Goal: Information Seeking & Learning: Learn about a topic

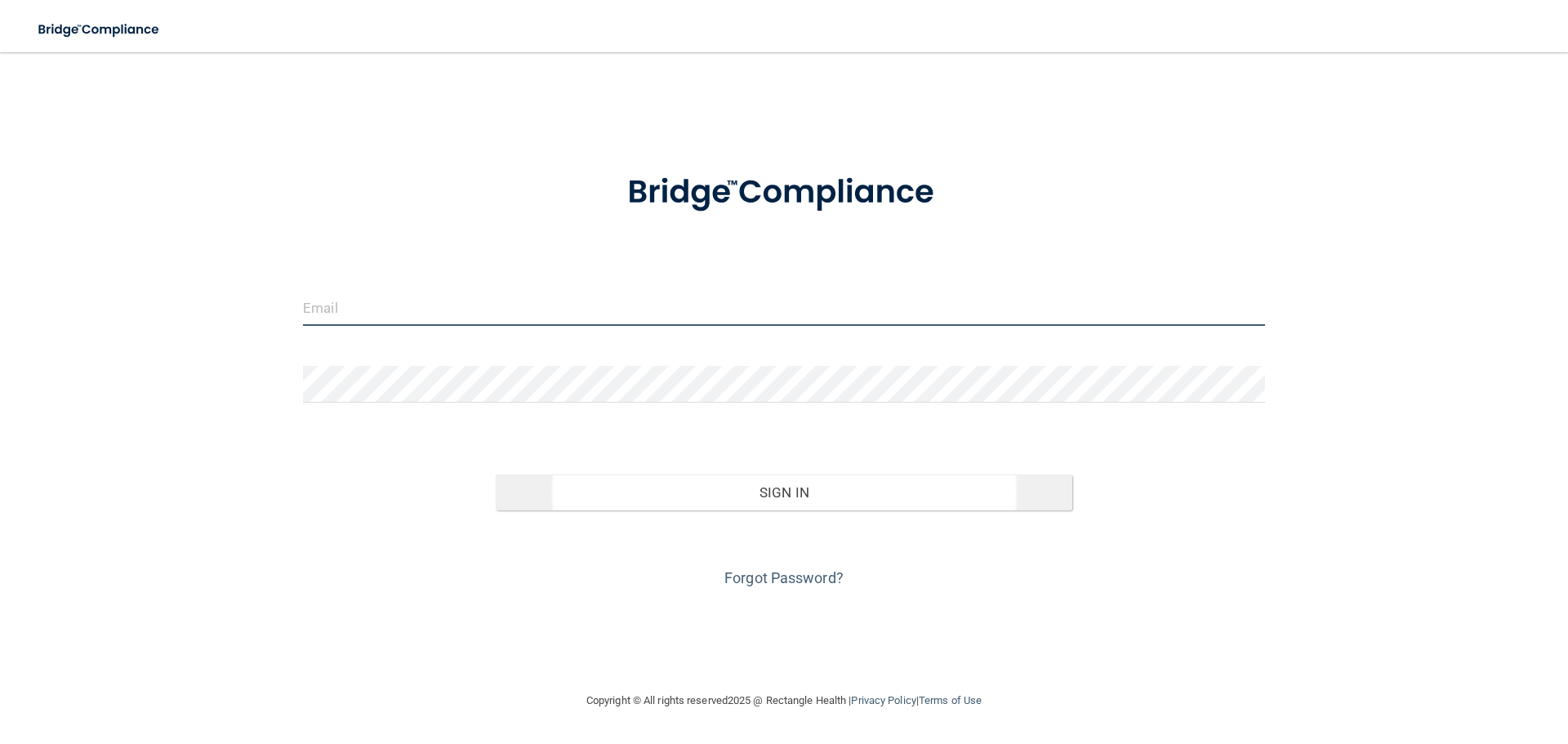
type input "[EMAIL_ADDRESS][PERSON_NAME][DOMAIN_NAME]"
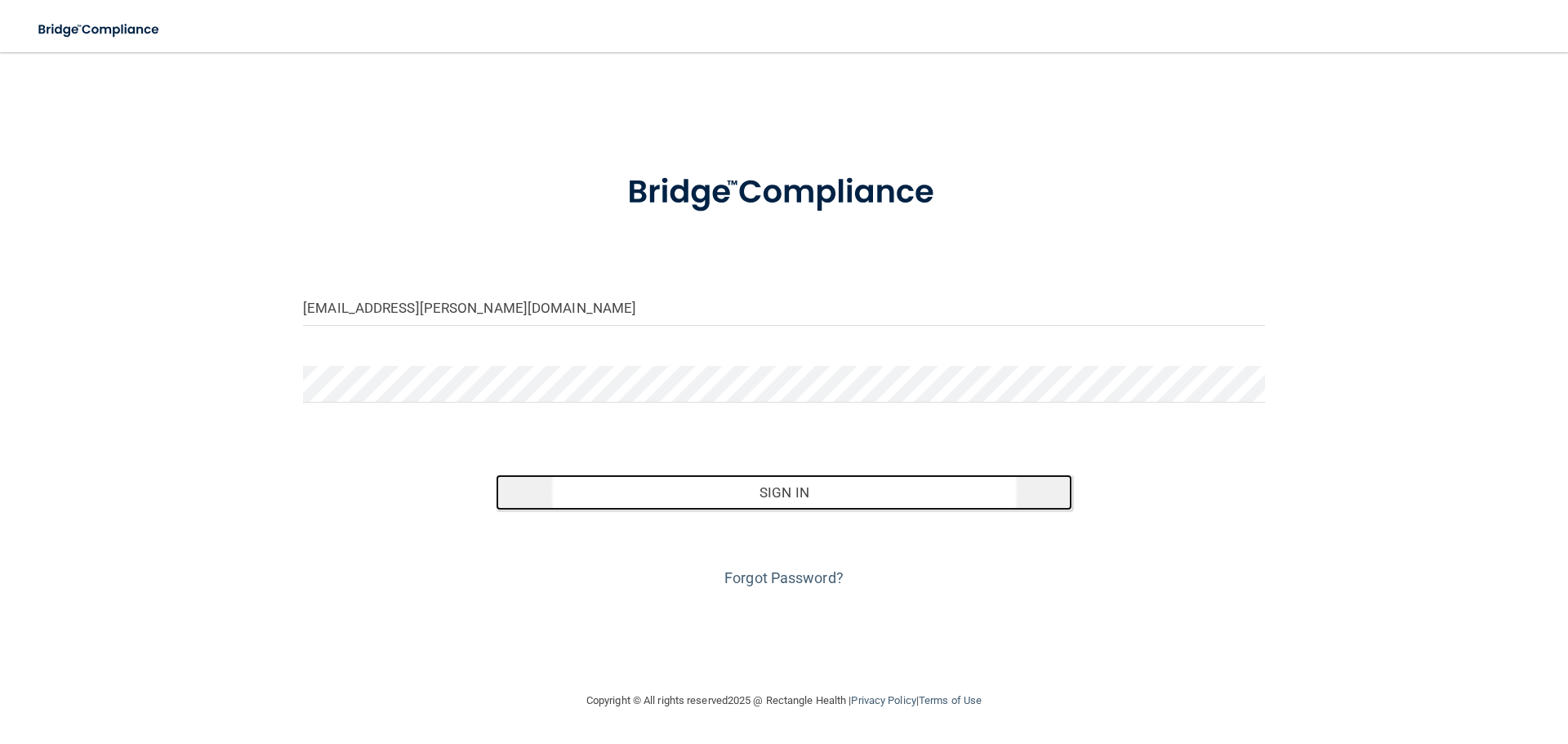
click at [796, 495] on button "Sign In" at bounding box center [784, 492] width 578 height 36
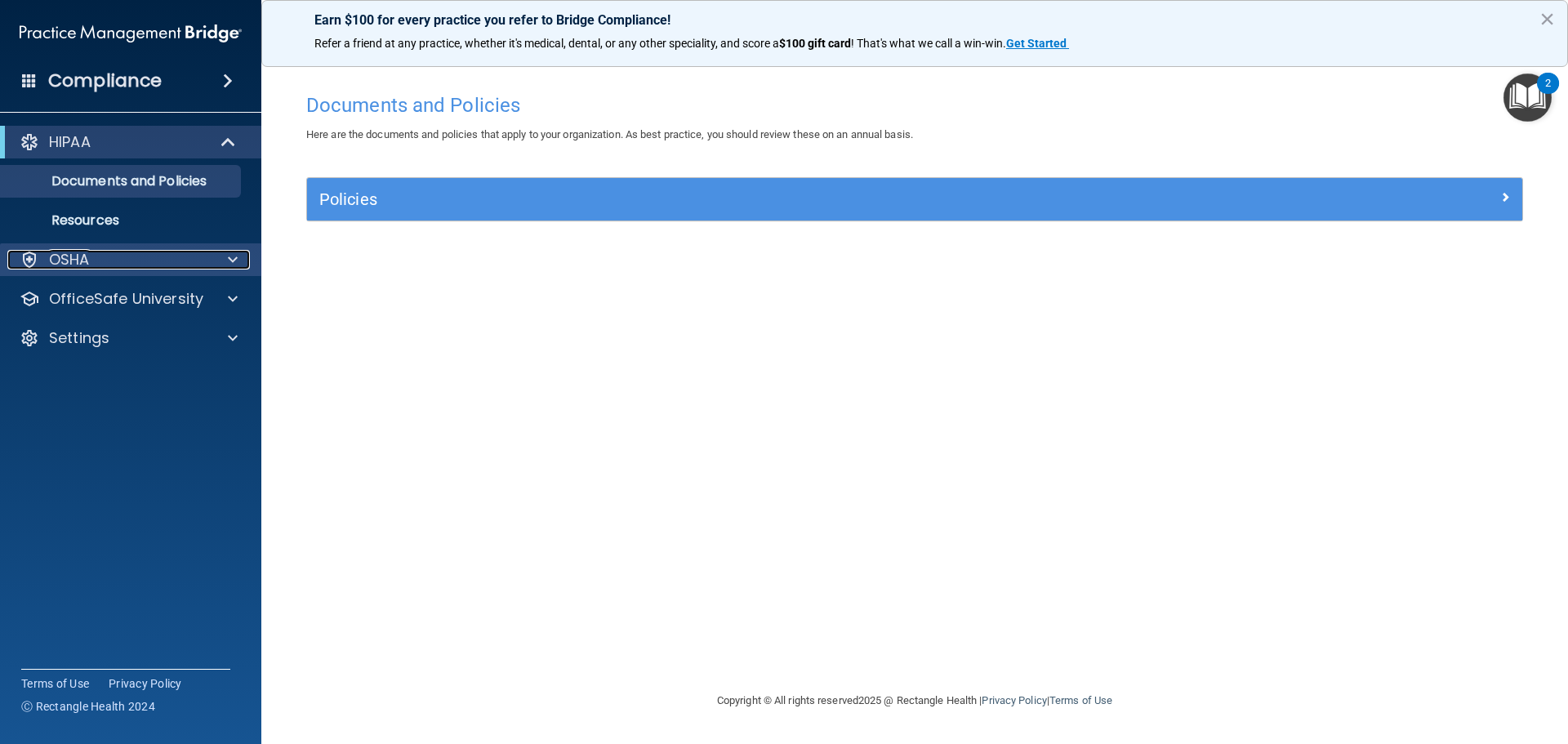
click at [236, 255] on div at bounding box center [229, 260] width 41 height 20
click at [236, 255] on span at bounding box center [232, 260] width 10 height 20
click at [223, 139] on span at bounding box center [229, 142] width 14 height 20
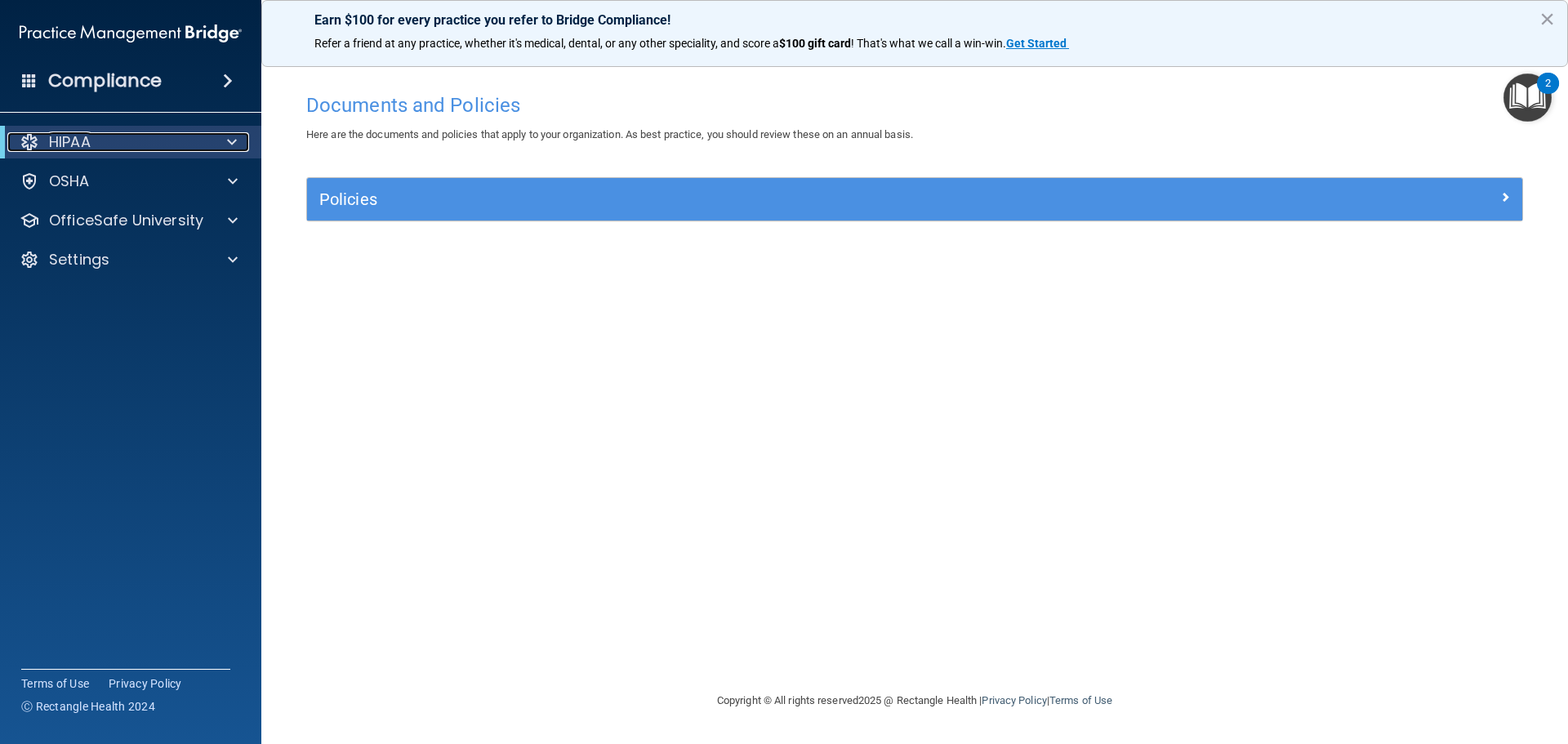
click at [229, 142] on span at bounding box center [231, 142] width 10 height 20
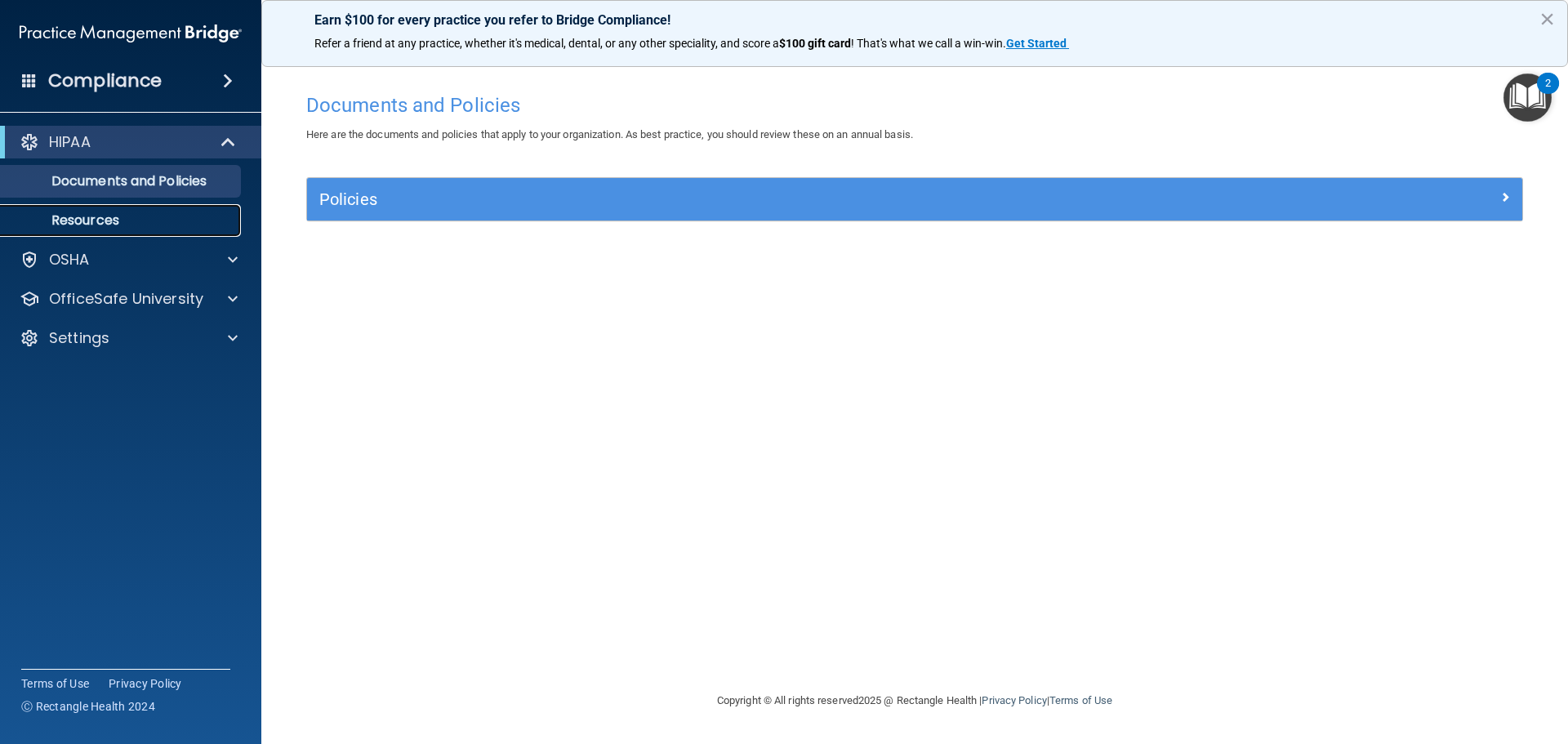
click at [89, 223] on p "Resources" at bounding box center [121, 220] width 223 height 16
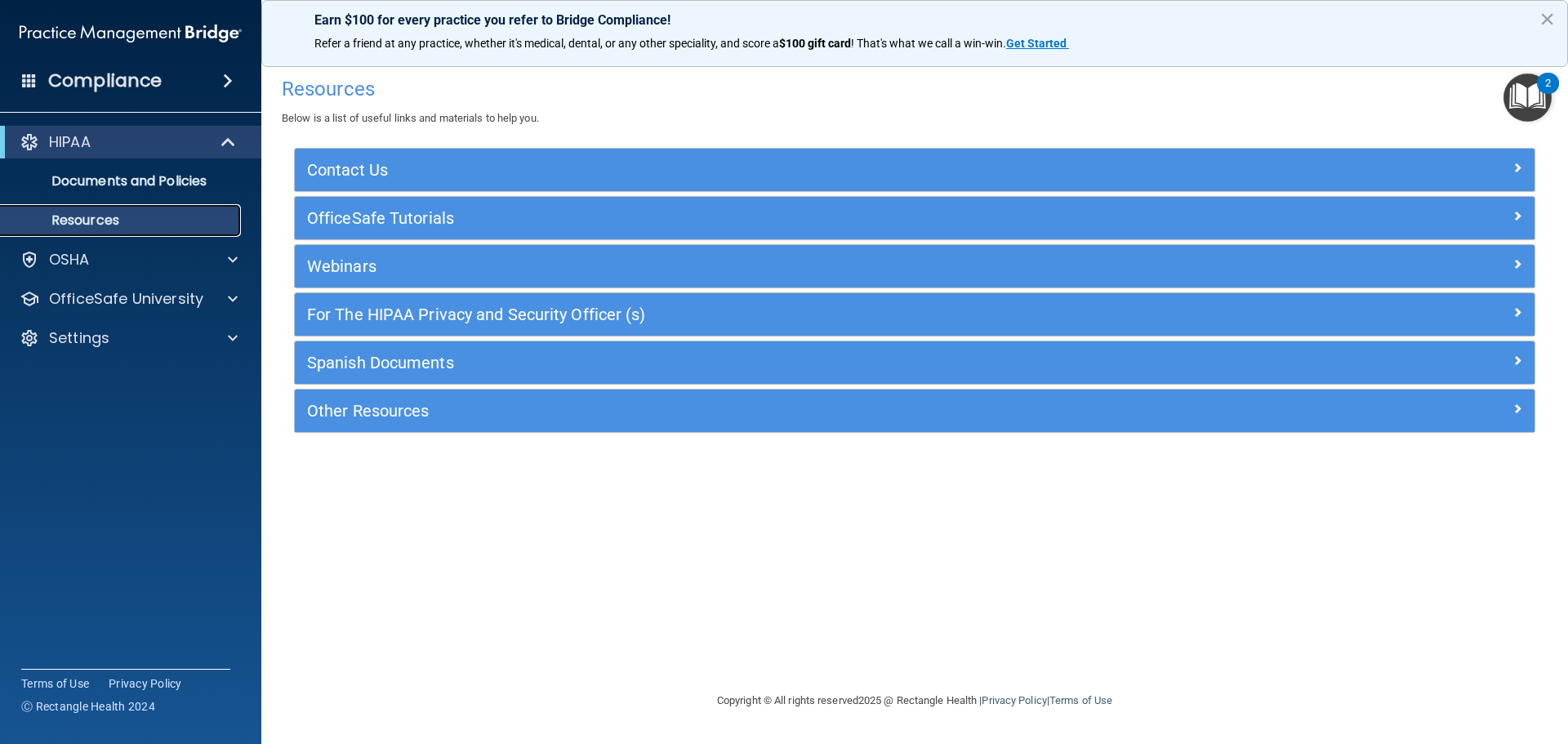
click at [89, 217] on p "Resources" at bounding box center [121, 220] width 223 height 16
click at [89, 183] on p "Documents and Policies" at bounding box center [121, 181] width 223 height 16
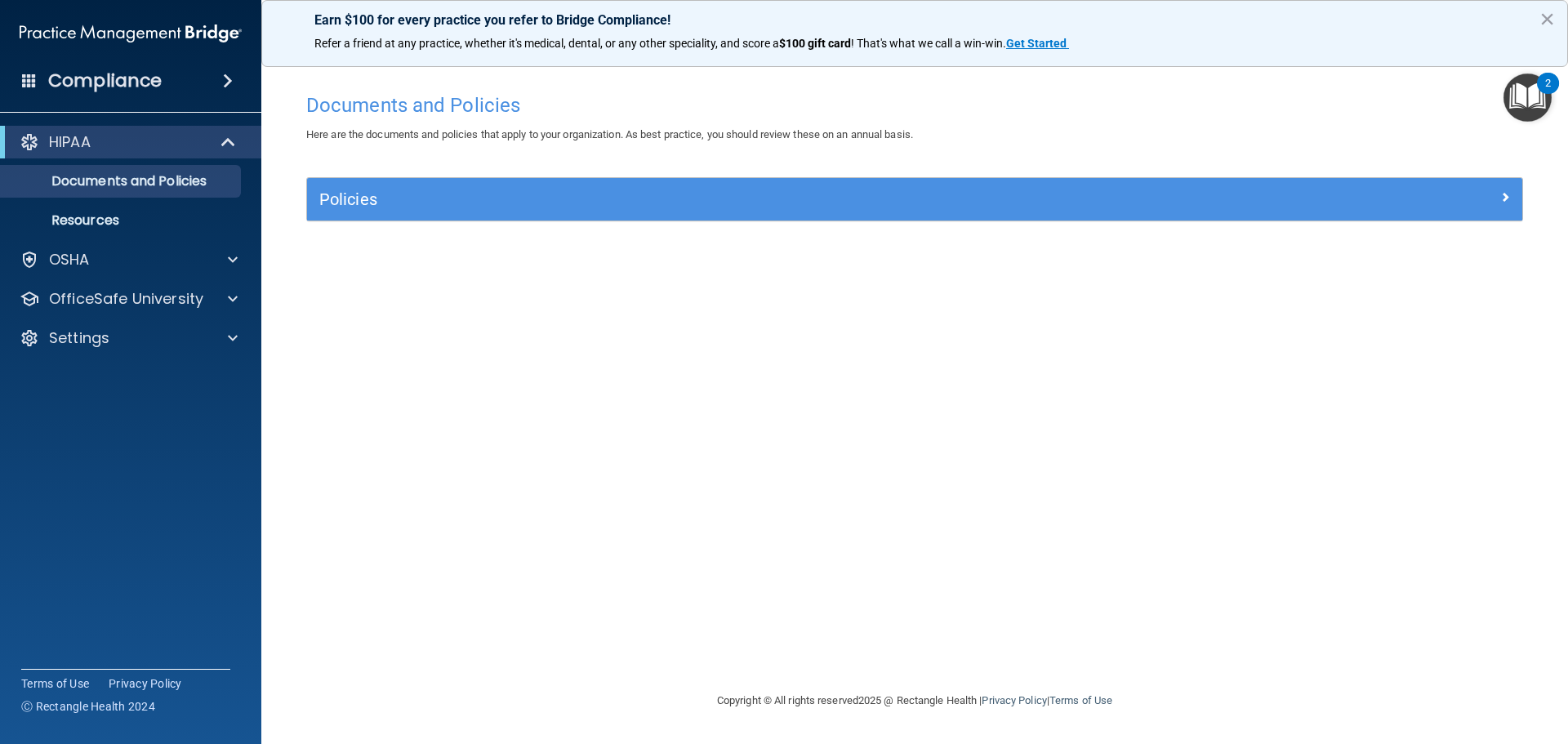
click at [87, 243] on div "HIPAA Documents and Policies Report an Incident Business Associates Emergency P…" at bounding box center [131, 243] width 262 height 249
click at [88, 259] on p "OSHA" at bounding box center [69, 260] width 41 height 20
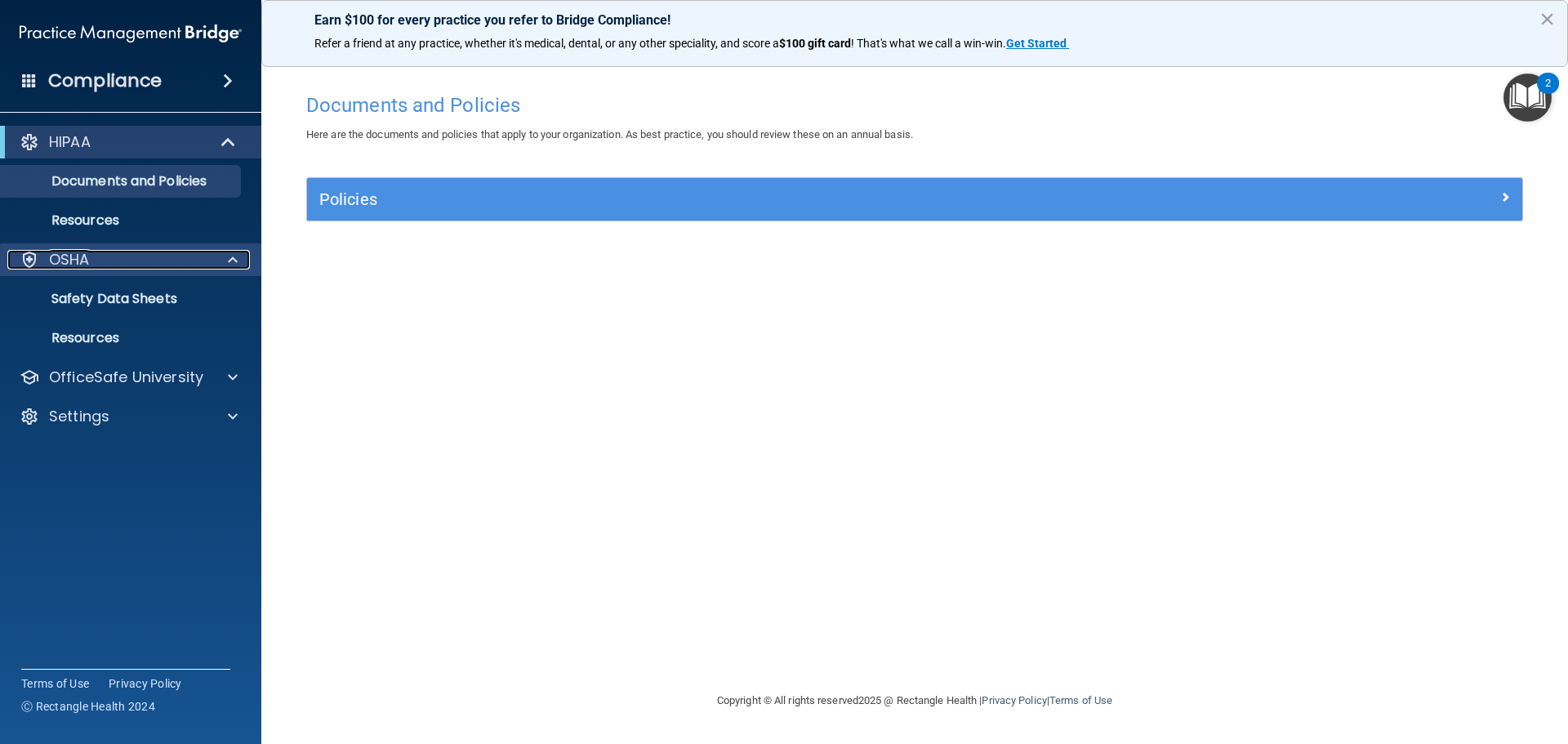
click at [88, 259] on p "OSHA" at bounding box center [69, 260] width 41 height 20
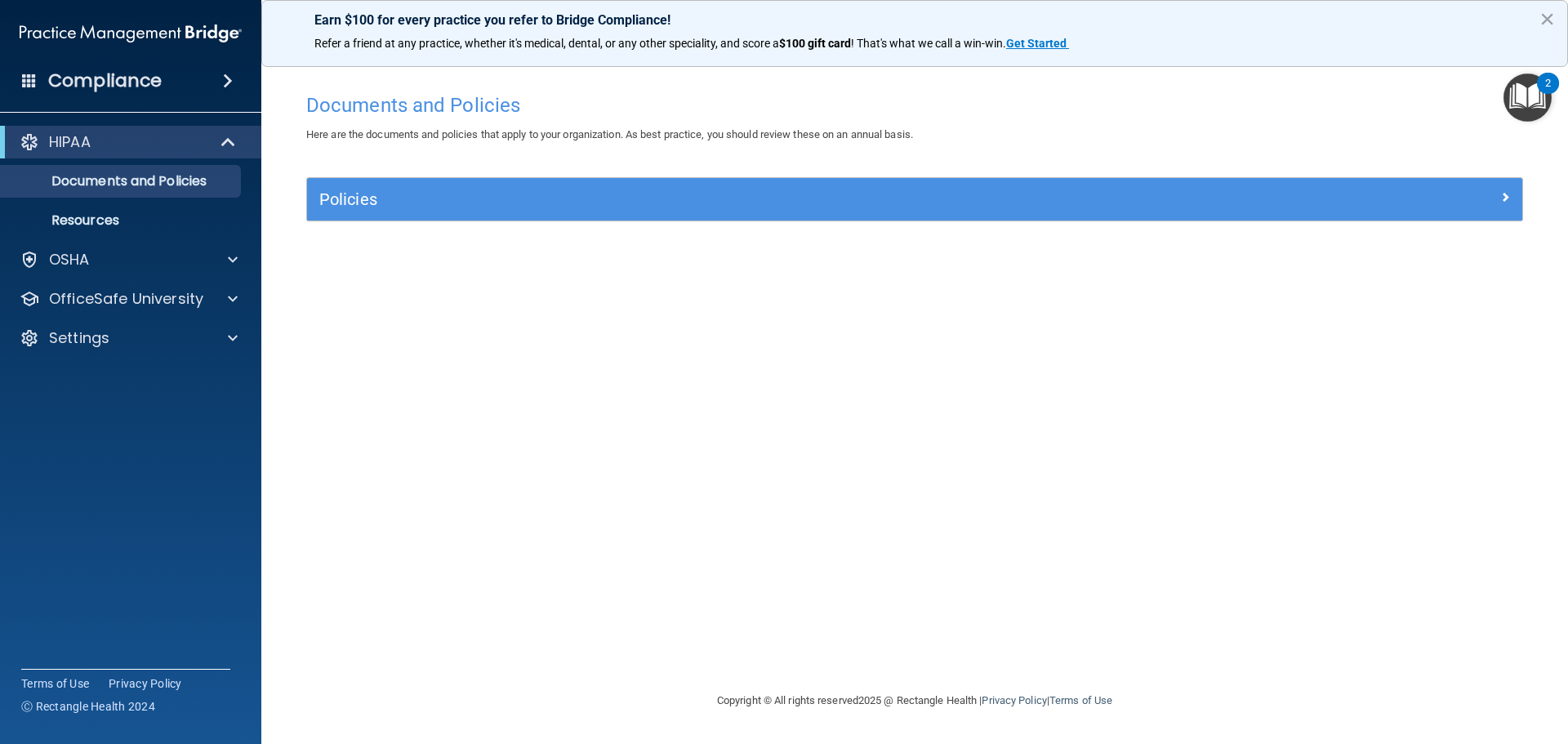
click at [148, 79] on h4 "Compliance" at bounding box center [105, 81] width 113 height 23
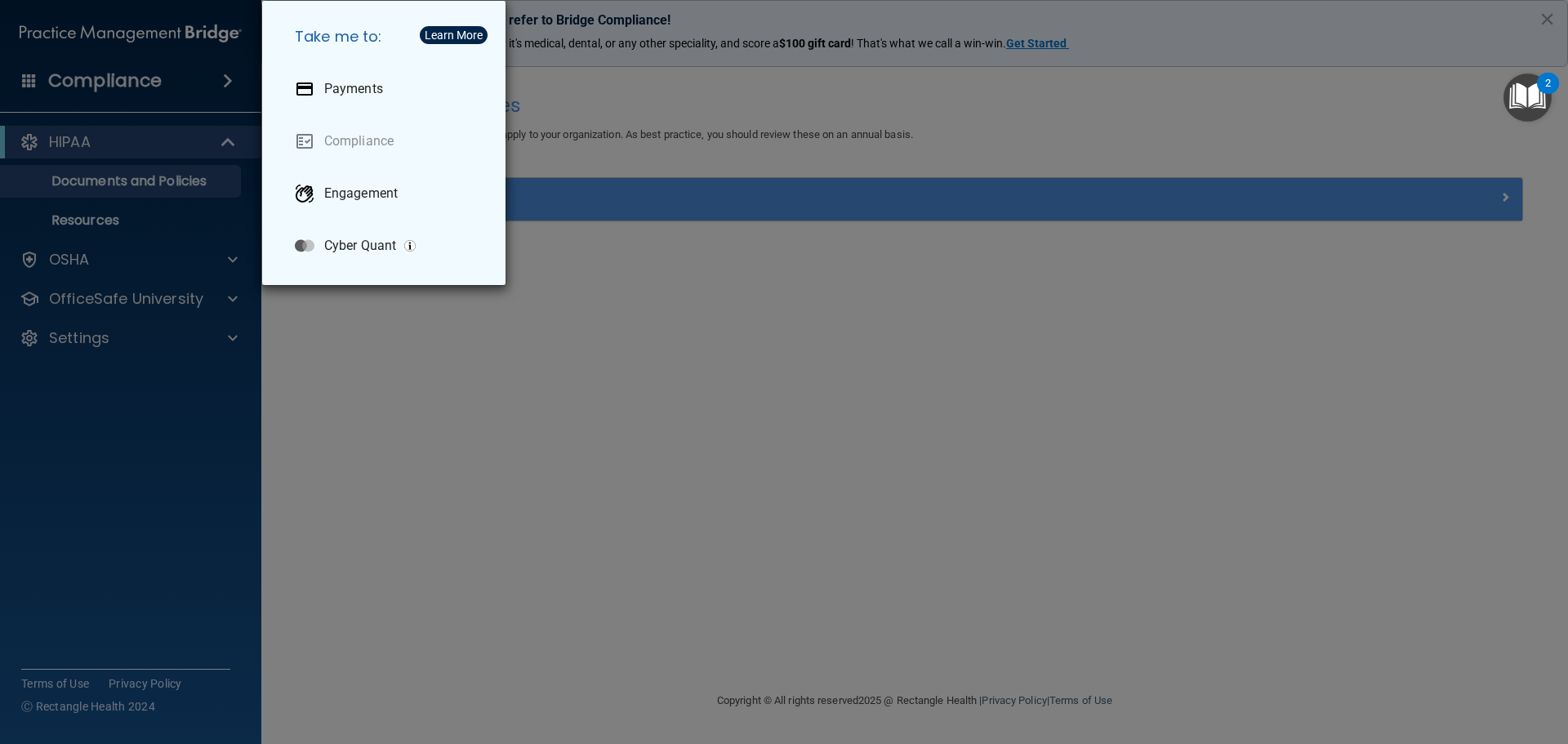
click at [148, 79] on div "Take me to: Payments Compliance Engagement Cyber Quant" at bounding box center [784, 372] width 1568 height 744
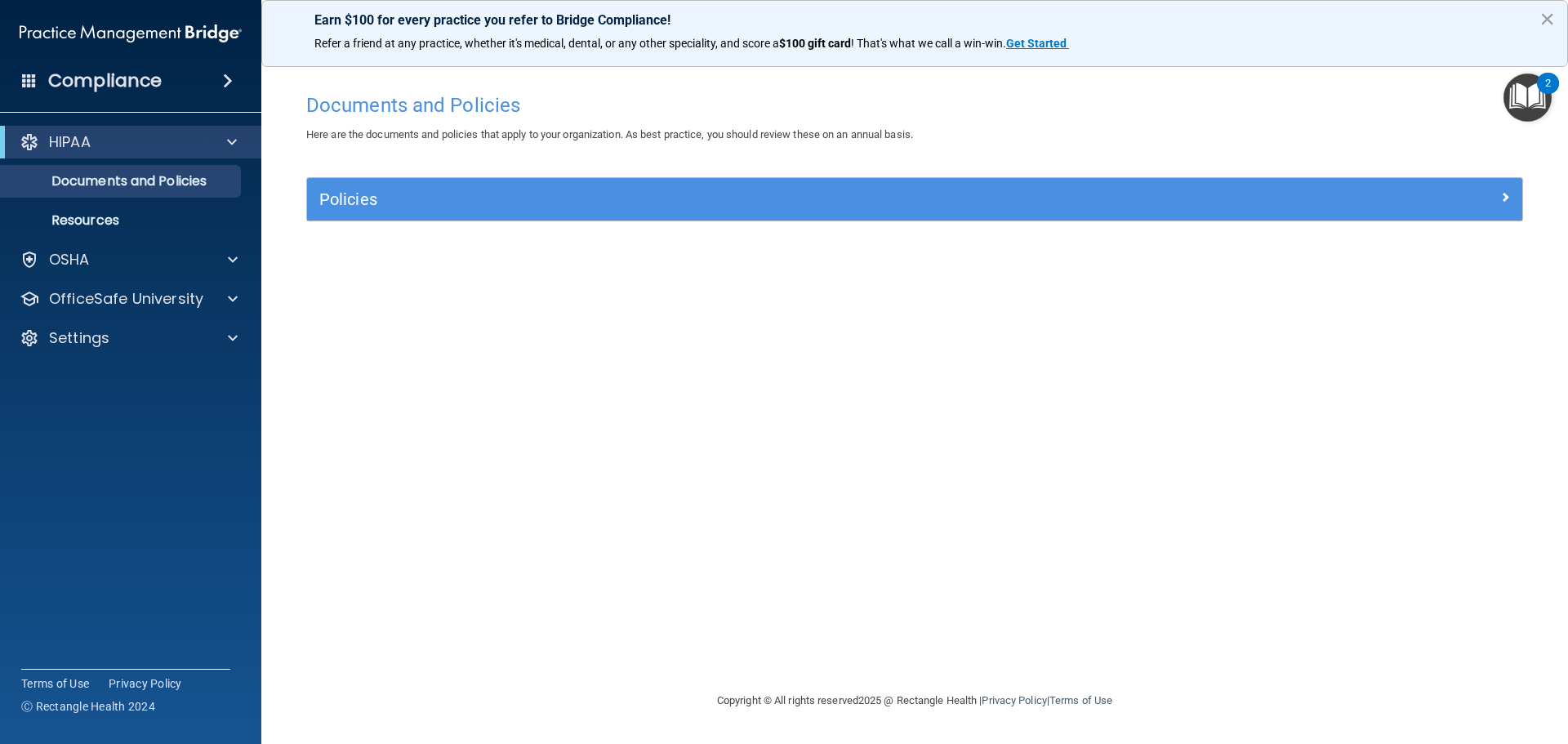
click at [1534, 107] on img "Open Resource Center, 2 new notifications" at bounding box center [1527, 98] width 48 height 49
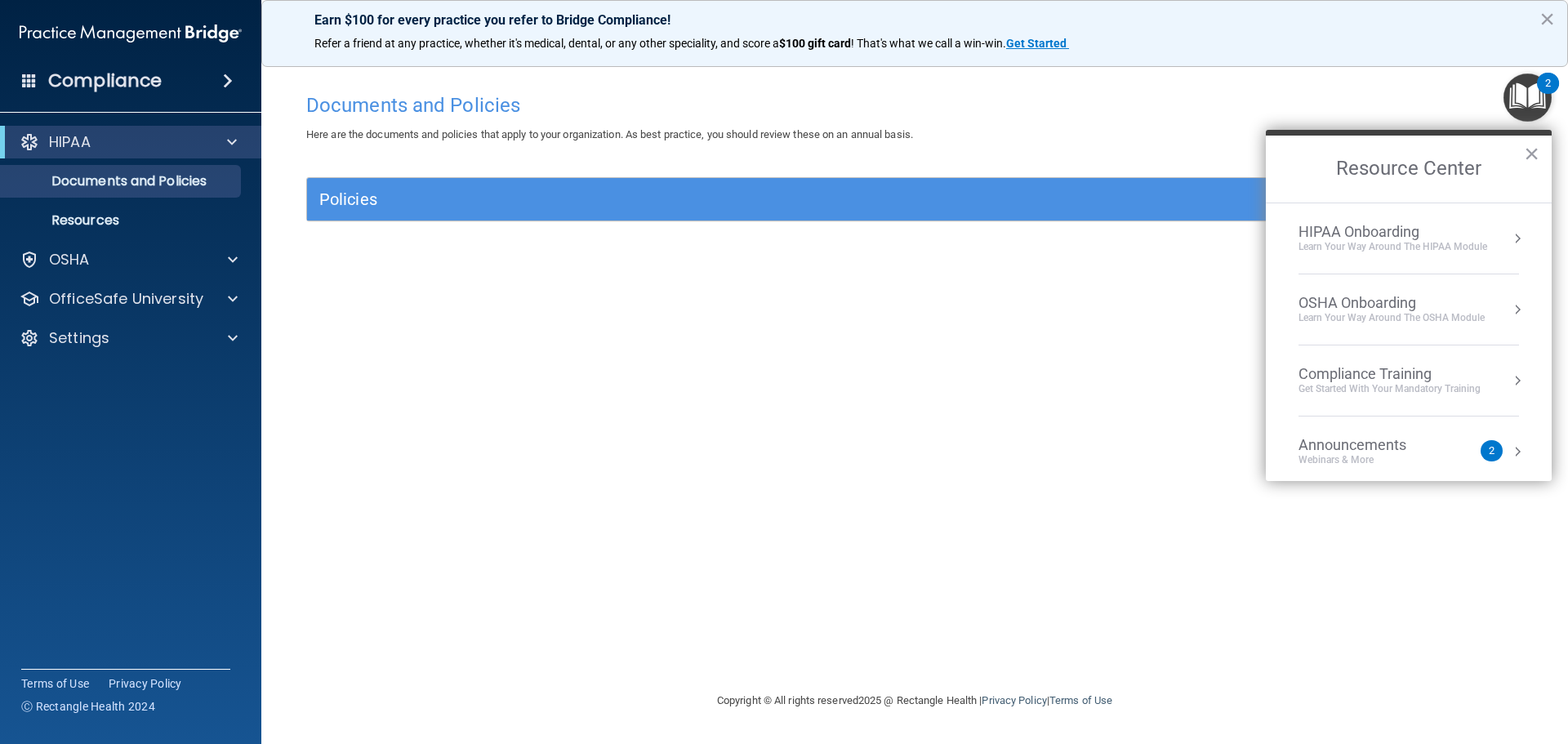
click at [1411, 366] on div "Compliance Training" at bounding box center [1389, 374] width 182 height 18
click at [1347, 224] on div "HIPAA Training for Members" at bounding box center [1370, 230] width 182 height 15
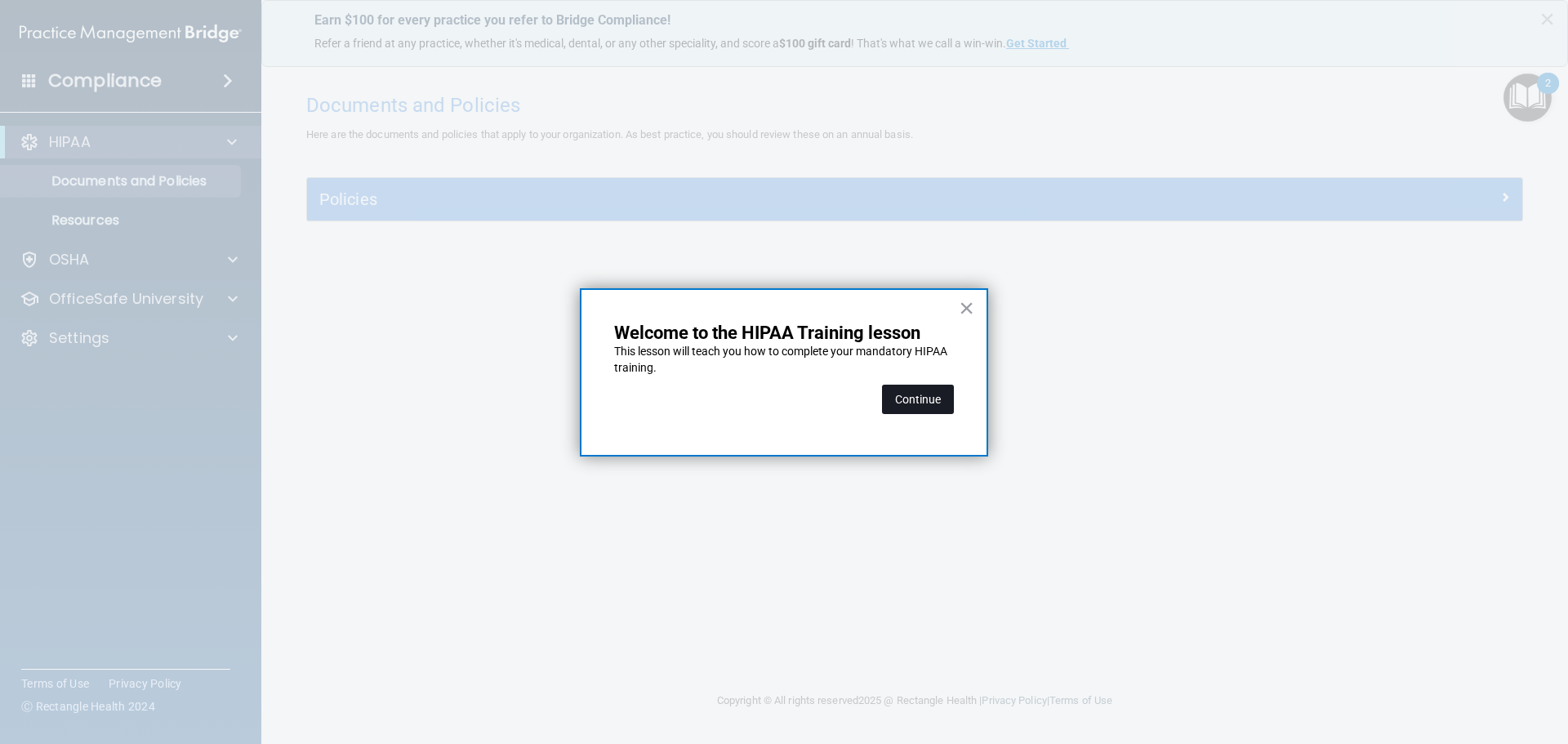
click at [932, 388] on button "Continue" at bounding box center [917, 399] width 72 height 29
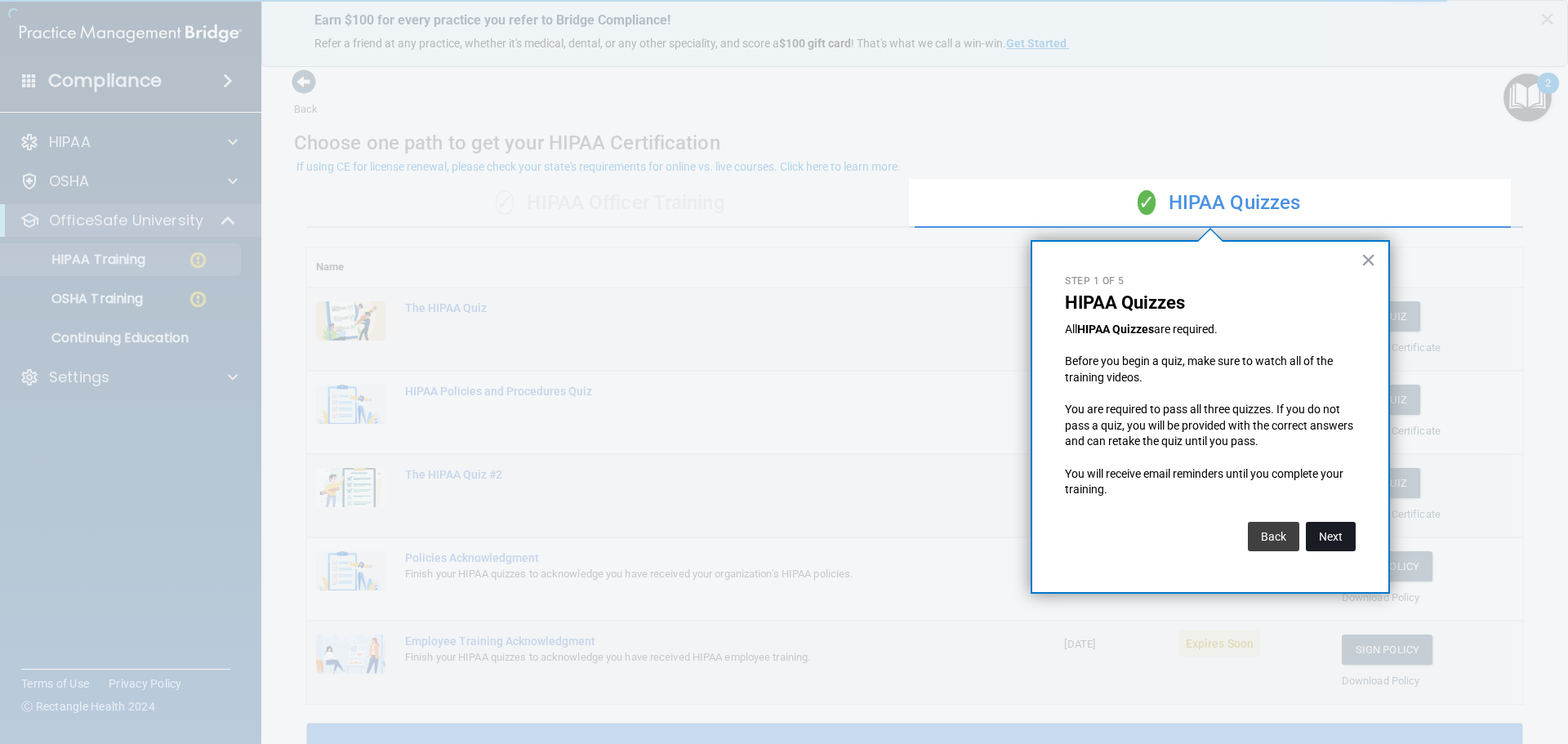
click at [1332, 529] on button "Next" at bounding box center [1331, 537] width 50 height 29
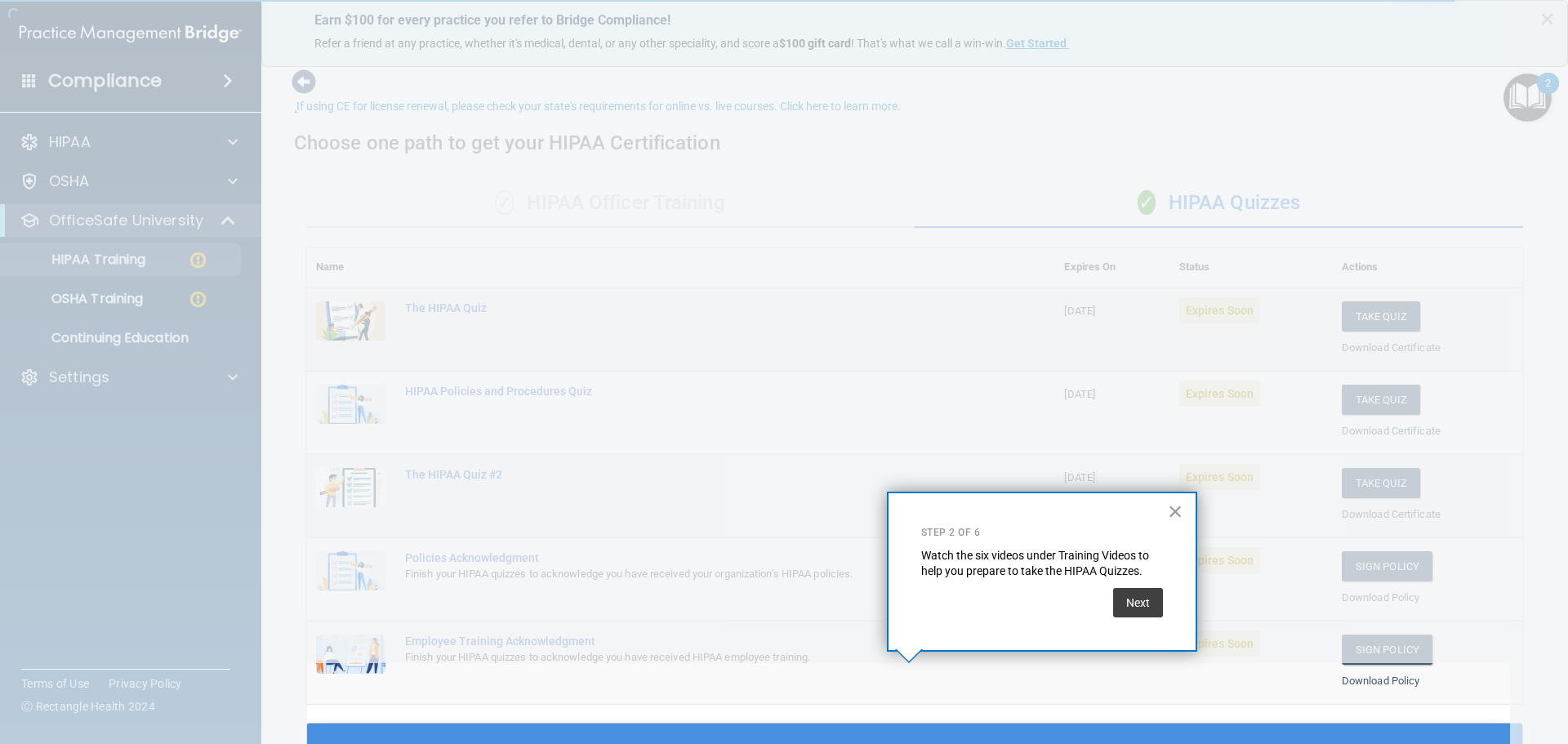
scroll to position [61, 0]
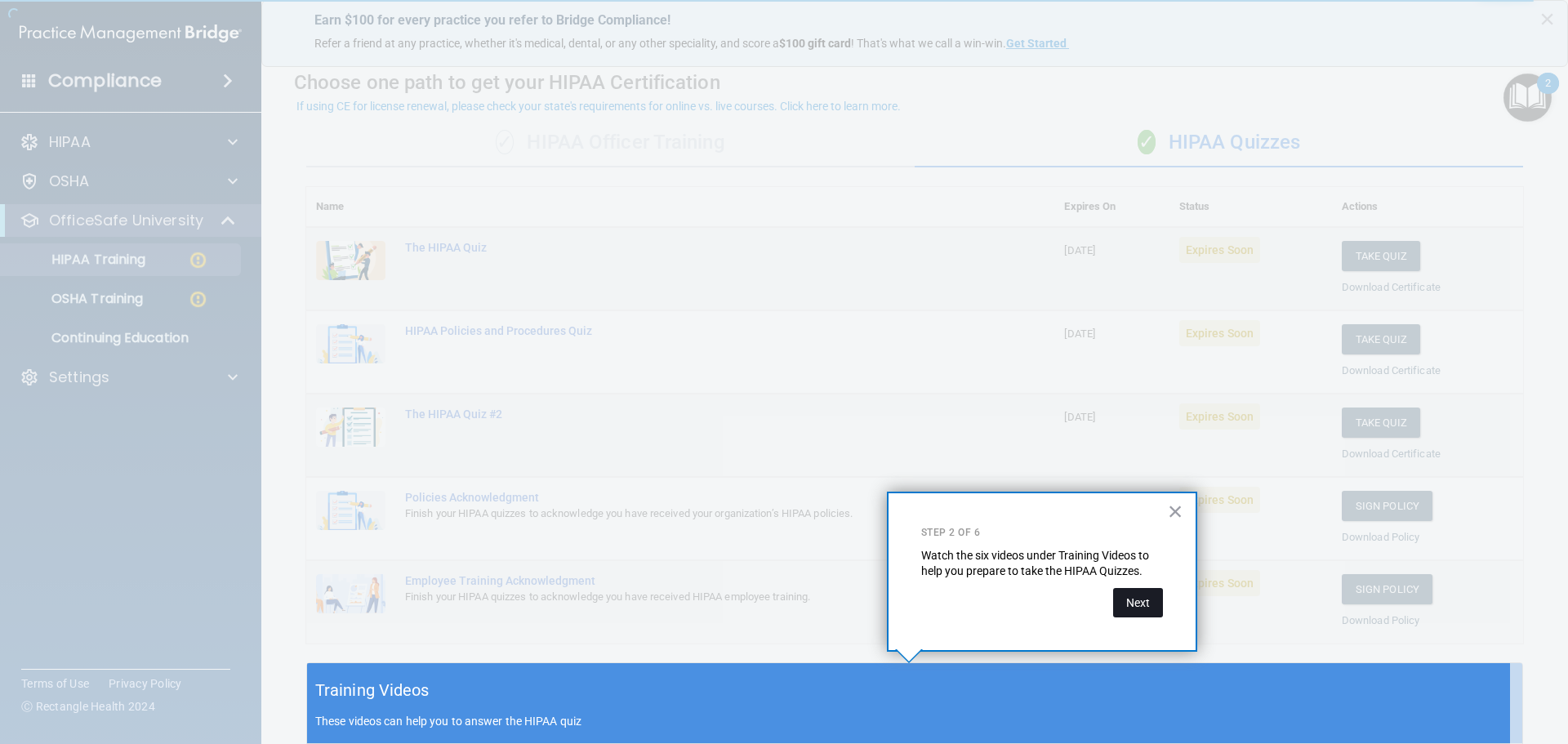
click at [1135, 609] on button "Next" at bounding box center [1138, 603] width 50 height 29
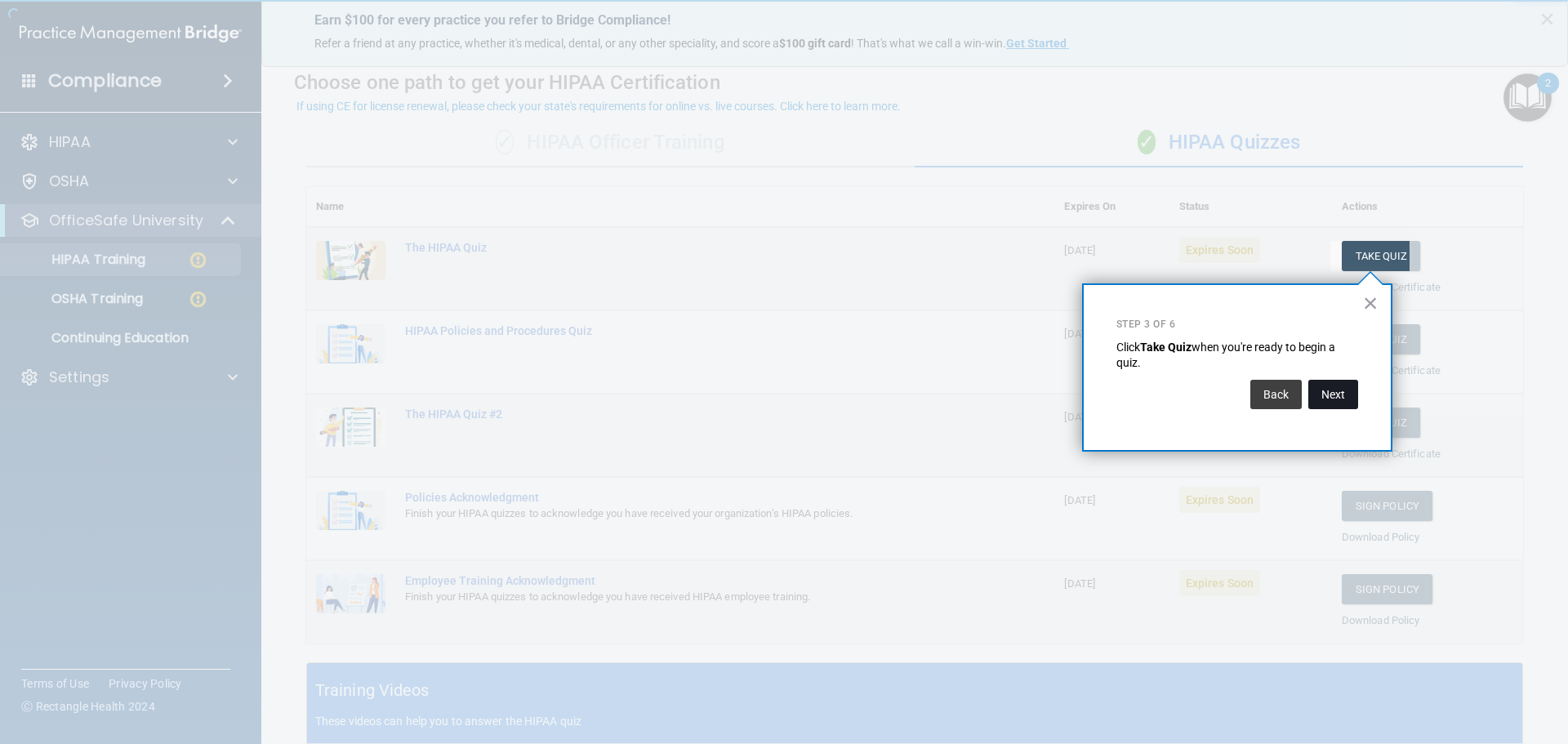
click at [1329, 395] on button "Next" at bounding box center [1333, 394] width 50 height 29
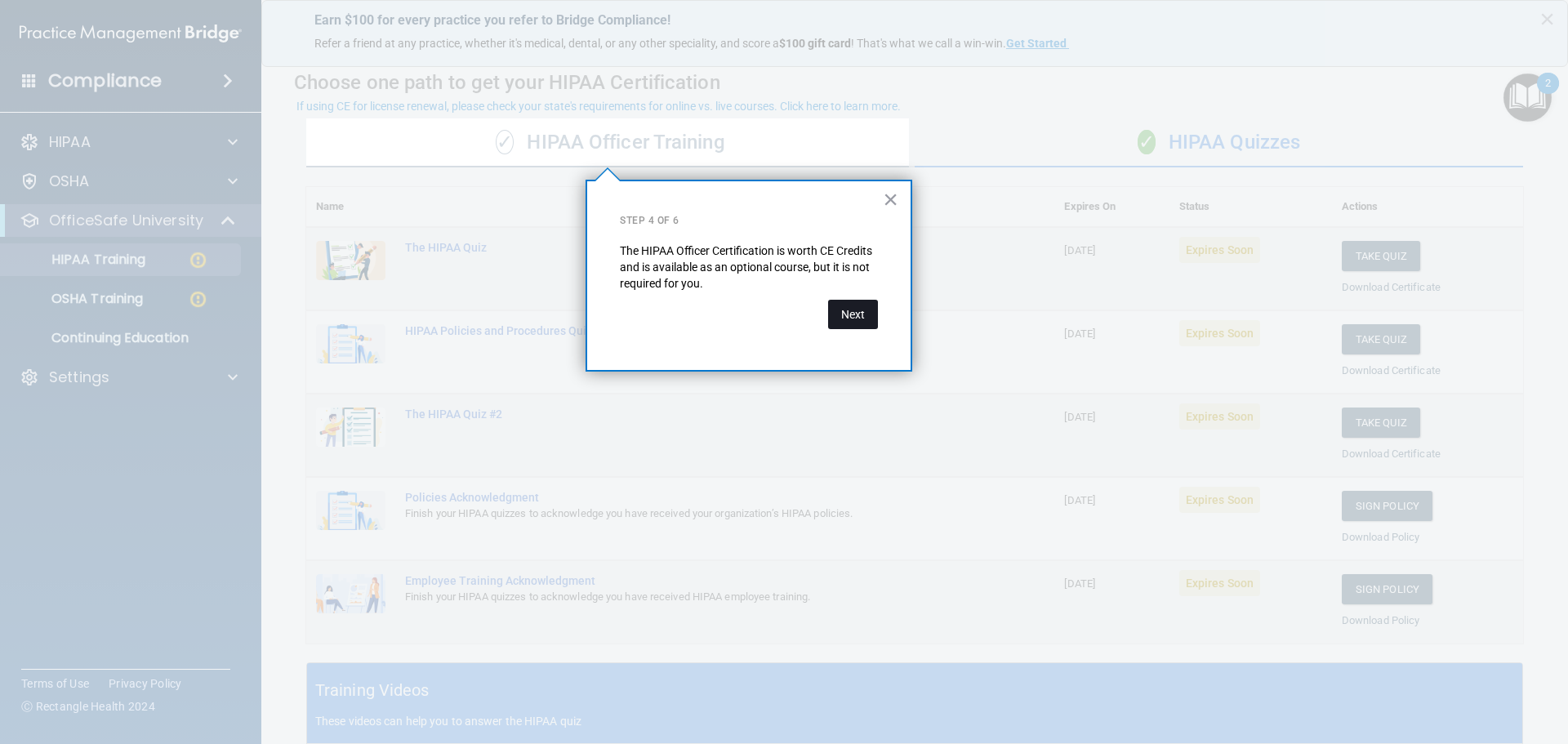
click at [847, 314] on button "Next" at bounding box center [853, 314] width 50 height 29
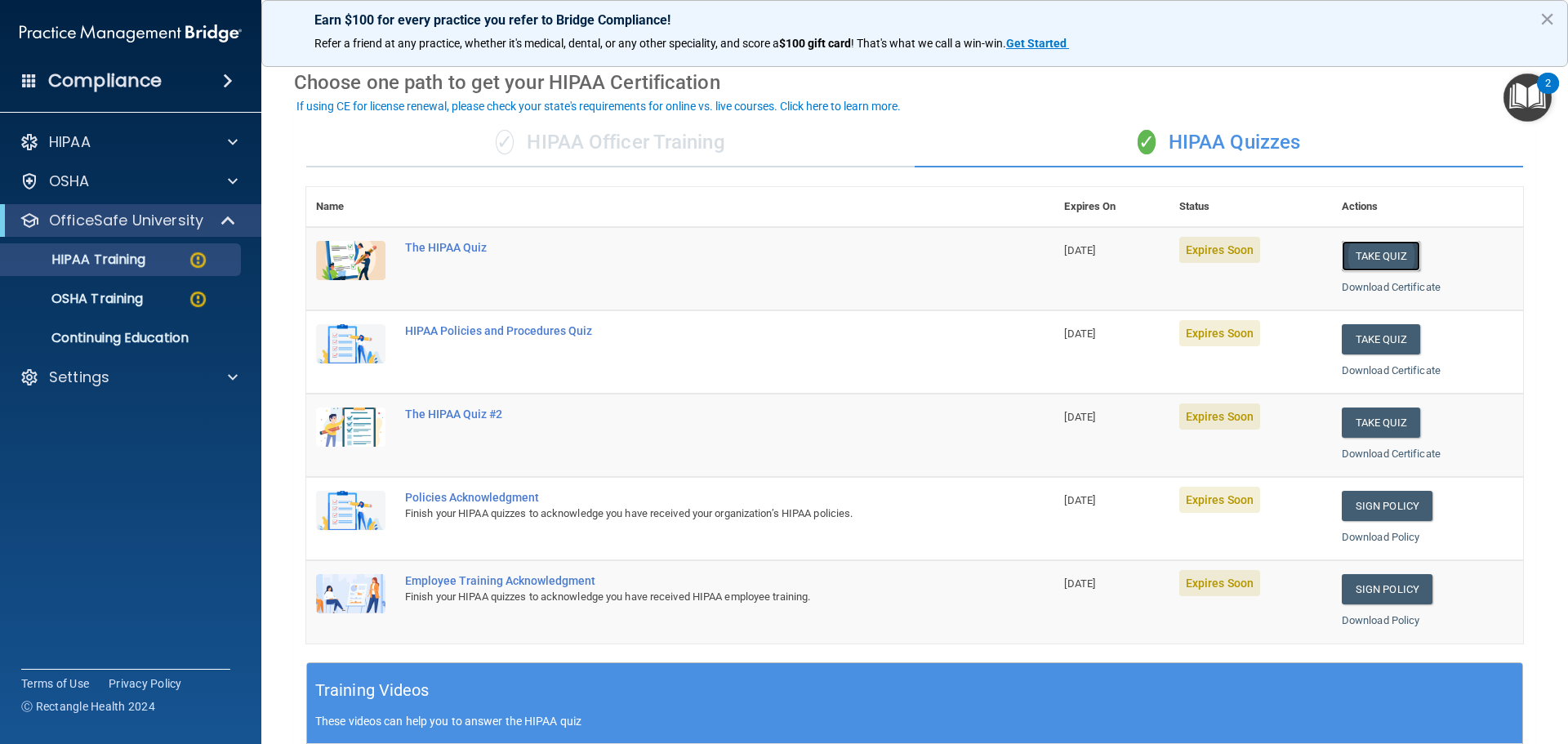
click at [1358, 248] on button "Take Quiz" at bounding box center [1380, 256] width 79 height 30
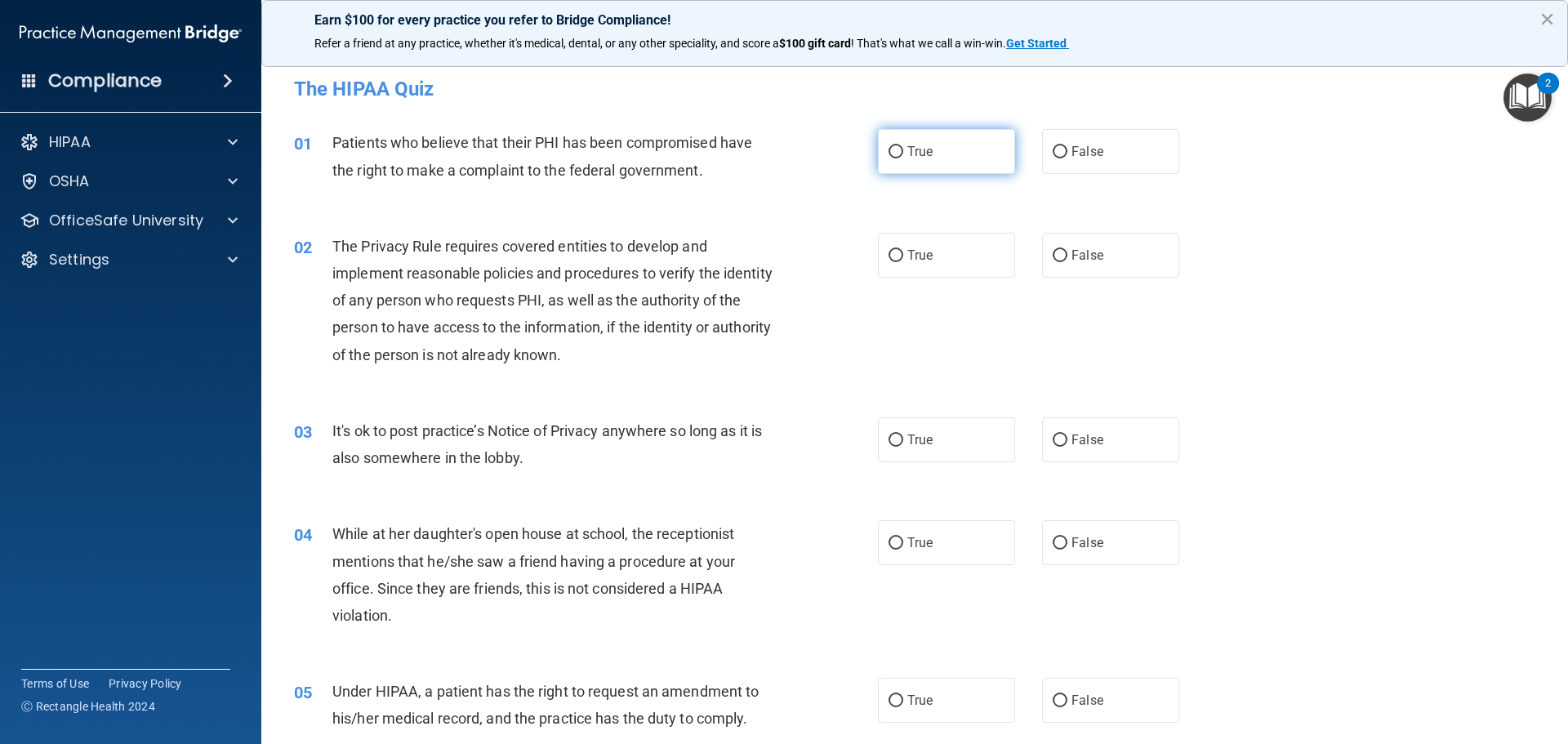
click at [890, 153] on input "True" at bounding box center [895, 152] width 15 height 12
radio input "true"
click at [888, 257] on input "True" at bounding box center [895, 256] width 15 height 12
radio input "true"
click at [893, 437] on input "True" at bounding box center [895, 441] width 15 height 12
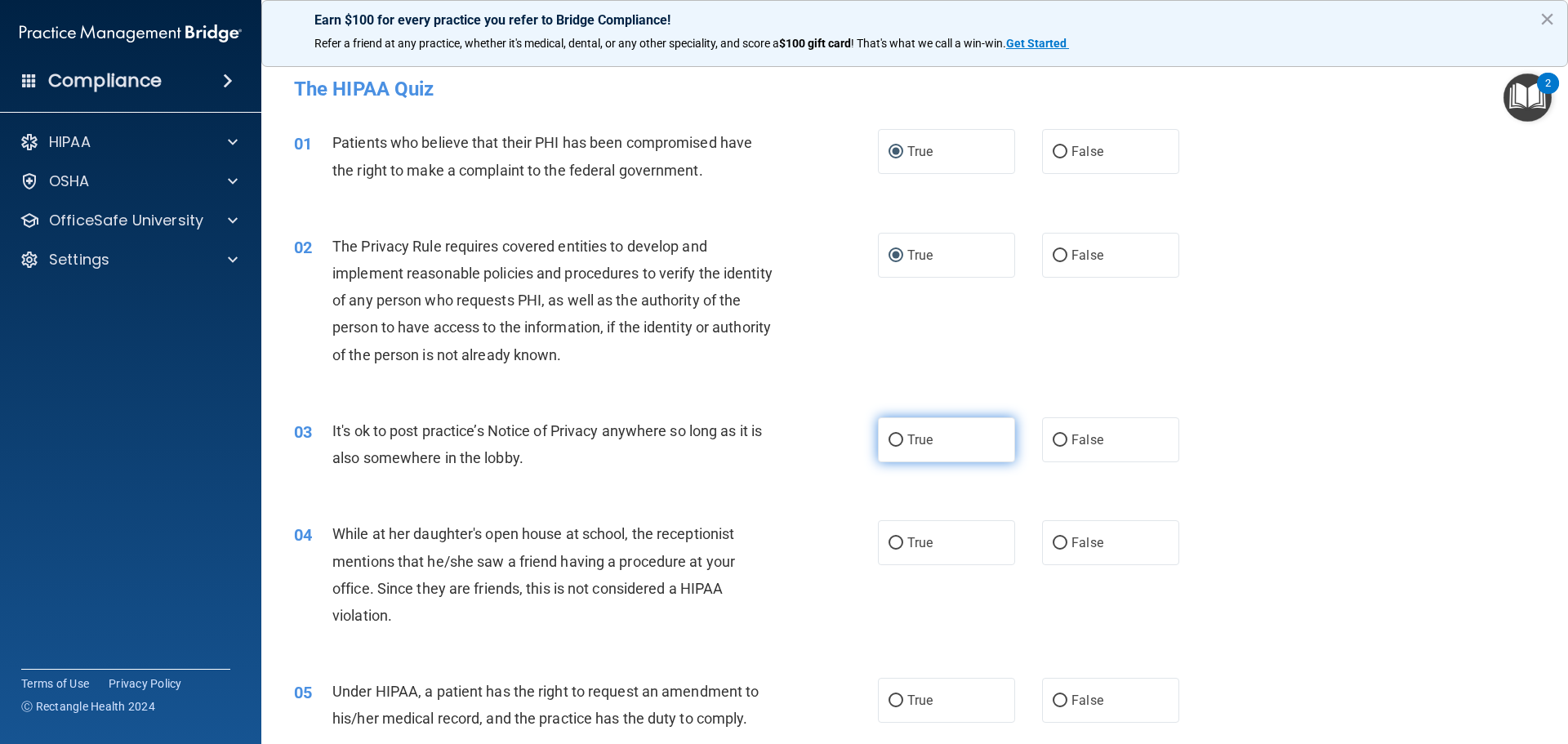
radio input "true"
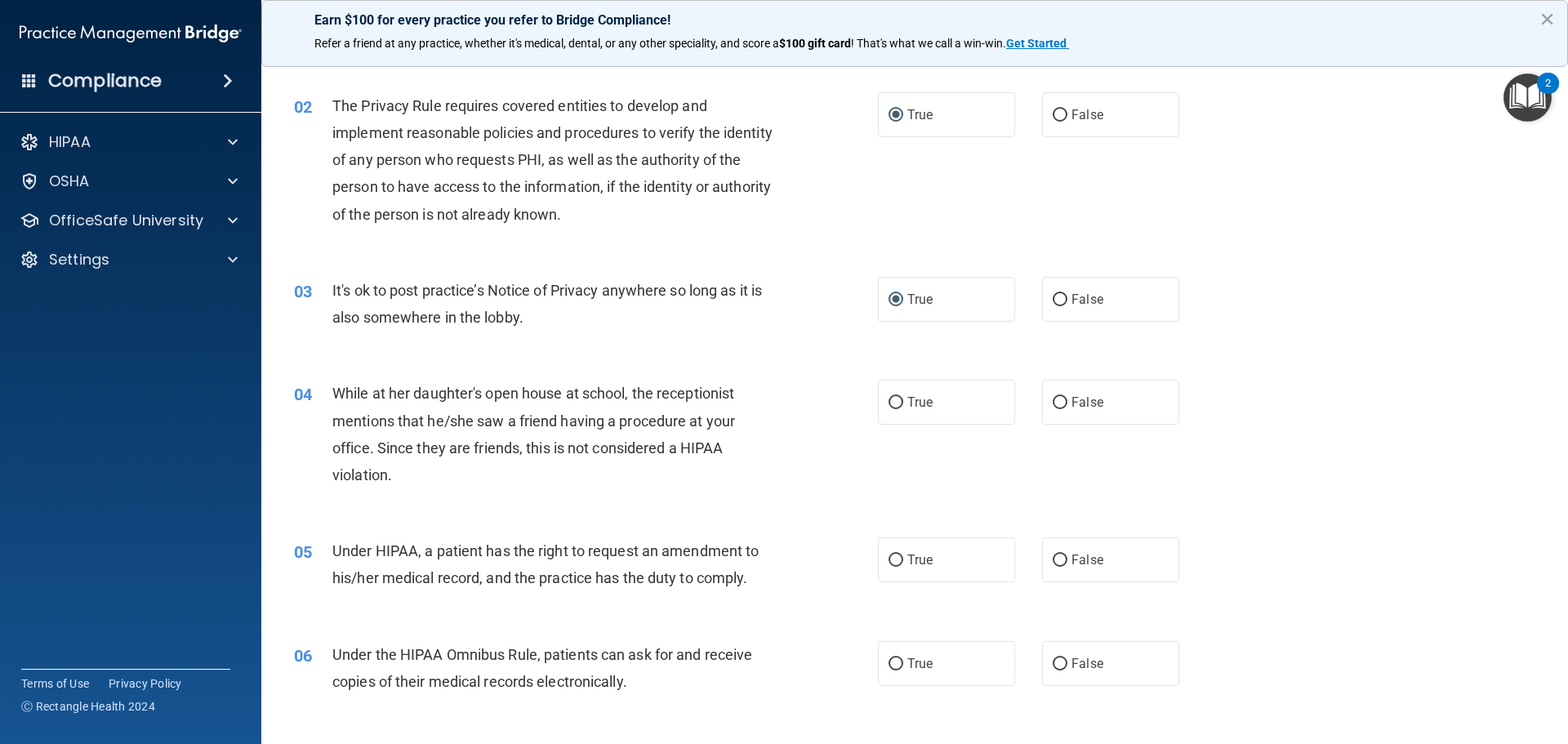
scroll to position [164, 0]
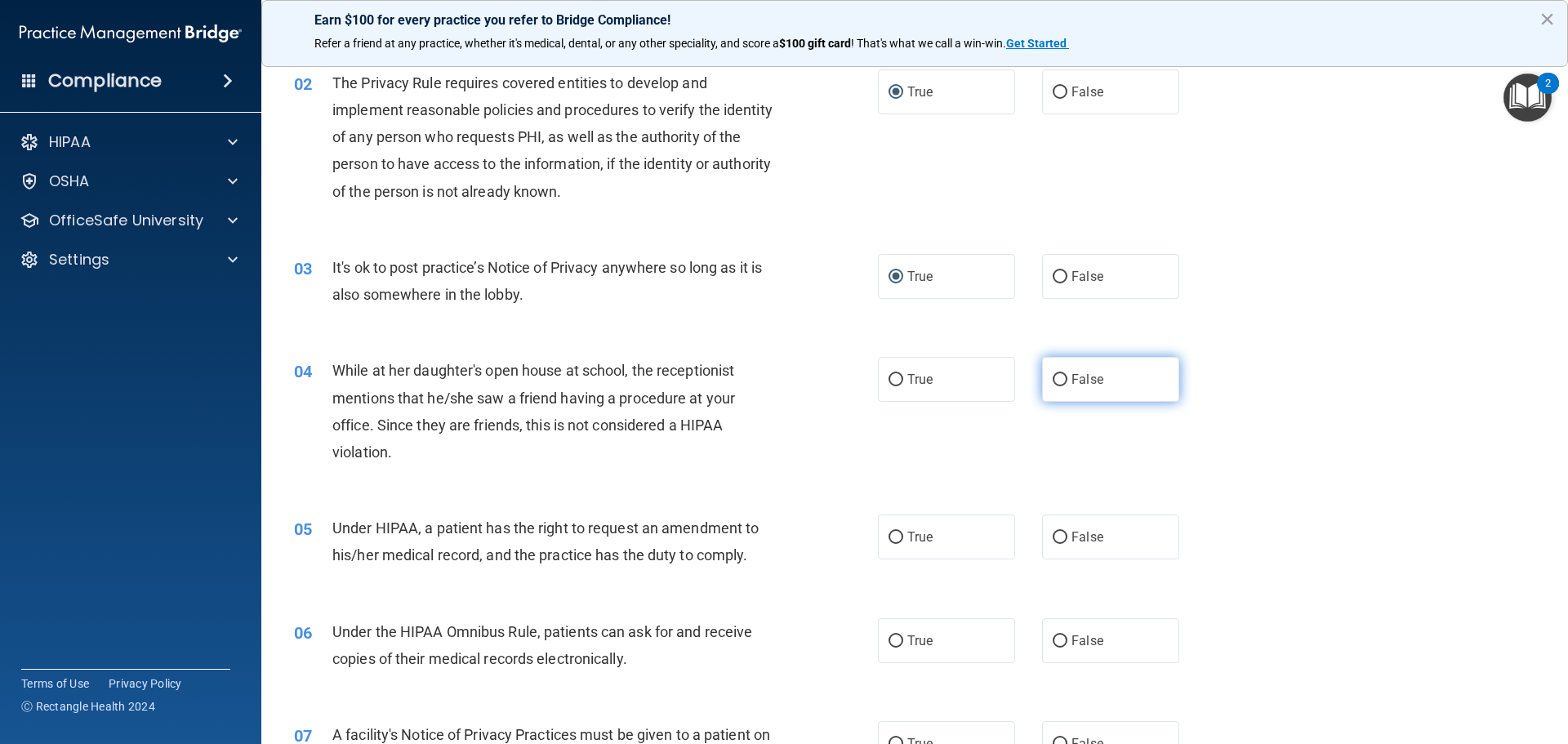
click at [1052, 380] on input "False" at bounding box center [1059, 380] width 15 height 12
radio input "true"
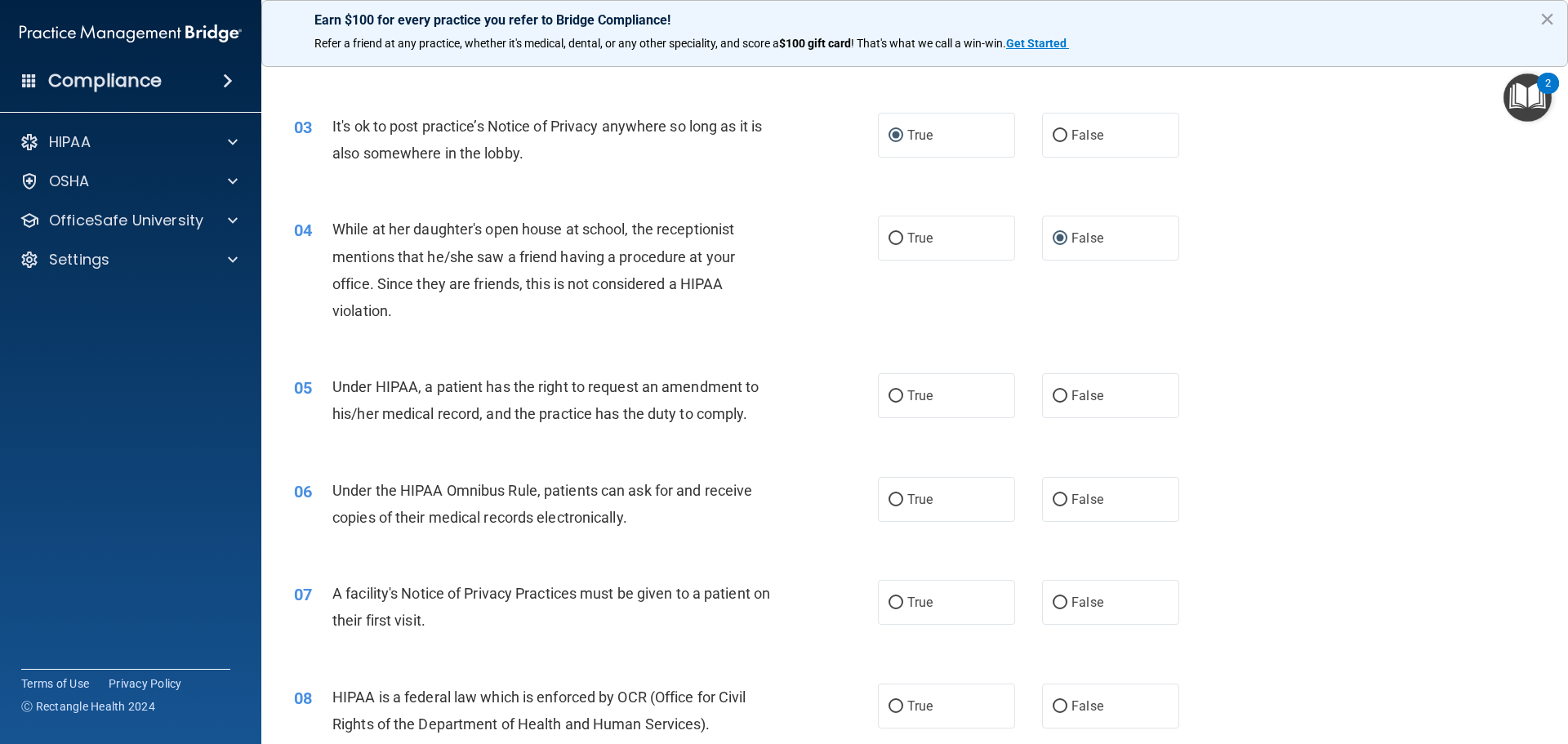
scroll to position [327, 0]
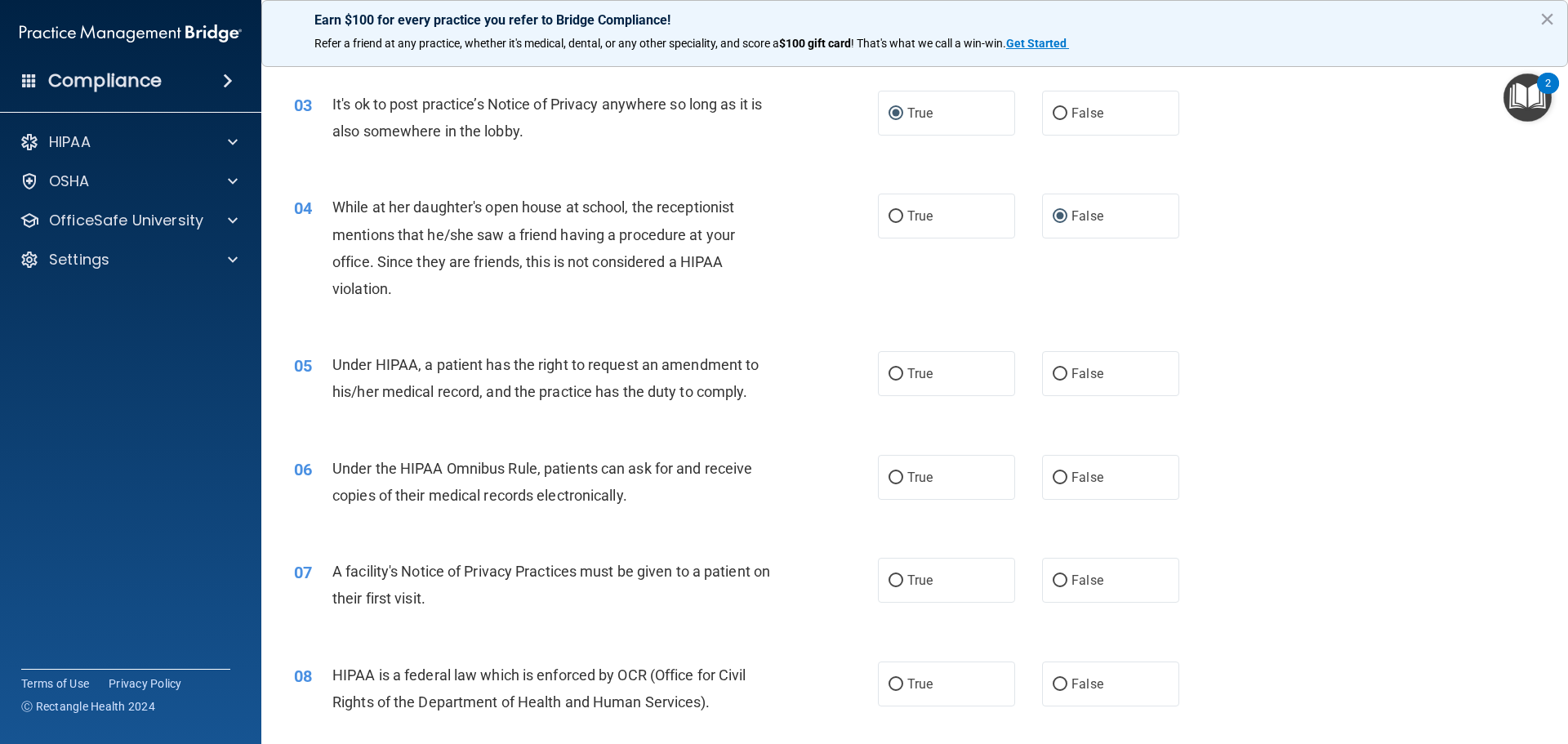
drag, startPoint x: 823, startPoint y: 429, endPoint x: 822, endPoint y: 385, distance: 44.0
drag, startPoint x: 822, startPoint y: 385, endPoint x: 773, endPoint y: 409, distance: 54.6
click at [773, 413] on div "05 Under HIPAA, a patient has the right to request an amendment to his/her medi…" at bounding box center [914, 382] width 1266 height 103
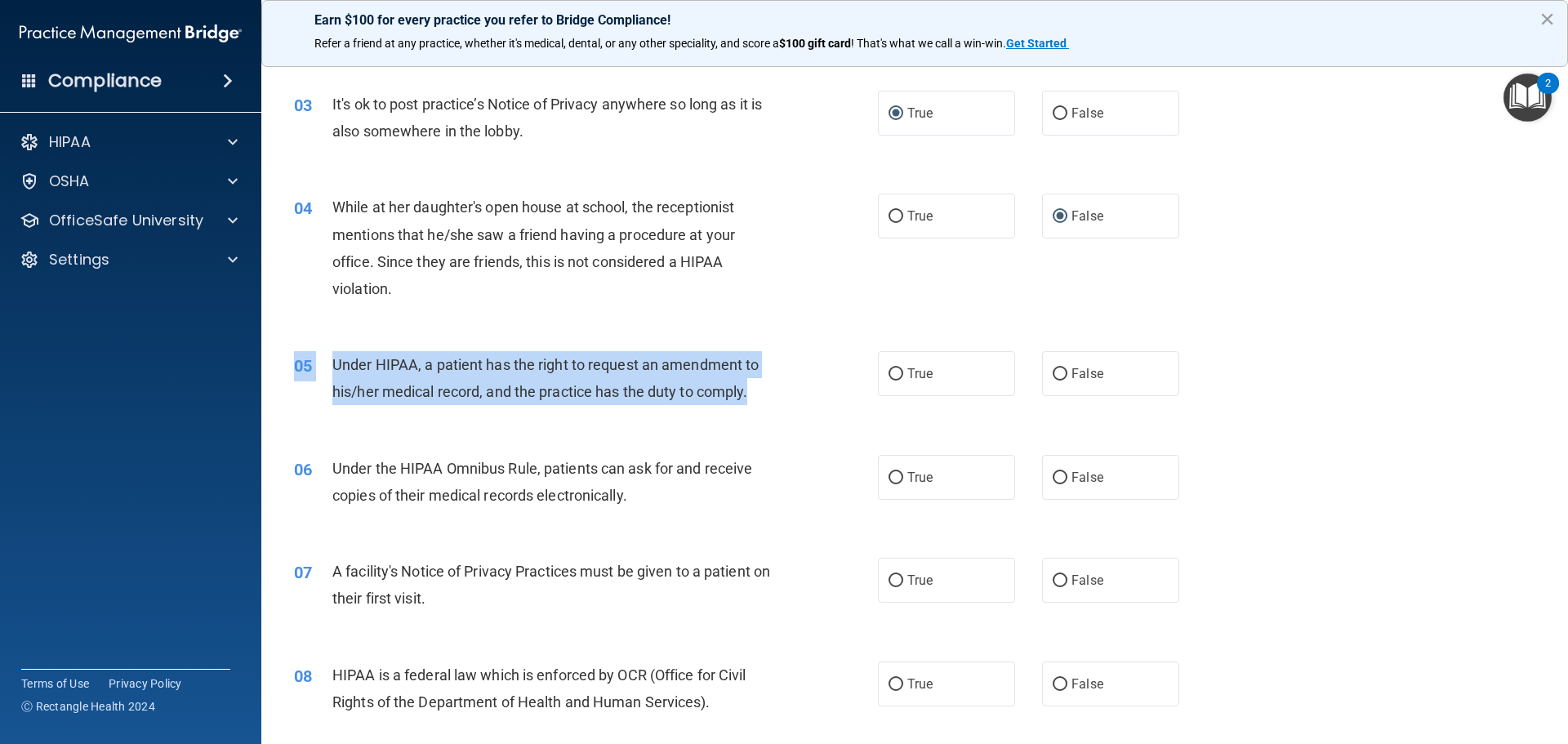
click at [793, 398] on div "05 Under HIPAA, a patient has the right to request an amendment to his/her medi…" at bounding box center [585, 382] width 633 height 62
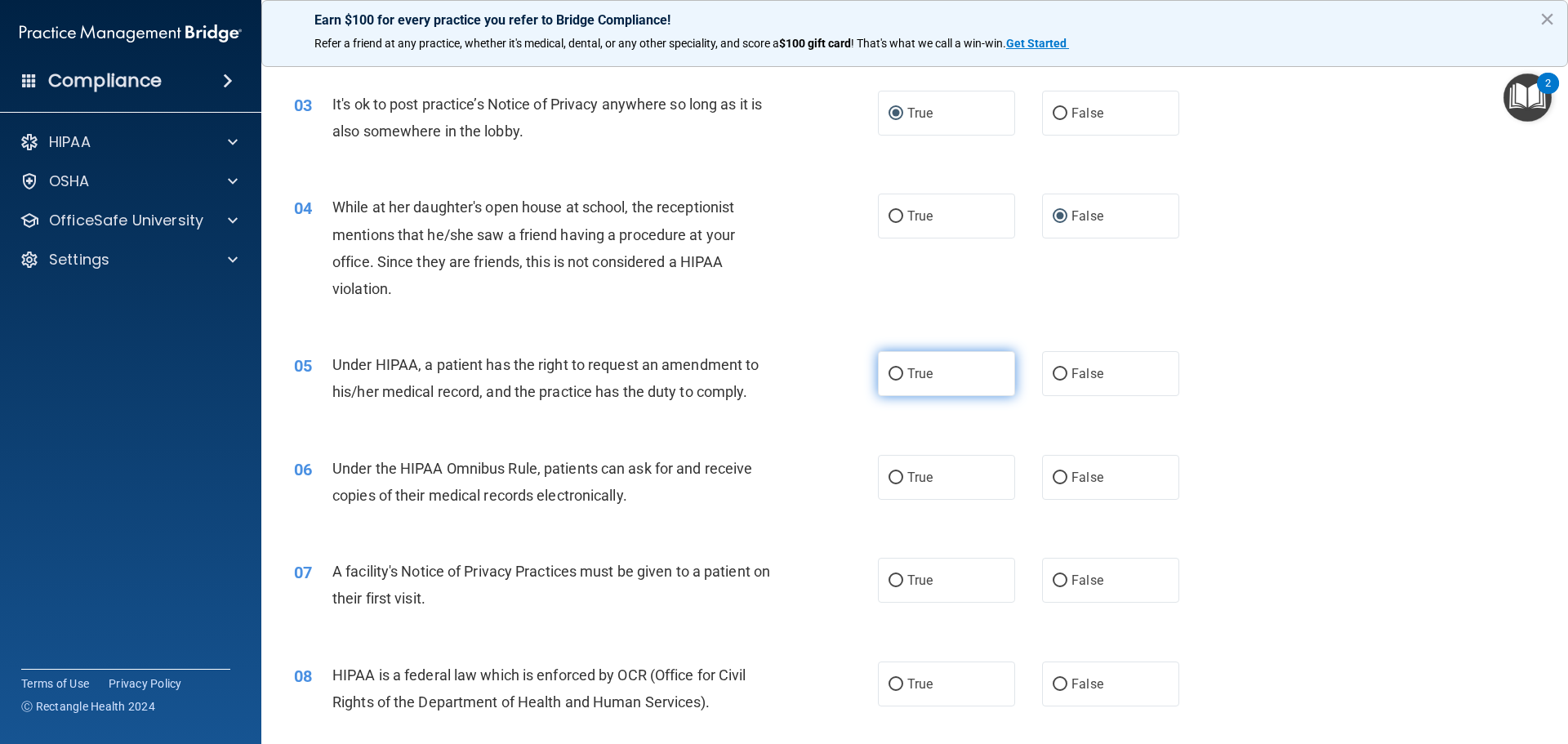
click at [906, 364] on label "True" at bounding box center [946, 373] width 137 height 45
click at [903, 368] on input "True" at bounding box center [895, 374] width 15 height 12
radio input "true"
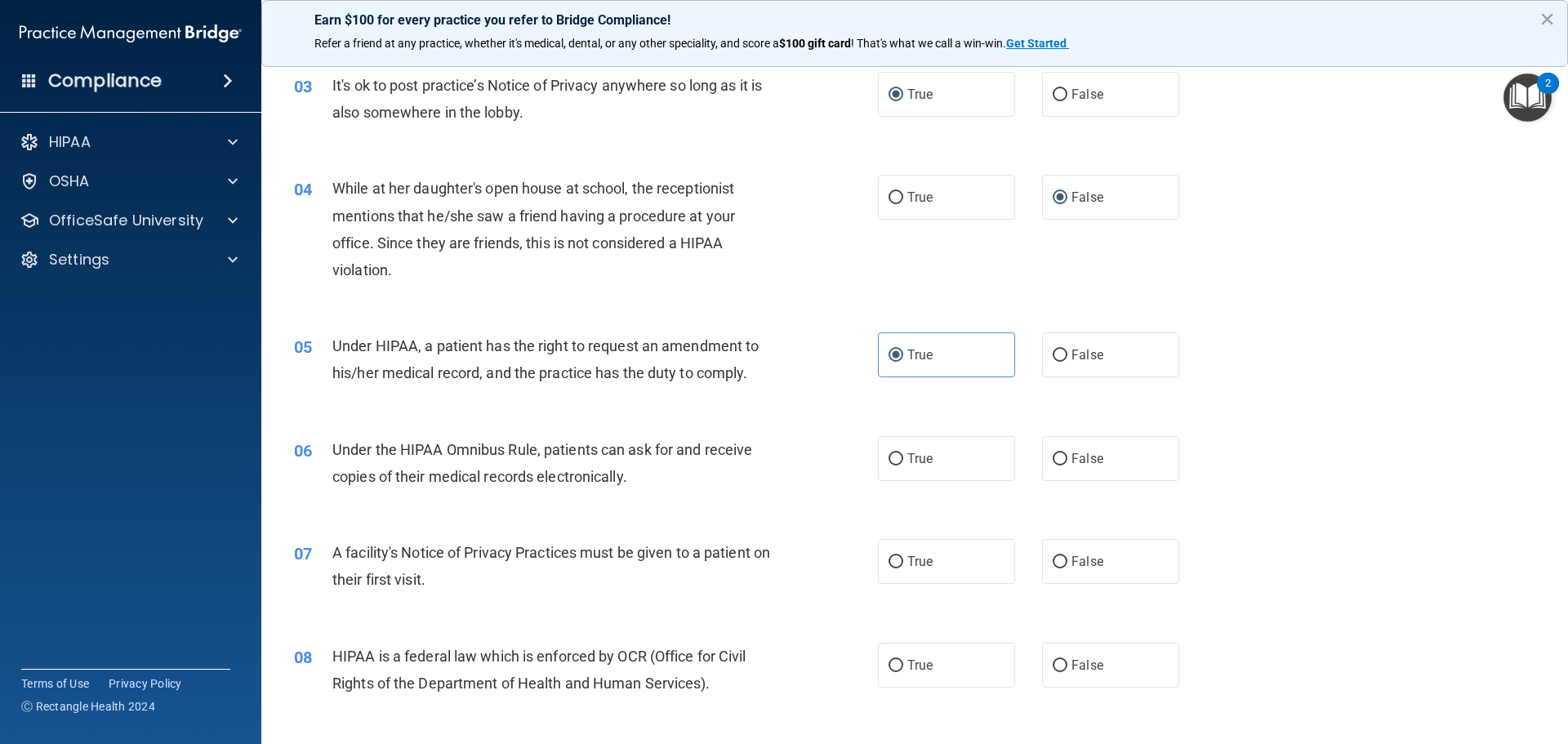
scroll to position [408, 0]
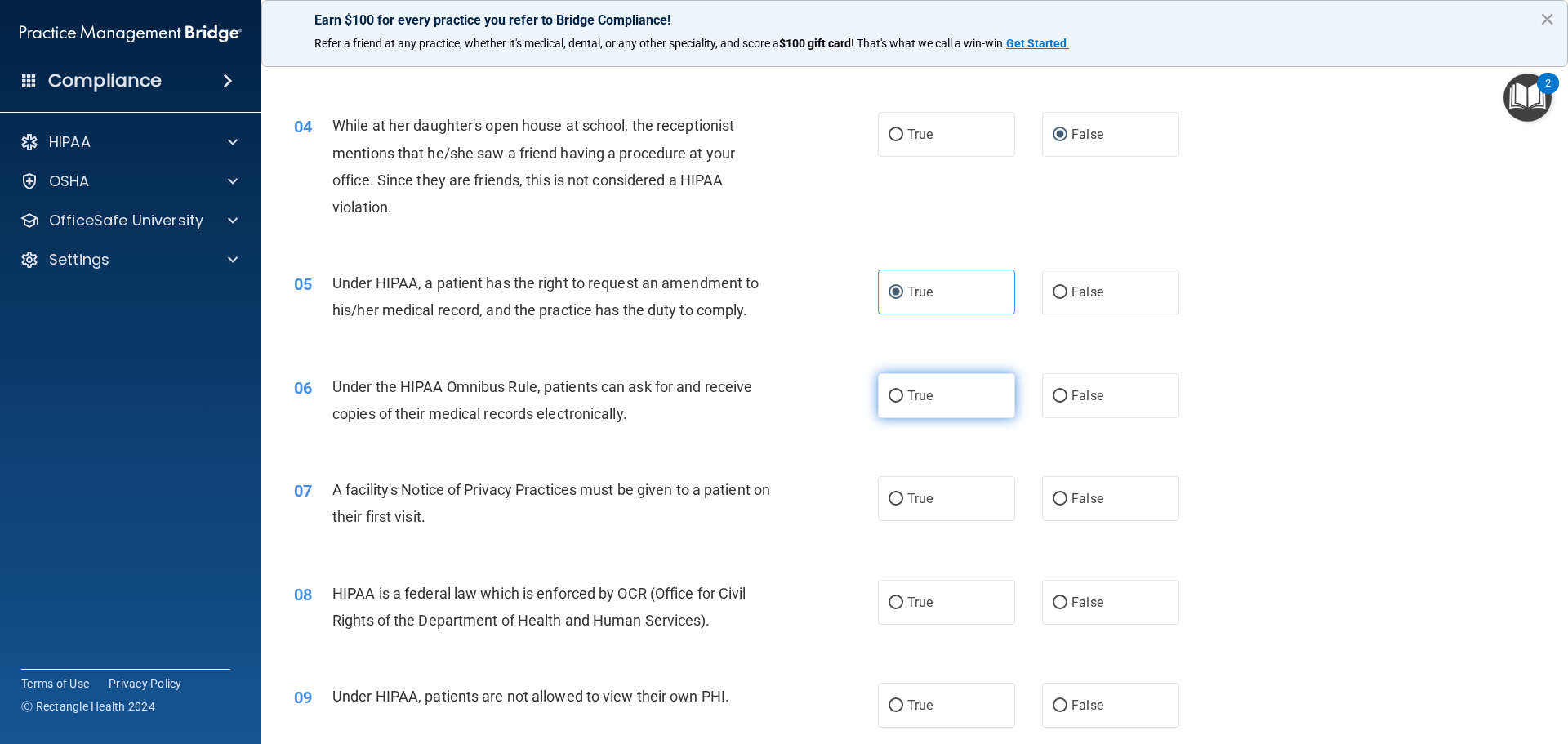
click at [888, 391] on input "True" at bounding box center [895, 397] width 15 height 12
radio input "true"
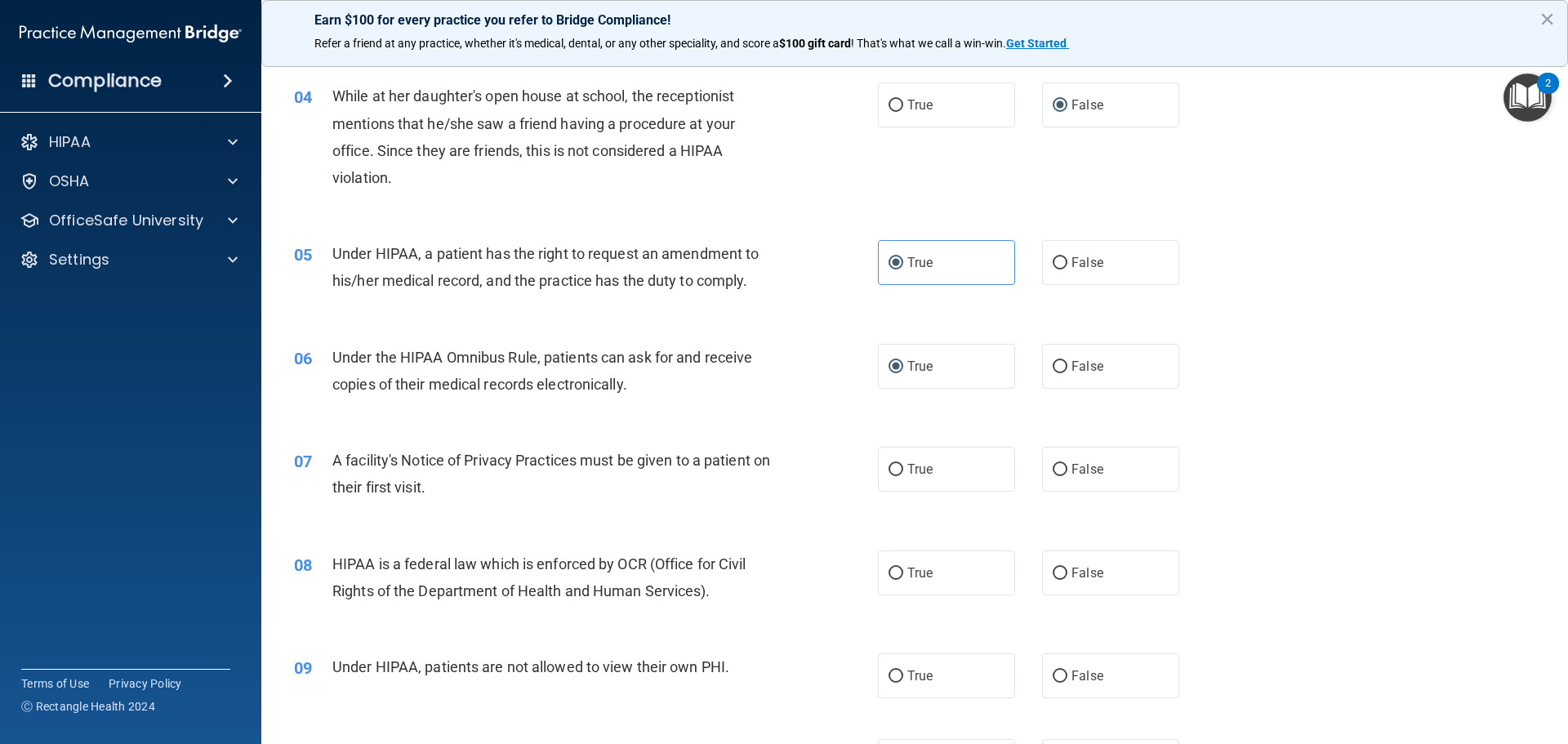
scroll to position [490, 0]
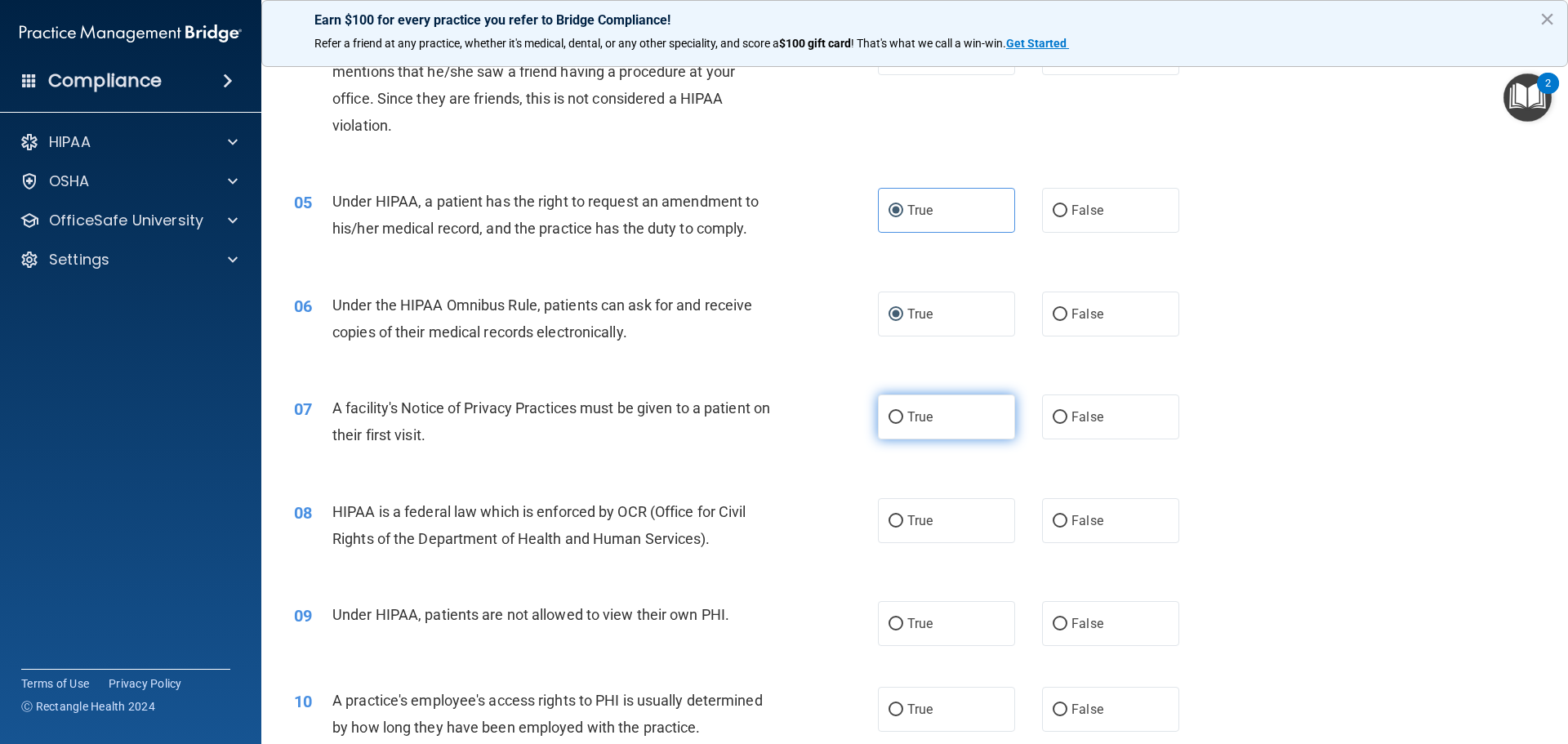
click at [896, 417] on input "True" at bounding box center [895, 417] width 15 height 12
radio input "true"
click at [896, 417] on input "True" at bounding box center [895, 417] width 15 height 12
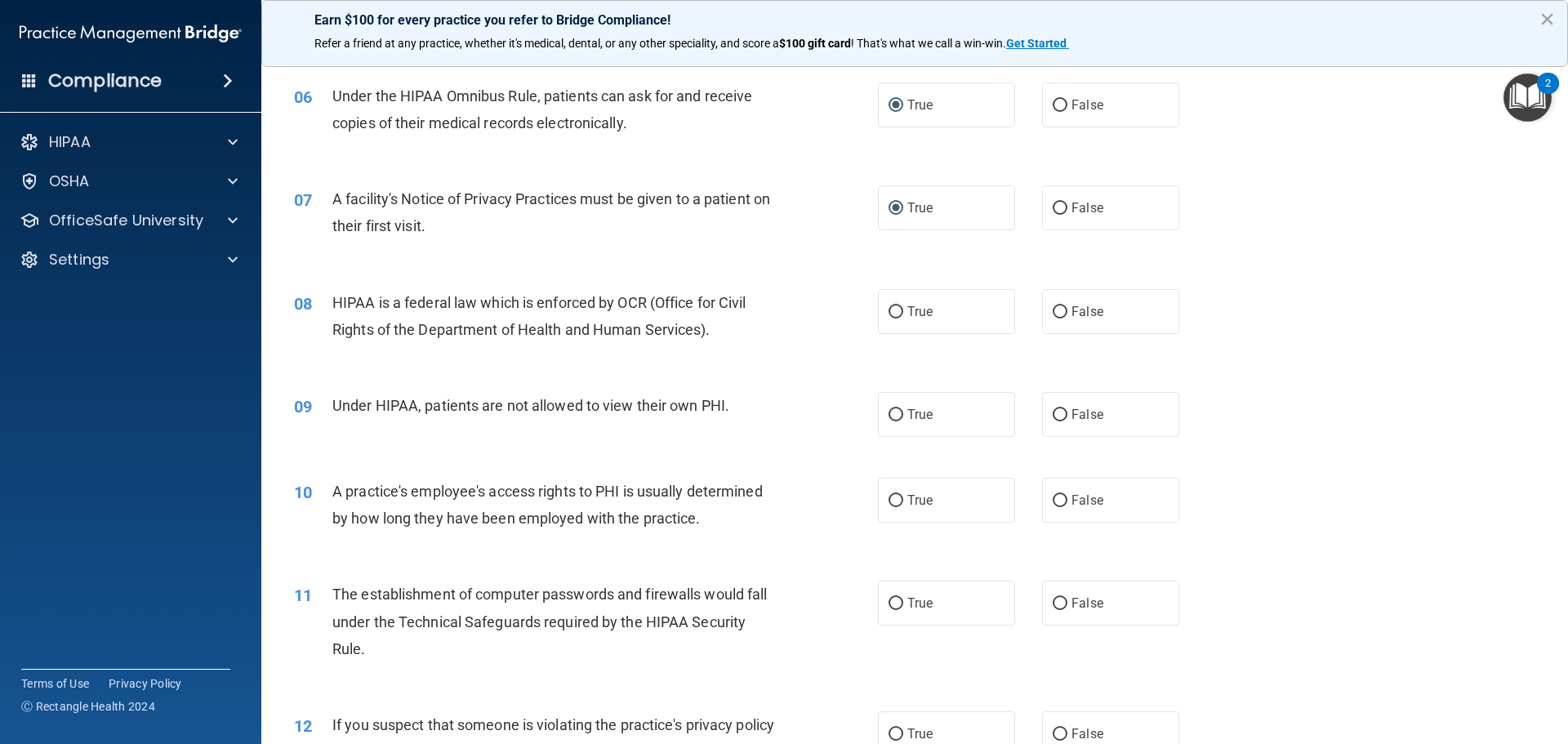
scroll to position [735, 0]
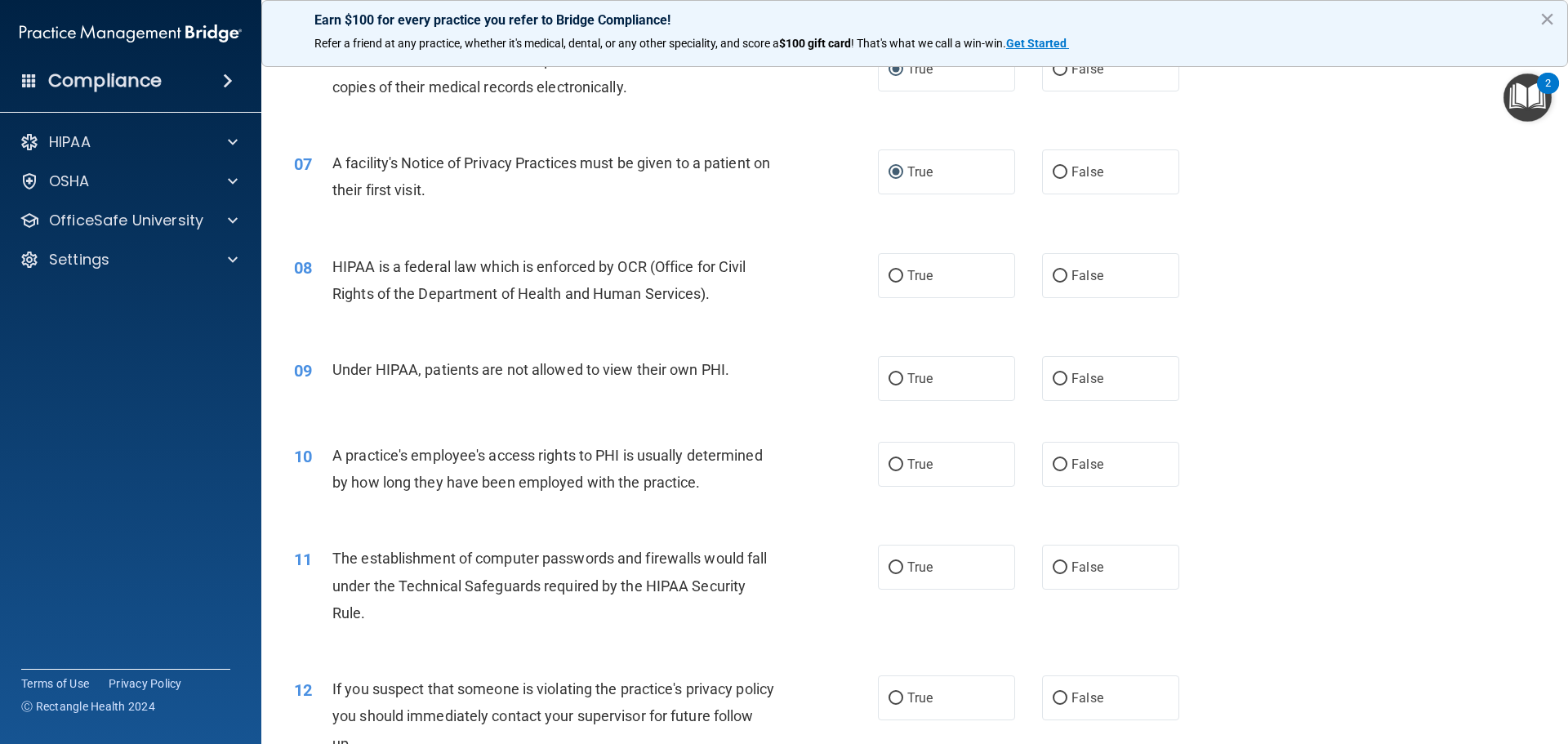
click at [752, 314] on div "08 HIPAA is a federal law which is enforced by OCR (Office for Civil Rights of …" at bounding box center [585, 284] width 633 height 62
drag, startPoint x: 915, startPoint y: 493, endPoint x: 907, endPoint y: 495, distance: 8.2
click at [909, 496] on div "10 A practice's employee's access rights to PHI is usually determined by how lo…" at bounding box center [914, 473] width 1266 height 103
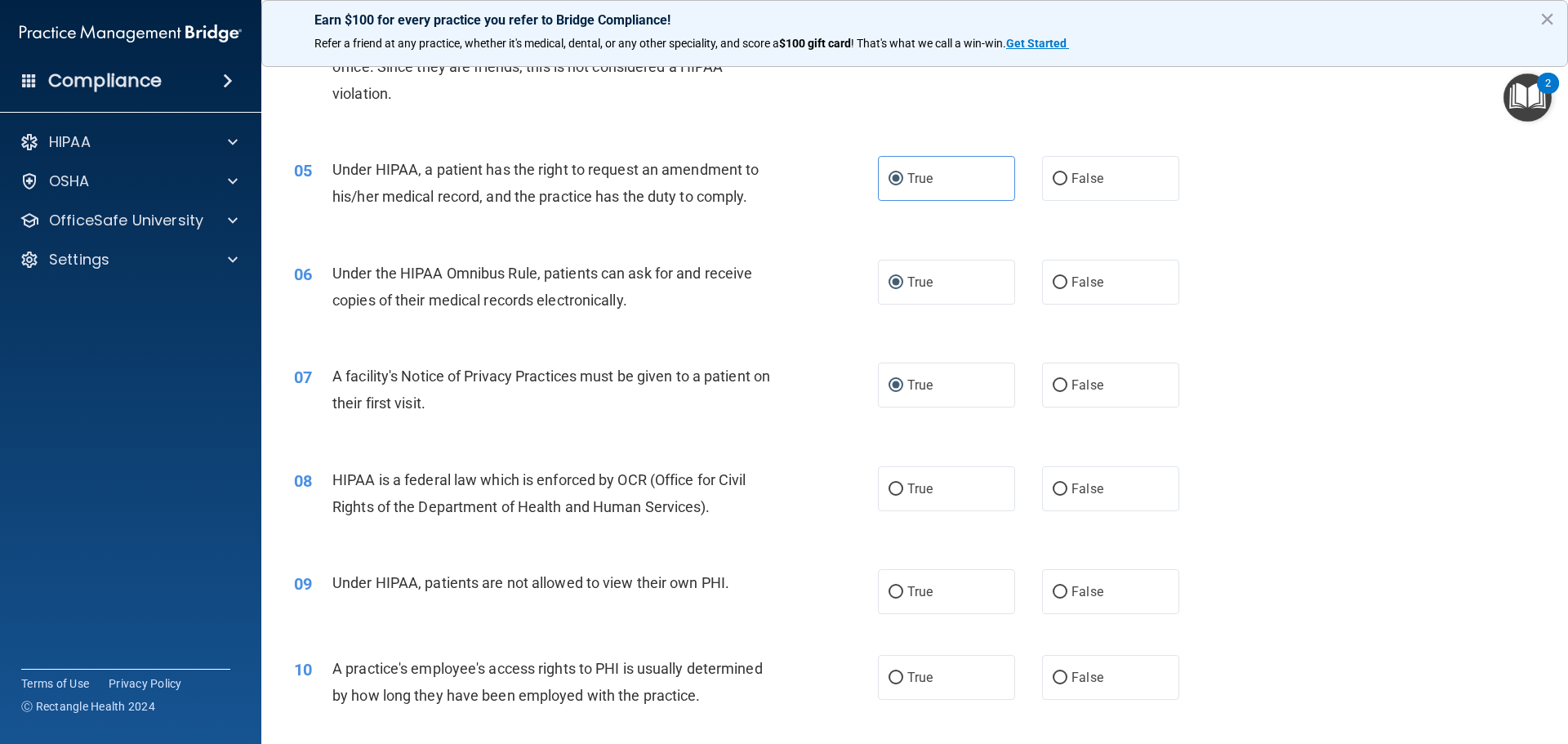
scroll to position [508, 0]
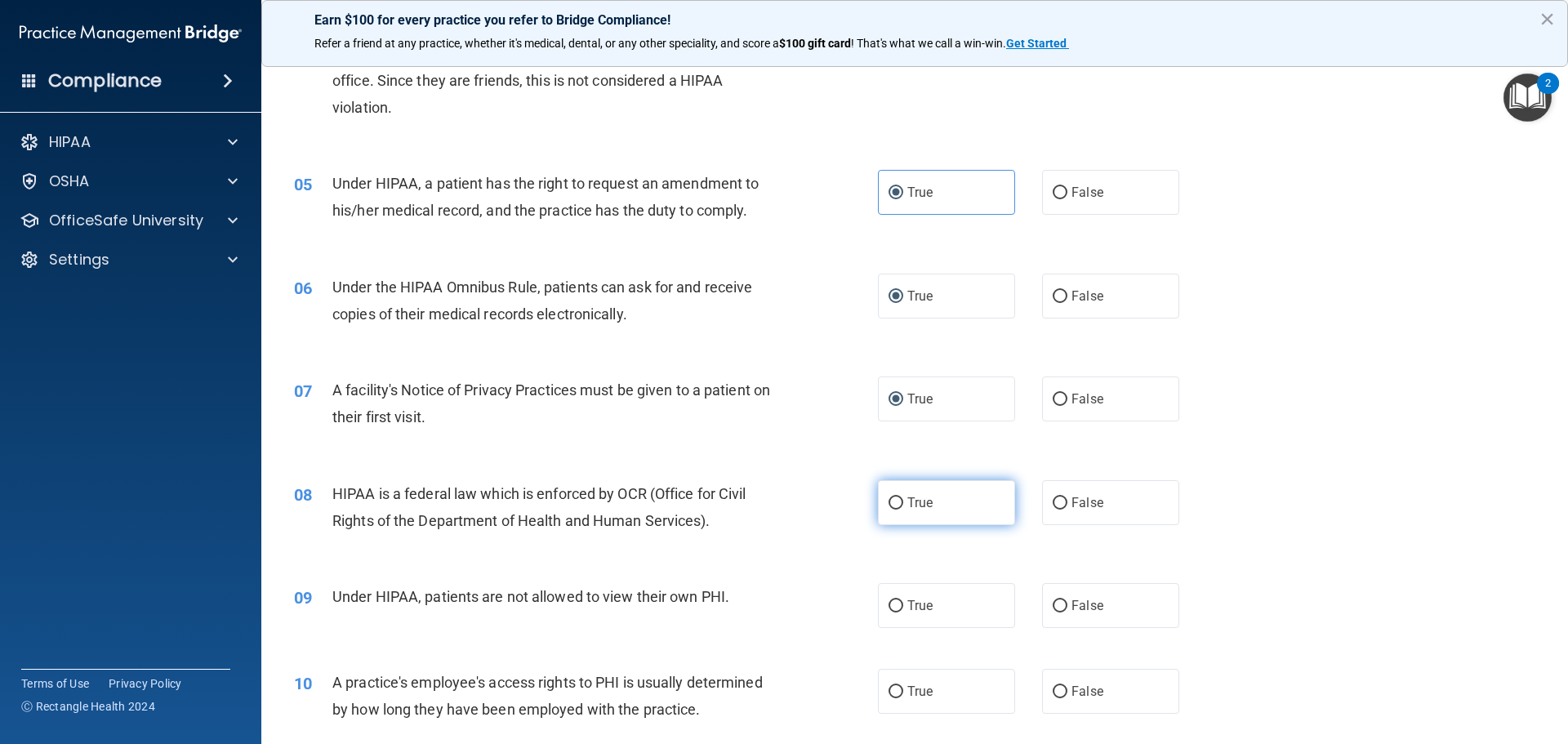
click at [899, 501] on label "True" at bounding box center [946, 502] width 137 height 45
click at [899, 501] on input "True" at bounding box center [895, 503] width 15 height 12
radio input "true"
click at [1052, 600] on input "False" at bounding box center [1059, 606] width 15 height 12
radio input "true"
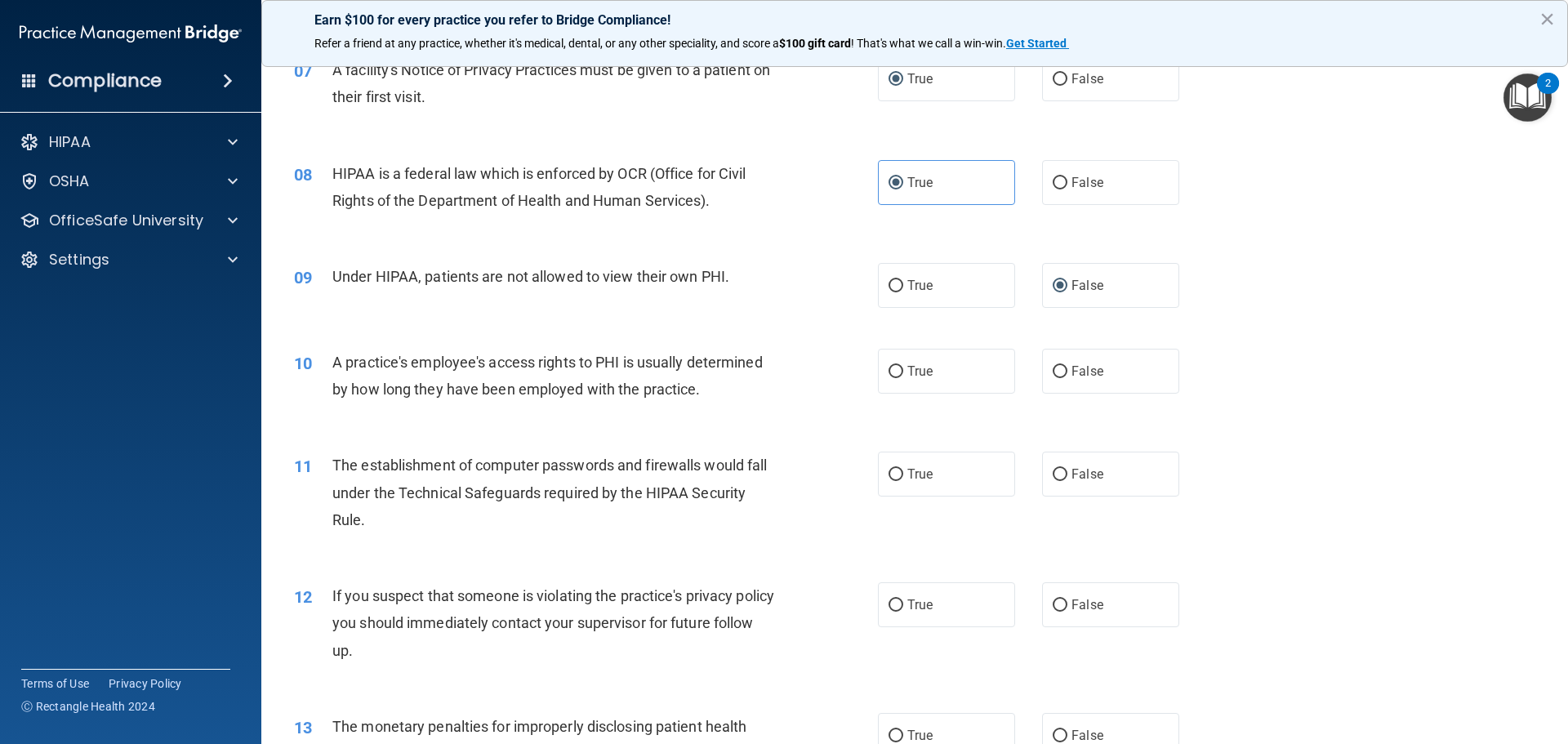
scroll to position [835, 0]
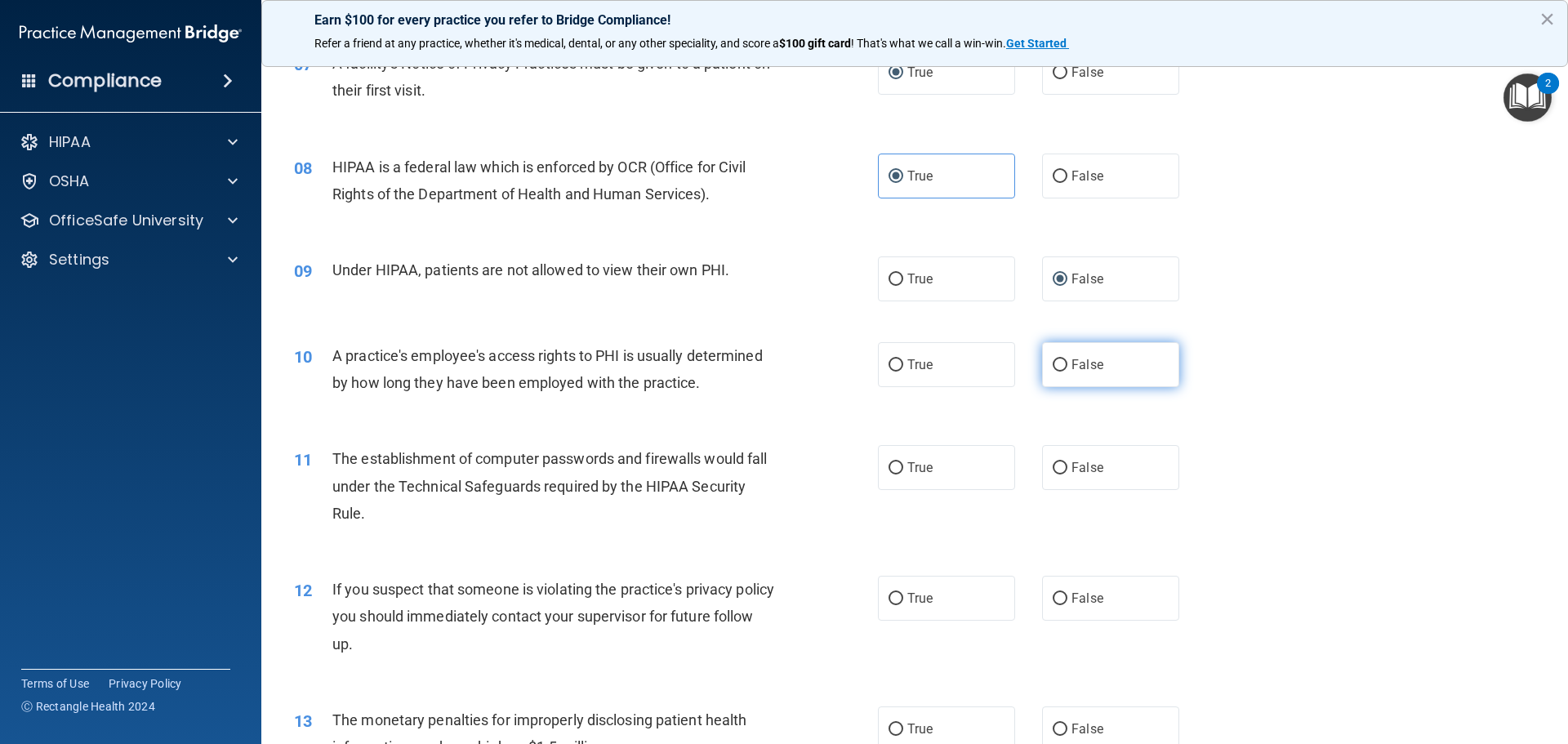
click at [1053, 368] on input "False" at bounding box center [1059, 366] width 15 height 12
radio input "true"
click at [896, 467] on input "True" at bounding box center [895, 469] width 15 height 12
radio input "true"
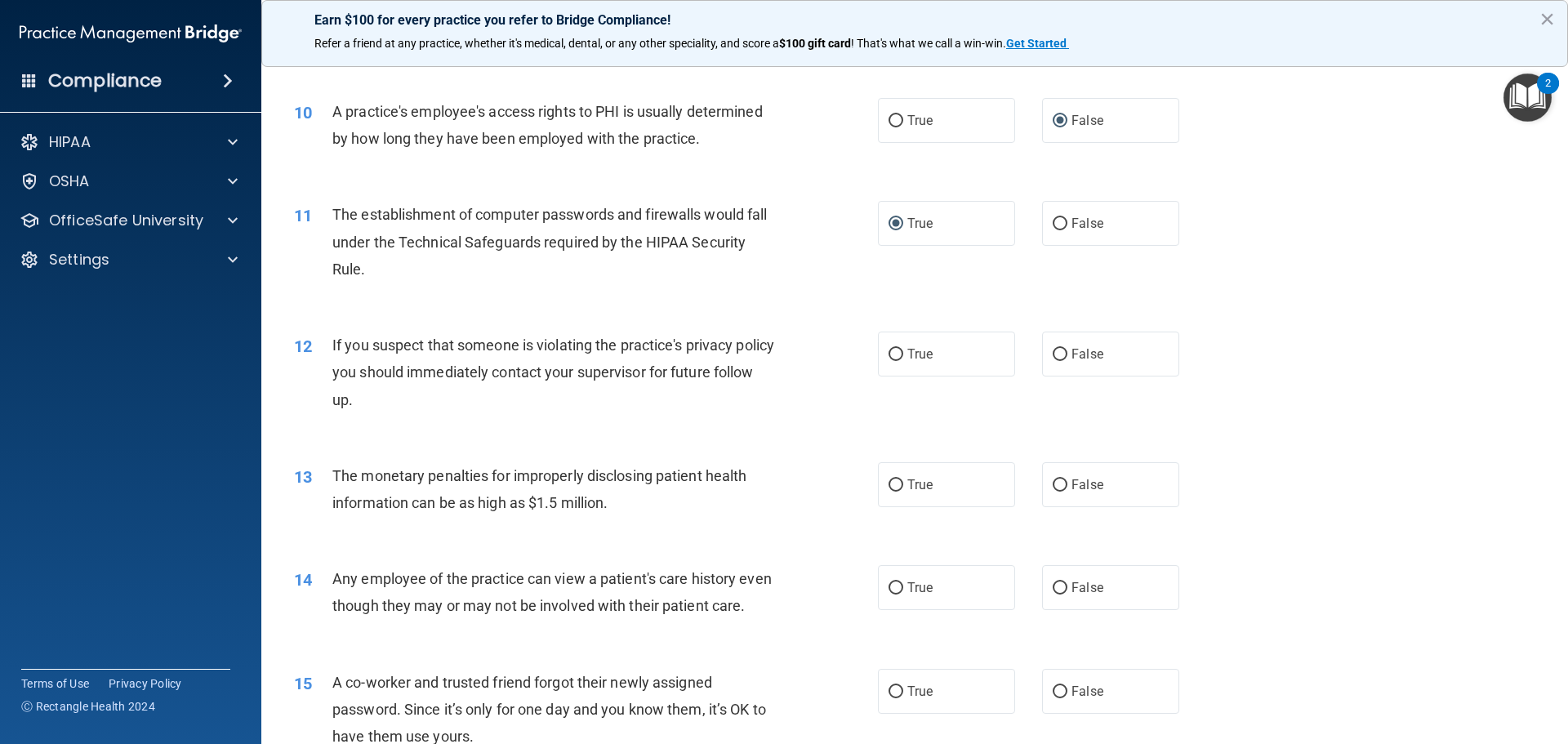
scroll to position [1080, 0]
click at [890, 354] on input "True" at bounding box center [895, 354] width 15 height 12
radio input "true"
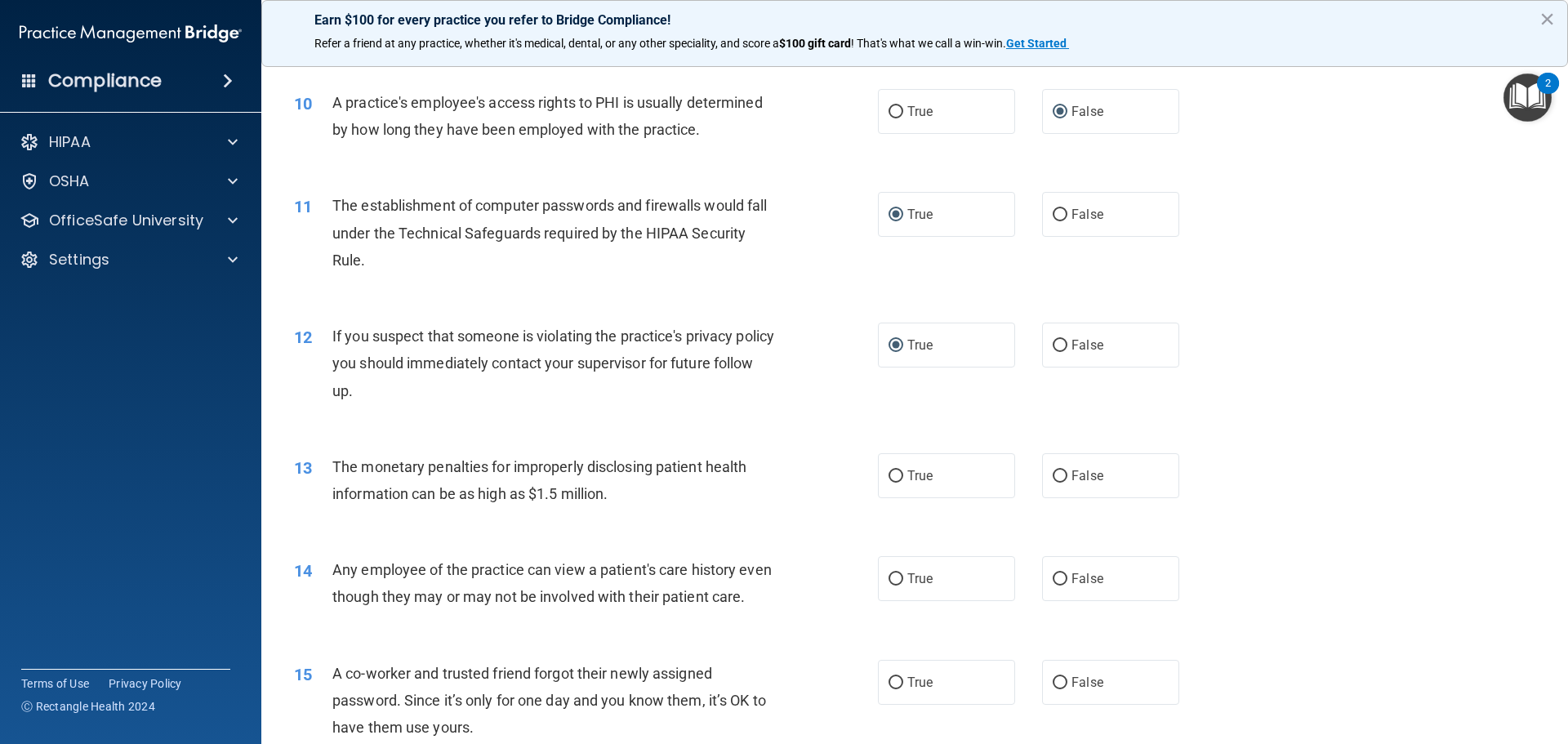
scroll to position [1143, 0]
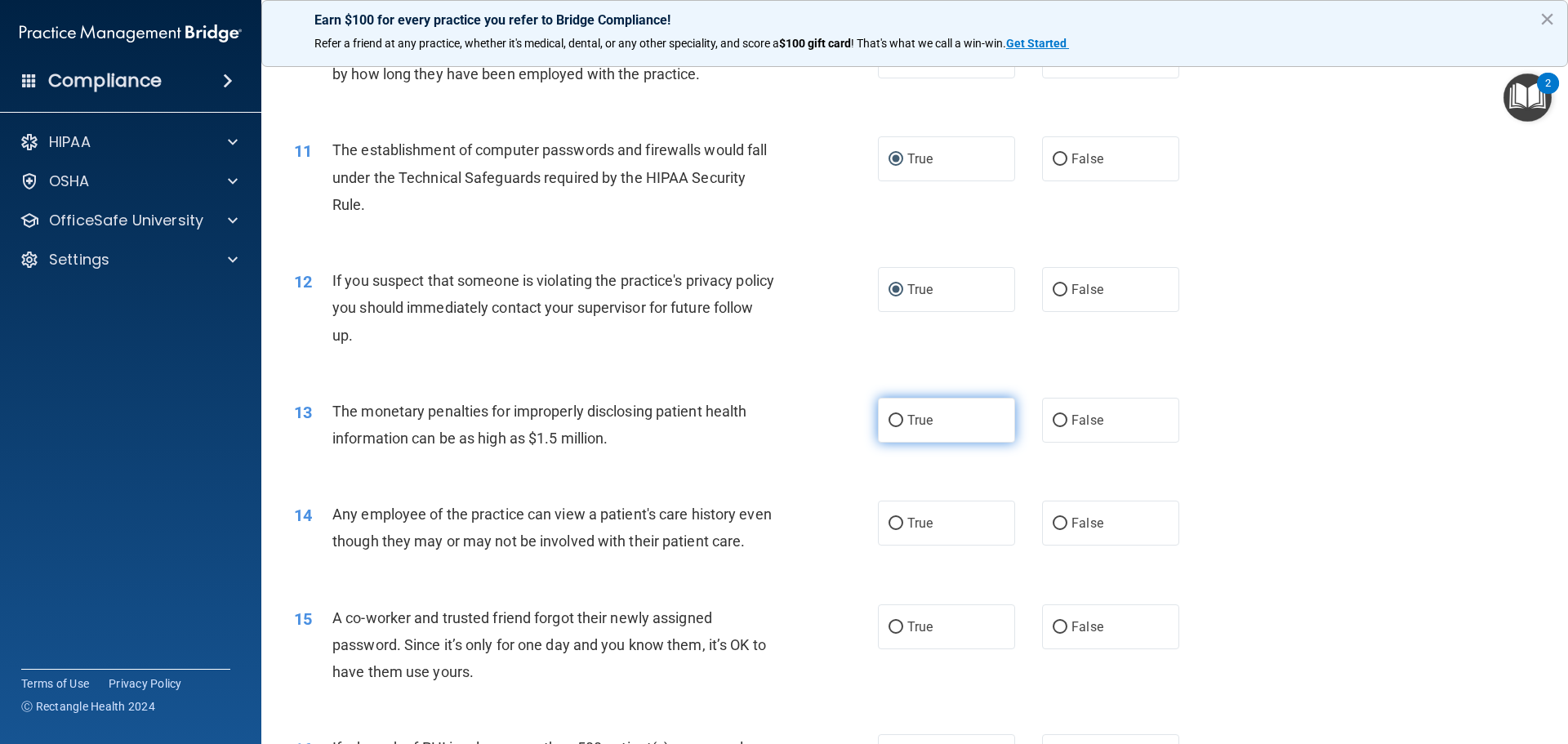
click at [891, 419] on input "True" at bounding box center [895, 421] width 15 height 12
radio input "true"
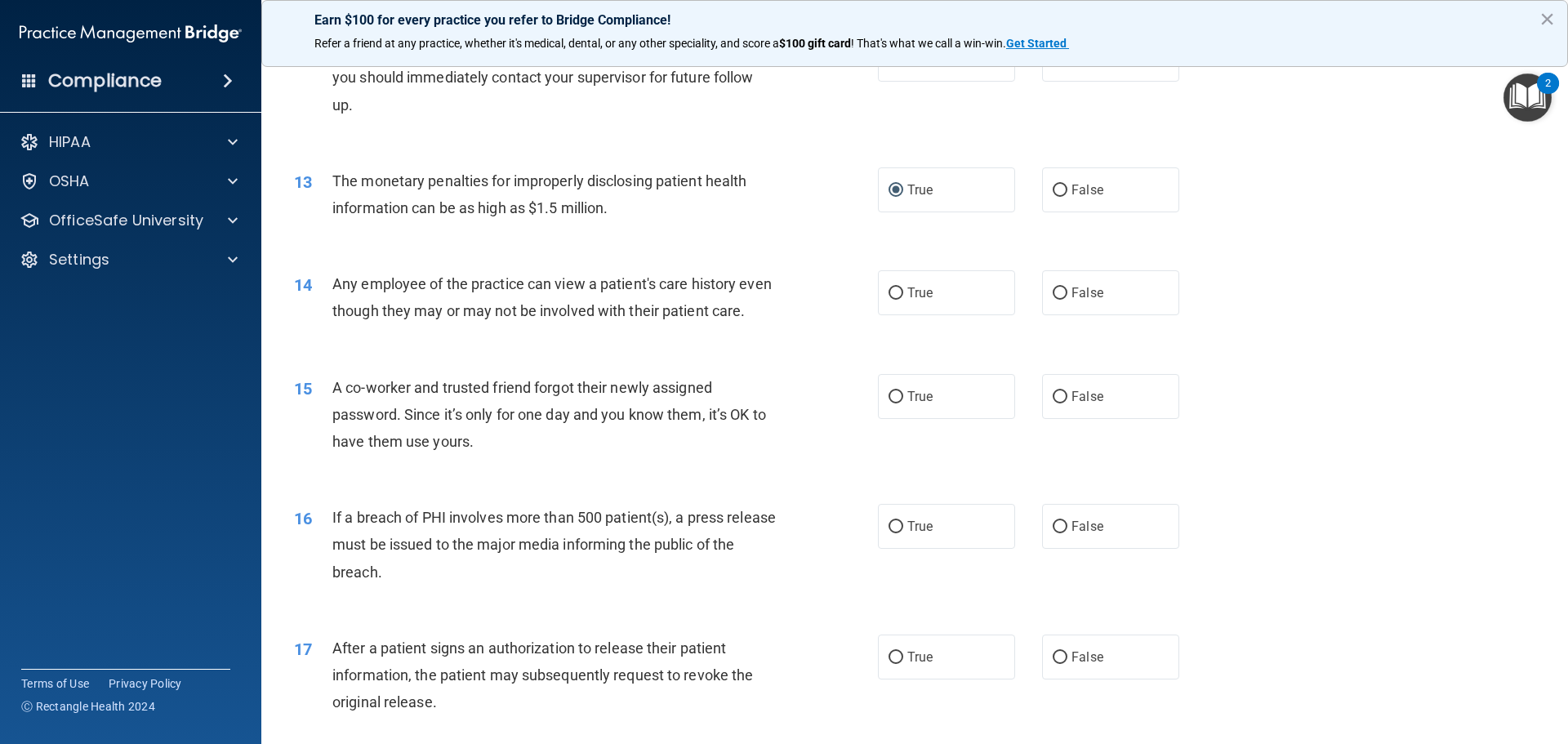
scroll to position [1470, 0]
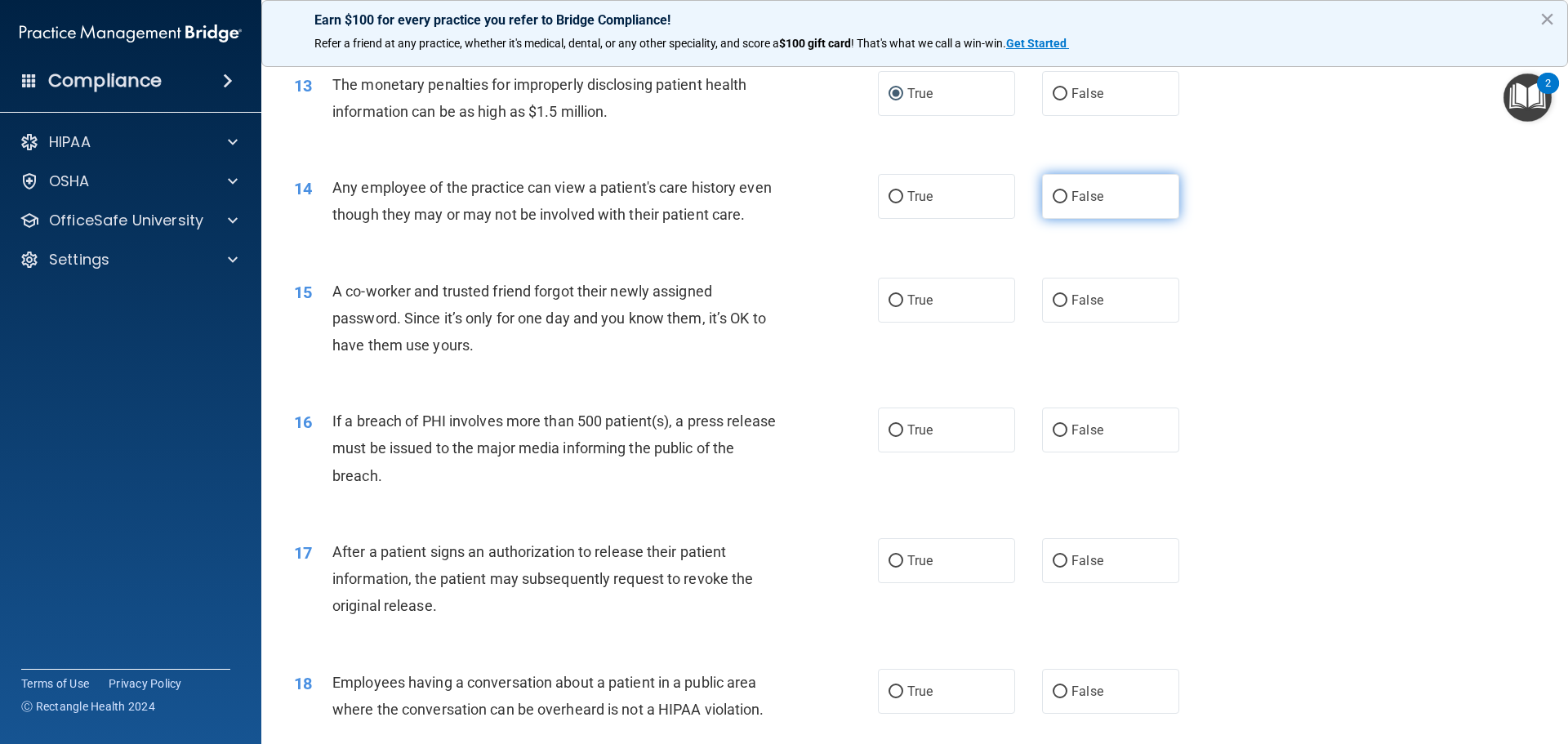
click at [1056, 198] on input "False" at bounding box center [1059, 197] width 15 height 12
radio input "true"
click at [1053, 307] on input "False" at bounding box center [1059, 301] width 15 height 12
radio input "true"
click at [895, 437] on input "True" at bounding box center [895, 430] width 15 height 12
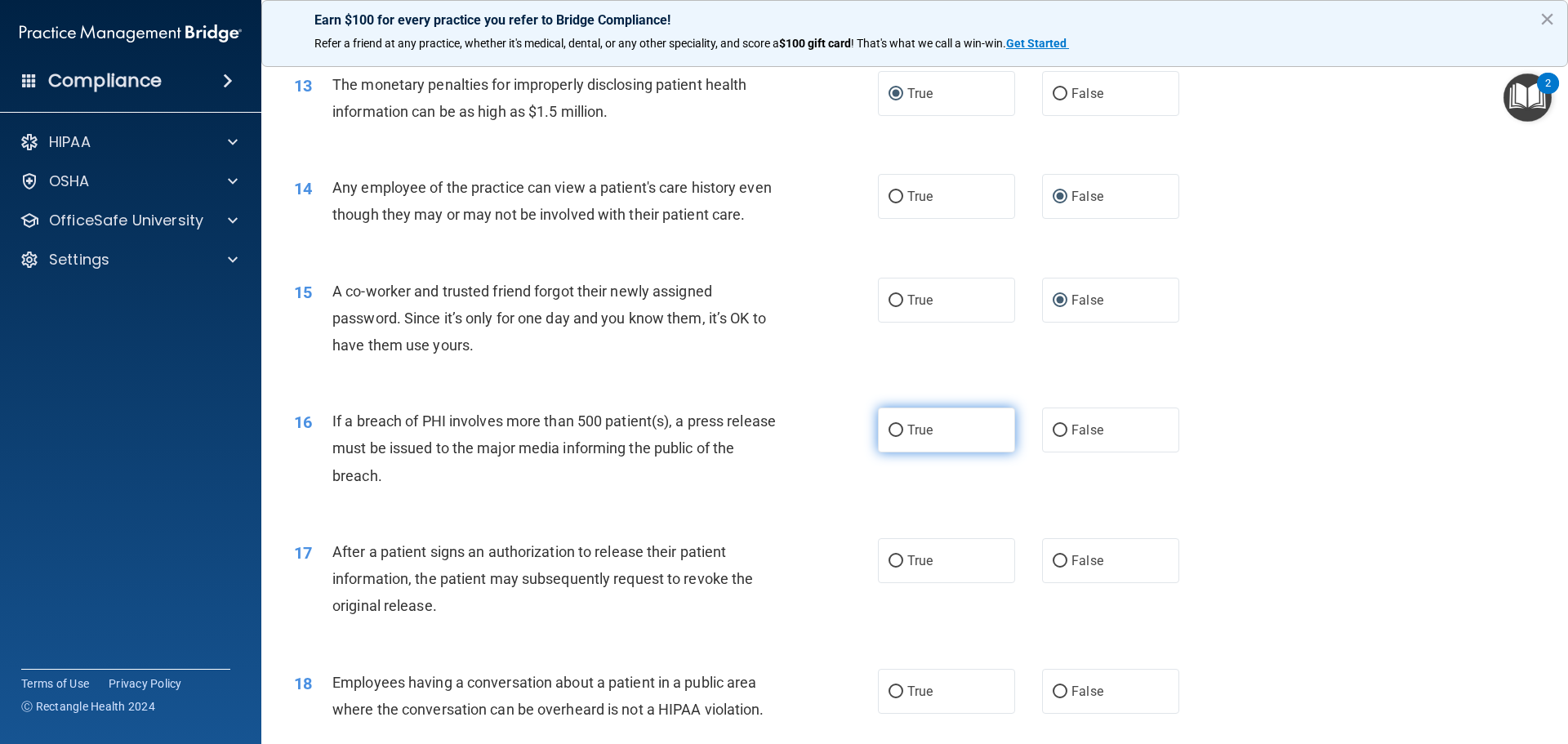
radio input "true"
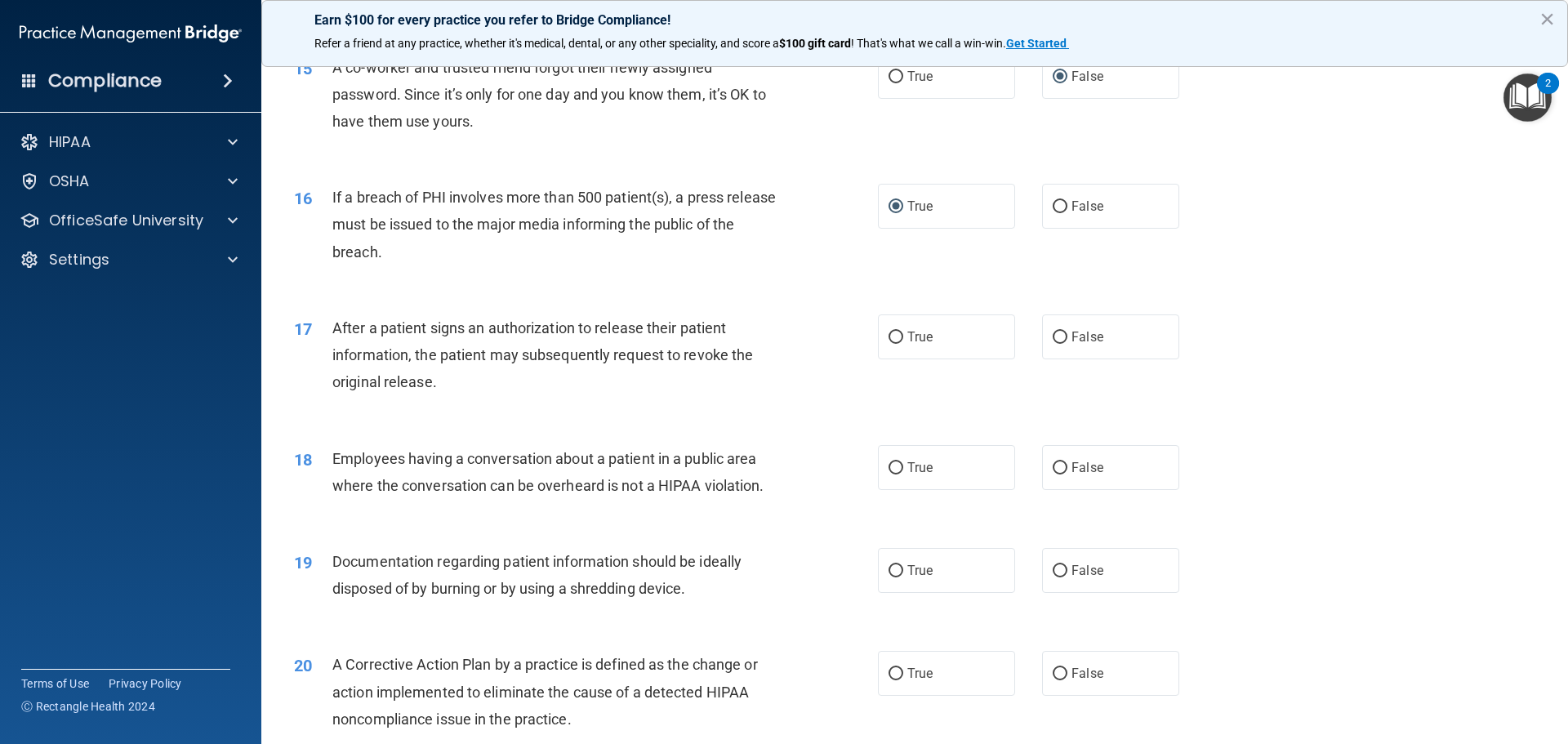
scroll to position [1715, 0]
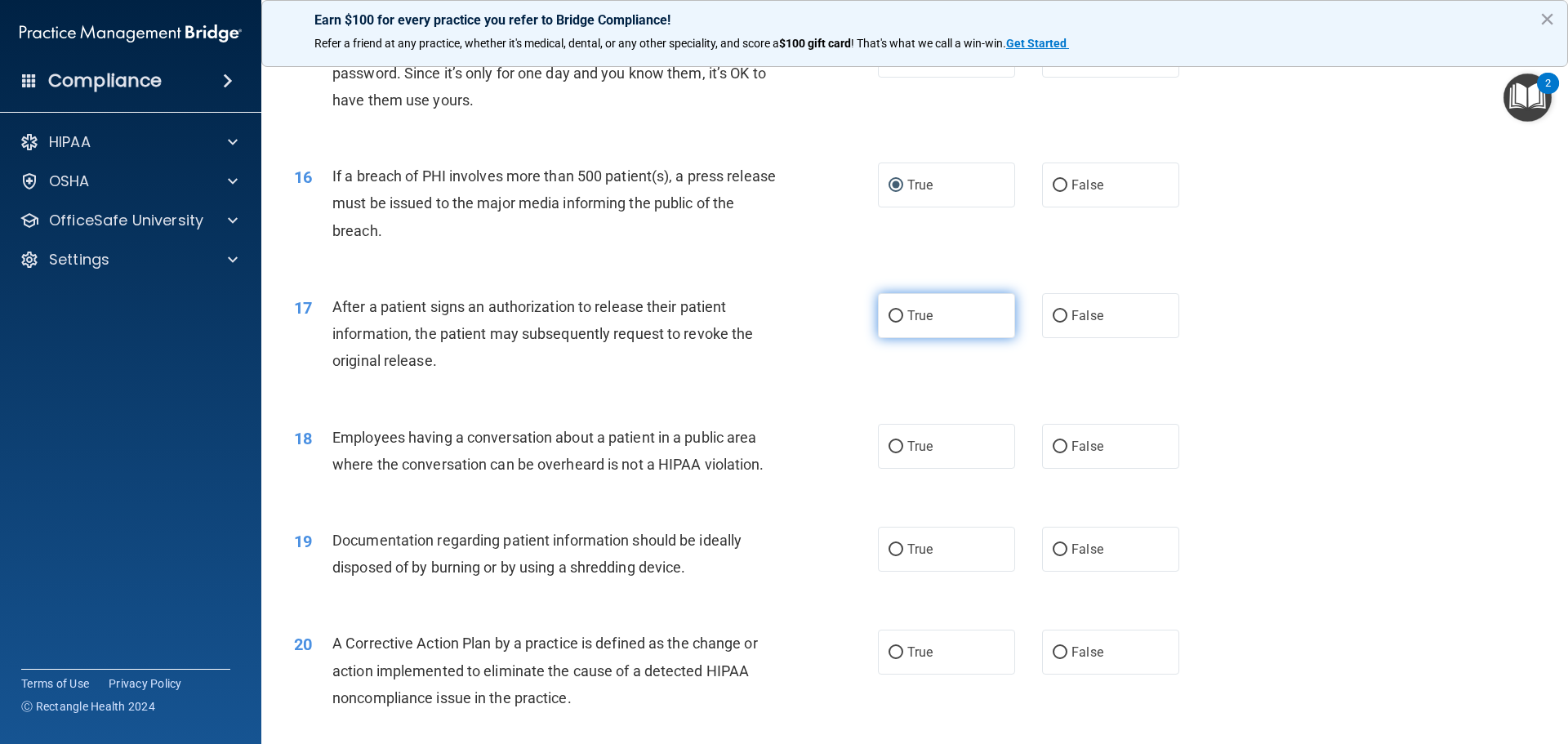
click at [893, 322] on input "True" at bounding box center [895, 316] width 15 height 12
radio input "true"
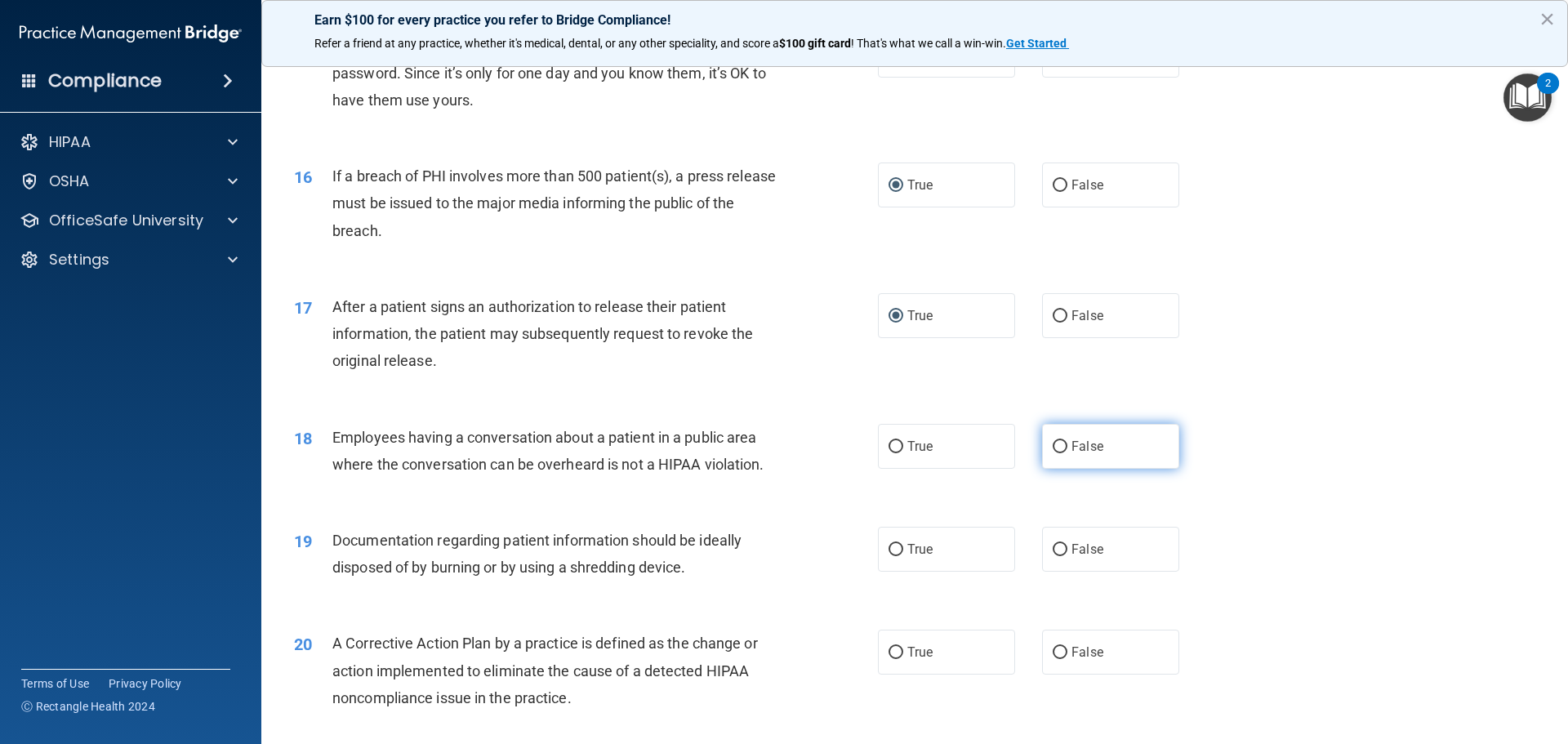
click at [1053, 453] on input "False" at bounding box center [1059, 447] width 15 height 12
radio input "true"
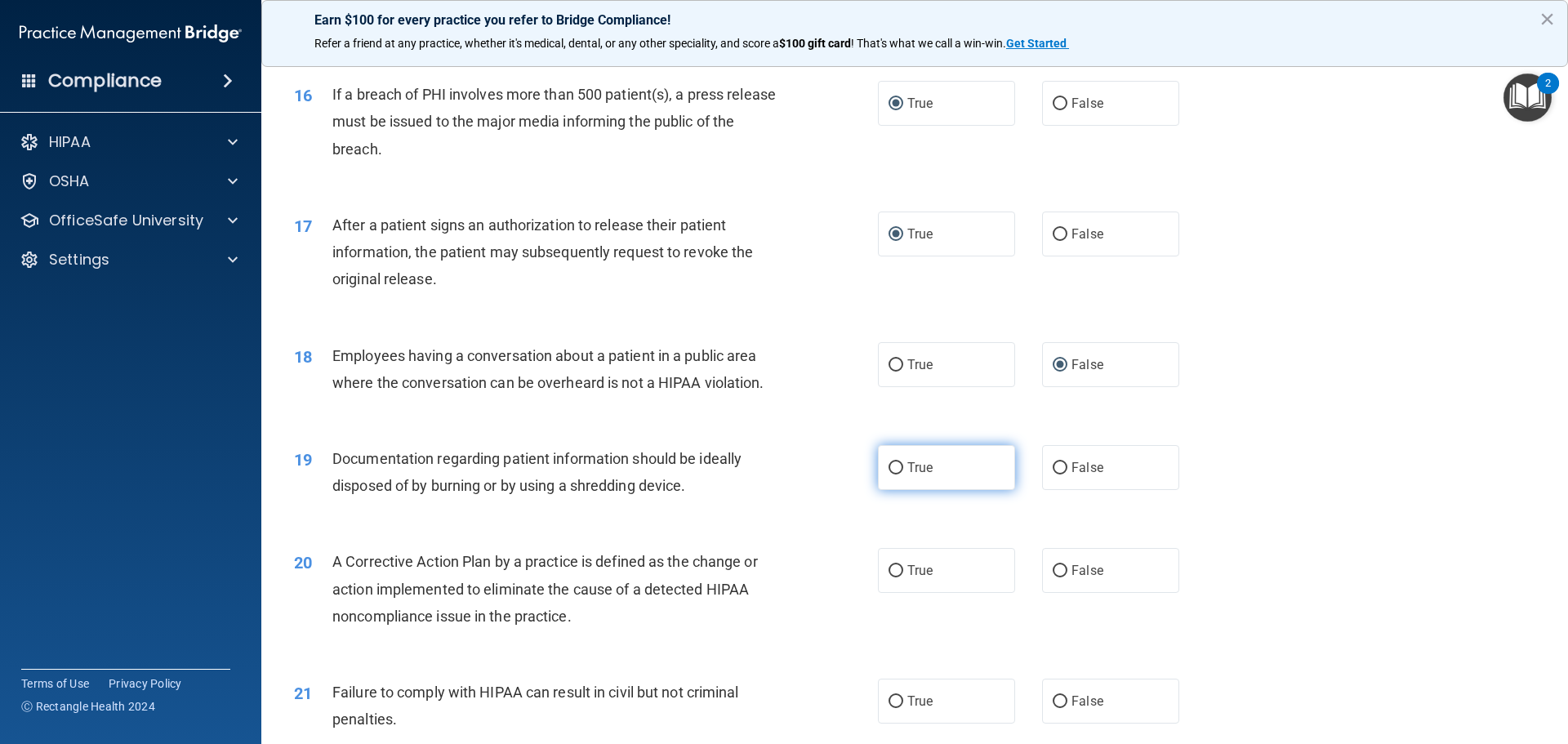
click at [888, 475] on input "True" at bounding box center [895, 469] width 15 height 12
radio input "true"
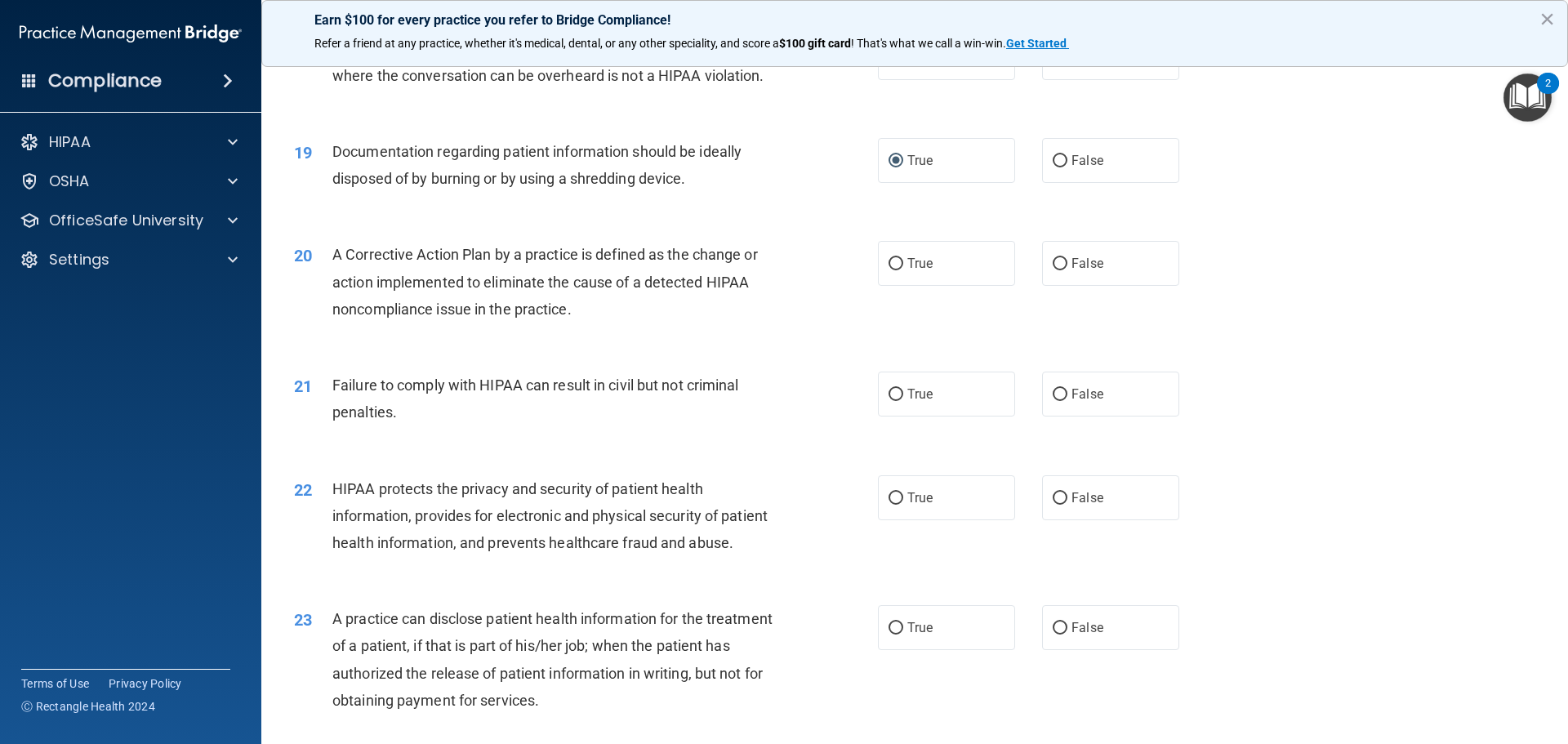
scroll to position [2124, 0]
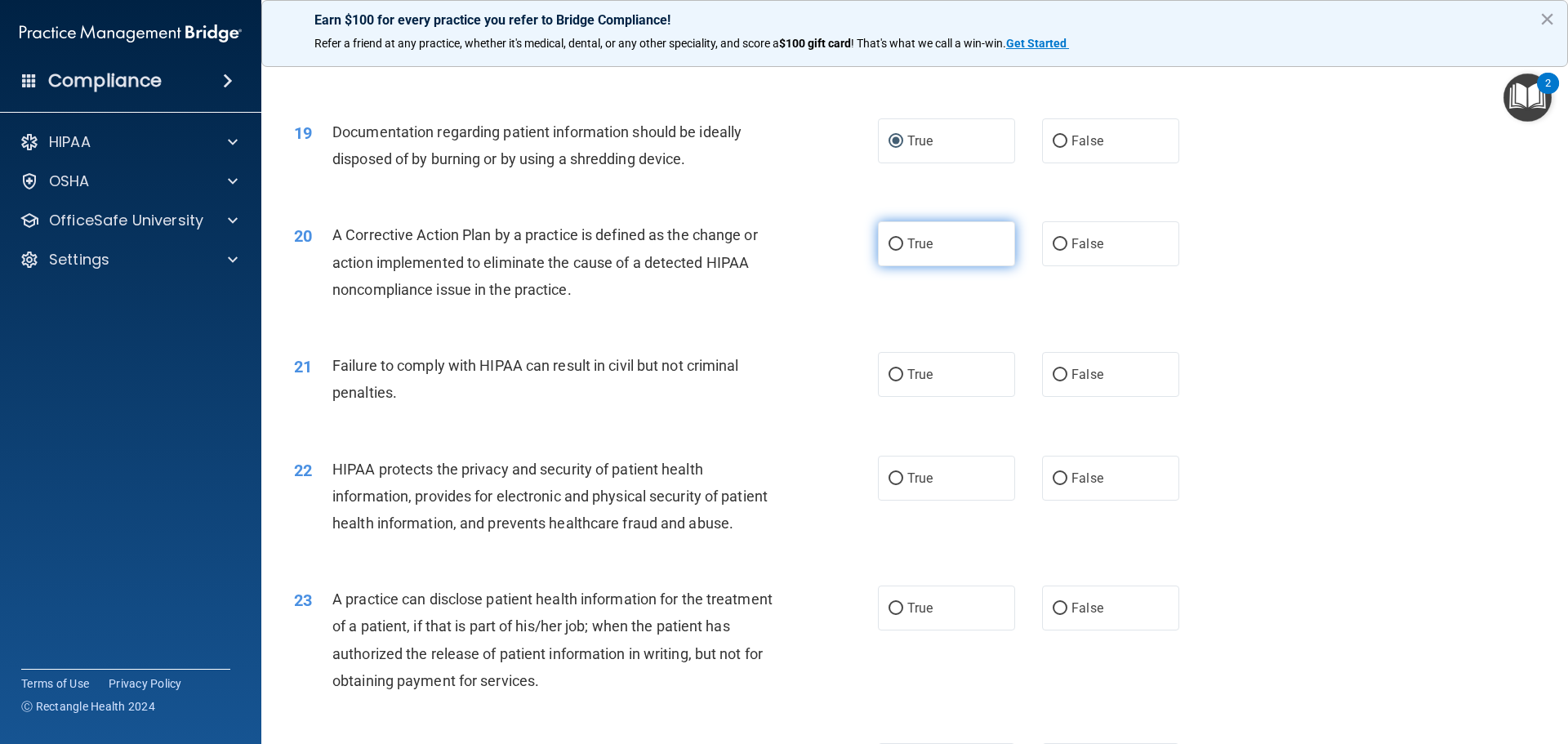
click at [894, 250] on input "True" at bounding box center [895, 244] width 15 height 12
radio input "true"
click at [1058, 381] on input "False" at bounding box center [1059, 375] width 15 height 12
radio input "true"
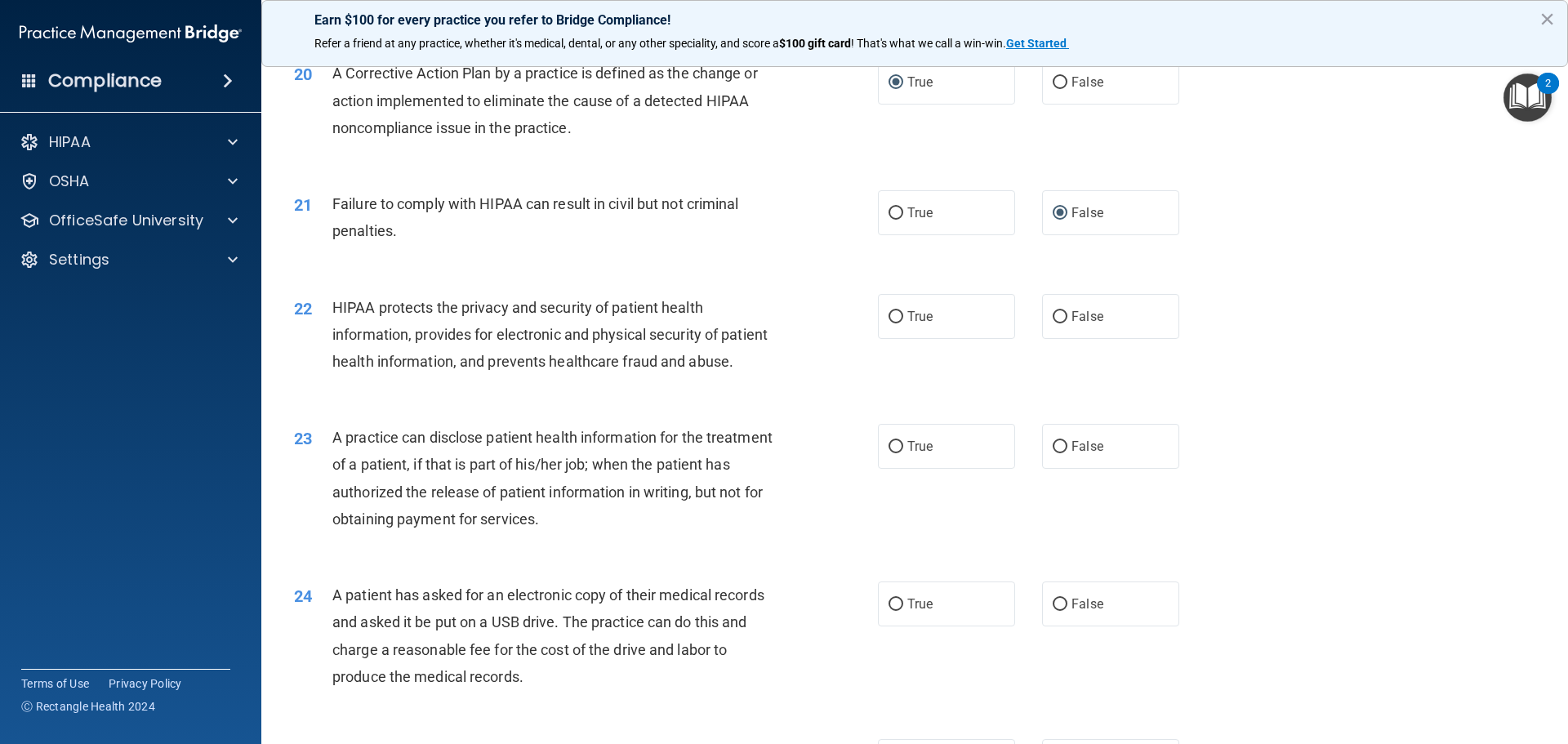
scroll to position [2287, 0]
click at [1055, 322] on input "False" at bounding box center [1059, 315] width 15 height 12
radio input "true"
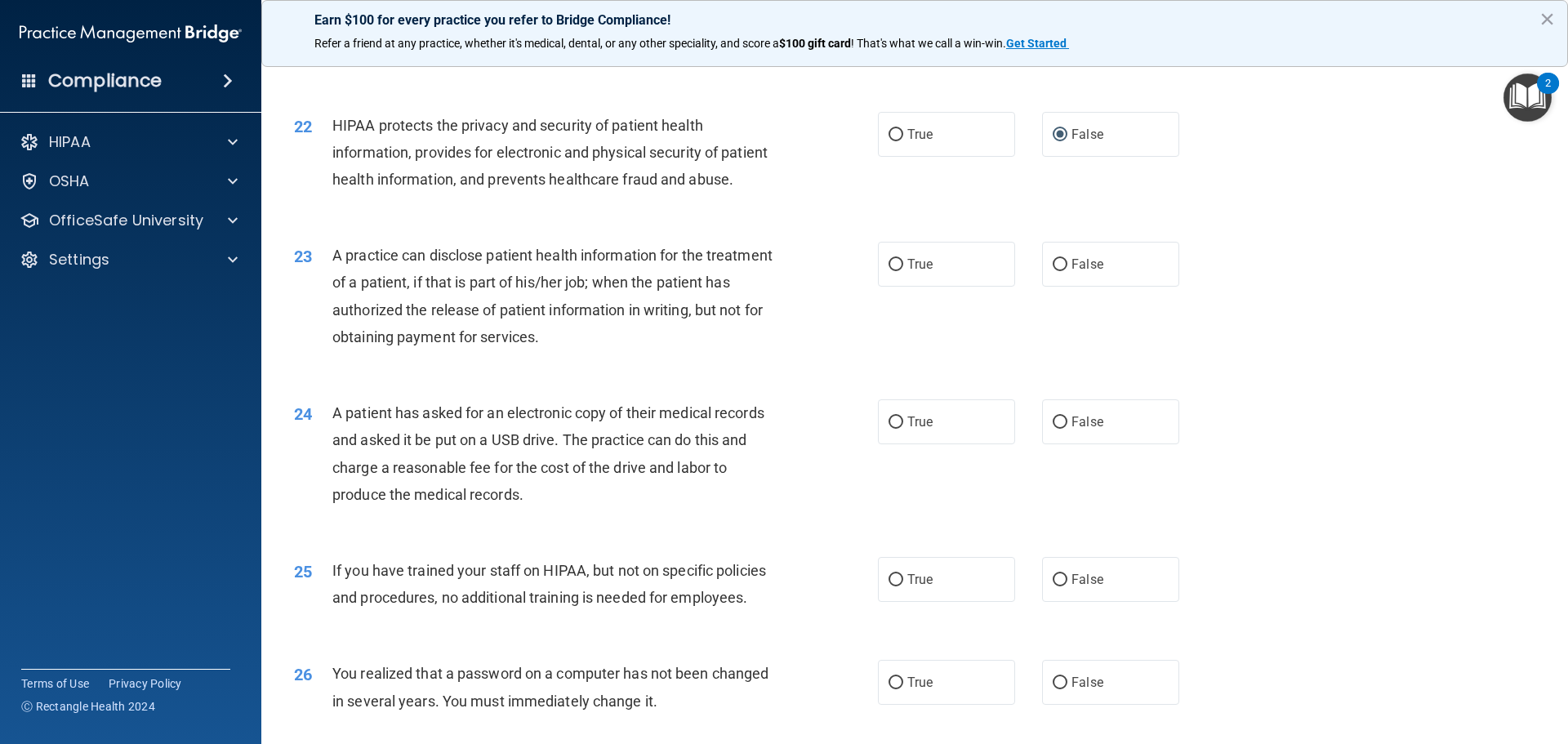
scroll to position [2532, 0]
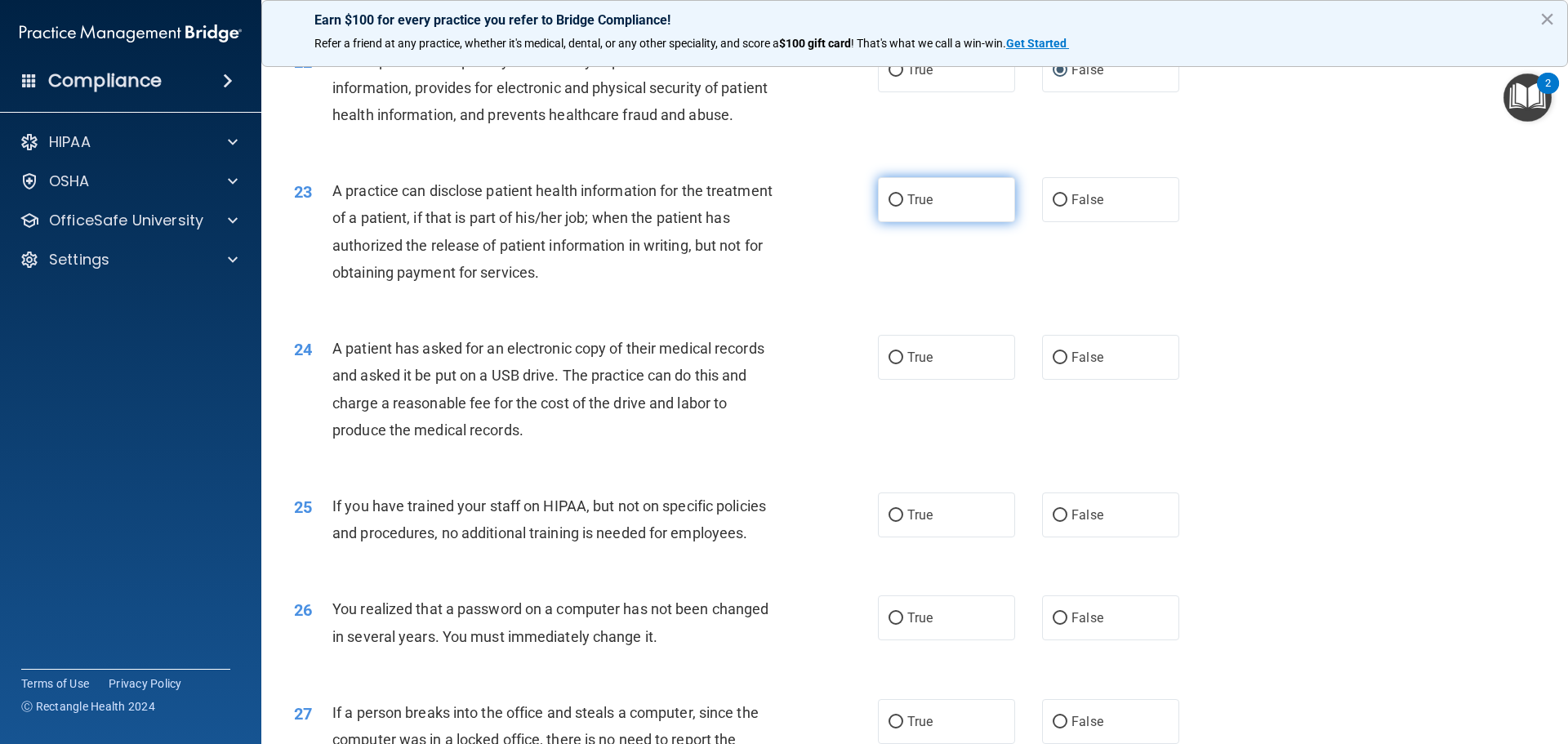
click at [887, 222] on label "True" at bounding box center [946, 200] width 137 height 45
click at [888, 207] on input "True" at bounding box center [895, 200] width 15 height 12
radio input "true"
drag, startPoint x: 887, startPoint y: 243, endPoint x: 870, endPoint y: 282, distance: 42.5
click at [870, 282] on div "23 A practice can disclose patient health information for the treatment of a pa…" at bounding box center [585, 236] width 633 height 117
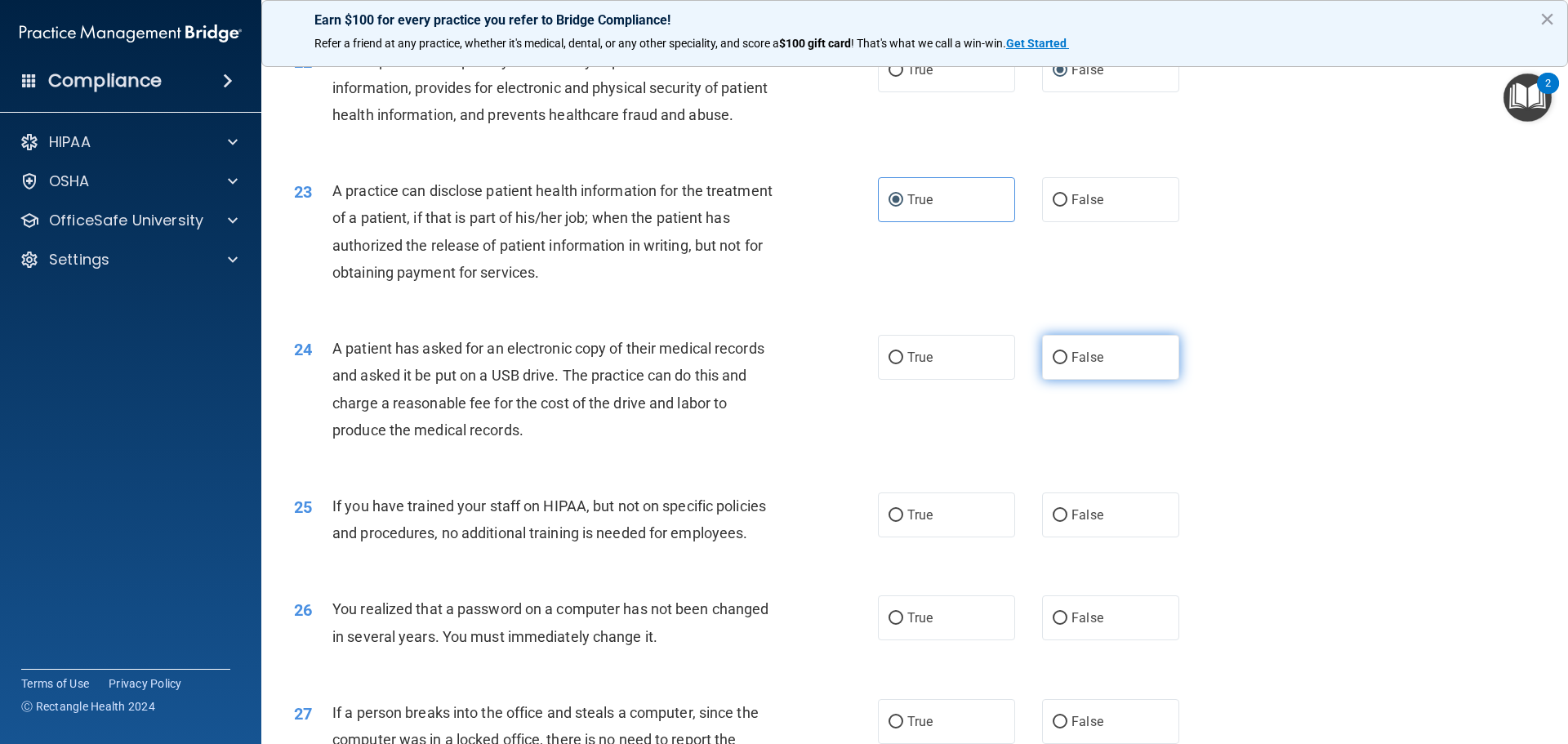
click at [1053, 365] on input "False" at bounding box center [1059, 358] width 15 height 12
radio input "true"
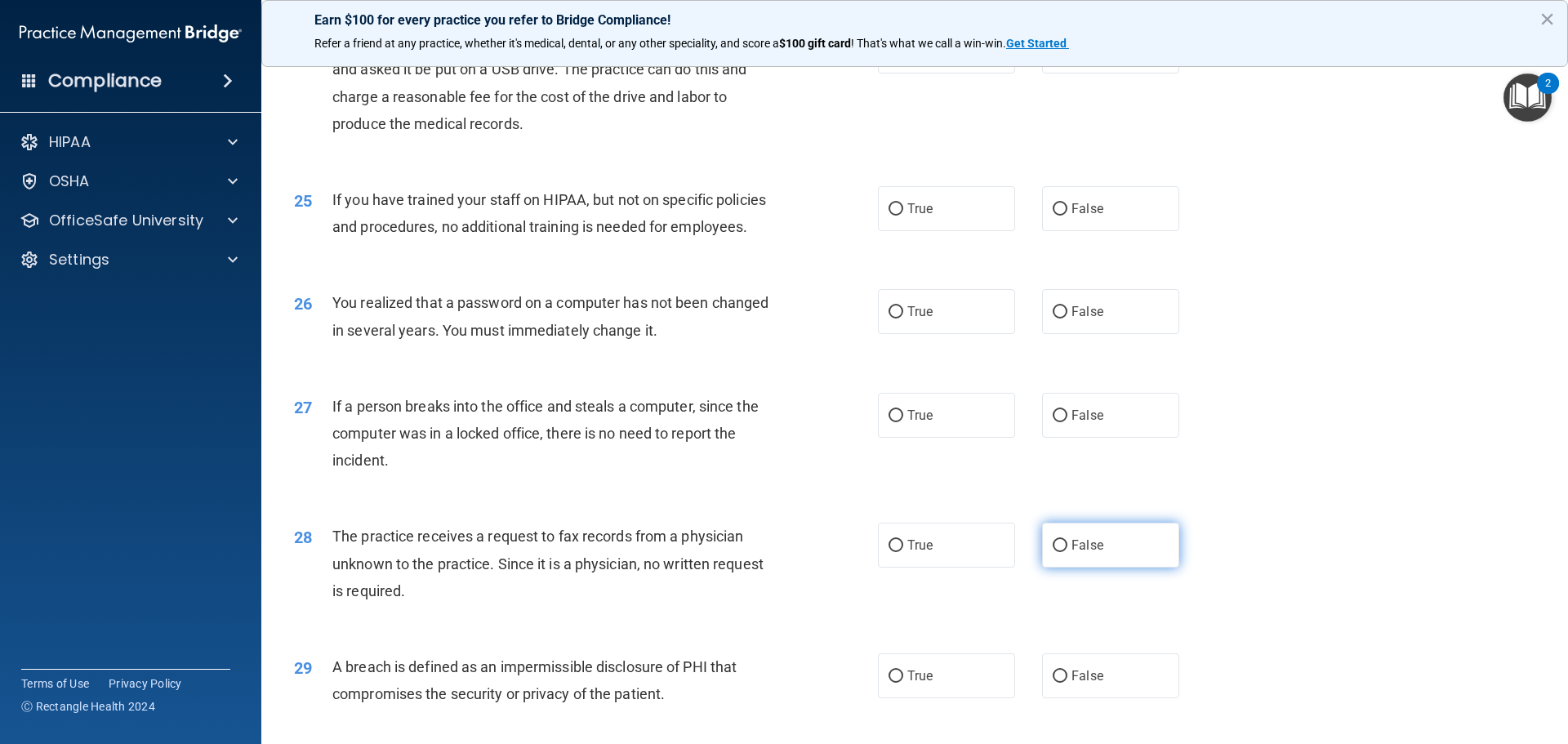
scroll to position [2858, 0]
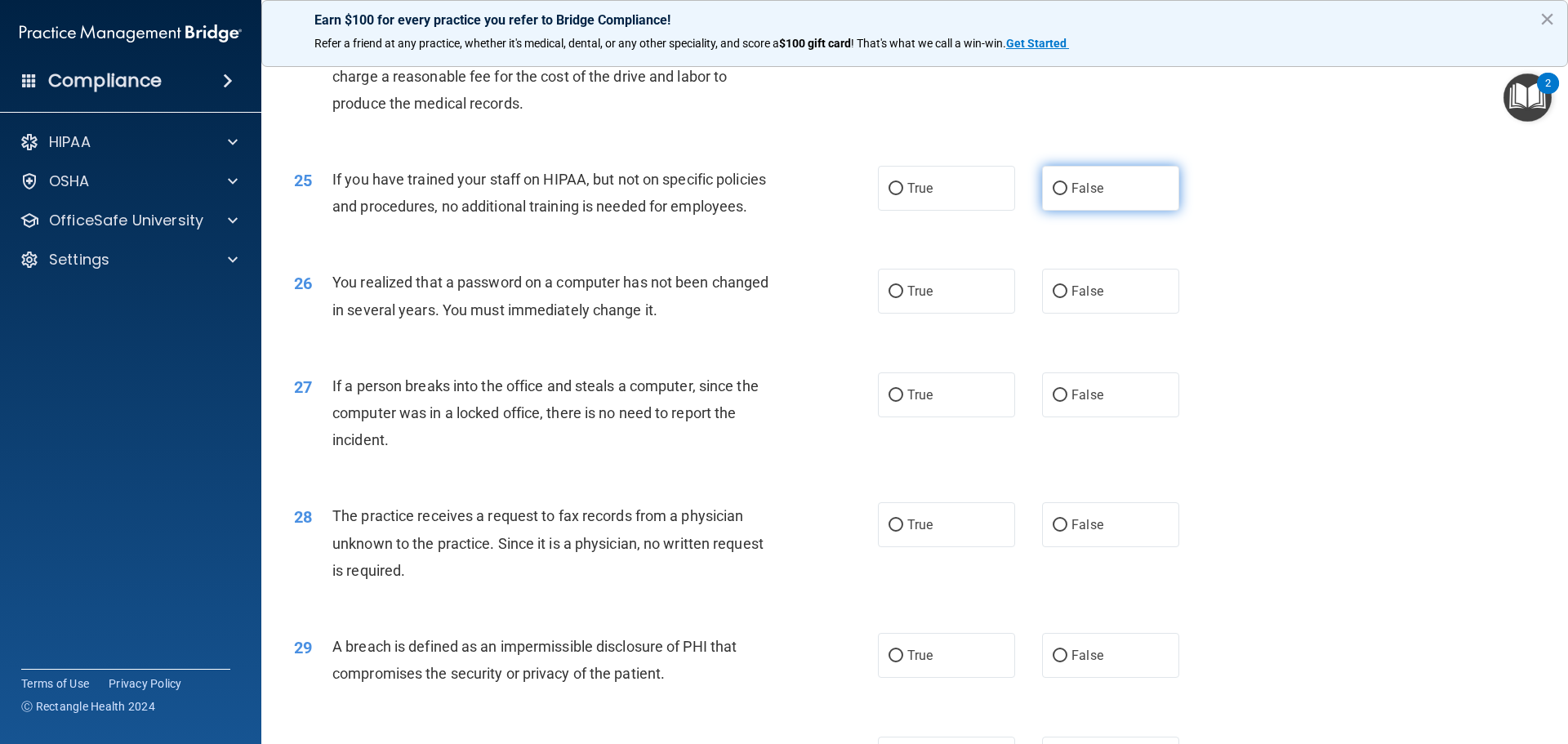
click at [1052, 195] on input "False" at bounding box center [1059, 189] width 15 height 12
radio input "true"
click at [888, 298] on input "True" at bounding box center [895, 292] width 15 height 12
radio input "true"
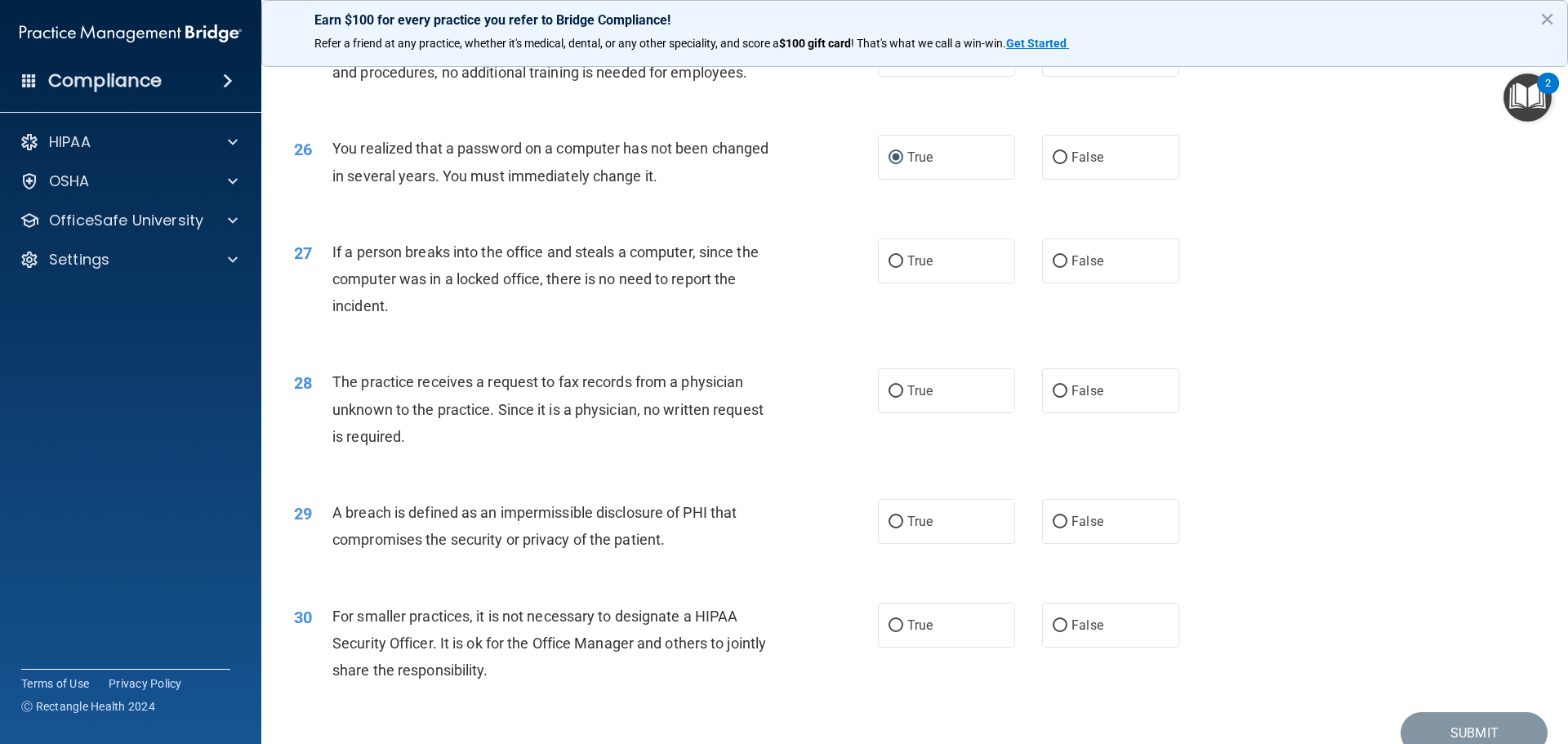
scroll to position [3022, 0]
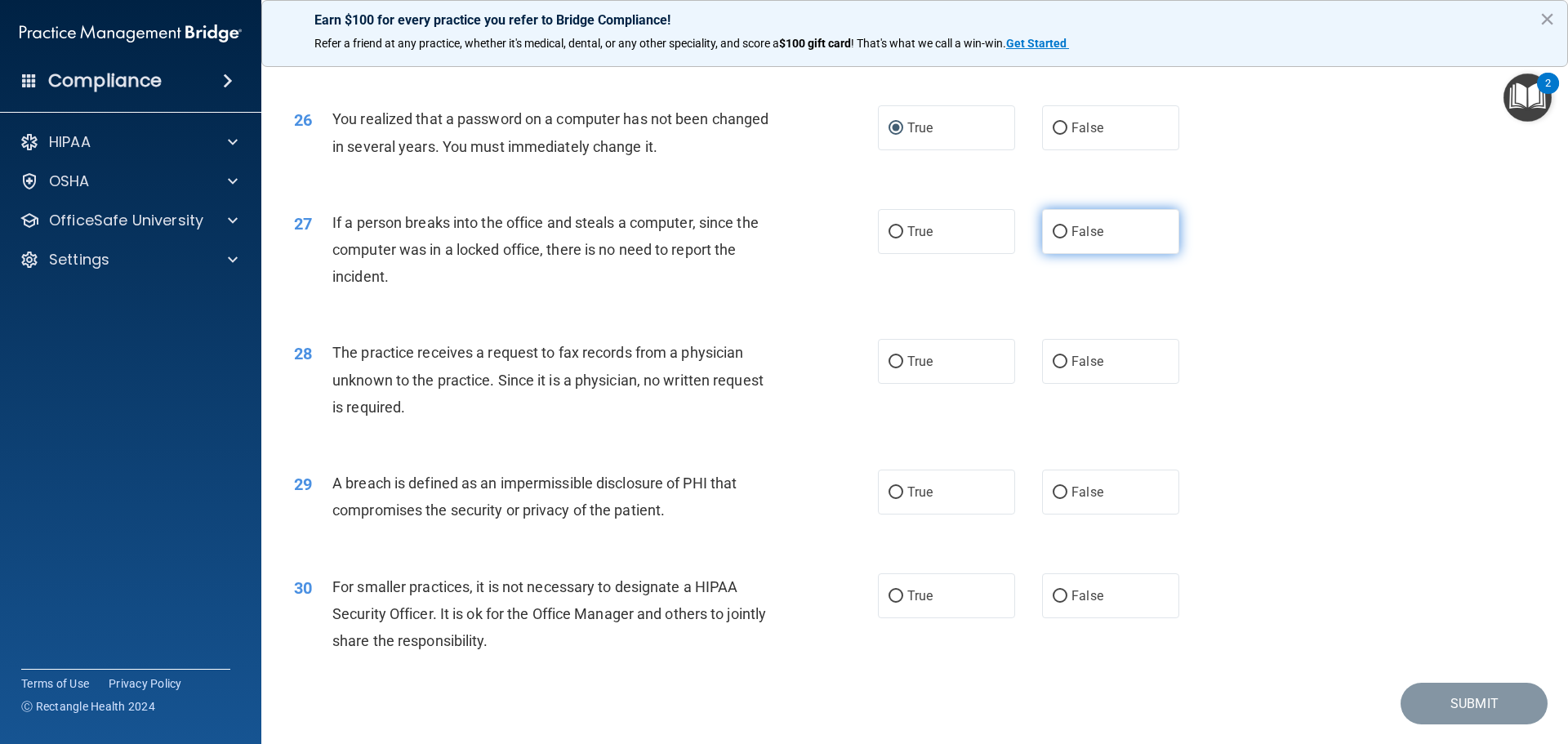
click at [1059, 238] on input "False" at bounding box center [1059, 232] width 15 height 12
radio input "true"
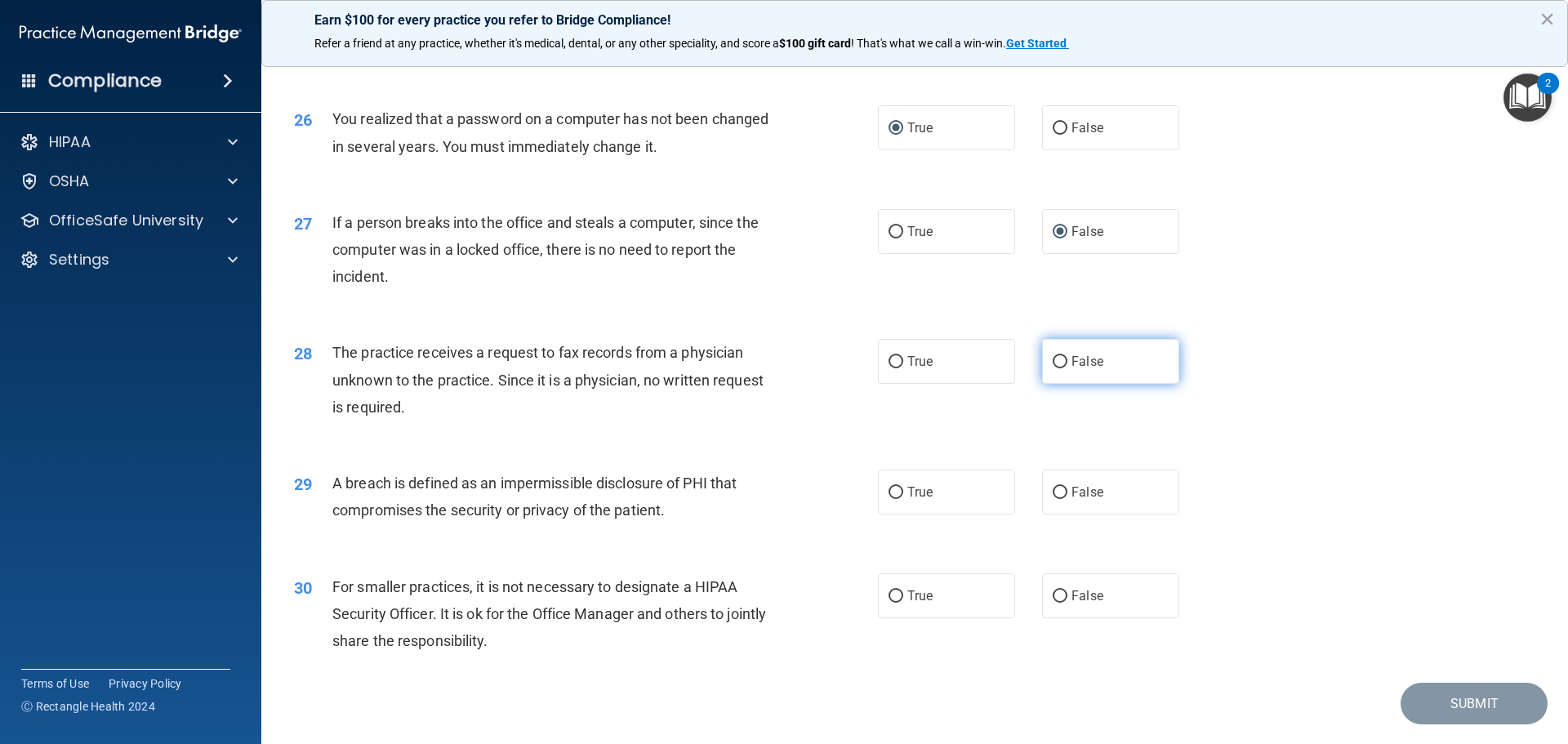
click at [1055, 368] on input "False" at bounding box center [1059, 362] width 15 height 12
radio input "true"
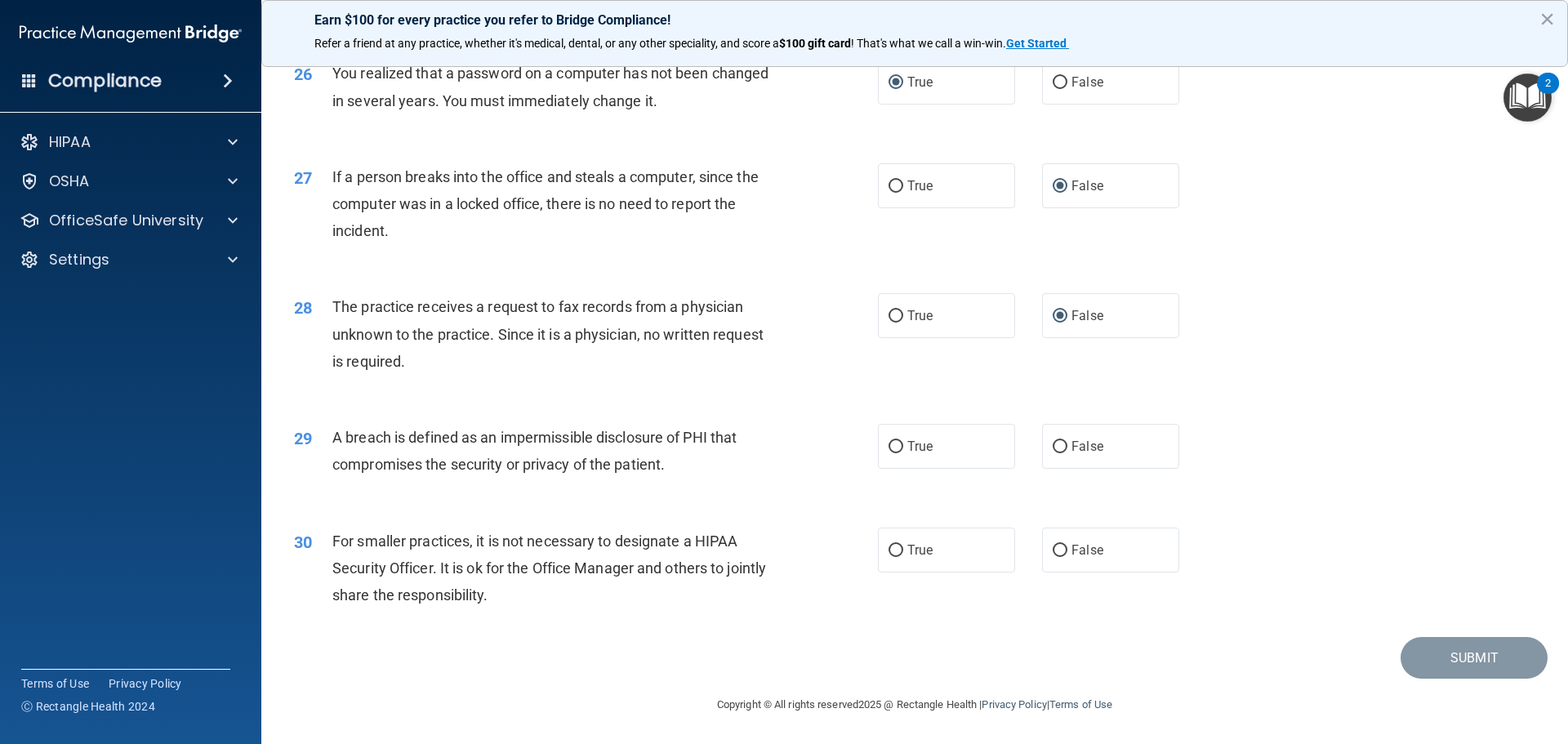
scroll to position [3122, 0]
click at [888, 444] on input "True" at bounding box center [895, 447] width 15 height 12
radio input "true"
drag, startPoint x: 789, startPoint y: 625, endPoint x: 823, endPoint y: 622, distance: 34.1
drag, startPoint x: 823, startPoint y: 622, endPoint x: 694, endPoint y: 614, distance: 129.2
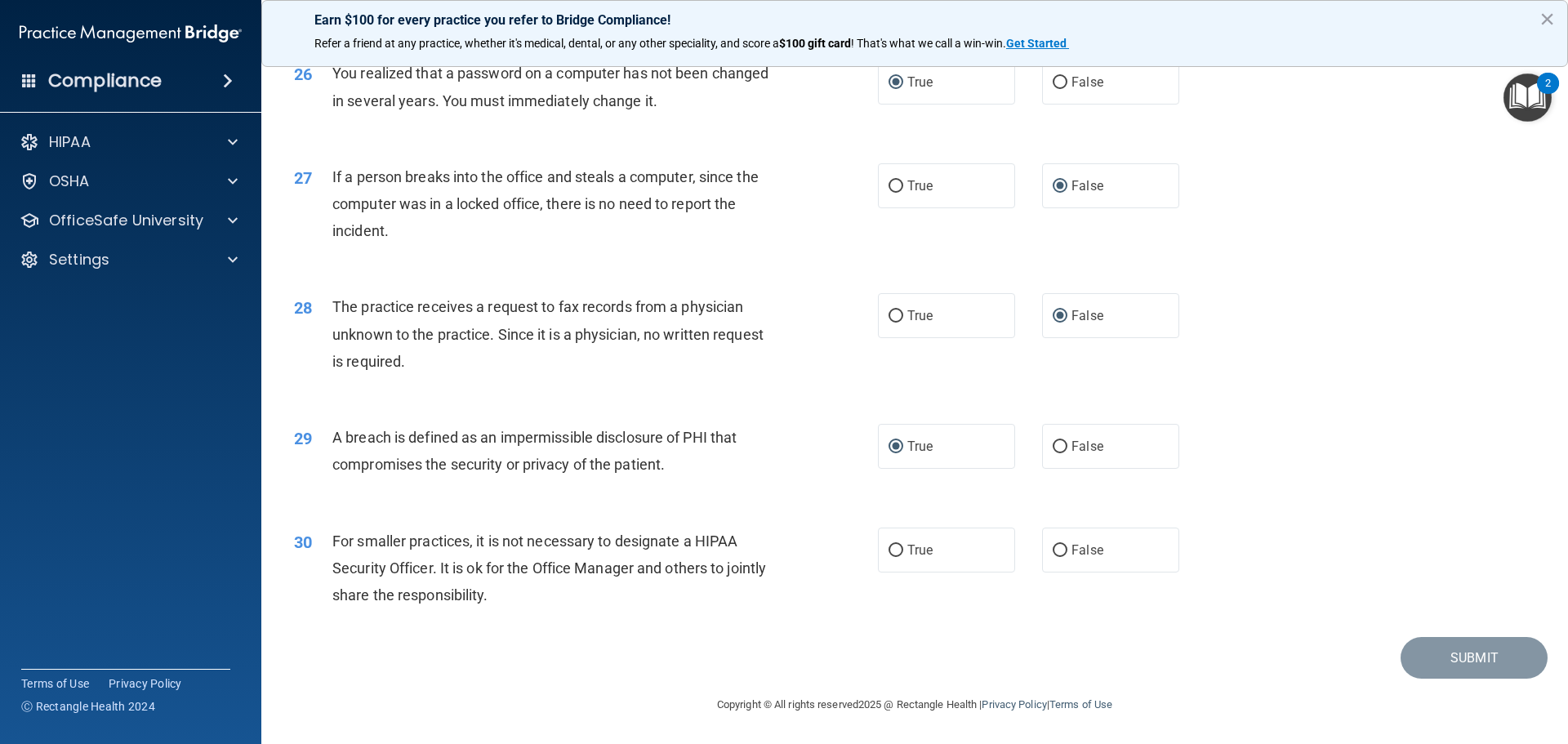
click at [694, 614] on div "30 For smaller practices, it is not necessary to designate a HIPAA Security Off…" at bounding box center [585, 573] width 633 height 90
click at [1052, 552] on input "False" at bounding box center [1059, 551] width 15 height 12
radio input "true"
click at [1465, 661] on button "Submit" at bounding box center [1474, 658] width 147 height 42
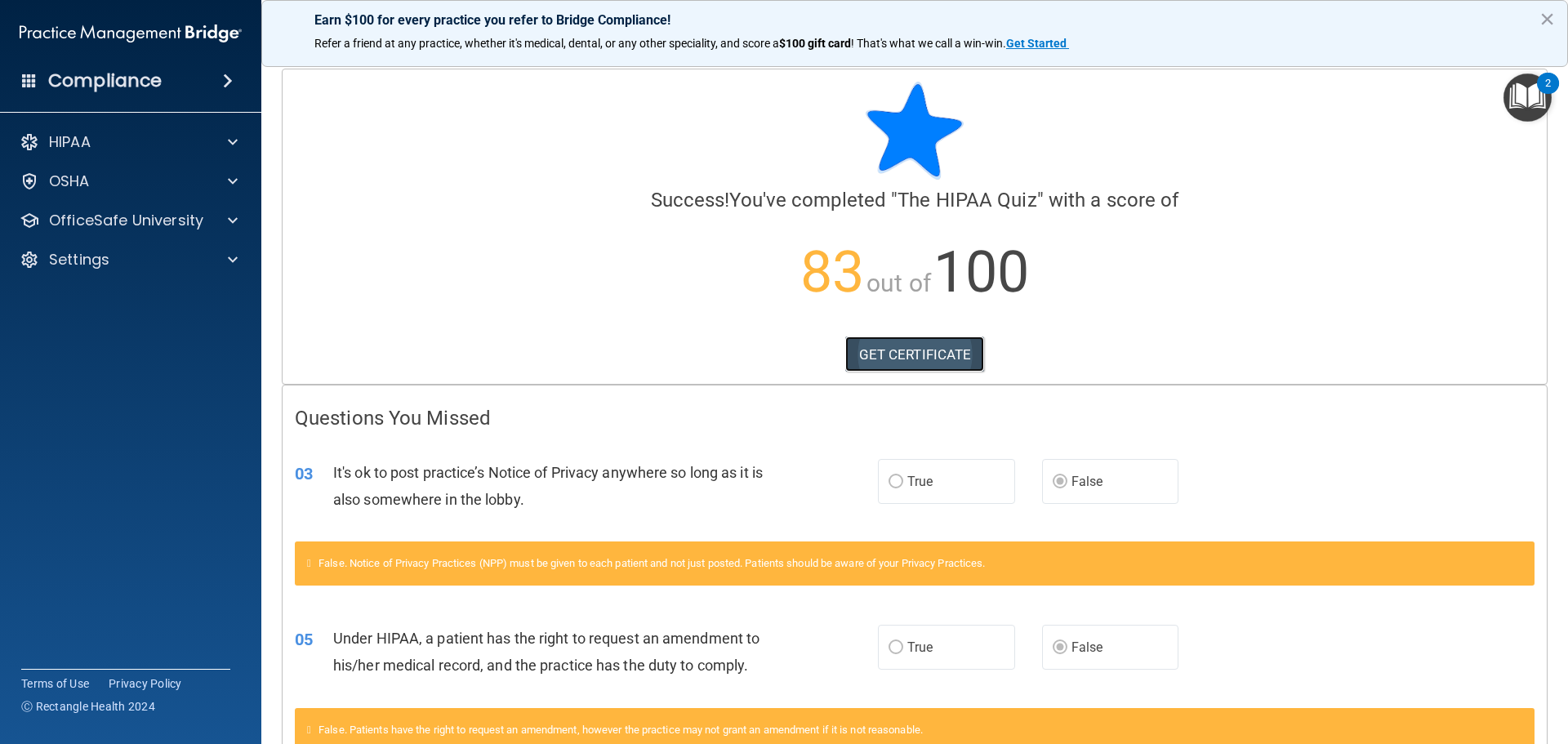
click at [870, 346] on link "GET CERTIFICATE" at bounding box center [914, 354] width 139 height 36
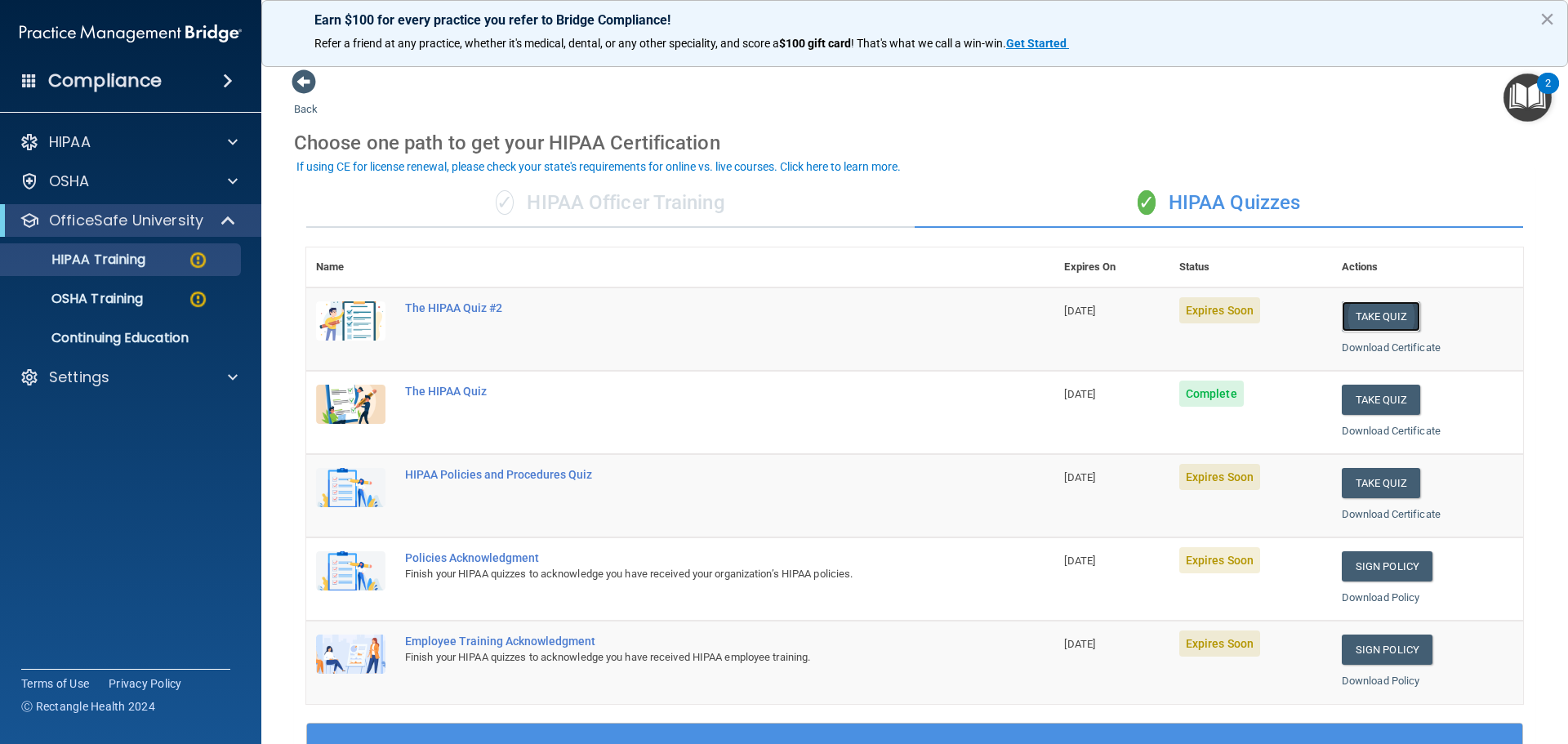
click at [1384, 310] on button "Take Quiz" at bounding box center [1380, 316] width 79 height 30
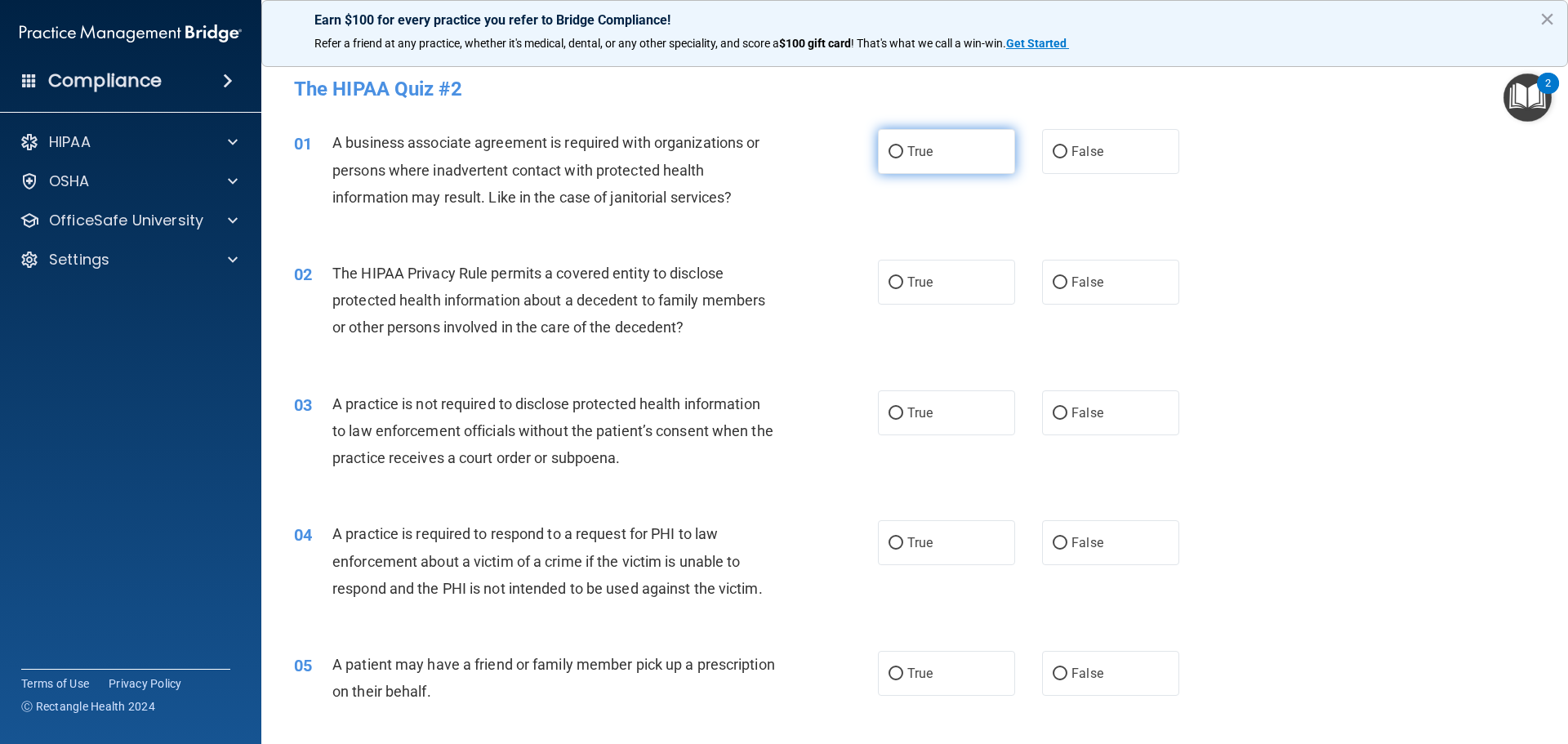
click at [893, 152] on input "True" at bounding box center [895, 152] width 15 height 12
radio input "true"
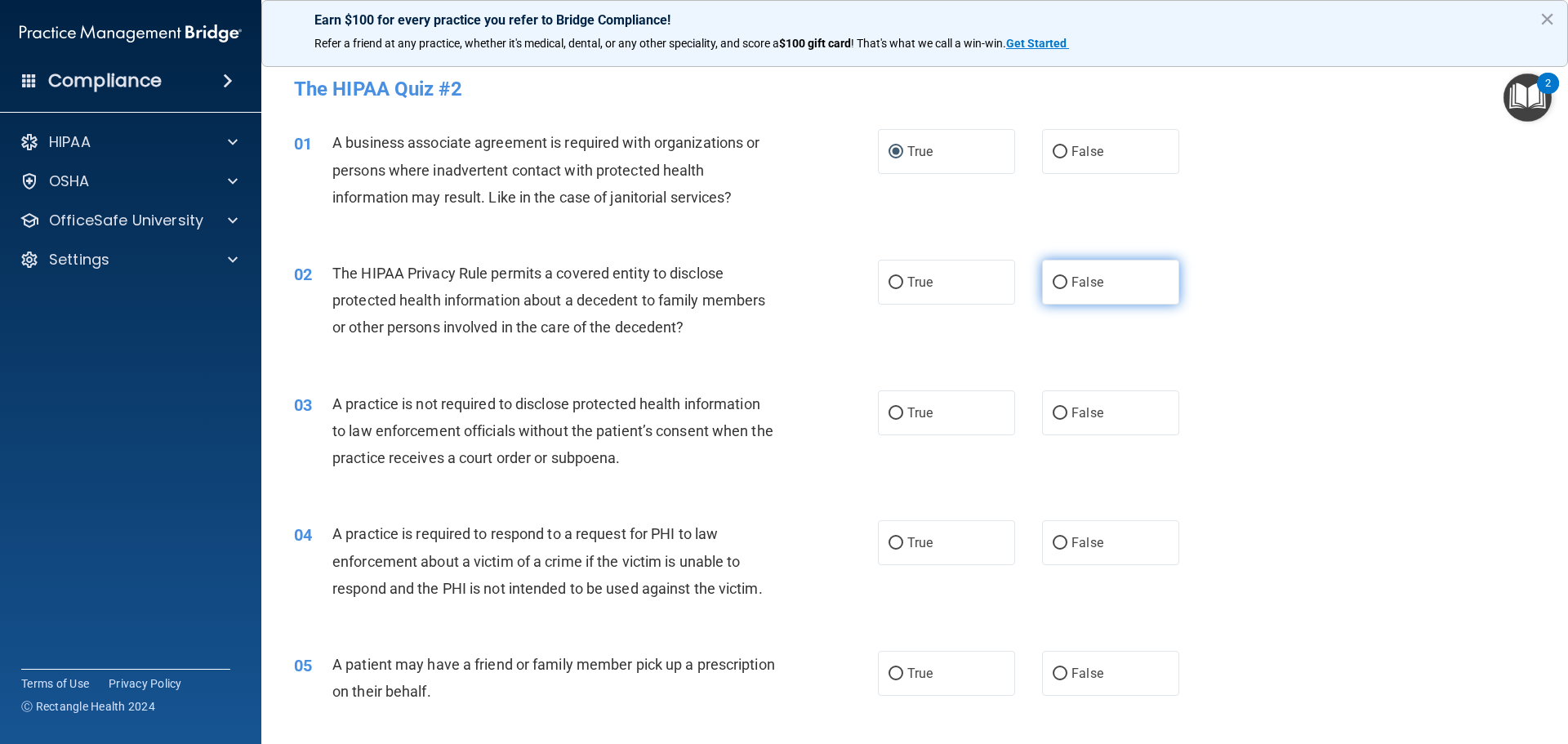
drag, startPoint x: 1052, startPoint y: 279, endPoint x: 1047, endPoint y: 293, distance: 14.9
click at [1052, 279] on input "False" at bounding box center [1059, 283] width 15 height 12
radio input "true"
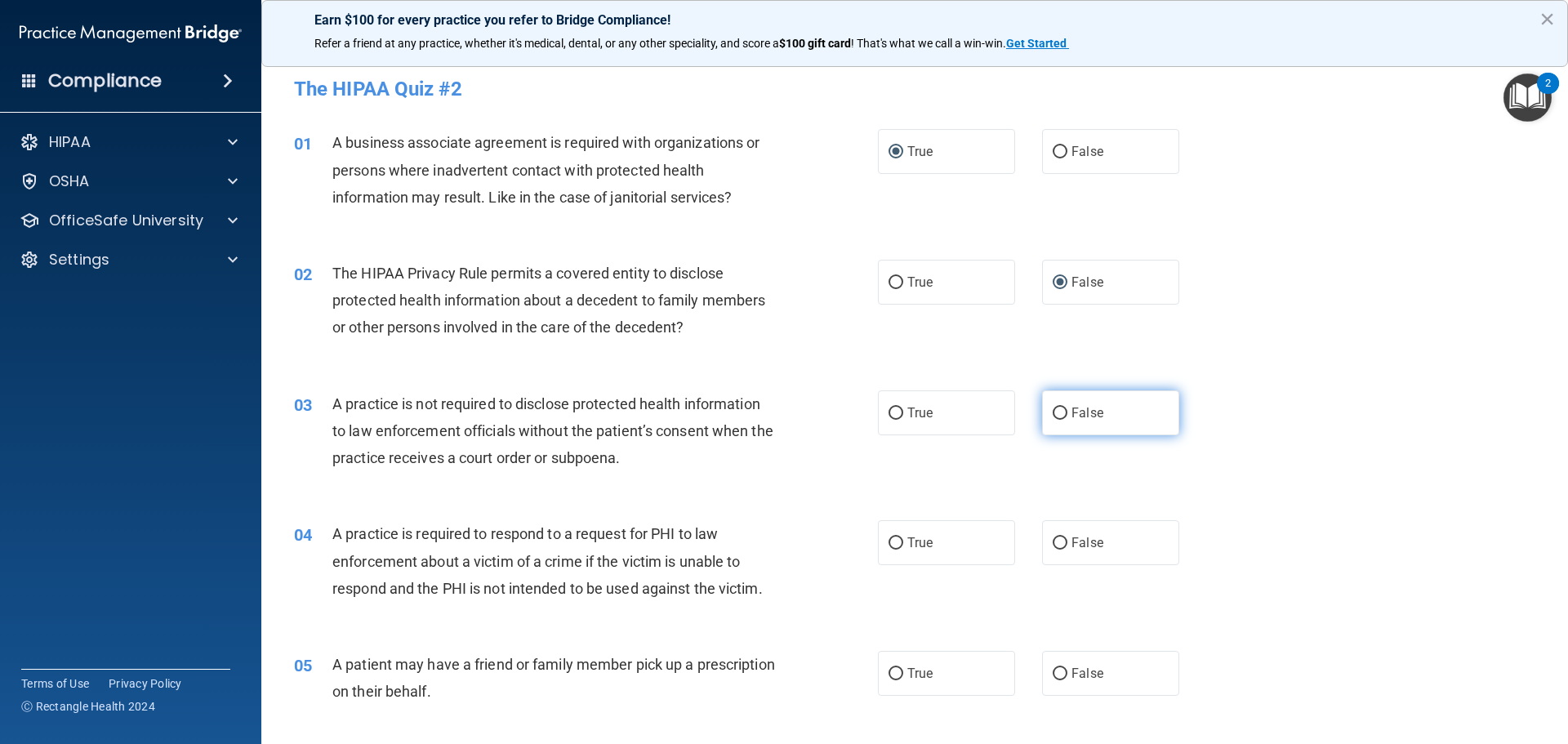
click at [1052, 413] on input "False" at bounding box center [1059, 414] width 15 height 12
radio input "true"
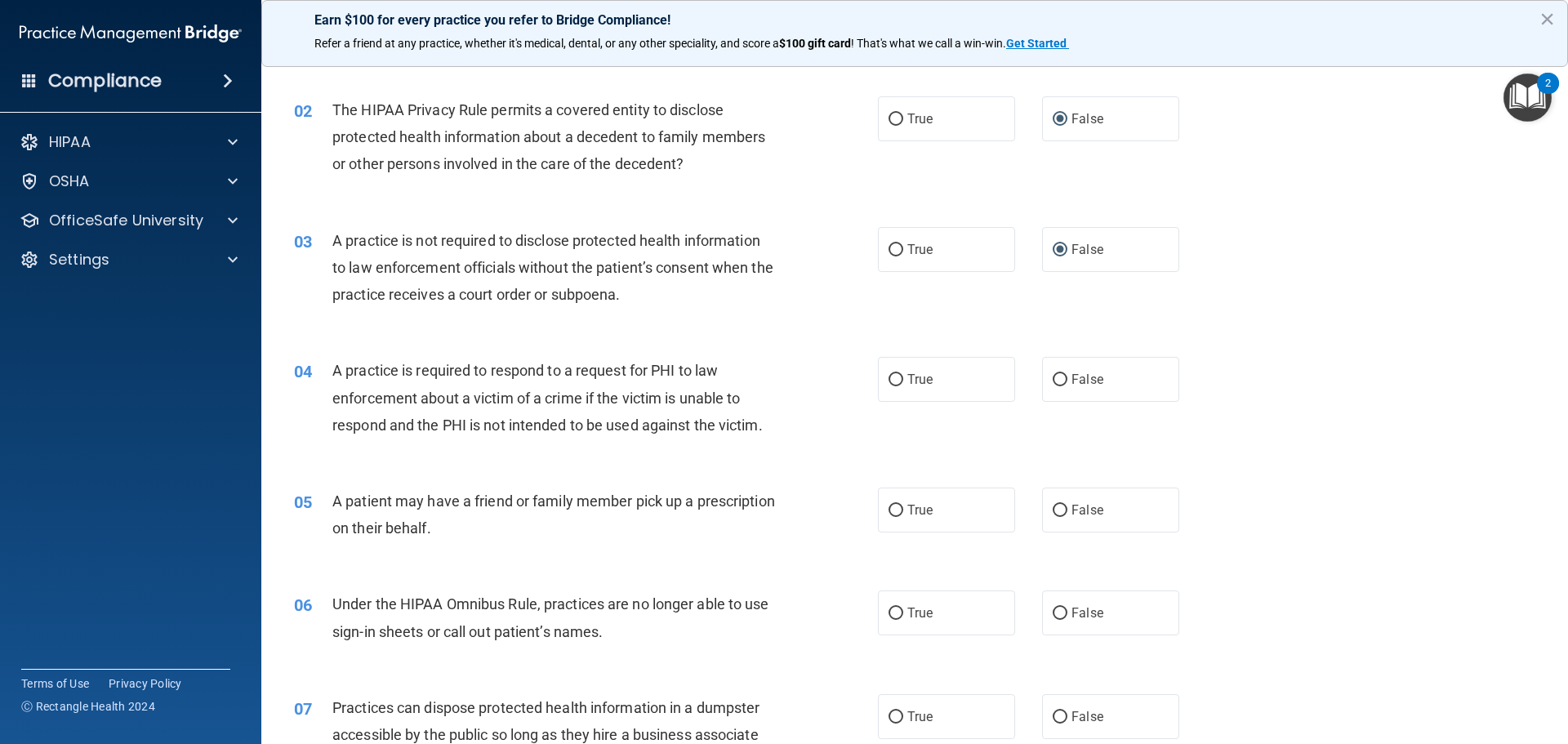
scroll to position [245, 0]
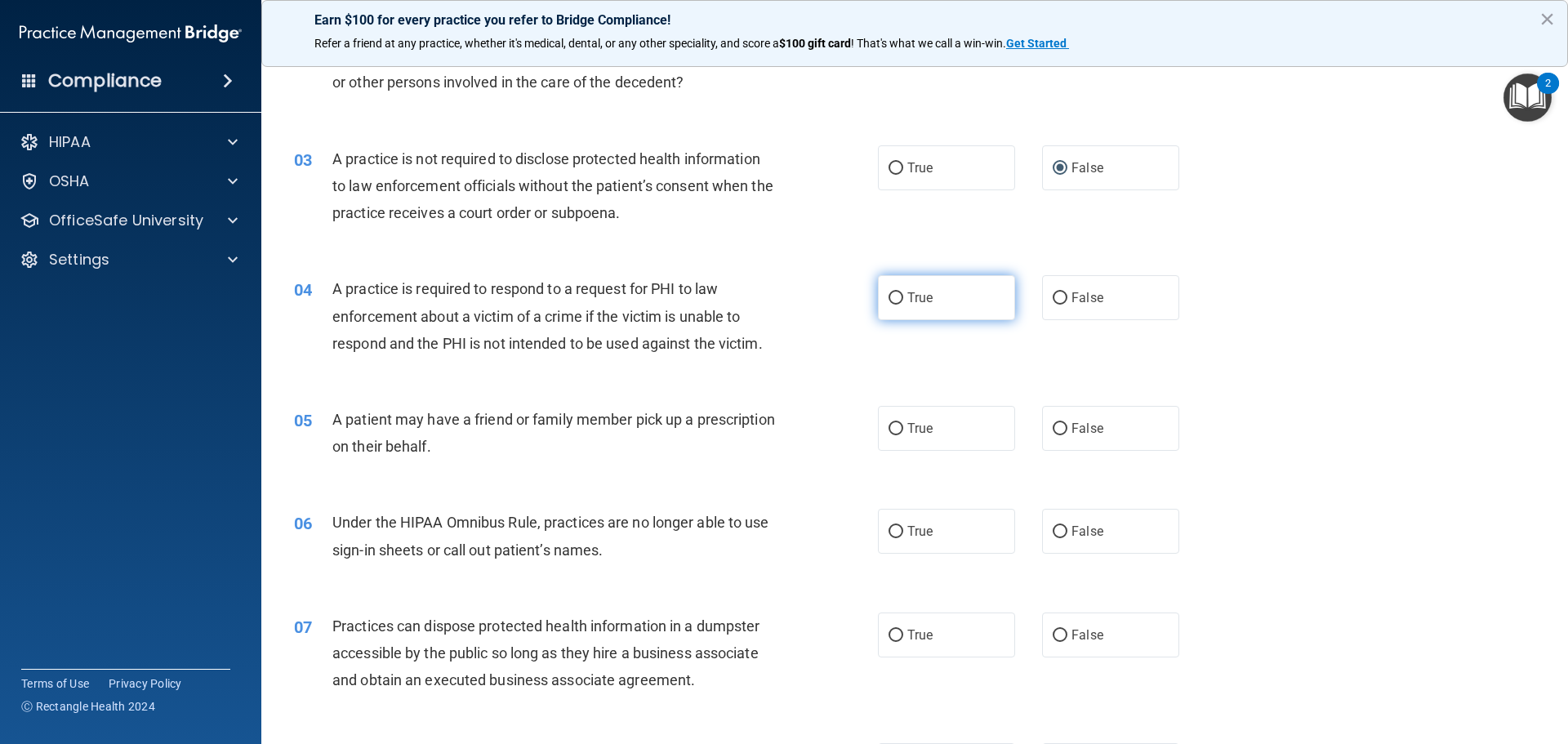
click at [894, 296] on input "True" at bounding box center [895, 299] width 15 height 12
radio input "true"
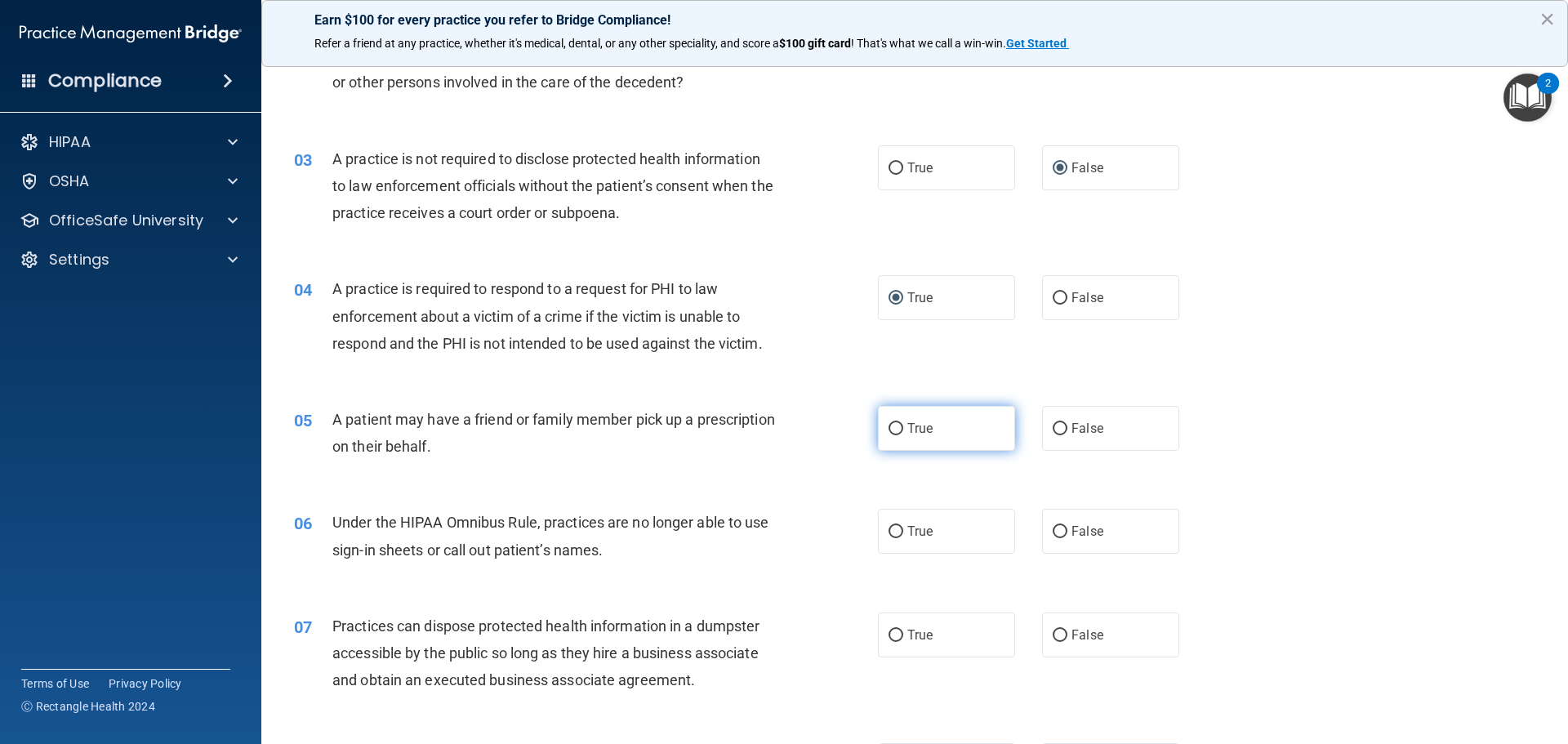
click at [888, 427] on input "True" at bounding box center [895, 429] width 15 height 12
radio input "true"
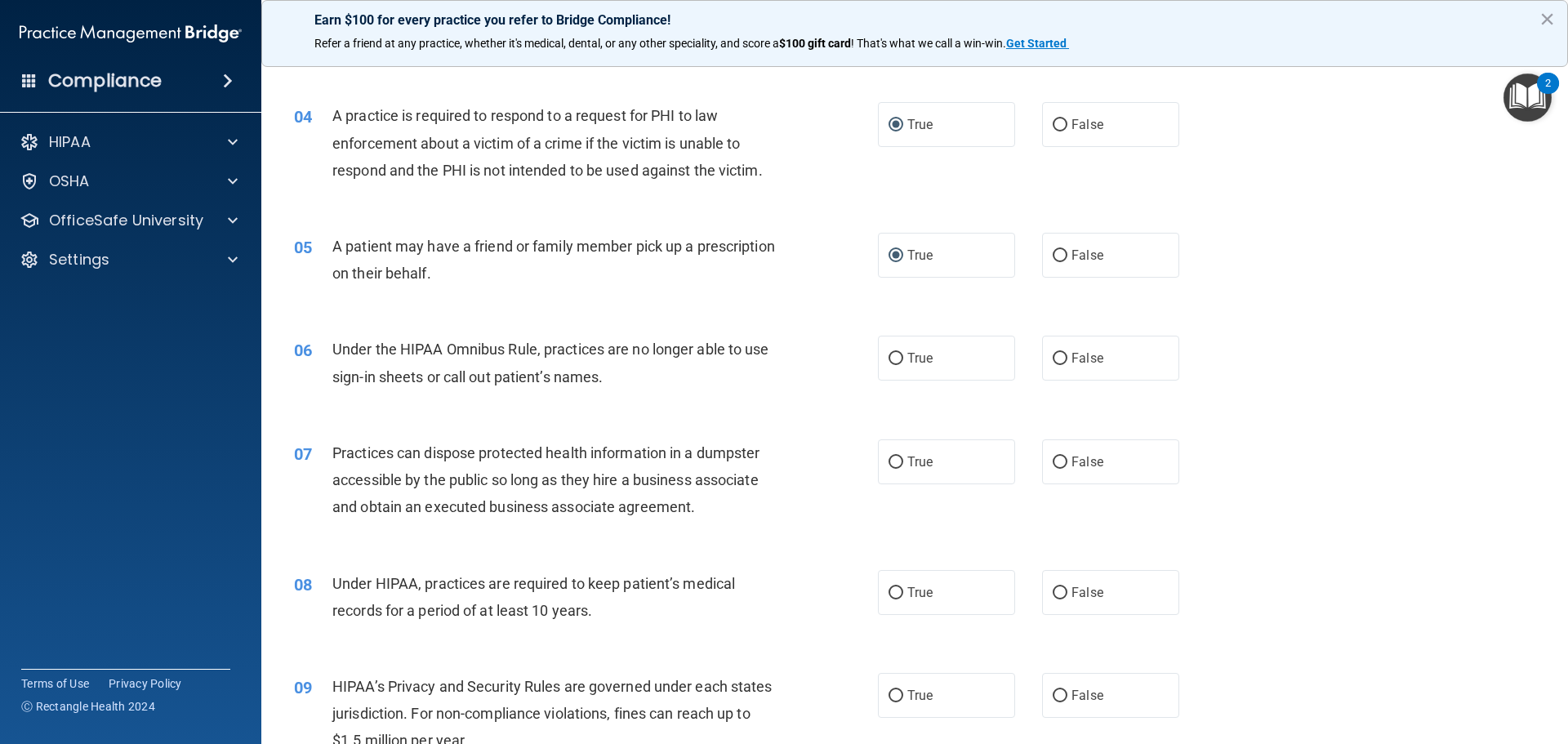
scroll to position [408, 0]
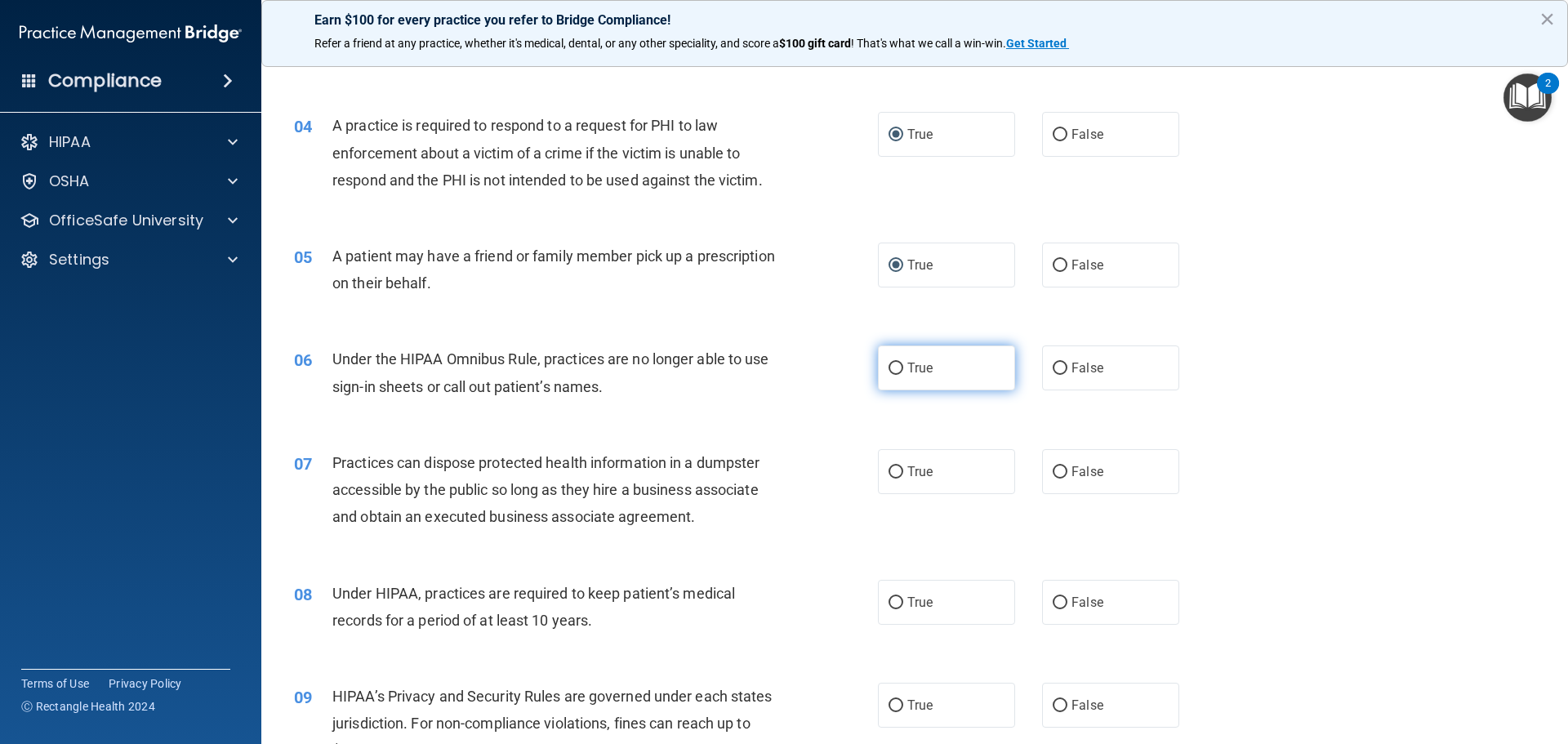
click at [895, 366] on input "True" at bounding box center [895, 369] width 15 height 12
radio input "true"
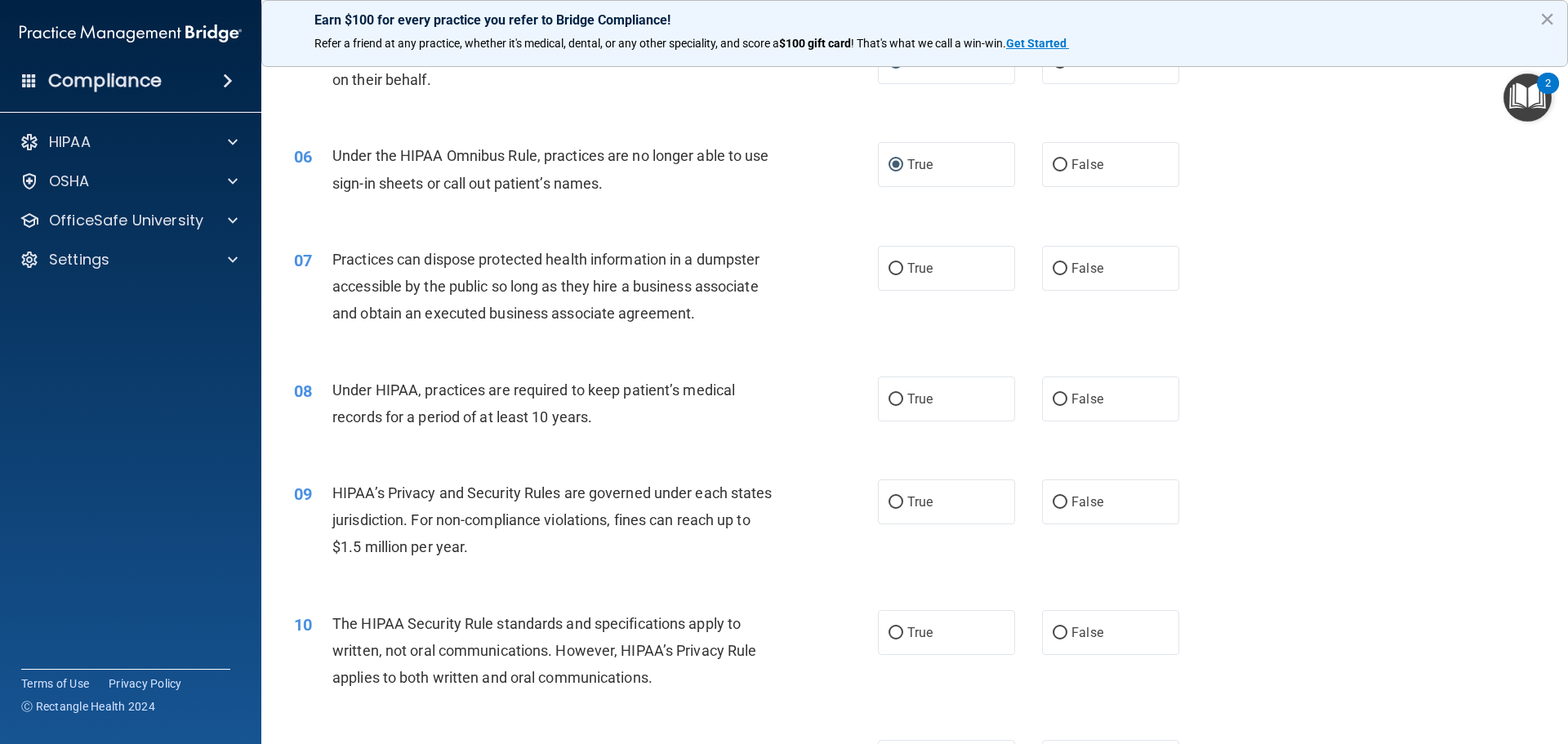
scroll to position [572, 0]
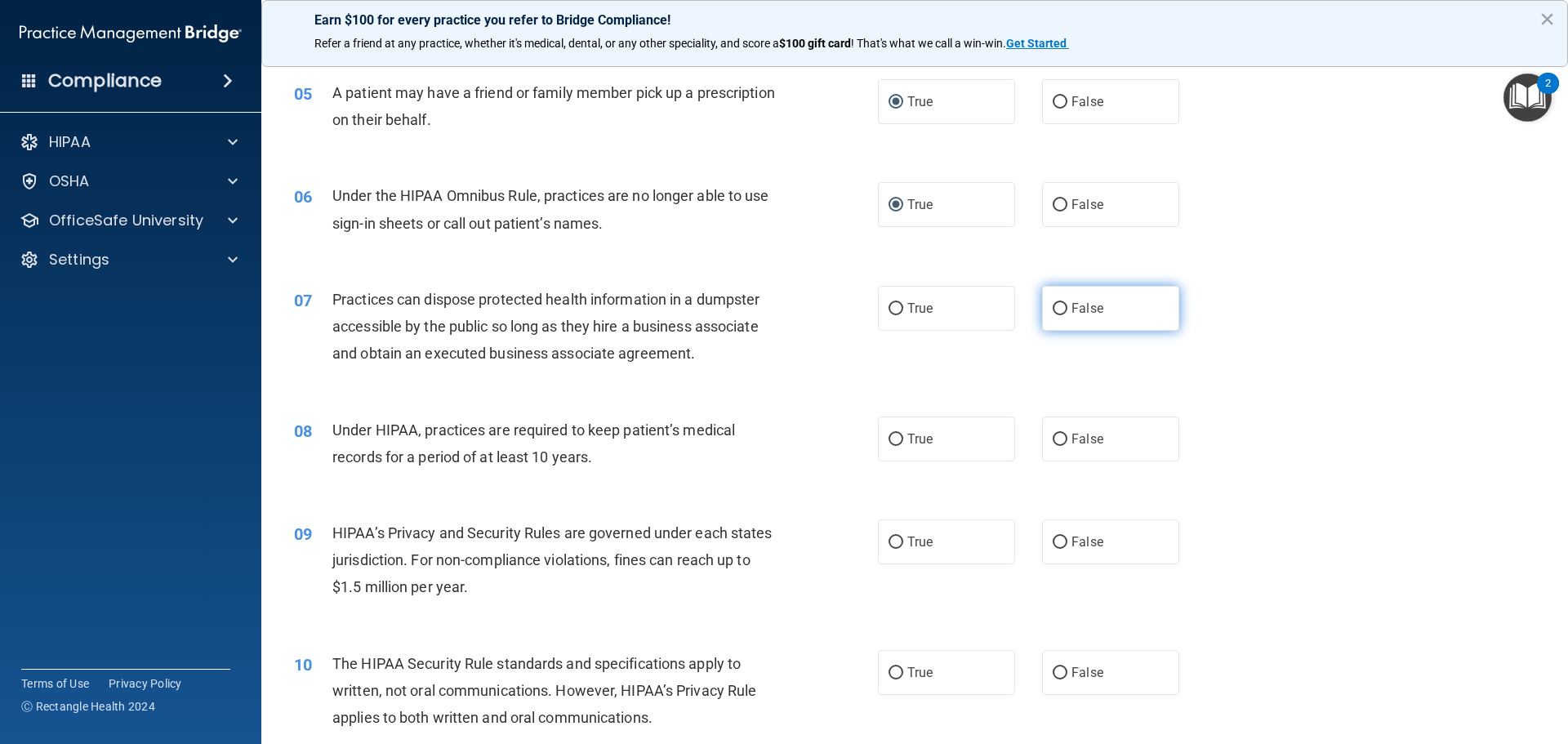
click at [1055, 306] on input "False" at bounding box center [1059, 309] width 15 height 12
radio input "true"
click at [890, 441] on input "True" at bounding box center [895, 440] width 15 height 12
radio input "true"
click at [1065, 427] on label "False" at bounding box center [1110, 439] width 137 height 45
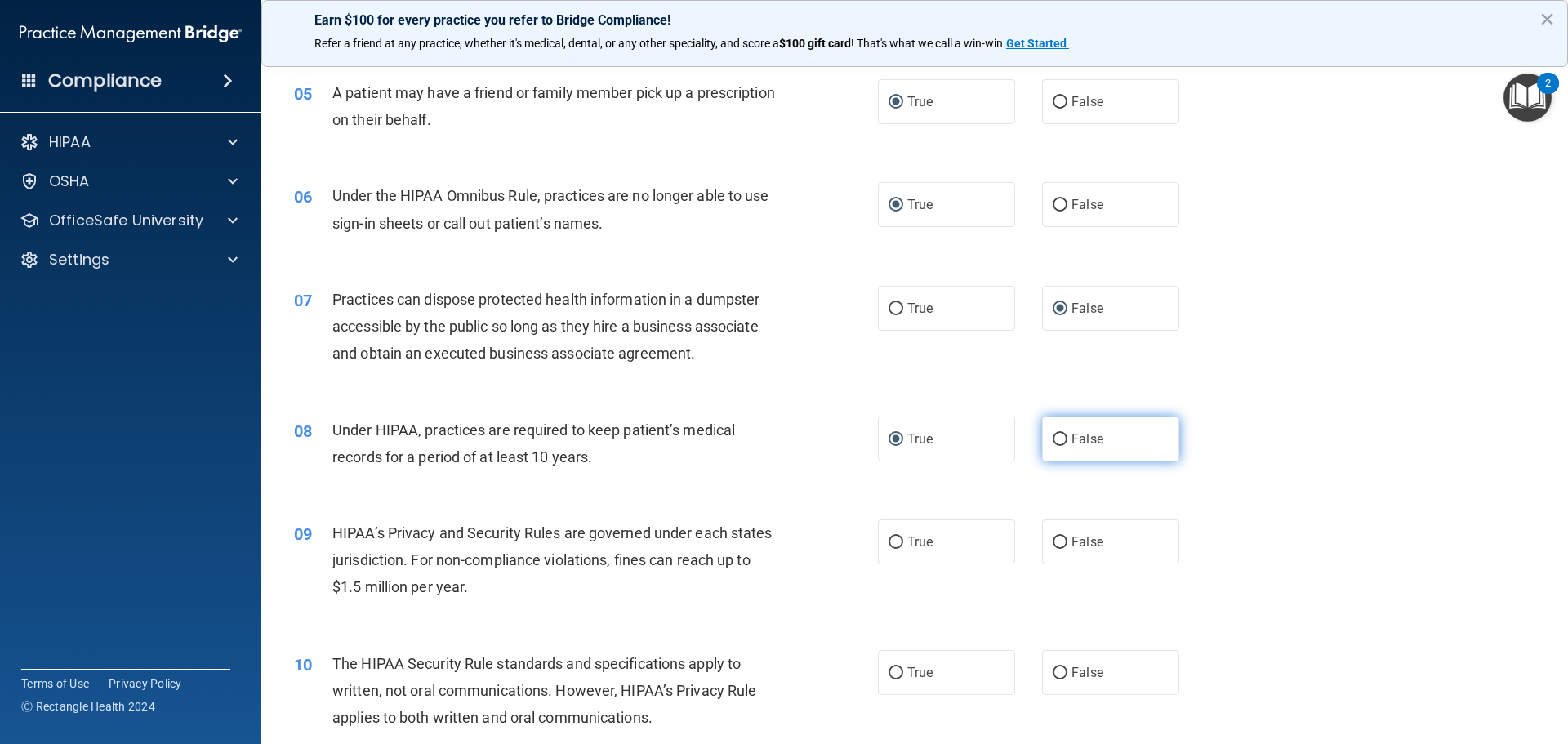
click at [1065, 434] on input "False" at bounding box center [1059, 440] width 15 height 12
radio input "true"
radio input "false"
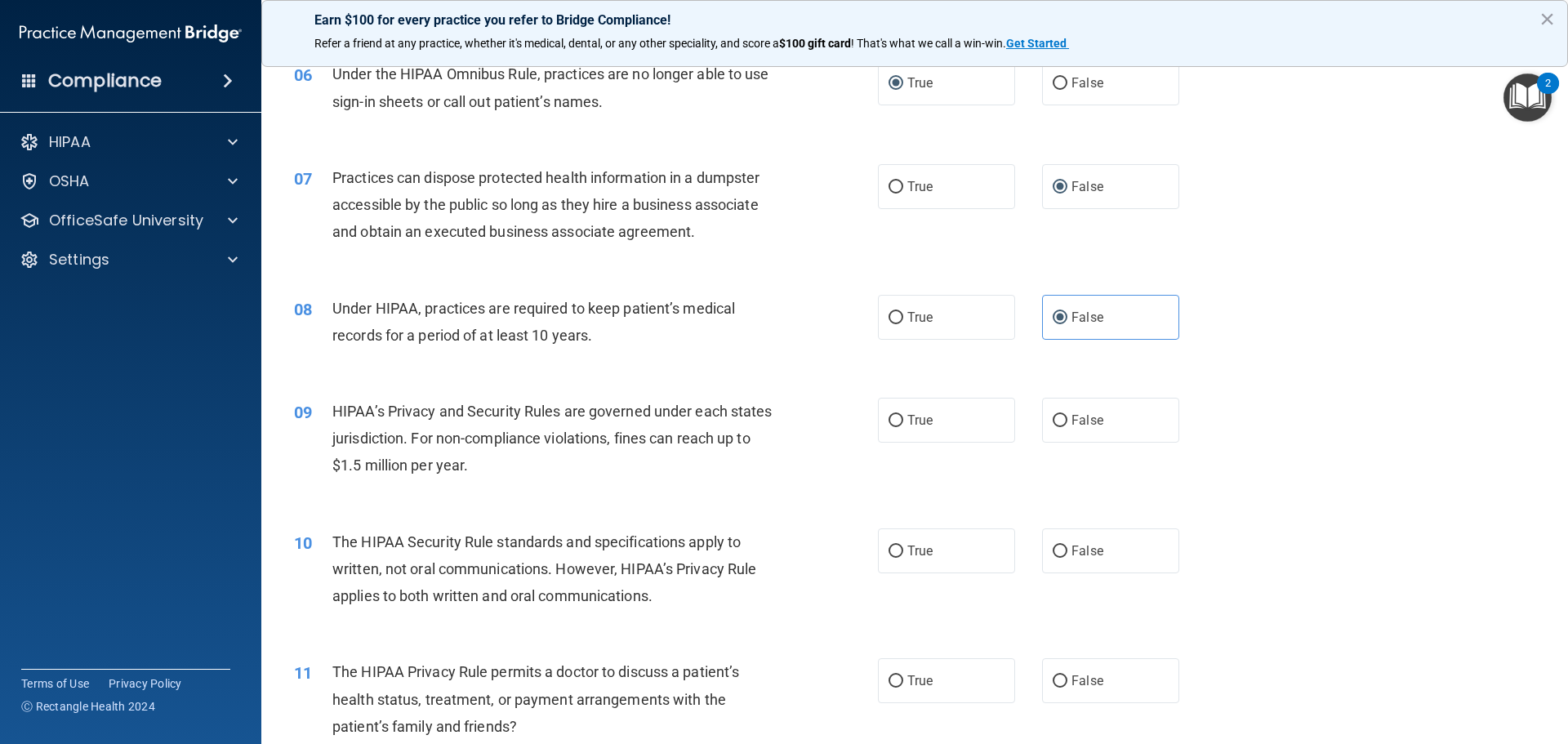
scroll to position [735, 0]
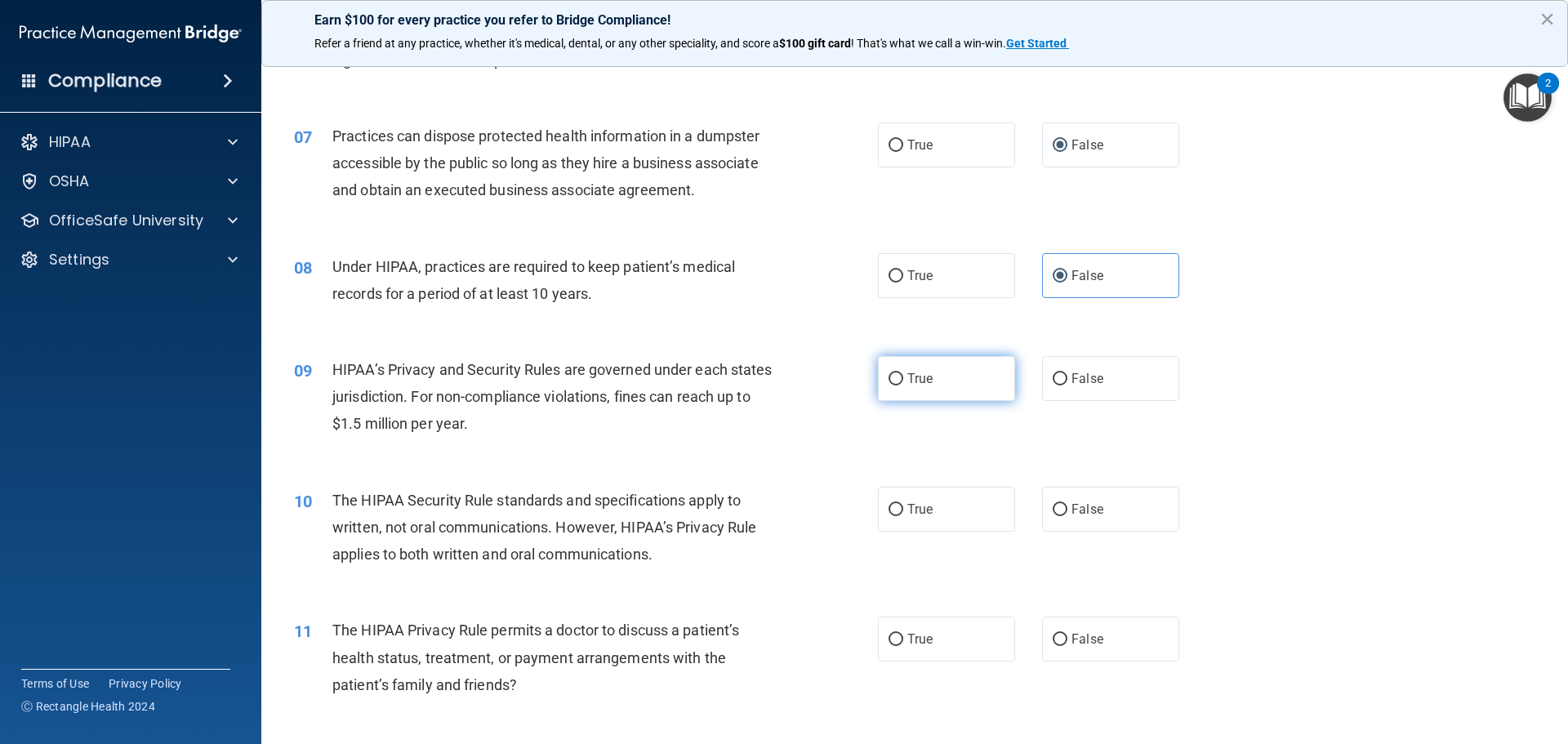
click at [888, 376] on input "True" at bounding box center [895, 379] width 15 height 12
radio input "true"
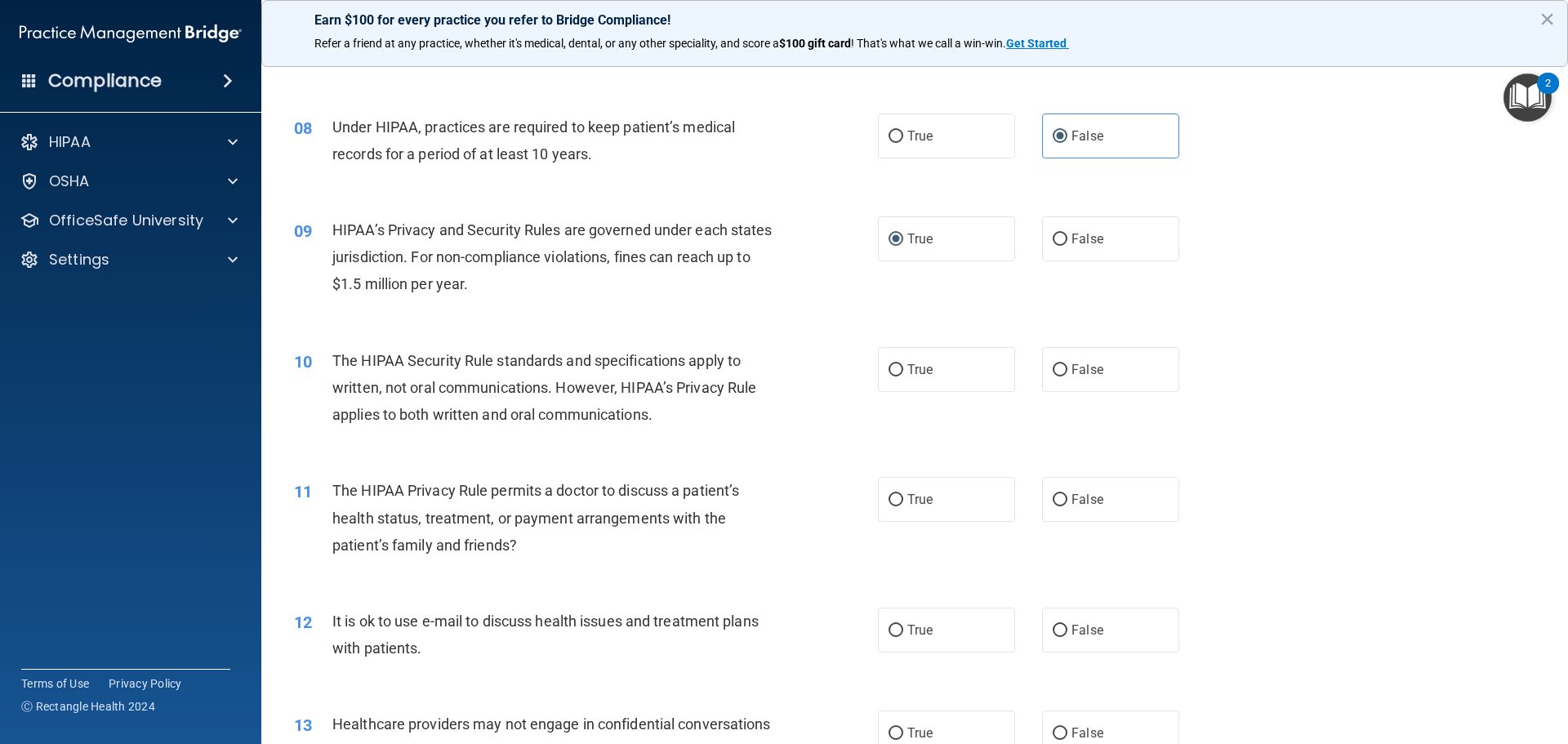
scroll to position [877, 0]
click at [1055, 371] on input "False" at bounding box center [1059, 368] width 15 height 12
radio input "true"
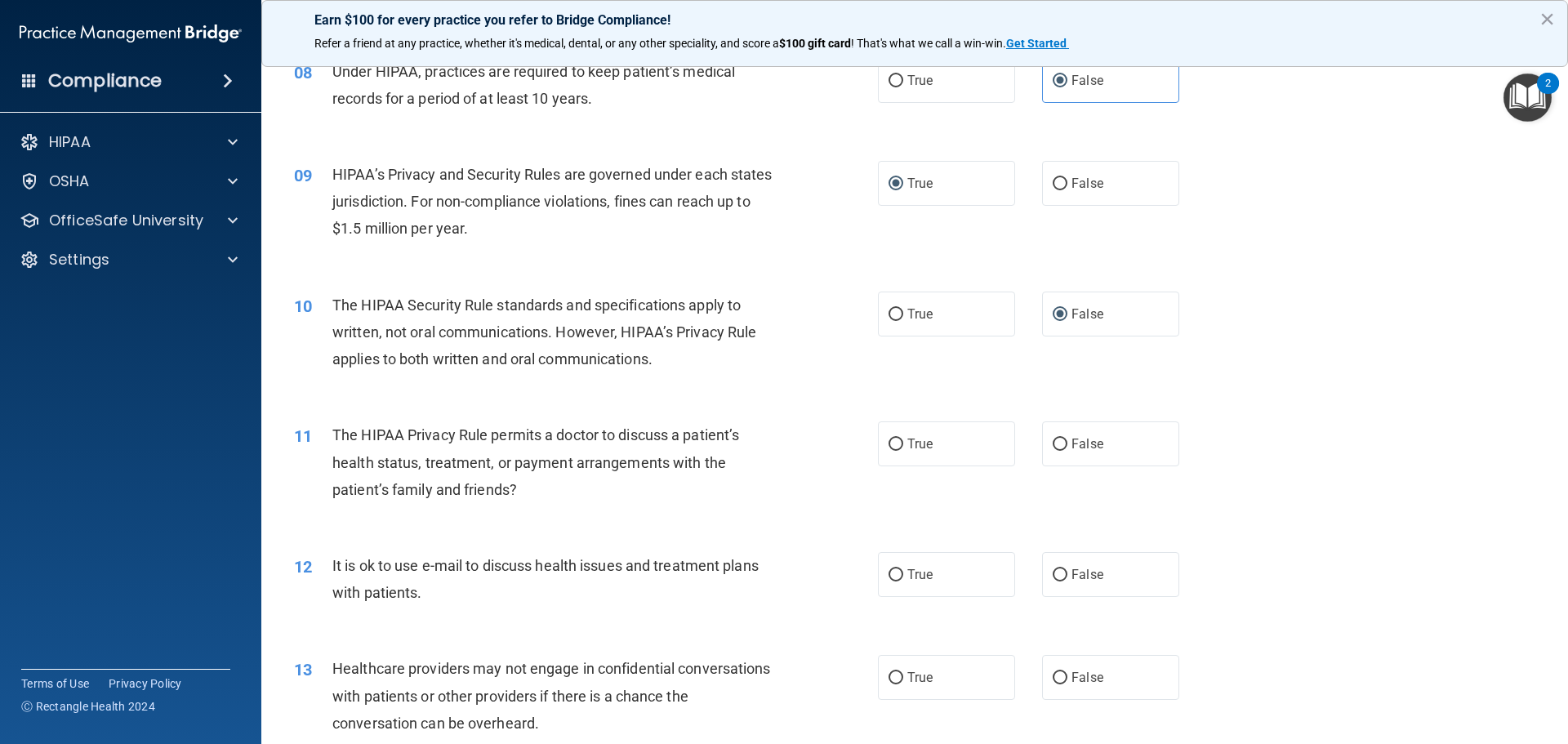
scroll to position [959, 0]
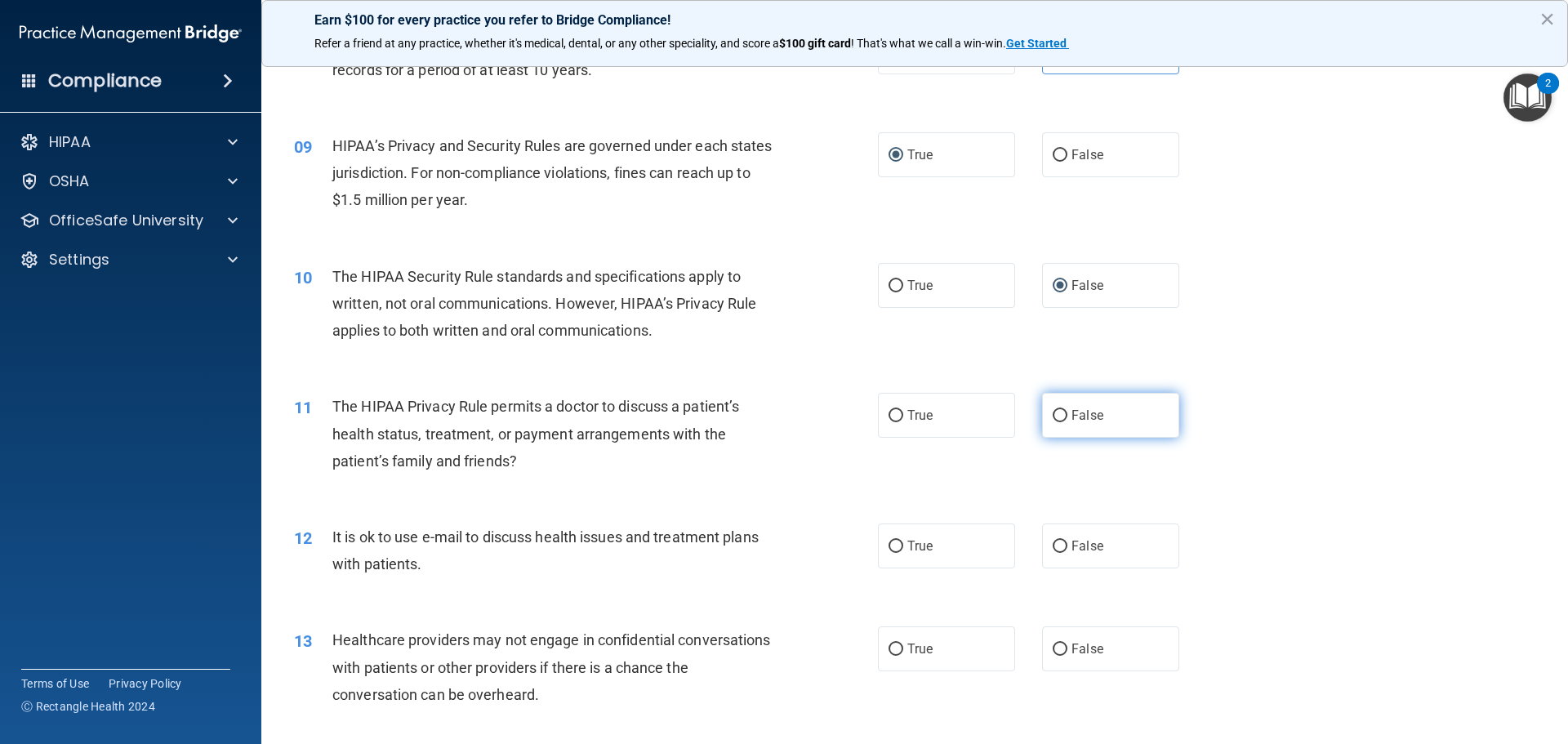
click at [1057, 414] on input "False" at bounding box center [1059, 416] width 15 height 12
radio input "true"
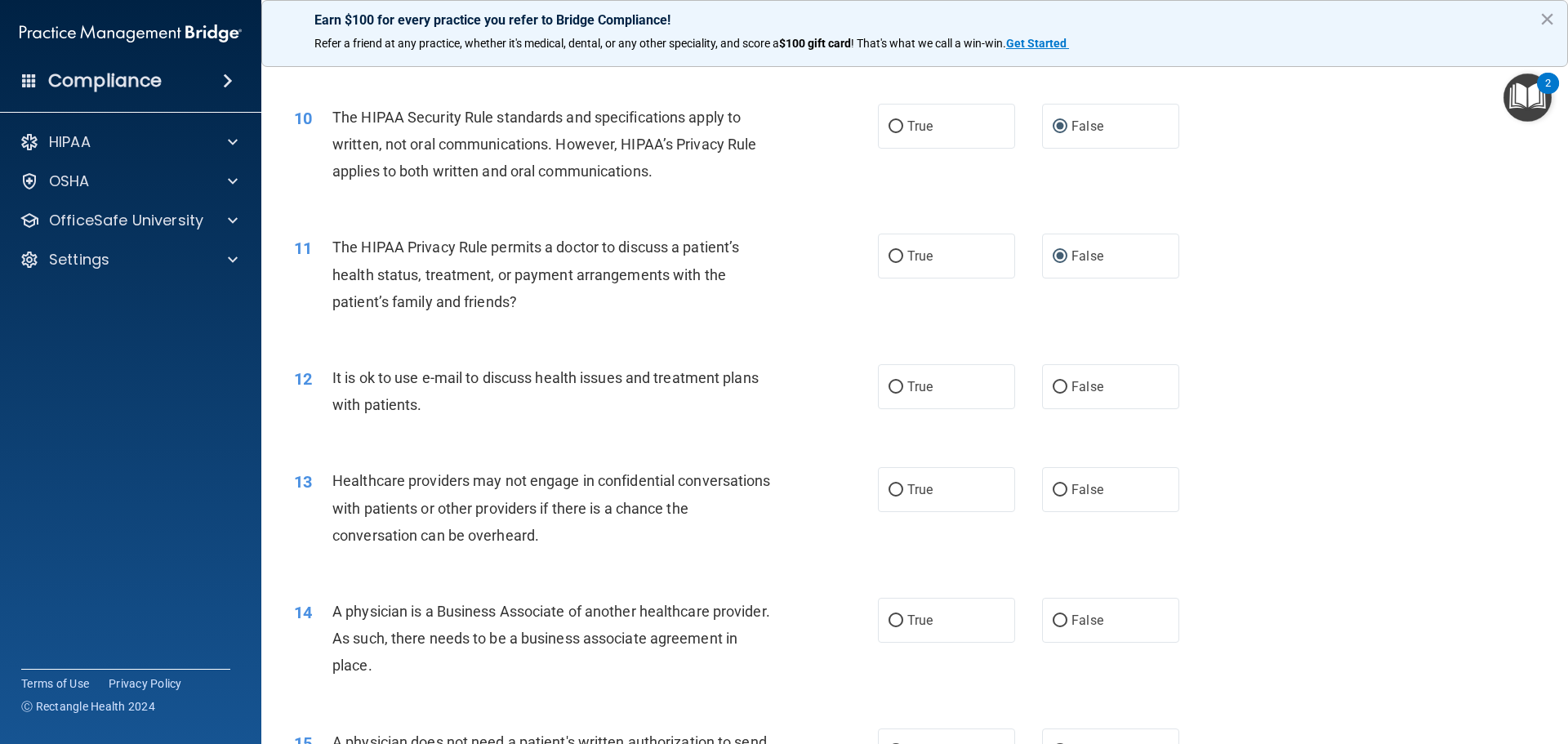
scroll to position [1122, 0]
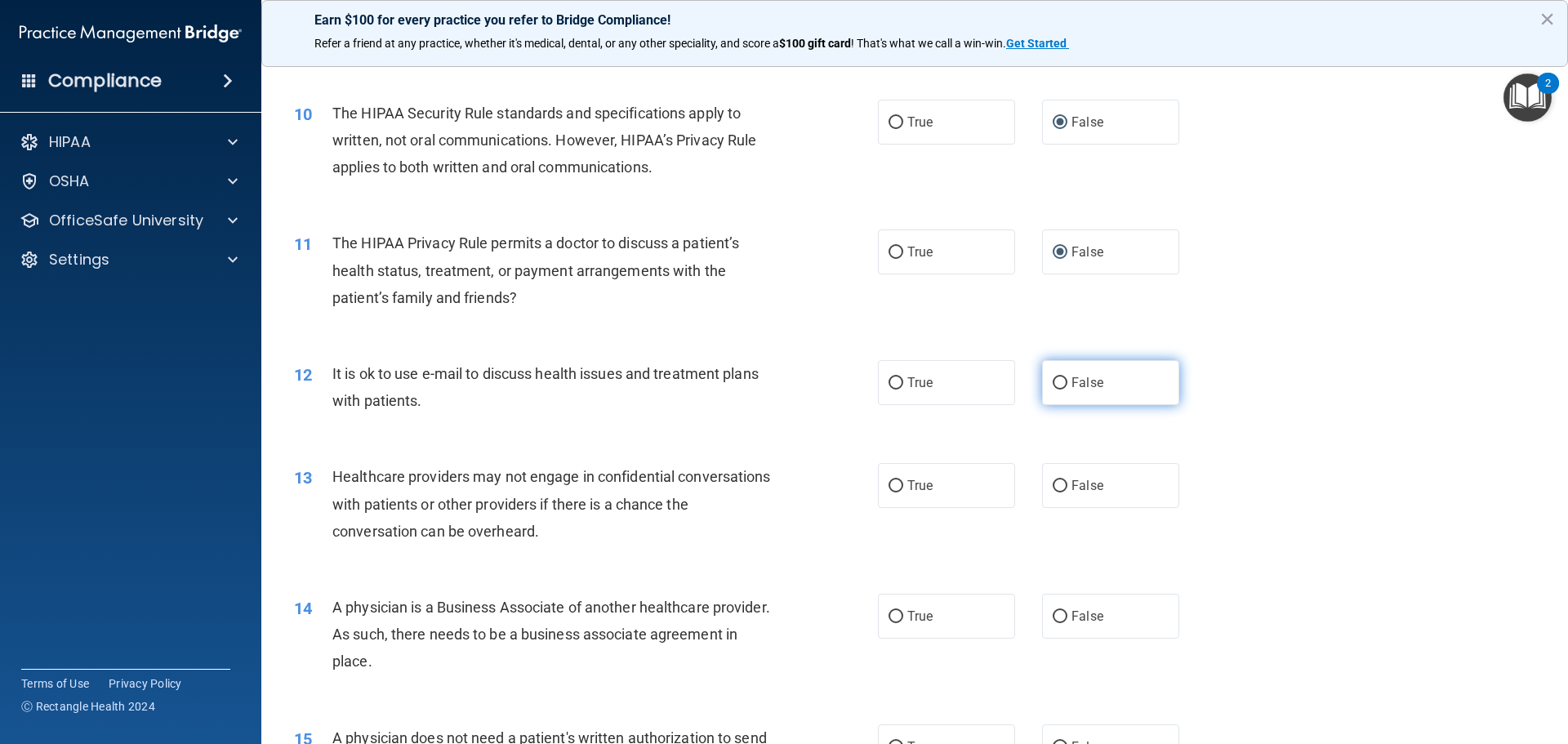
click at [1057, 376] on label "False" at bounding box center [1110, 383] width 137 height 45
click at [1057, 378] on input "False" at bounding box center [1059, 384] width 15 height 12
radio input "true"
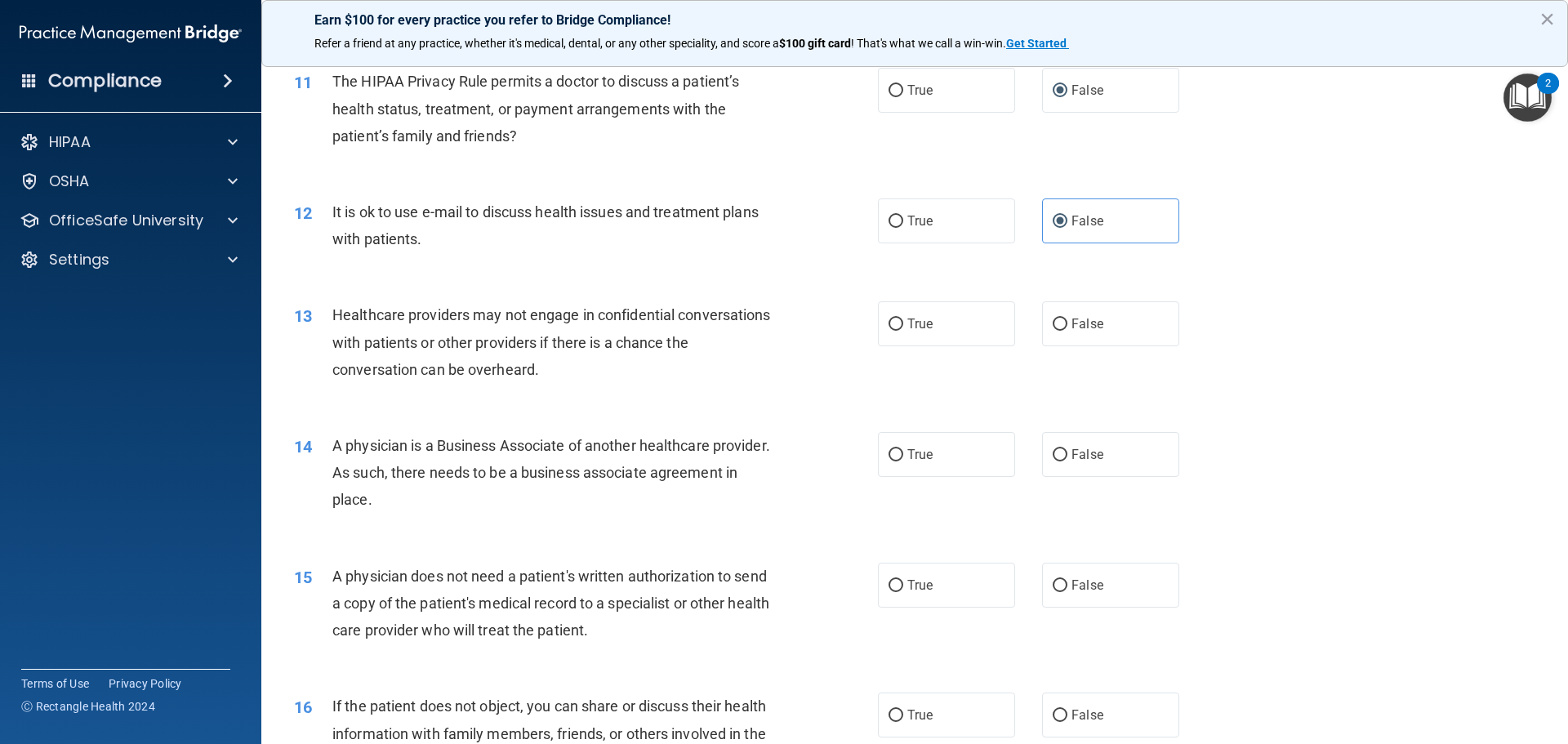
scroll to position [1285, 0]
click at [894, 322] on input "True" at bounding box center [895, 323] width 15 height 12
radio input "true"
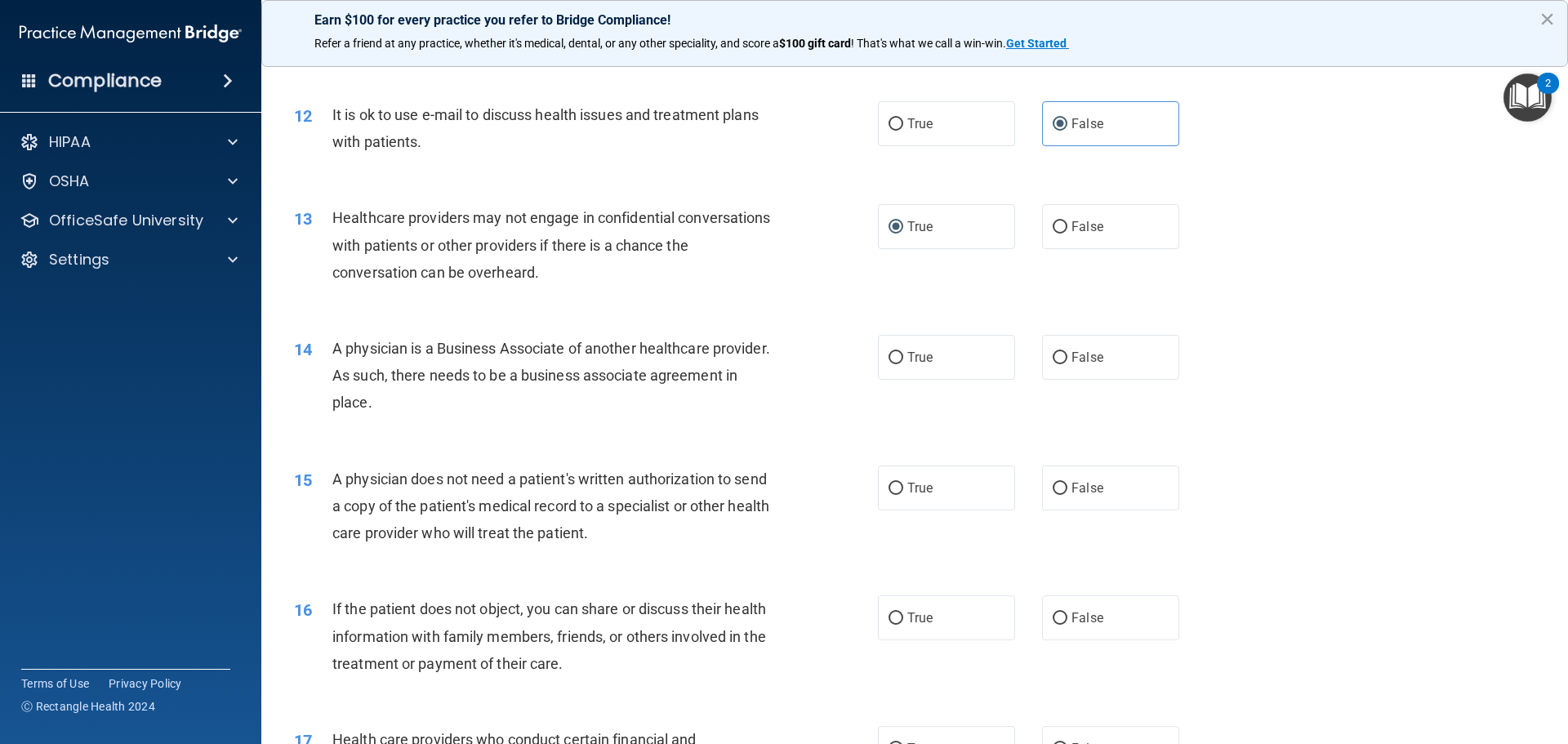
scroll to position [1368, 0]
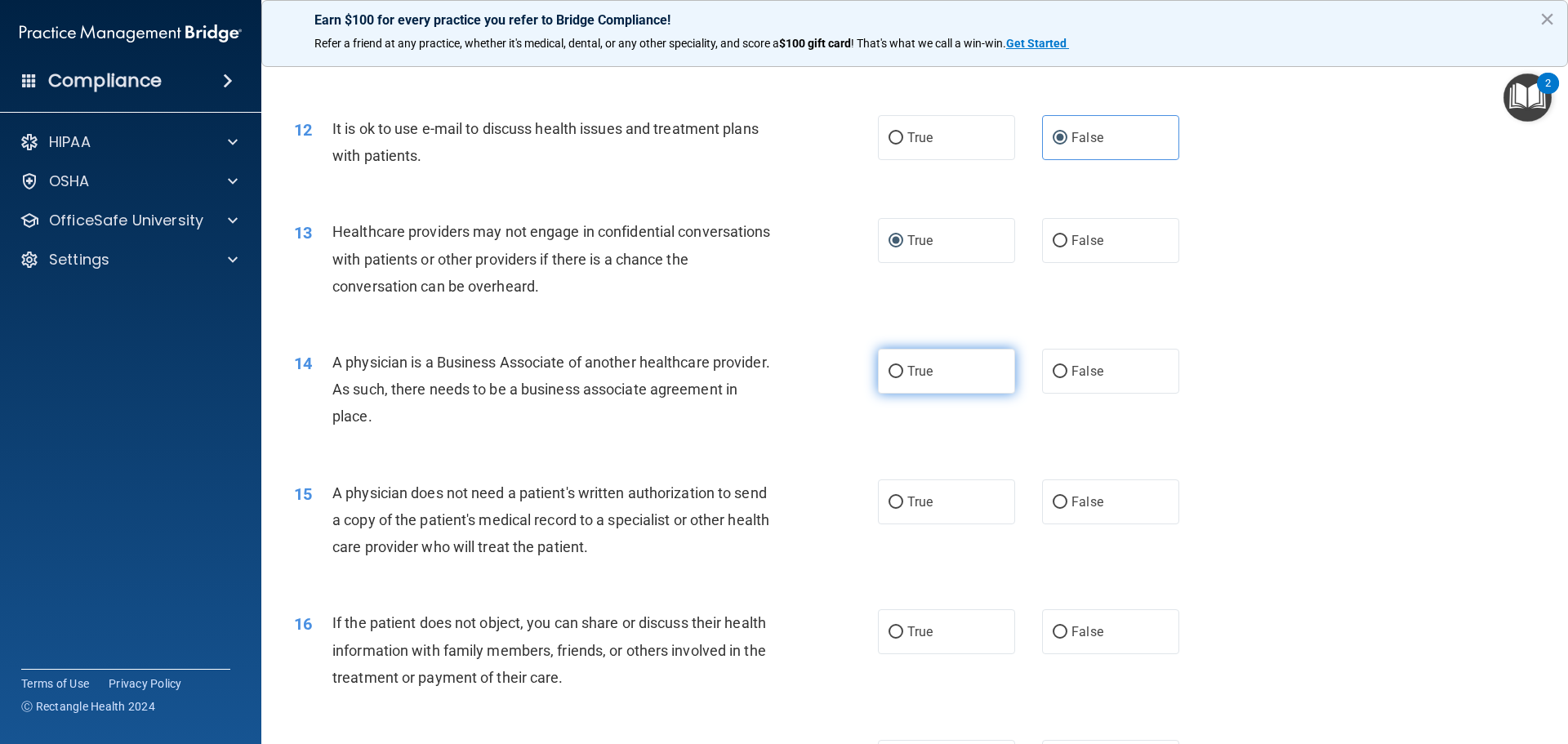
click at [888, 371] on input "True" at bounding box center [895, 372] width 15 height 12
radio input "true"
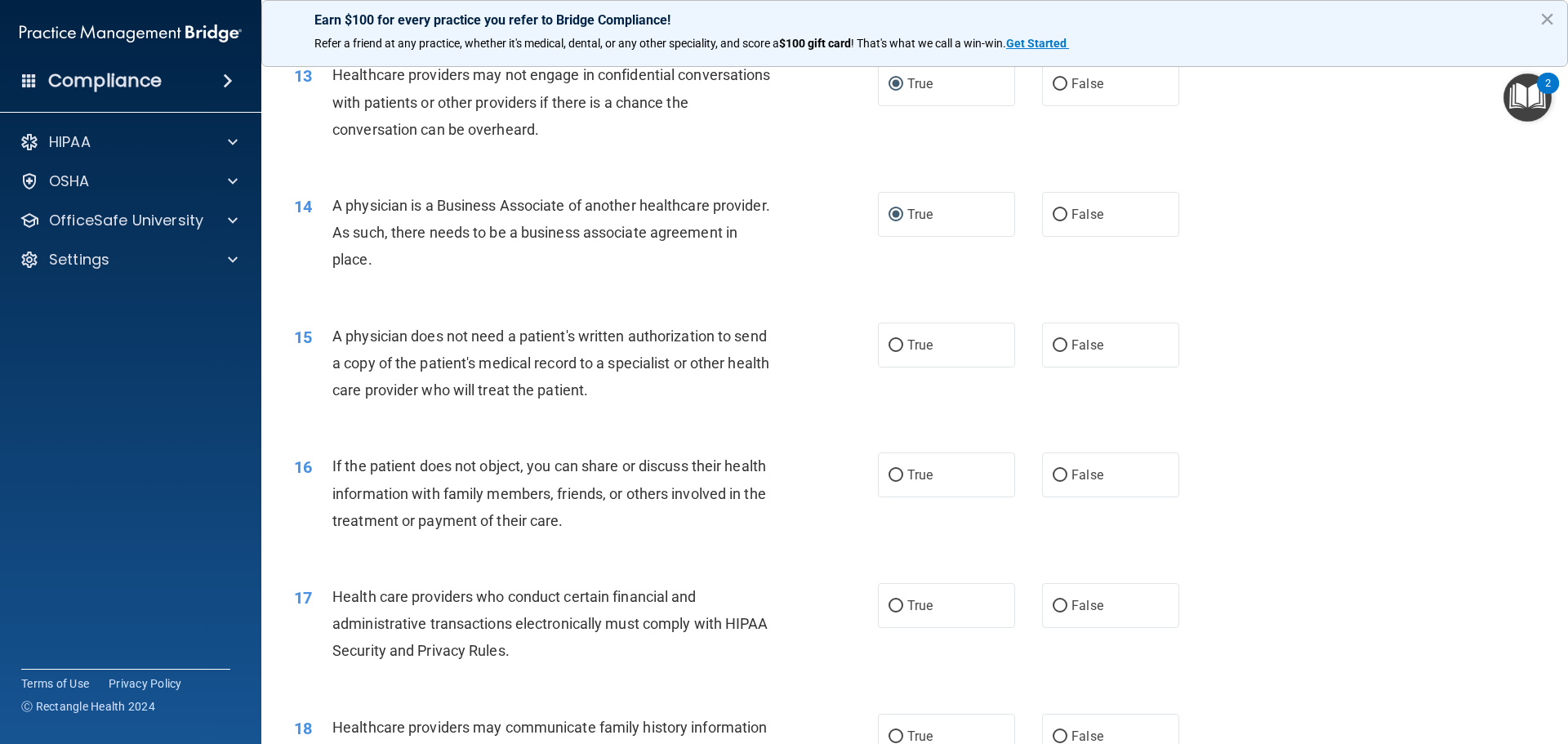
scroll to position [1530, 0]
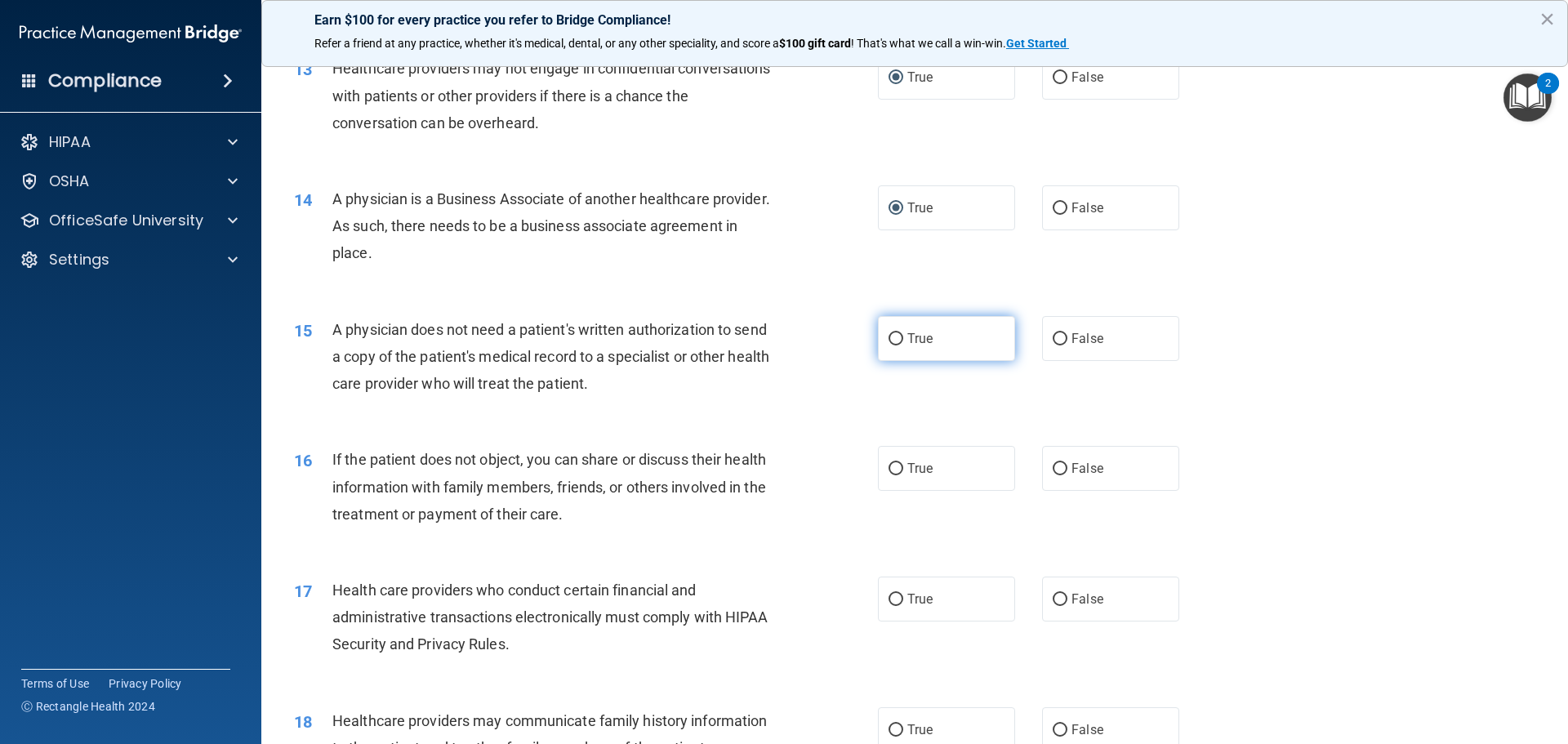
click at [890, 342] on input "True" at bounding box center [895, 340] width 15 height 12
radio input "true"
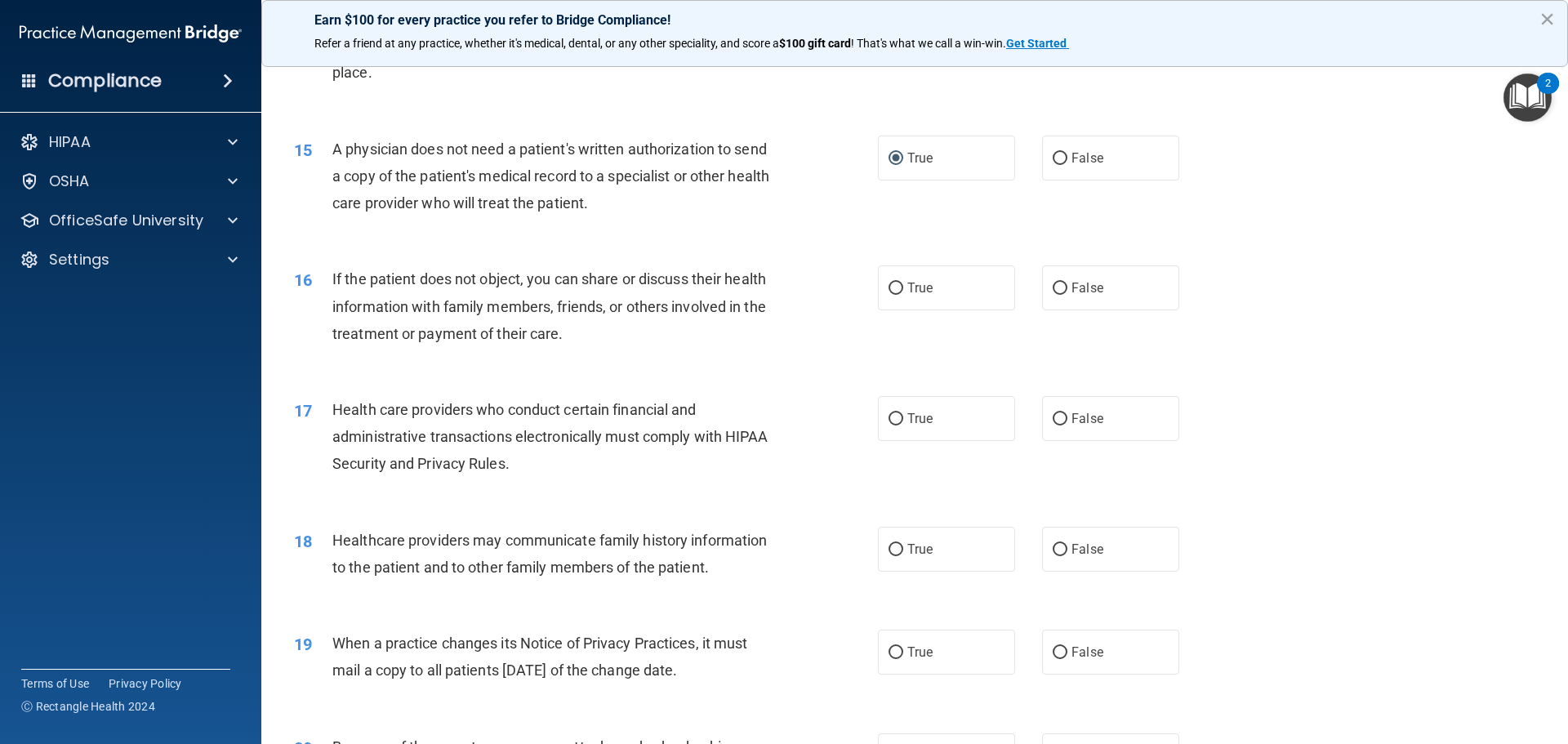
scroll to position [1776, 0]
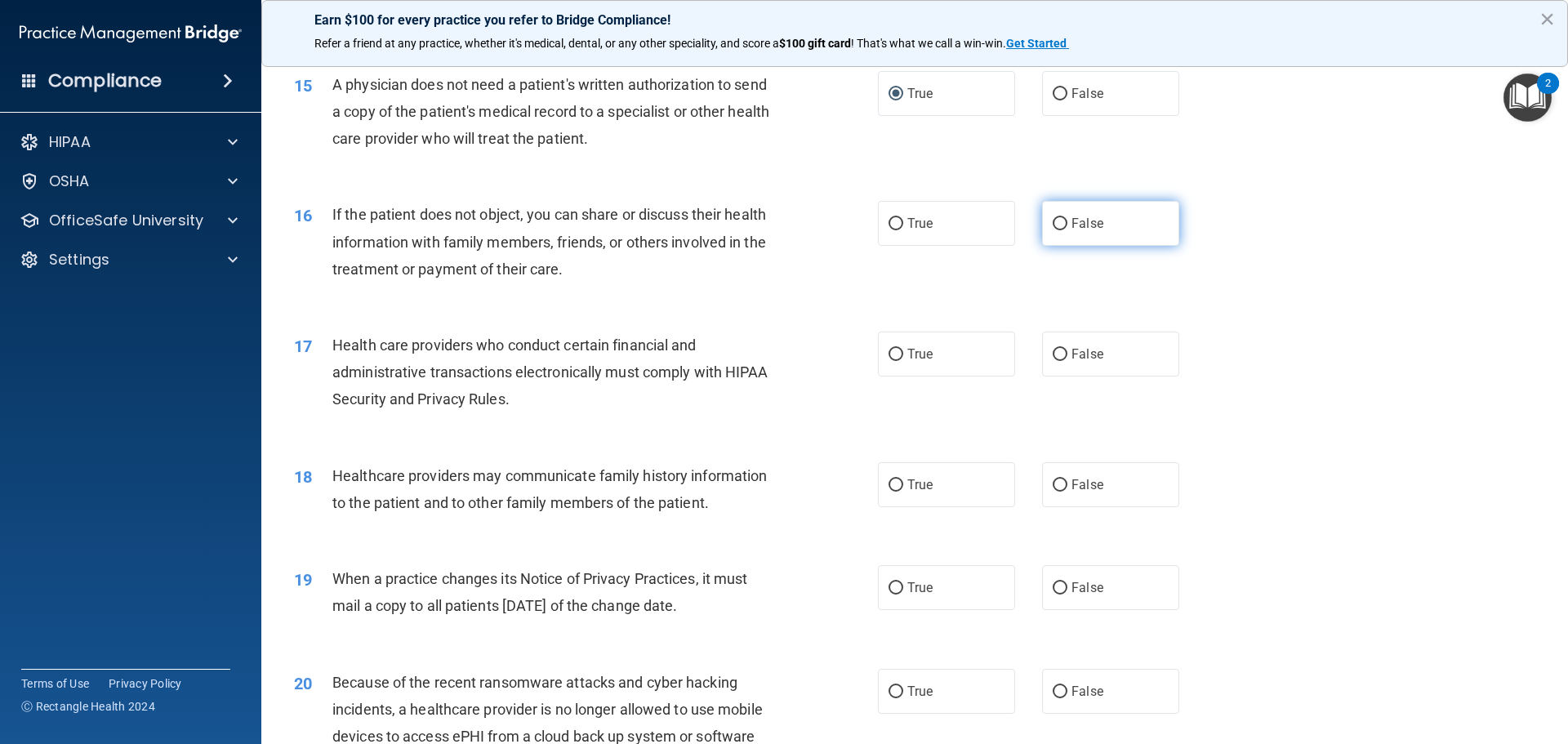
click at [1052, 222] on input "False" at bounding box center [1059, 224] width 15 height 12
radio input "true"
click at [888, 352] on input "True" at bounding box center [895, 355] width 15 height 12
radio input "true"
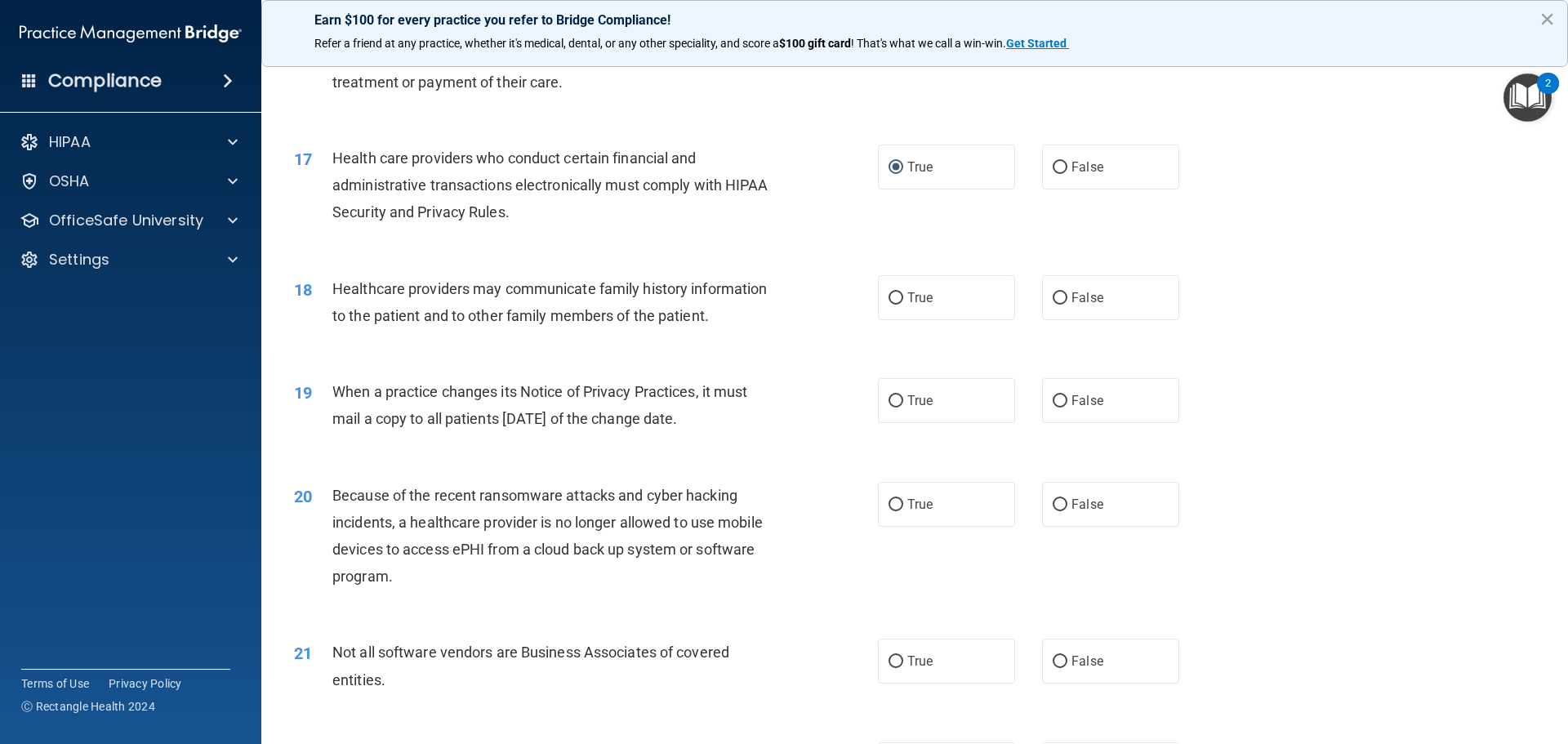
scroll to position [1857, 0]
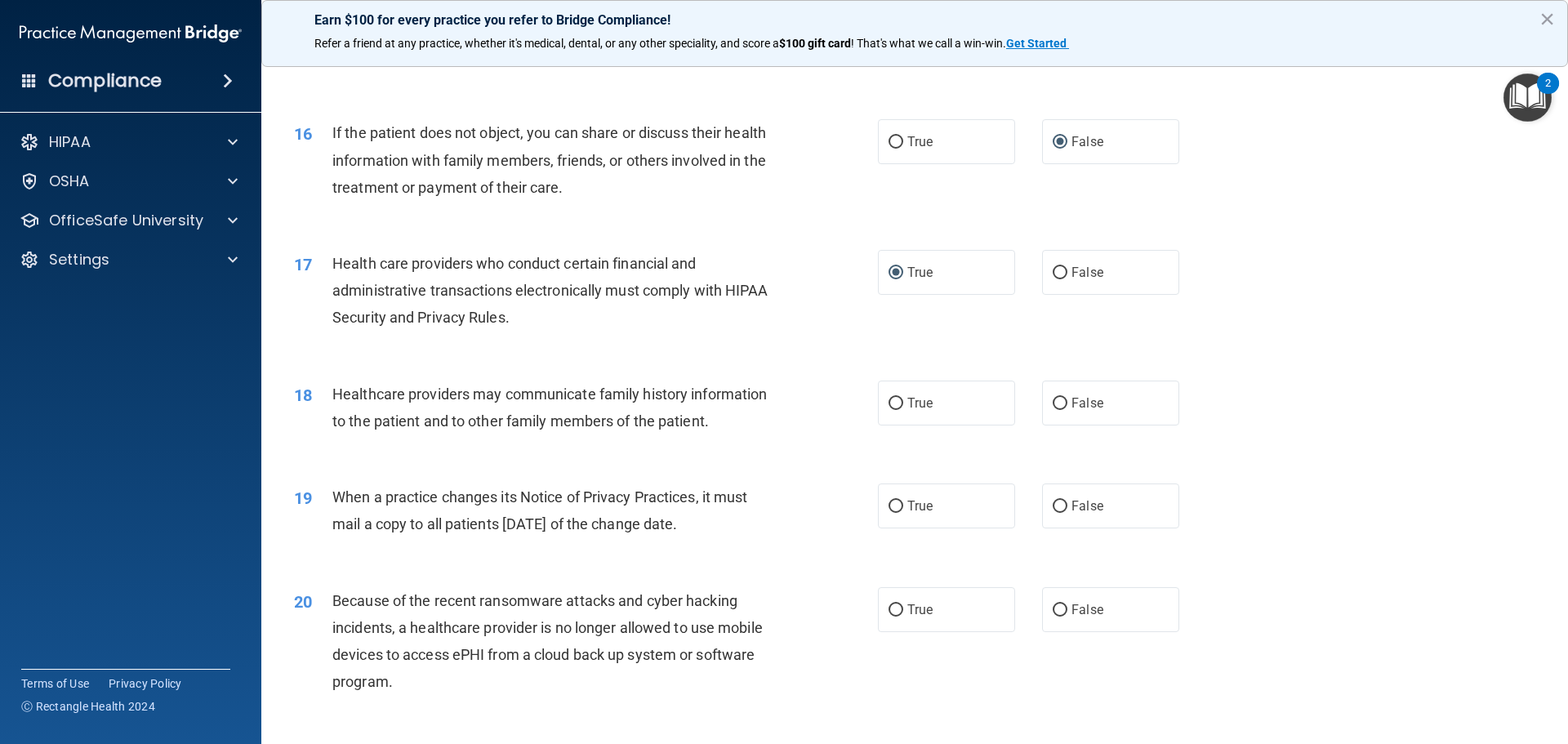
click at [723, 618] on span "Because of the recent ransomware attacks and cyber hacking incidents, a healthc…" at bounding box center [547, 642] width 430 height 99
click at [1060, 401] on label "False" at bounding box center [1110, 403] width 137 height 45
click at [1060, 401] on input "False" at bounding box center [1059, 404] width 15 height 12
radio input "true"
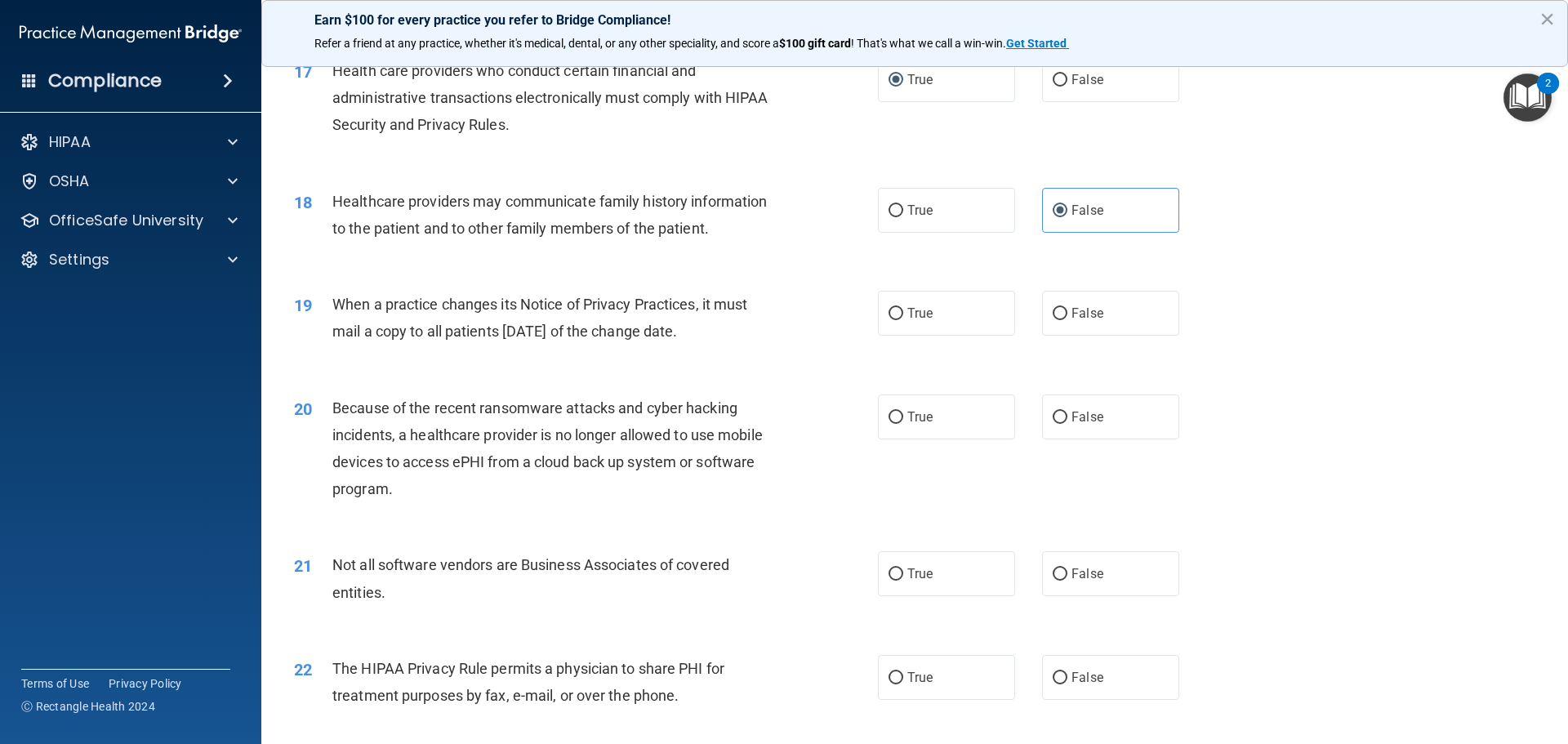
scroll to position [2021, 0]
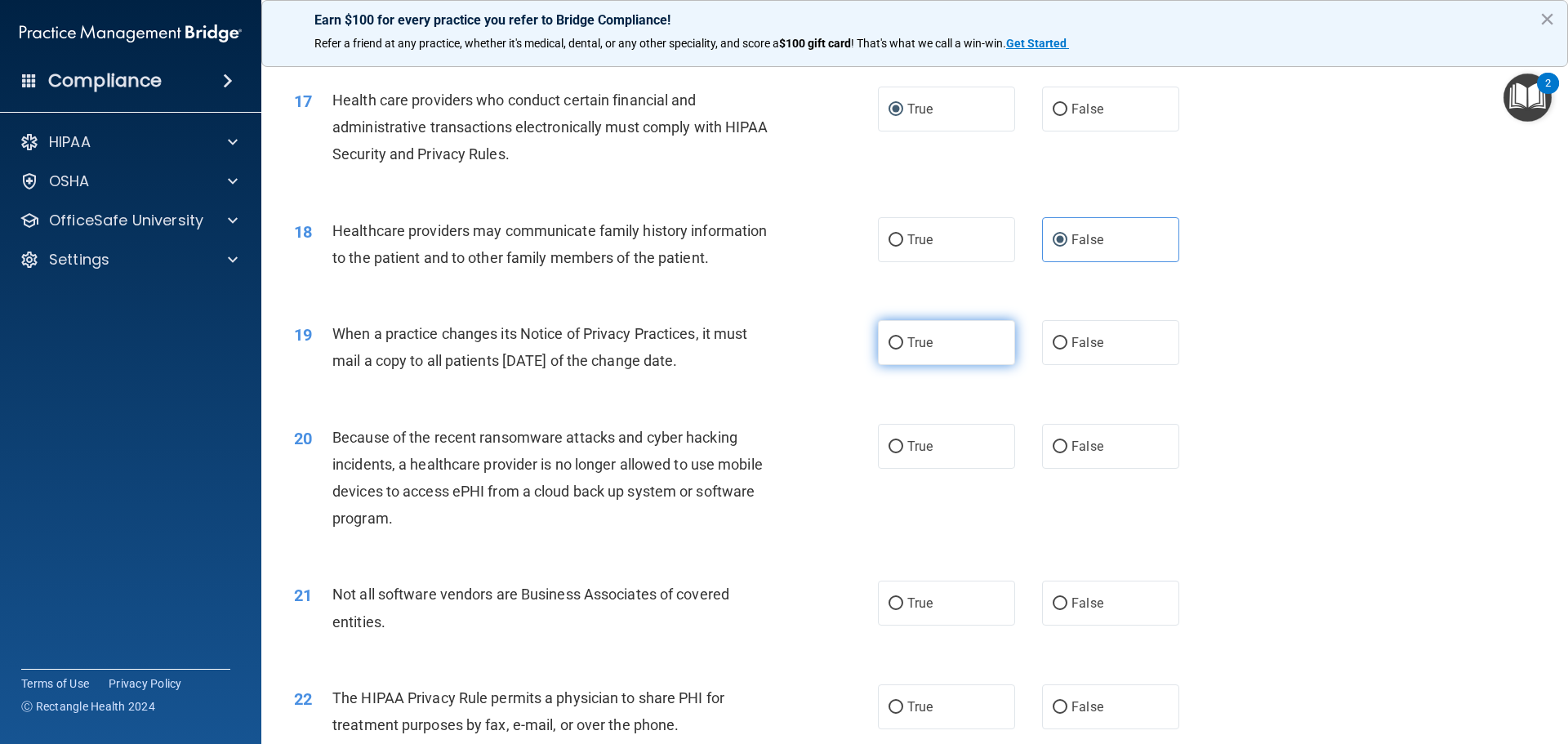
click at [892, 343] on input "True" at bounding box center [895, 343] width 15 height 12
radio input "true"
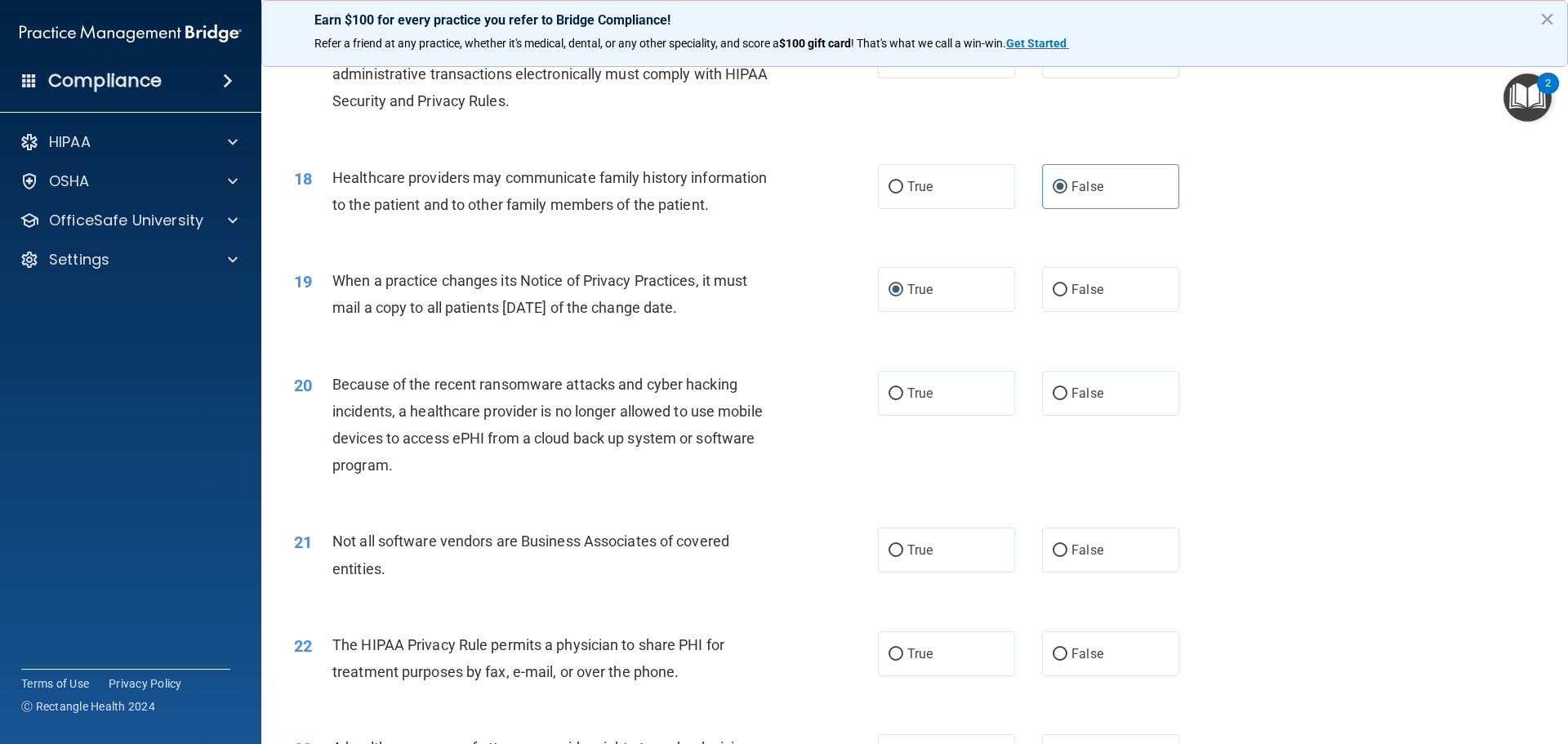
scroll to position [2102, 0]
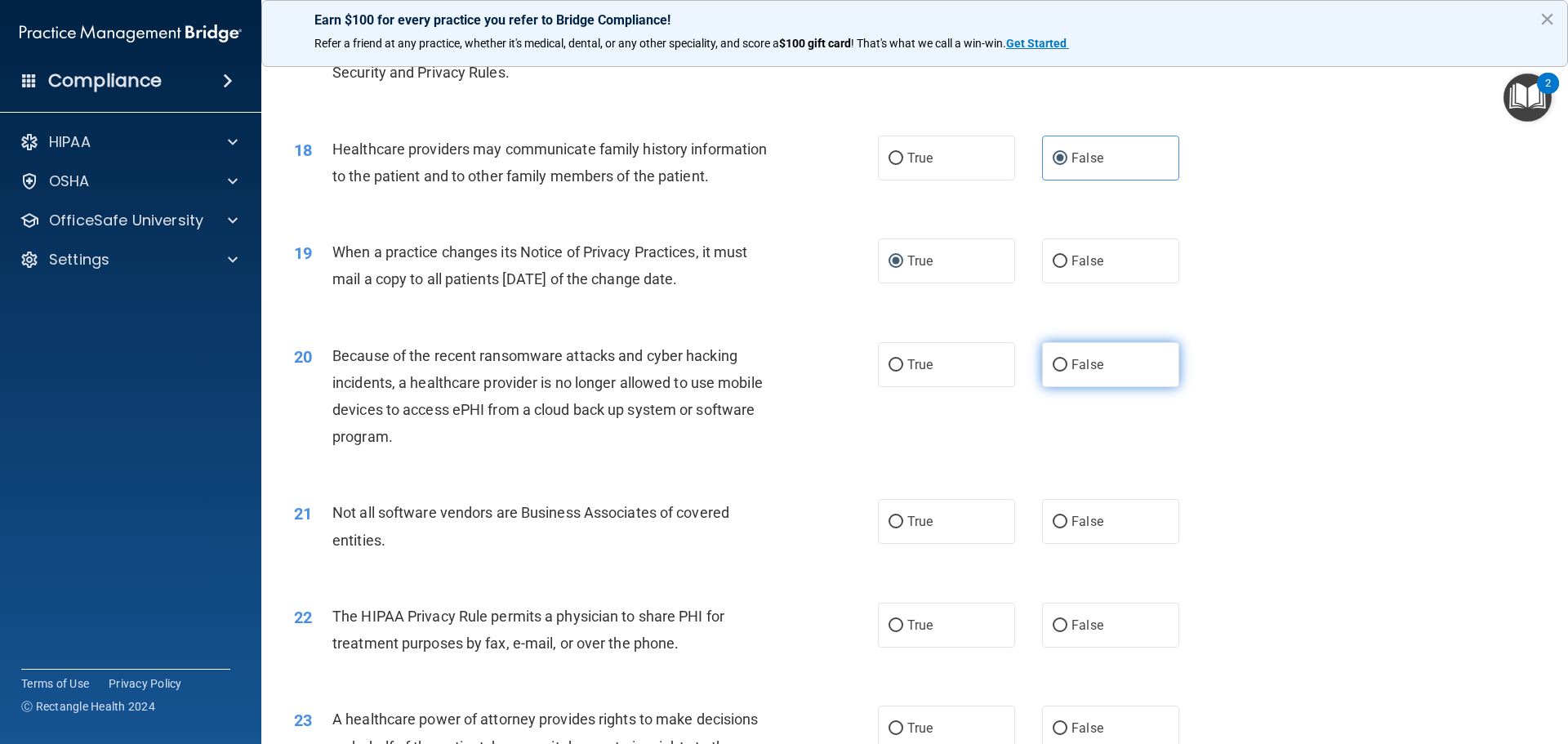
click at [1052, 366] on input "False" at bounding box center [1059, 366] width 15 height 12
radio input "true"
click at [1052, 366] on input "False" at bounding box center [1059, 366] width 15 height 12
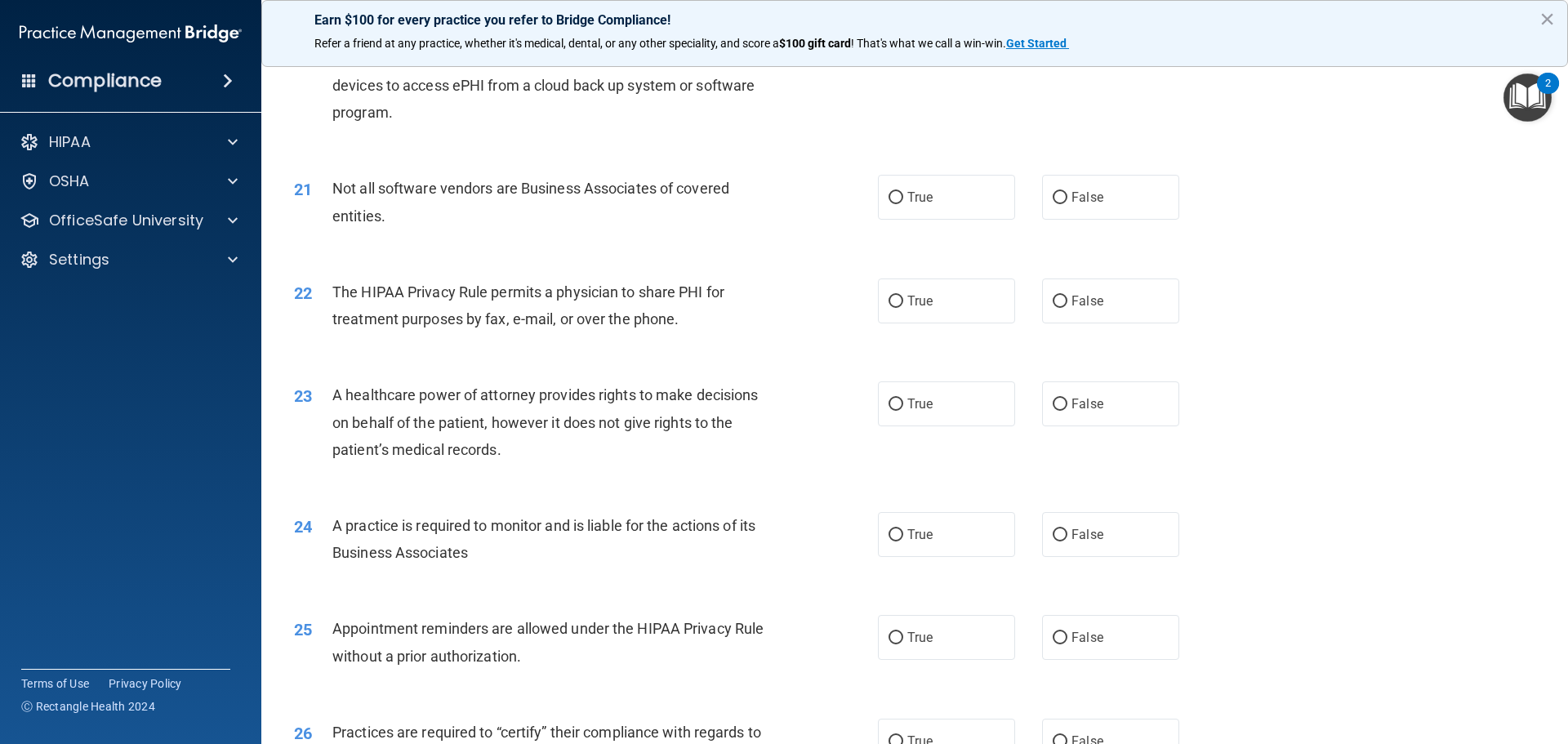
scroll to position [2429, 0]
click at [892, 194] on input "True" at bounding box center [895, 196] width 15 height 12
radio input "true"
click at [894, 299] on input "True" at bounding box center [895, 300] width 15 height 12
radio input "true"
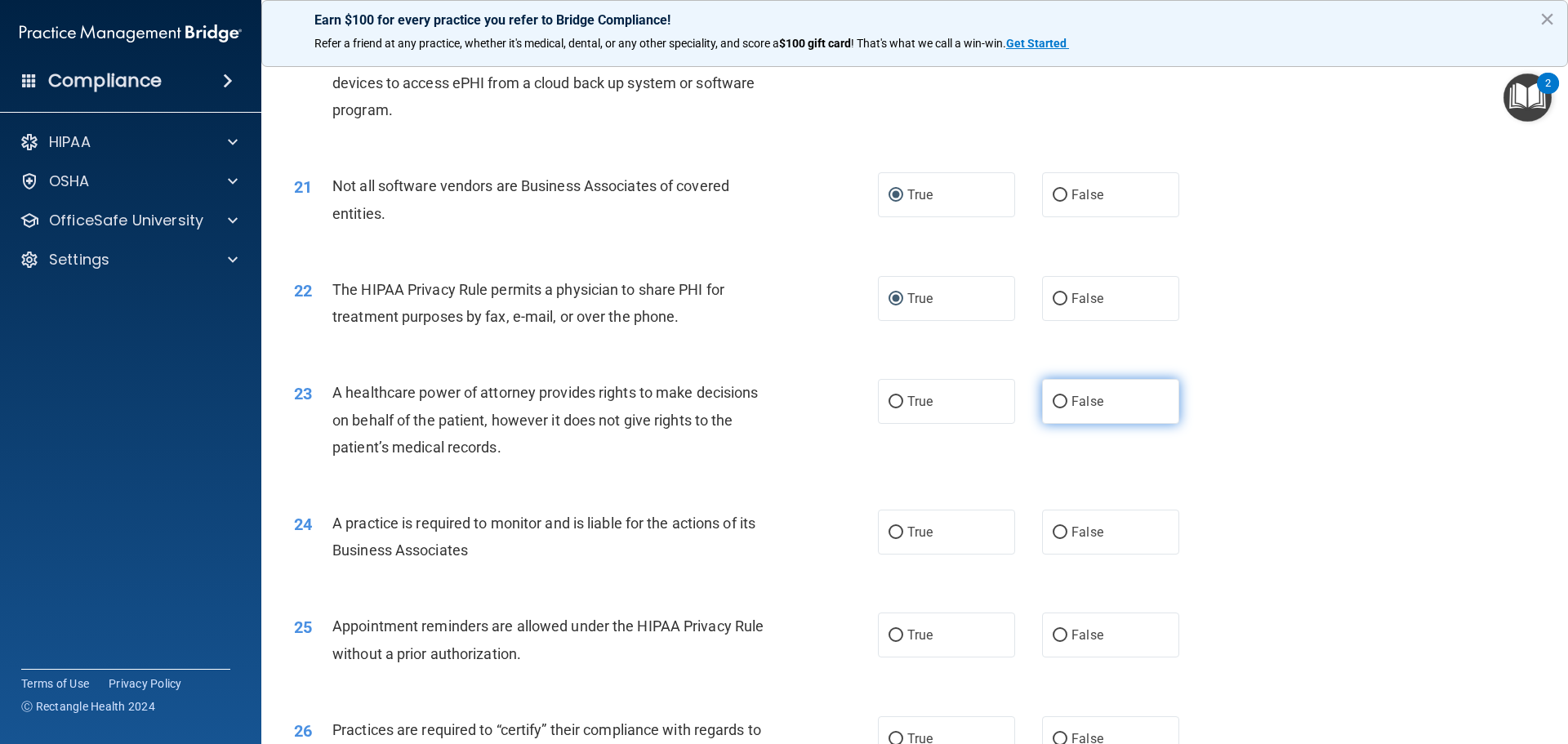
click at [1055, 403] on input "False" at bounding box center [1059, 402] width 15 height 12
radio input "true"
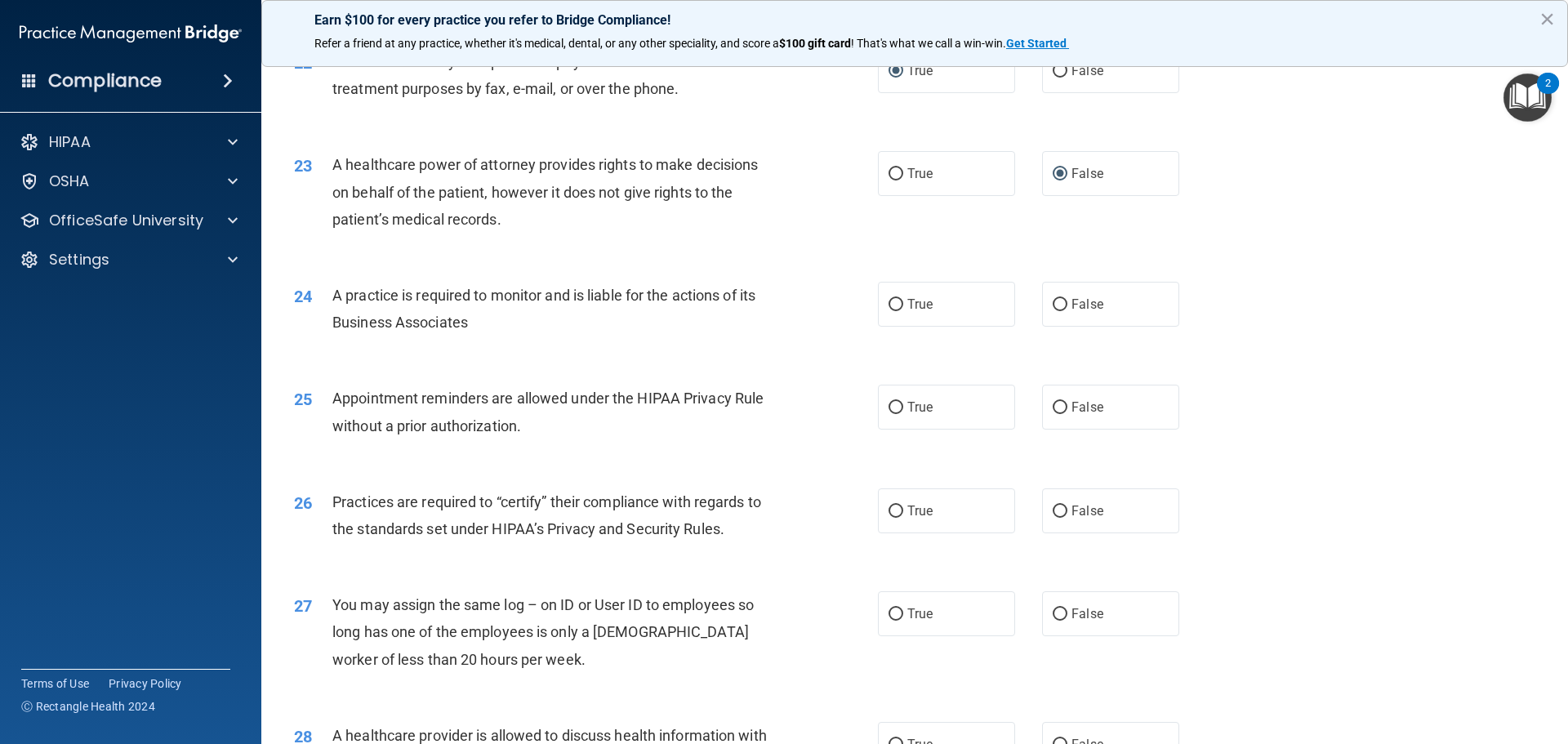
scroll to position [2674, 0]
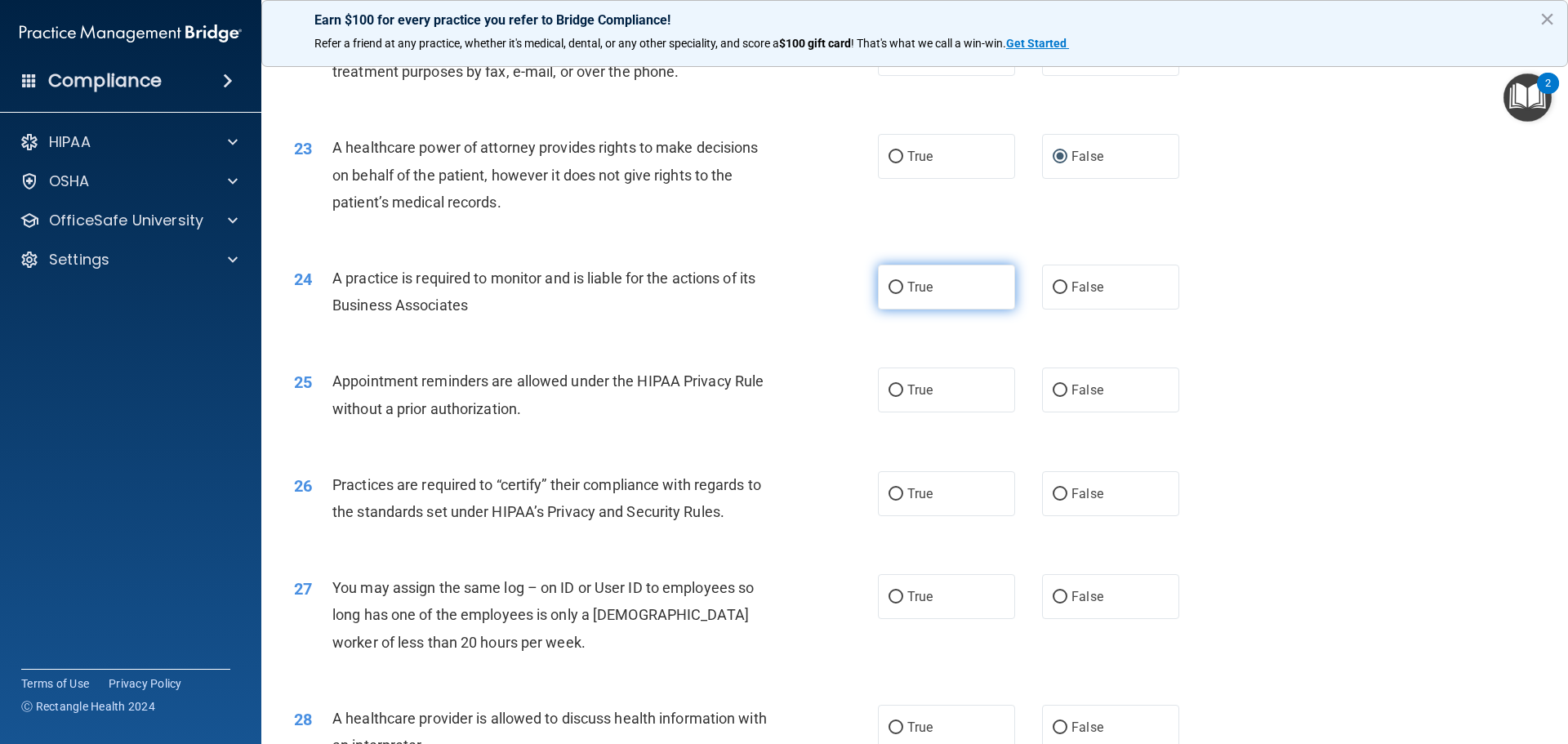
click at [888, 281] on input "True" at bounding box center [895, 288] width 15 height 12
radio input "true"
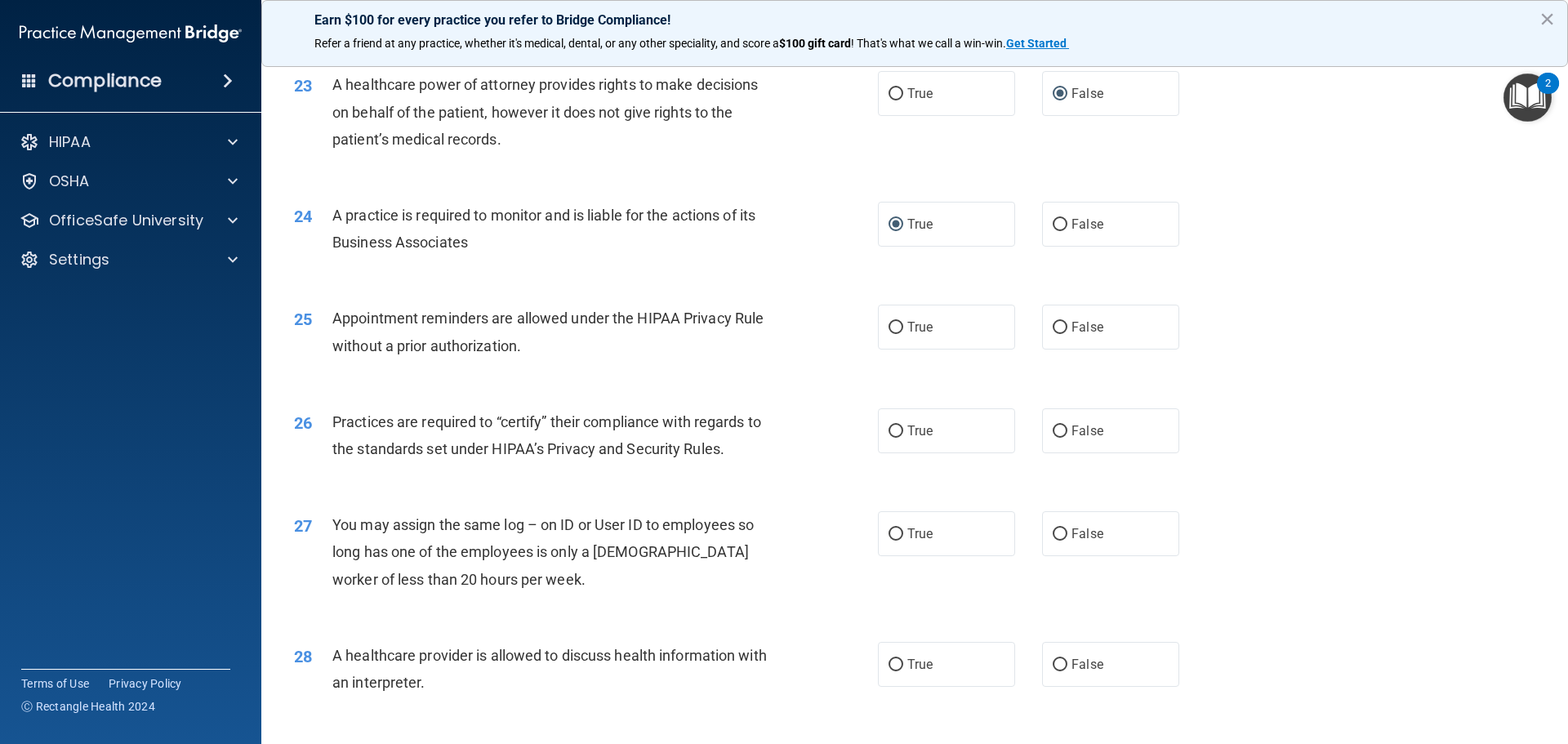
scroll to position [2837, 0]
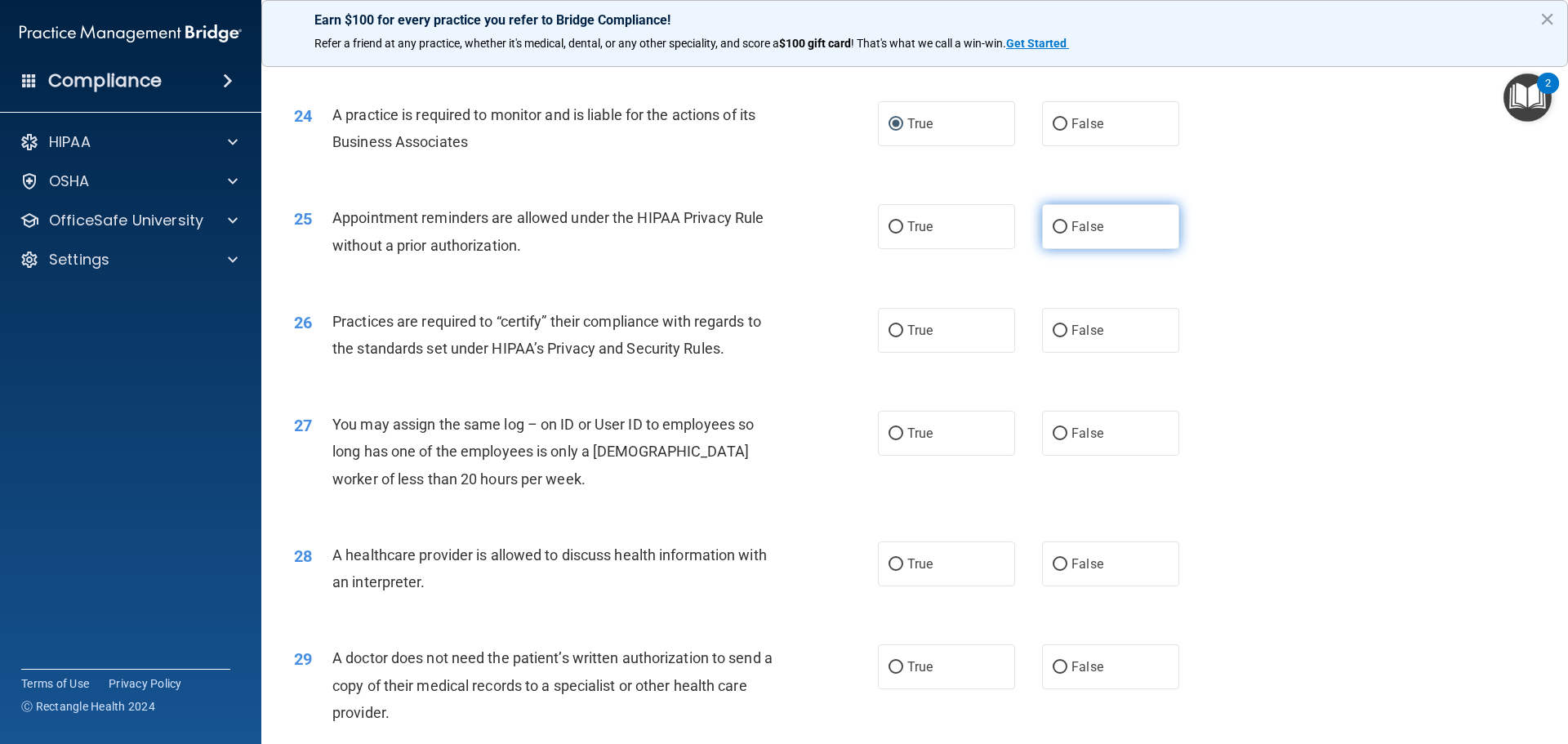
drag, startPoint x: 1055, startPoint y: 210, endPoint x: 1047, endPoint y: 228, distance: 19.7
click at [1055, 210] on label "False" at bounding box center [1110, 227] width 137 height 45
click at [1055, 222] on input "False" at bounding box center [1059, 228] width 15 height 12
radio input "true"
click at [890, 327] on input "True" at bounding box center [895, 331] width 15 height 12
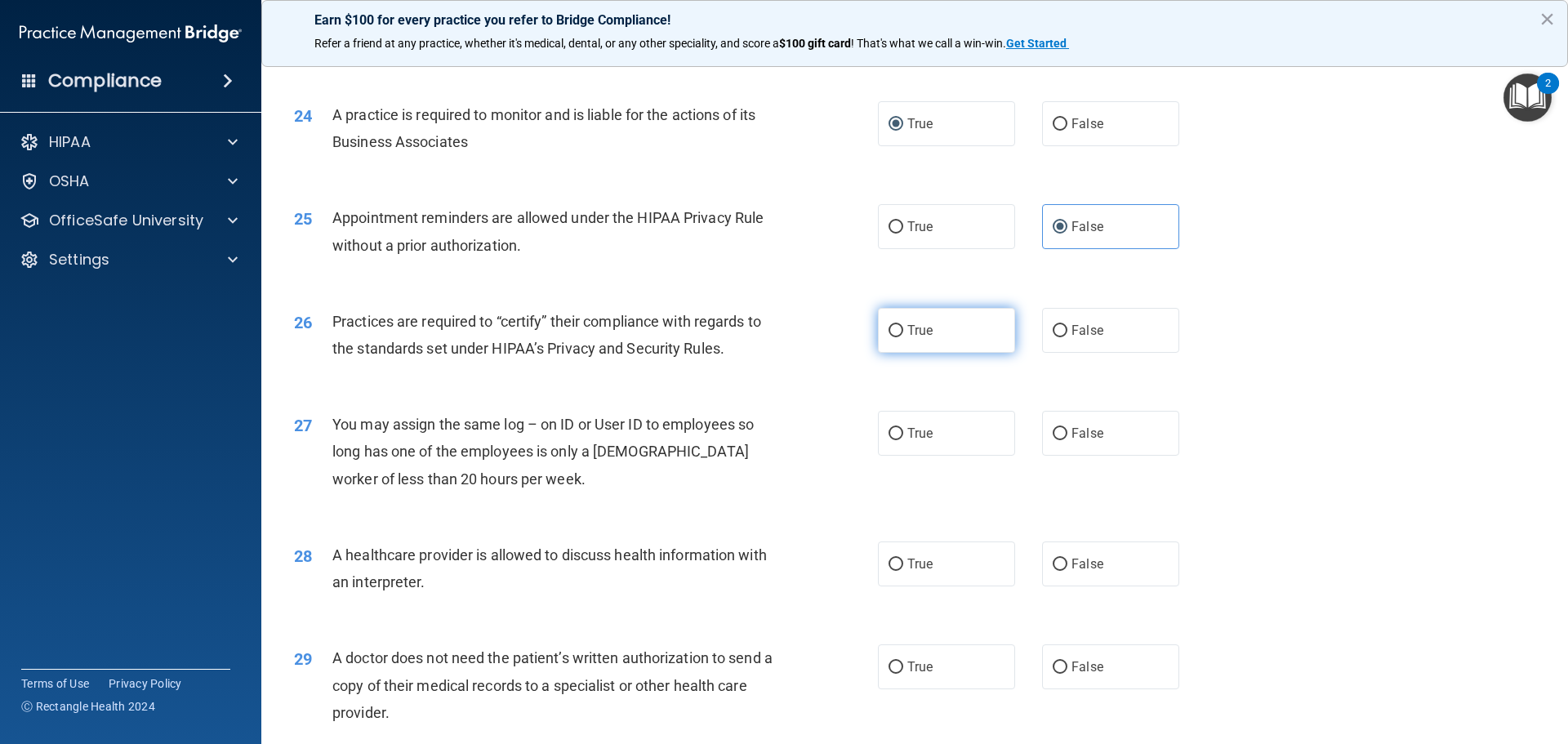
radio input "true"
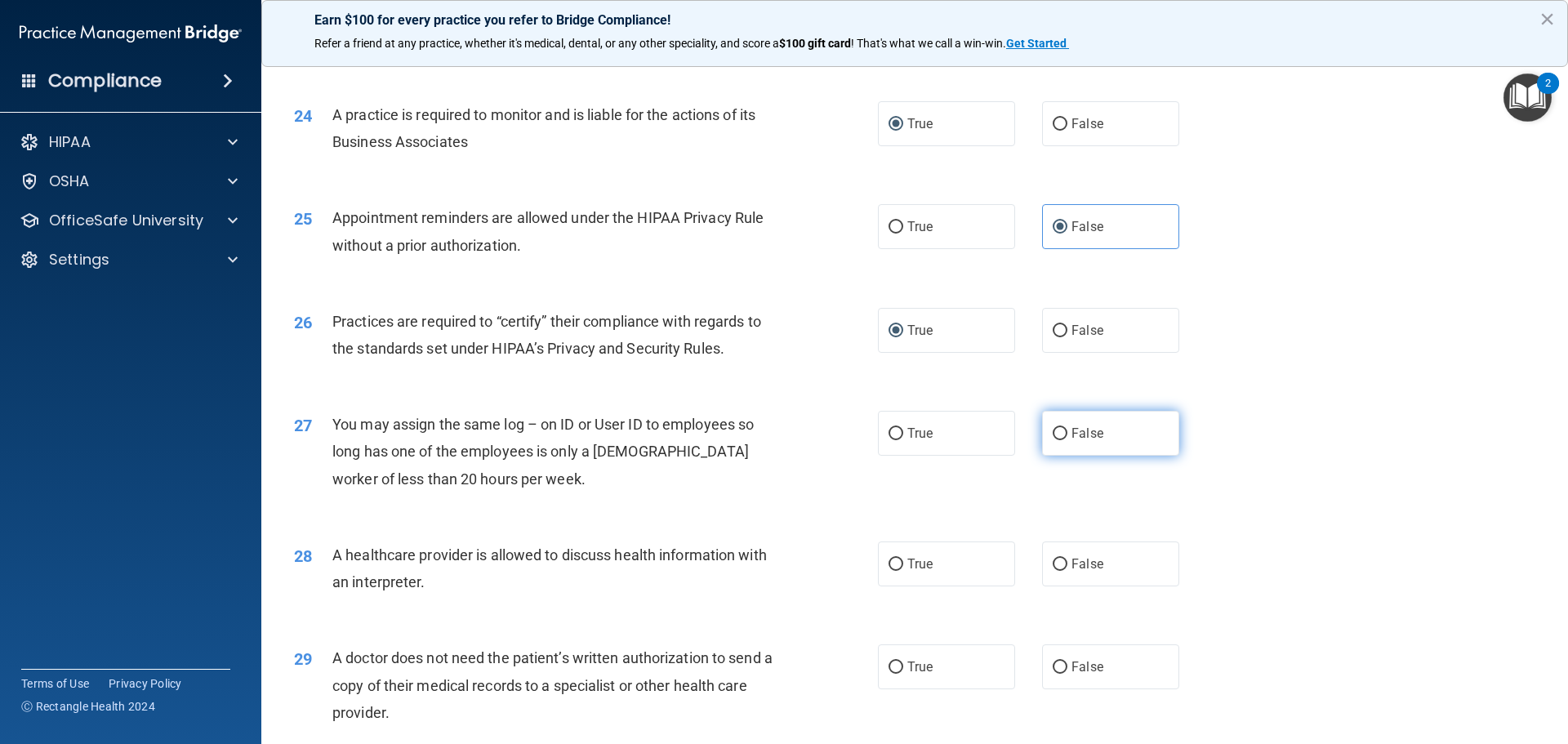
click at [1059, 426] on label "False" at bounding box center [1110, 433] width 137 height 45
click at [1059, 428] on input "False" at bounding box center [1059, 434] width 15 height 12
radio input "true"
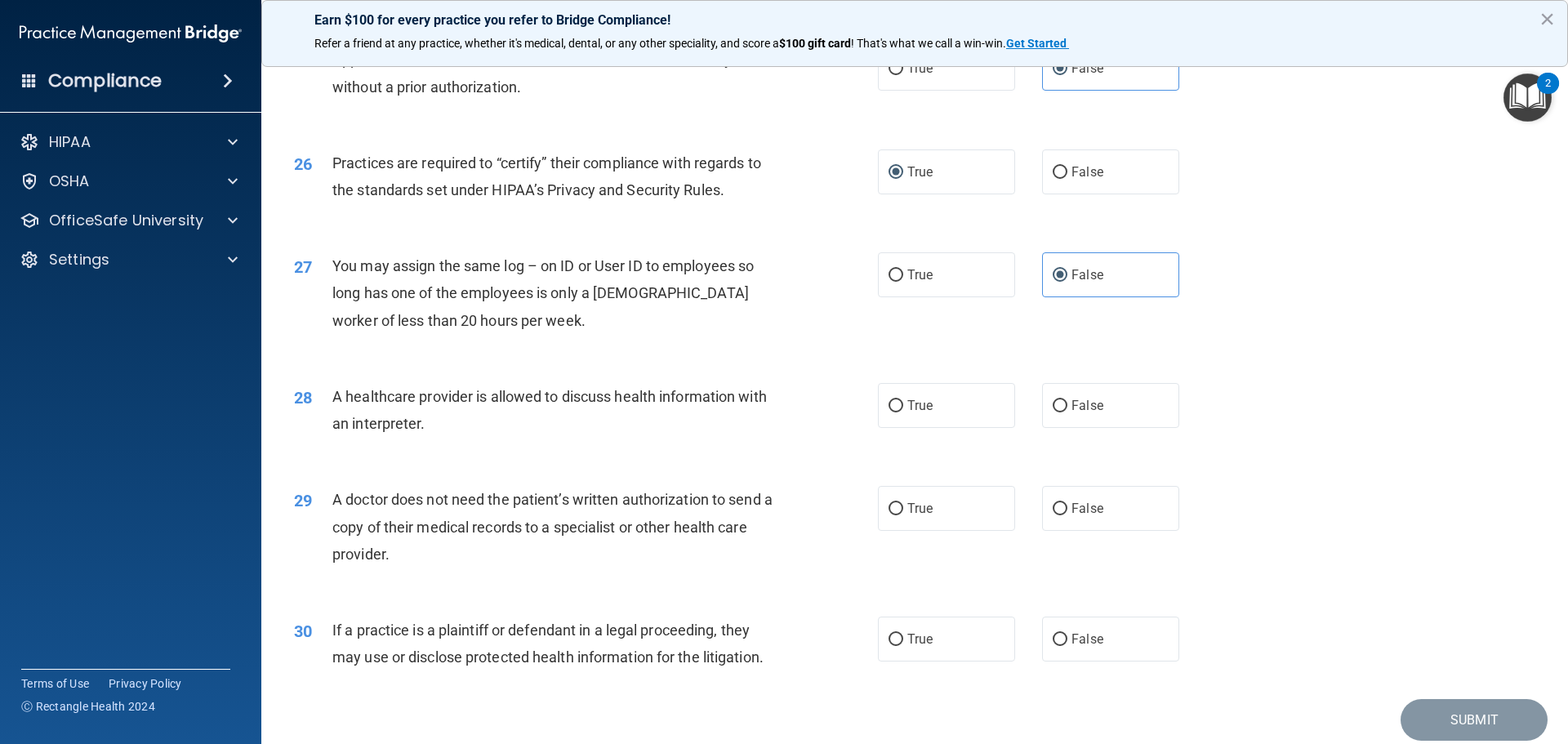
scroll to position [3058, 0]
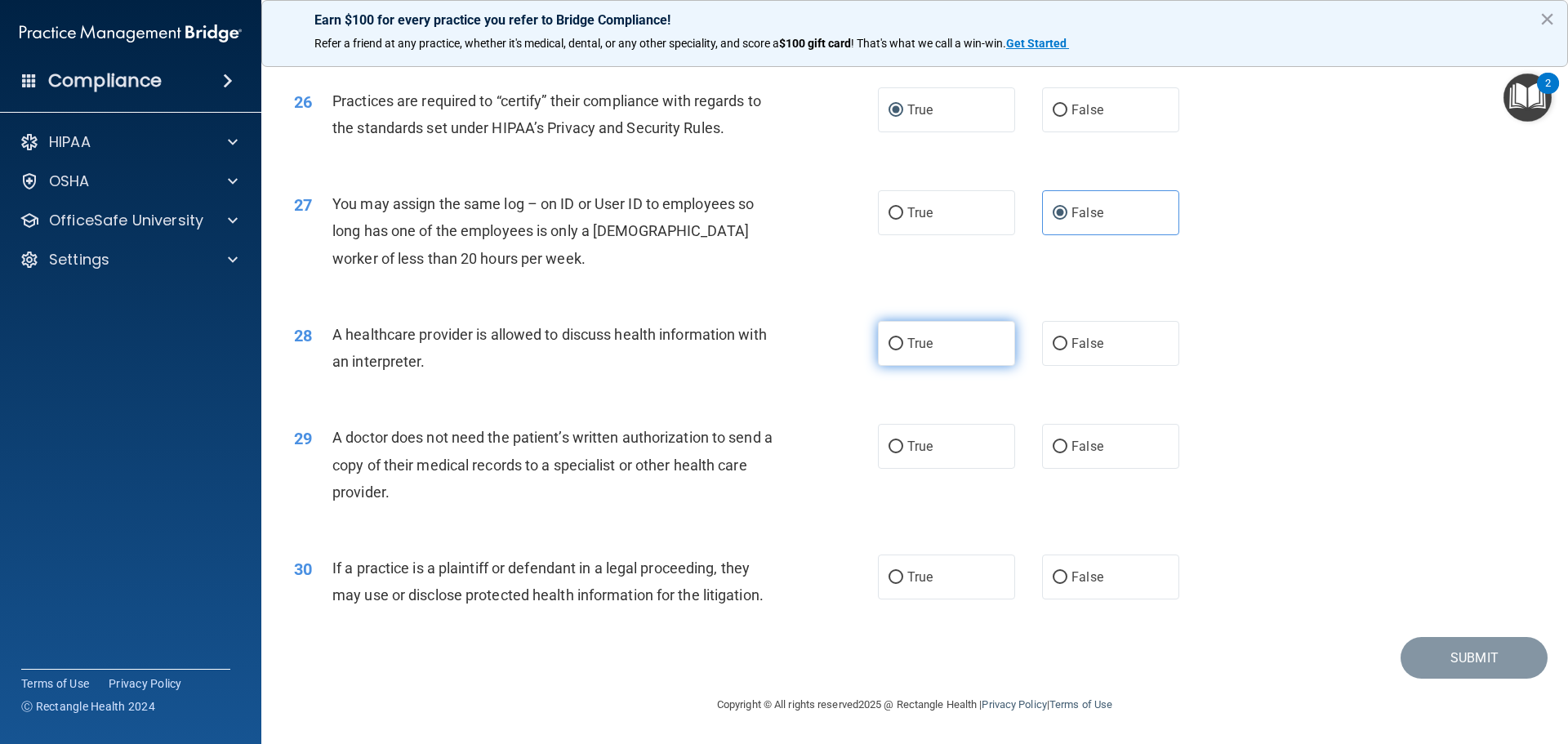
click at [888, 340] on input "True" at bounding box center [895, 344] width 15 height 12
radio input "true"
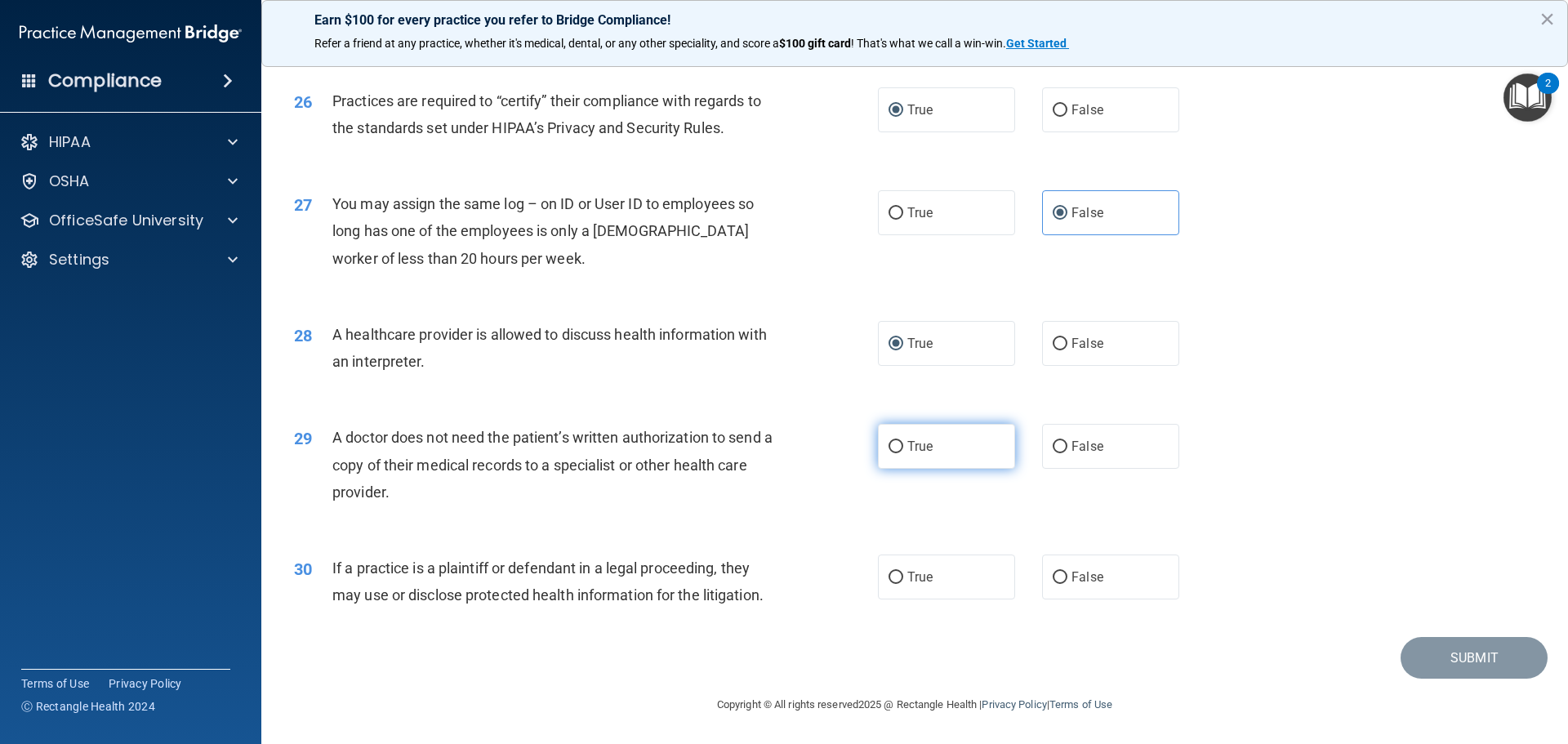
click at [895, 445] on input "True" at bounding box center [895, 447] width 15 height 12
radio input "true"
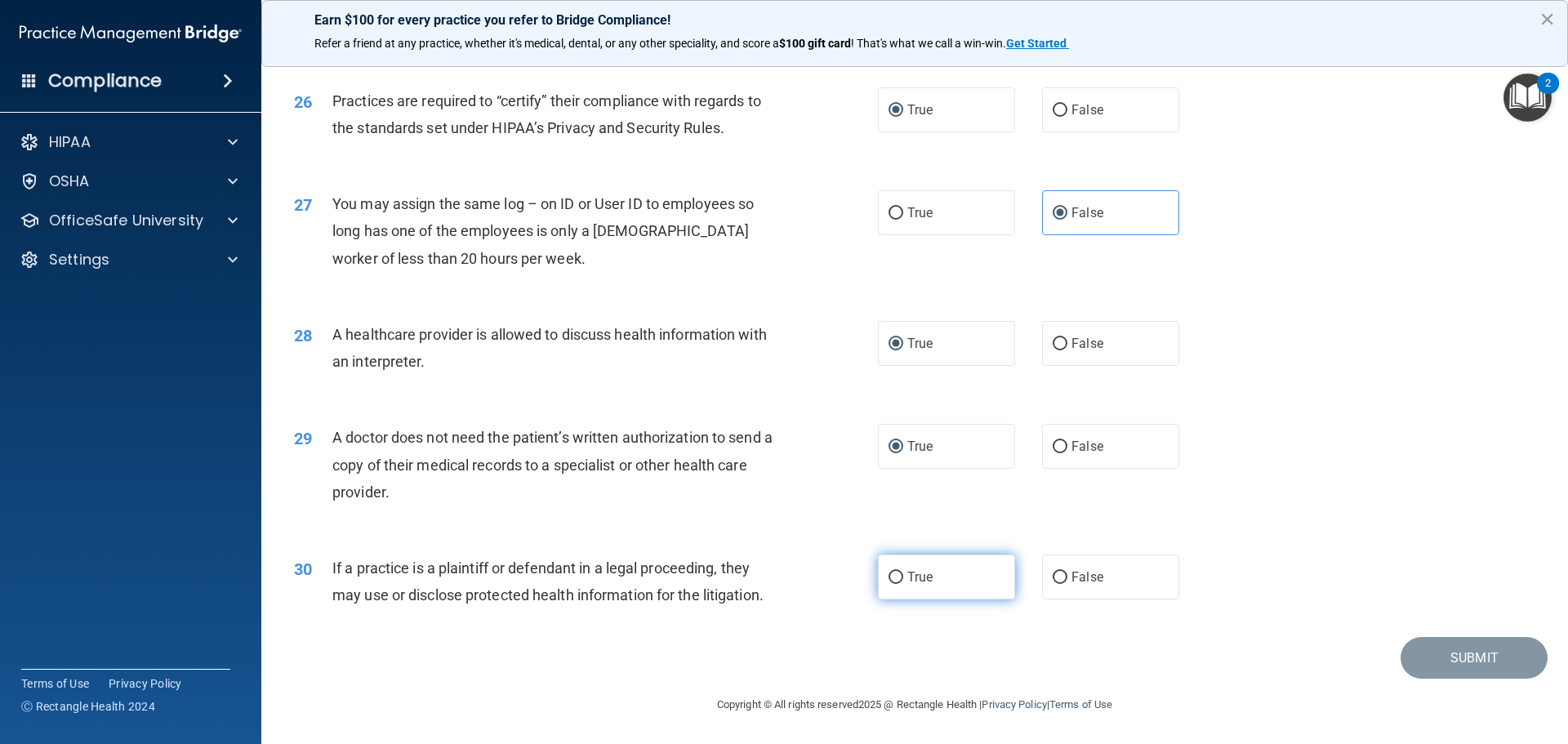
click at [892, 575] on input "True" at bounding box center [895, 578] width 15 height 12
radio input "true"
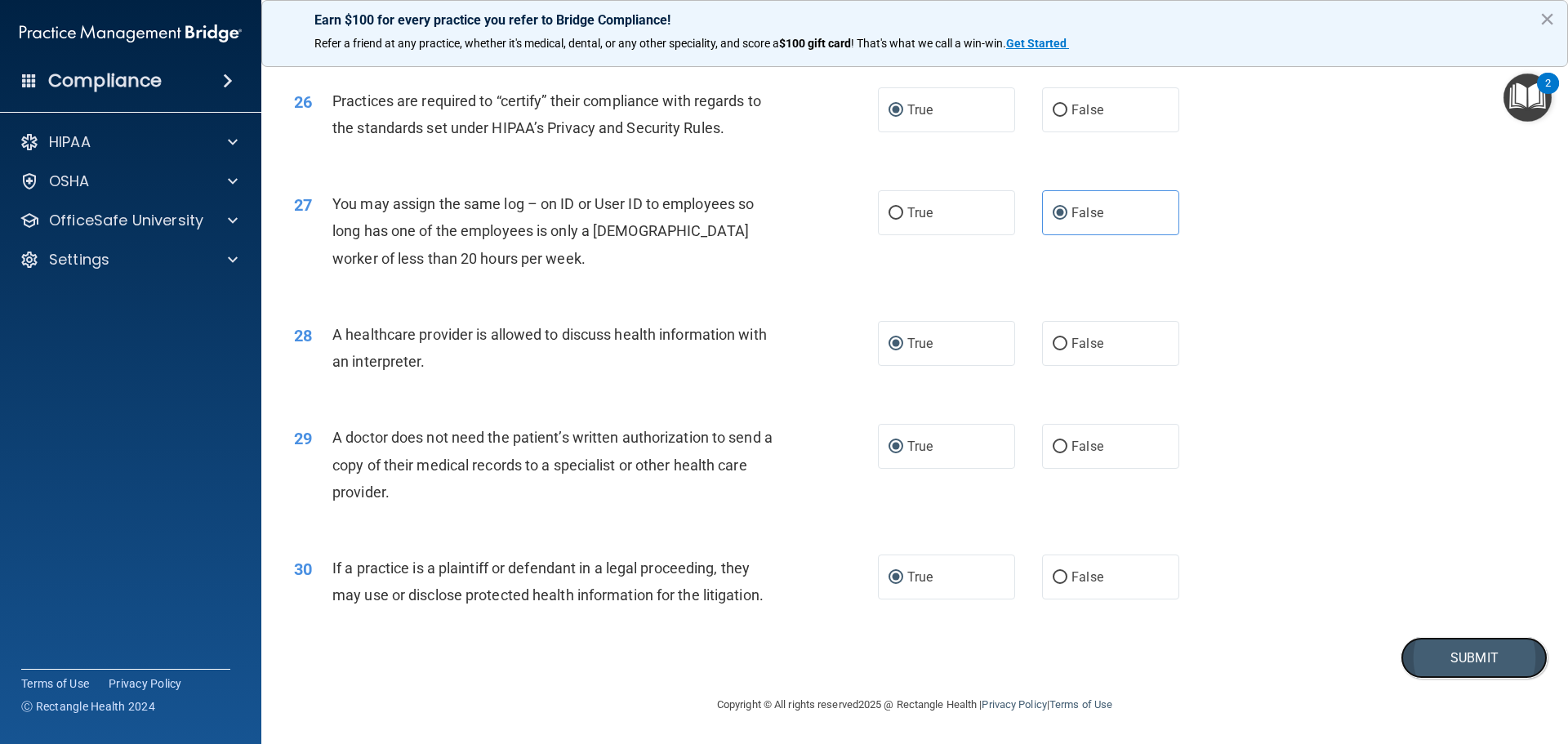
click at [1498, 663] on button "Submit" at bounding box center [1474, 658] width 147 height 42
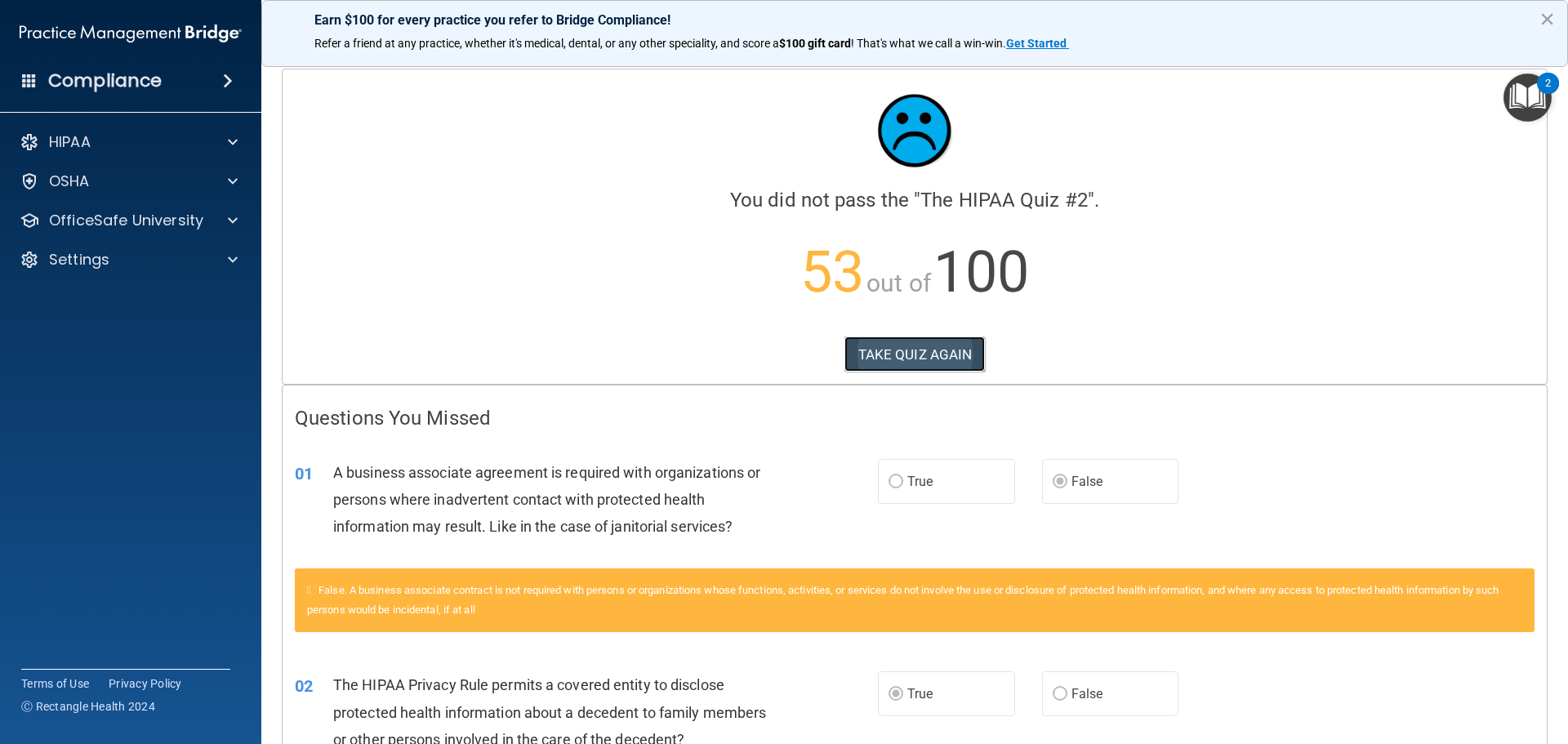
click at [933, 355] on button "TAKE QUIZ AGAIN" at bounding box center [914, 354] width 141 height 36
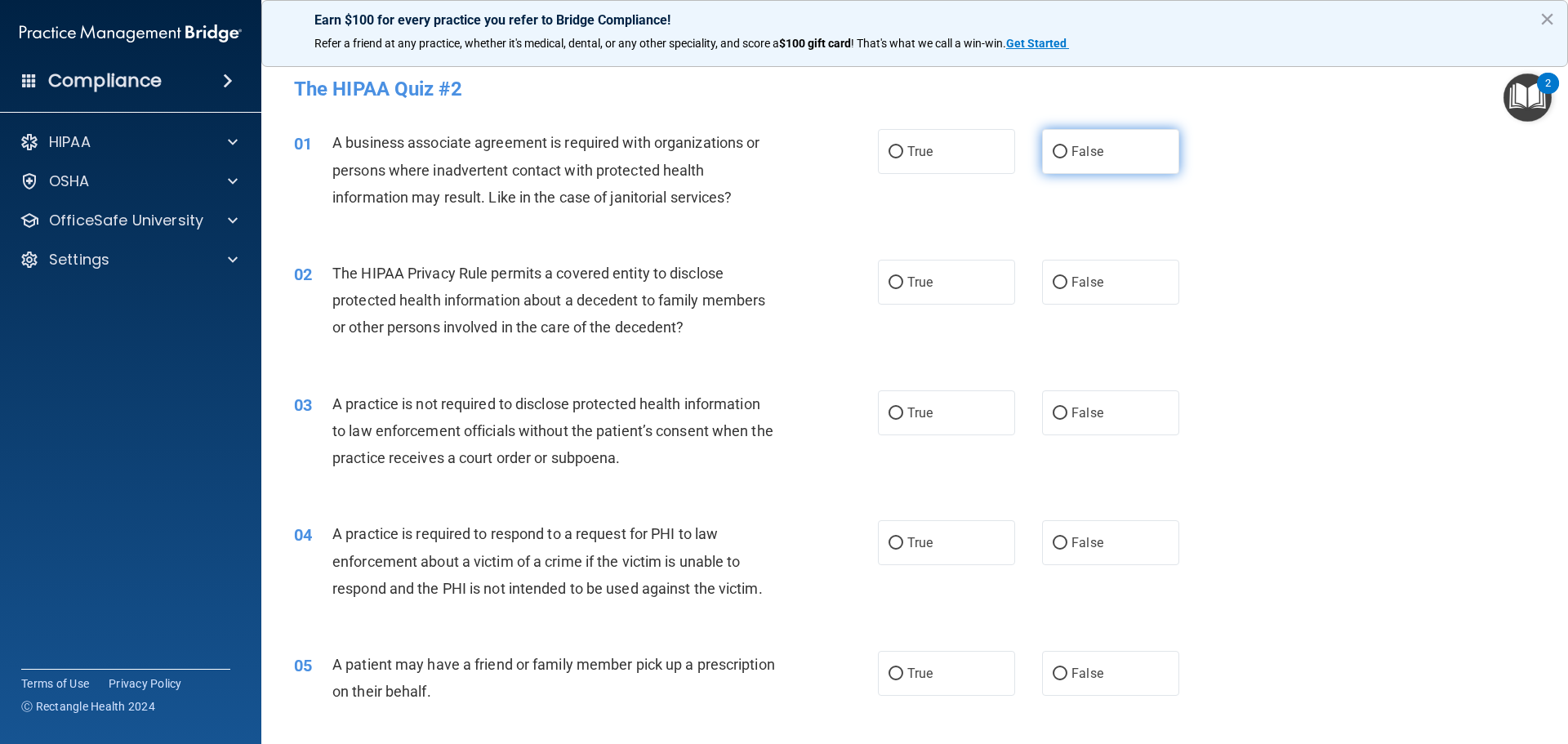
click at [1052, 148] on input "False" at bounding box center [1059, 152] width 15 height 12
radio input "true"
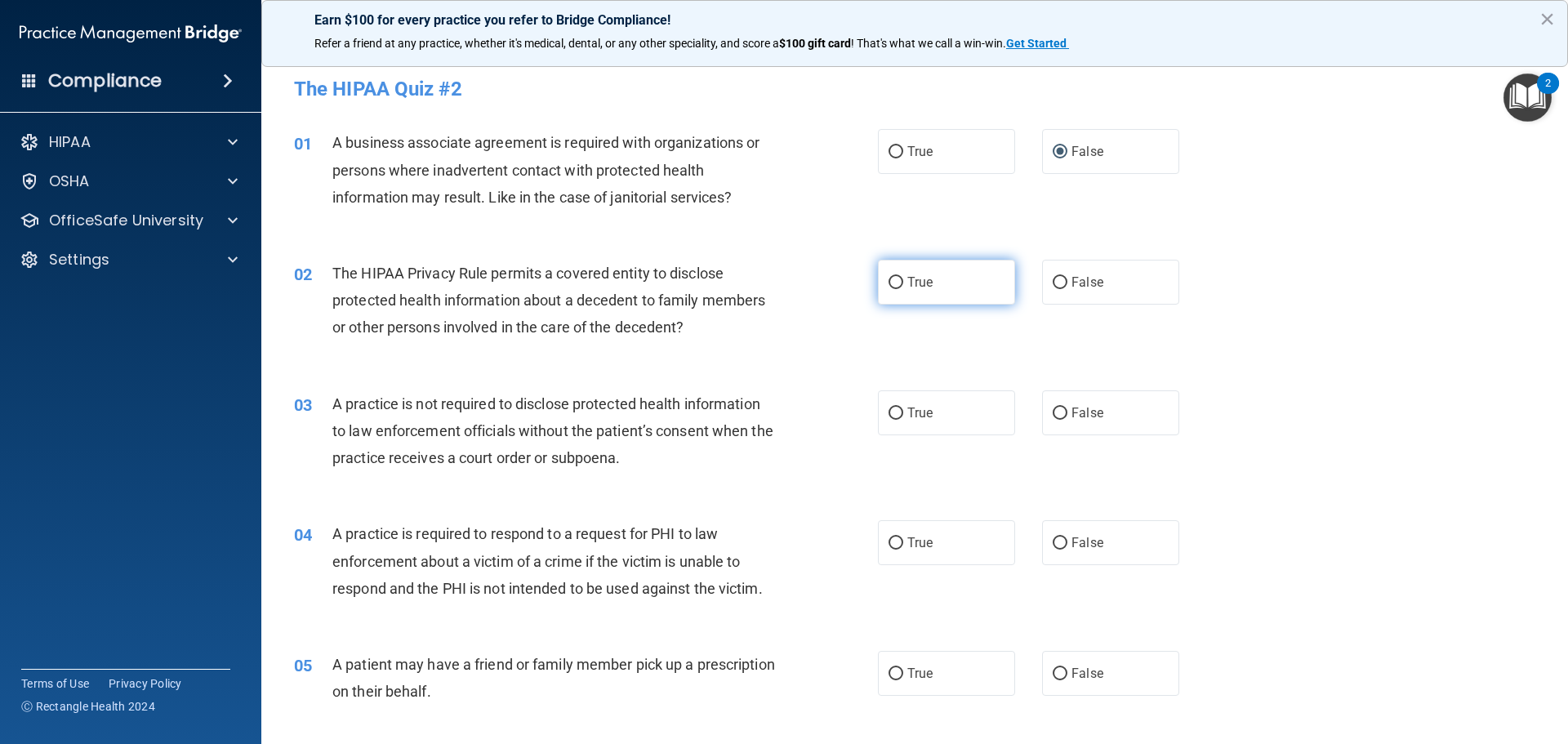
click at [894, 279] on input "True" at bounding box center [895, 283] width 15 height 12
radio input "true"
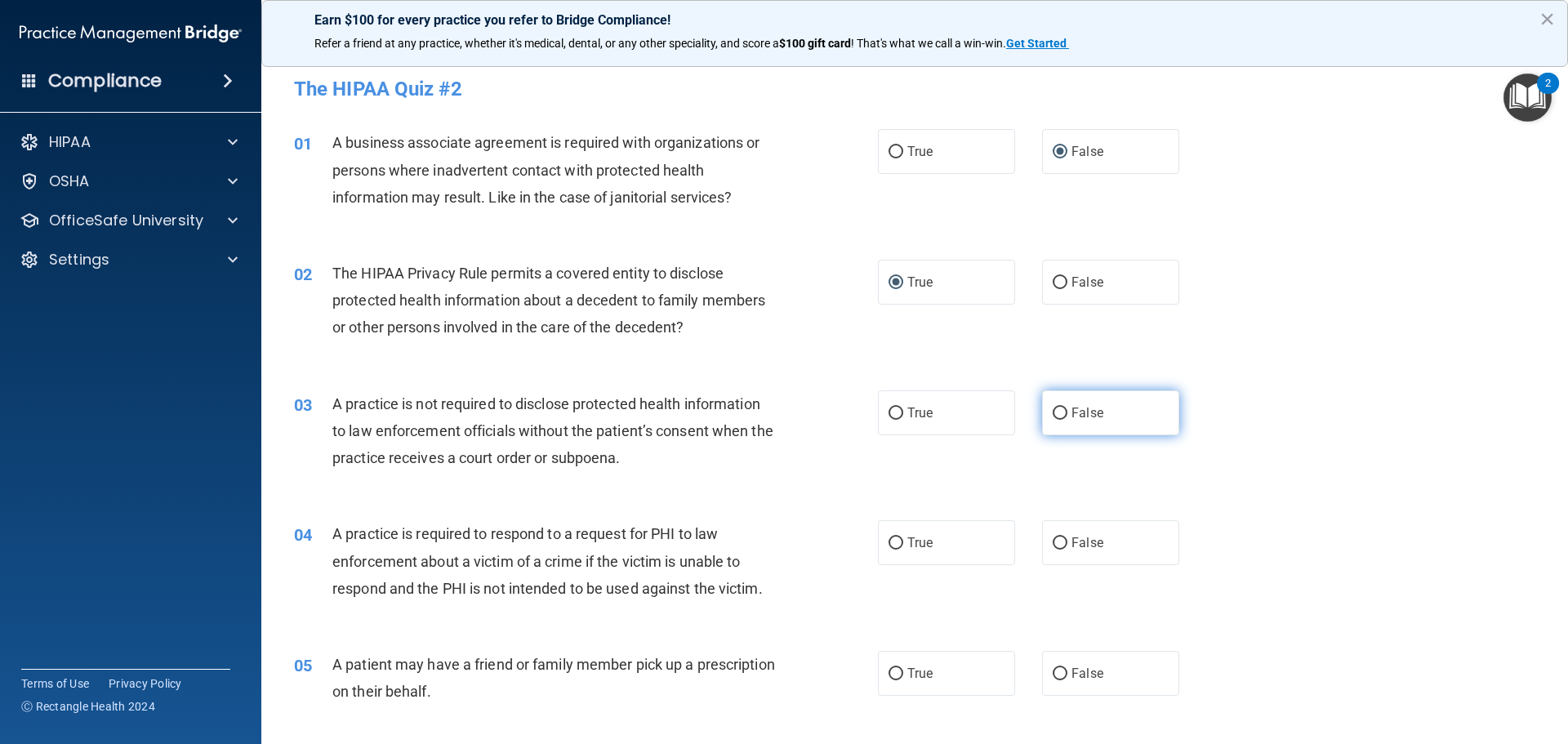
click at [1052, 413] on input "False" at bounding box center [1059, 414] width 15 height 12
radio input "true"
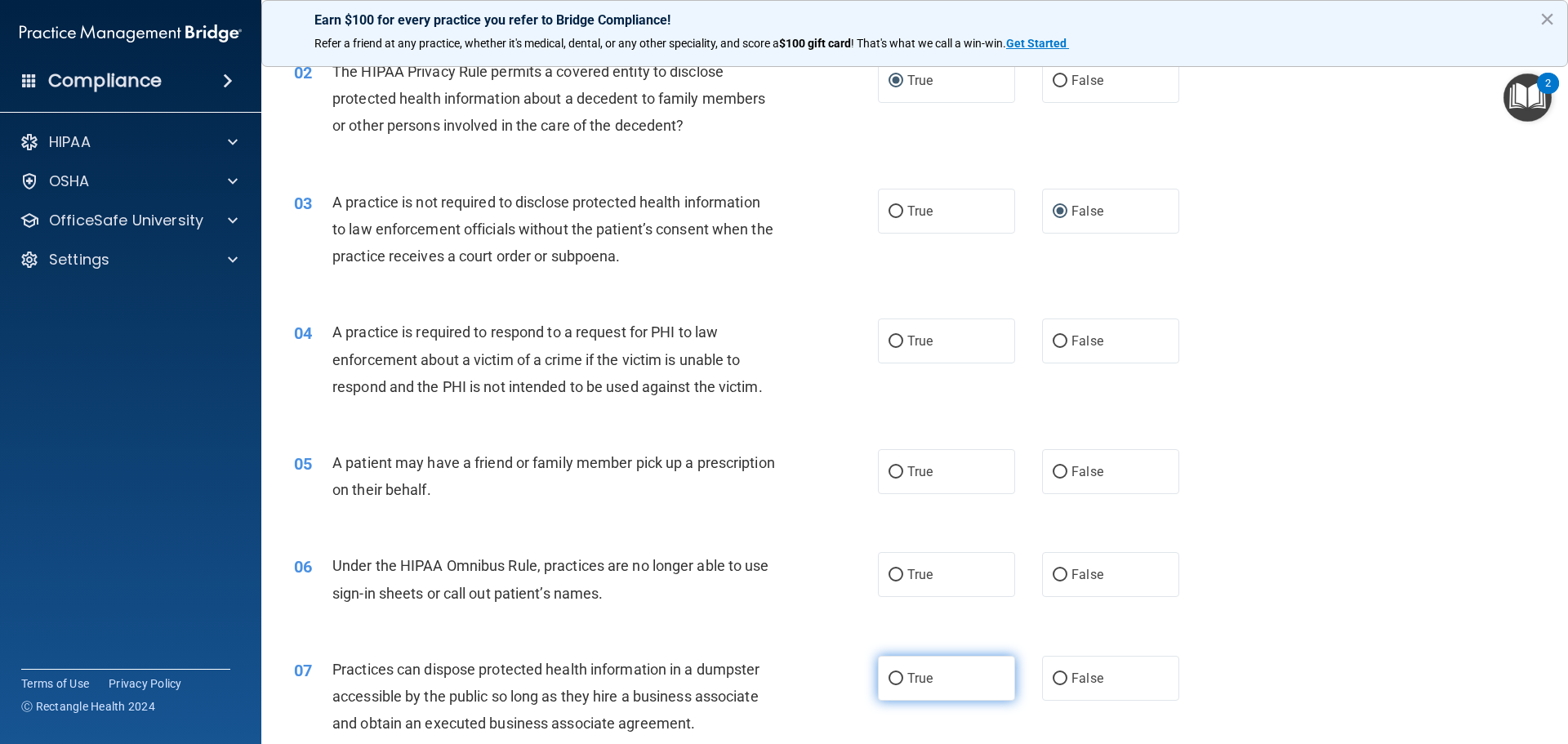
scroll to position [164, 0]
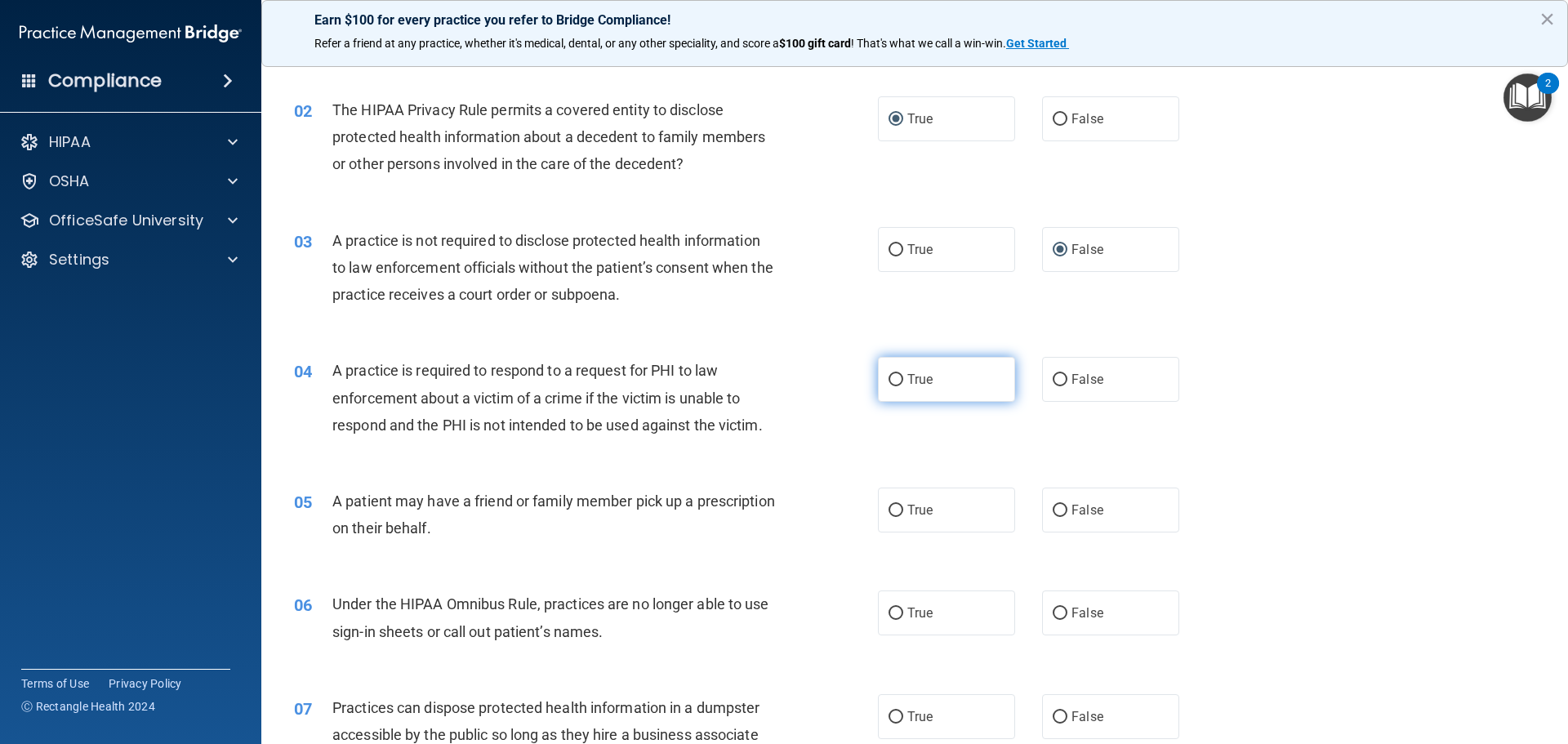
click at [890, 374] on input "True" at bounding box center [895, 380] width 15 height 12
radio input "true"
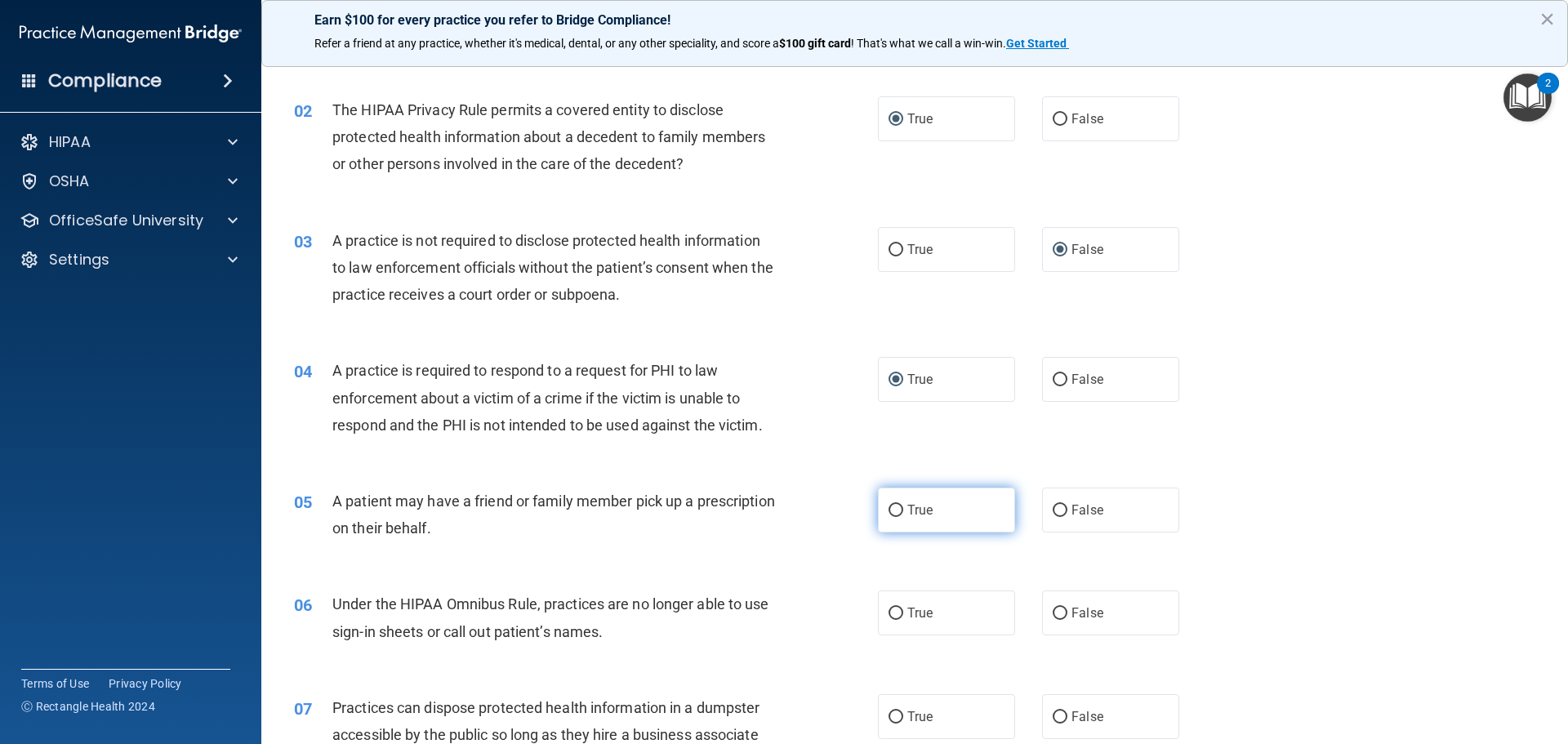
click at [888, 508] on input "True" at bounding box center [895, 511] width 15 height 12
radio input "true"
click at [1042, 607] on label "False" at bounding box center [1110, 613] width 137 height 45
click at [1052, 608] on input "False" at bounding box center [1059, 614] width 15 height 12
radio input "true"
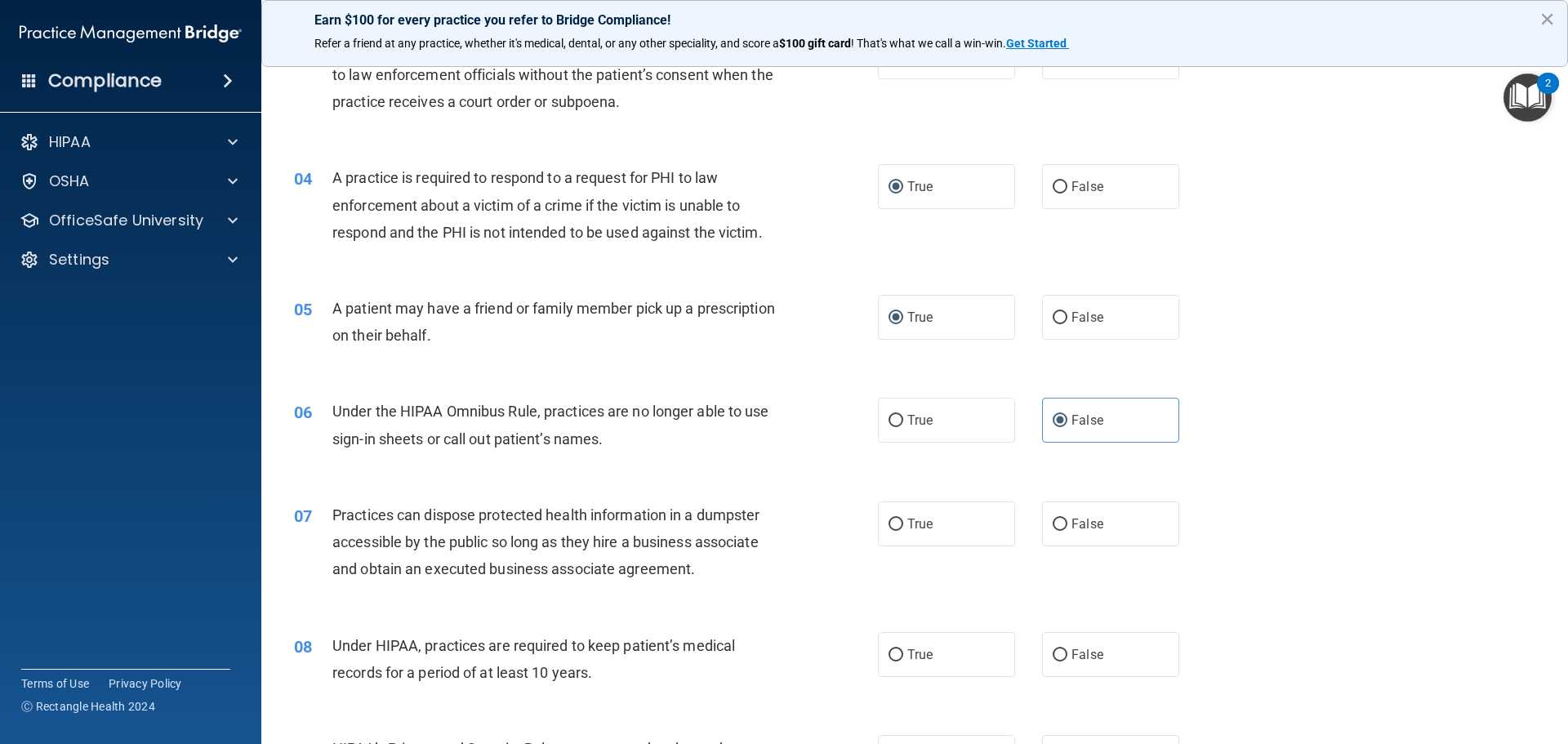
scroll to position [408, 0]
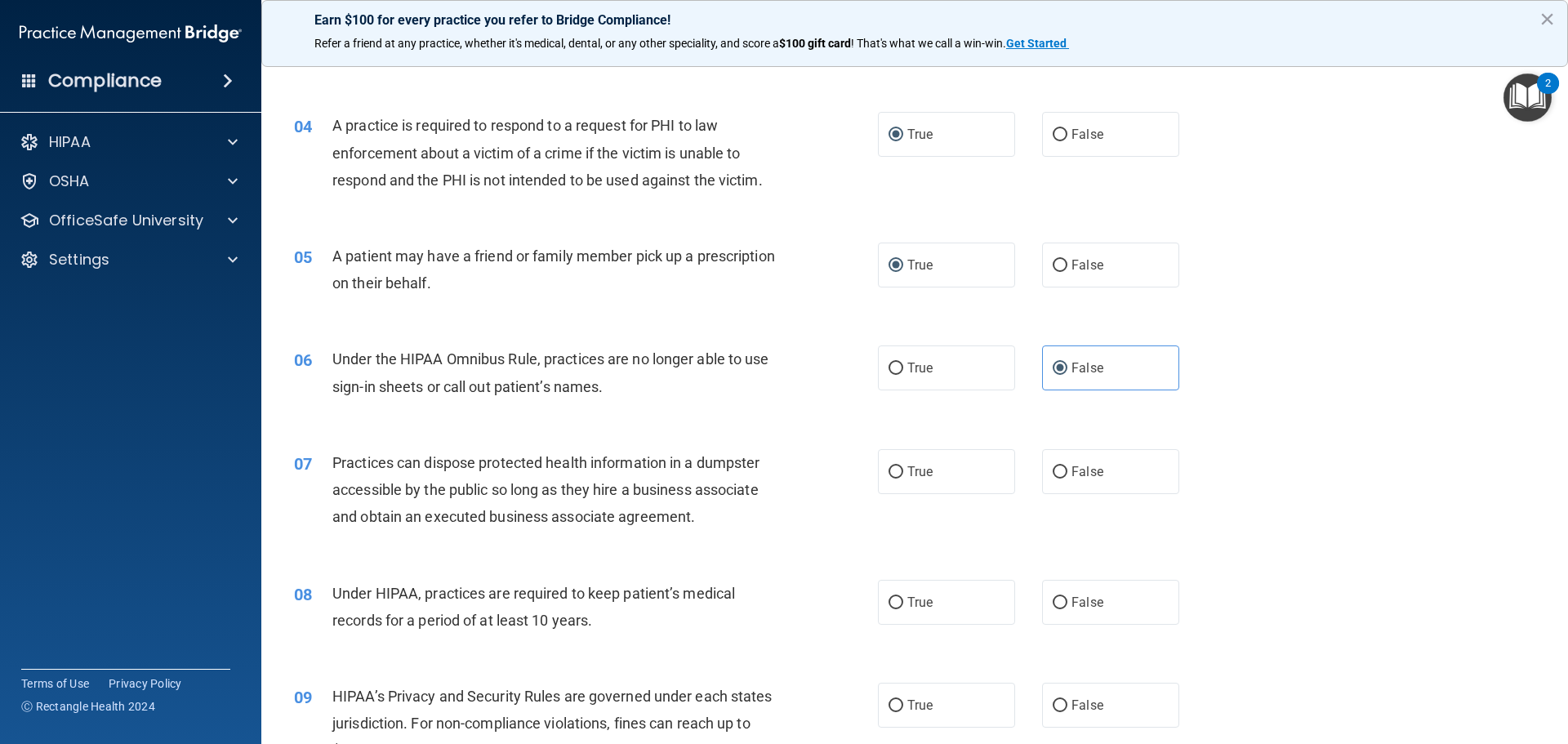
drag, startPoint x: 1055, startPoint y: 469, endPoint x: 1043, endPoint y: 500, distance: 33.2
click at [1049, 479] on label "False" at bounding box center [1110, 472] width 137 height 45
click at [1052, 479] on input "False" at bounding box center [1059, 472] width 15 height 12
radio input "true"
click at [1054, 601] on input "False" at bounding box center [1059, 603] width 15 height 12
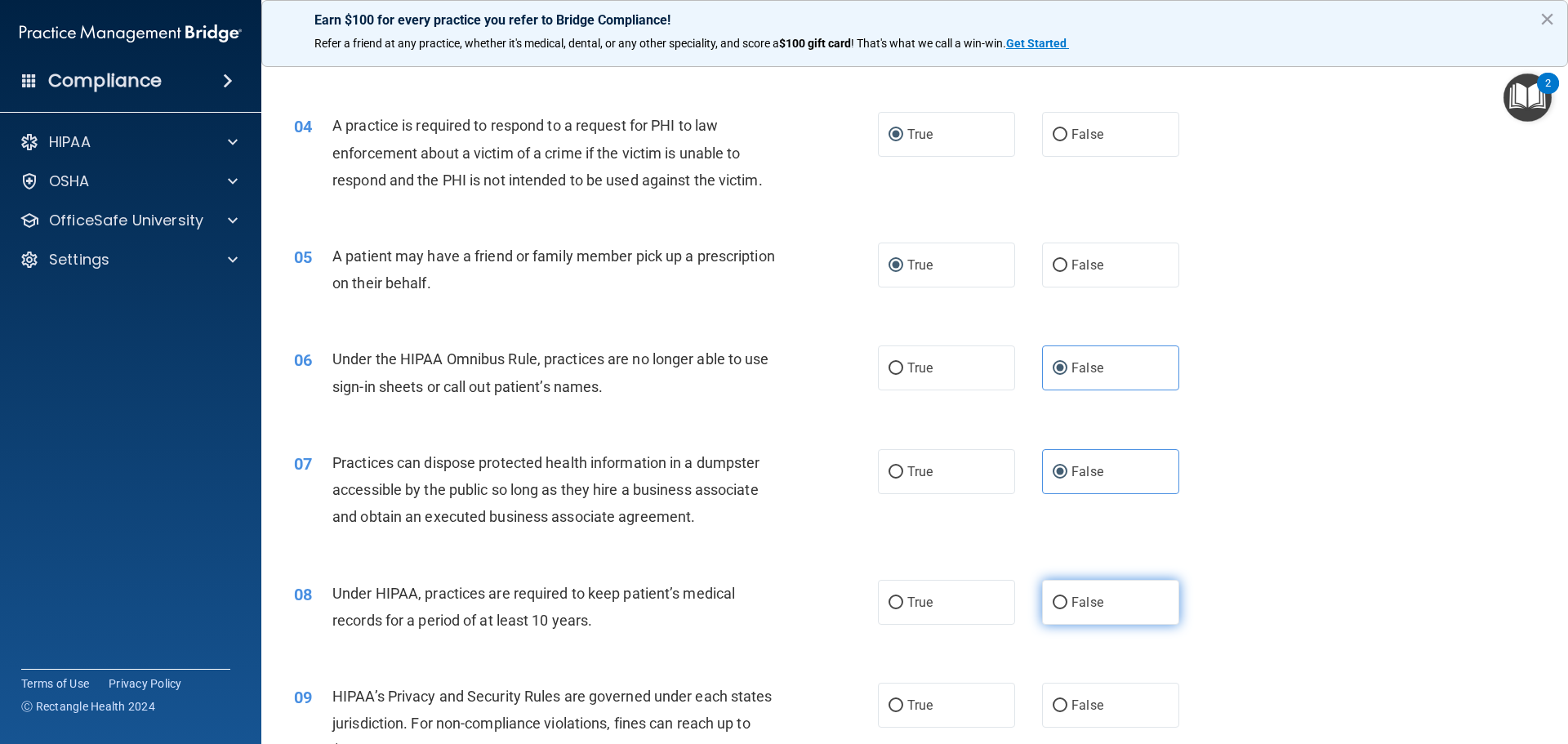
radio input "true"
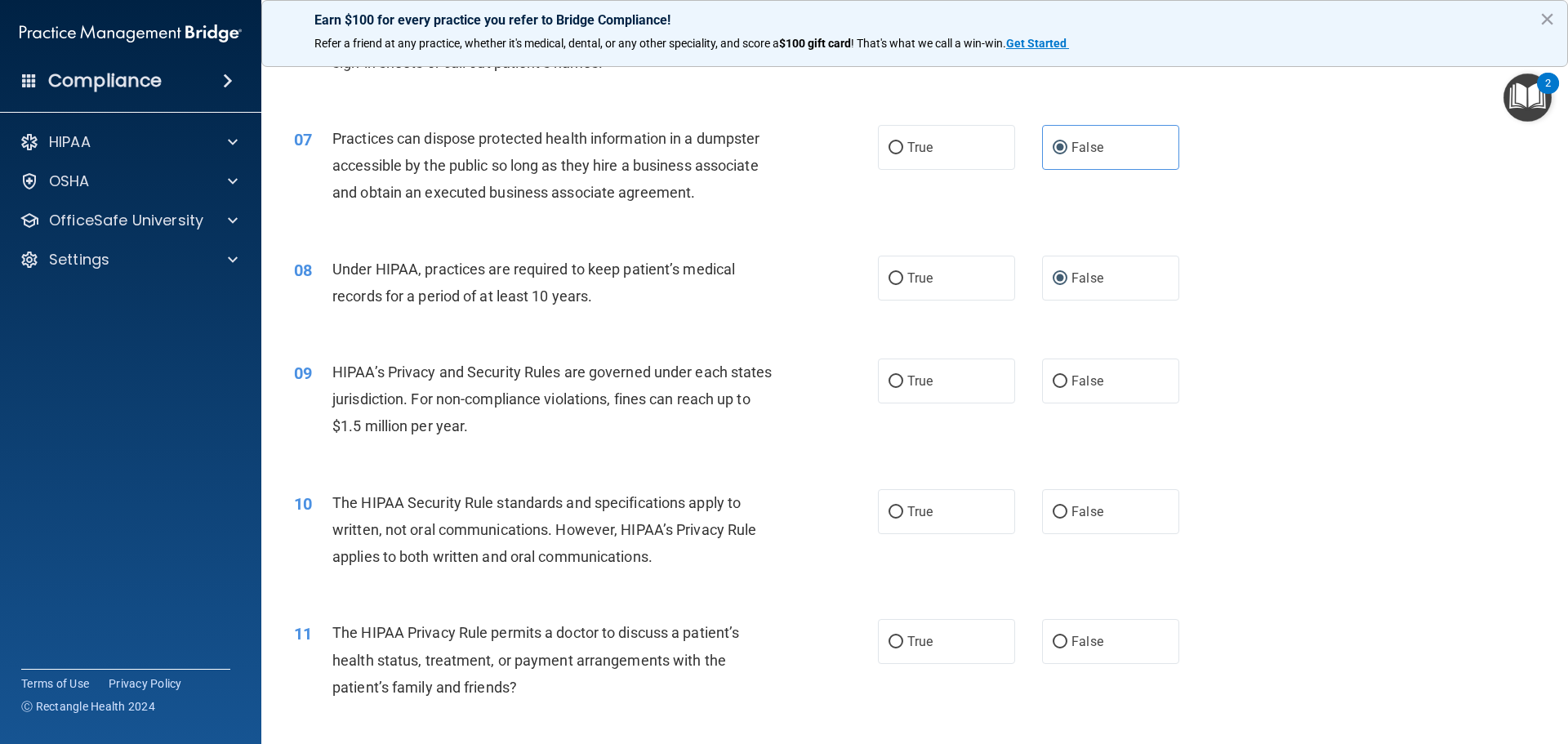
scroll to position [735, 0]
click at [1052, 380] on input "False" at bounding box center [1059, 379] width 15 height 12
radio input "true"
click at [888, 509] on input "True" at bounding box center [895, 510] width 15 height 12
radio input "true"
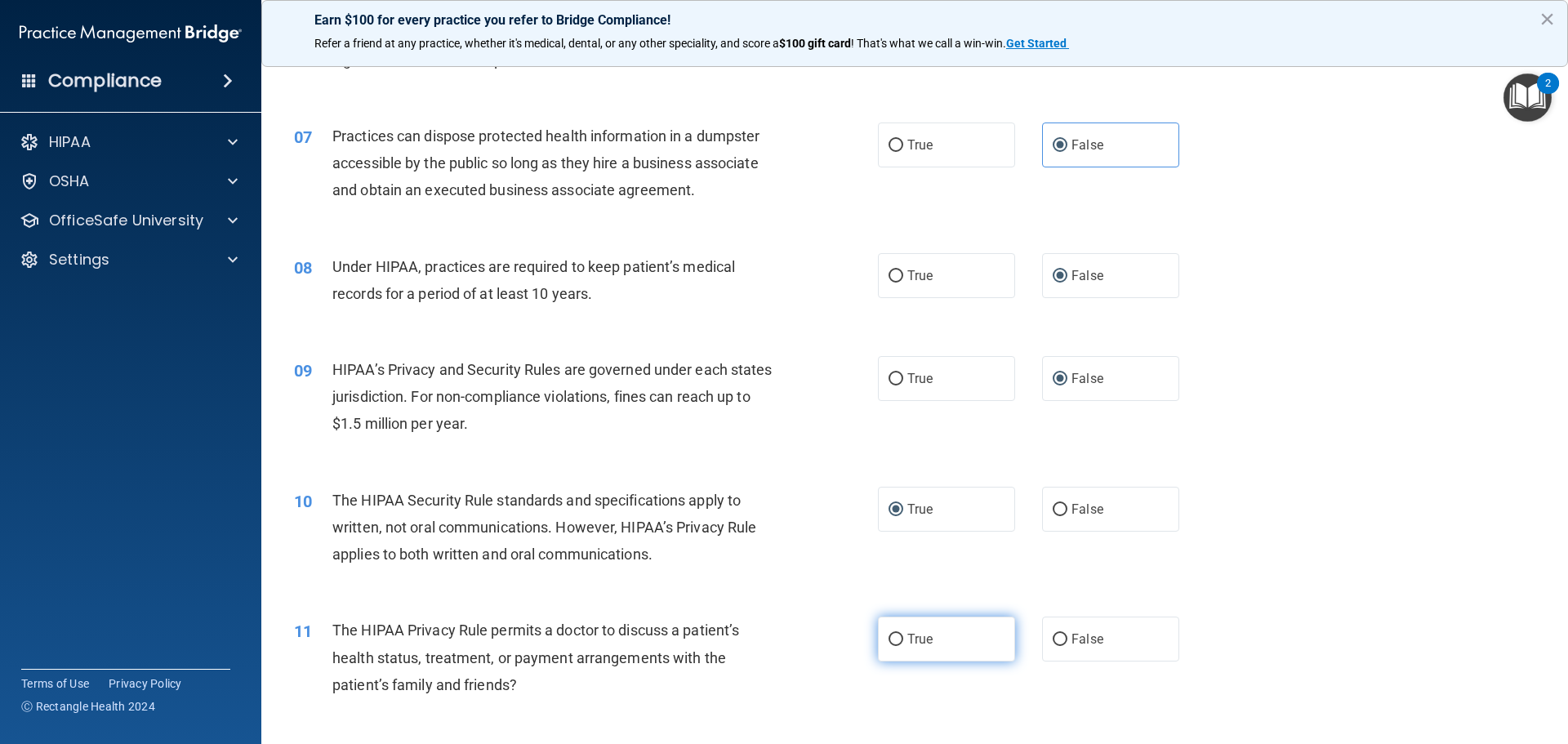
click at [899, 636] on label "True" at bounding box center [946, 639] width 137 height 45
click at [899, 636] on input "True" at bounding box center [895, 640] width 15 height 12
radio input "true"
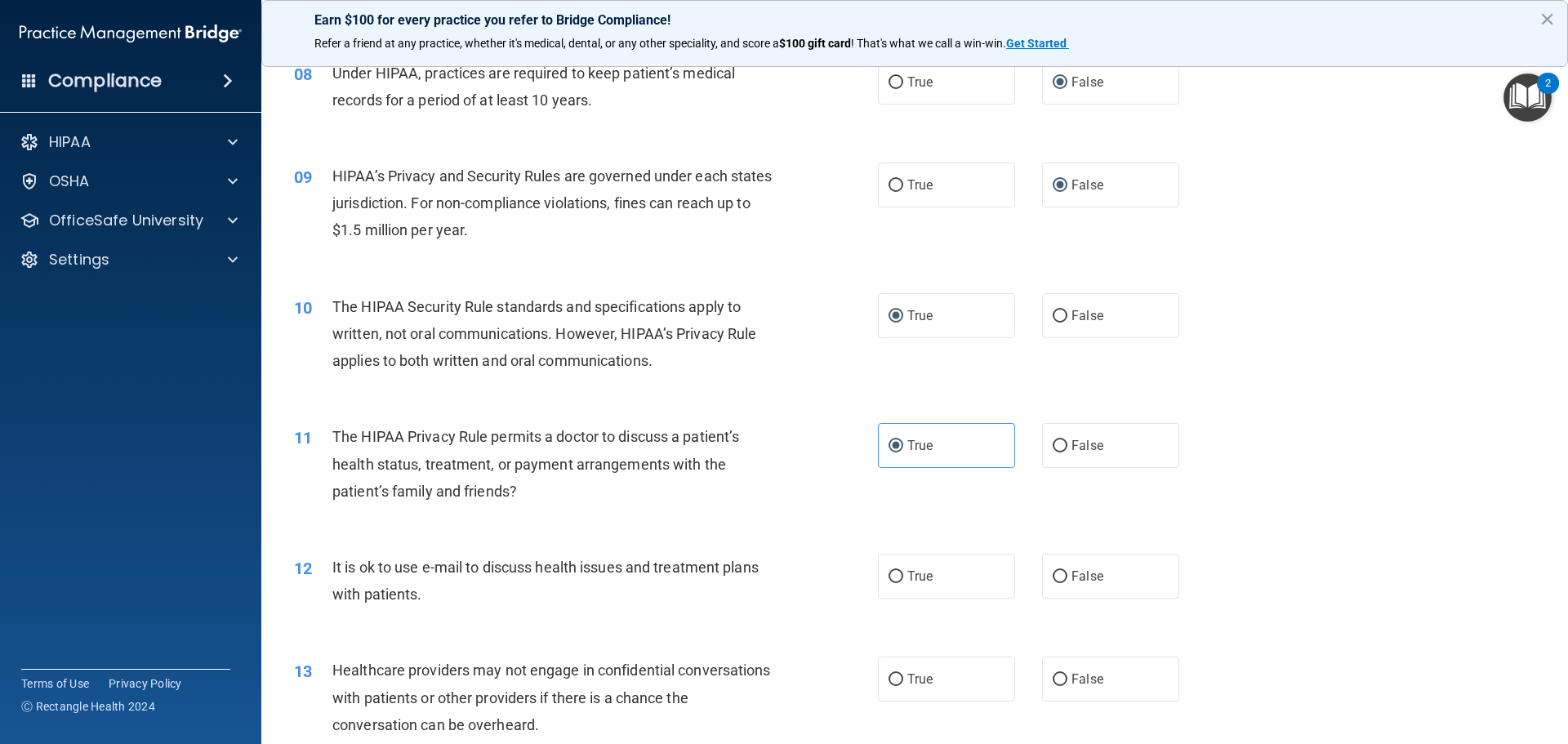
scroll to position [980, 0]
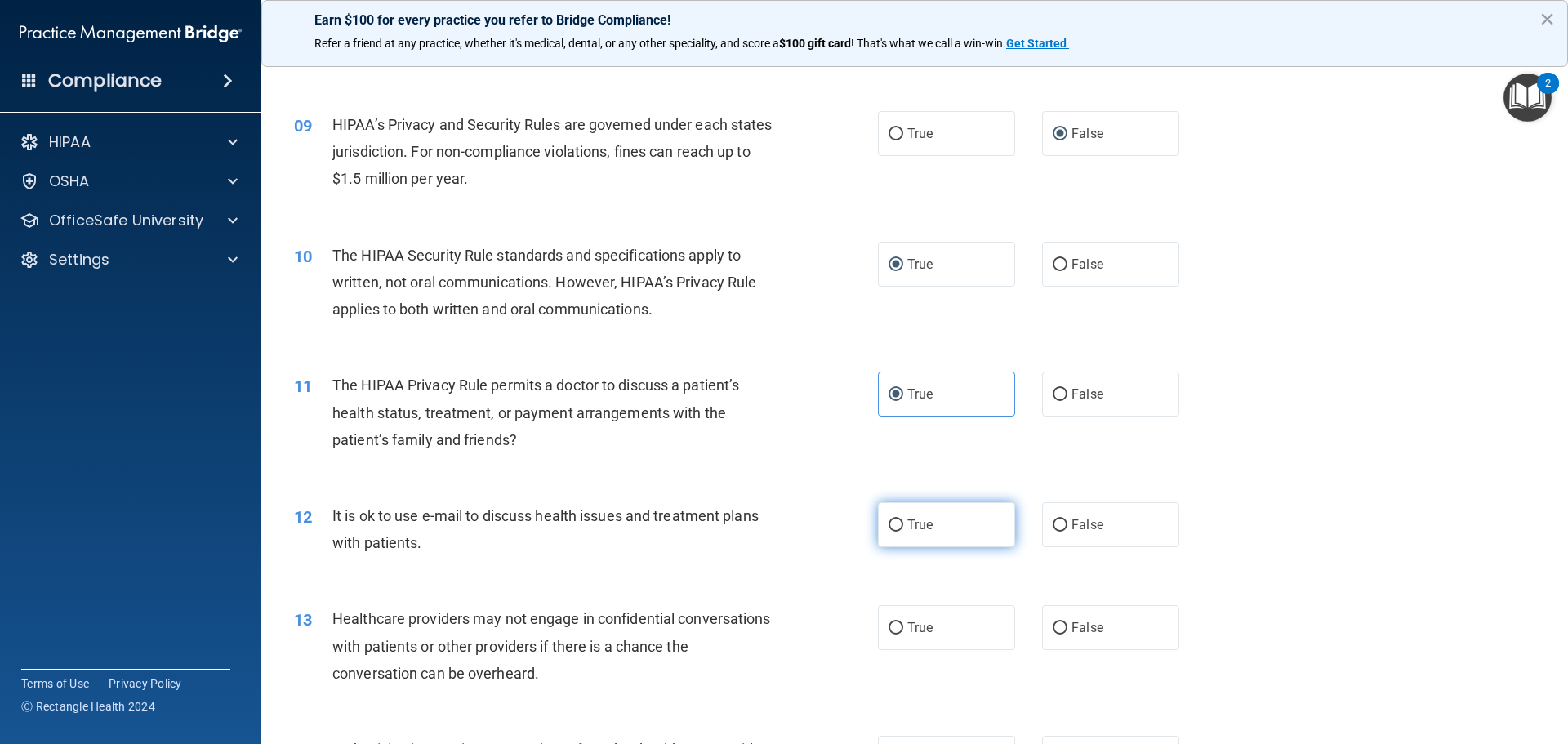
click at [894, 527] on input "True" at bounding box center [895, 526] width 15 height 12
radio input "true"
click at [1057, 625] on input "False" at bounding box center [1059, 629] width 15 height 12
radio input "true"
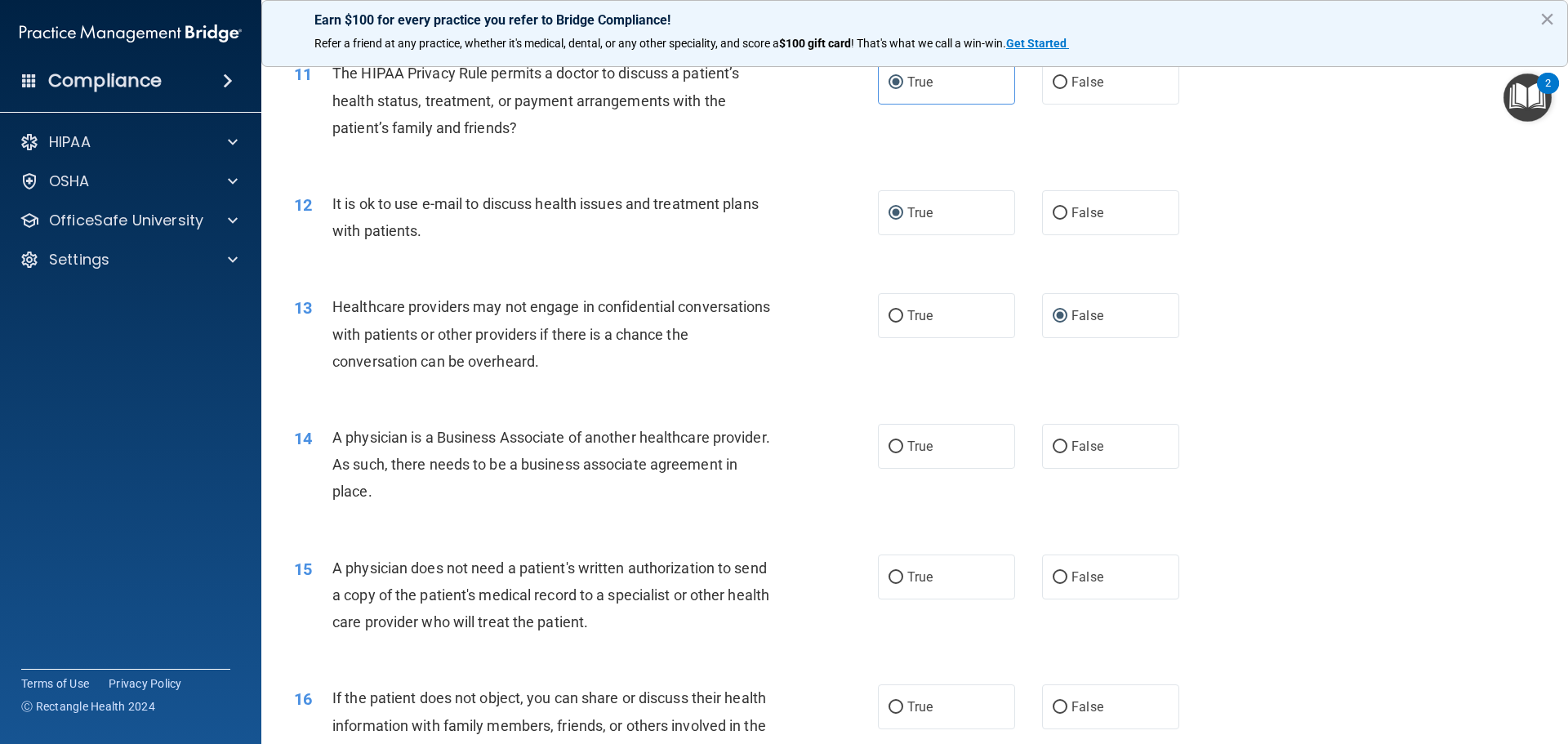
scroll to position [1307, 0]
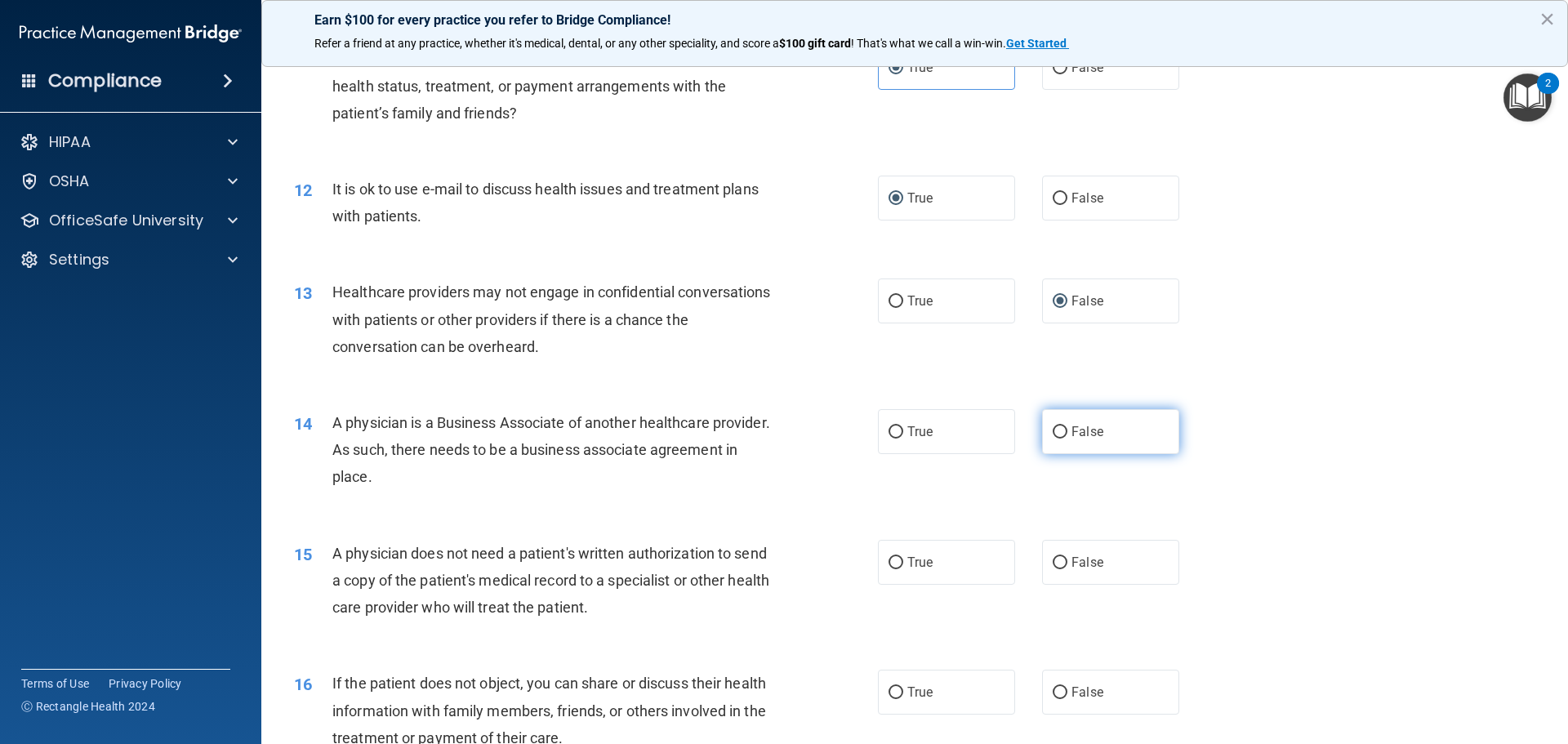
click at [1052, 428] on input "False" at bounding box center [1059, 432] width 15 height 12
radio input "true"
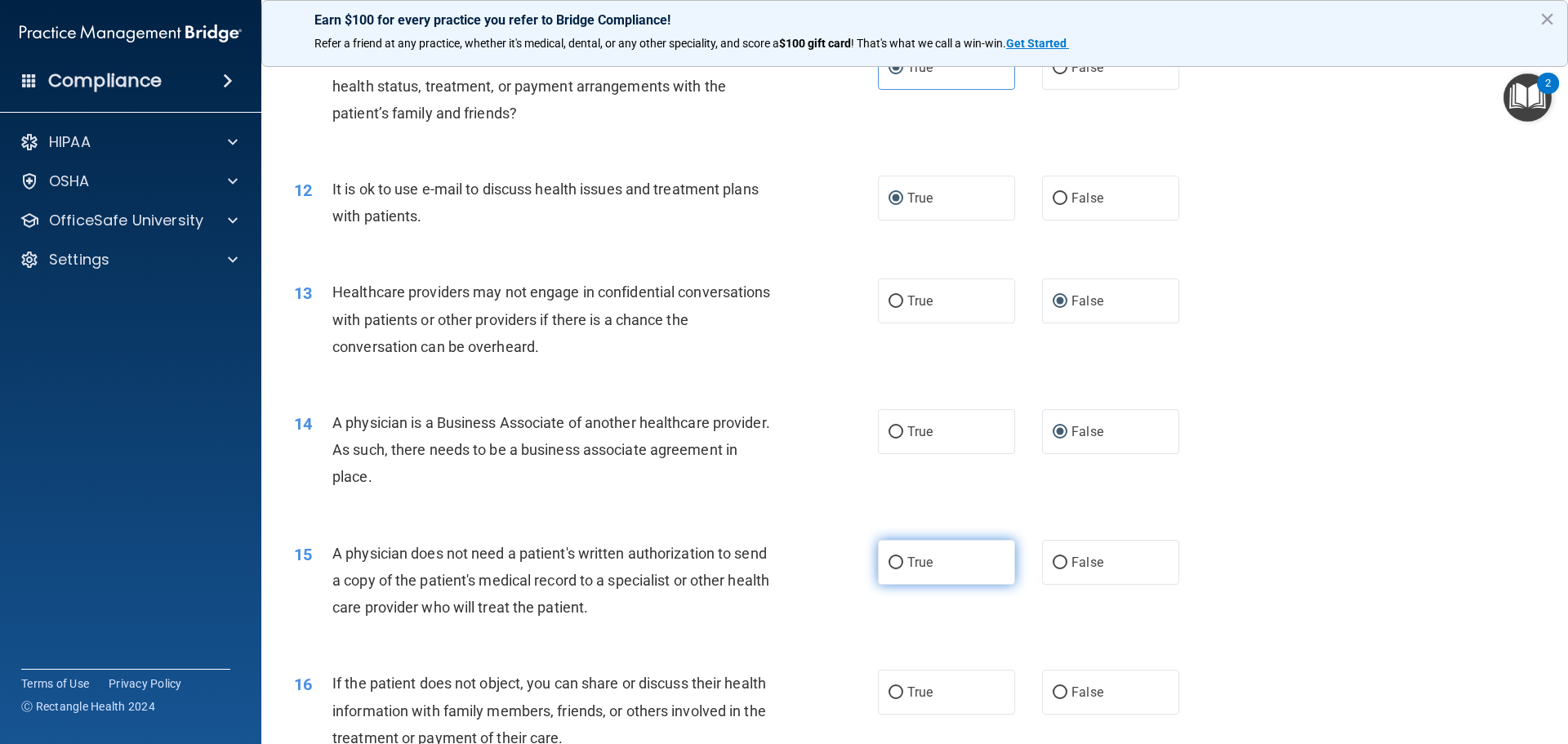
drag, startPoint x: 890, startPoint y: 562, endPoint x: 890, endPoint y: 576, distance: 14.0
click at [888, 566] on input "True" at bounding box center [895, 563] width 15 height 12
radio input "true"
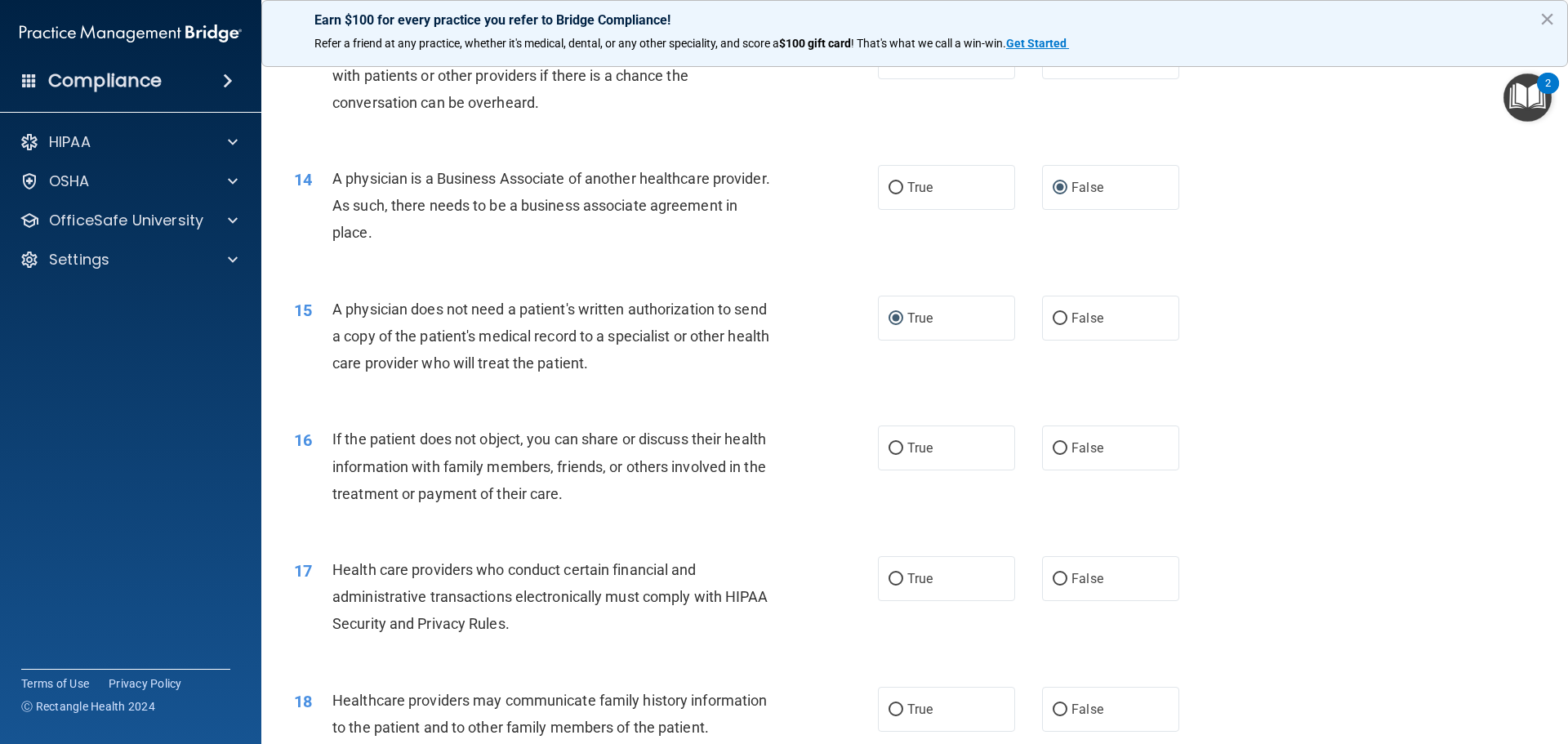
scroll to position [1552, 0]
click at [893, 448] on input "True" at bounding box center [895, 448] width 15 height 12
radio input "true"
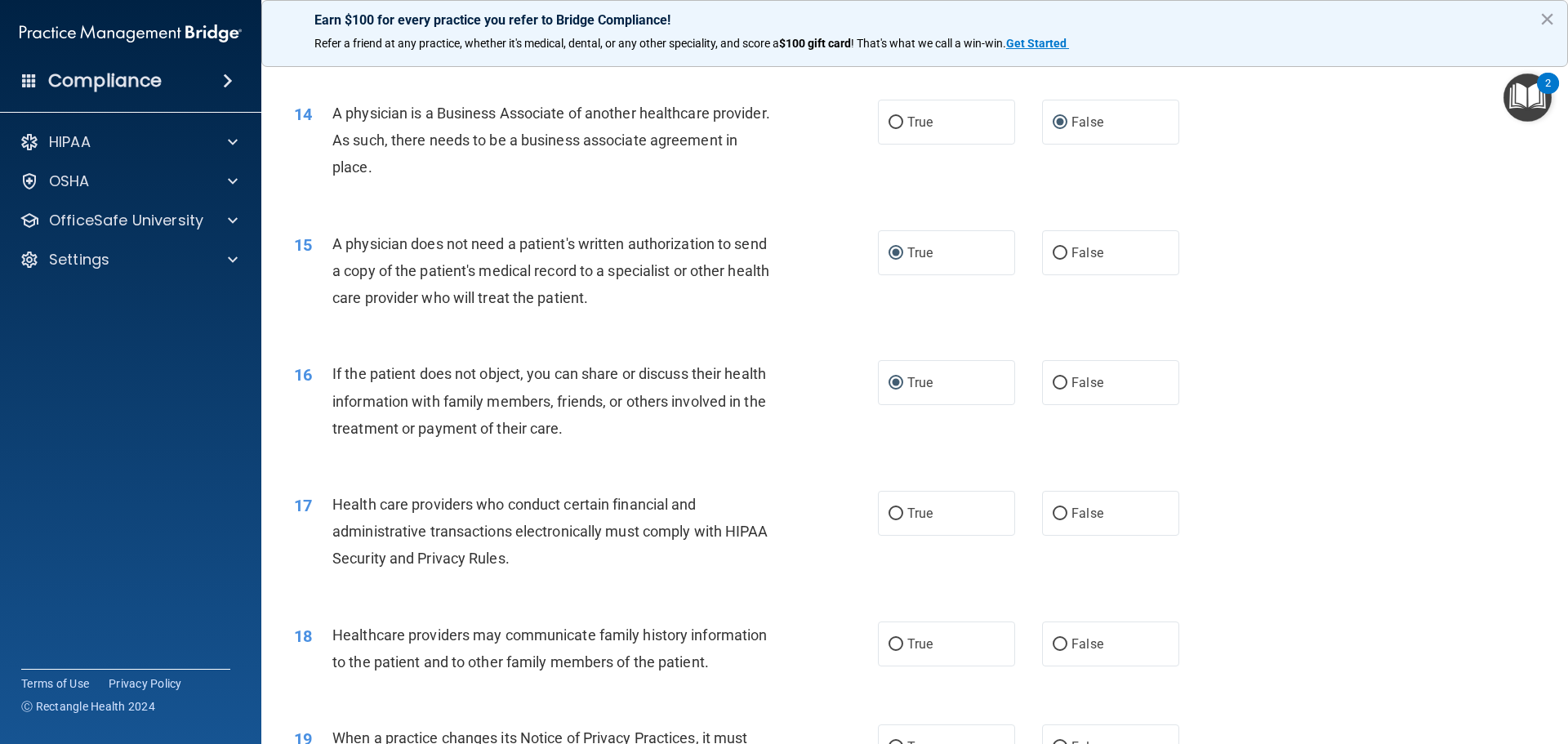
scroll to position [1715, 0]
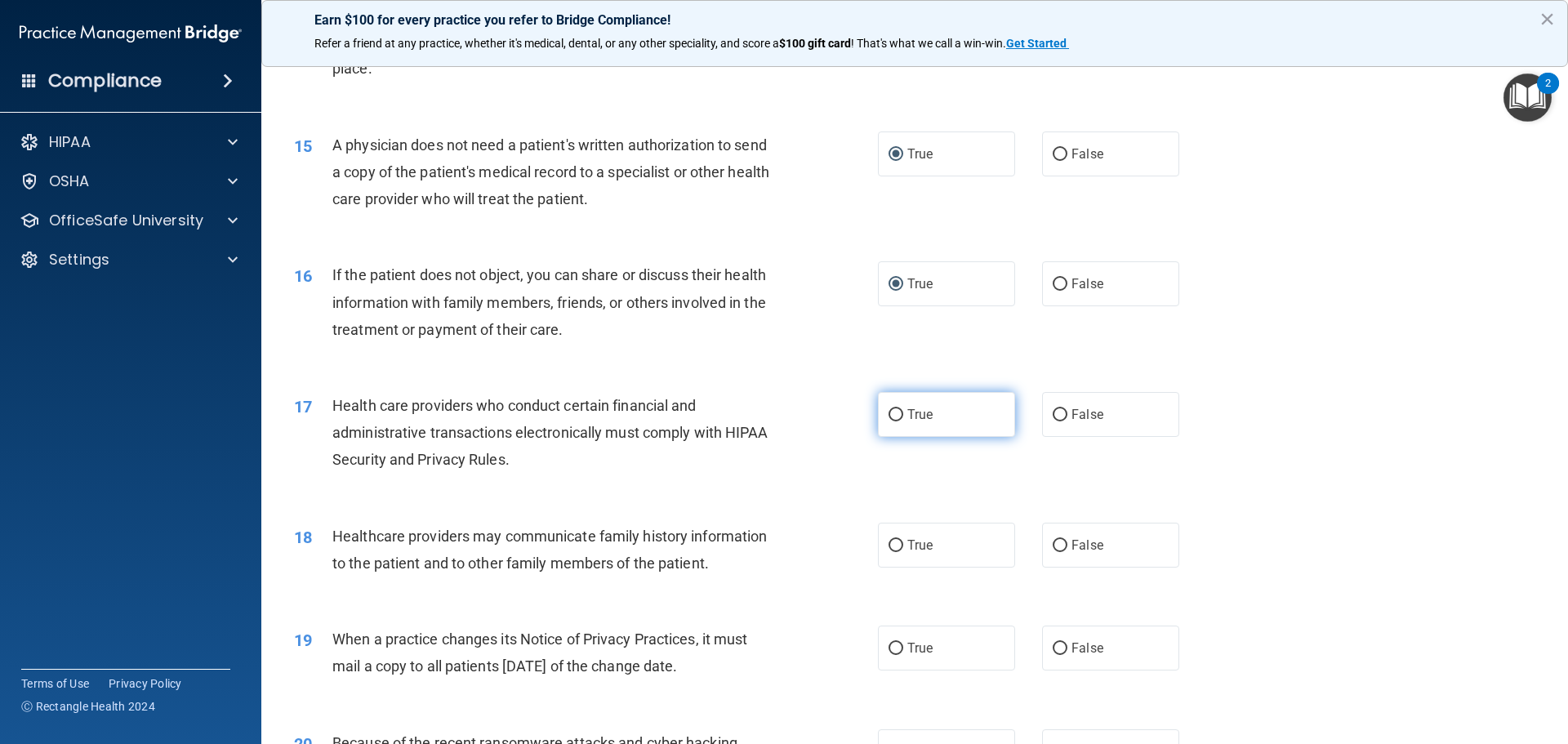
click at [888, 419] on input "True" at bounding box center [895, 415] width 15 height 12
radio input "true"
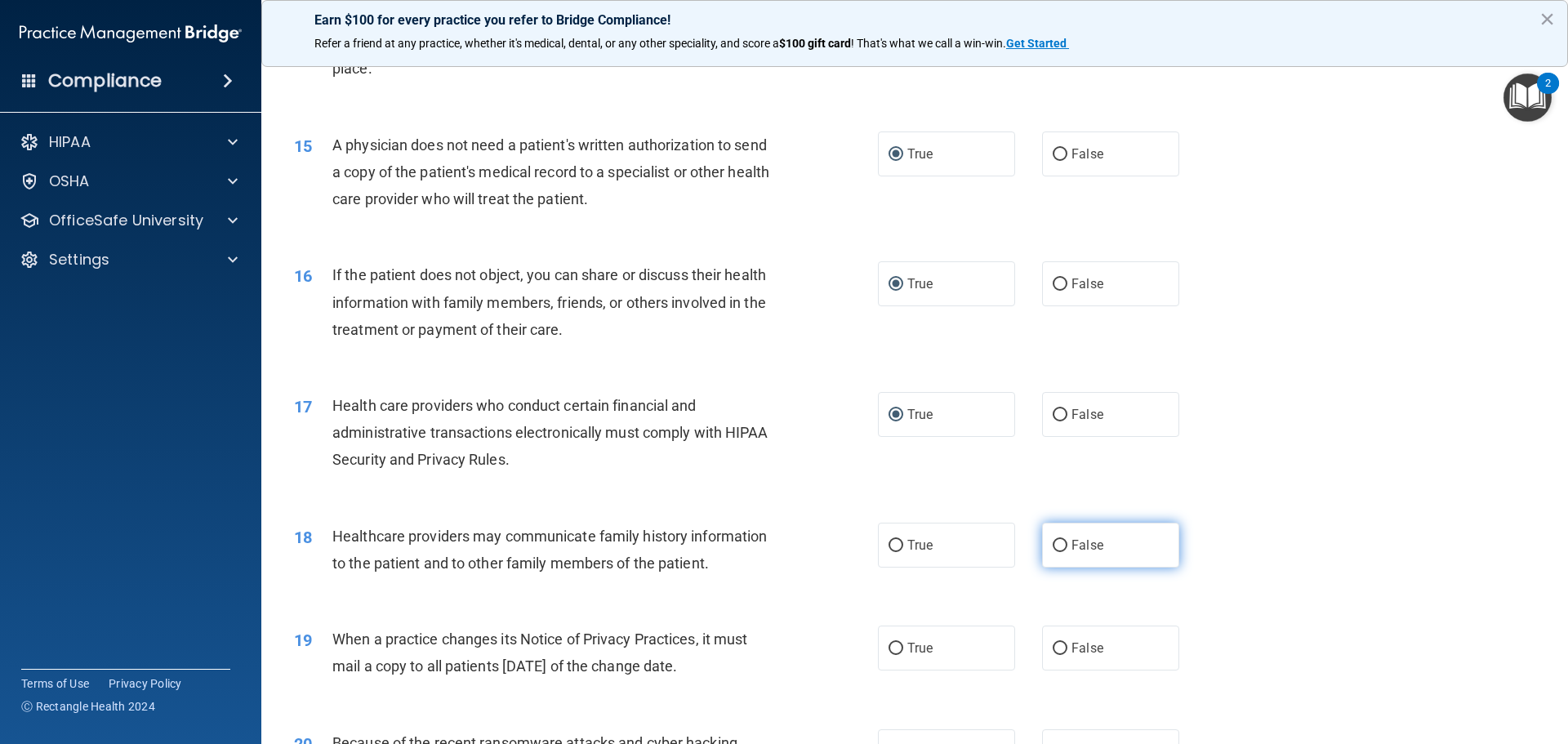
click at [1043, 546] on label "False" at bounding box center [1110, 546] width 137 height 45
click at [1052, 546] on input "False" at bounding box center [1059, 546] width 15 height 12
radio input "true"
click at [894, 643] on input "True" at bounding box center [895, 649] width 15 height 12
radio input "true"
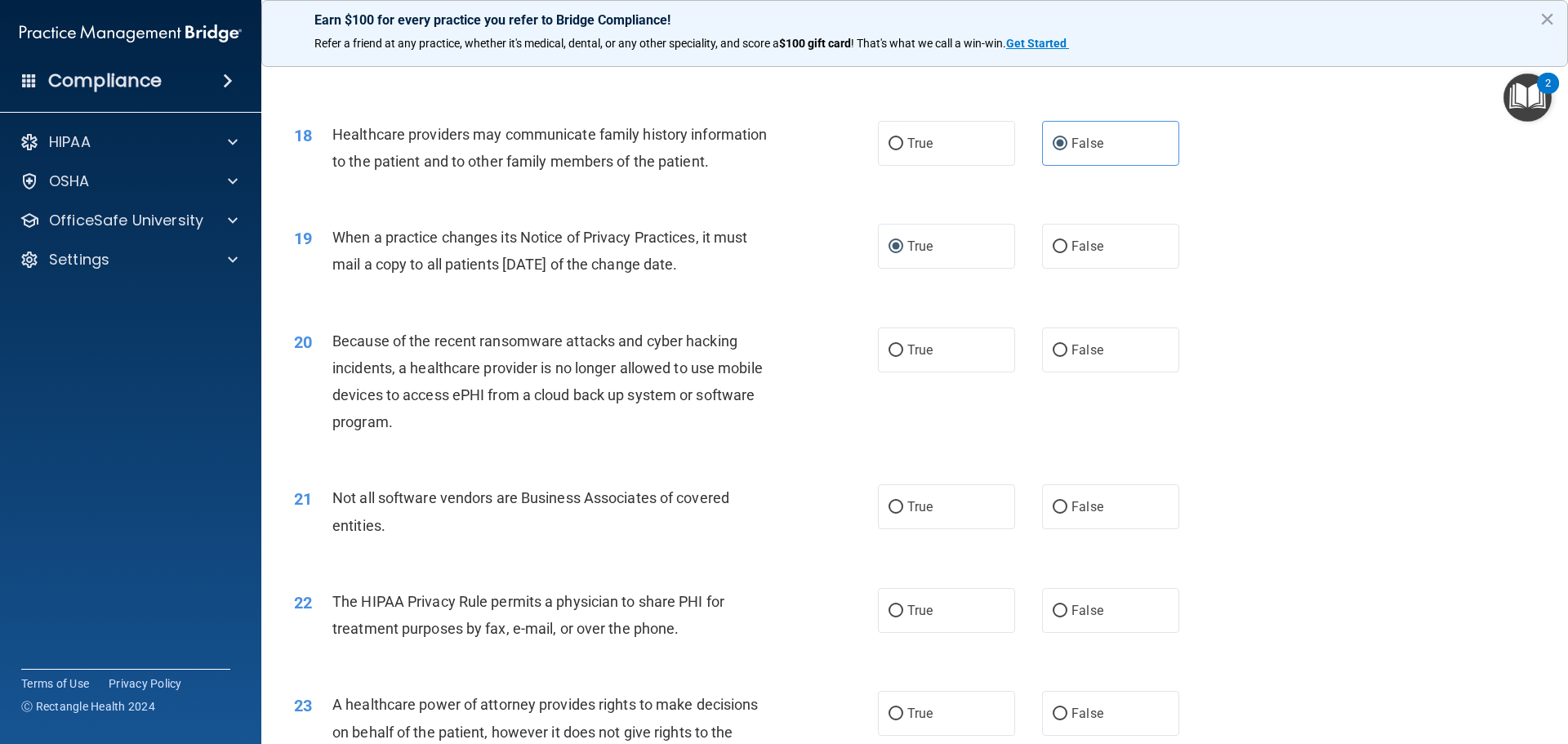
scroll to position [2124, 0]
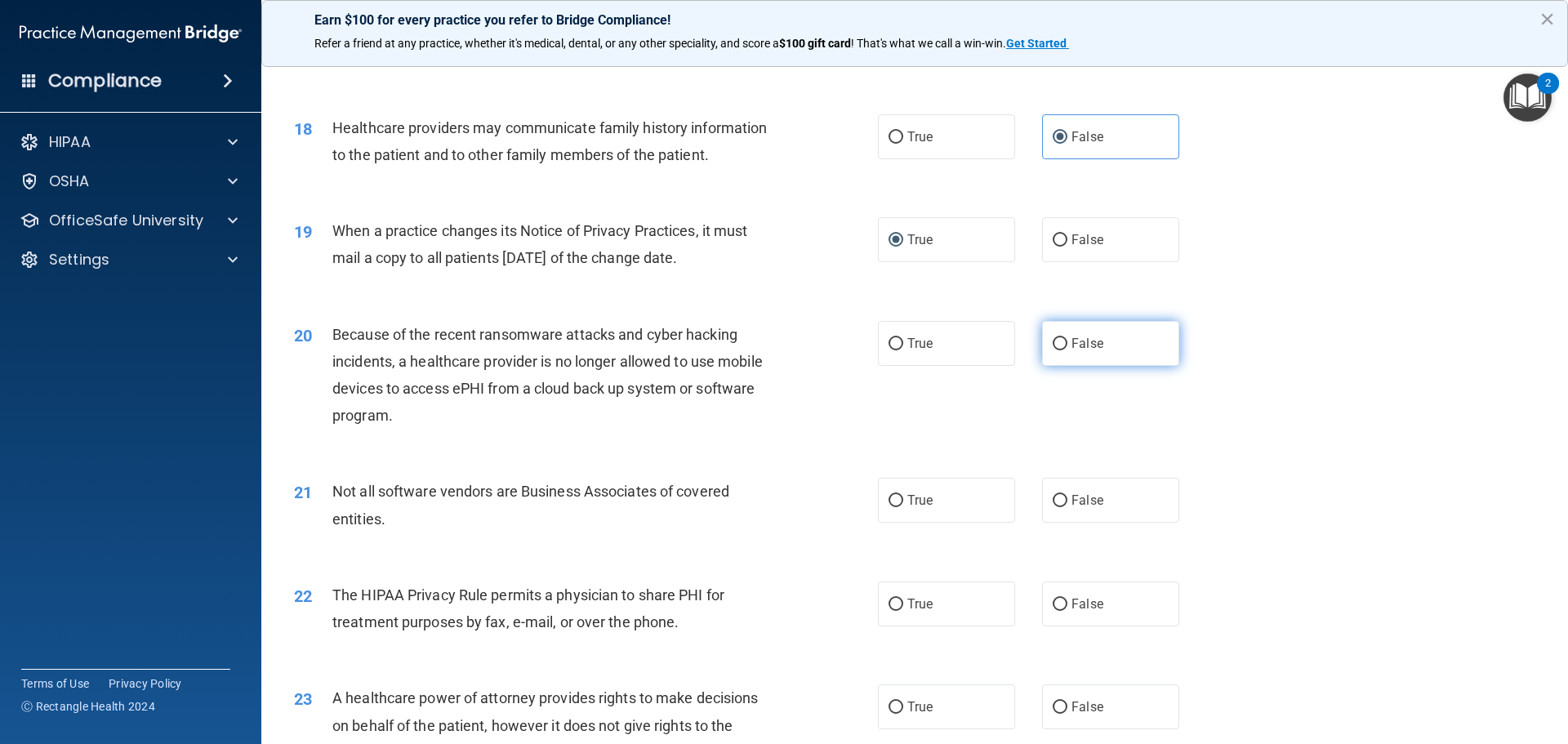
click at [1055, 340] on input "False" at bounding box center [1059, 344] width 15 height 12
radio input "true"
click at [896, 495] on input "True" at bounding box center [895, 501] width 15 height 12
radio input "true"
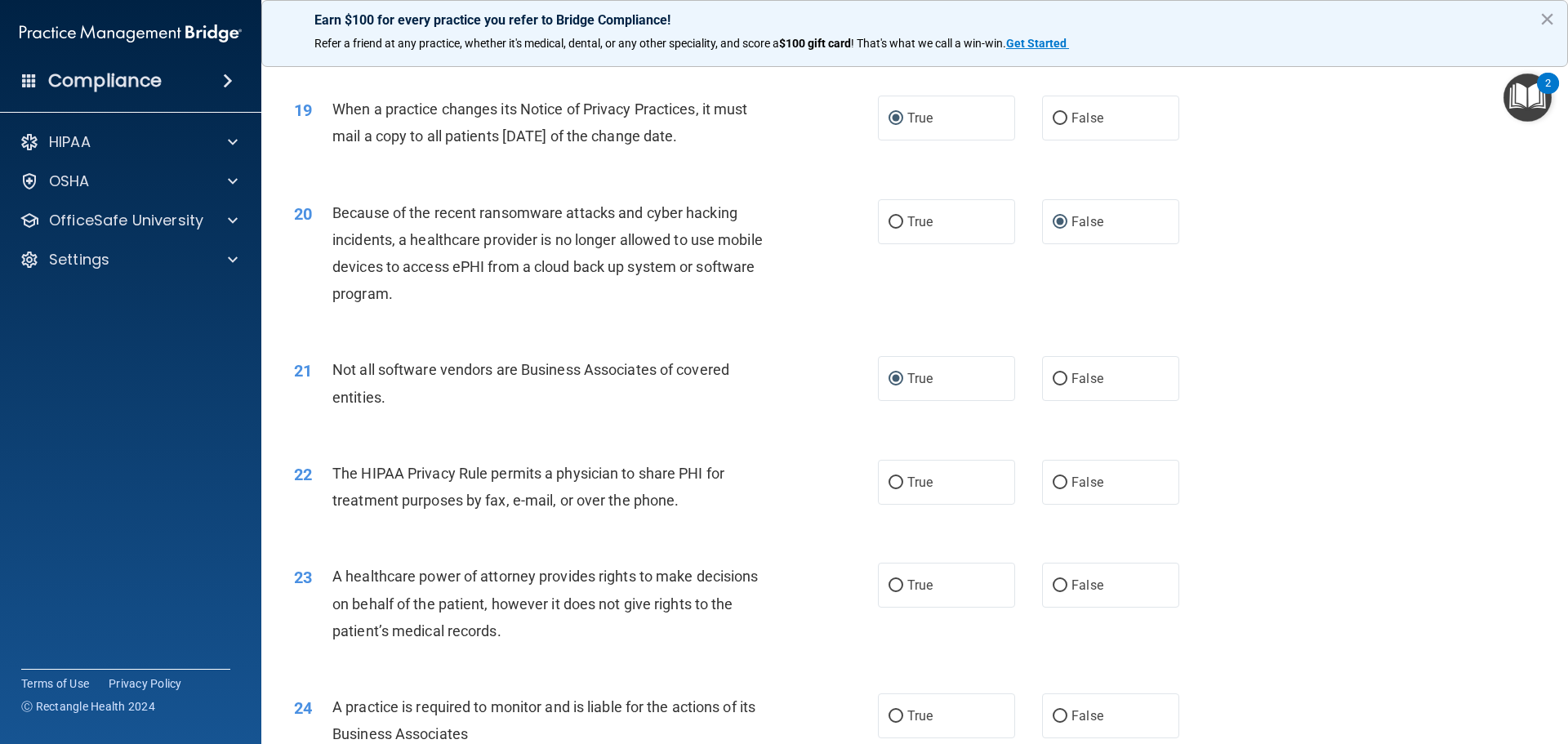
scroll to position [2287, 0]
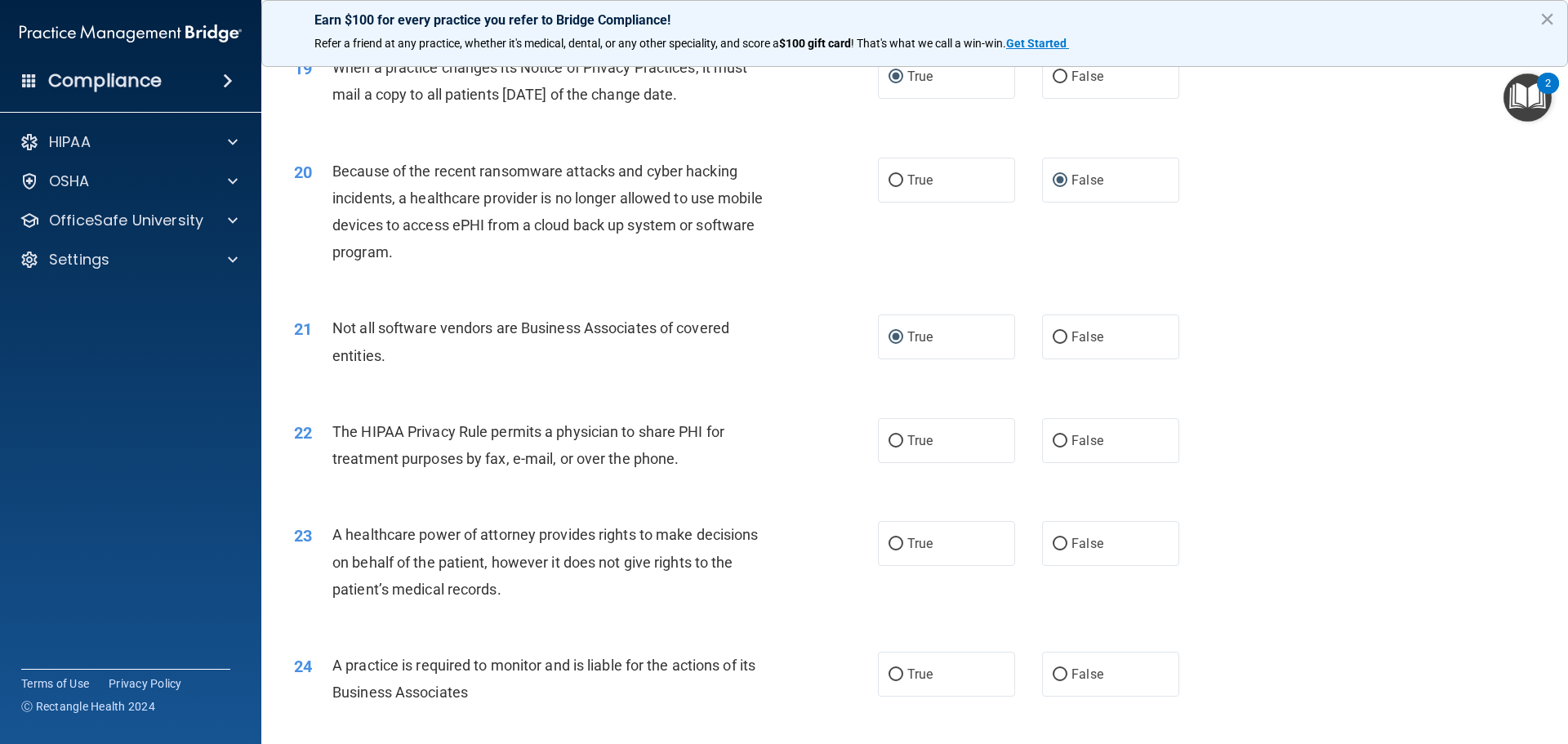
drag, startPoint x: 888, startPoint y: 440, endPoint x: 876, endPoint y: 466, distance: 28.6
click at [881, 451] on label "True" at bounding box center [946, 441] width 137 height 45
click at [888, 448] on input "True" at bounding box center [895, 442] width 15 height 12
radio input "true"
click at [894, 544] on input "True" at bounding box center [895, 544] width 15 height 12
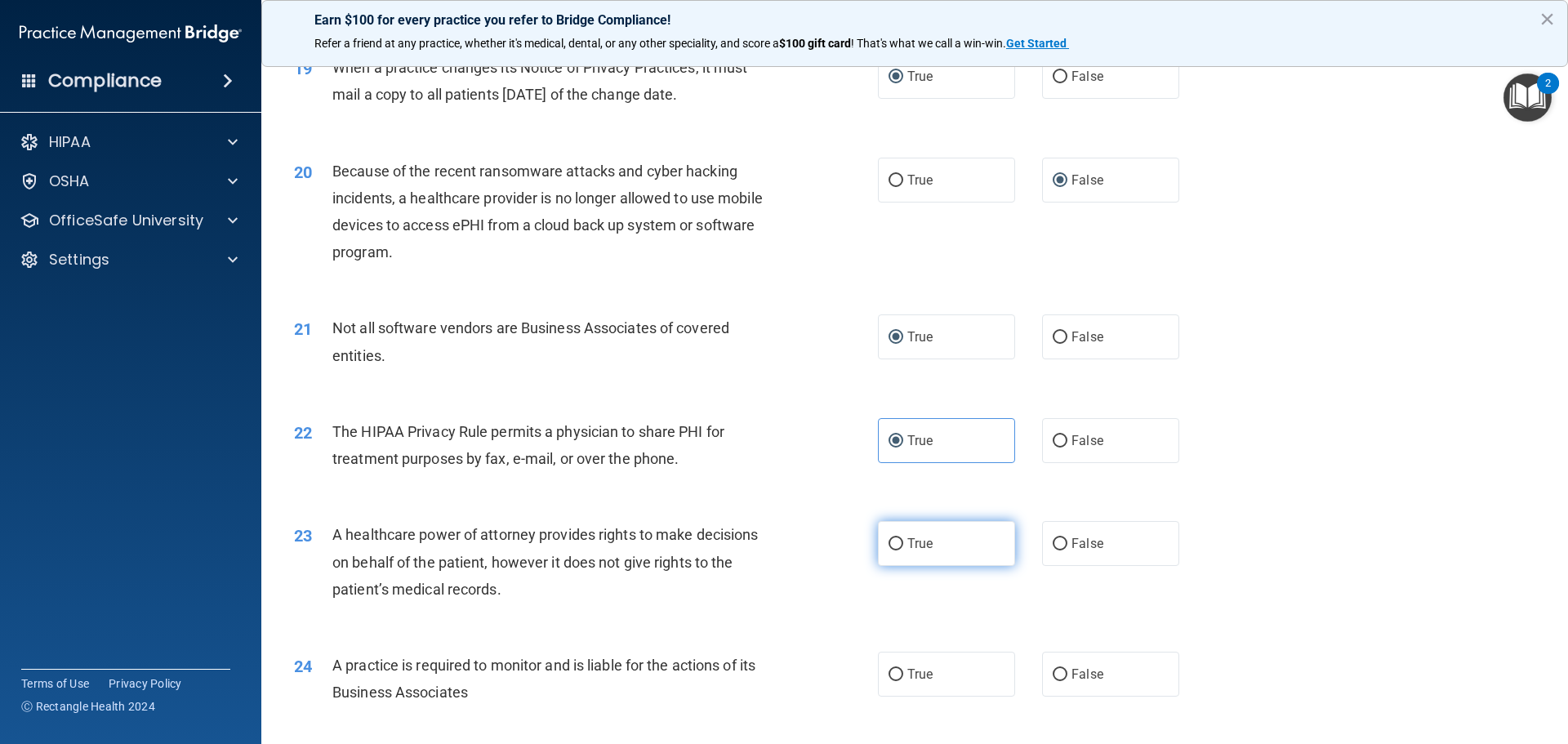
radio input "true"
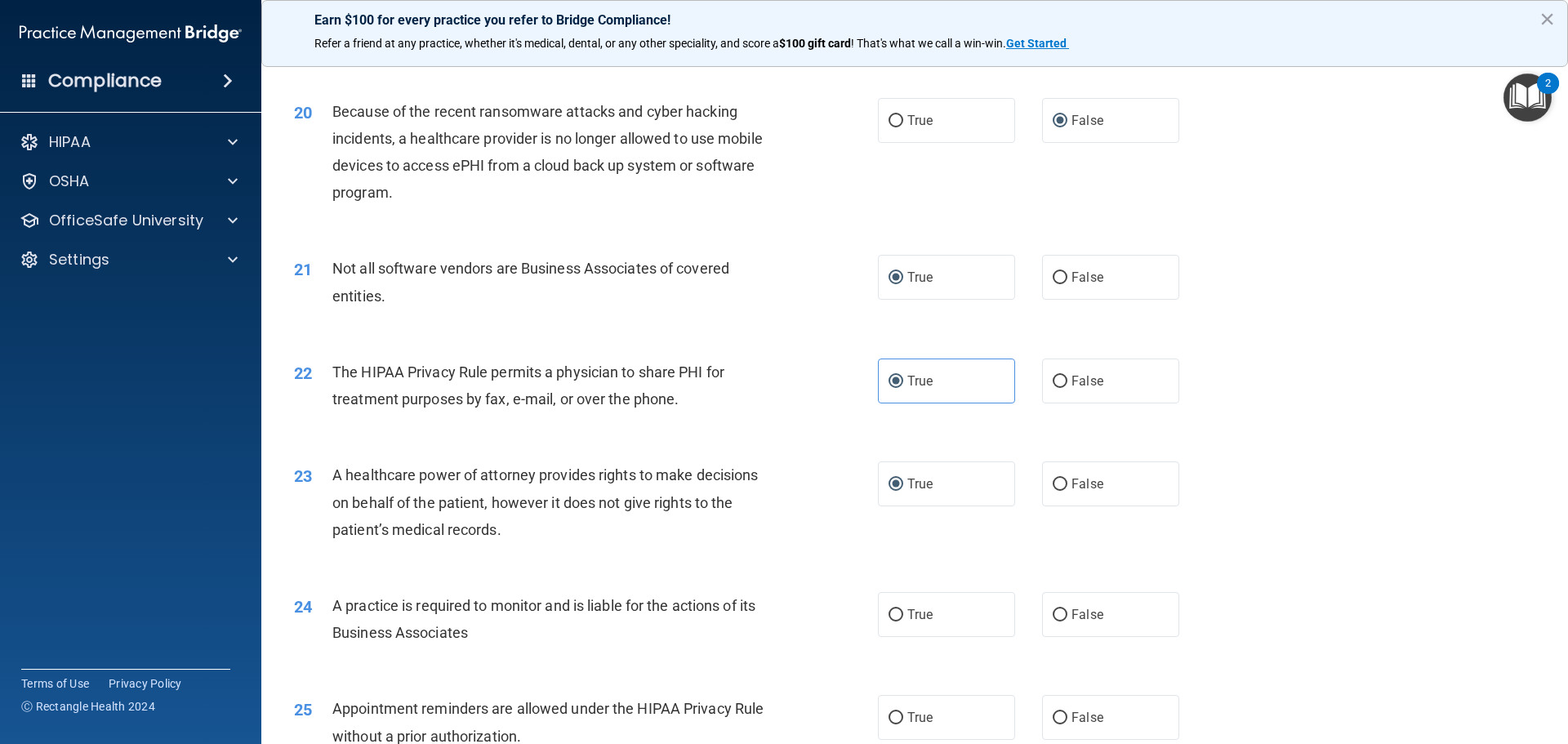
scroll to position [2532, 0]
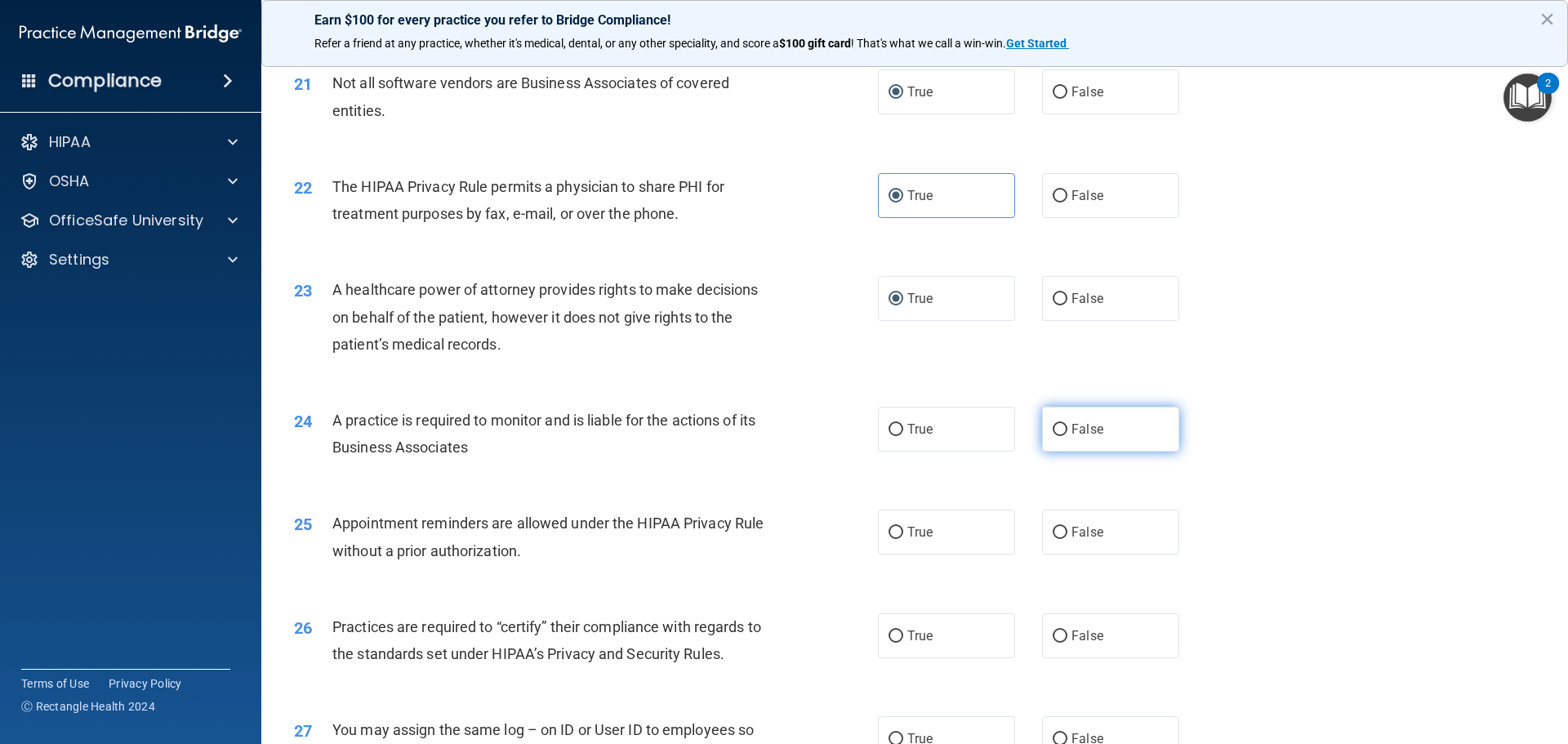
click at [1071, 422] on span "False" at bounding box center [1087, 430] width 32 height 16
click at [1064, 424] on input "False" at bounding box center [1059, 430] width 15 height 12
radio input "true"
click at [889, 532] on input "True" at bounding box center [895, 533] width 15 height 12
radio input "true"
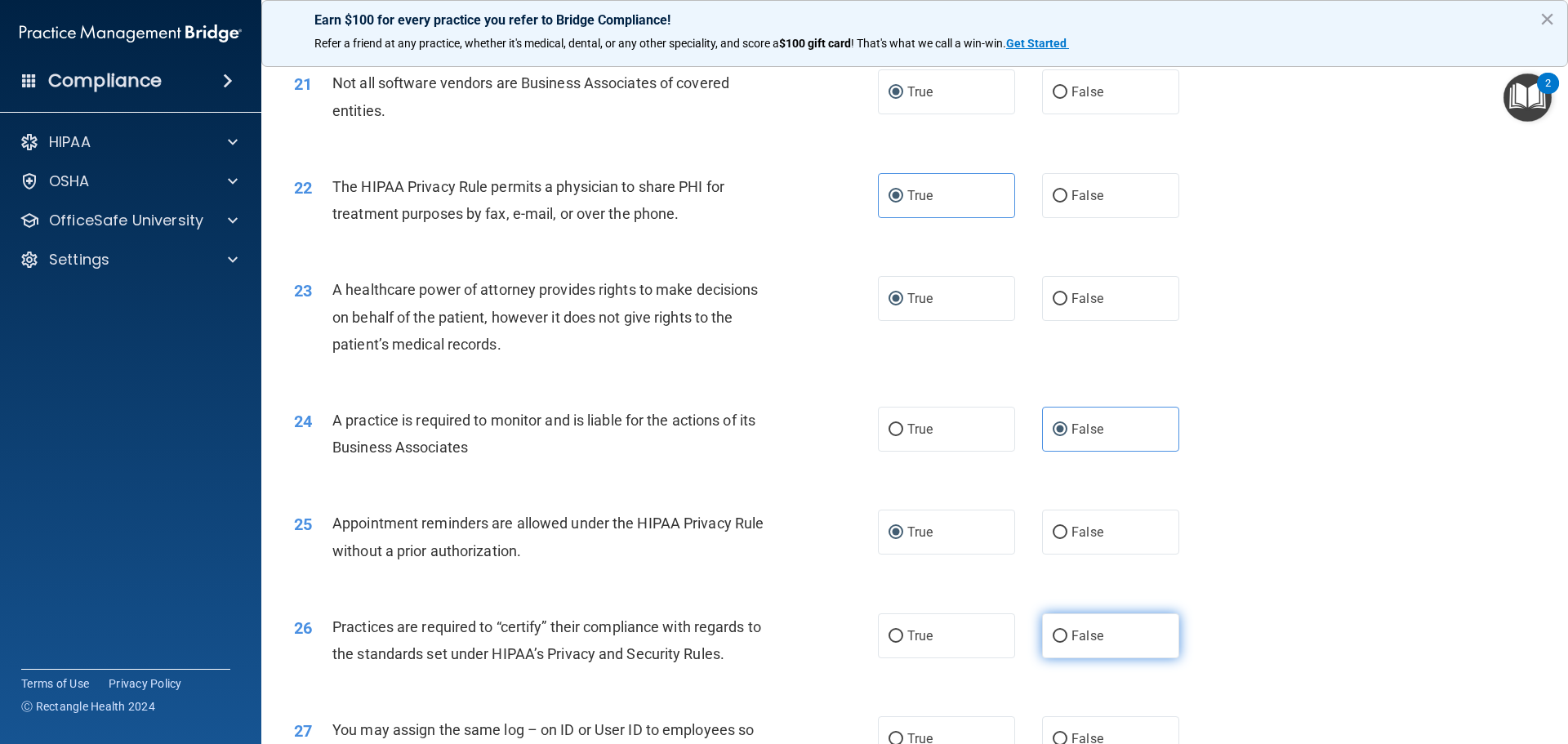
click at [1053, 631] on input "False" at bounding box center [1059, 637] width 15 height 12
radio input "true"
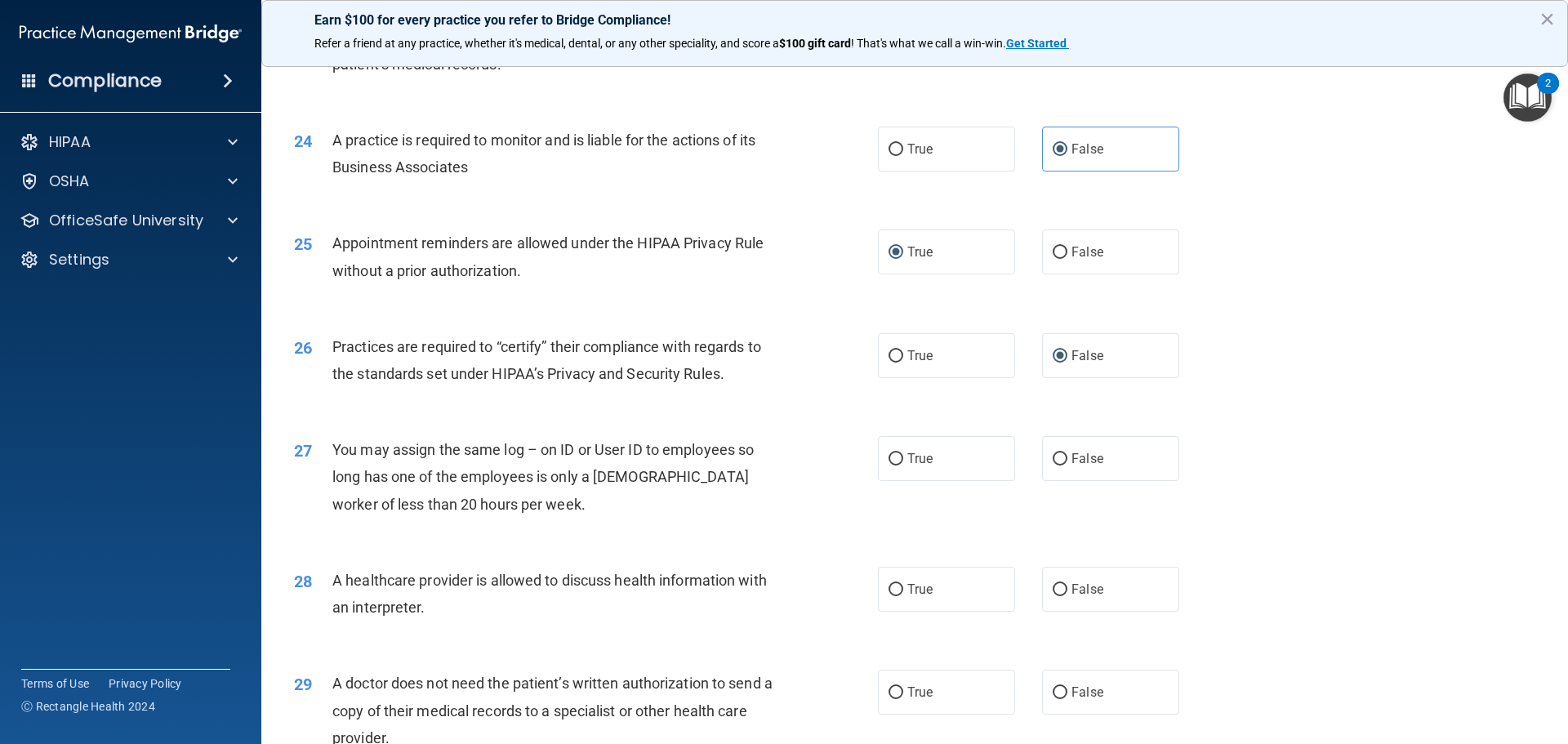
scroll to position [2858, 0]
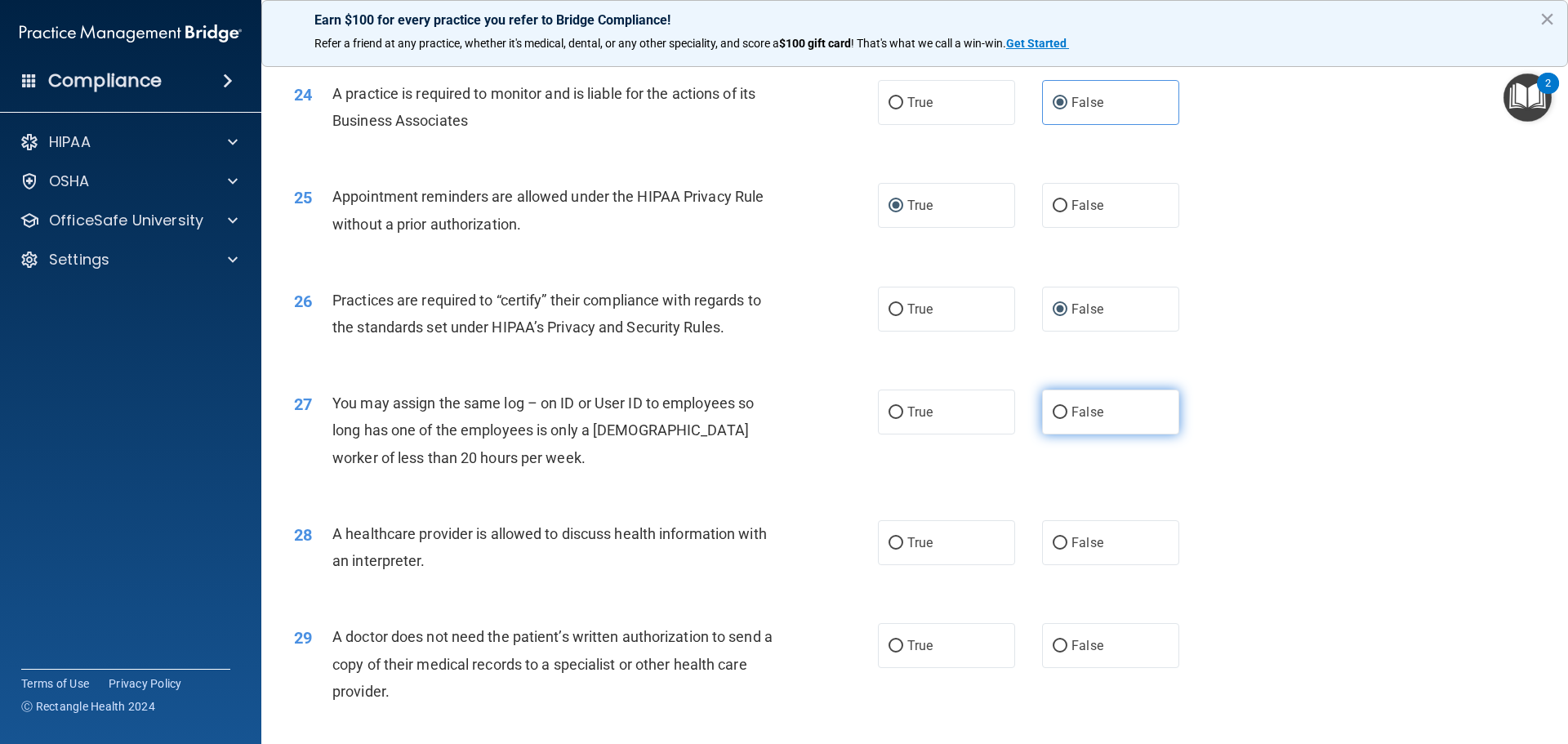
drag, startPoint x: 1055, startPoint y: 408, endPoint x: 1035, endPoint y: 430, distance: 29.7
click at [1053, 408] on input "False" at bounding box center [1059, 413] width 15 height 12
radio input "true"
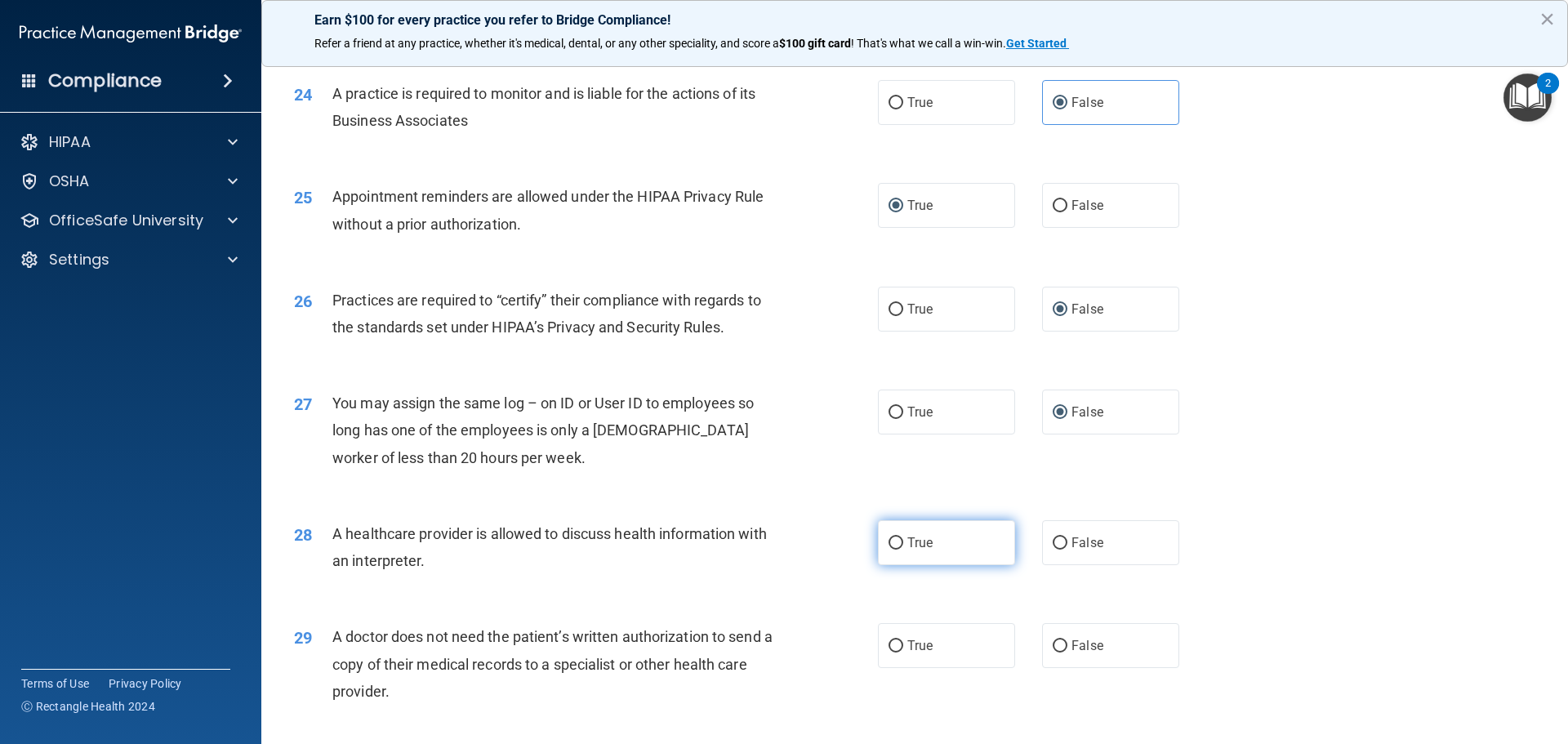
click at [888, 541] on input "True" at bounding box center [895, 543] width 15 height 12
radio input "true"
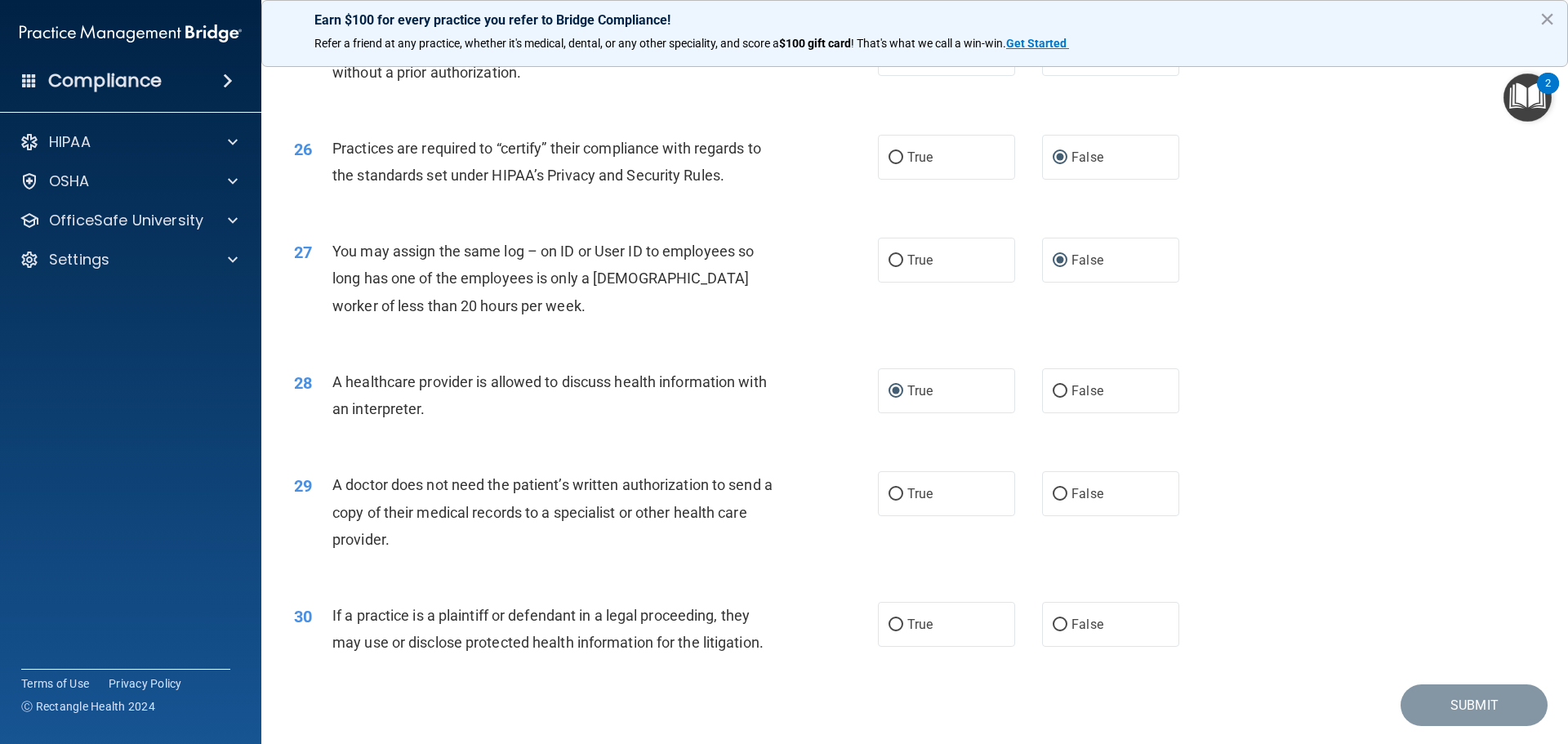
scroll to position [3022, 0]
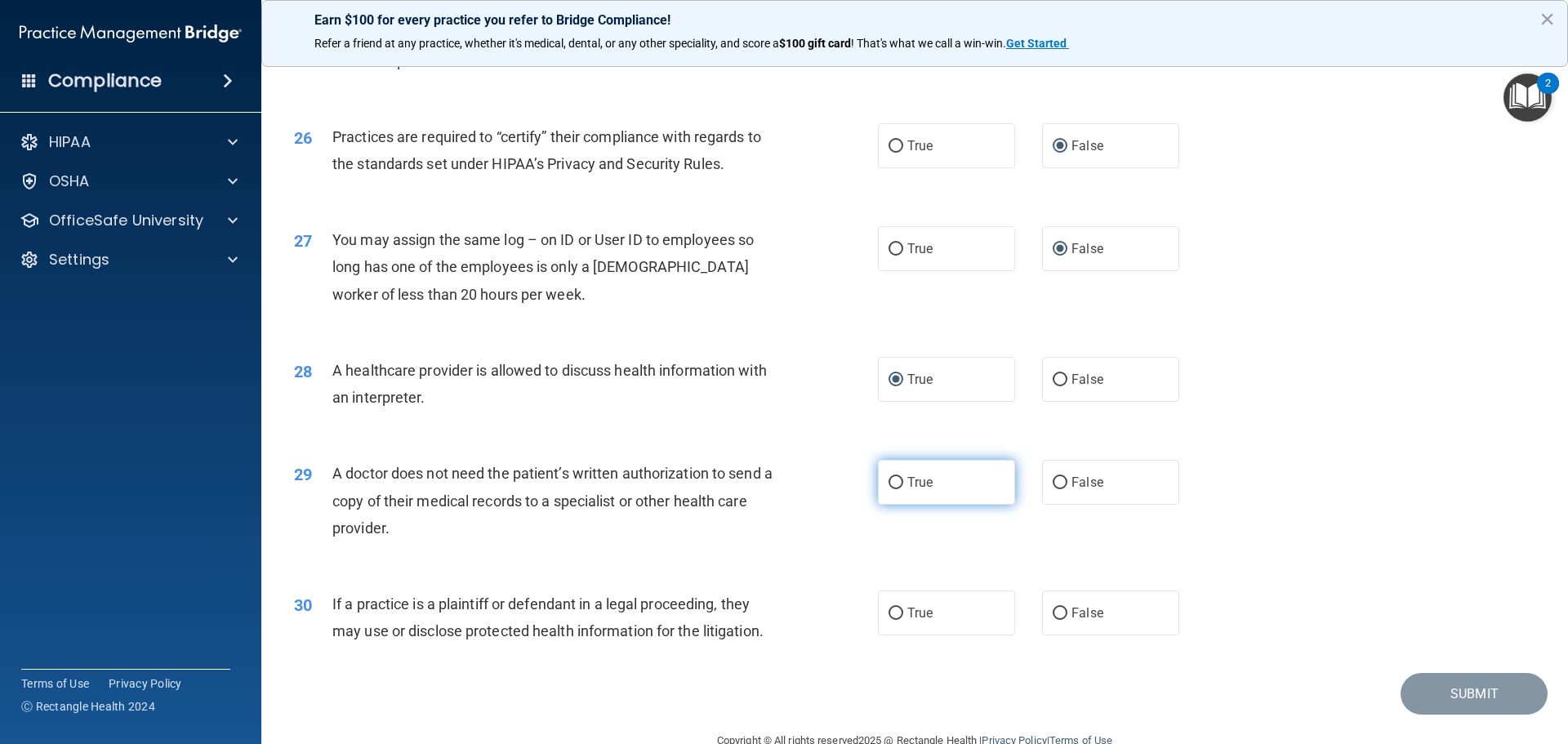
click at [888, 483] on input "True" at bounding box center [895, 483] width 15 height 12
radio input "true"
click at [891, 608] on input "True" at bounding box center [895, 614] width 15 height 12
radio input "true"
click at [1458, 688] on button "Submit" at bounding box center [1474, 694] width 147 height 42
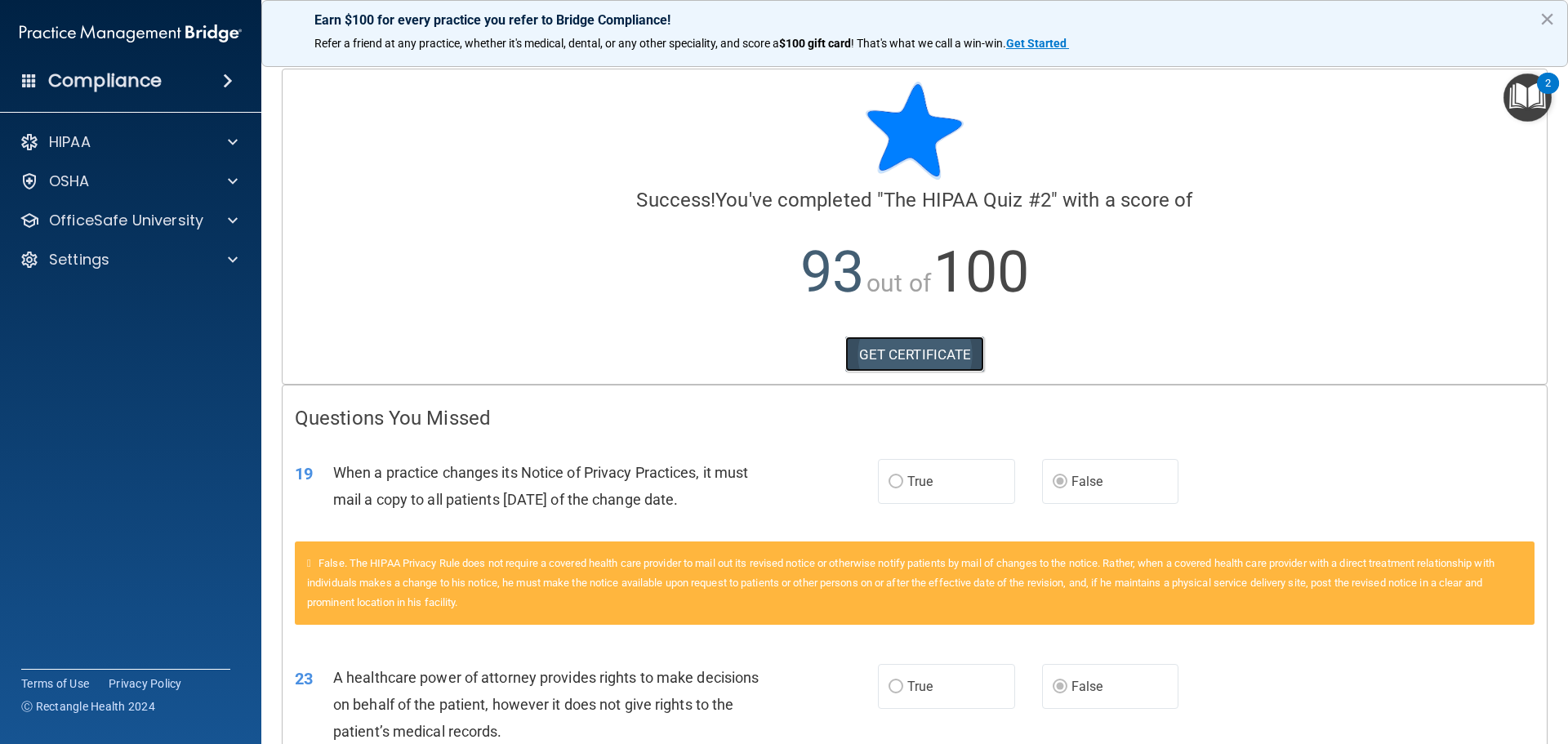
click at [932, 359] on link "GET CERTIFICATE" at bounding box center [914, 354] width 139 height 36
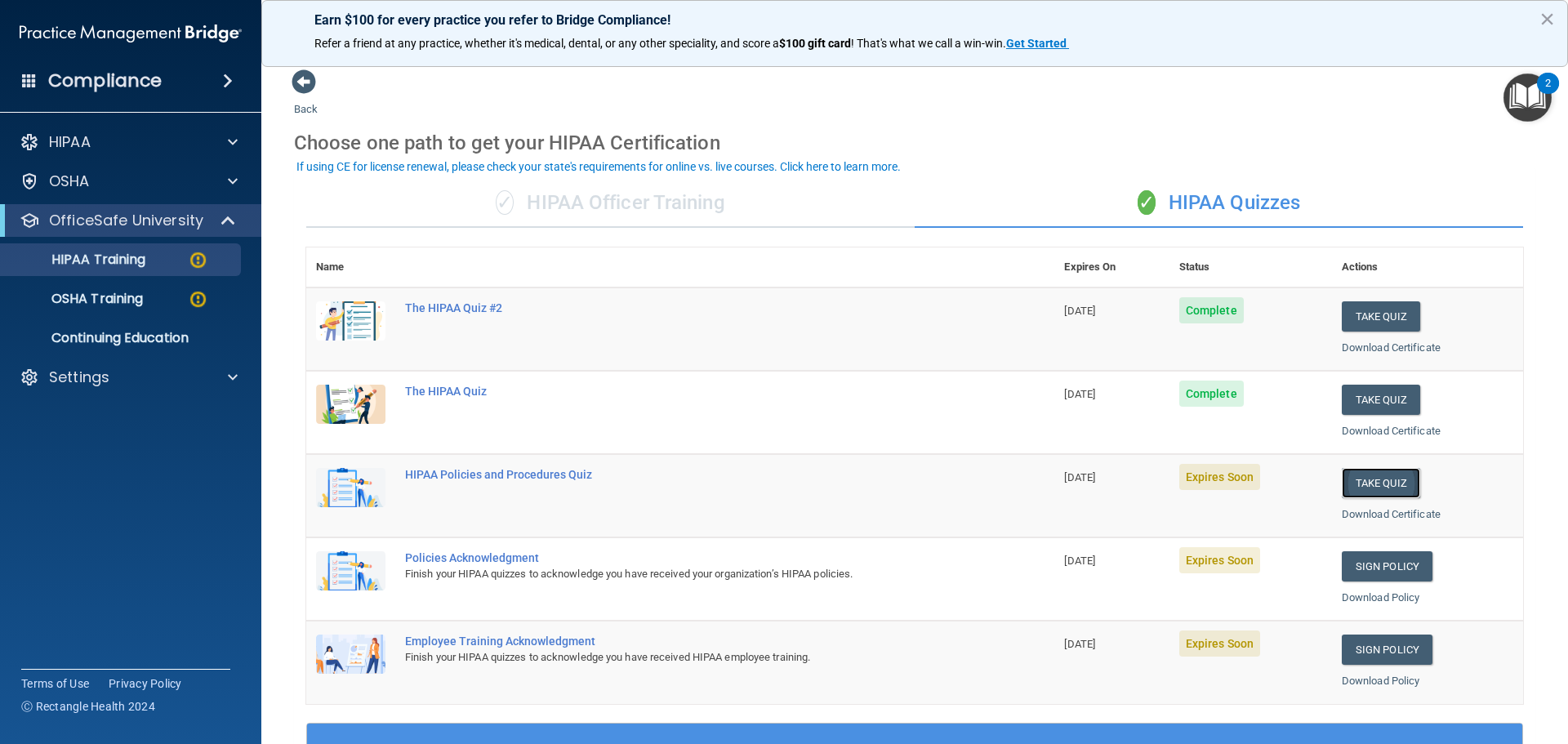
click at [1374, 483] on button "Take Quiz" at bounding box center [1380, 482] width 79 height 30
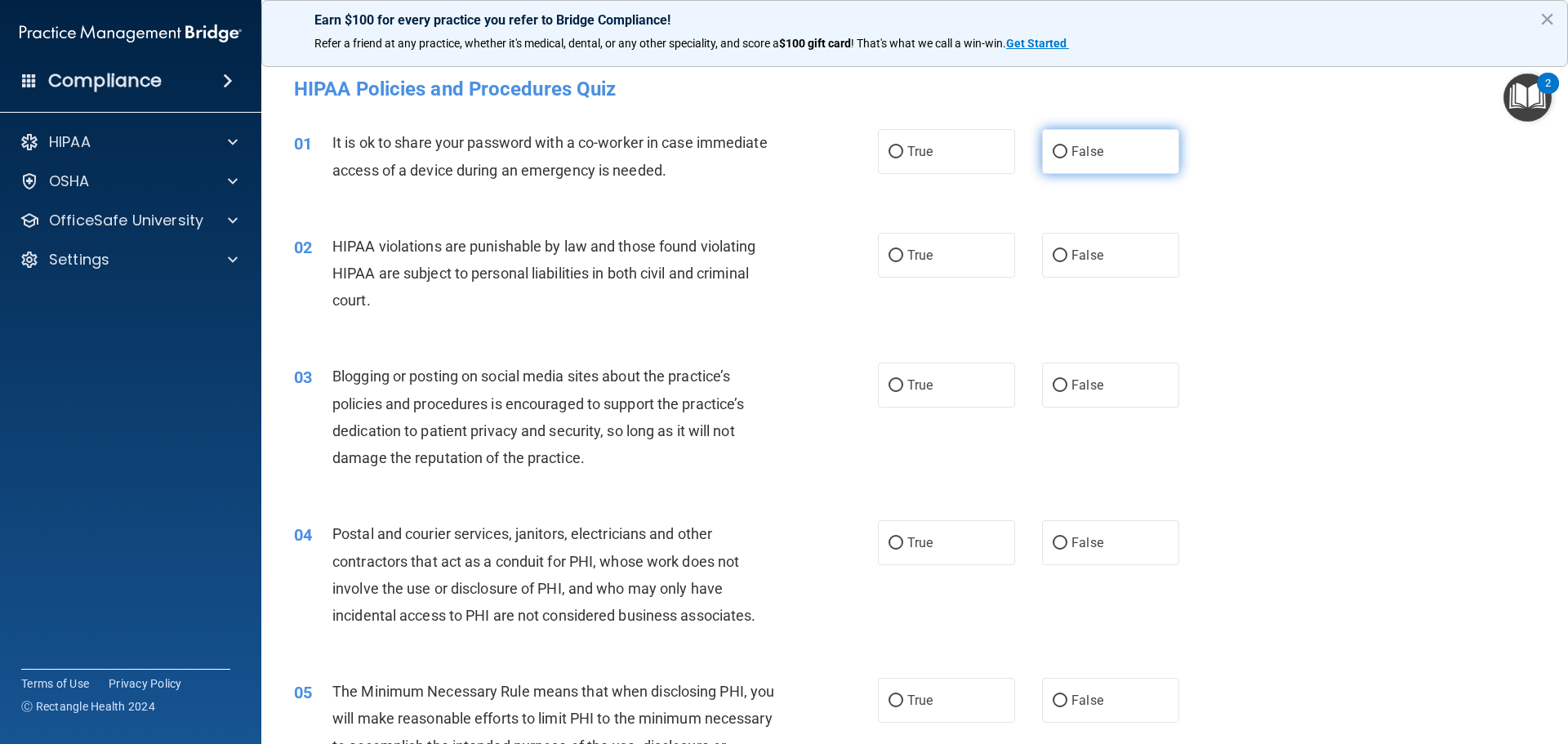
click at [1058, 147] on input "False" at bounding box center [1059, 152] width 15 height 12
radio input "true"
click at [888, 252] on input "True" at bounding box center [895, 256] width 15 height 12
radio input "true"
click at [1055, 379] on input "False" at bounding box center [1059, 385] width 15 height 12
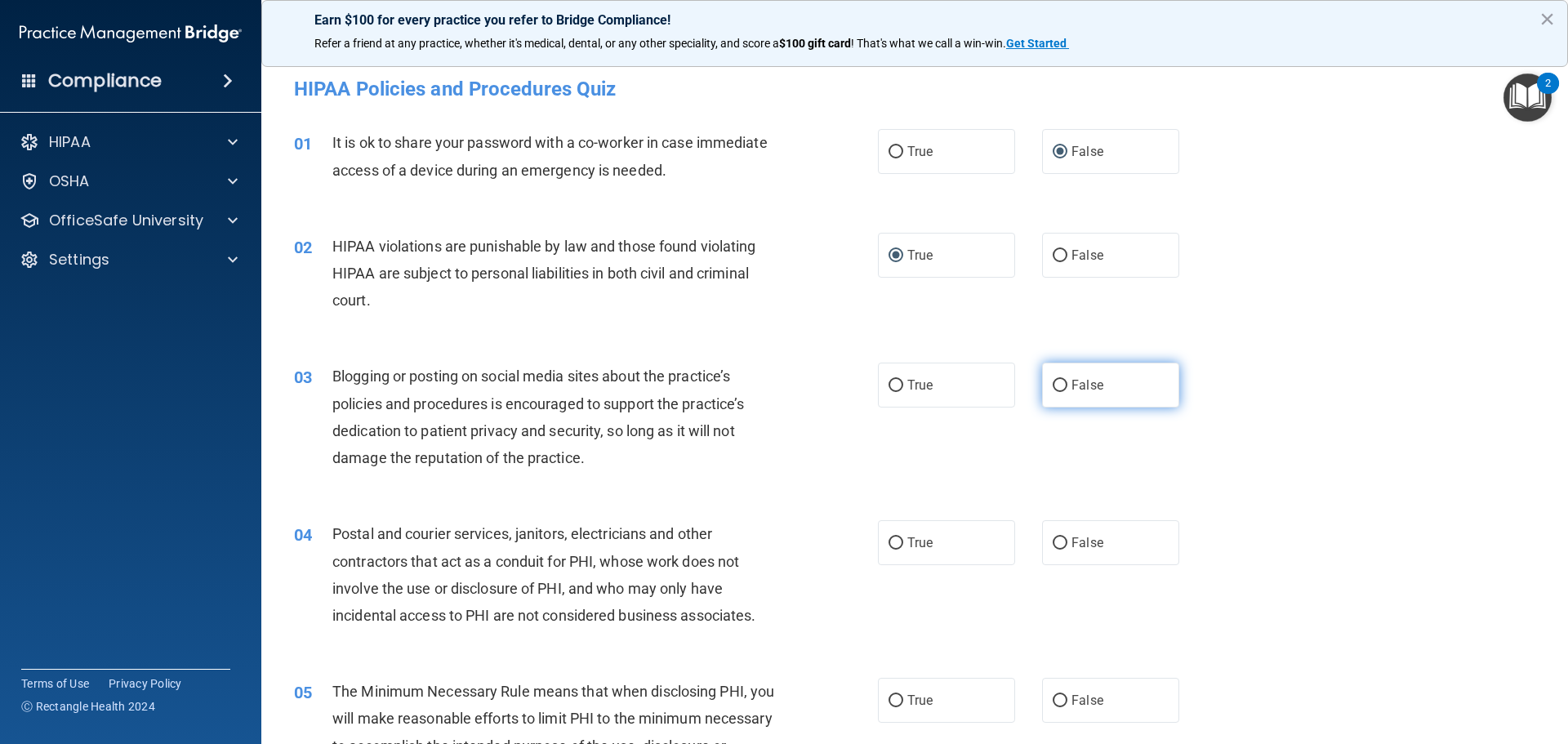
radio input "true"
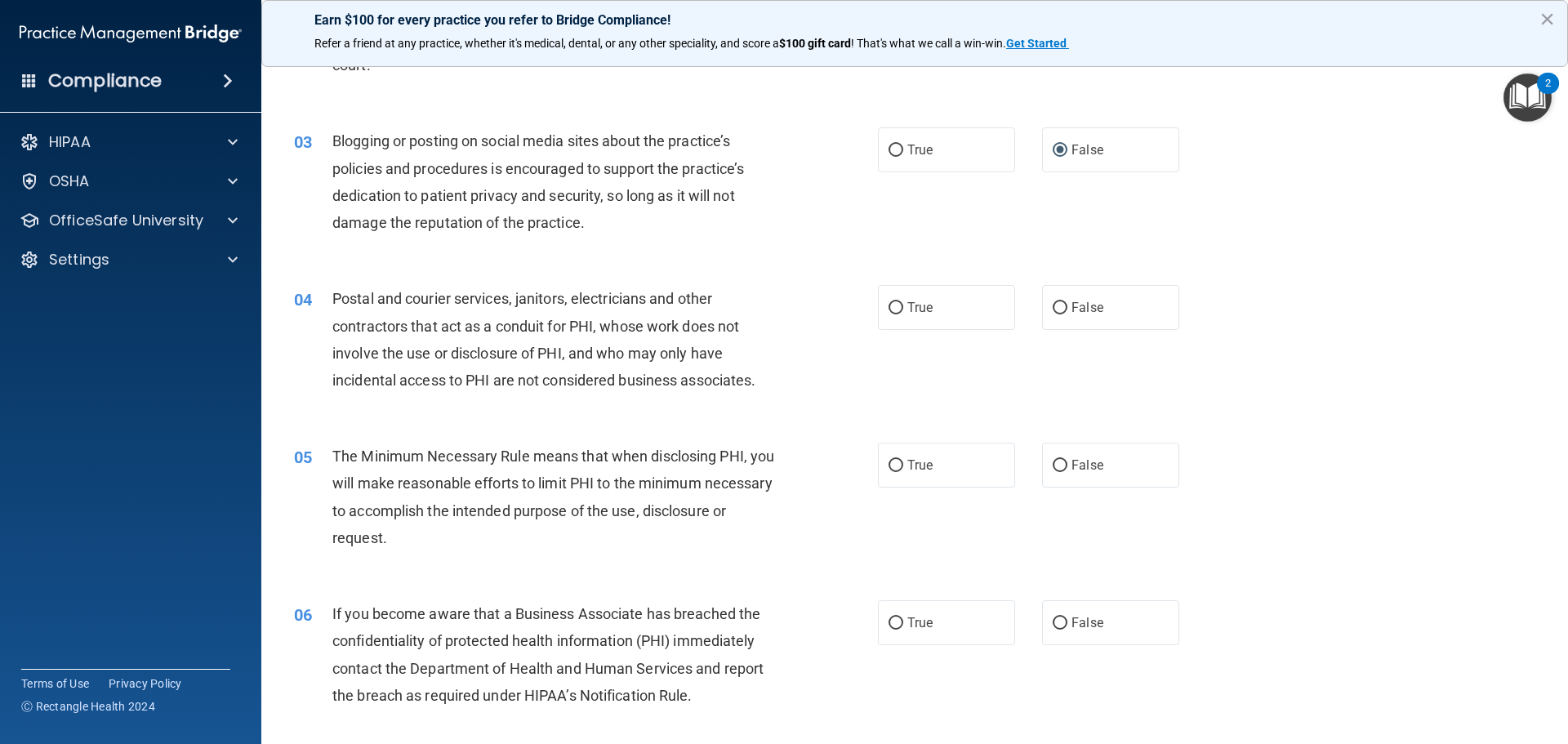
scroll to position [245, 0]
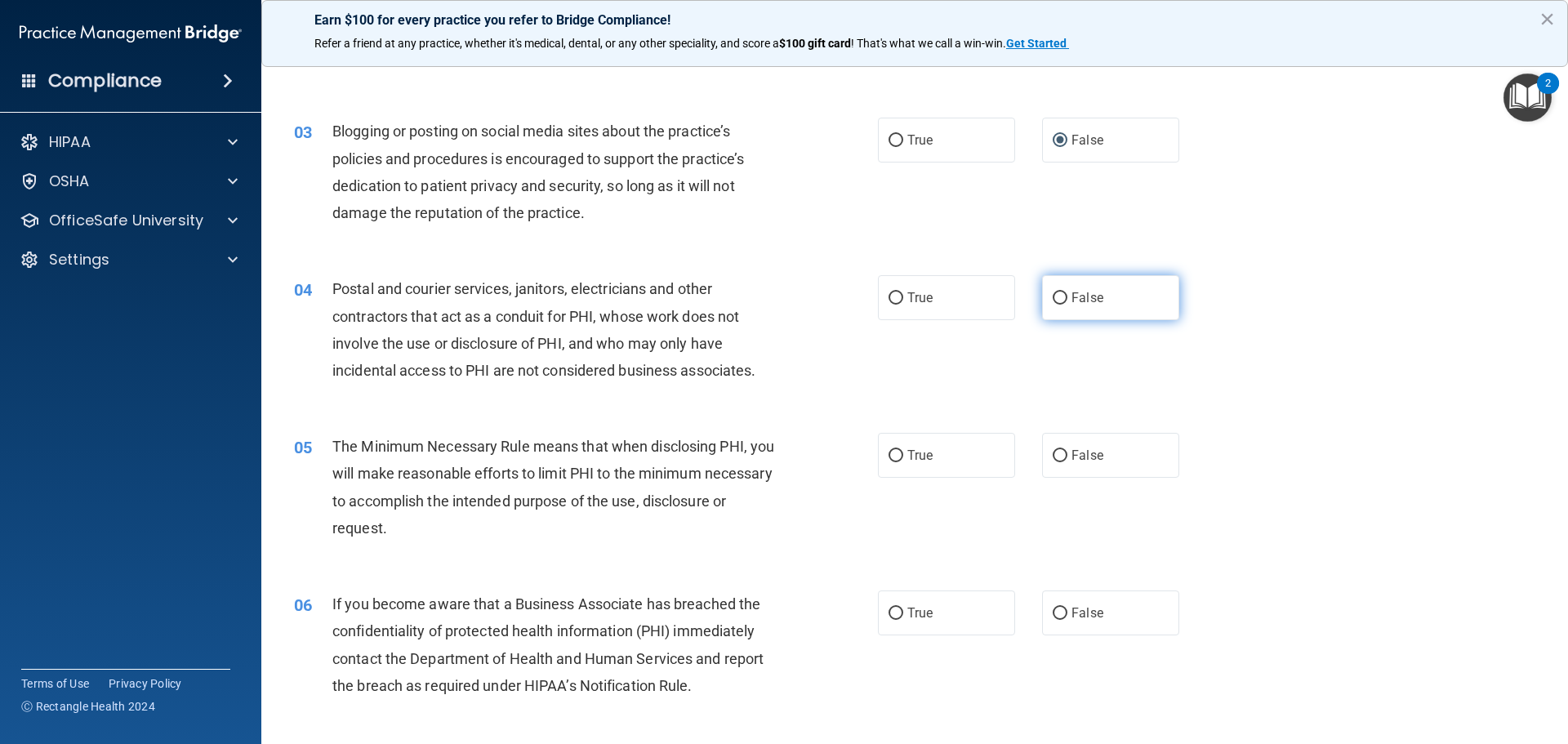
click at [1059, 299] on input "False" at bounding box center [1059, 299] width 15 height 12
radio input "true"
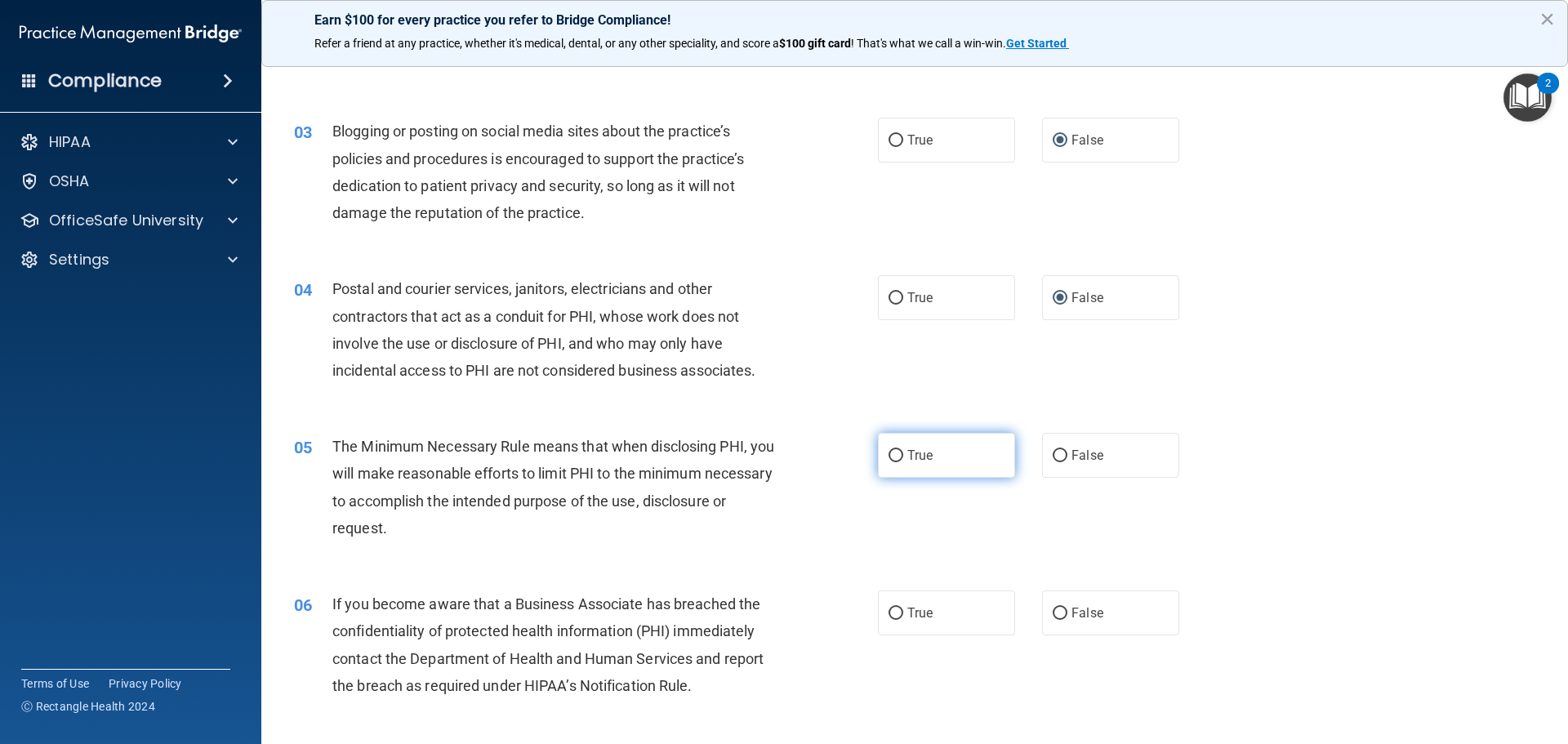
click at [893, 456] on input "True" at bounding box center [895, 456] width 15 height 12
radio input "true"
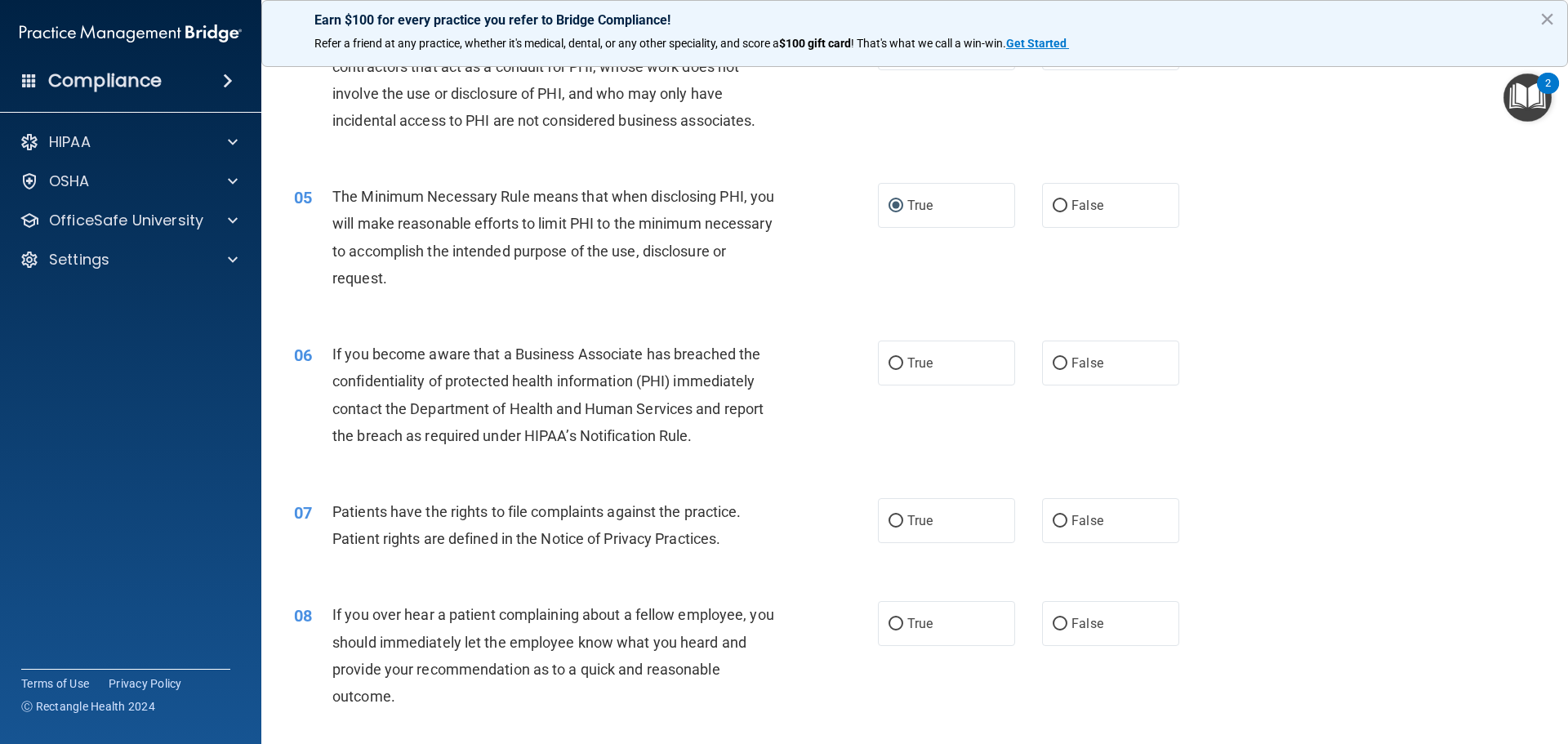
scroll to position [490, 0]
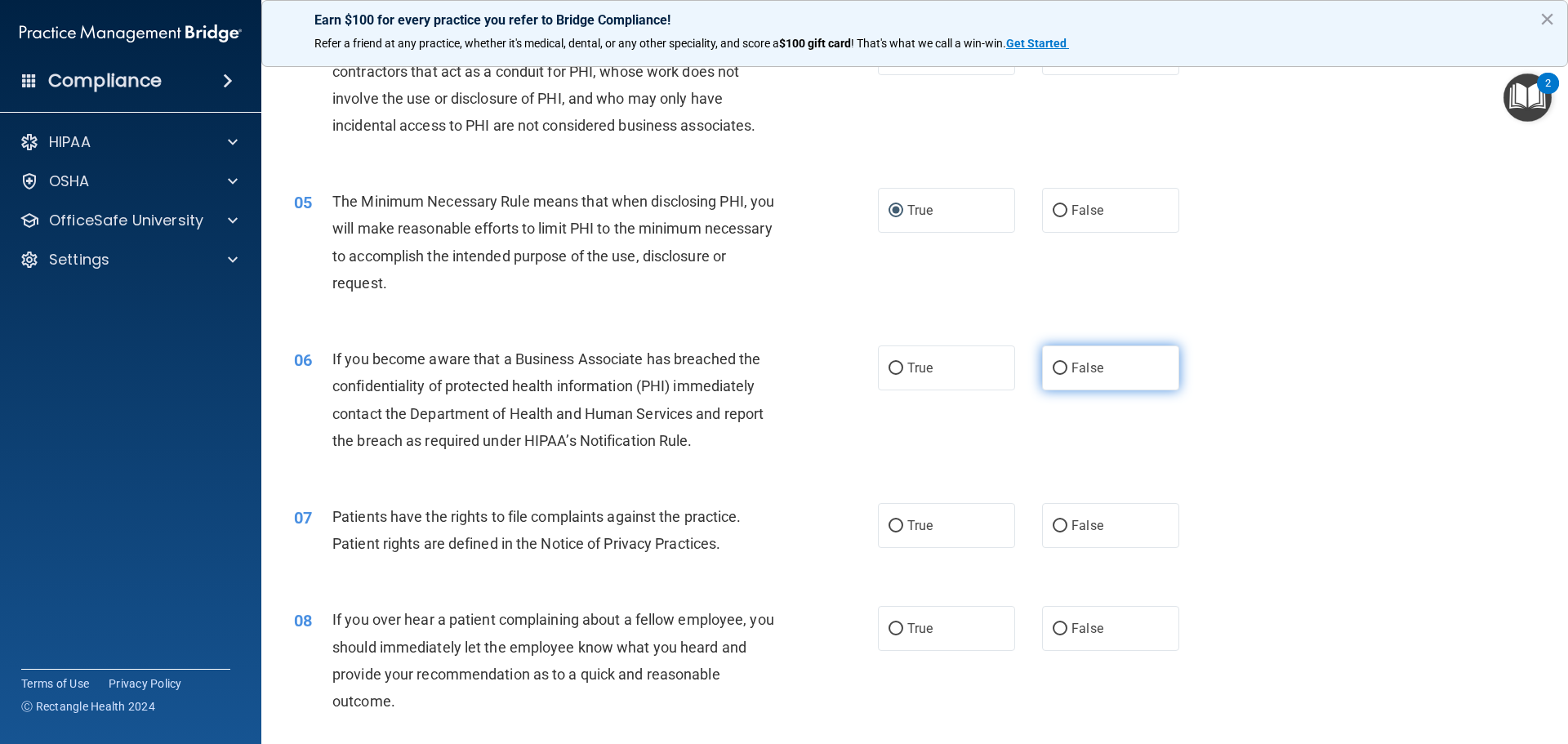
click at [1053, 363] on input "False" at bounding box center [1059, 369] width 15 height 12
radio input "true"
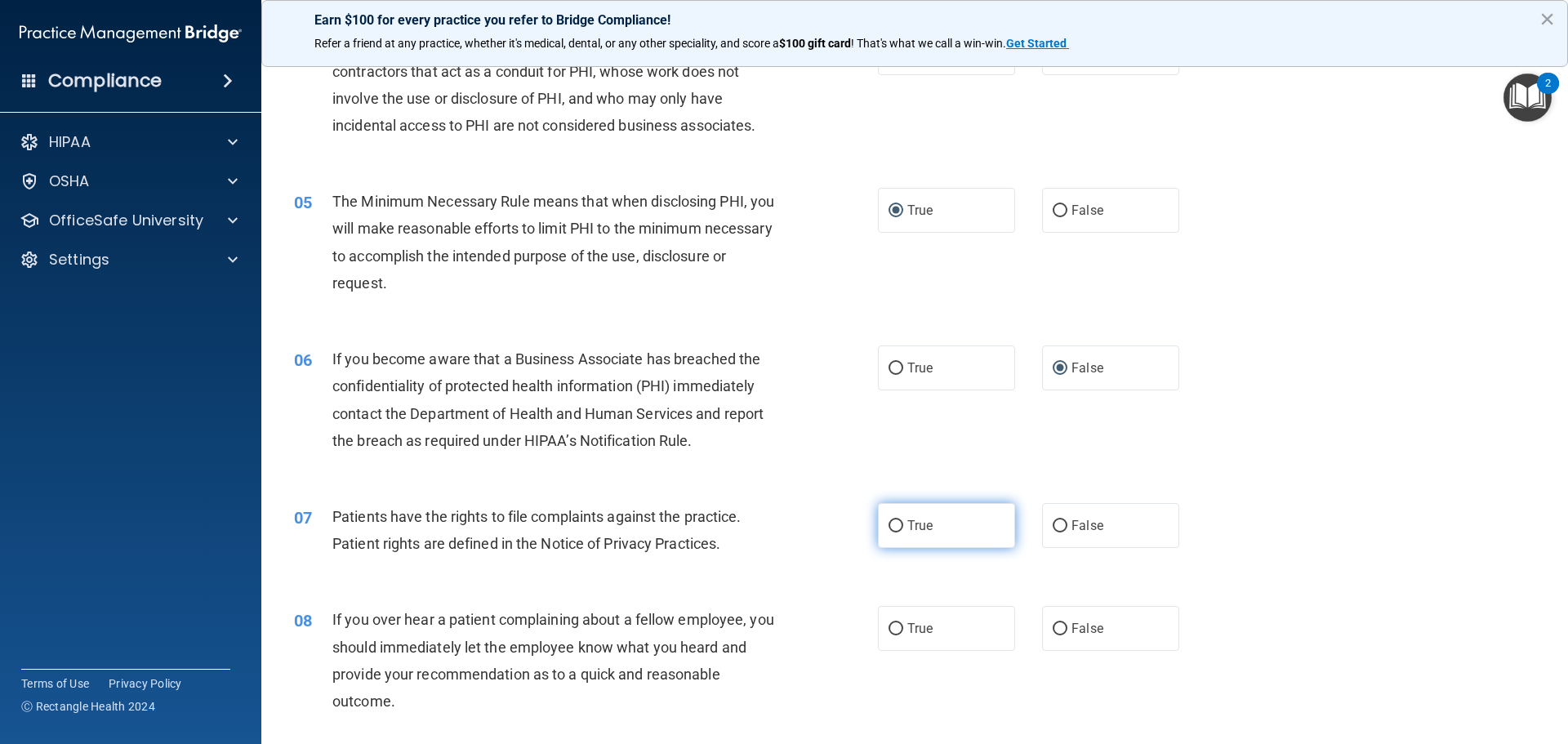
click at [893, 524] on input "True" at bounding box center [895, 527] width 15 height 12
radio input "true"
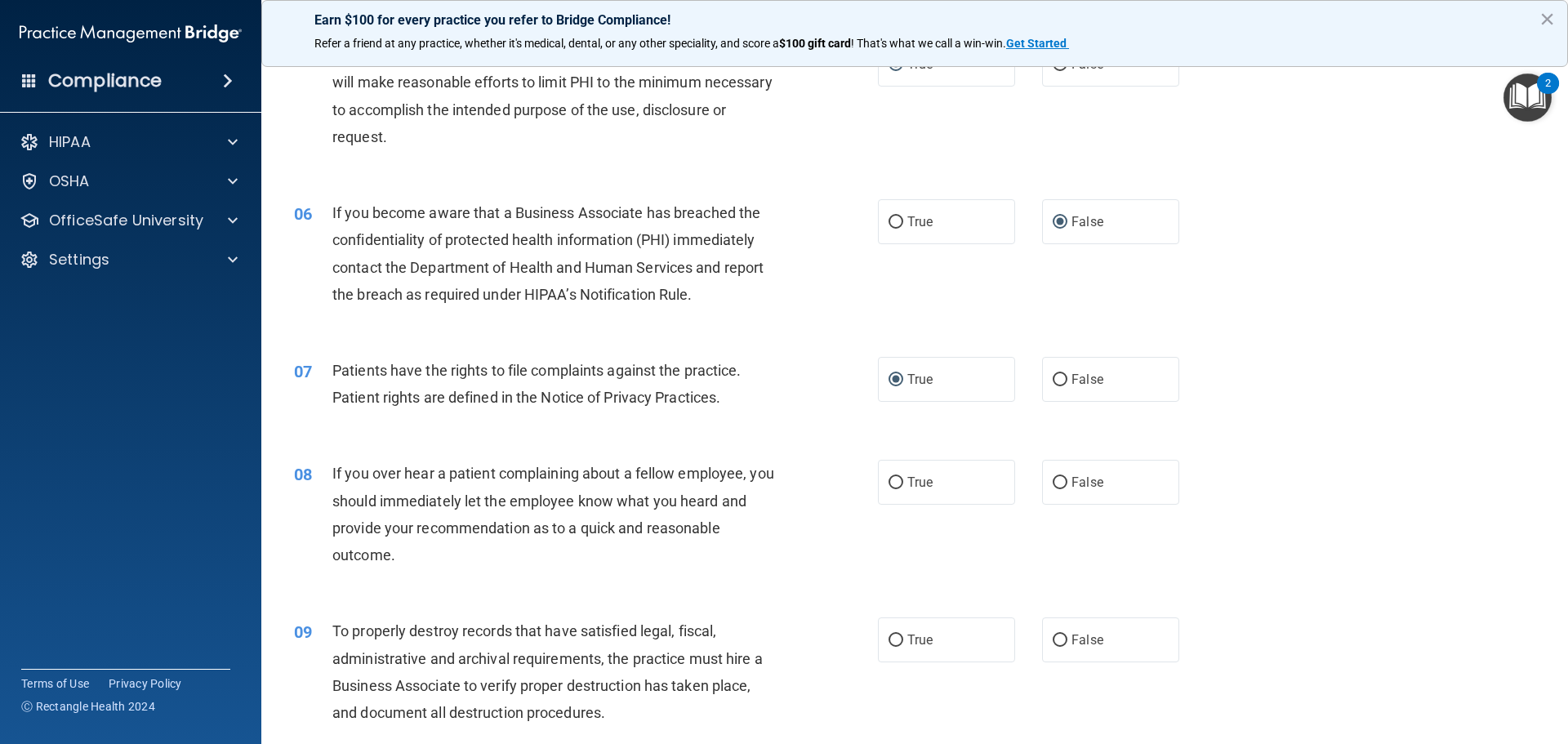
scroll to position [653, 0]
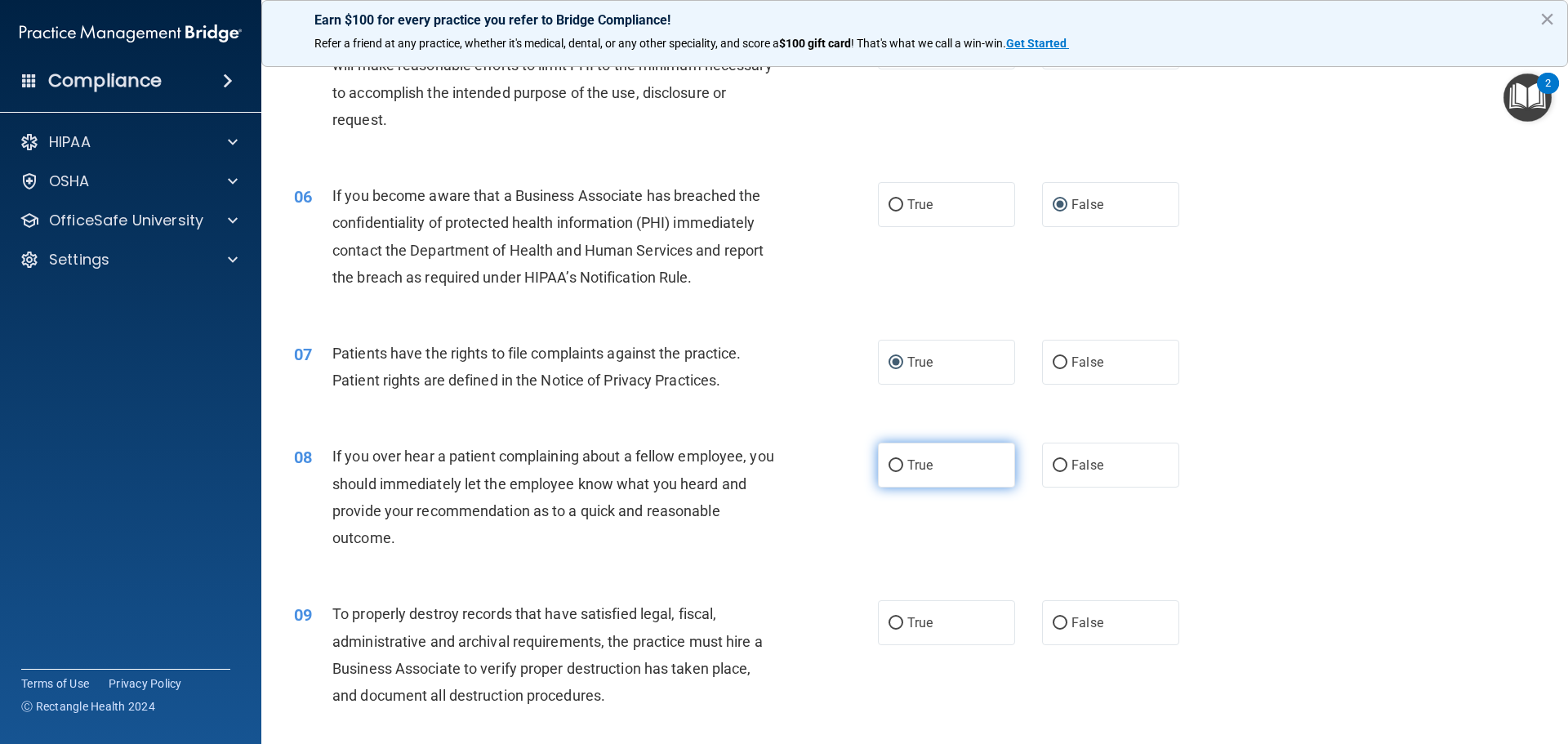
click at [897, 468] on label "True" at bounding box center [946, 465] width 137 height 45
click at [897, 468] on input "True" at bounding box center [895, 466] width 15 height 12
radio input "true"
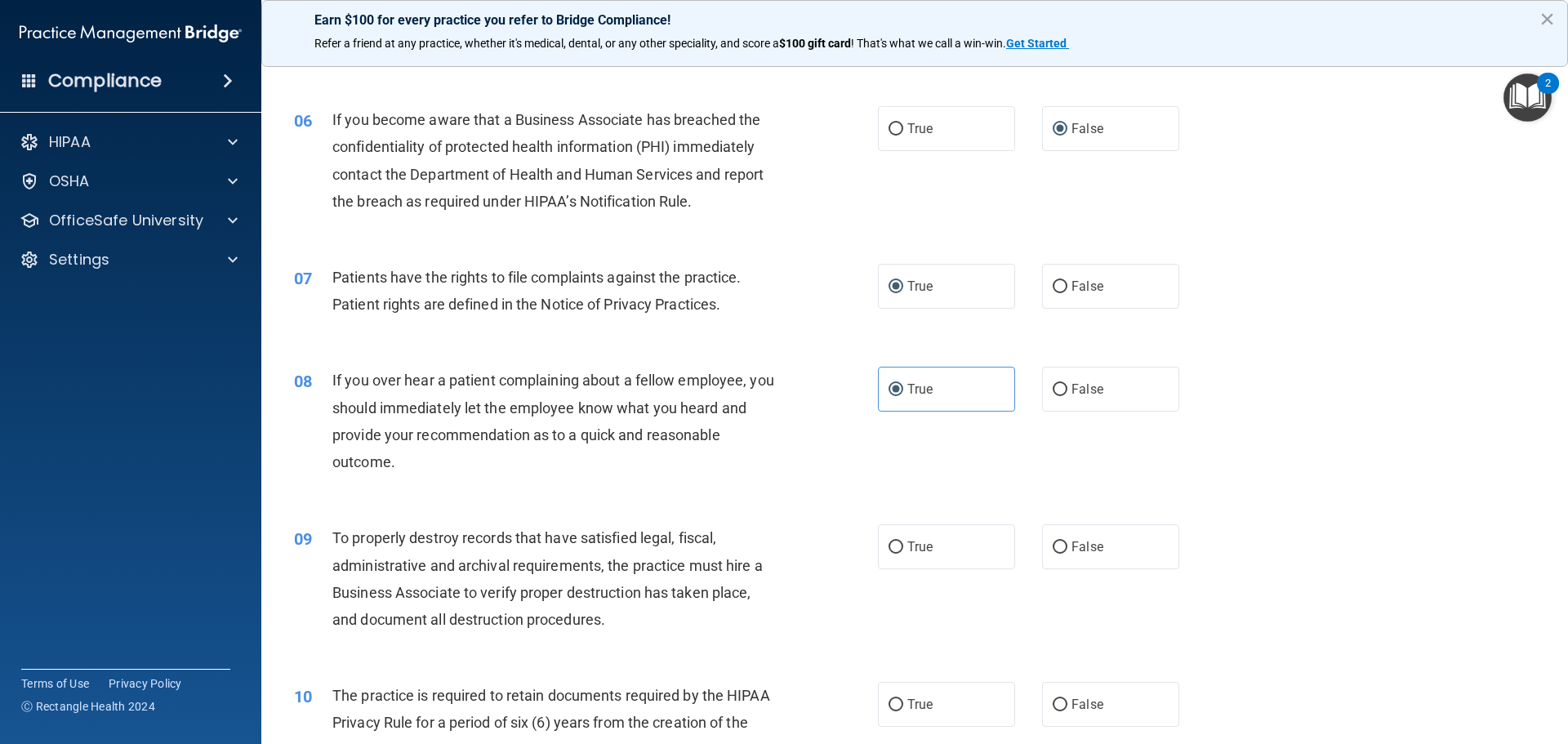
scroll to position [898, 0]
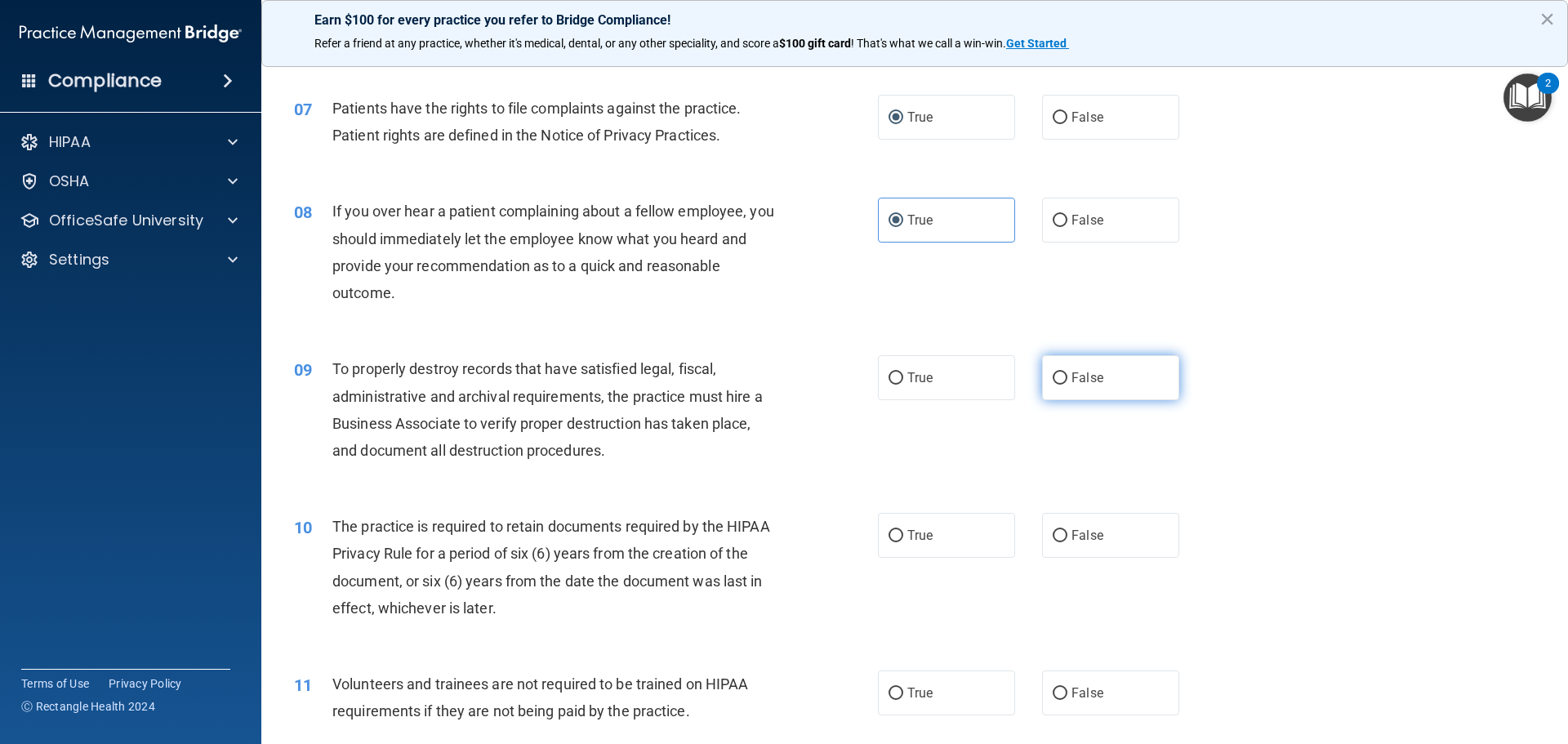
click at [1057, 379] on input "False" at bounding box center [1059, 378] width 15 height 12
radio input "true"
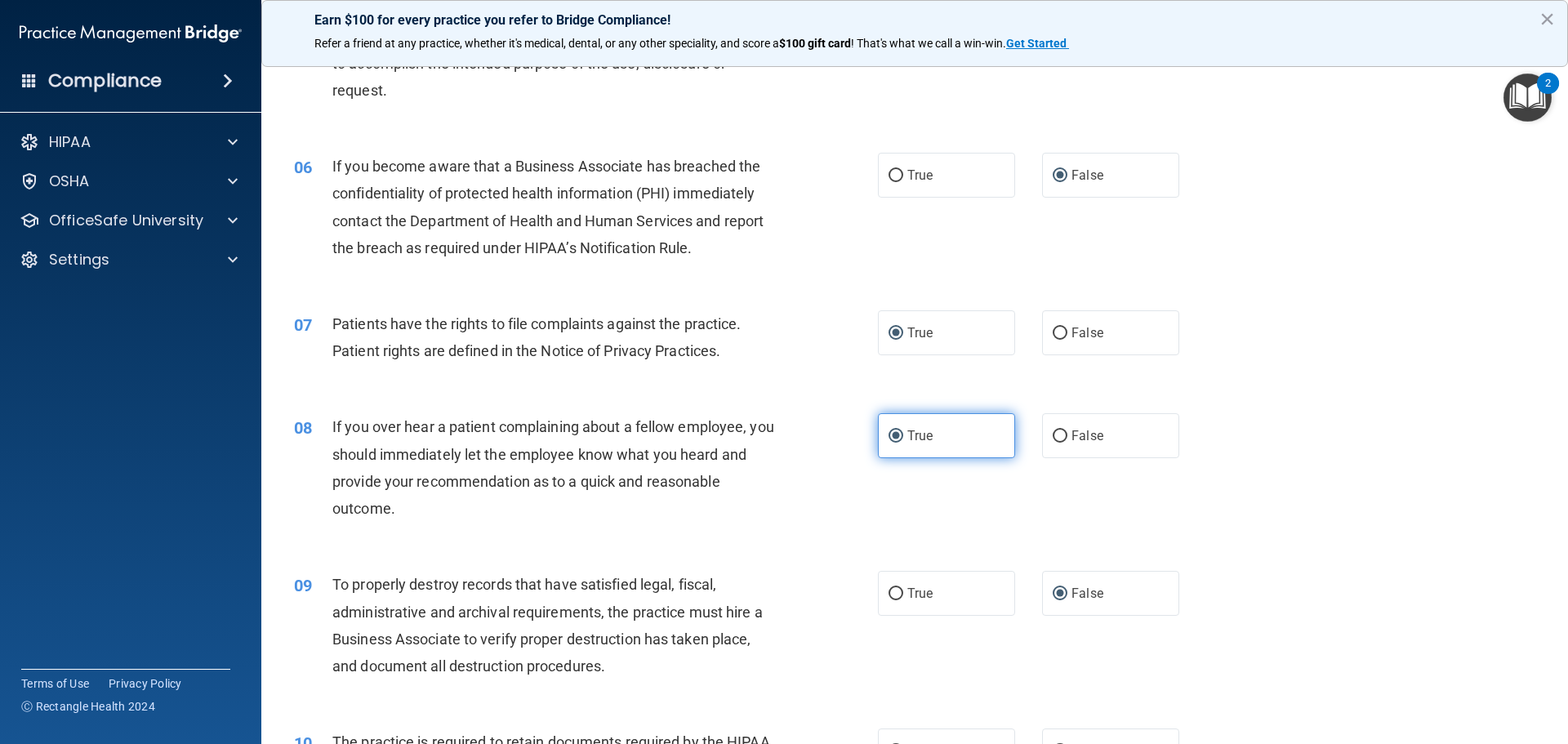
scroll to position [653, 0]
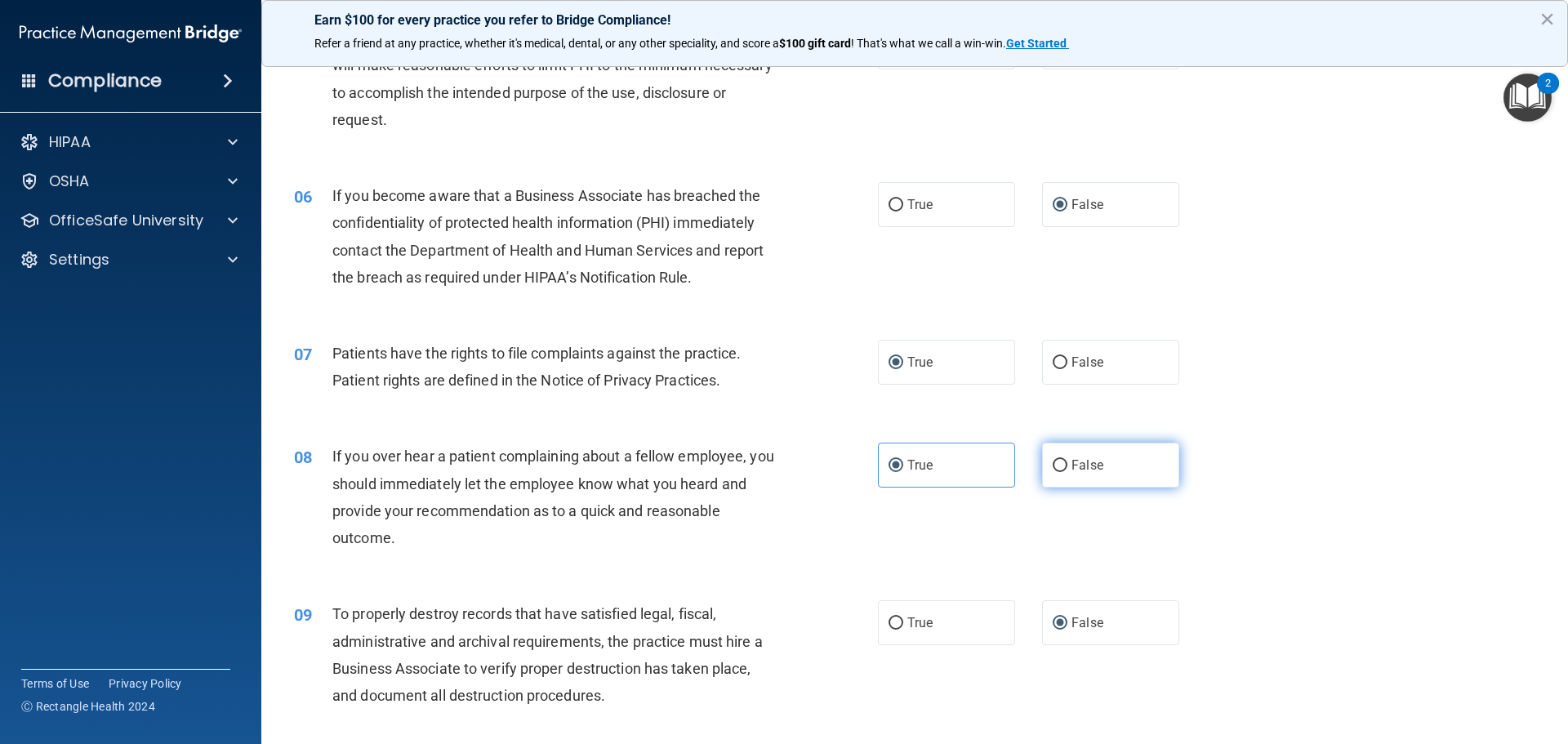
click at [1054, 464] on input "False" at bounding box center [1059, 466] width 15 height 12
radio input "true"
radio input "false"
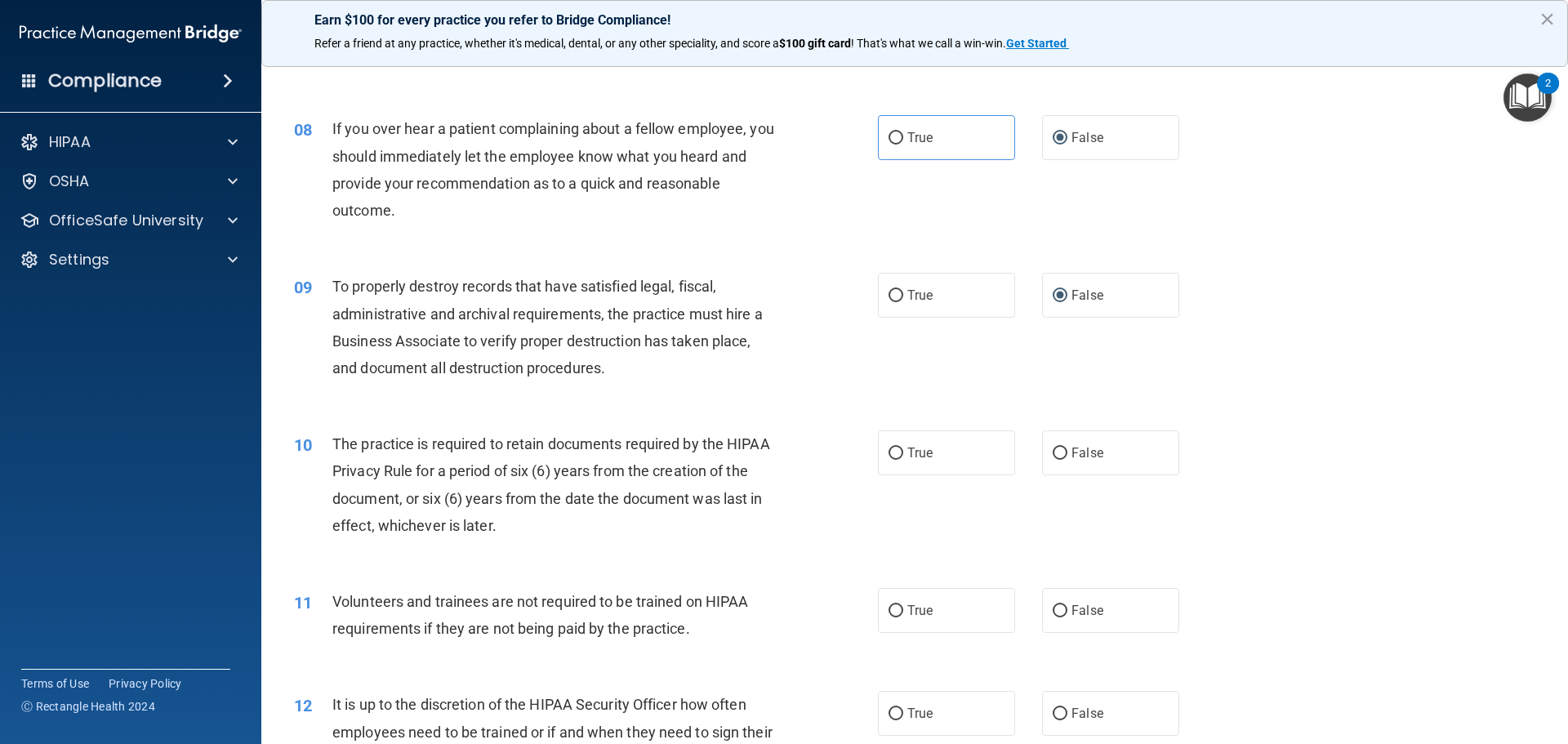
scroll to position [1143, 0]
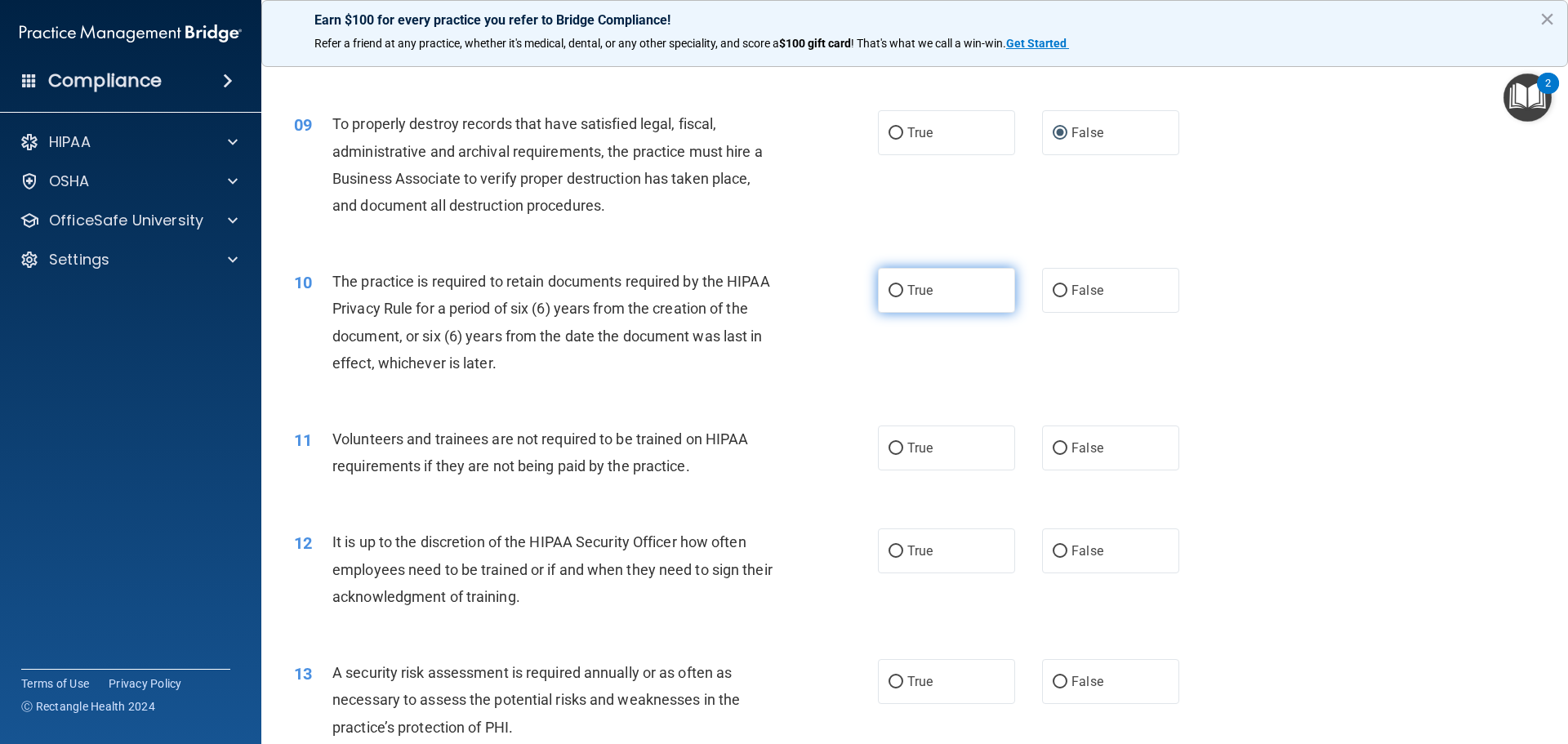
click at [892, 289] on input "True" at bounding box center [895, 291] width 15 height 12
radio input "true"
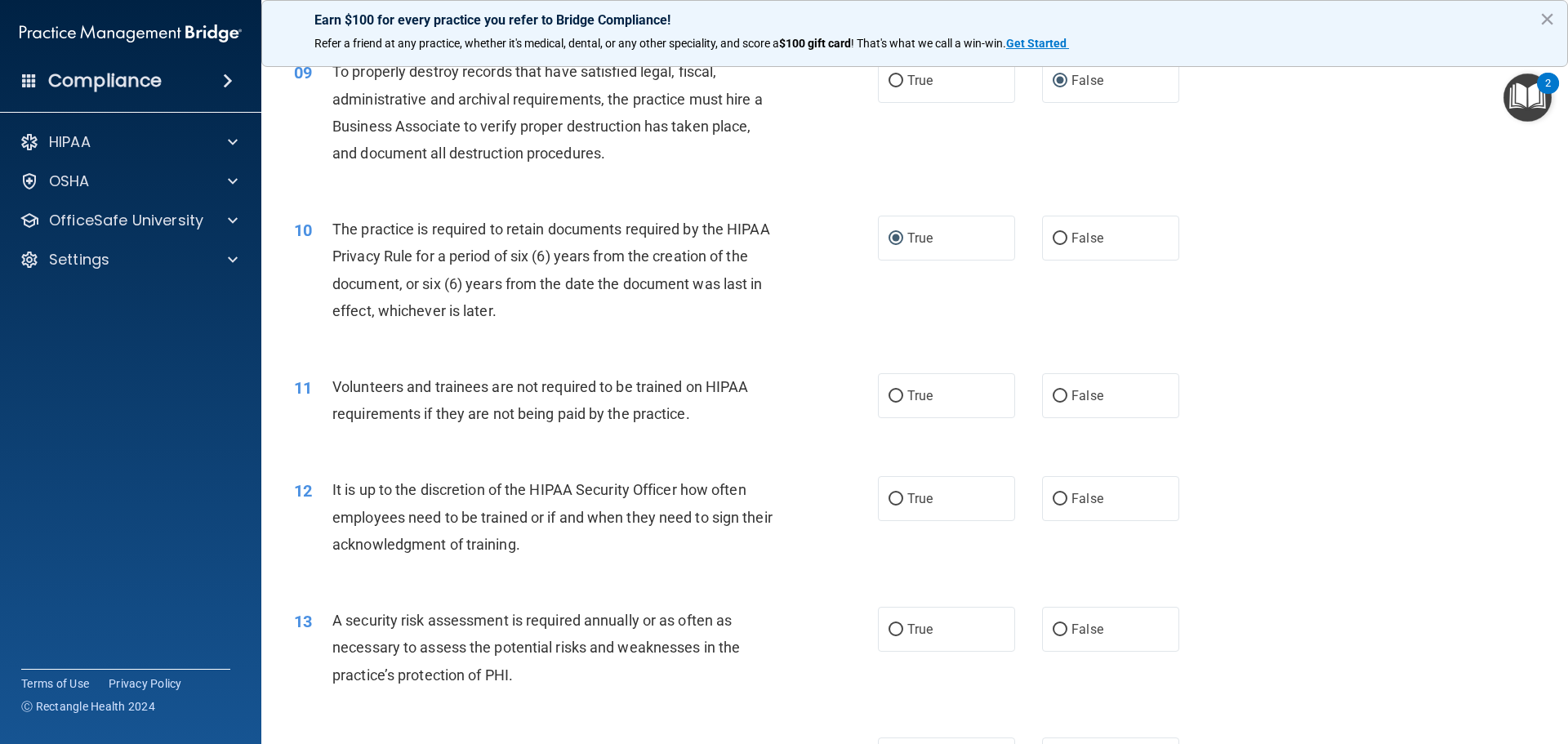
scroll to position [1225, 0]
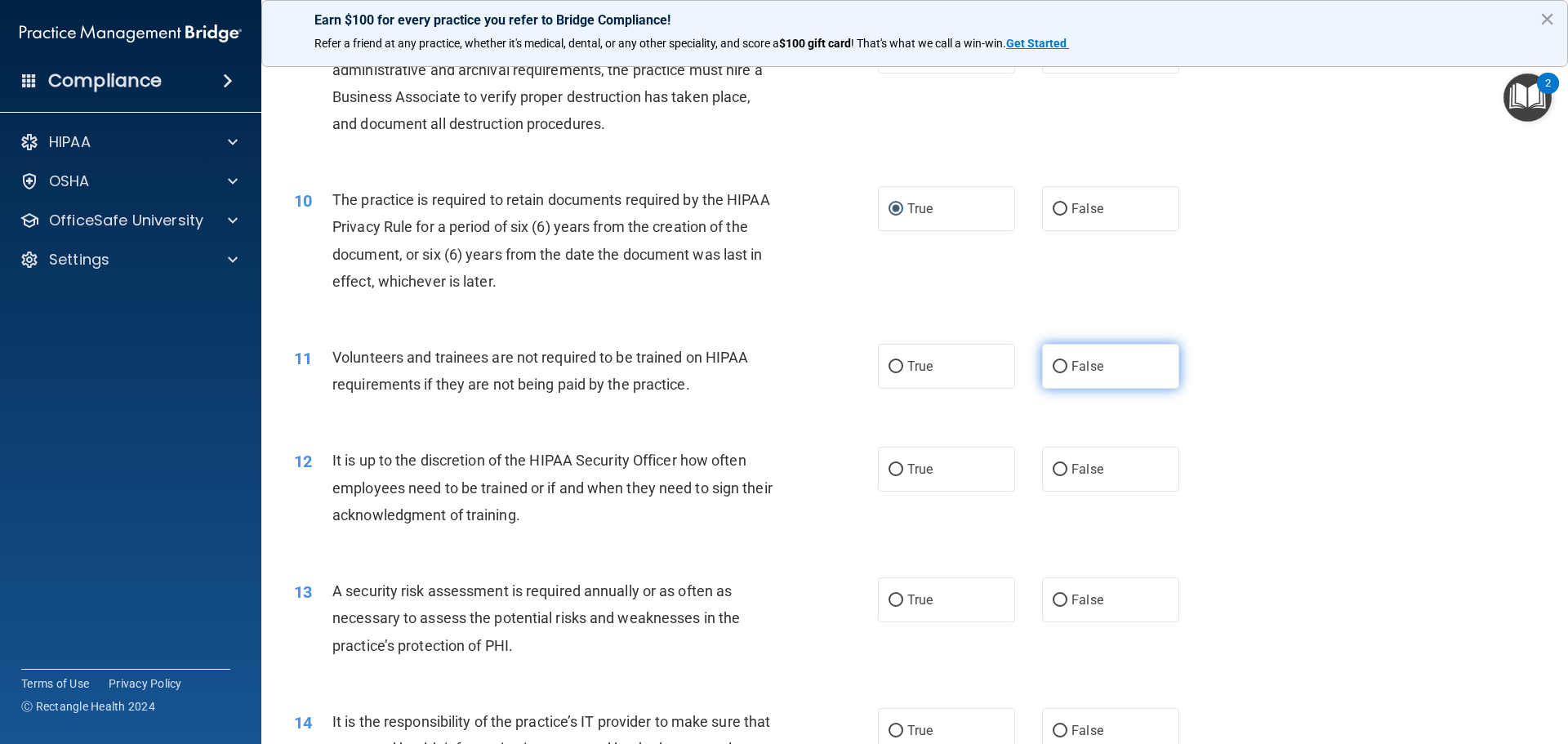
click at [1056, 367] on input "False" at bounding box center [1059, 367] width 15 height 12
radio input "true"
click at [1053, 473] on input "False" at bounding box center [1059, 470] width 15 height 12
radio input "true"
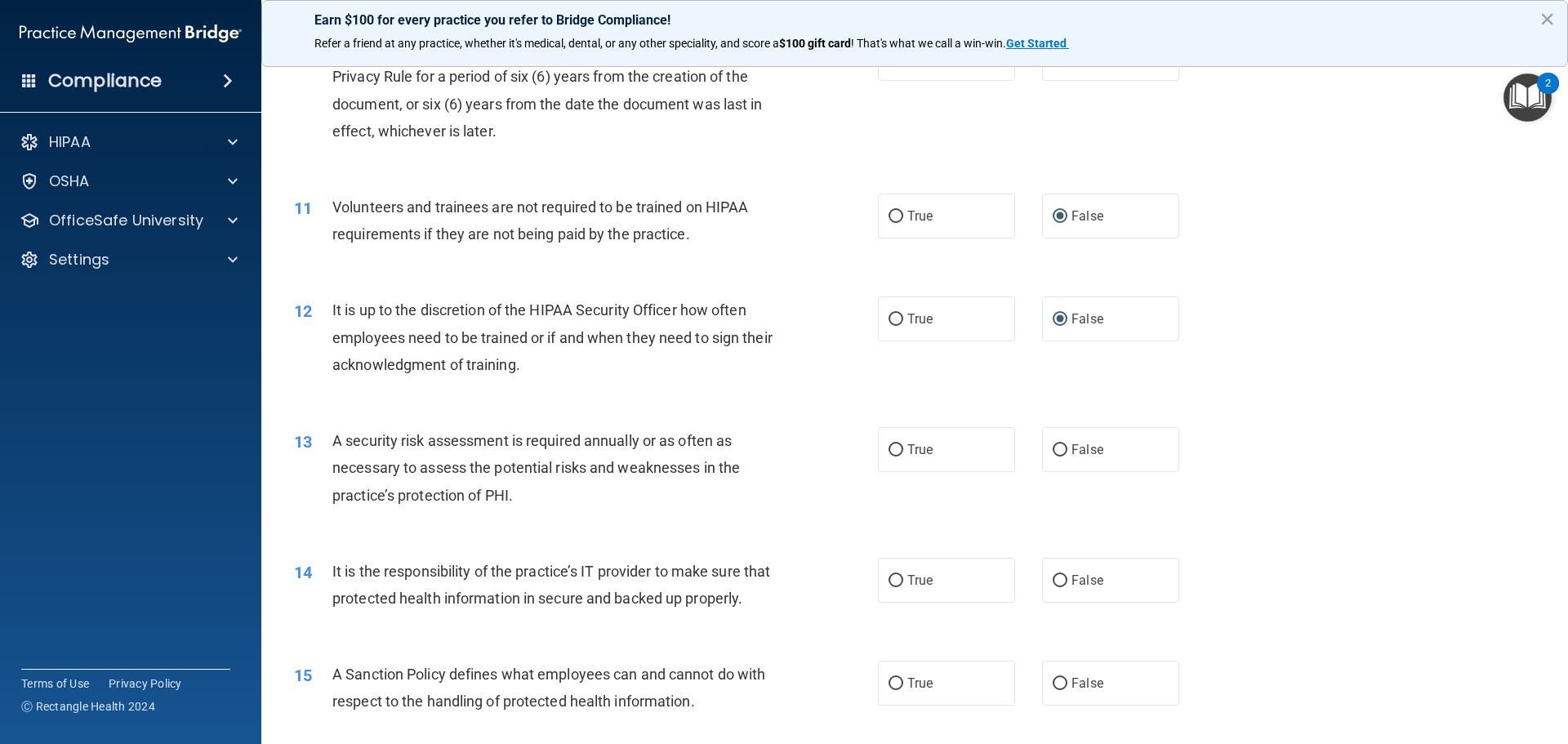
scroll to position [1470, 0]
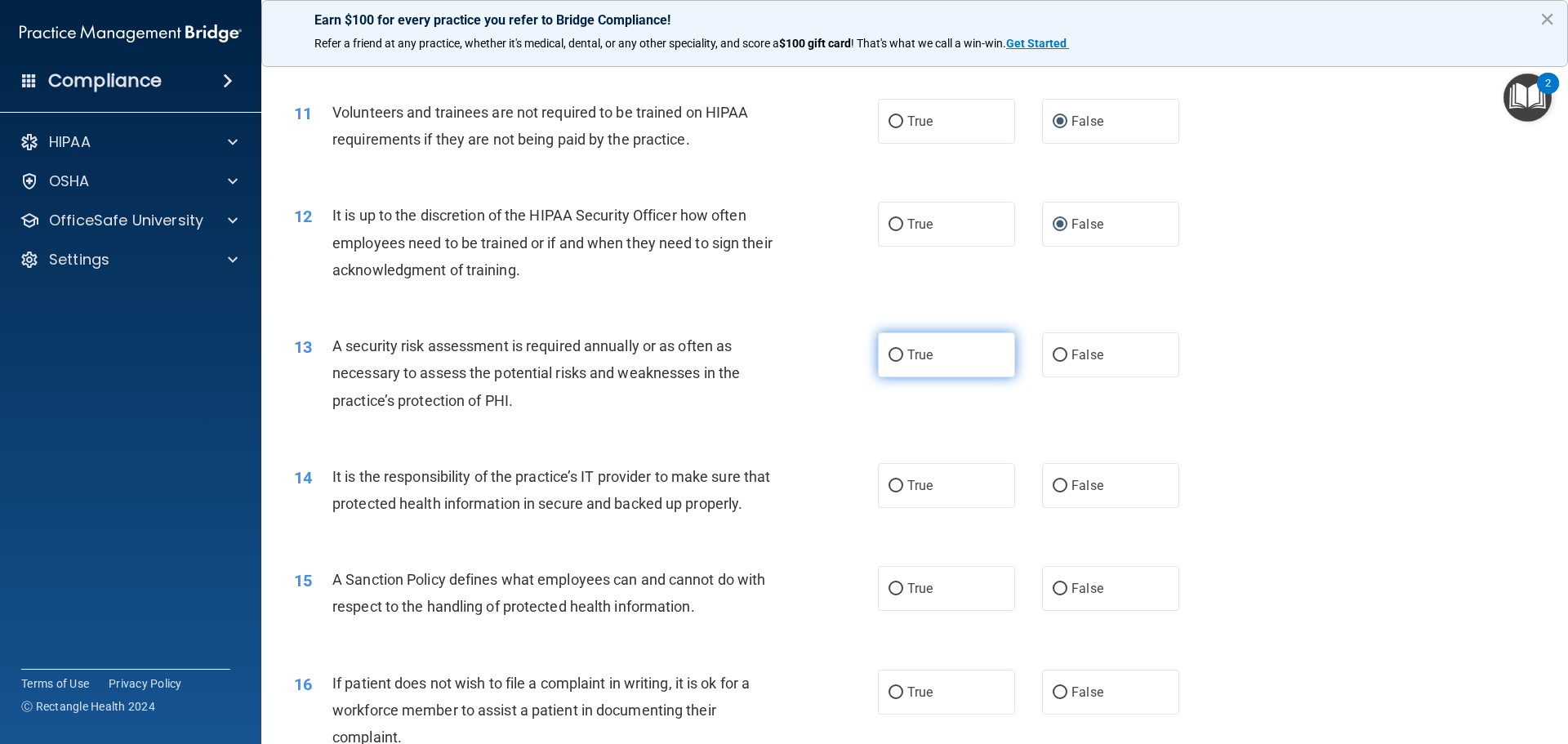
click at [890, 351] on input "True" at bounding box center [895, 356] width 15 height 12
radio input "true"
click at [894, 486] on input "True" at bounding box center [895, 486] width 15 height 12
radio input "true"
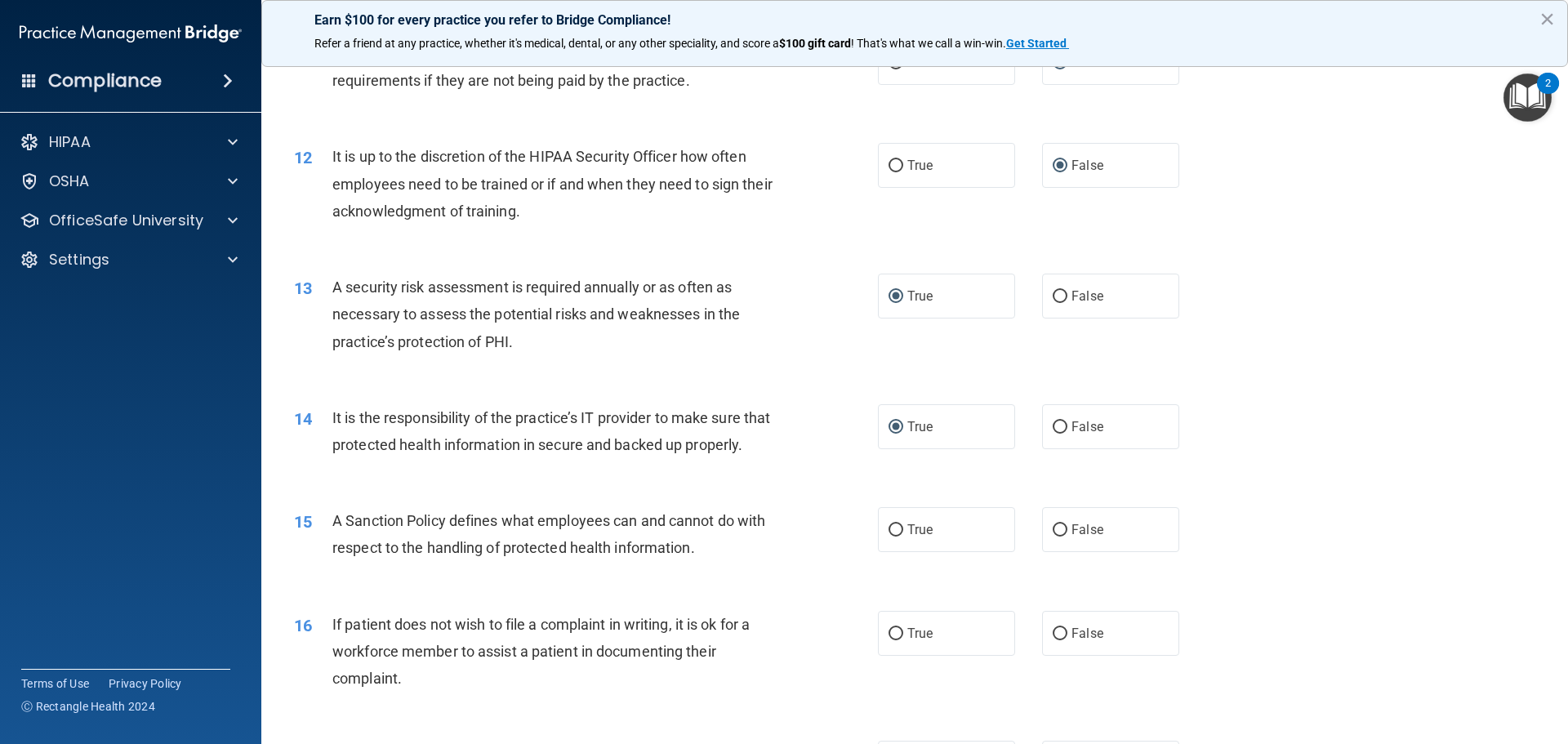
scroll to position [1715, 0]
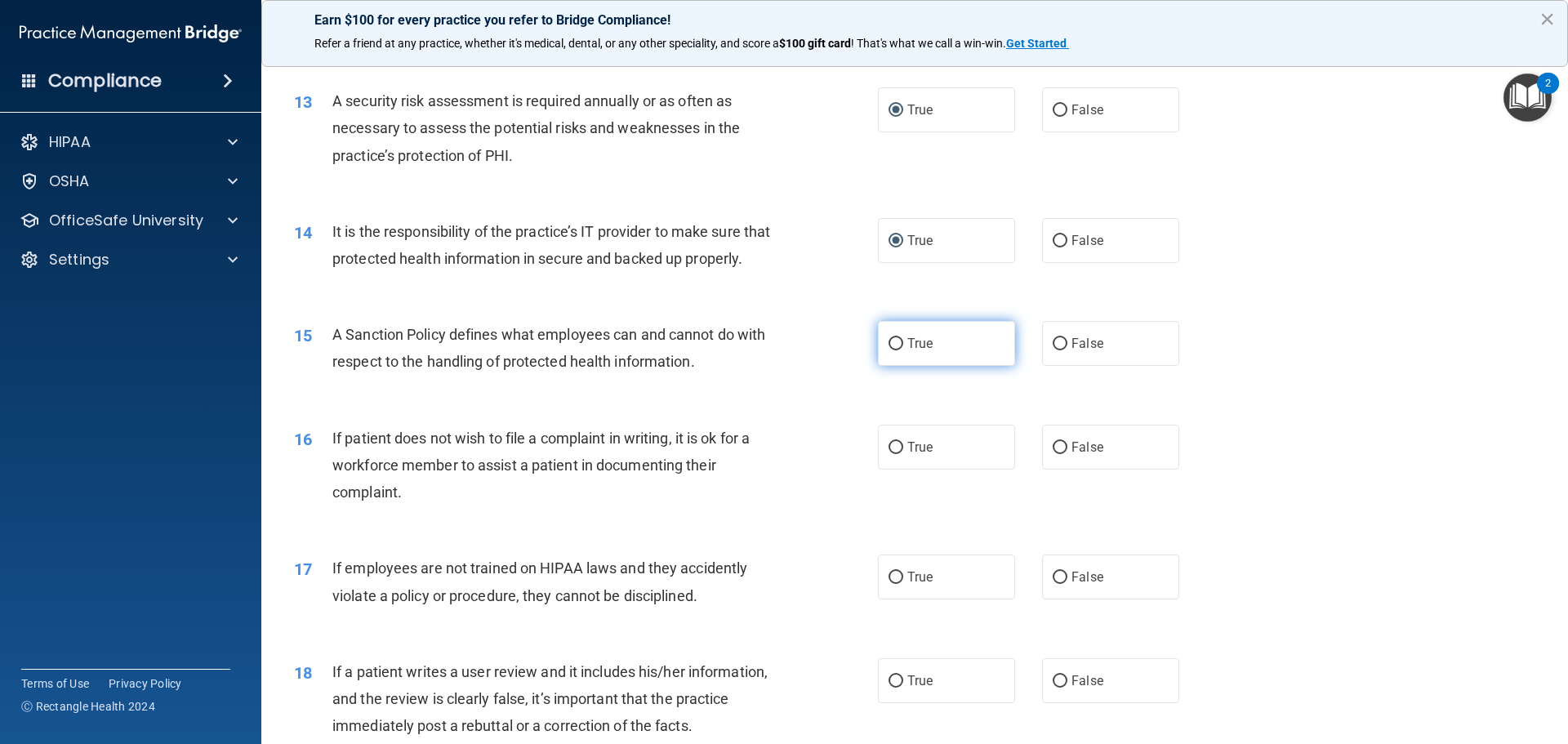
click at [893, 351] on input "True" at bounding box center [895, 344] width 15 height 12
radio input "true"
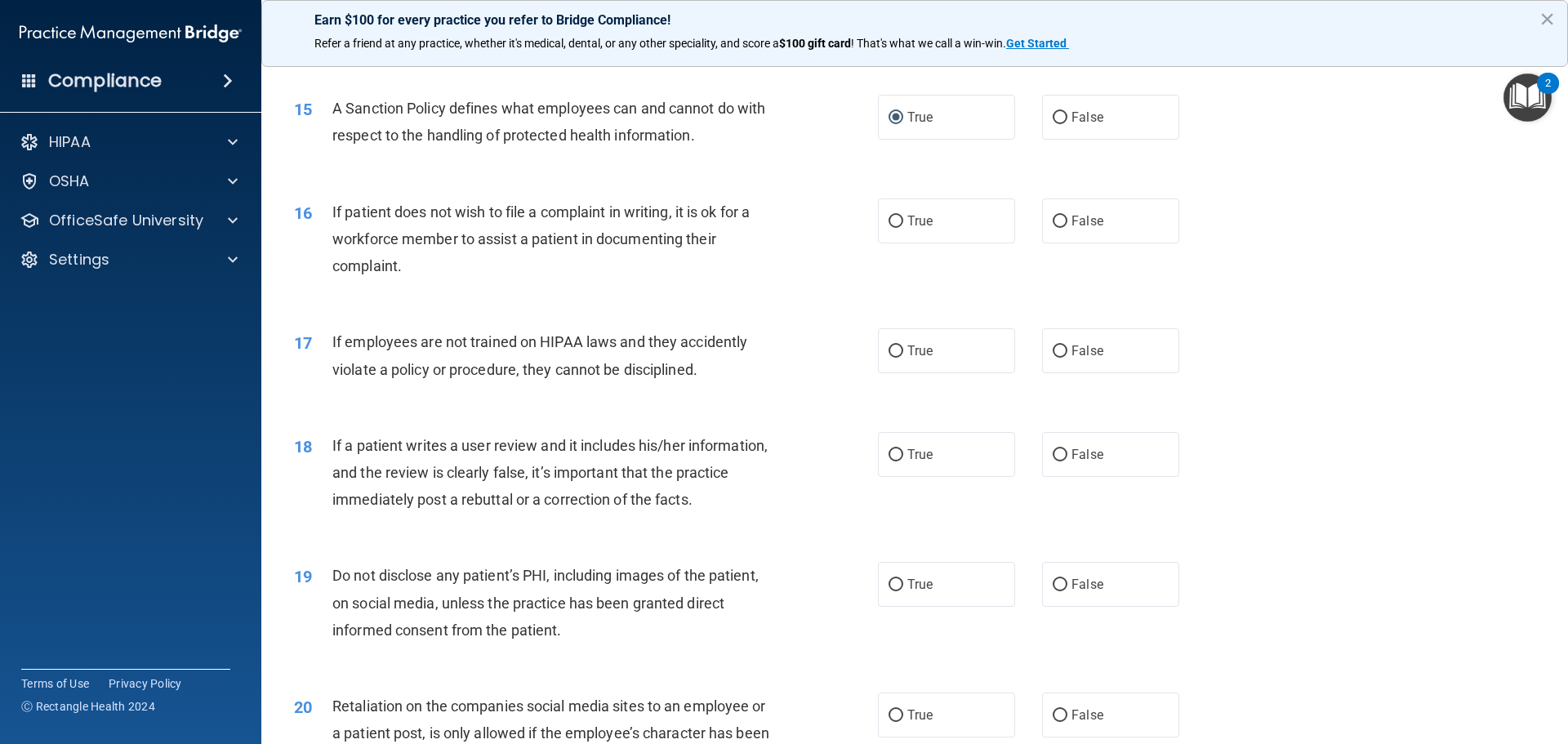
scroll to position [1960, 0]
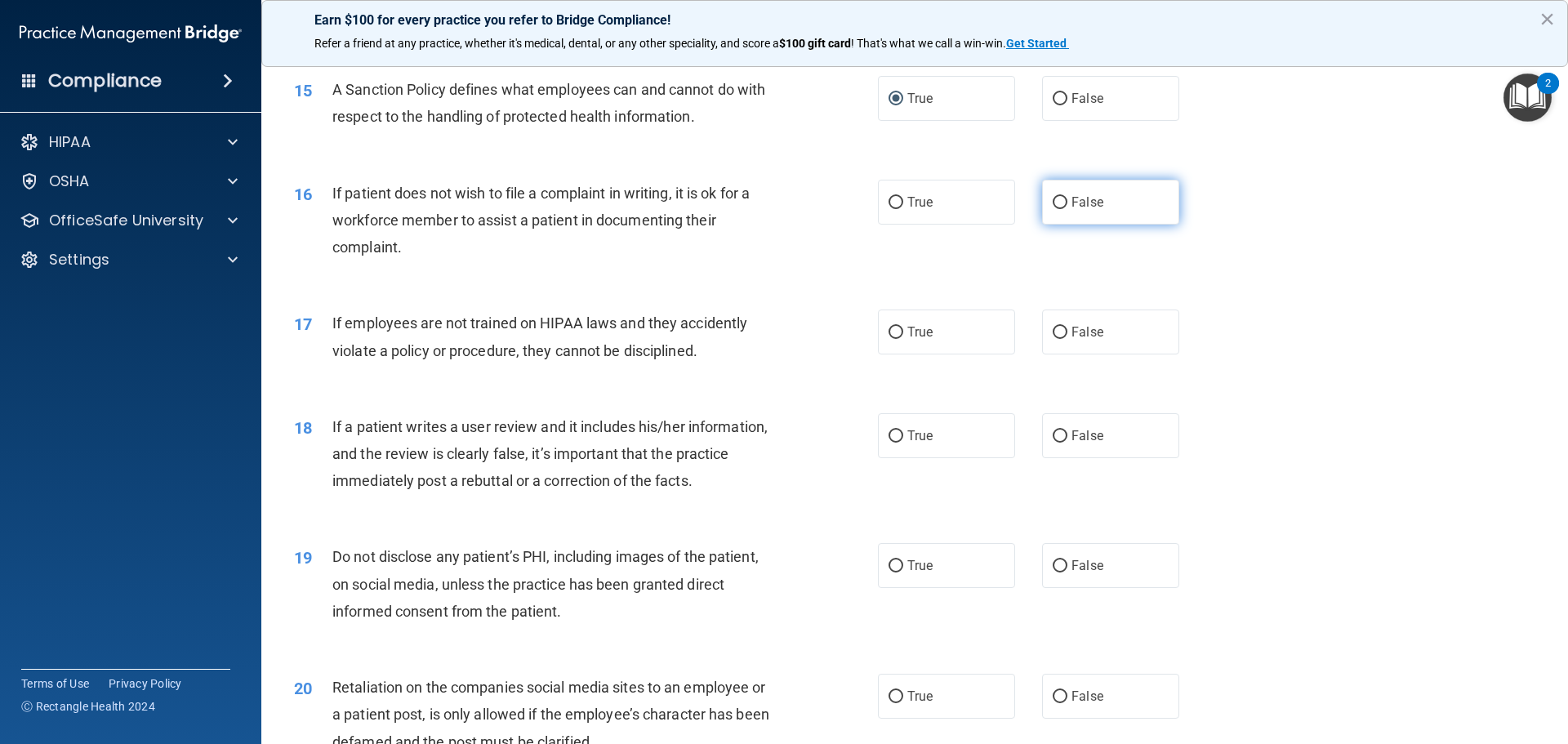
click at [1052, 209] on input "False" at bounding box center [1059, 203] width 15 height 12
radio input "true"
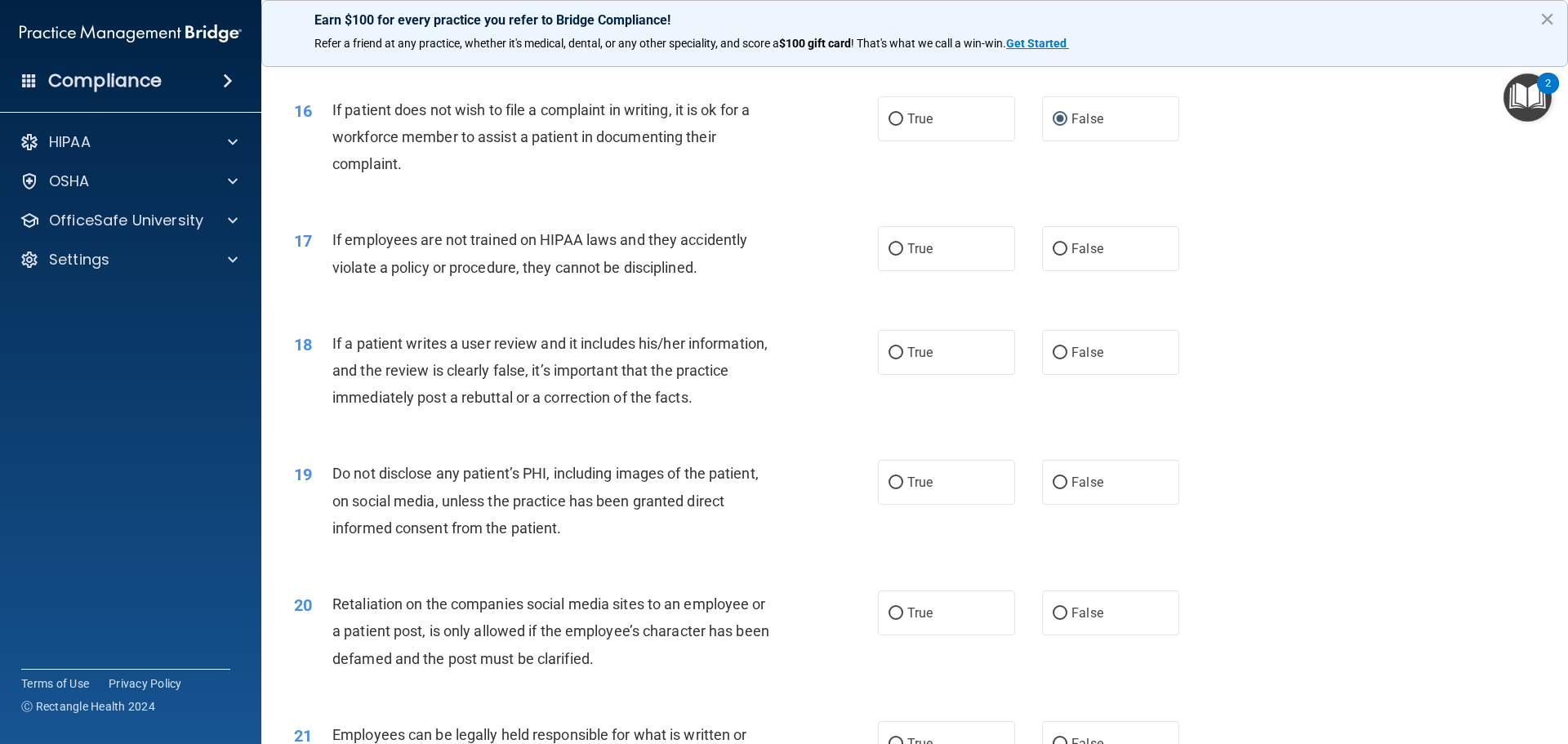
scroll to position [2124, 0]
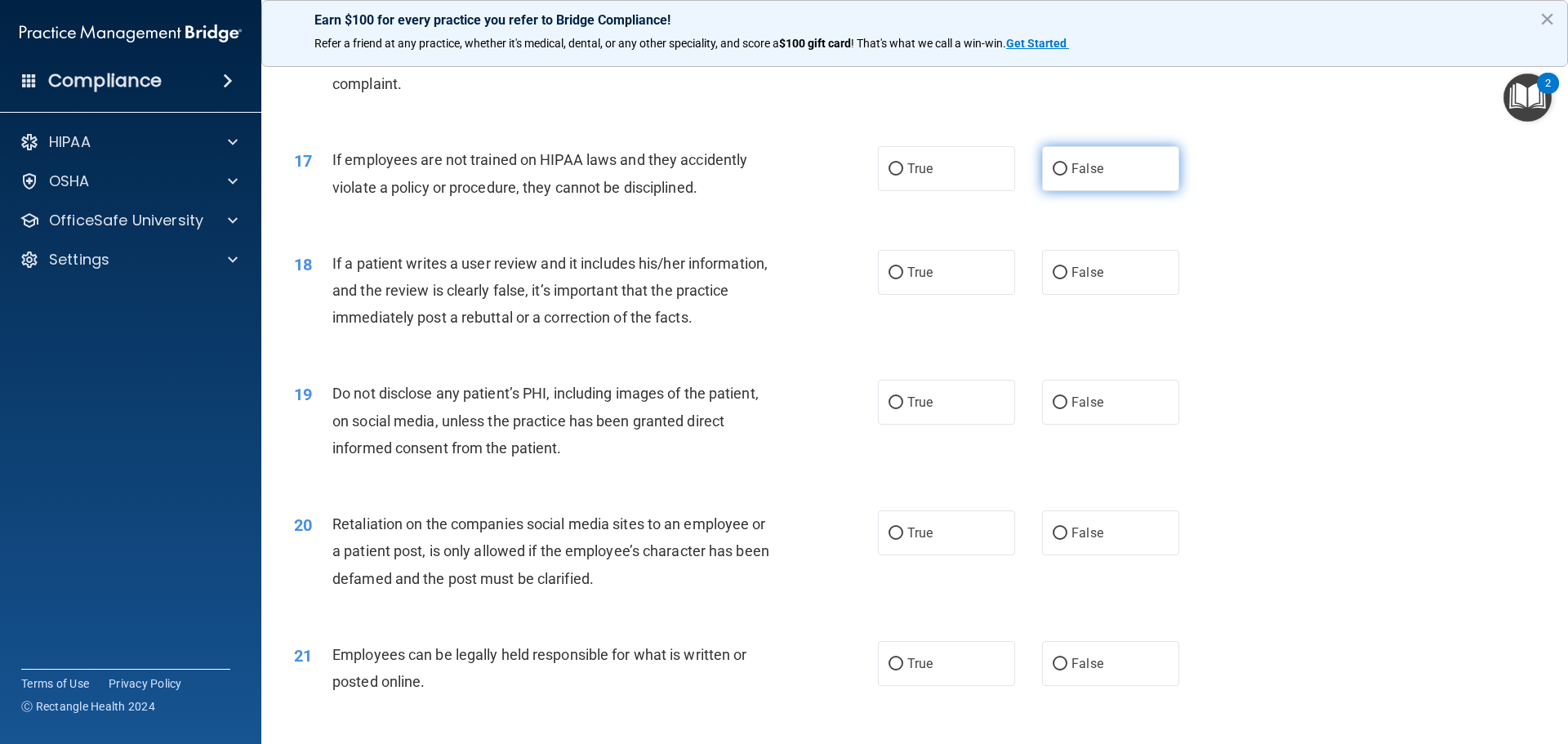
click at [1052, 176] on input "False" at bounding box center [1059, 170] width 15 height 12
radio input "true"
click at [907, 280] on span "True" at bounding box center [920, 273] width 25 height 16
click at [903, 279] on input "True" at bounding box center [895, 273] width 15 height 12
radio input "true"
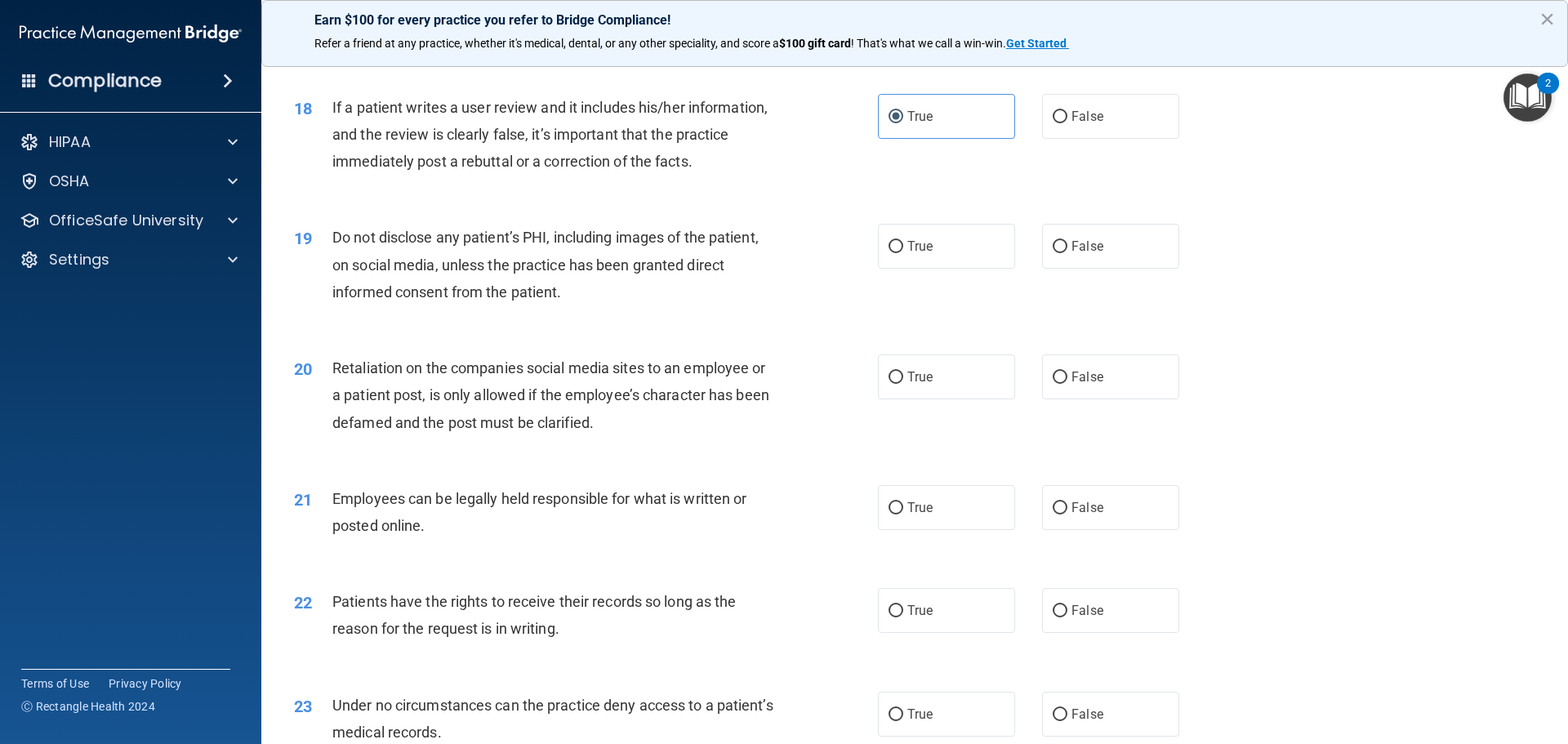
scroll to position [2287, 0]
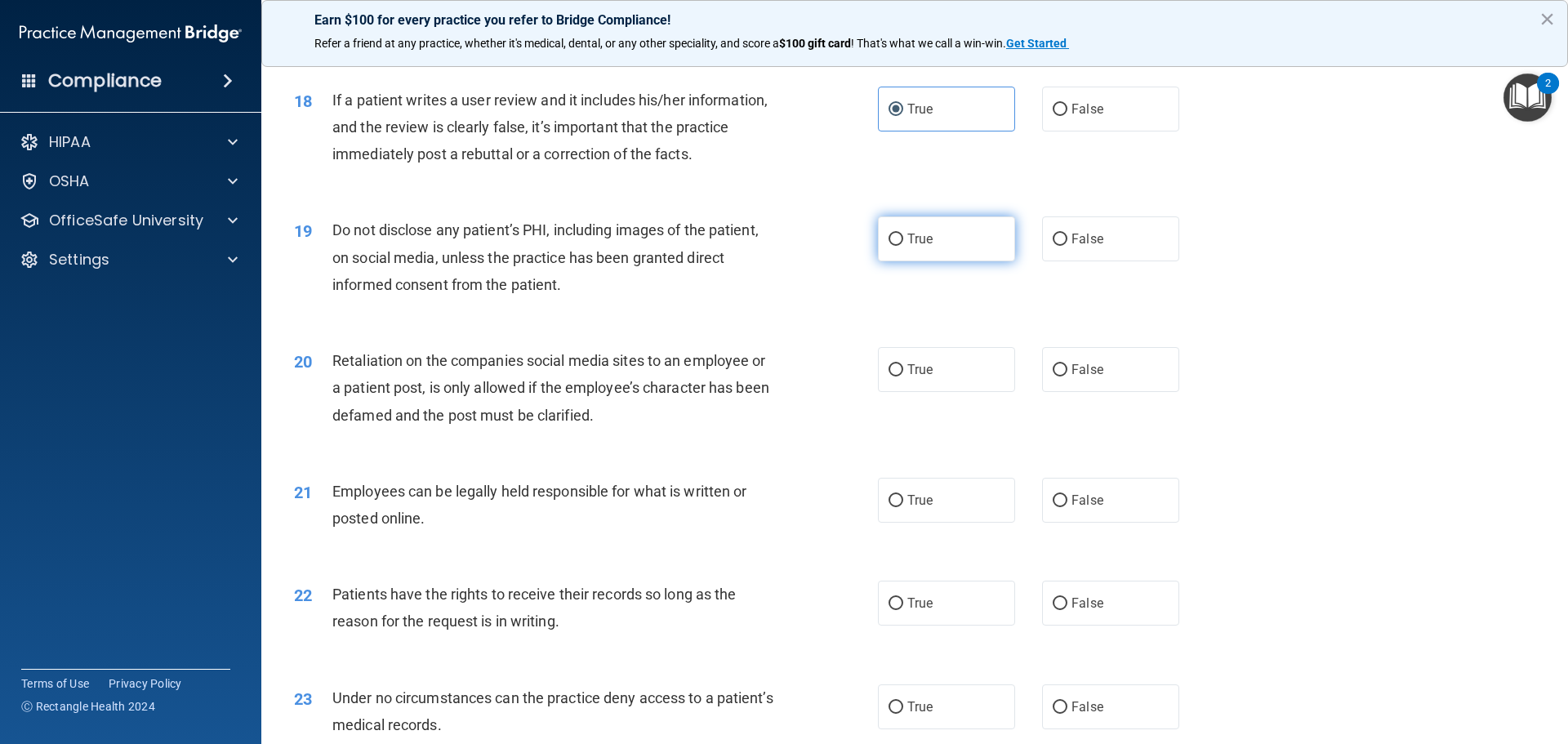
click at [892, 246] on input "True" at bounding box center [895, 240] width 15 height 12
radio input "true"
click at [1052, 377] on input "False" at bounding box center [1059, 371] width 15 height 12
radio input "true"
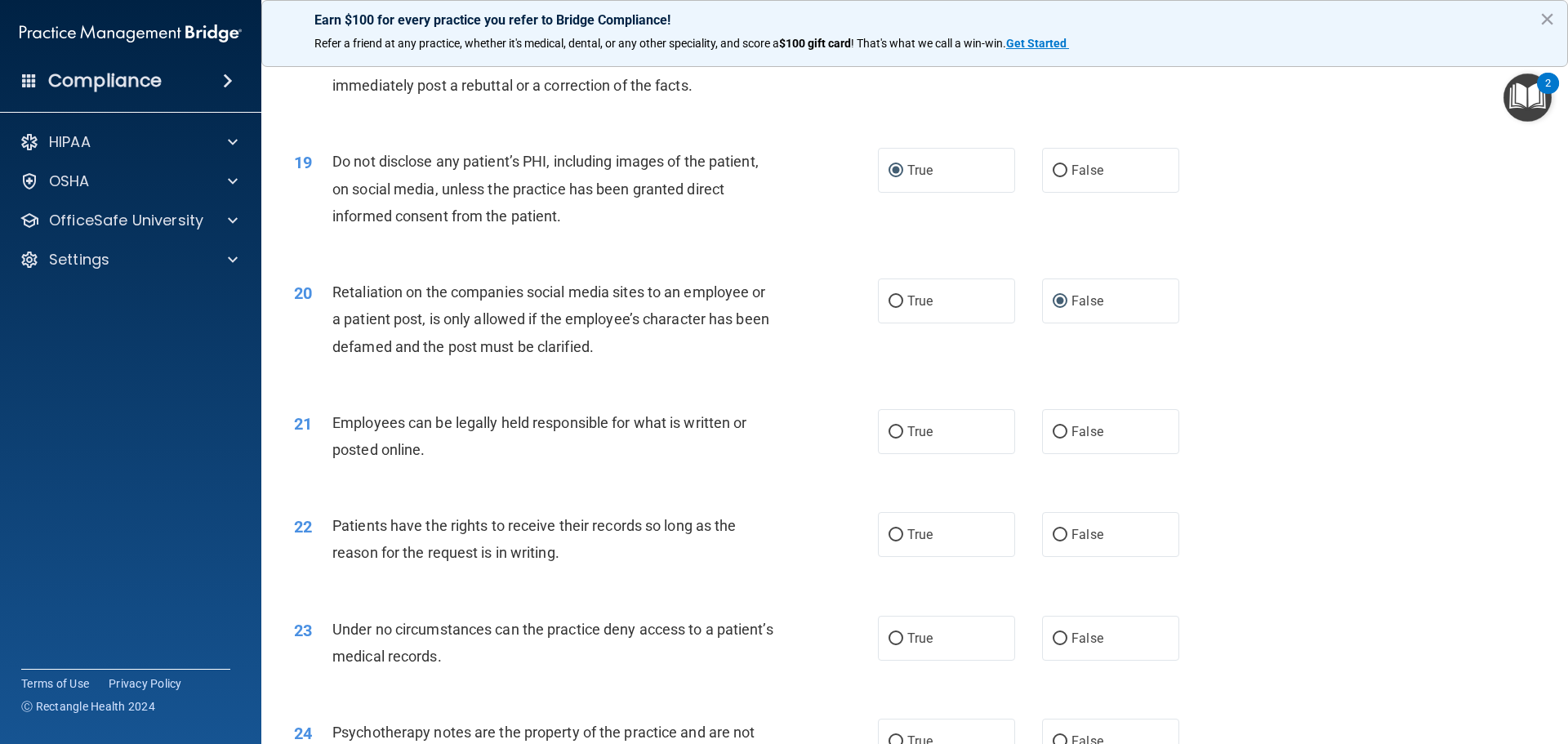
scroll to position [2450, 0]
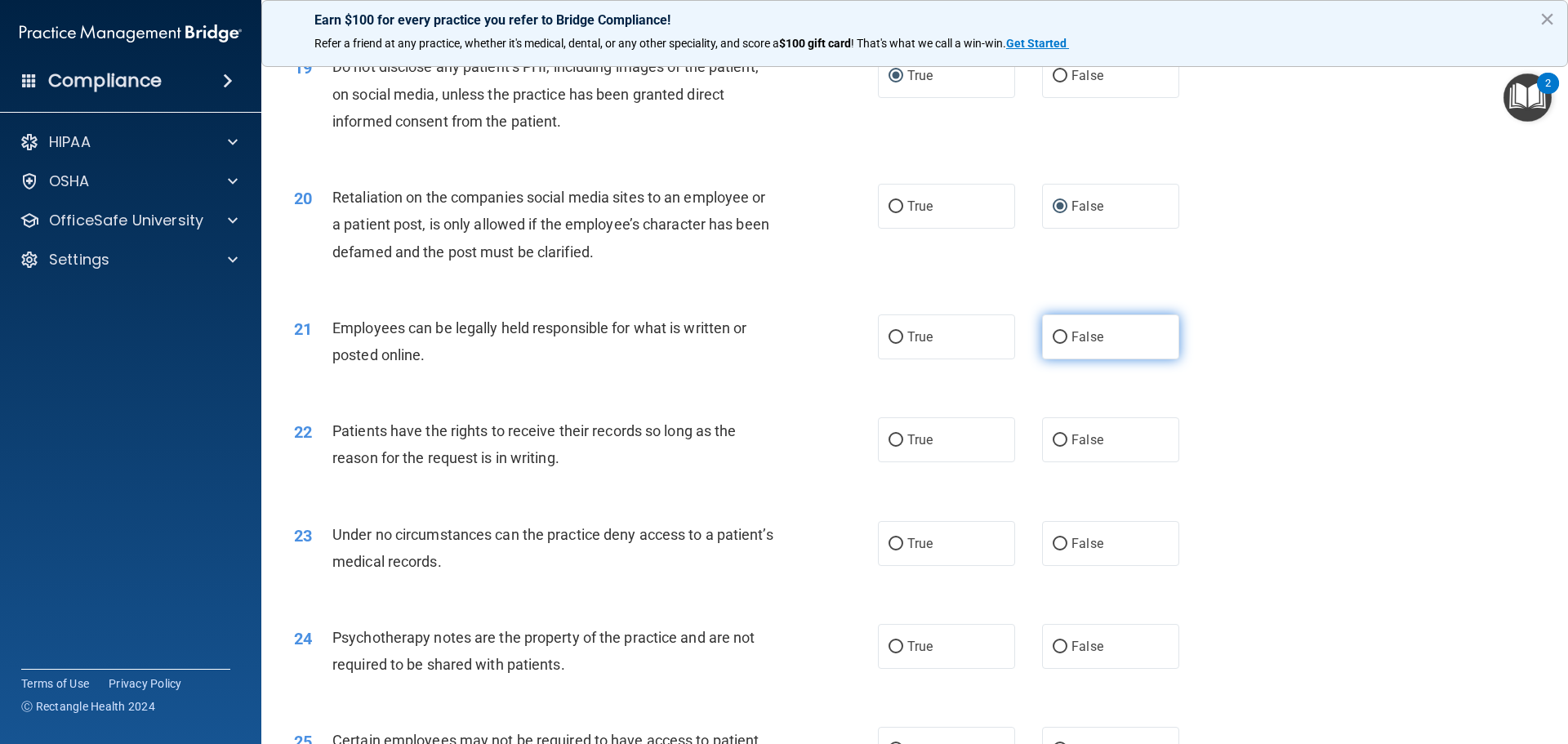
click at [1052, 344] on input "False" at bounding box center [1059, 338] width 15 height 12
radio input "true"
click at [888, 447] on input "True" at bounding box center [895, 441] width 15 height 12
radio input "true"
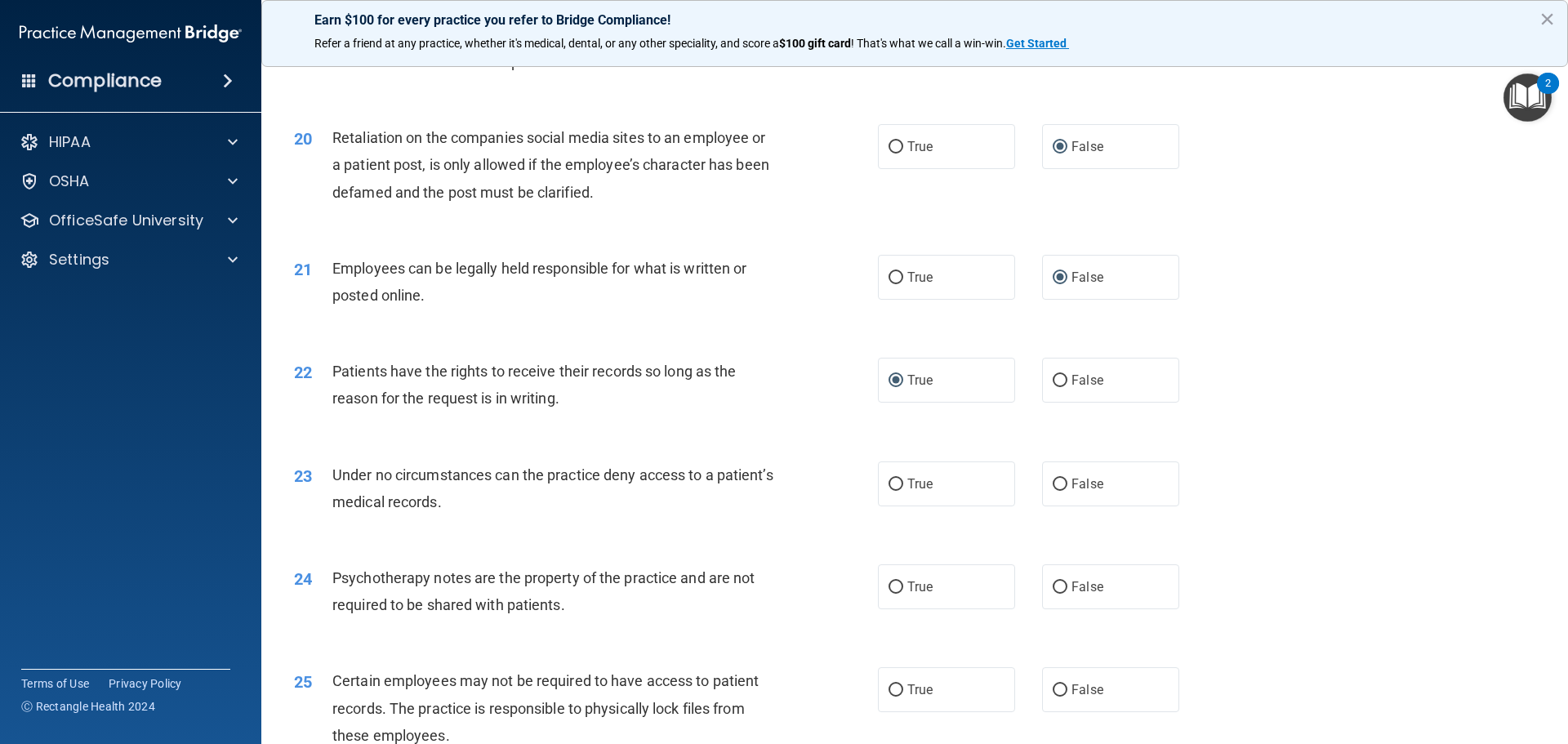
scroll to position [2614, 0]
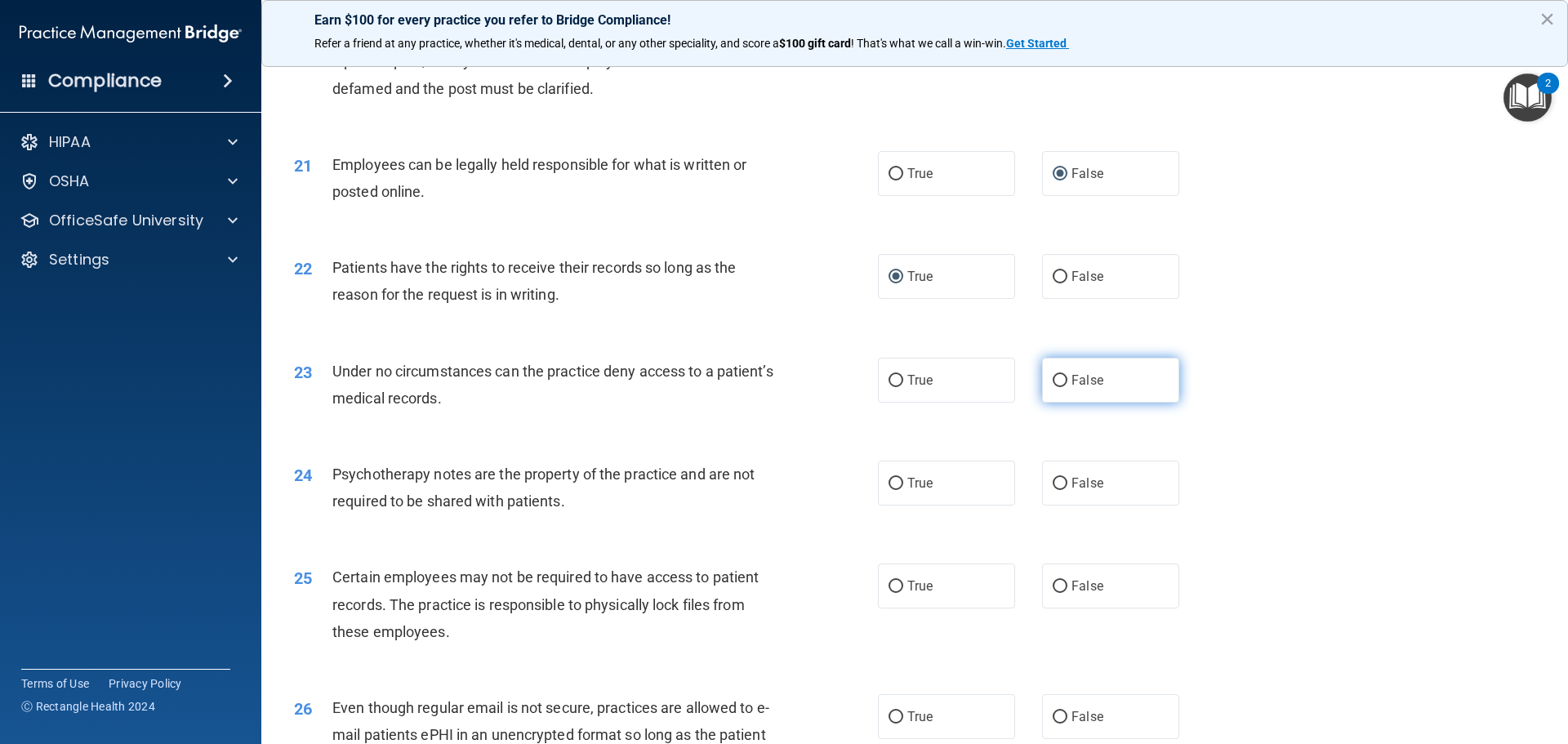
click at [1052, 387] on input "False" at bounding box center [1059, 381] width 15 height 12
radio input "true"
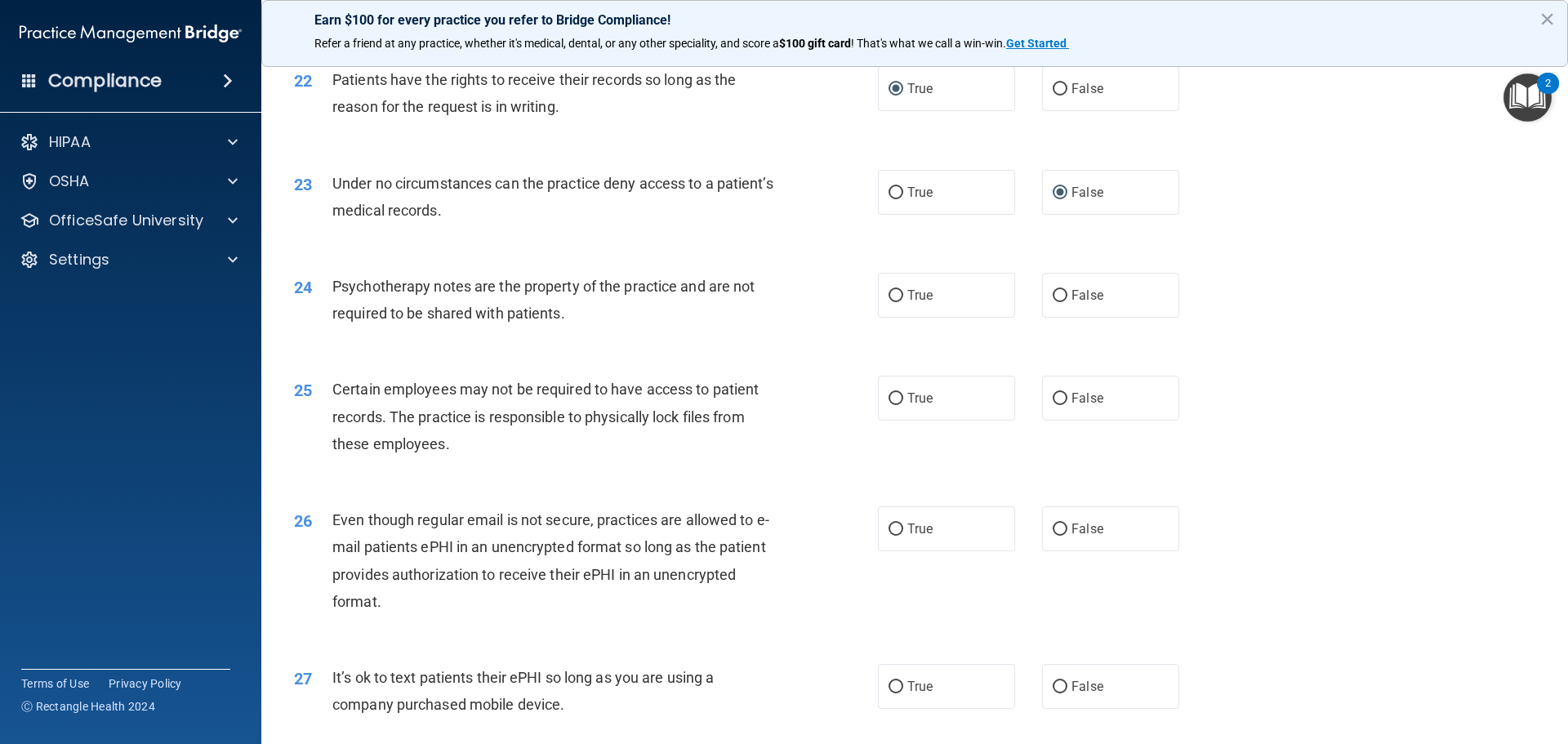
scroll to position [2858, 0]
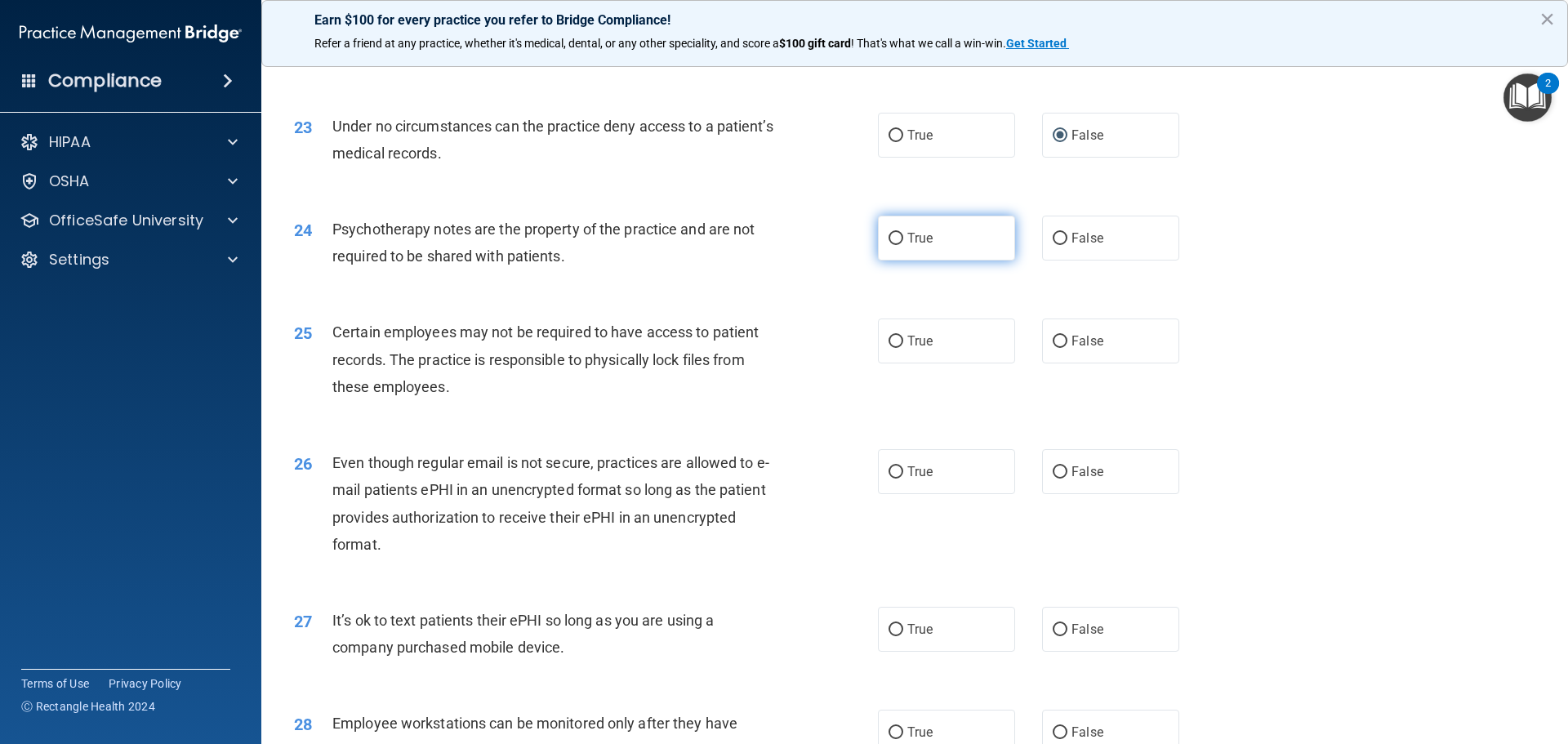
click at [889, 245] on input "True" at bounding box center [895, 239] width 15 height 12
radio input "true"
click at [888, 348] on input "True" at bounding box center [895, 342] width 15 height 12
radio input "true"
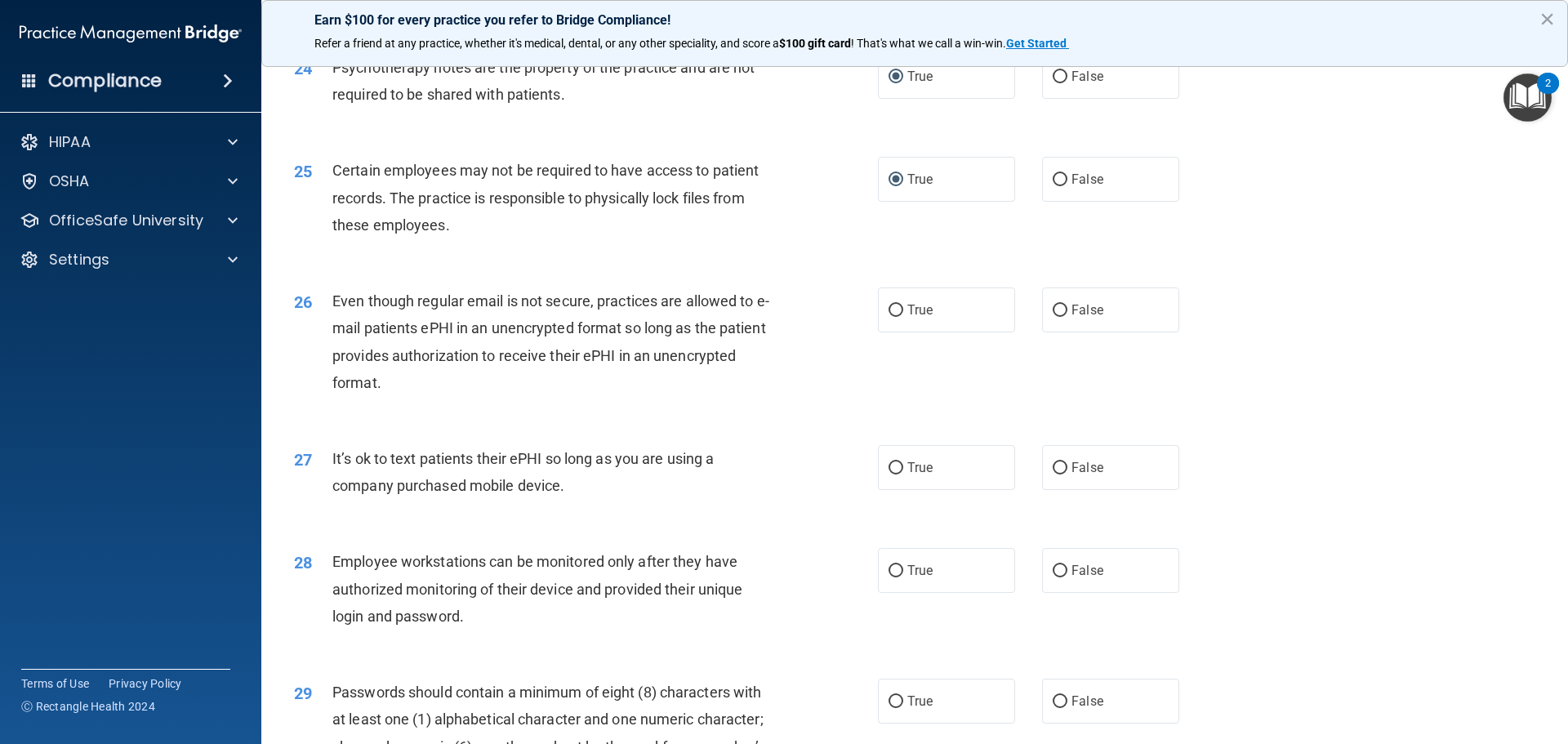
scroll to position [3022, 0]
click at [889, 315] on input "True" at bounding box center [895, 309] width 15 height 12
radio input "true"
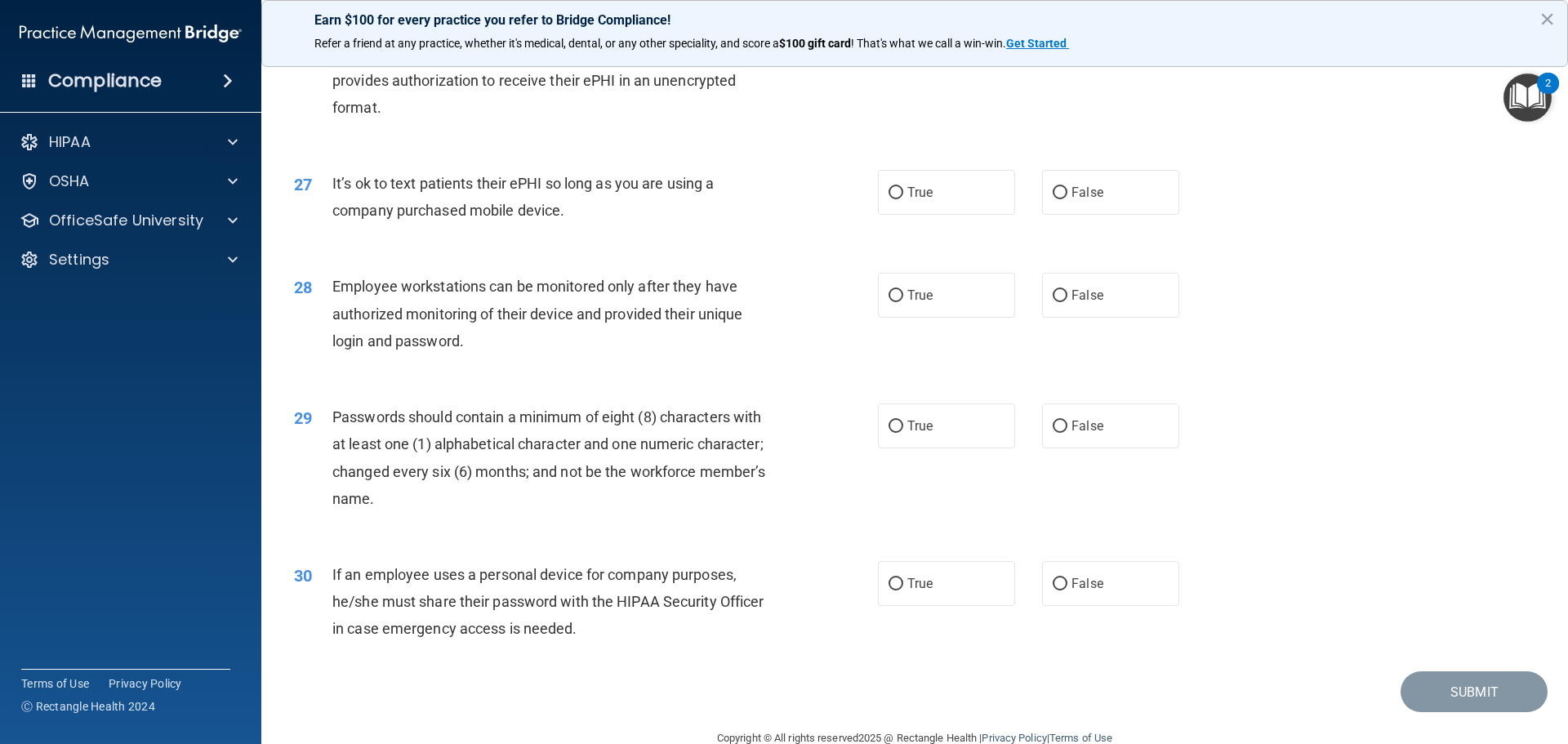
scroll to position [3267, 0]
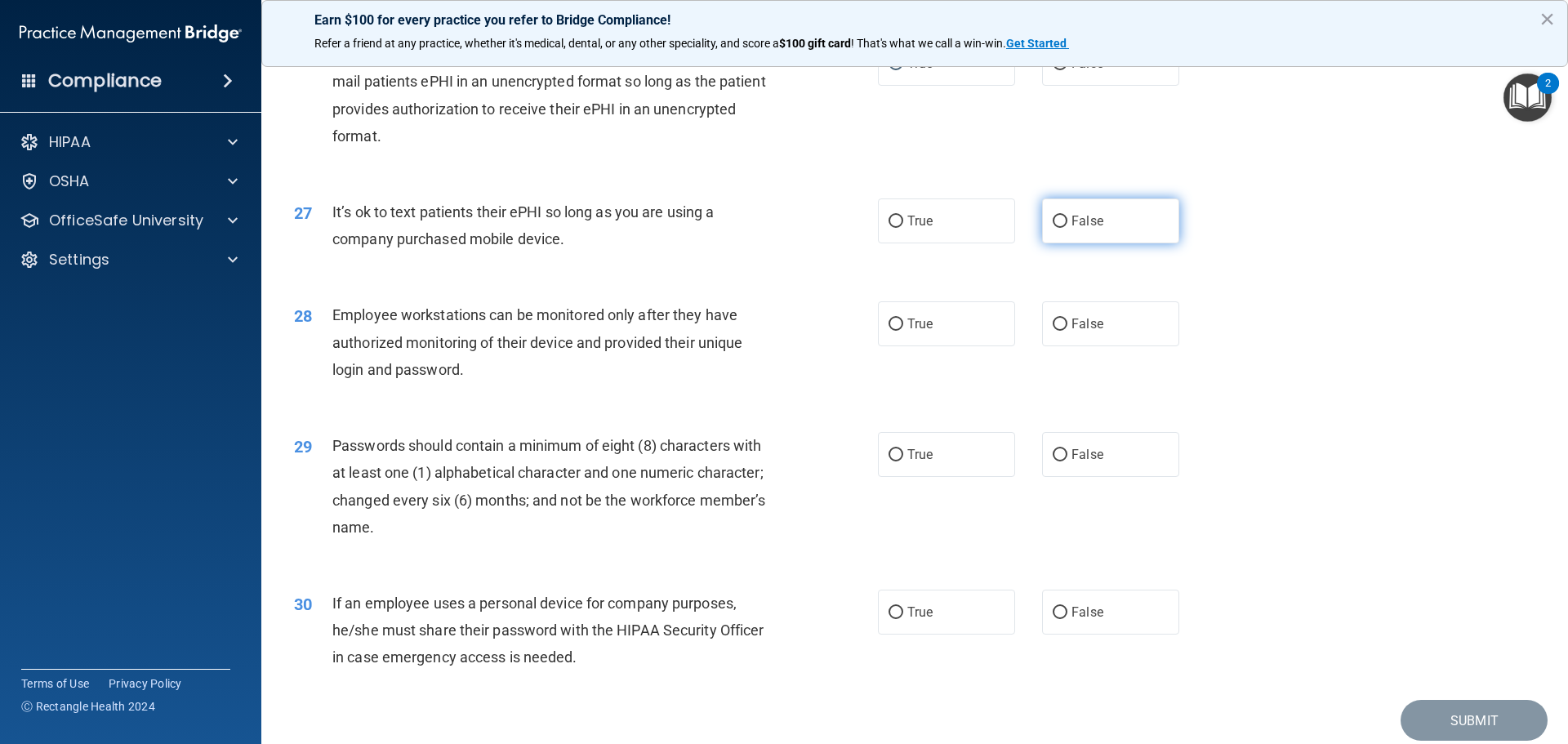
click at [1052, 228] on input "False" at bounding box center [1059, 222] width 15 height 12
radio input "true"
click at [888, 331] on input "True" at bounding box center [895, 325] width 15 height 12
radio input "true"
click at [1056, 462] on input "False" at bounding box center [1059, 456] width 15 height 12
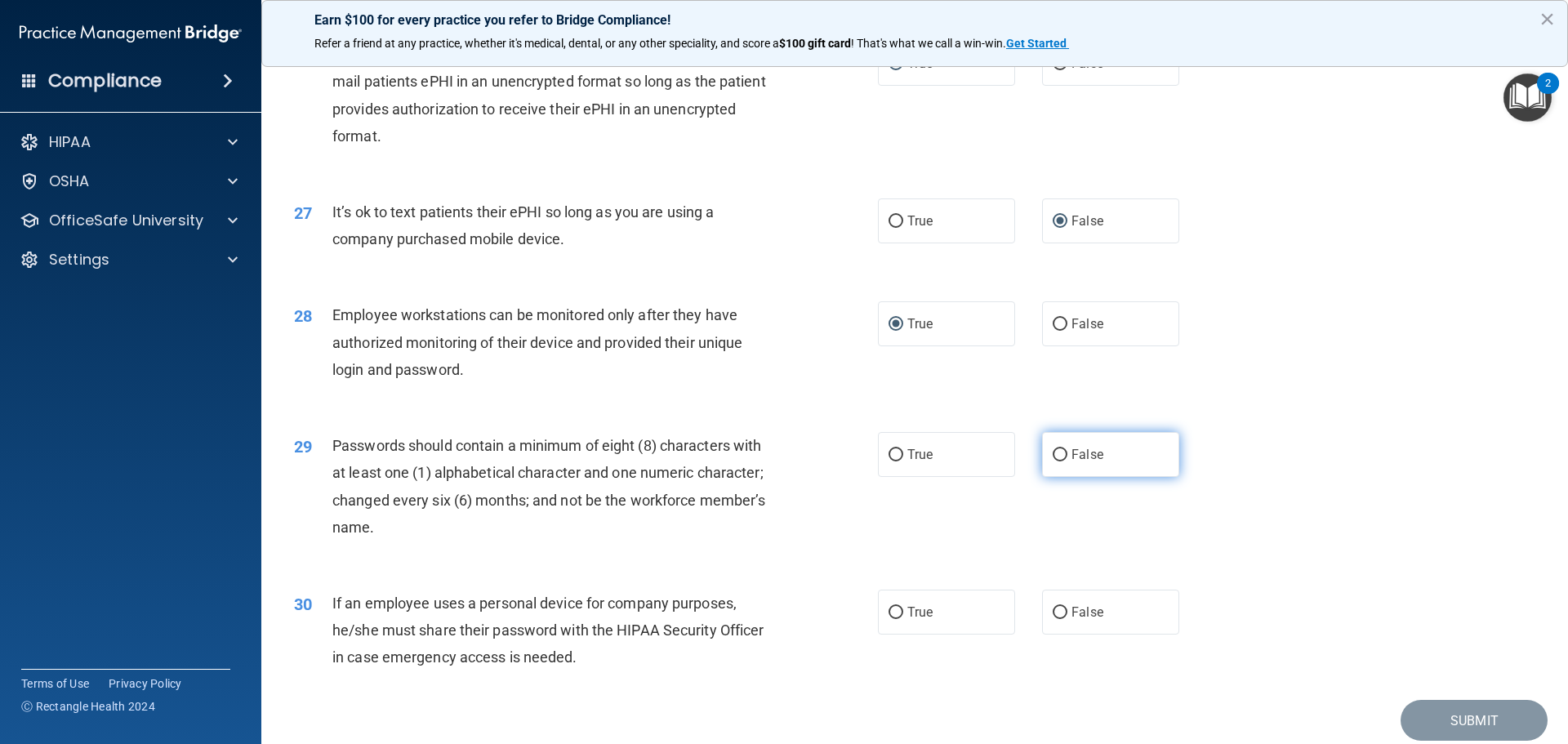
radio input "true"
click at [889, 462] on input "True" at bounding box center [895, 456] width 15 height 12
radio input "true"
radio input "false"
click at [1052, 619] on input "False" at bounding box center [1059, 613] width 15 height 12
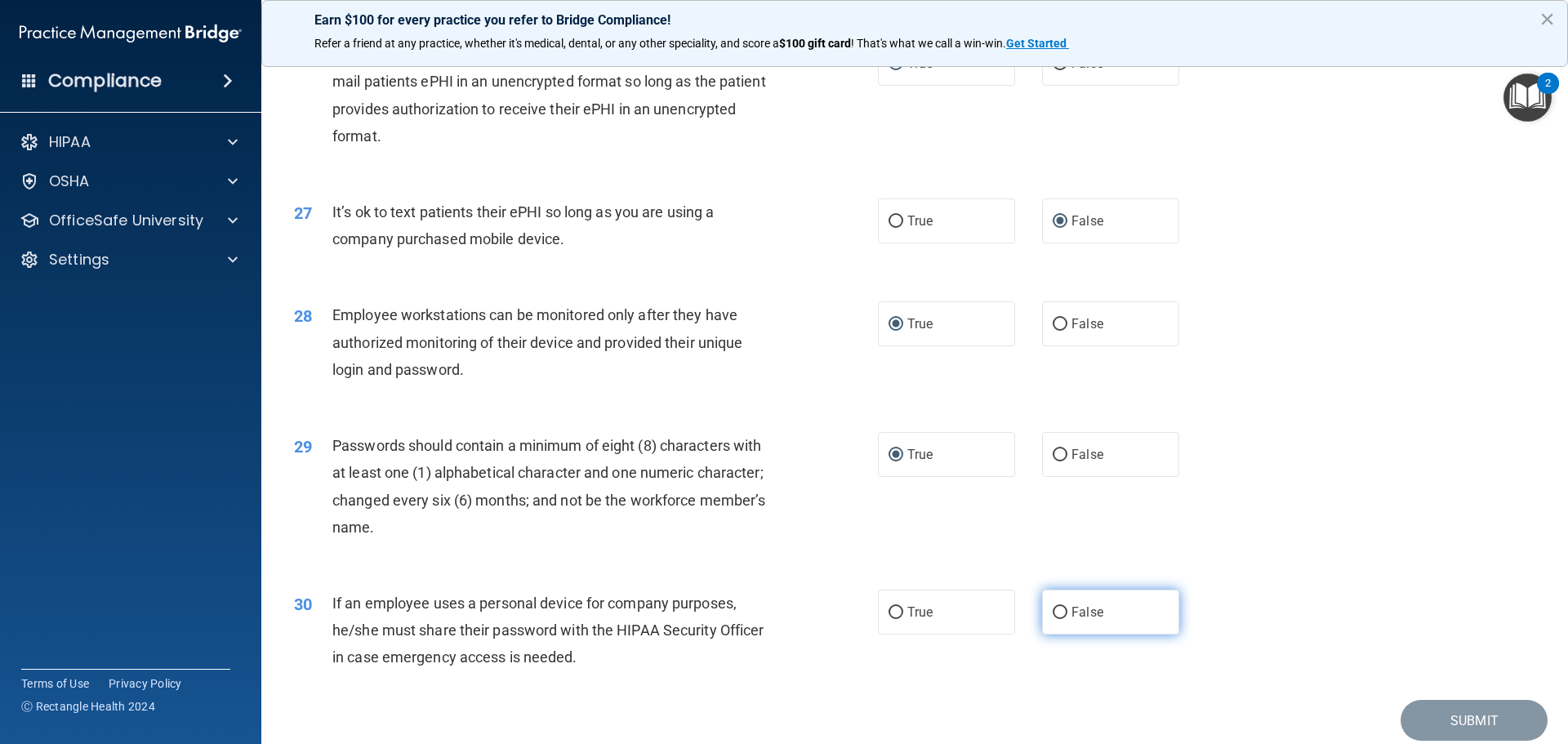
radio input "true"
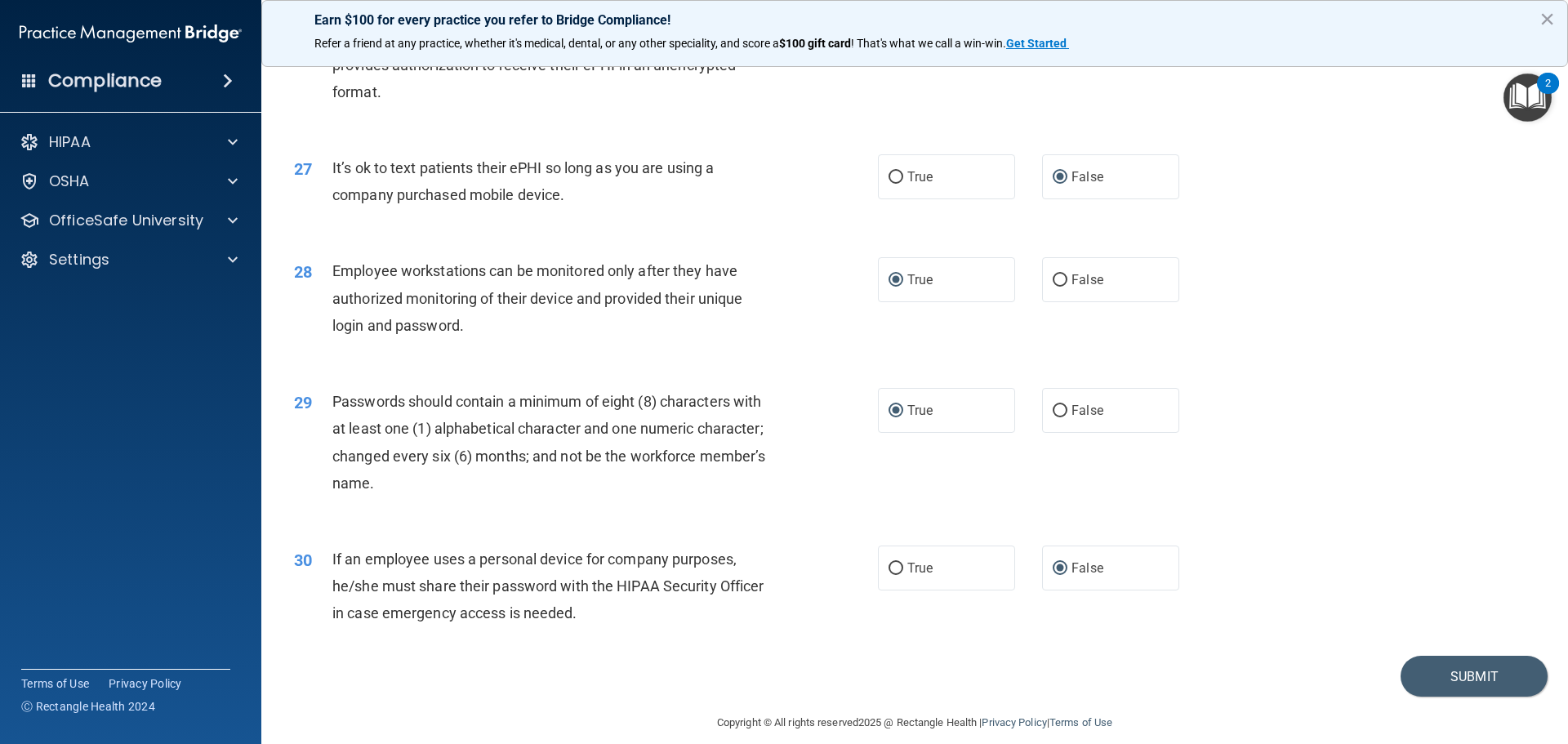
scroll to position [3356, 0]
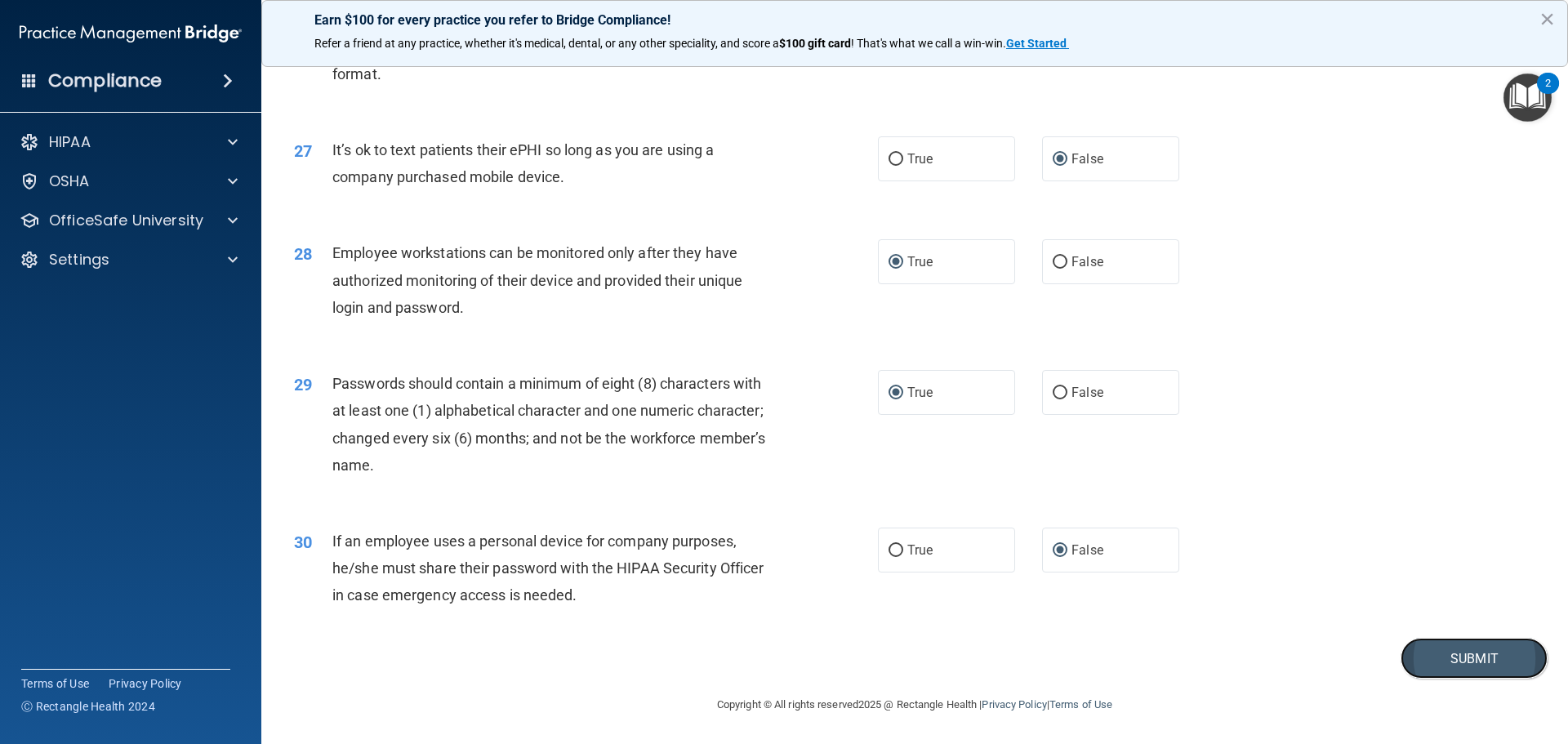
click at [1466, 663] on button "Submit" at bounding box center [1474, 658] width 147 height 42
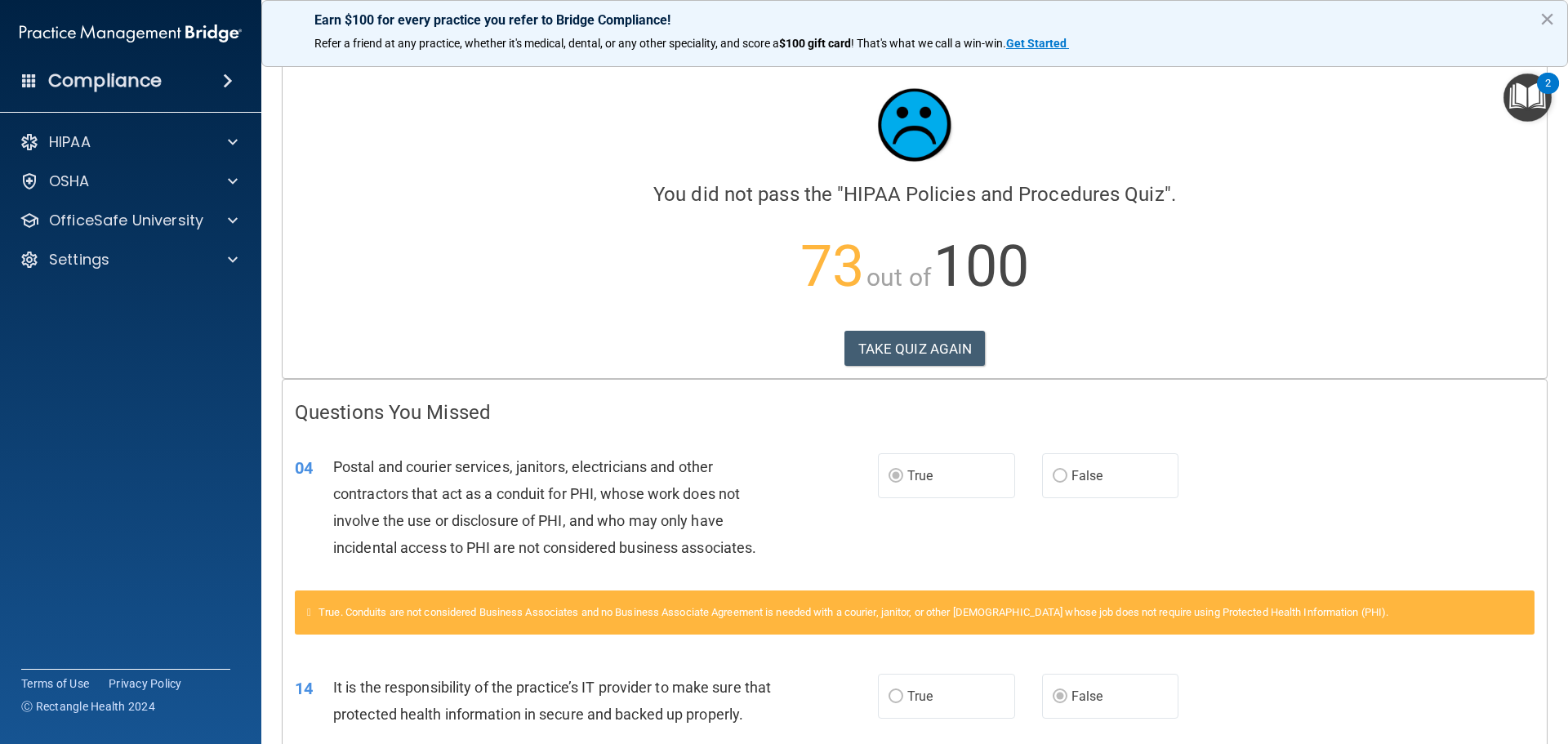
scroll to position [3, 0]
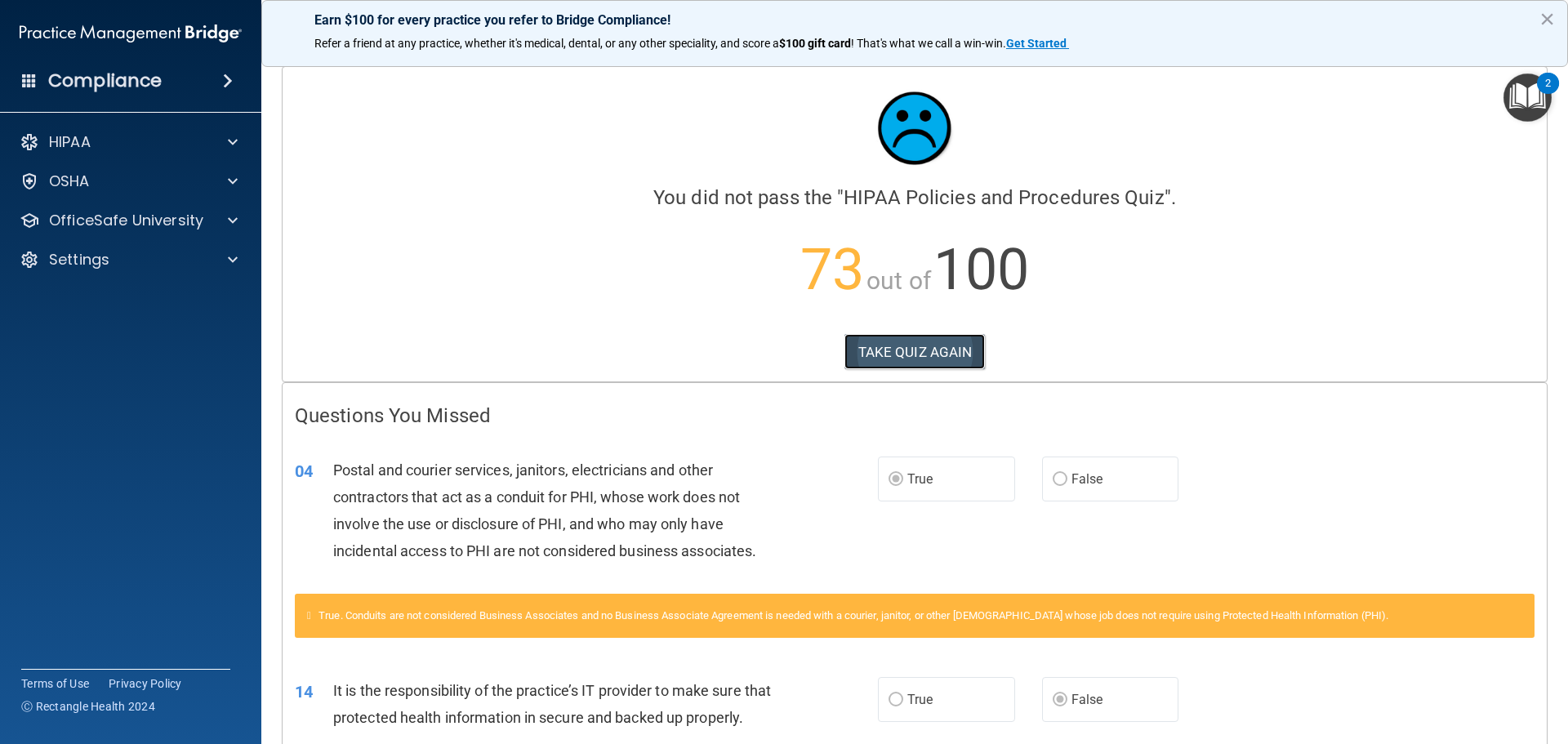
click at [938, 348] on button "TAKE QUIZ AGAIN" at bounding box center [914, 352] width 141 height 36
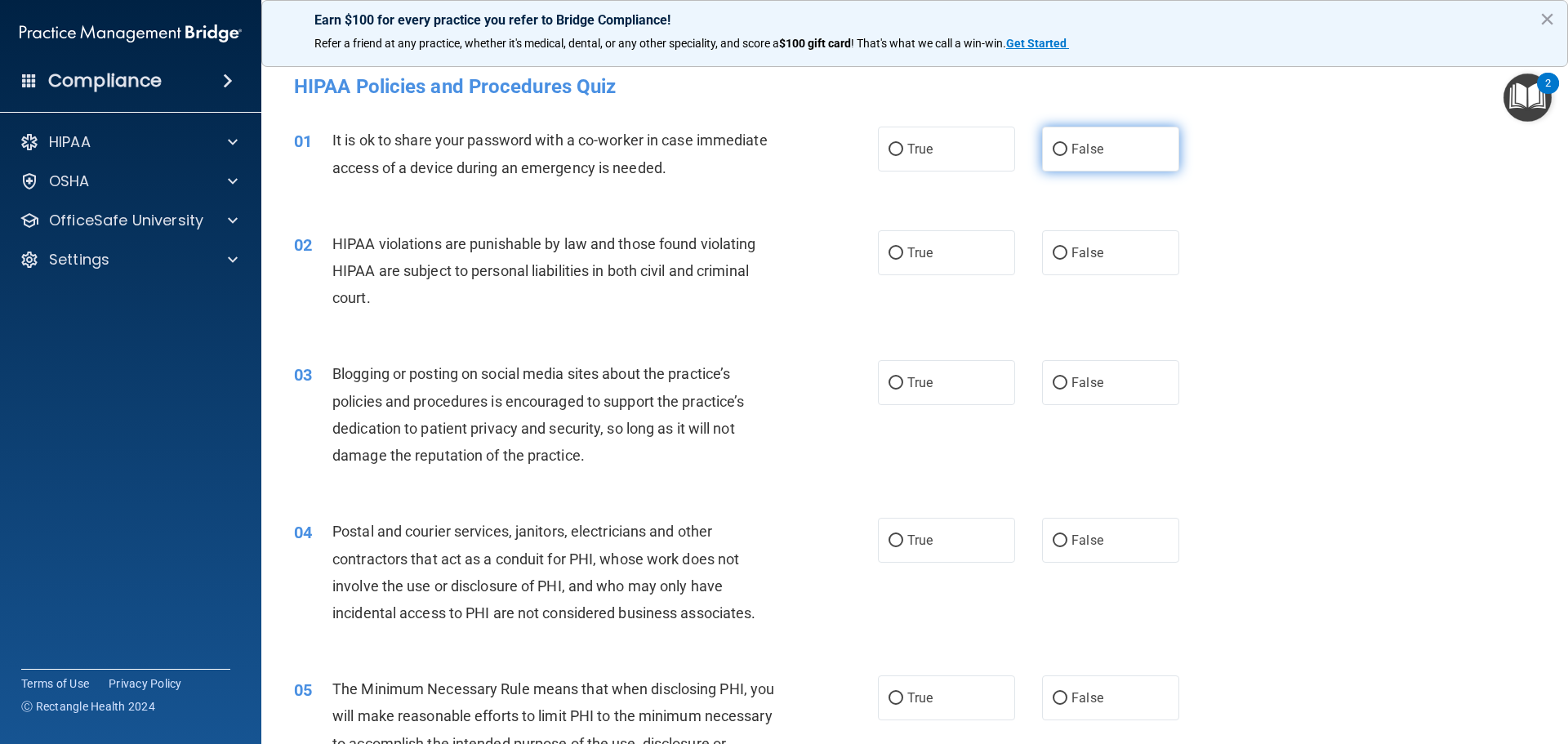
click at [1055, 148] on input "False" at bounding box center [1059, 150] width 15 height 12
radio input "true"
click at [890, 248] on input "True" at bounding box center [895, 254] width 15 height 12
radio input "true"
click at [1055, 382] on input "False" at bounding box center [1059, 384] width 15 height 12
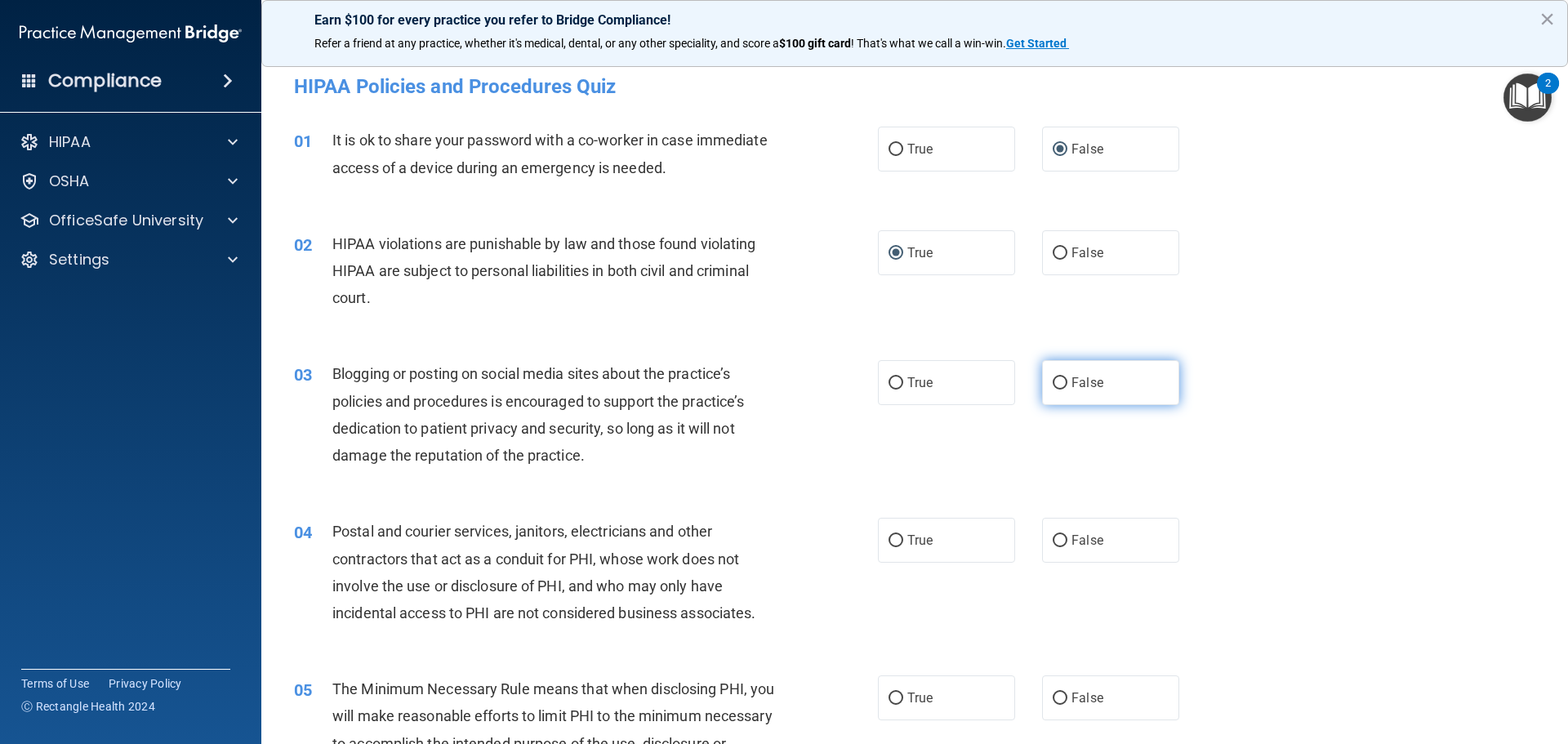
radio input "true"
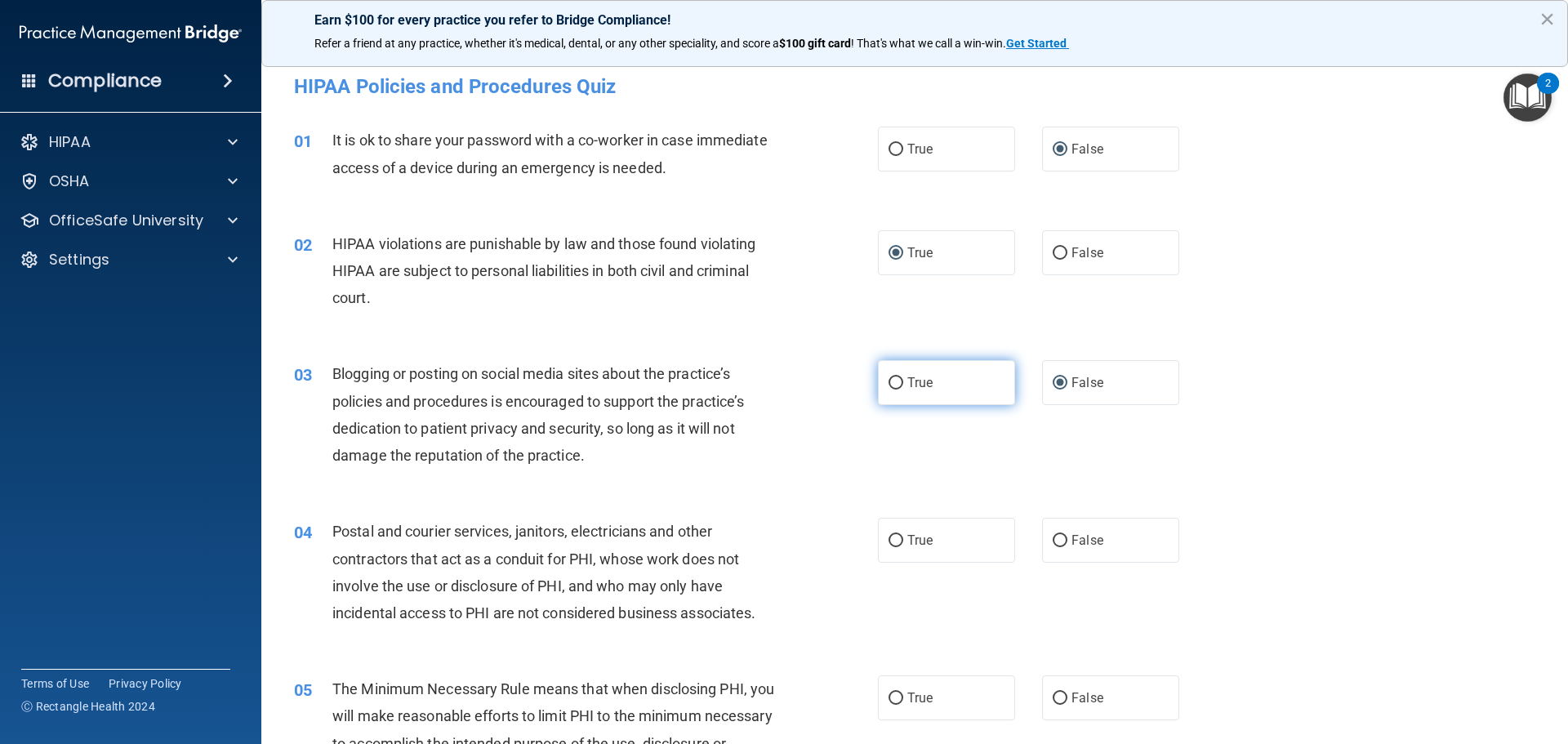
click at [900, 383] on label "True" at bounding box center [946, 383] width 137 height 45
click at [900, 383] on input "True" at bounding box center [895, 384] width 15 height 12
radio input "true"
click at [1054, 383] on input "False" at bounding box center [1059, 384] width 15 height 12
radio input "true"
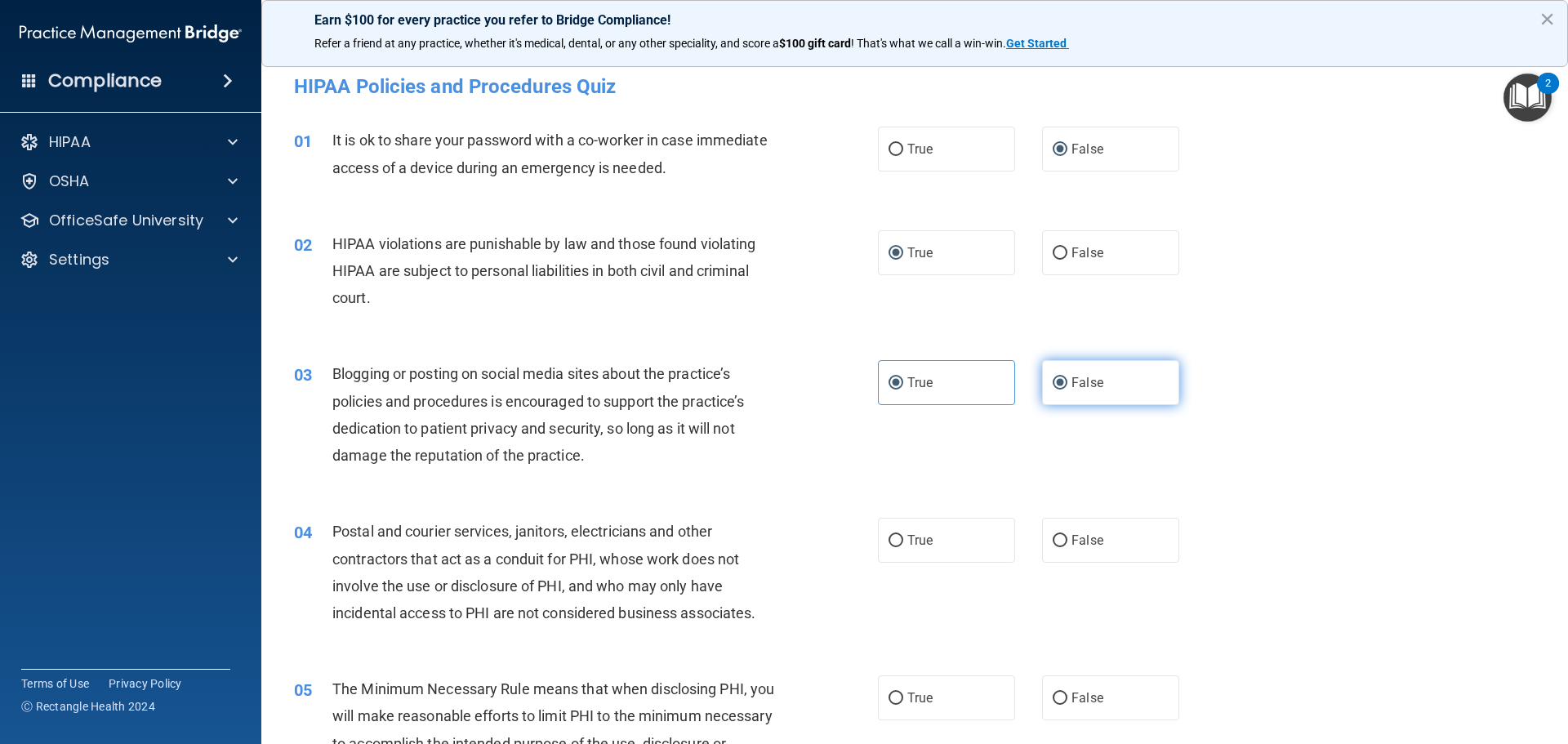
radio input "false"
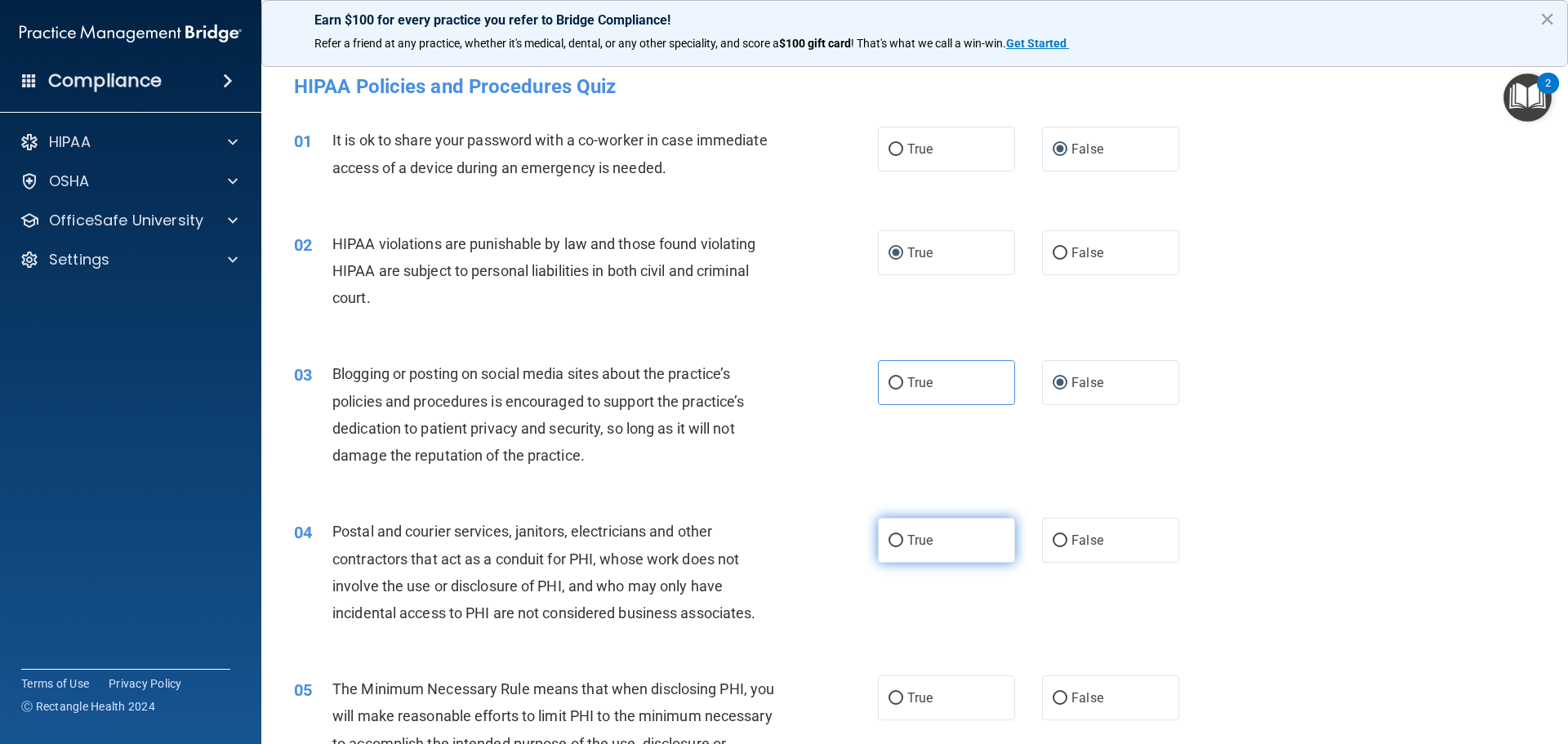
click at [894, 541] on input "True" at bounding box center [895, 541] width 15 height 12
radio input "true"
click at [894, 702] on input "True" at bounding box center [895, 699] width 15 height 12
radio input "true"
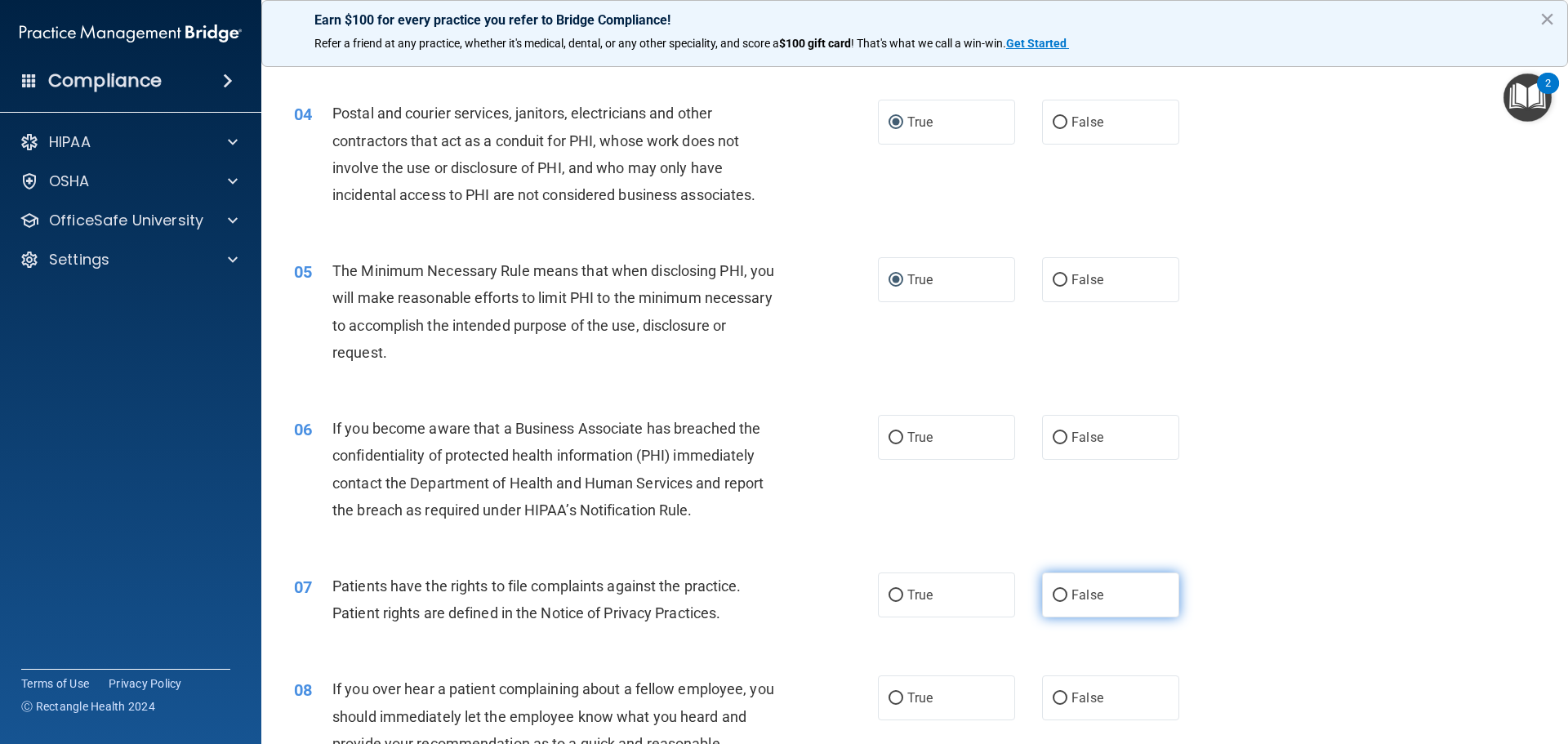
scroll to position [656, 0]
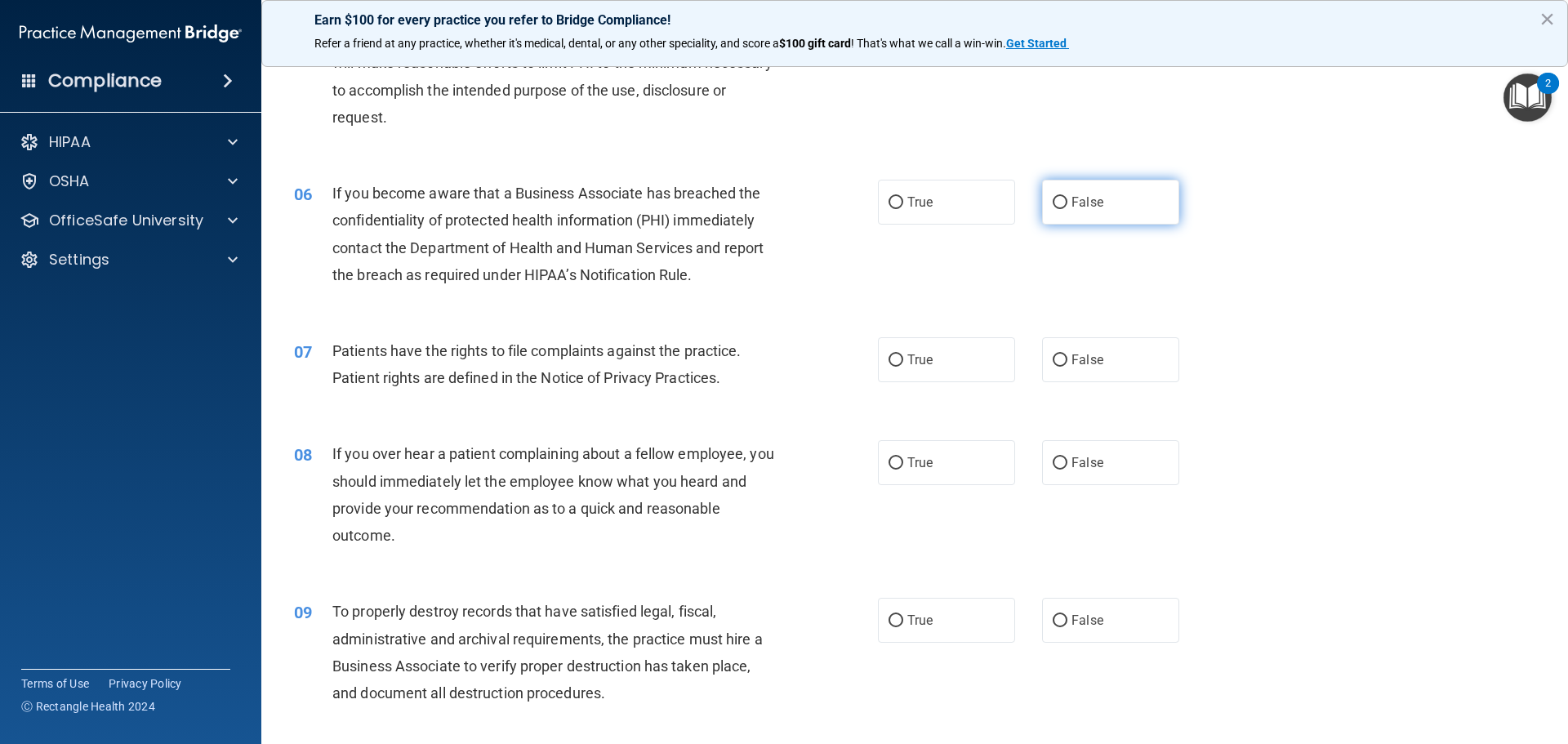
click at [1052, 197] on input "False" at bounding box center [1059, 203] width 15 height 12
radio input "true"
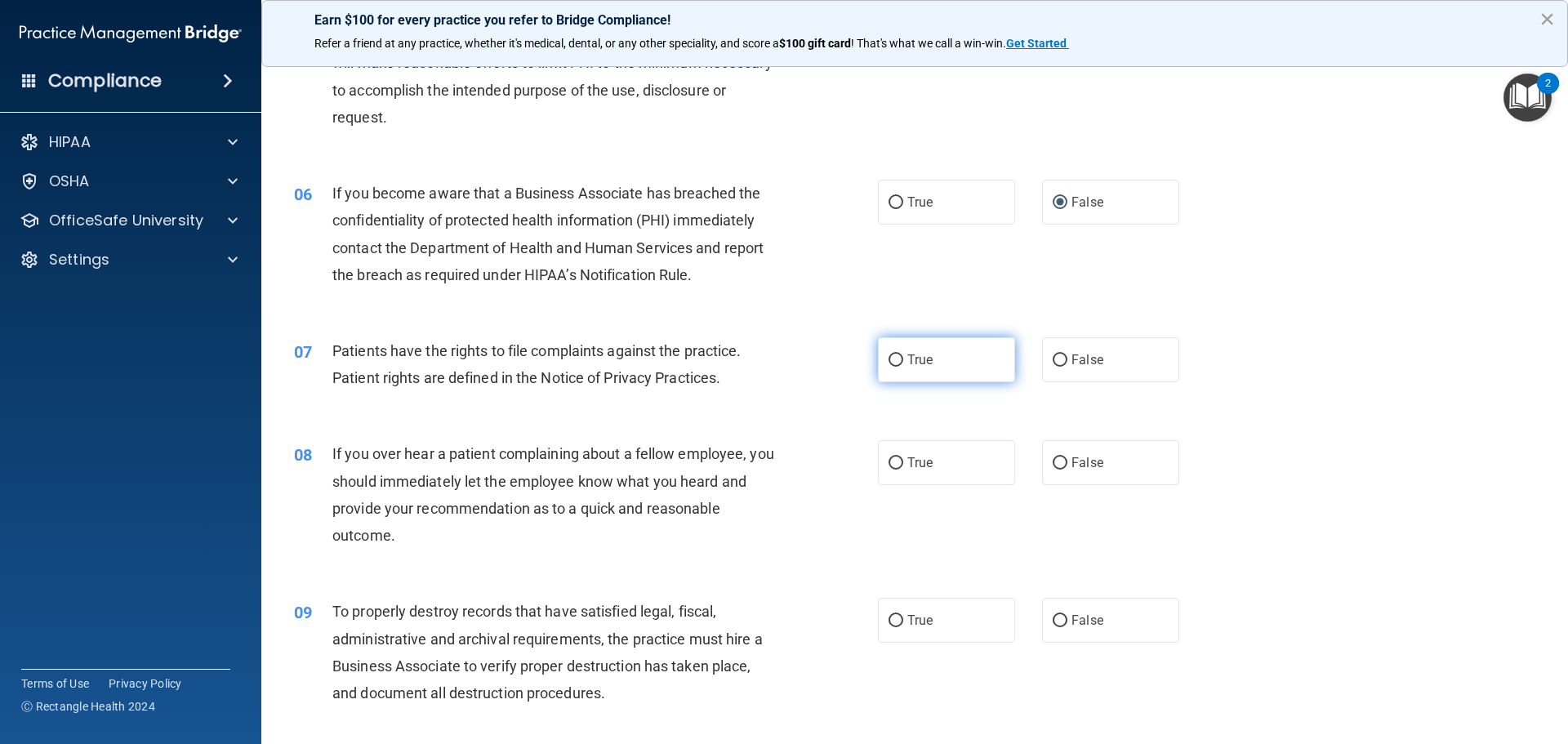
click at [895, 359] on input "True" at bounding box center [895, 360] width 15 height 12
radio input "true"
click at [1058, 465] on input "False" at bounding box center [1059, 463] width 15 height 12
radio input "true"
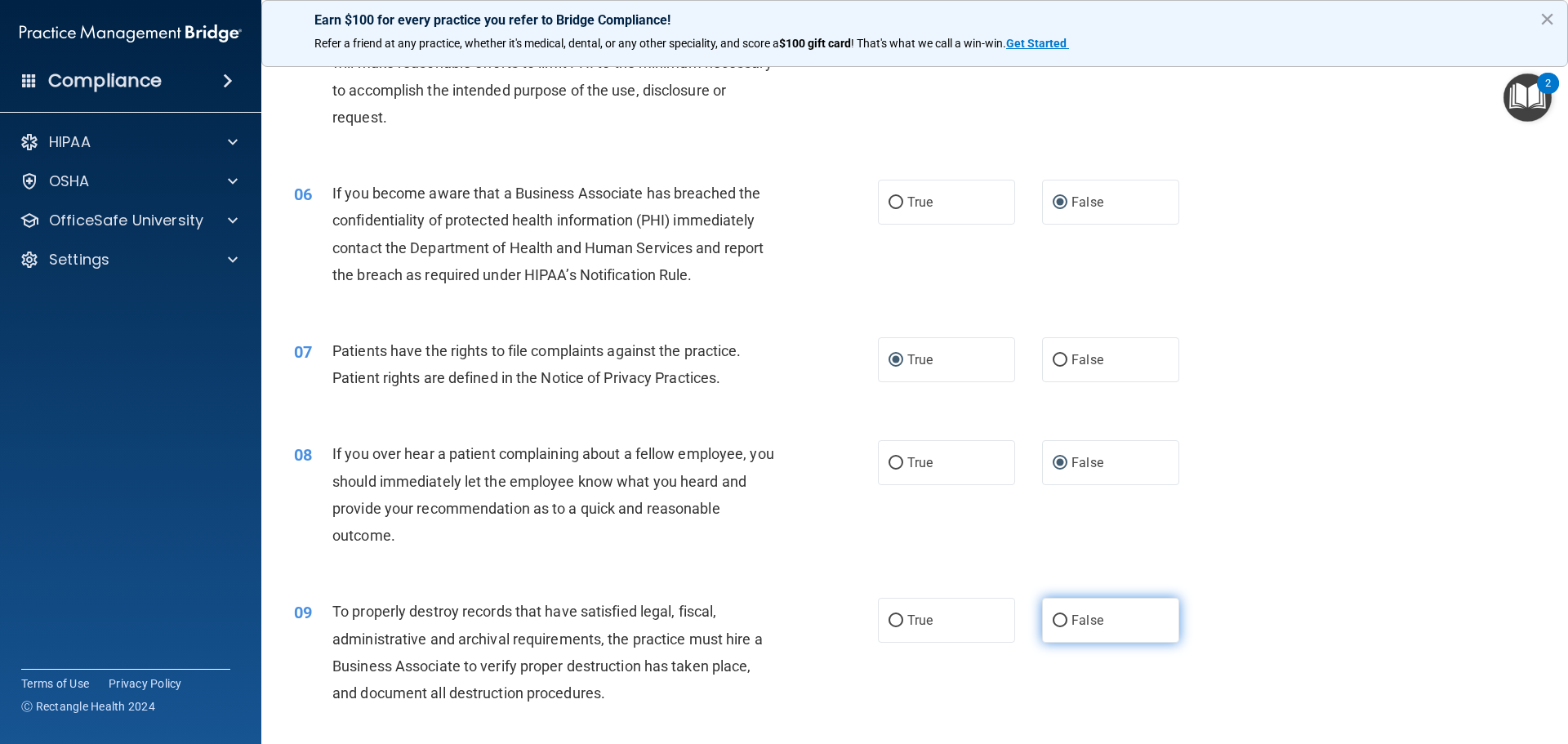
click at [1054, 618] on input "False" at bounding box center [1059, 621] width 15 height 12
radio input "true"
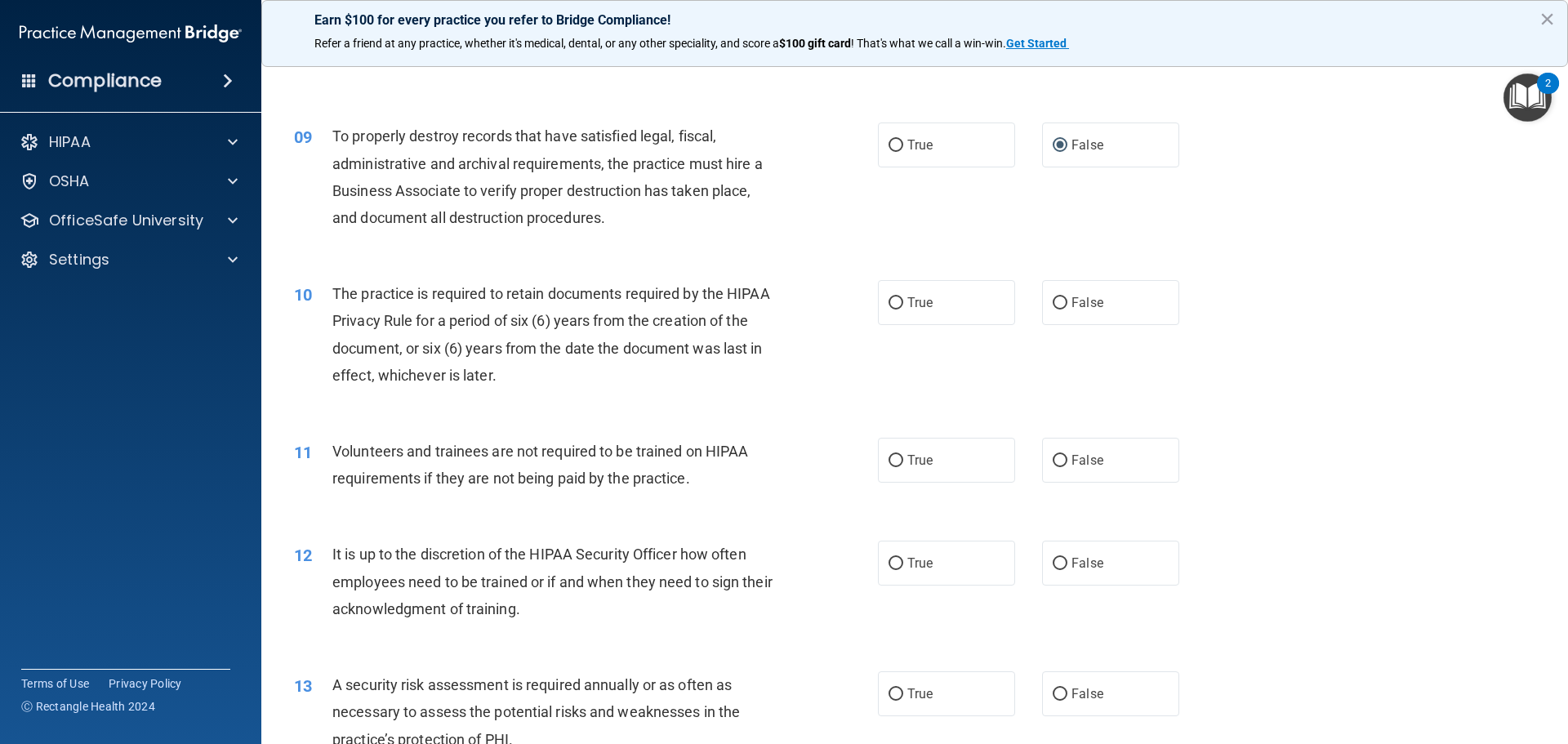
scroll to position [1146, 0]
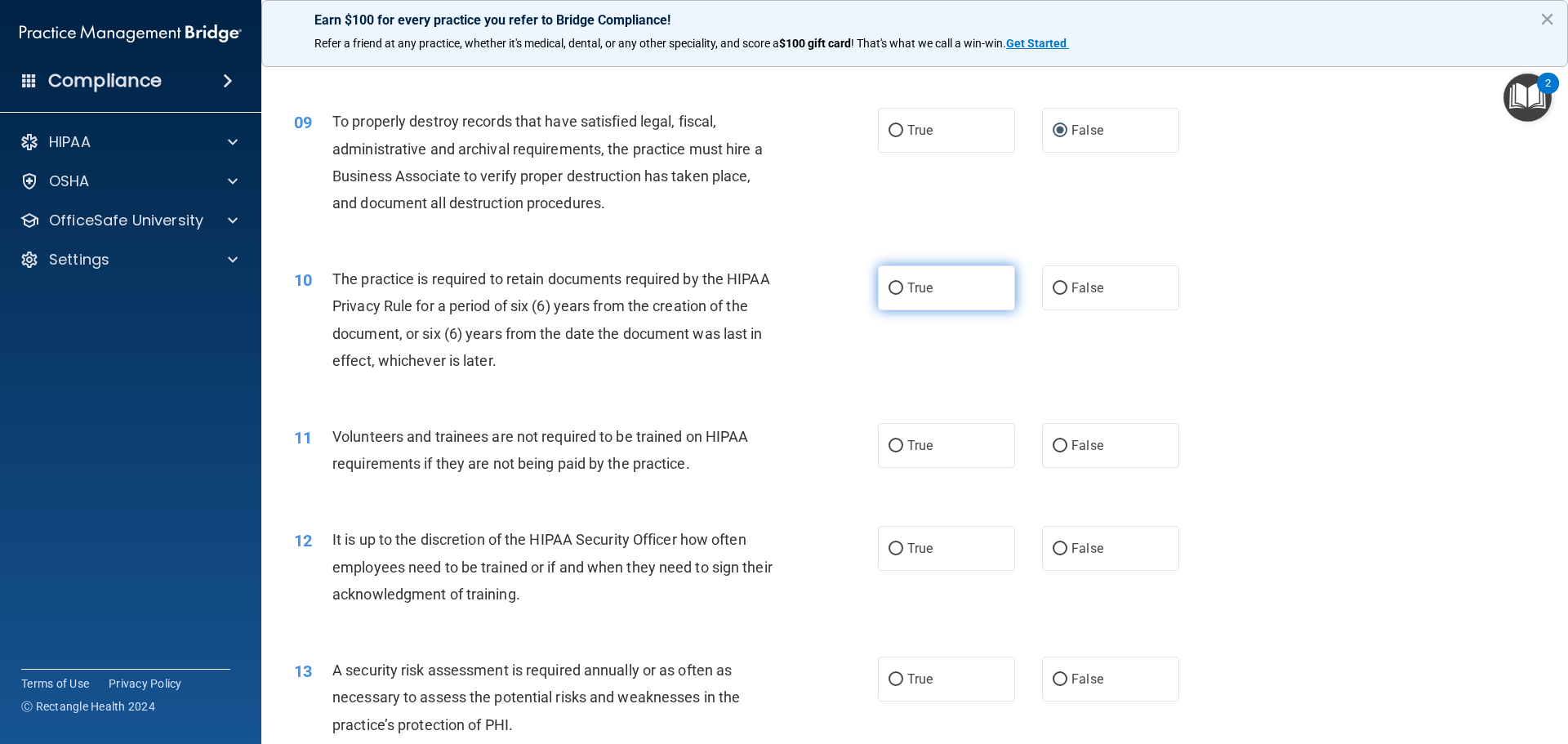
click at [899, 289] on label "True" at bounding box center [946, 288] width 137 height 45
click at [899, 289] on input "True" at bounding box center [895, 288] width 15 height 12
radio input "true"
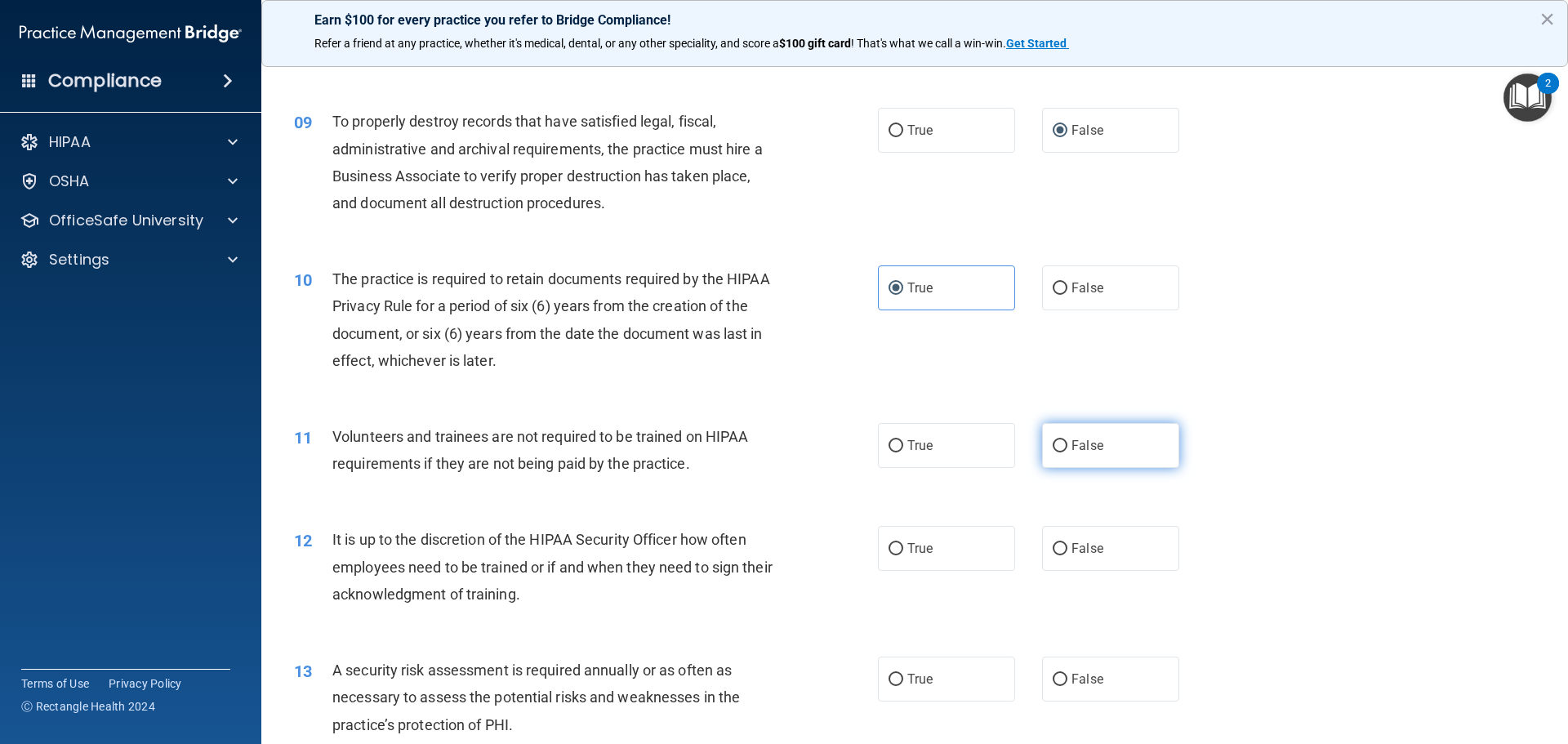
click at [1052, 445] on input "False" at bounding box center [1059, 446] width 15 height 12
radio input "true"
click at [1055, 547] on input "False" at bounding box center [1059, 549] width 15 height 12
radio input "true"
click at [893, 680] on input "True" at bounding box center [895, 680] width 15 height 12
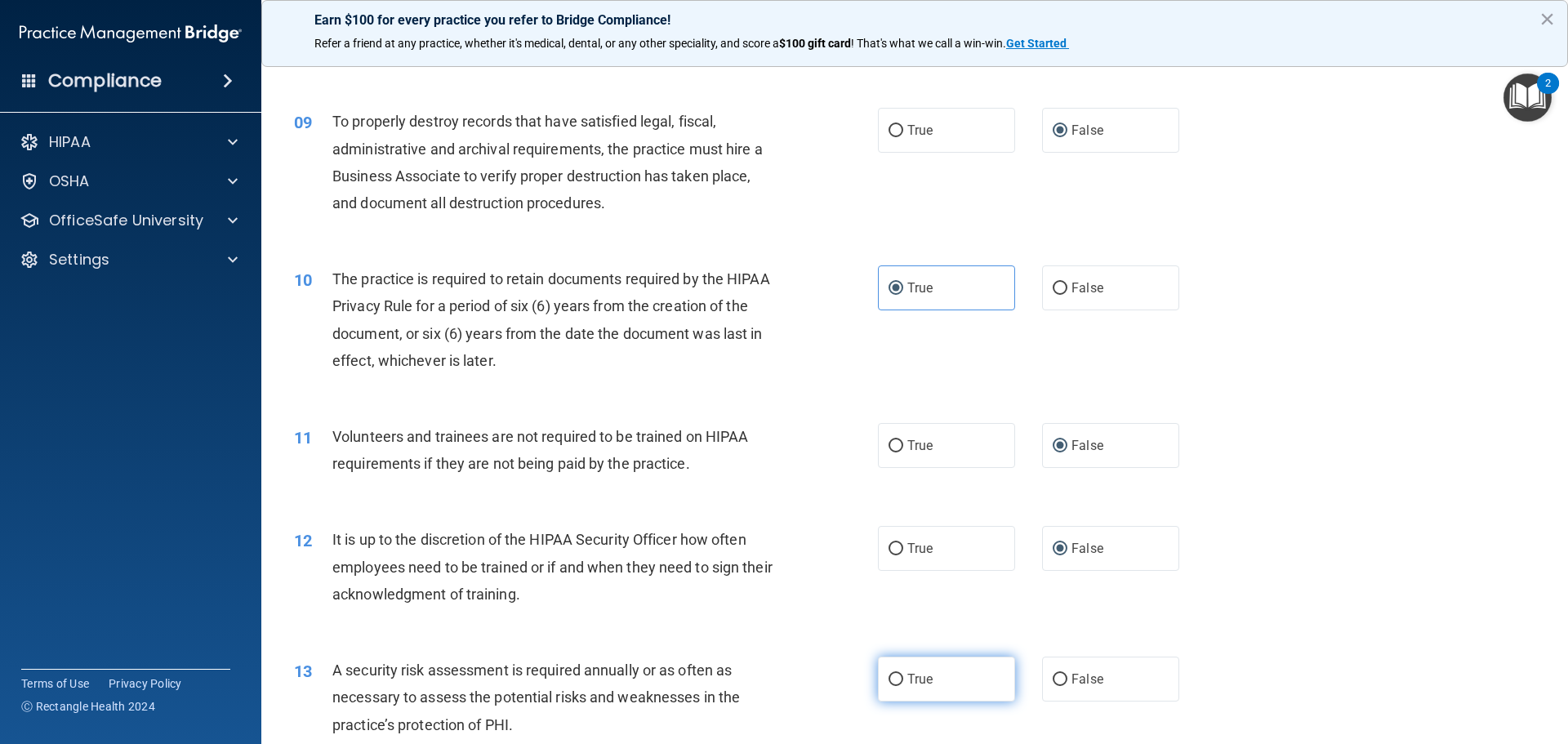
radio input "true"
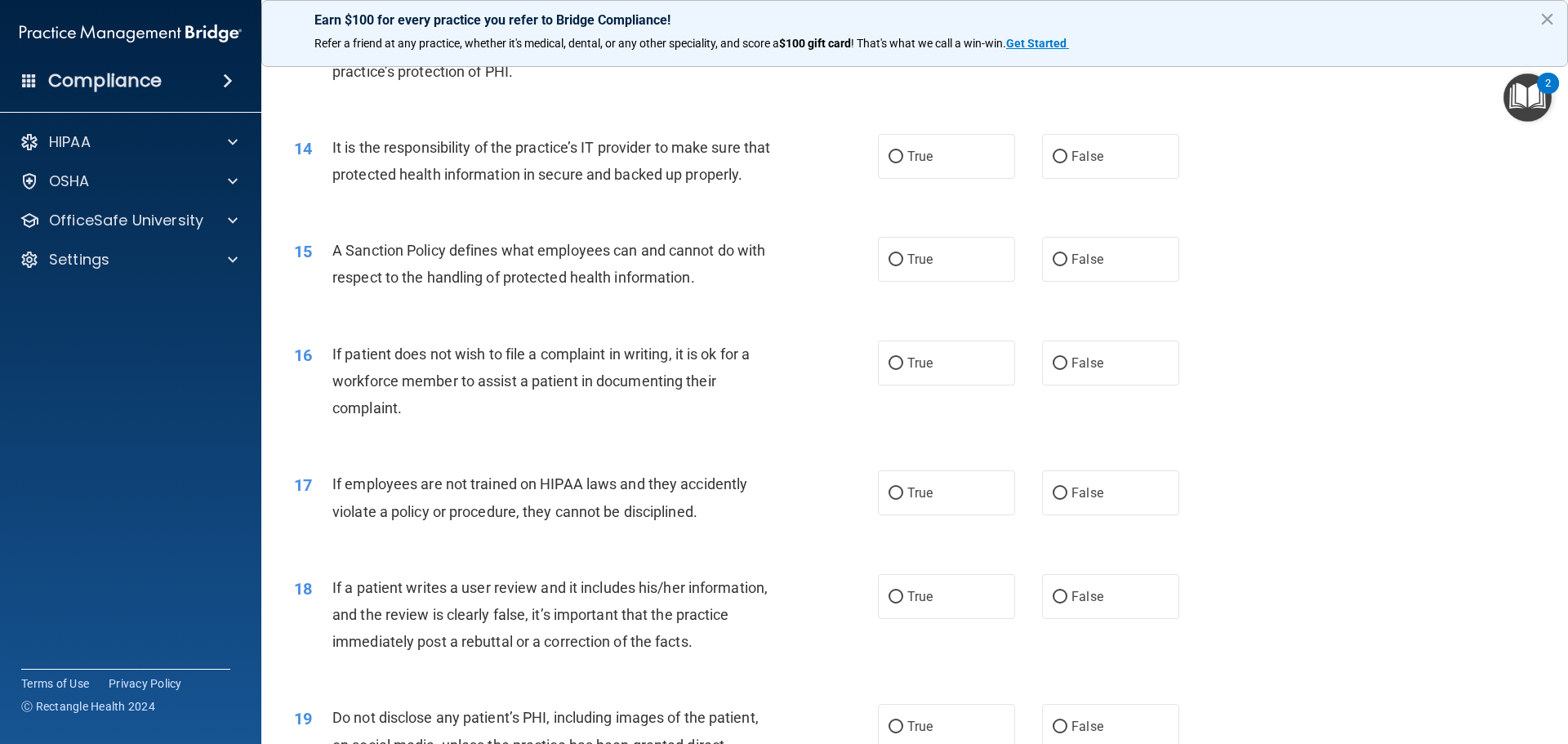
scroll to position [1881, 0]
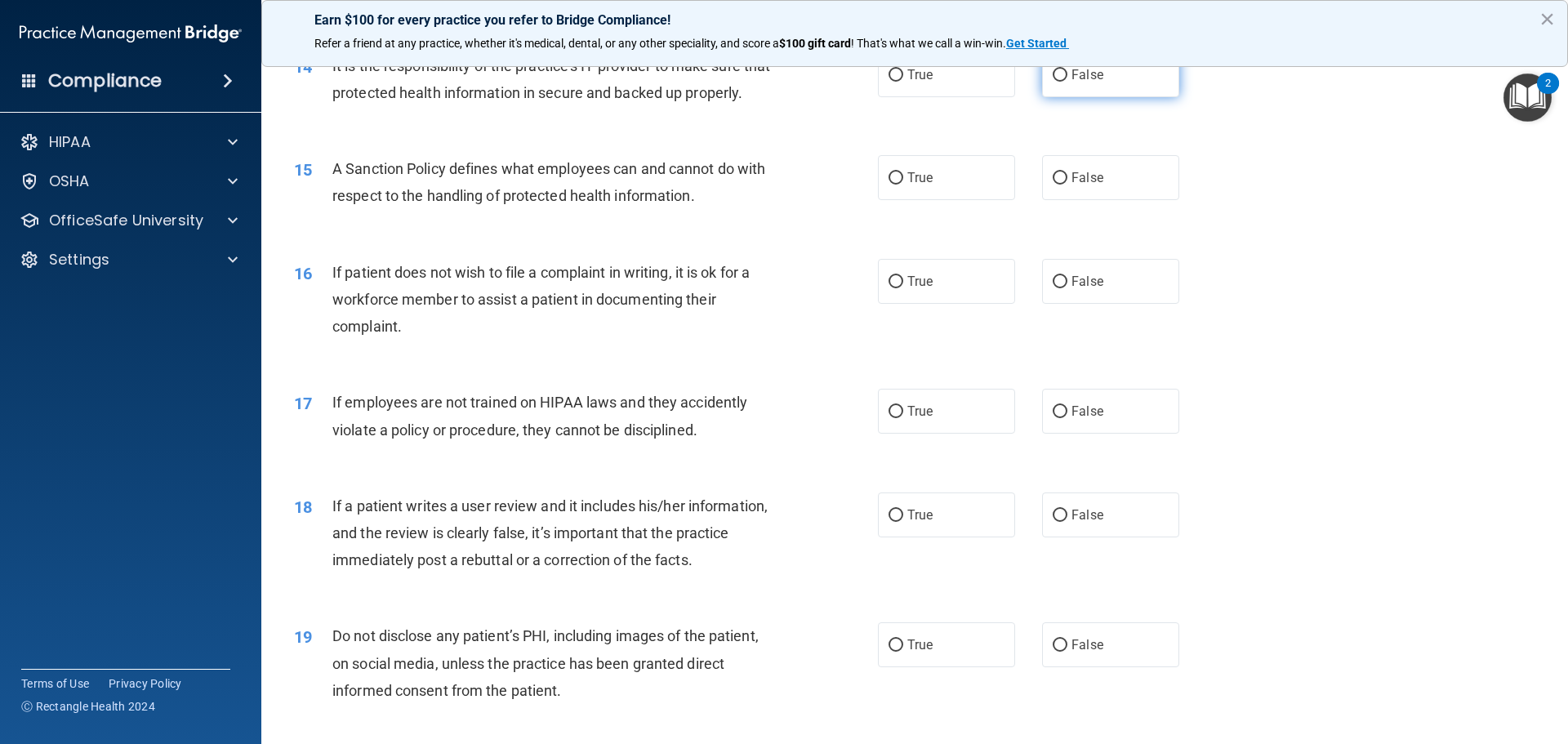
click at [1059, 72] on input "False" at bounding box center [1059, 75] width 15 height 12
radio input "true"
click at [1052, 184] on input "False" at bounding box center [1059, 178] width 15 height 12
radio input "true"
click at [1059, 288] on input "False" at bounding box center [1059, 282] width 15 height 12
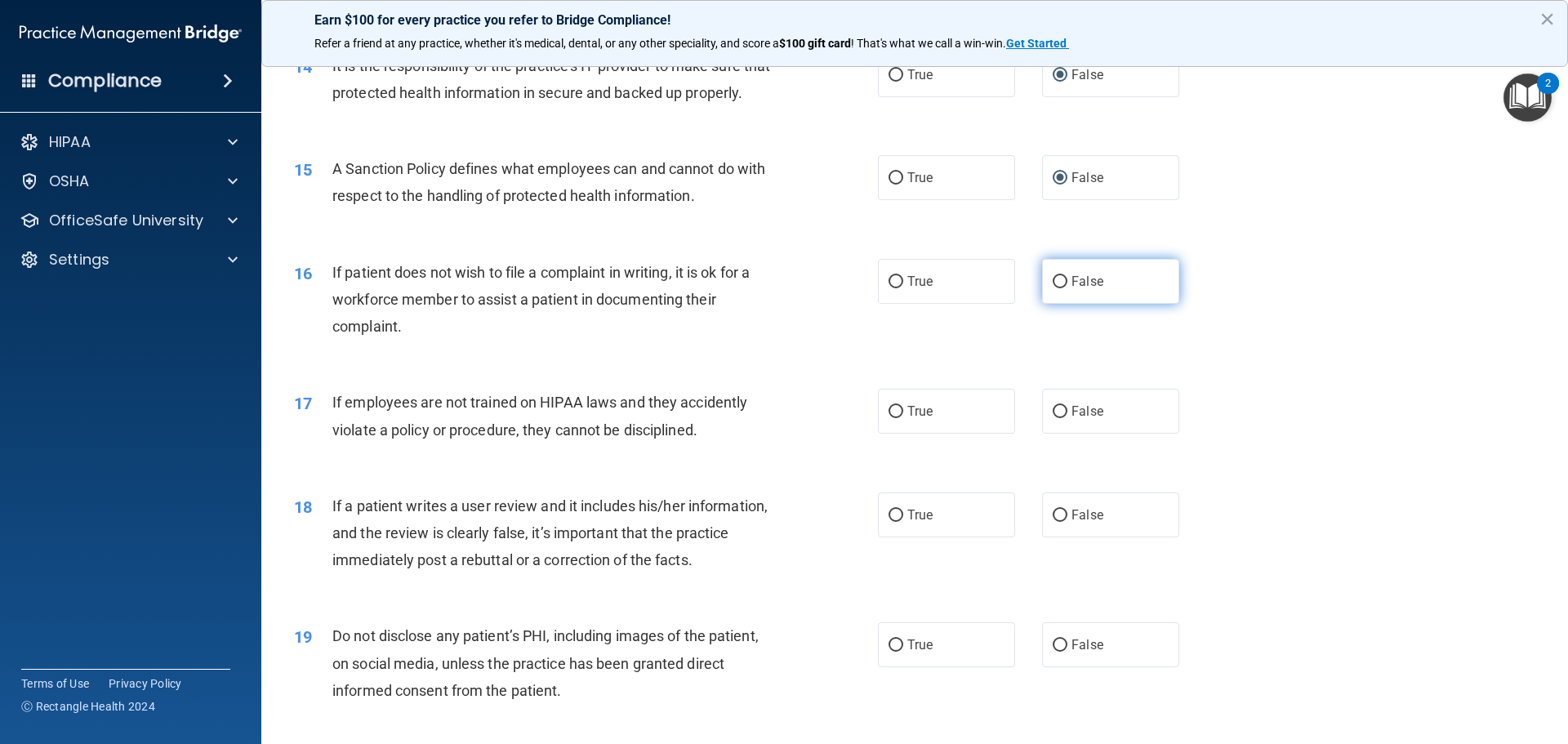
radio input "true"
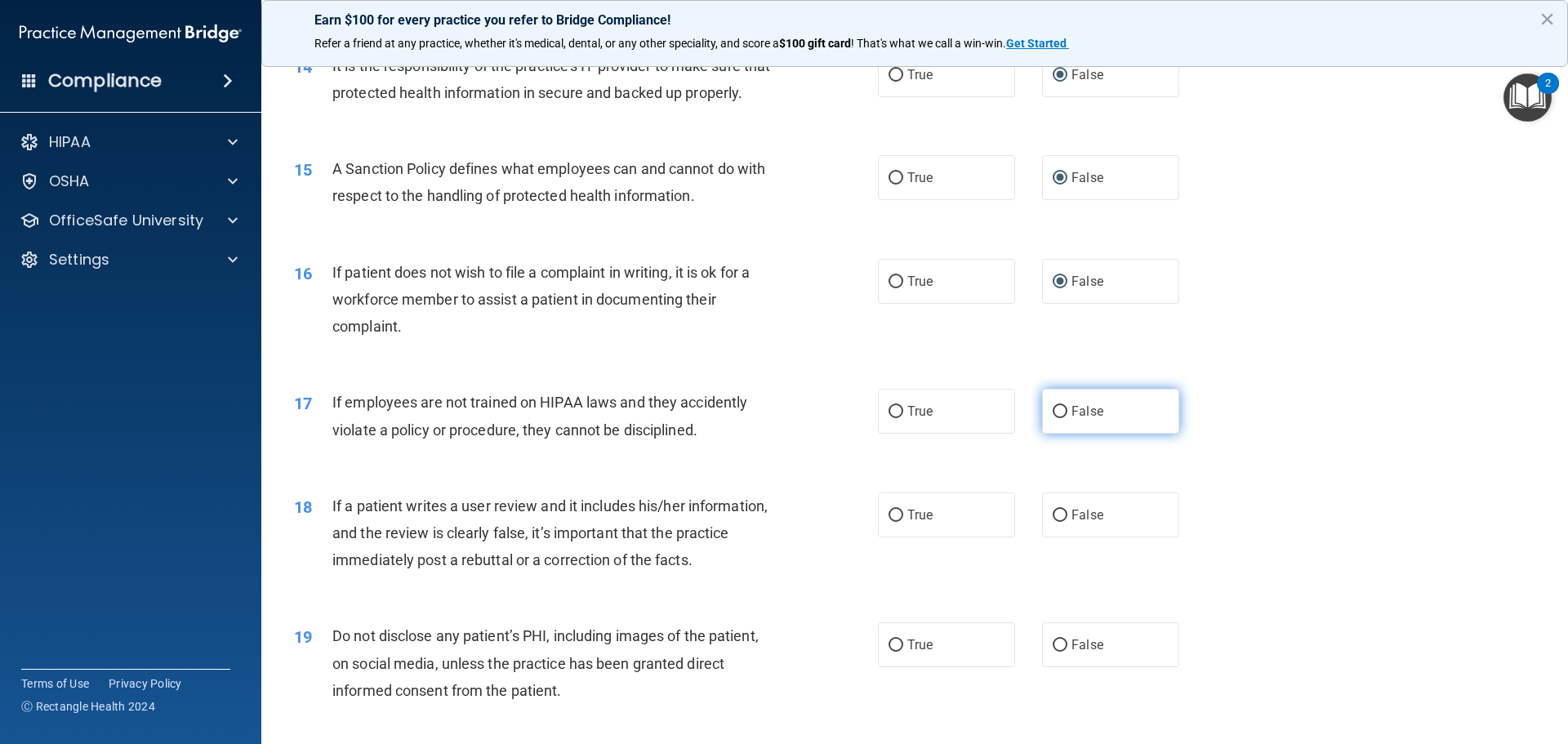
click at [1052, 418] on input "False" at bounding box center [1059, 412] width 15 height 12
radio input "true"
click at [1056, 522] on input "False" at bounding box center [1059, 515] width 15 height 12
radio input "true"
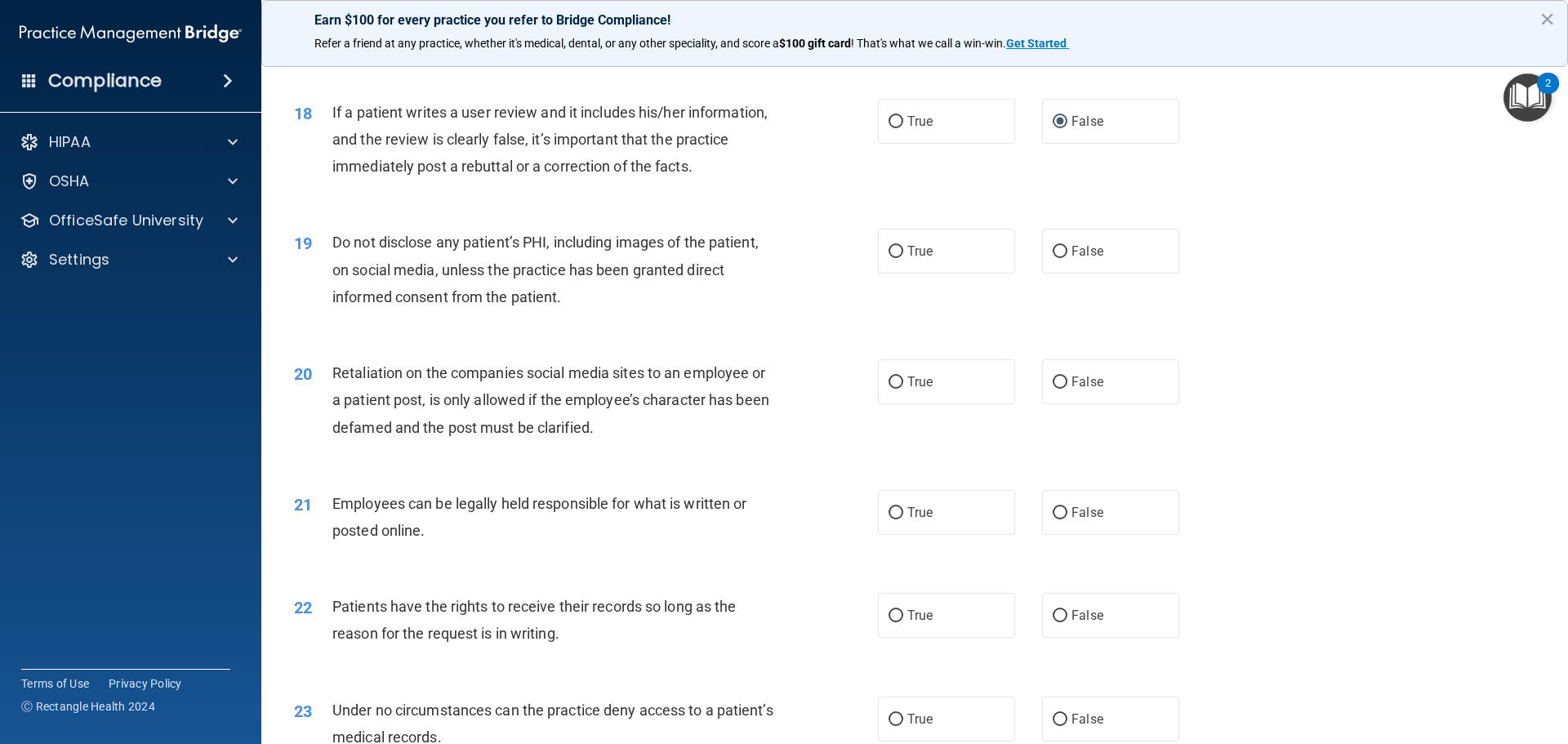
scroll to position [2289, 0]
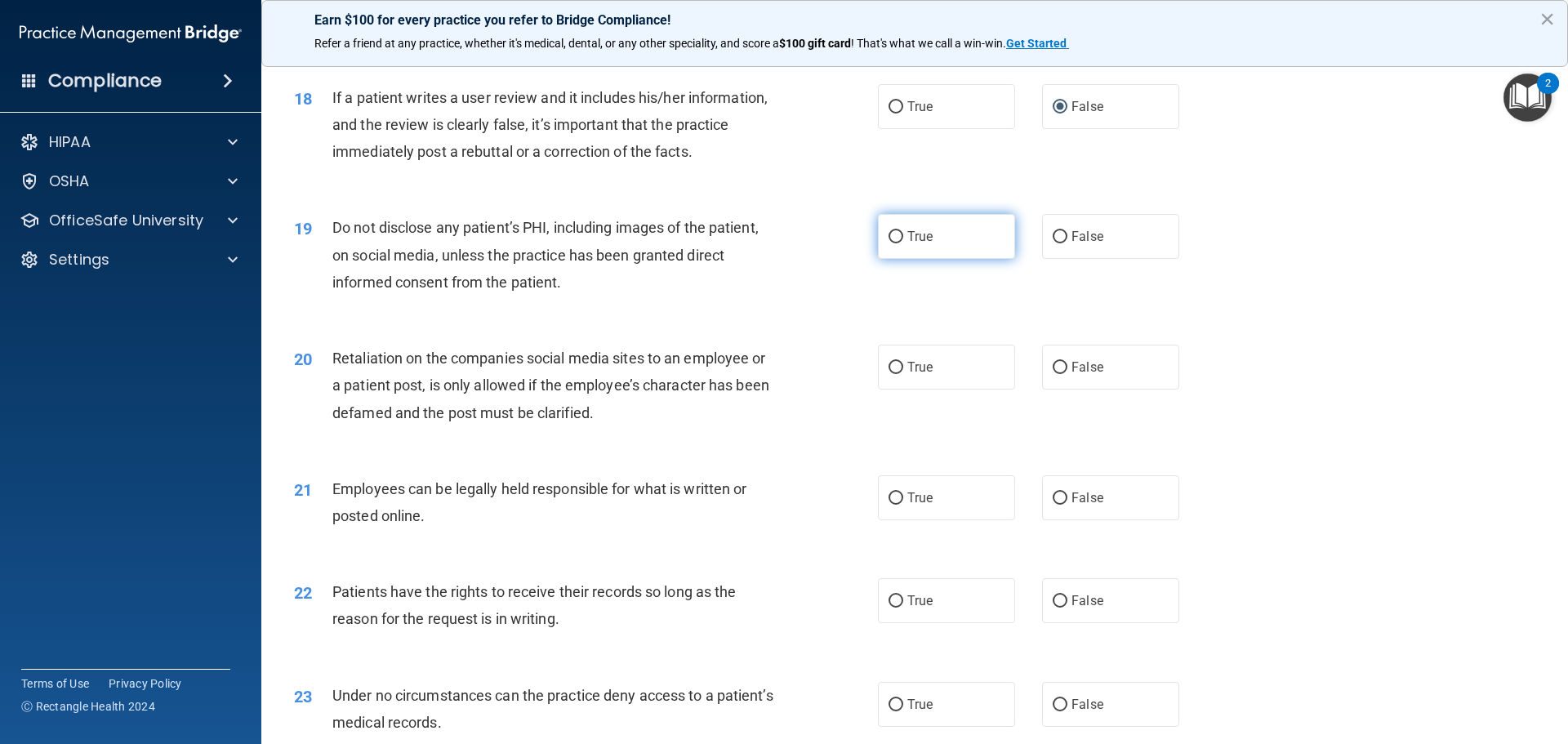
click at [888, 243] on input "True" at bounding box center [895, 237] width 15 height 12
radio input "true"
click at [1052, 385] on label "False" at bounding box center [1110, 367] width 137 height 45
click at [1052, 374] on input "False" at bounding box center [1059, 368] width 15 height 12
radio input "true"
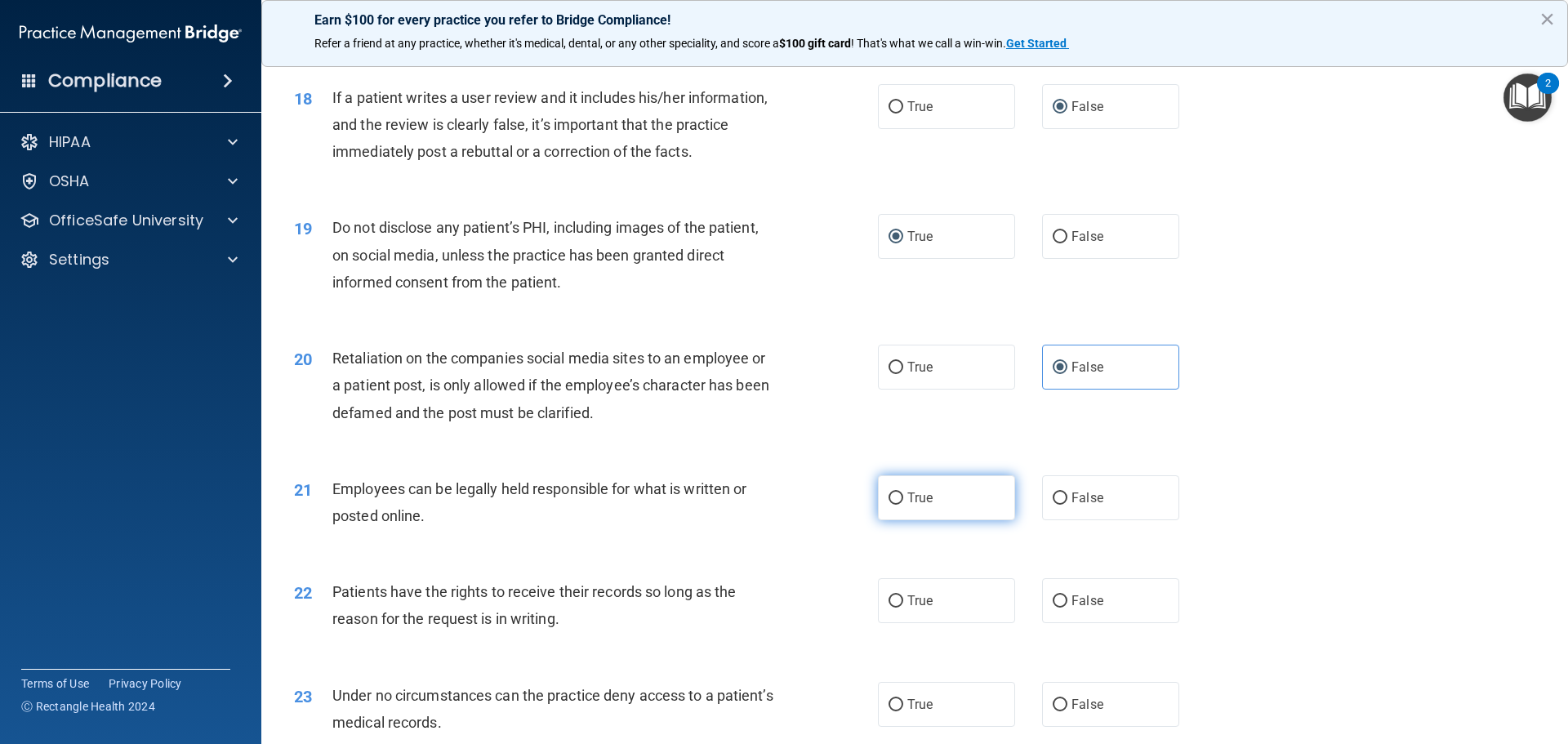
click at [888, 505] on input "True" at bounding box center [895, 499] width 15 height 12
radio input "true"
click at [1053, 608] on input "False" at bounding box center [1059, 601] width 15 height 12
radio input "true"
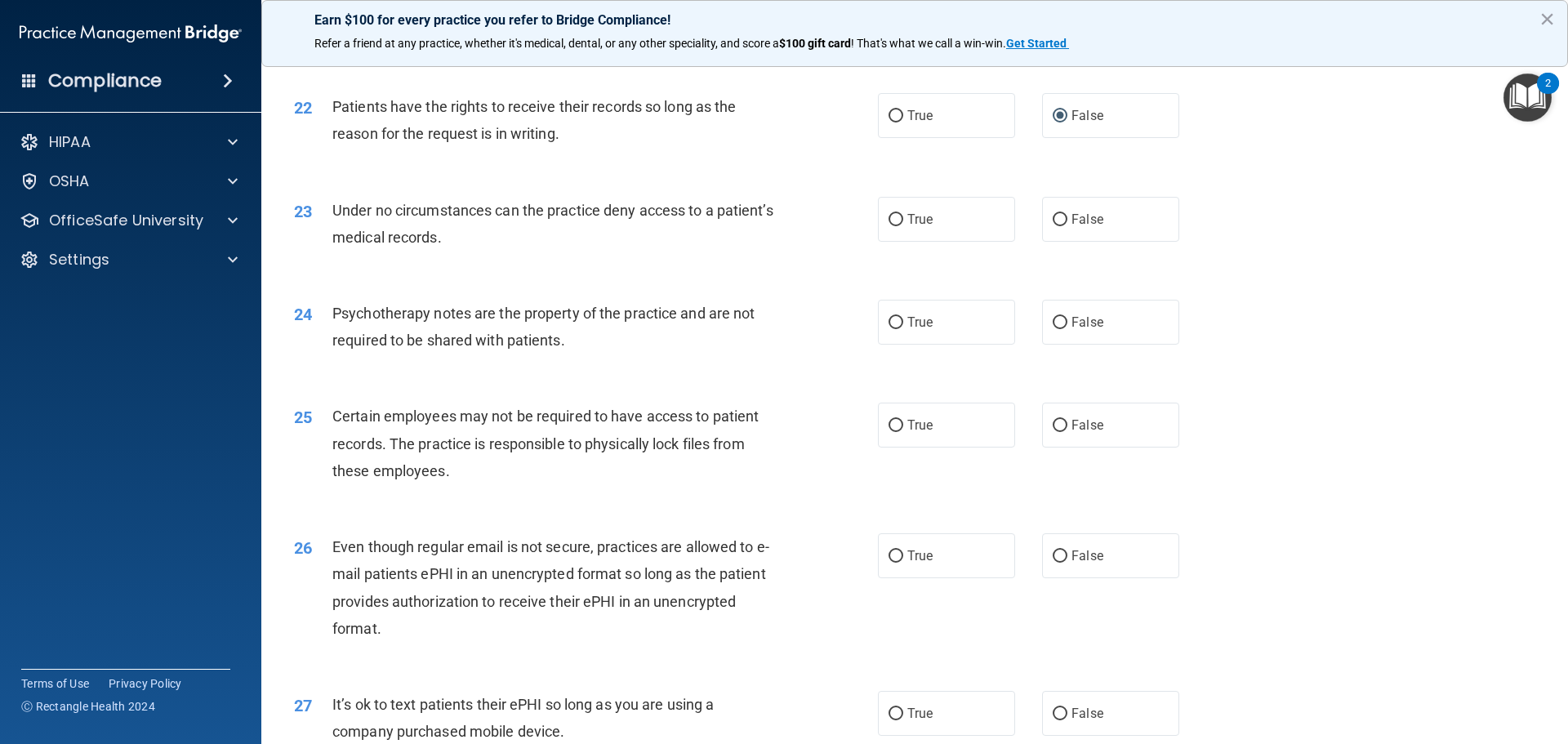
scroll to position [2779, 0]
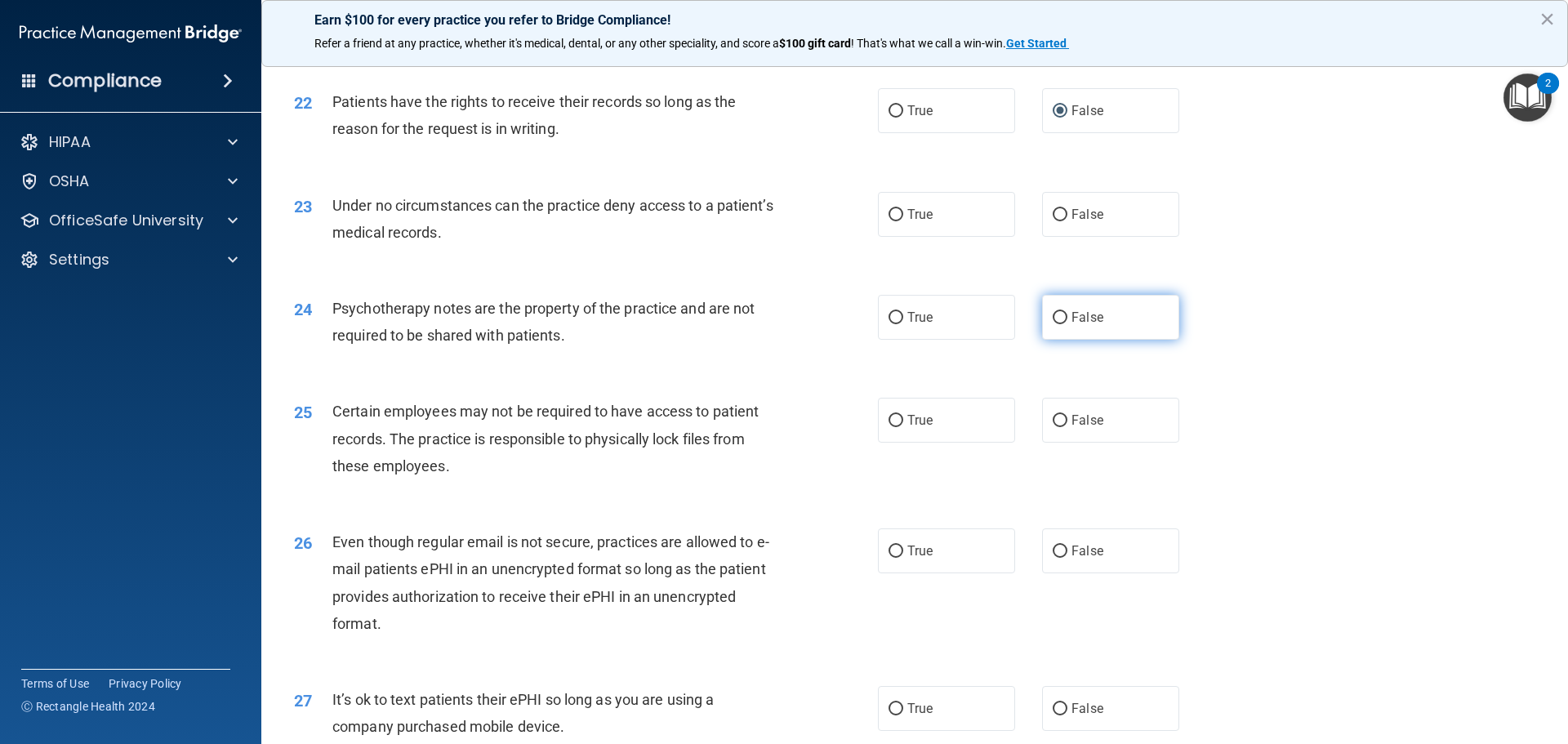
click at [1055, 324] on input "False" at bounding box center [1059, 318] width 15 height 12
radio input "true"
click at [893, 427] on input "True" at bounding box center [895, 421] width 15 height 12
radio input "true"
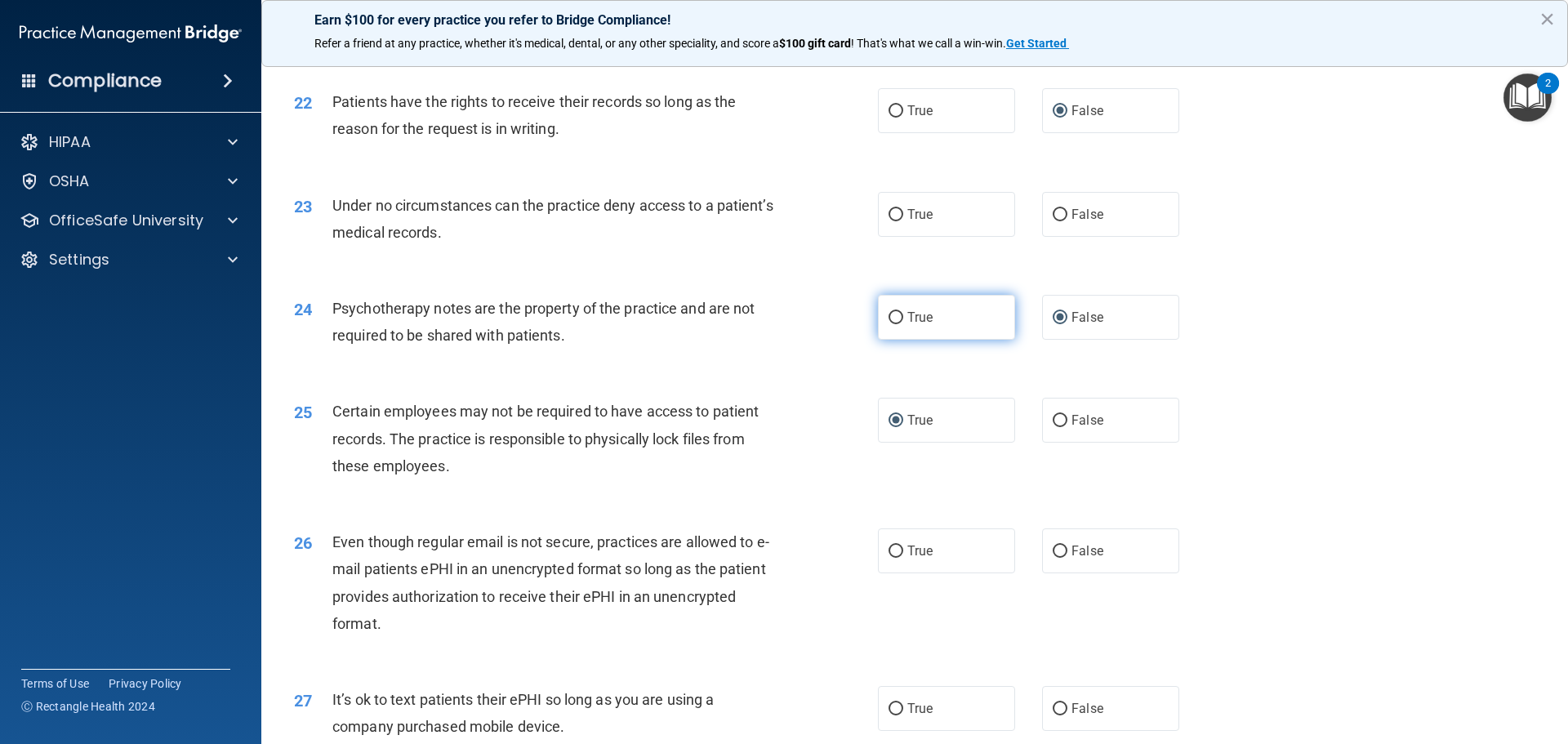
click at [893, 324] on input "True" at bounding box center [895, 318] width 15 height 12
radio input "true"
radio input "false"
click at [1060, 236] on label "False" at bounding box center [1110, 215] width 137 height 45
click at [1060, 222] on input "False" at bounding box center [1059, 215] width 15 height 12
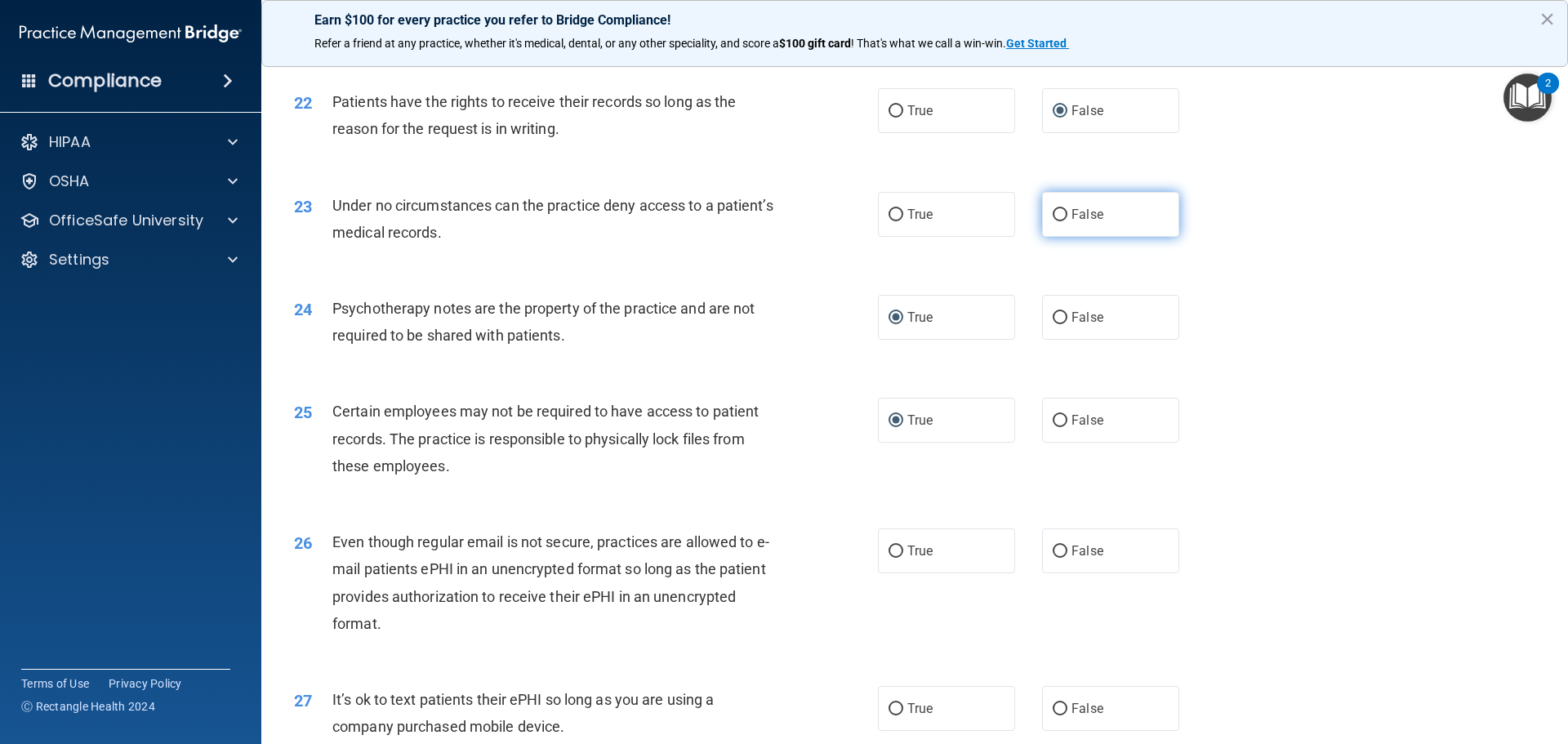
radio input "true"
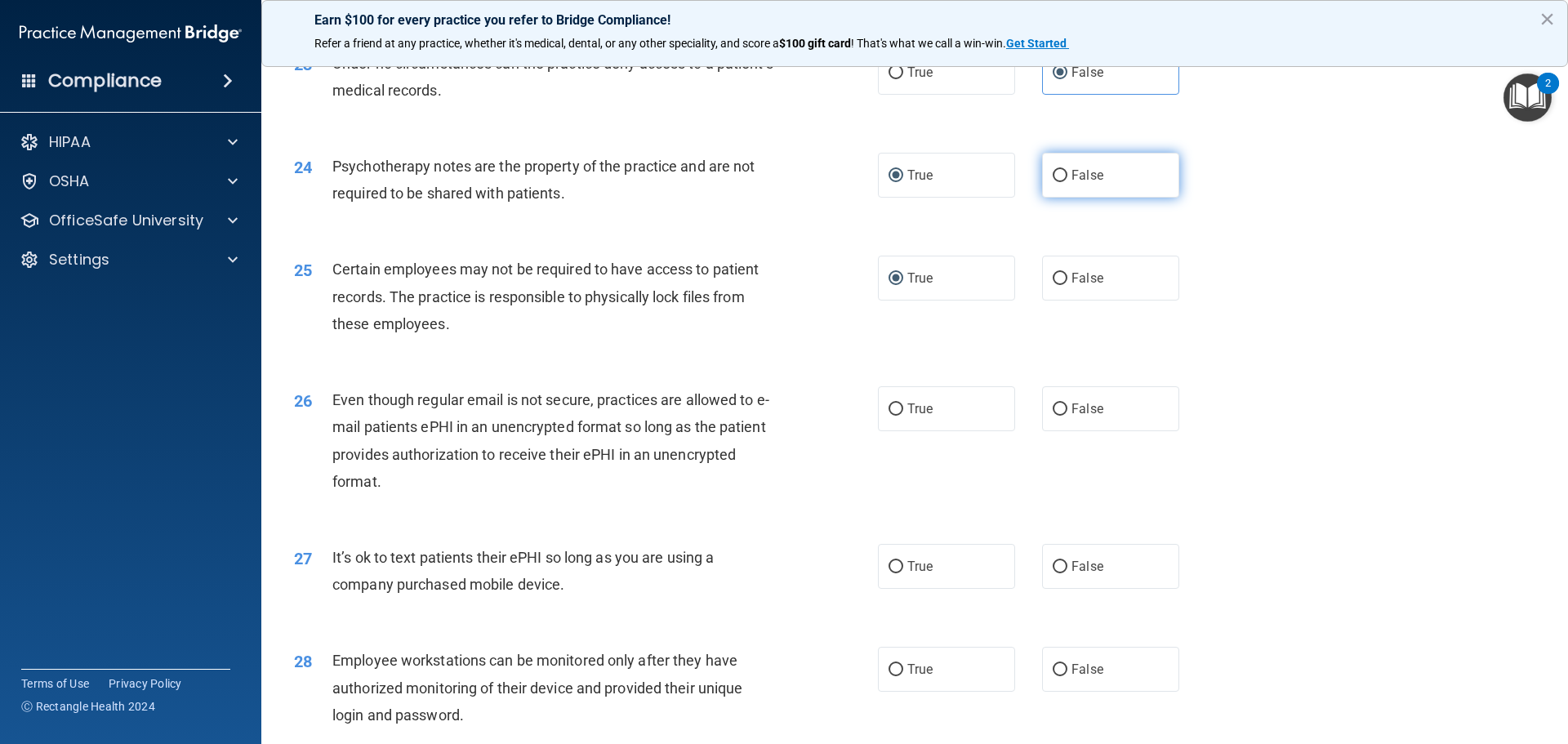
scroll to position [2943, 0]
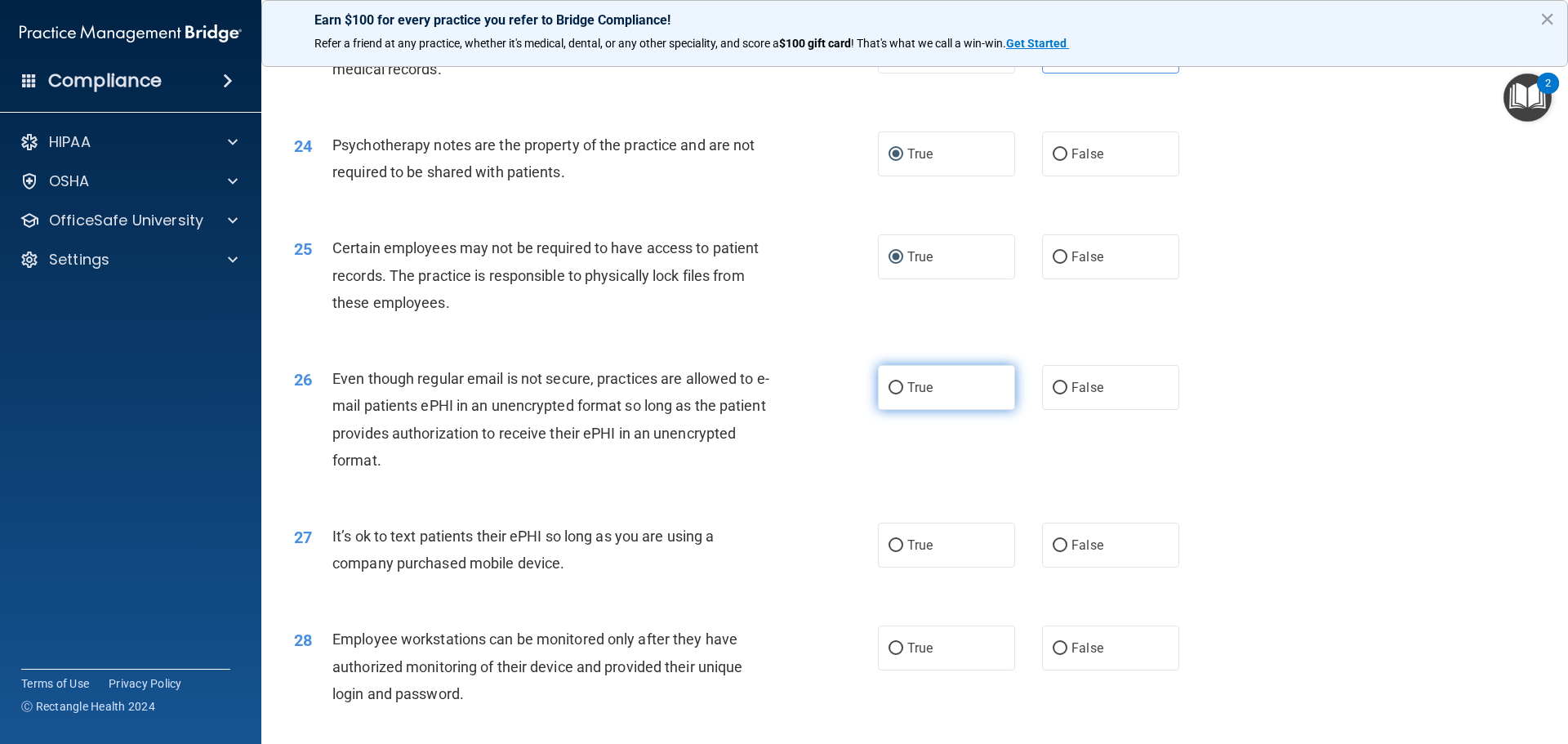
click at [892, 394] on input "True" at bounding box center [895, 388] width 15 height 12
radio input "true"
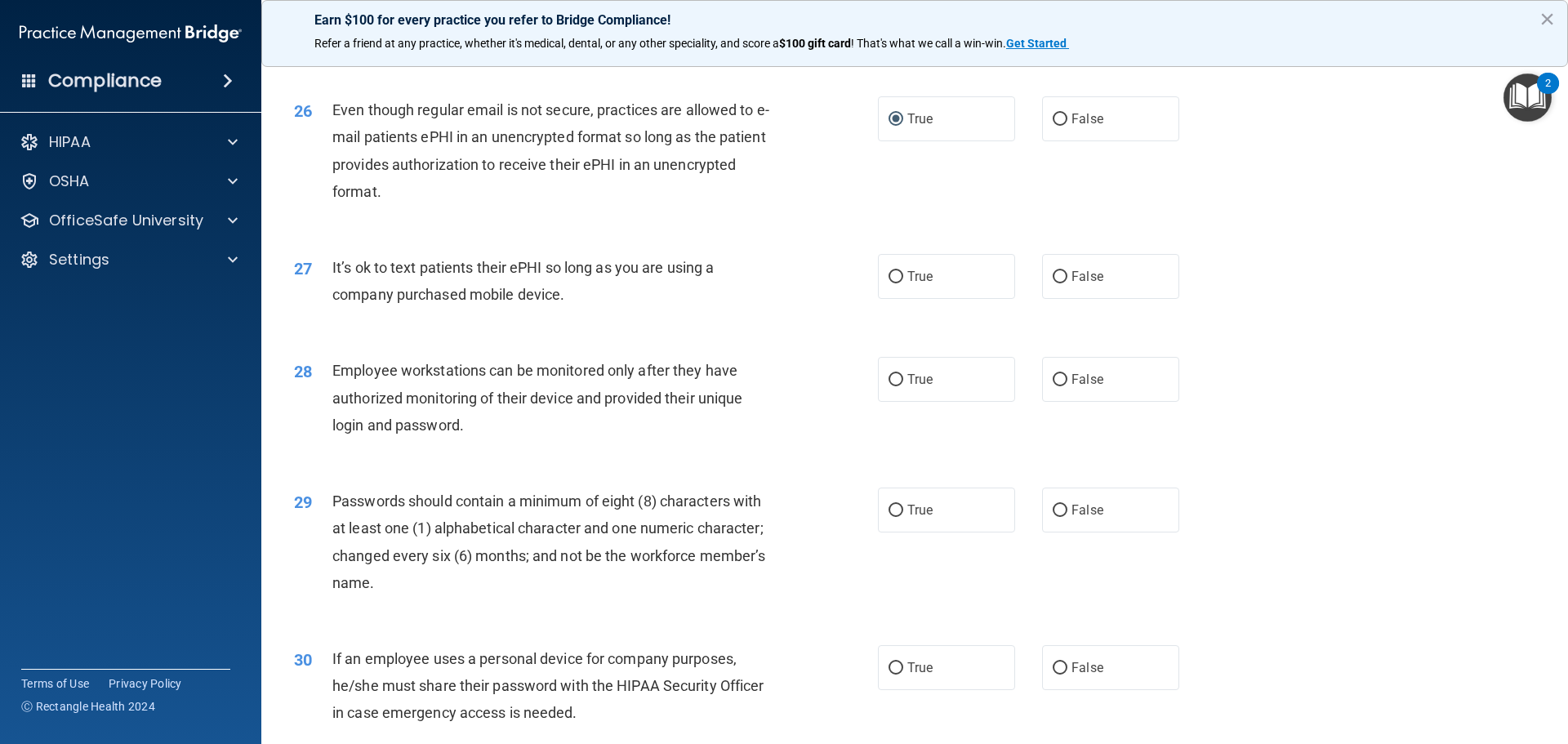
scroll to position [3270, 0]
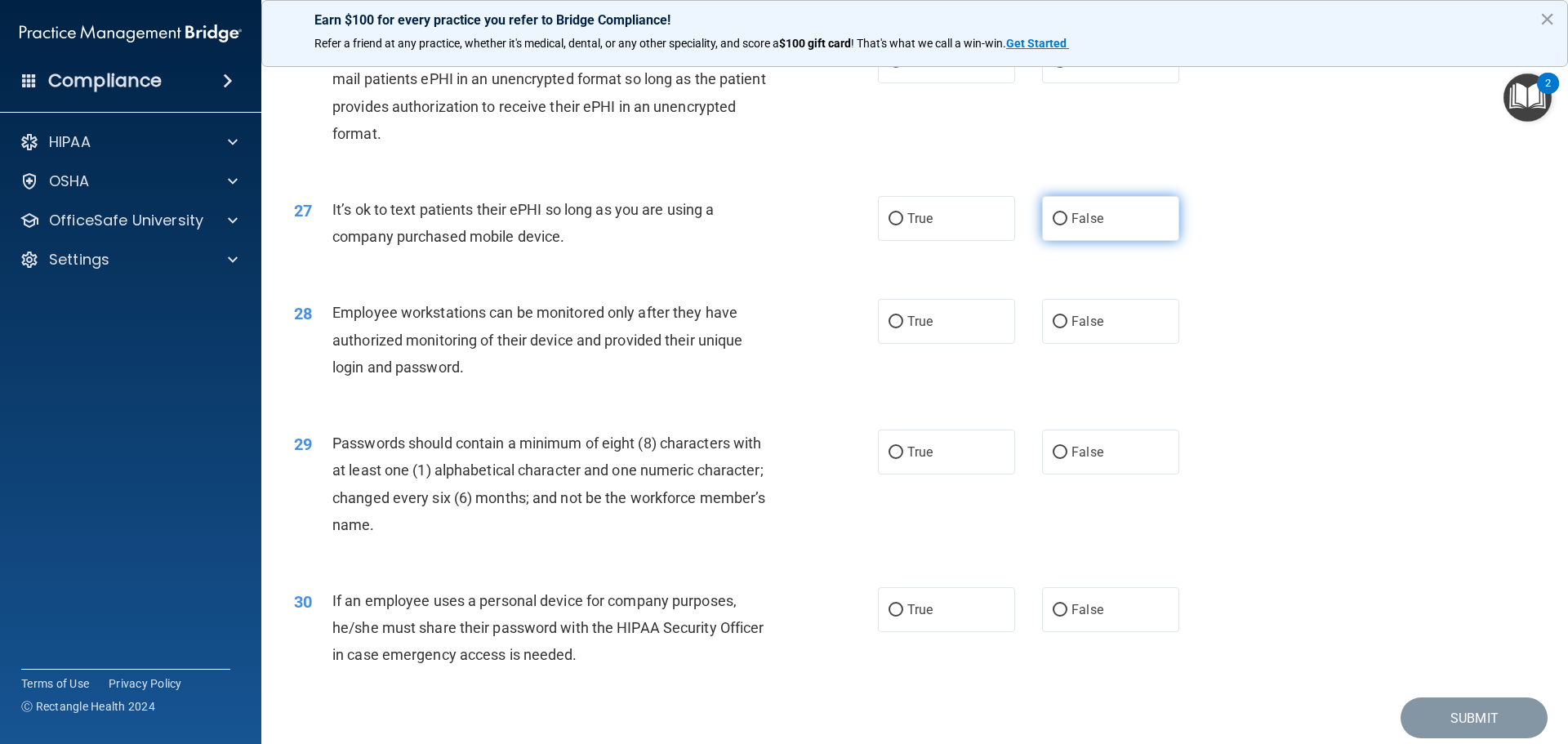
click at [1056, 225] on input "False" at bounding box center [1059, 219] width 15 height 12
radio input "true"
click at [1055, 328] on input "False" at bounding box center [1059, 322] width 15 height 12
radio input "true"
click at [889, 459] on input "True" at bounding box center [895, 453] width 15 height 12
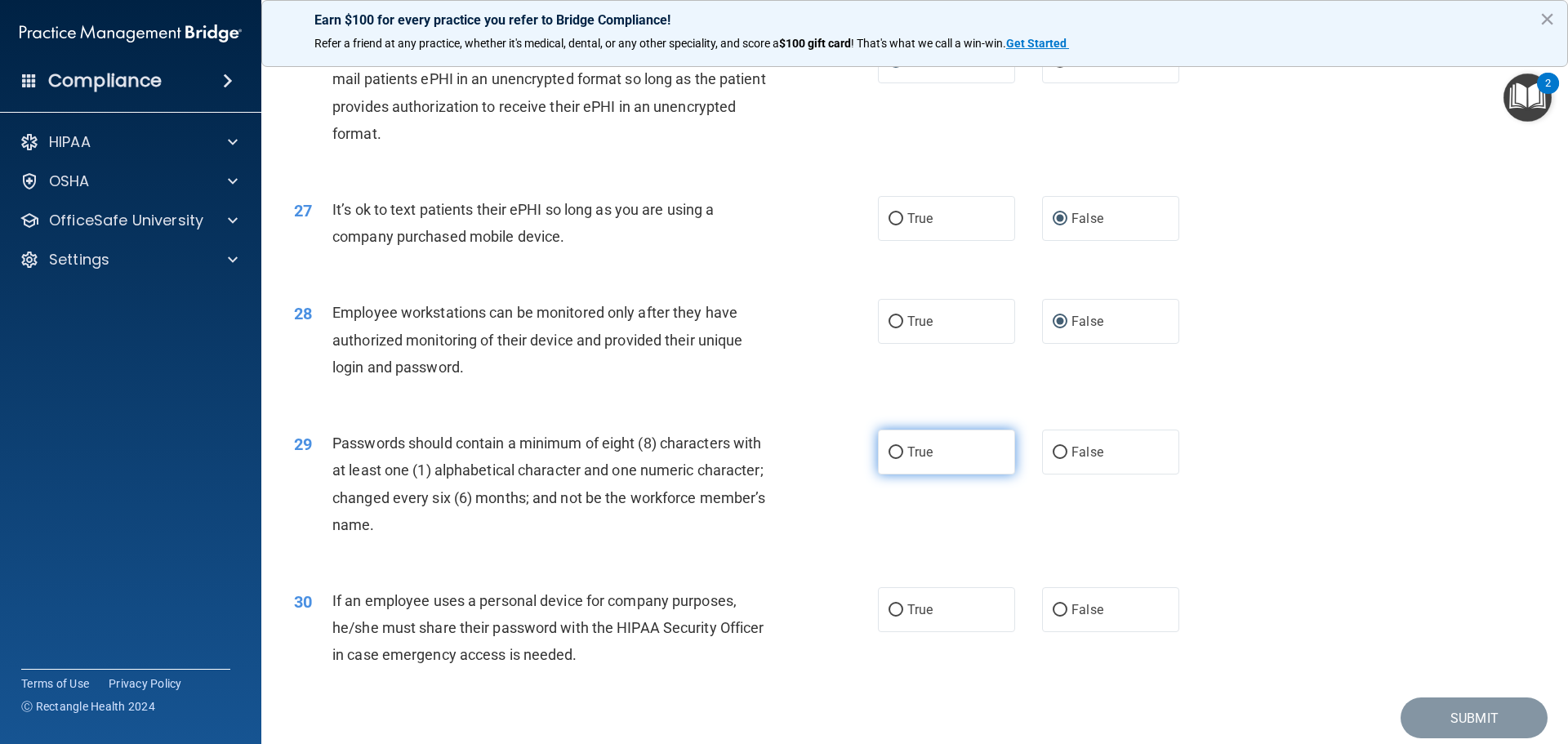
radio input "true"
click at [1053, 617] on input "False" at bounding box center [1059, 611] width 15 height 12
radio input "true"
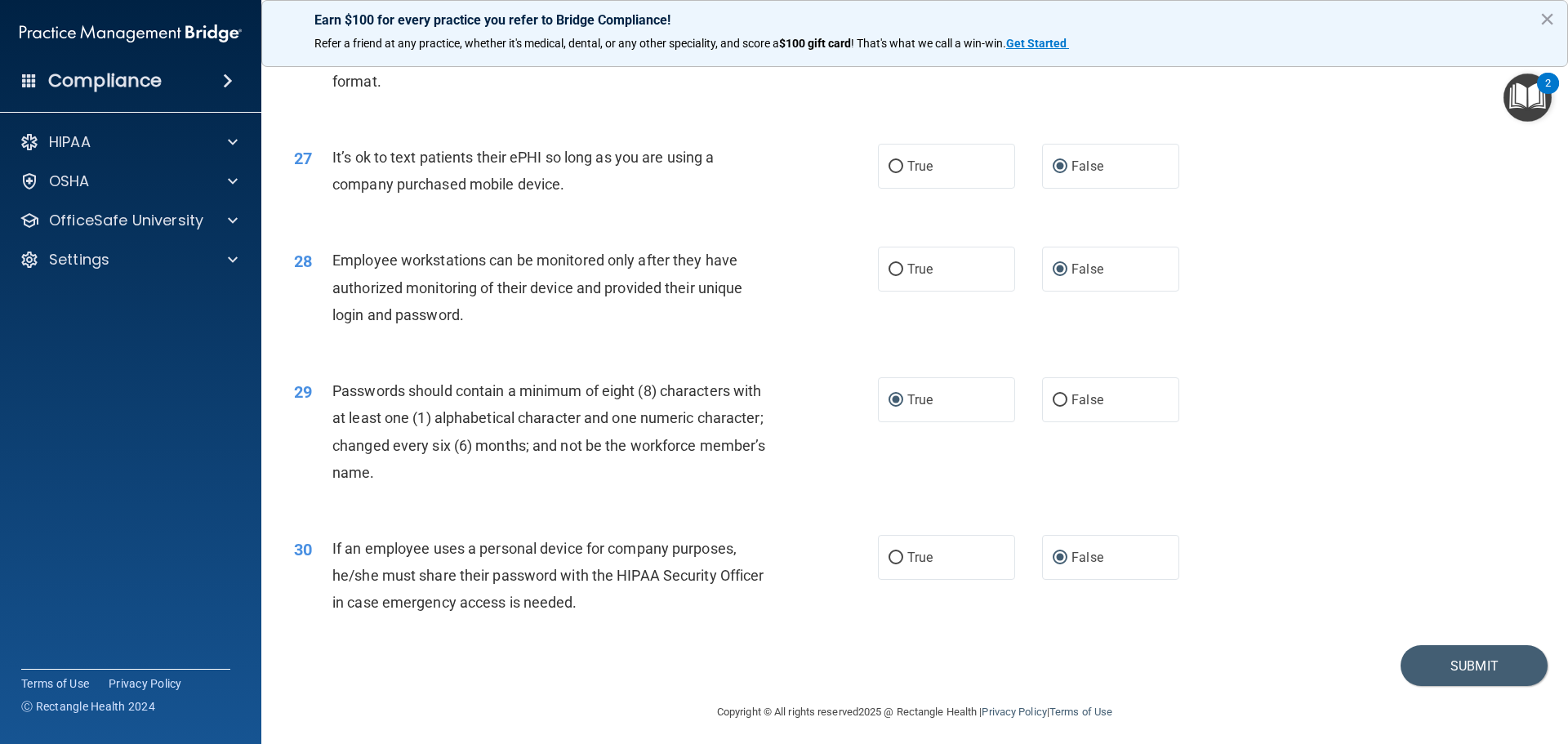
scroll to position [3351, 0]
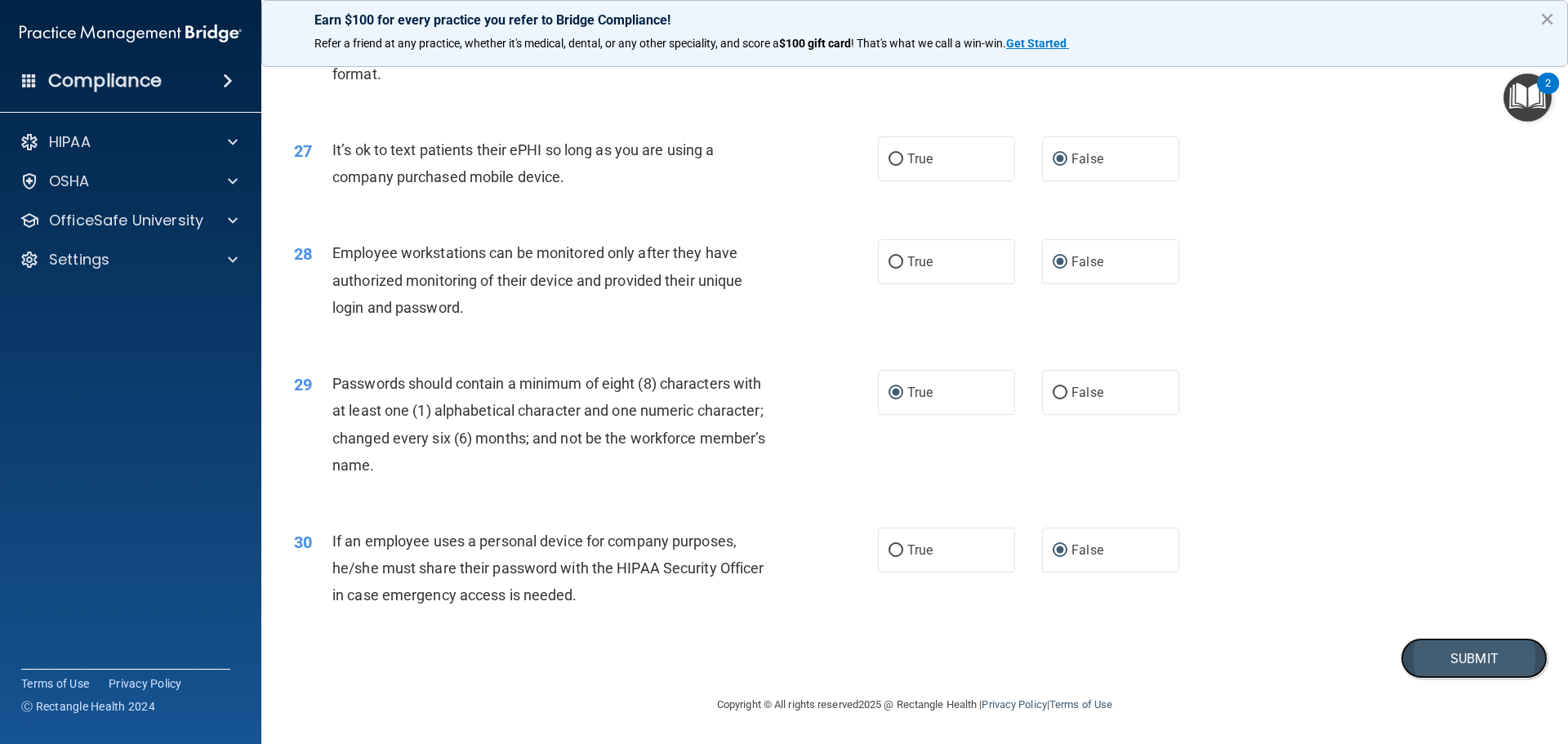
click at [1429, 654] on button "Submit" at bounding box center [1474, 658] width 147 height 42
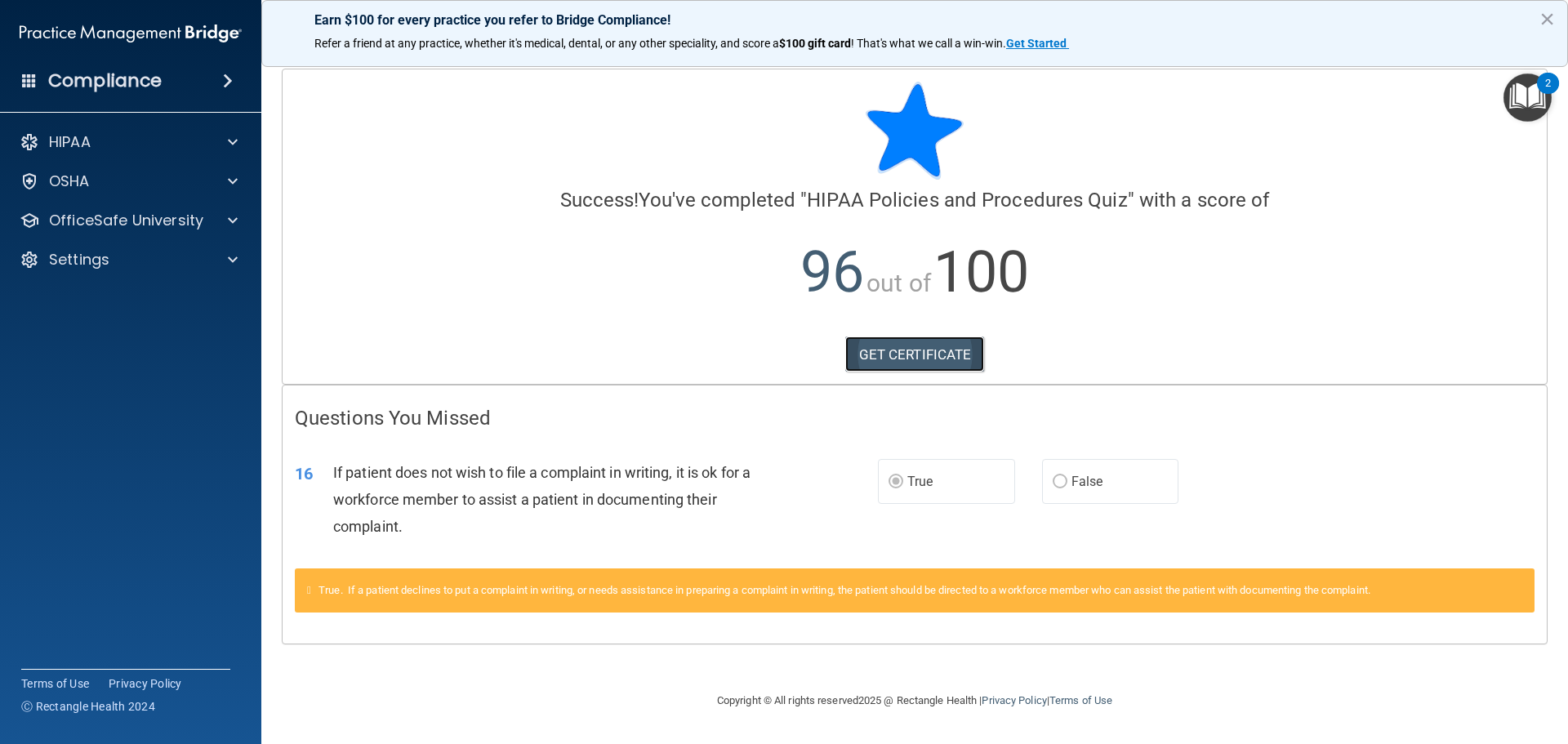
click at [895, 345] on link "GET CERTIFICATE" at bounding box center [914, 354] width 139 height 36
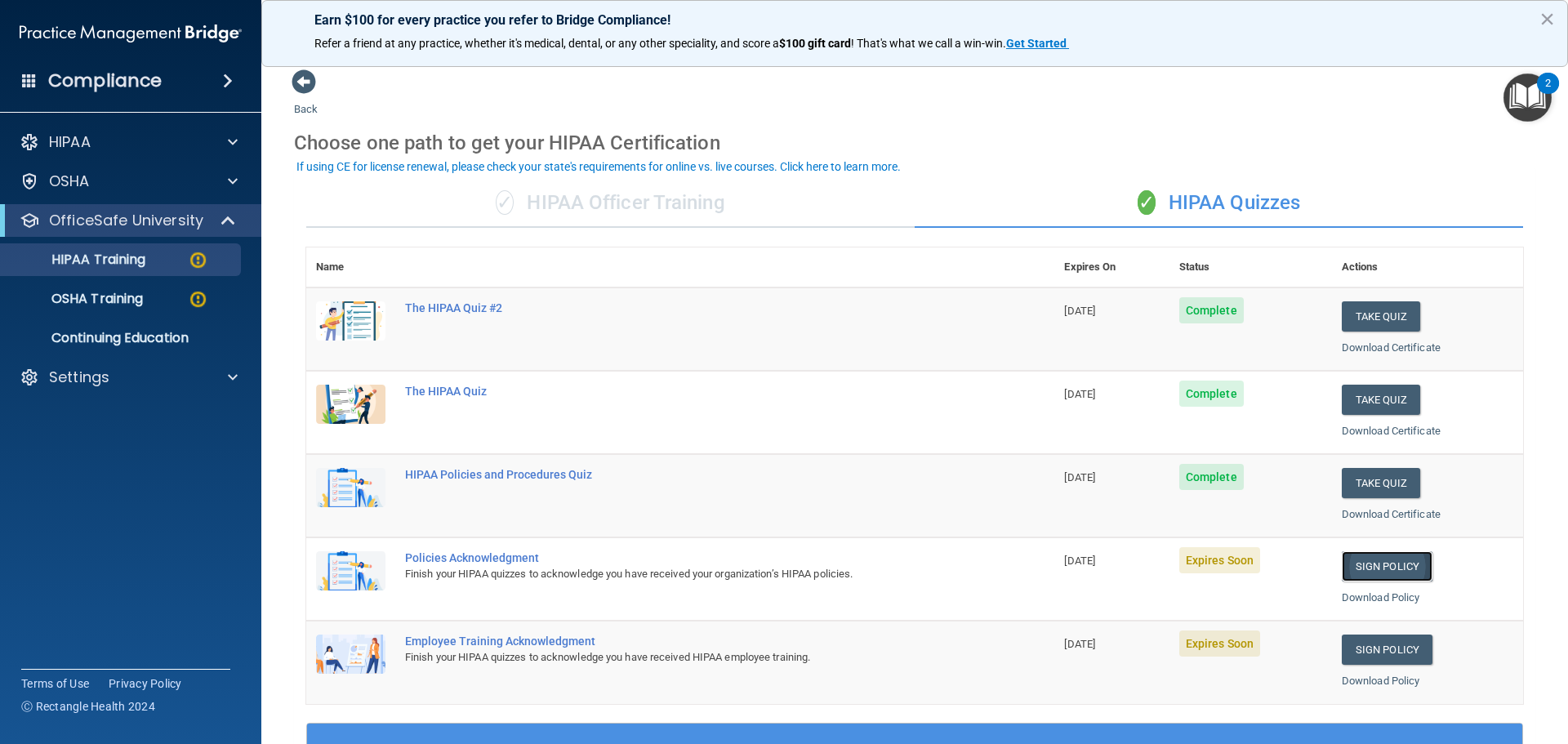
click at [1375, 565] on link "Sign Policy" at bounding box center [1386, 566] width 91 height 30
click at [1392, 593] on link "Download Policy" at bounding box center [1380, 598] width 79 height 12
click at [1347, 654] on link "Sign Policy" at bounding box center [1386, 650] width 91 height 30
click at [1359, 678] on link "Download Policy" at bounding box center [1380, 681] width 79 height 12
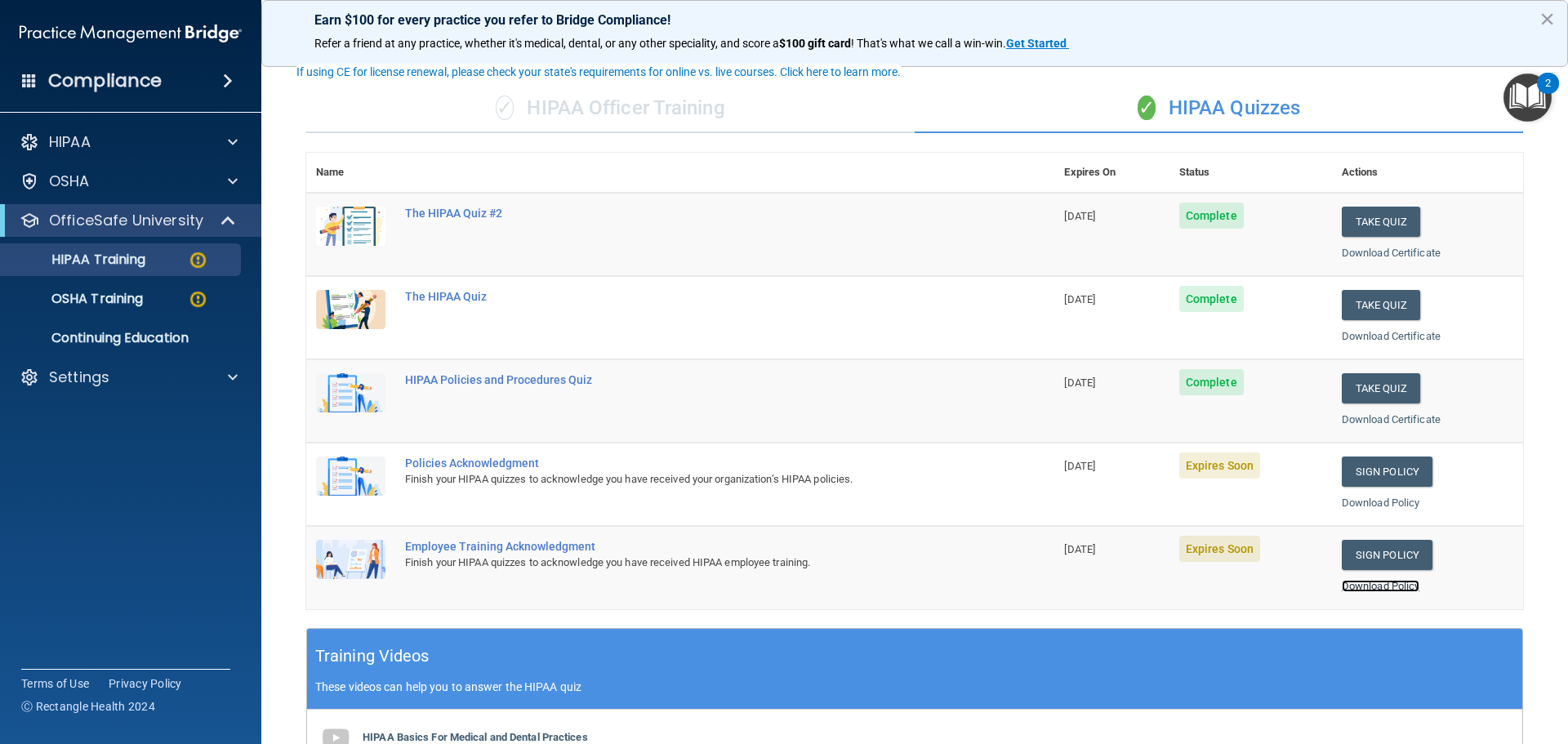
scroll to position [486, 0]
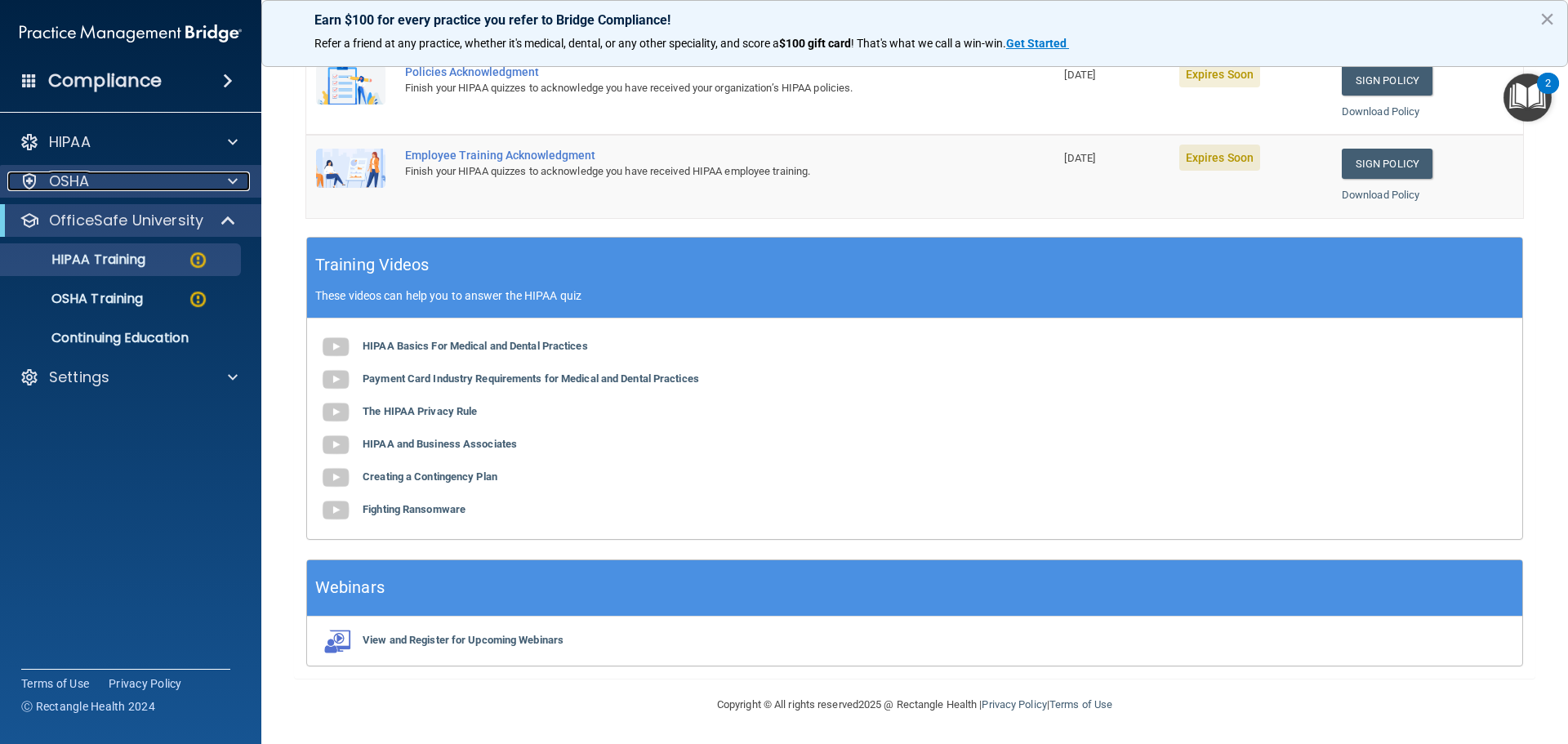
click at [83, 174] on p "OSHA" at bounding box center [69, 181] width 41 height 20
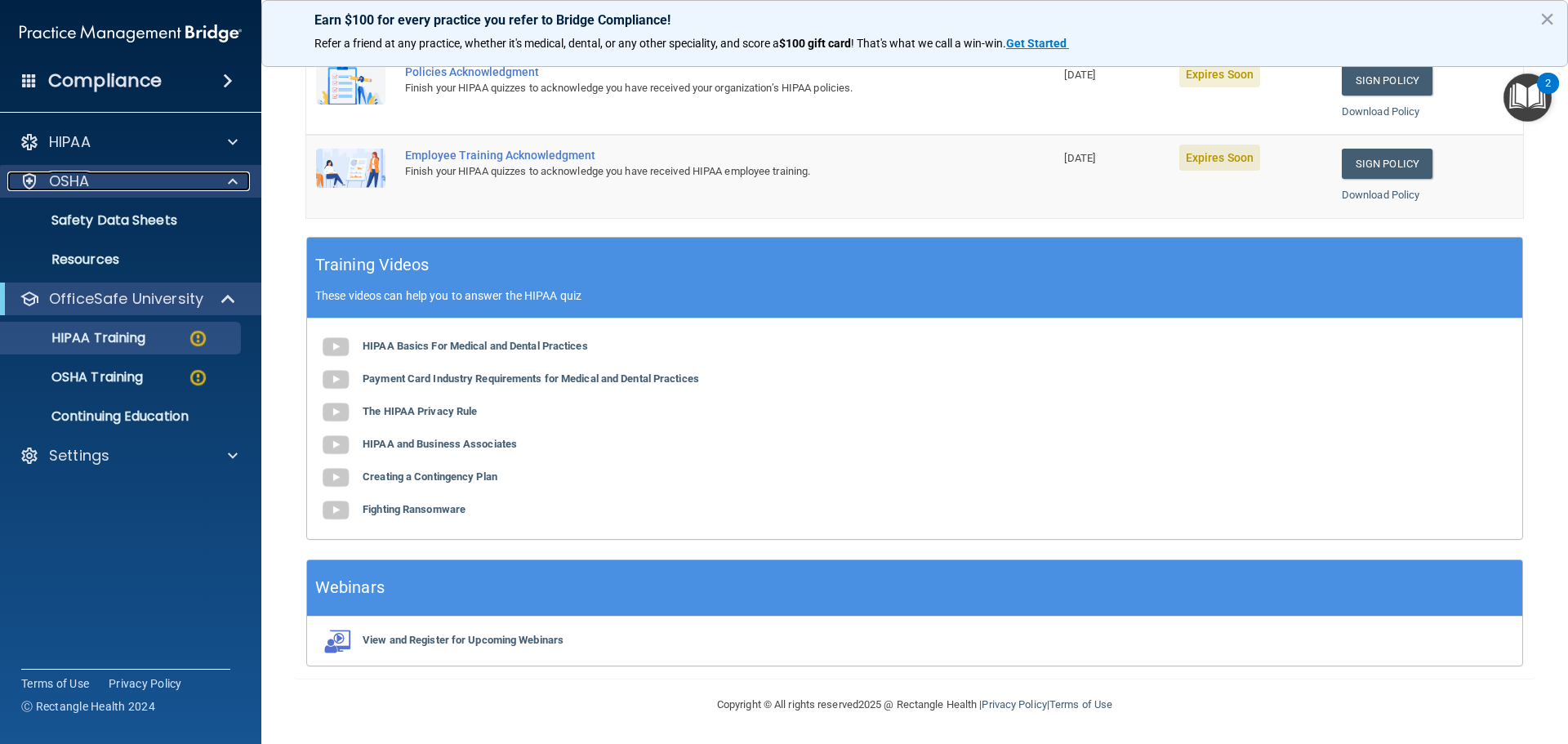
click at [83, 174] on p "OSHA" at bounding box center [69, 181] width 41 height 20
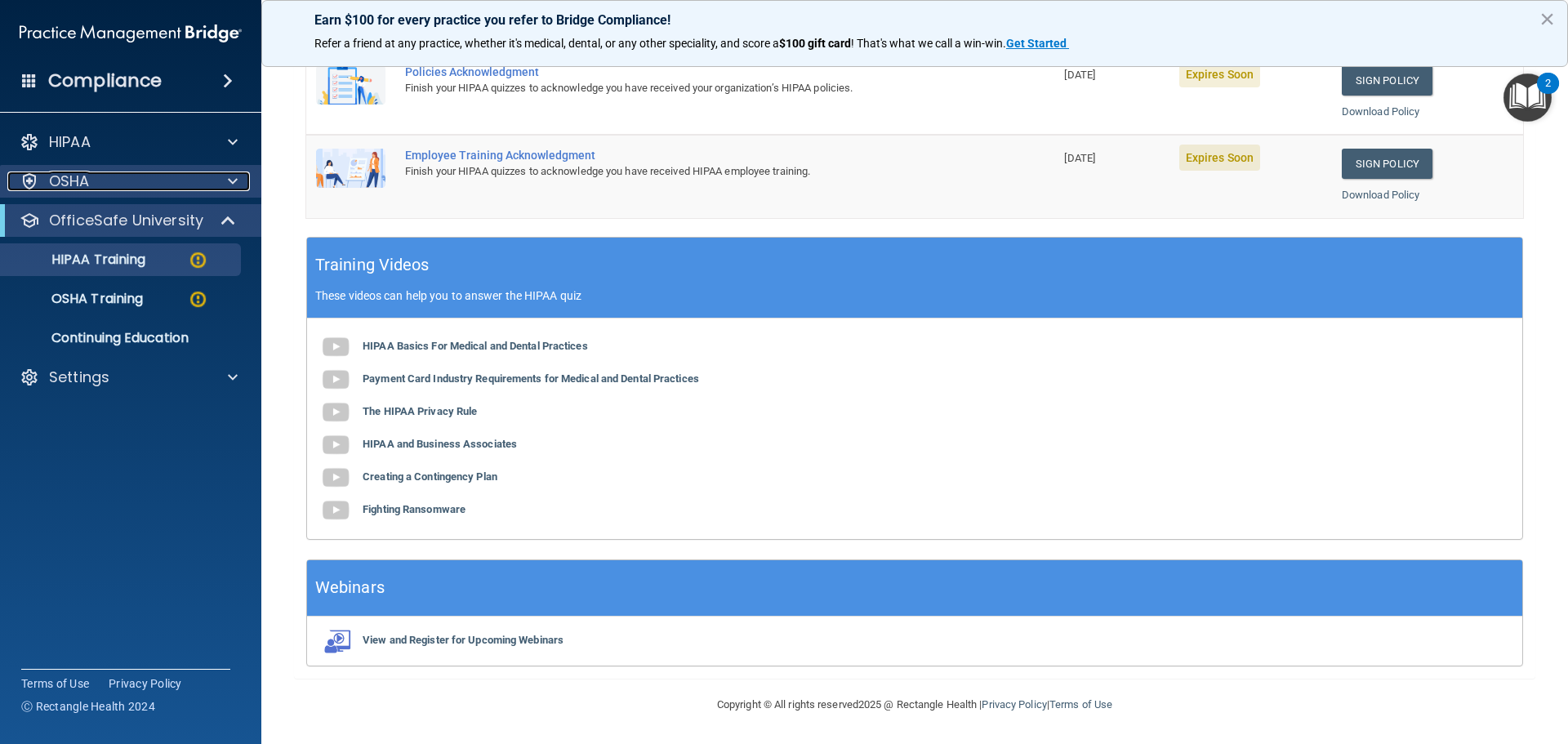
click at [83, 174] on p "OSHA" at bounding box center [69, 181] width 41 height 20
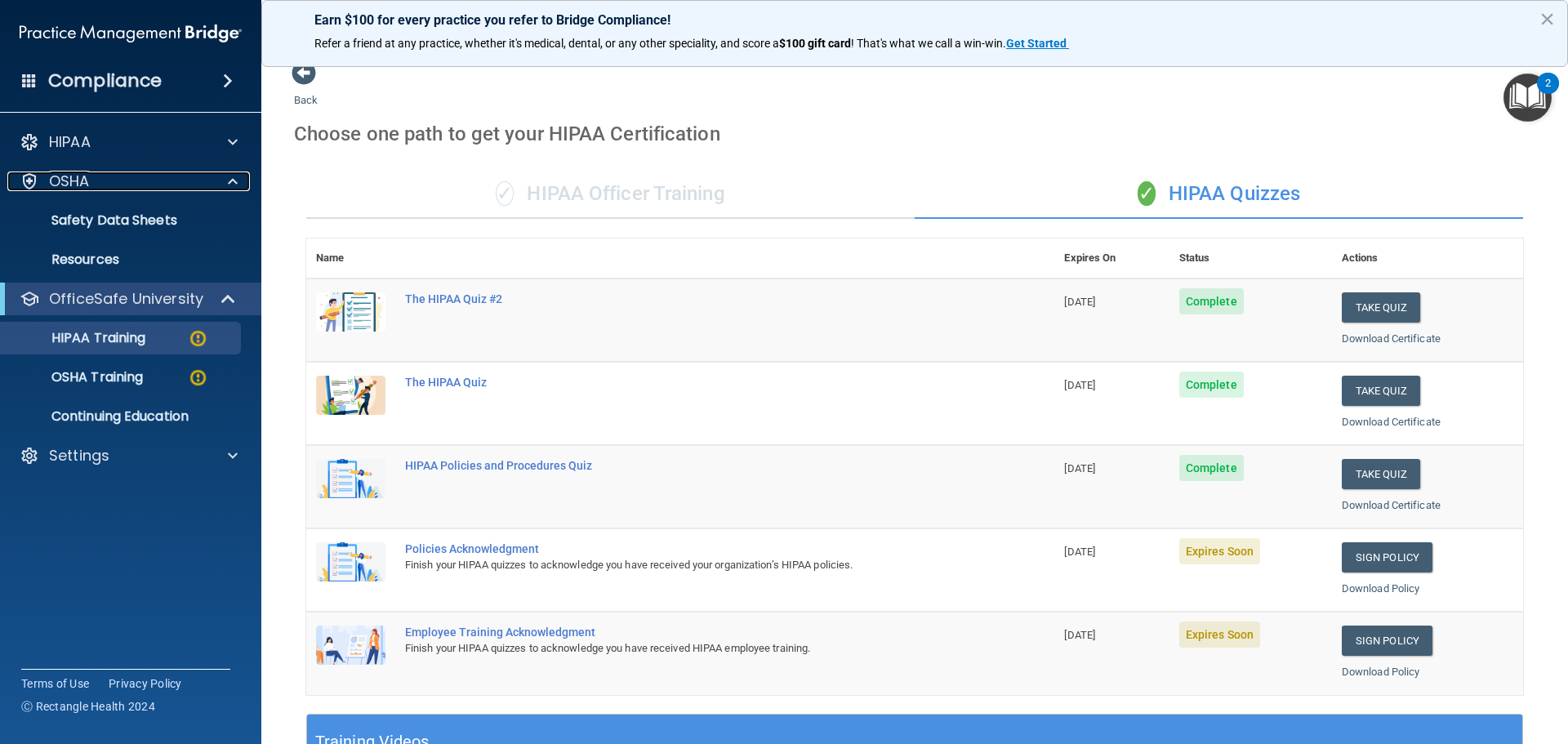
scroll to position [0, 0]
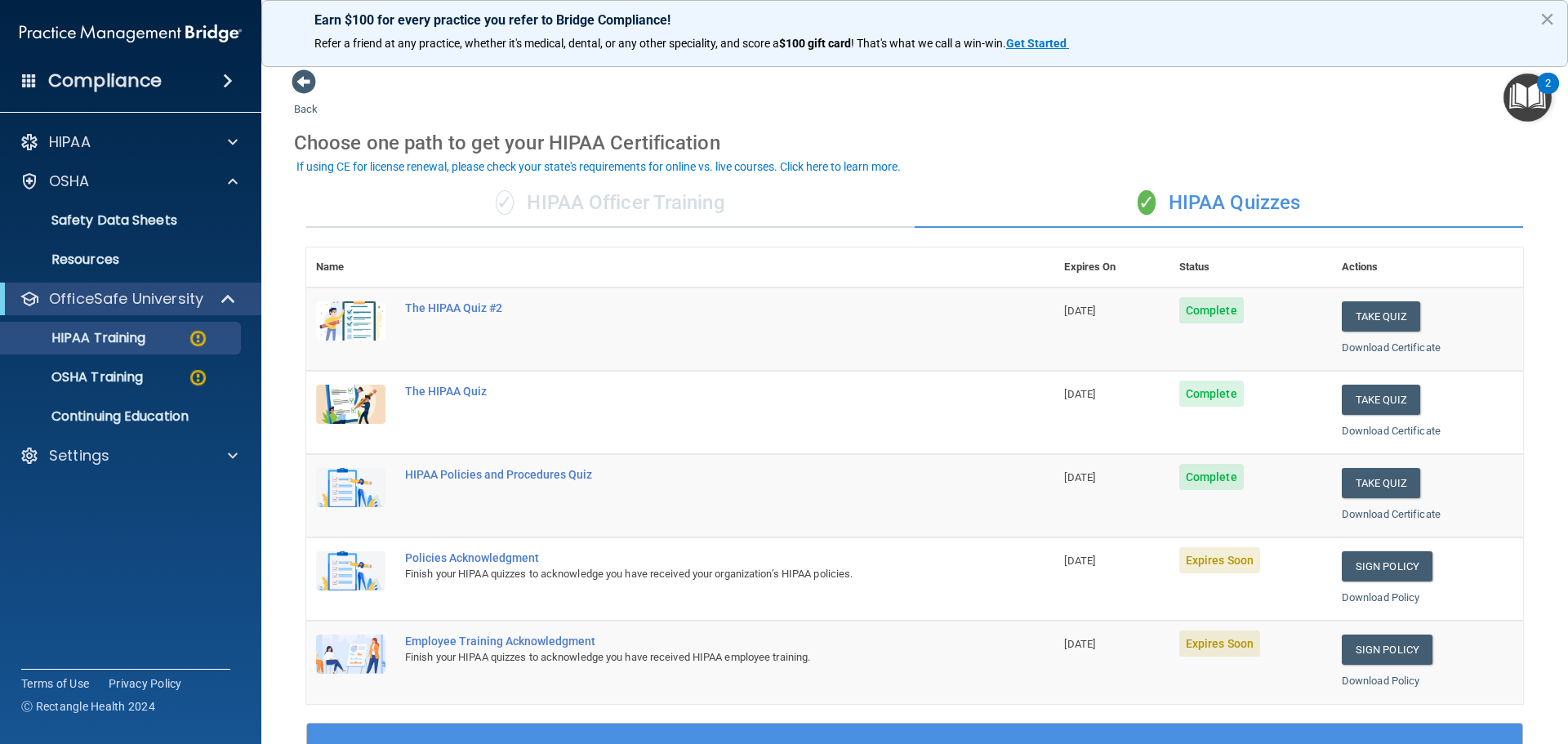
click at [1533, 93] on img "Open Resource Center, 2 new notifications" at bounding box center [1527, 98] width 48 height 49
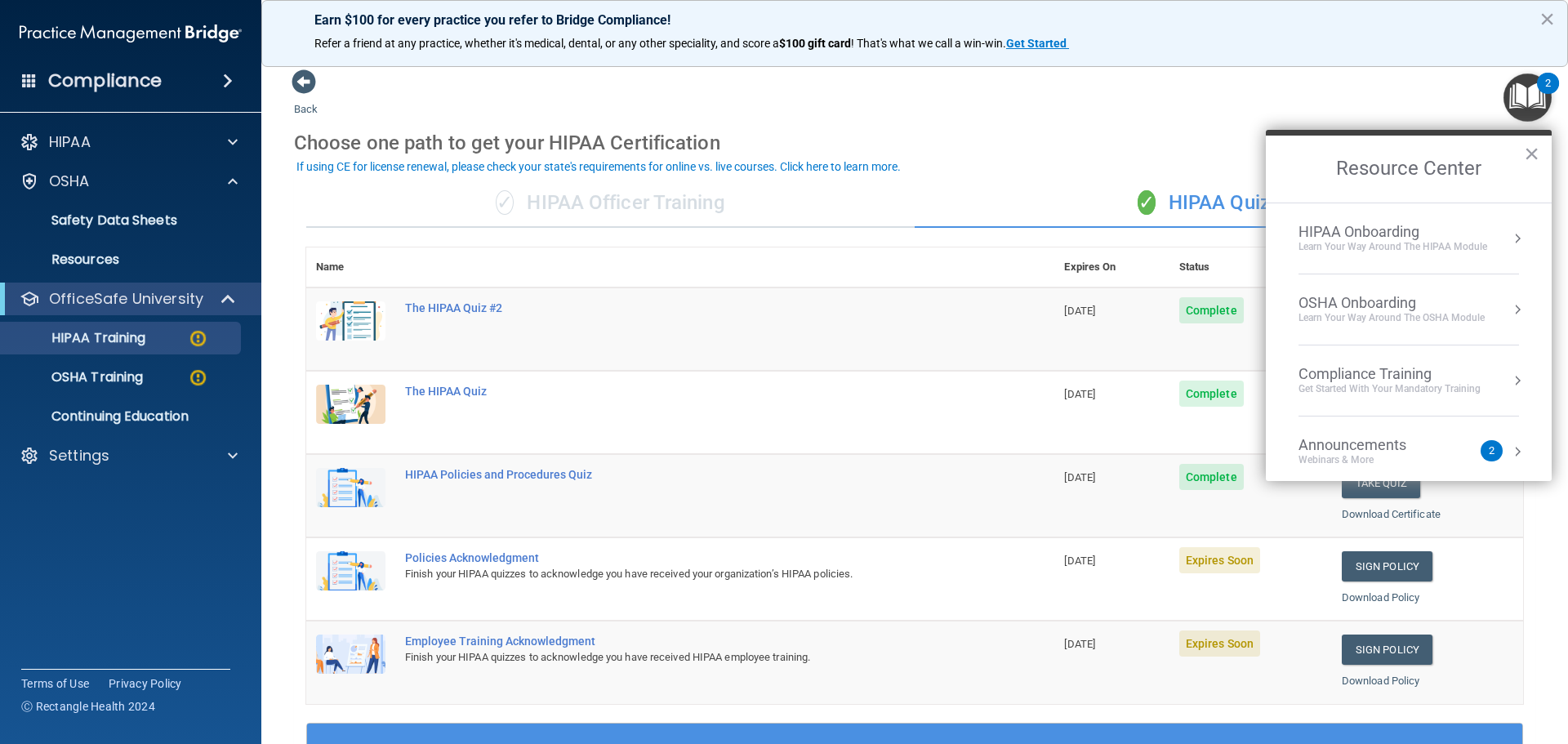
click at [1396, 304] on div "OSHA Onboarding" at bounding box center [1391, 302] width 186 height 18
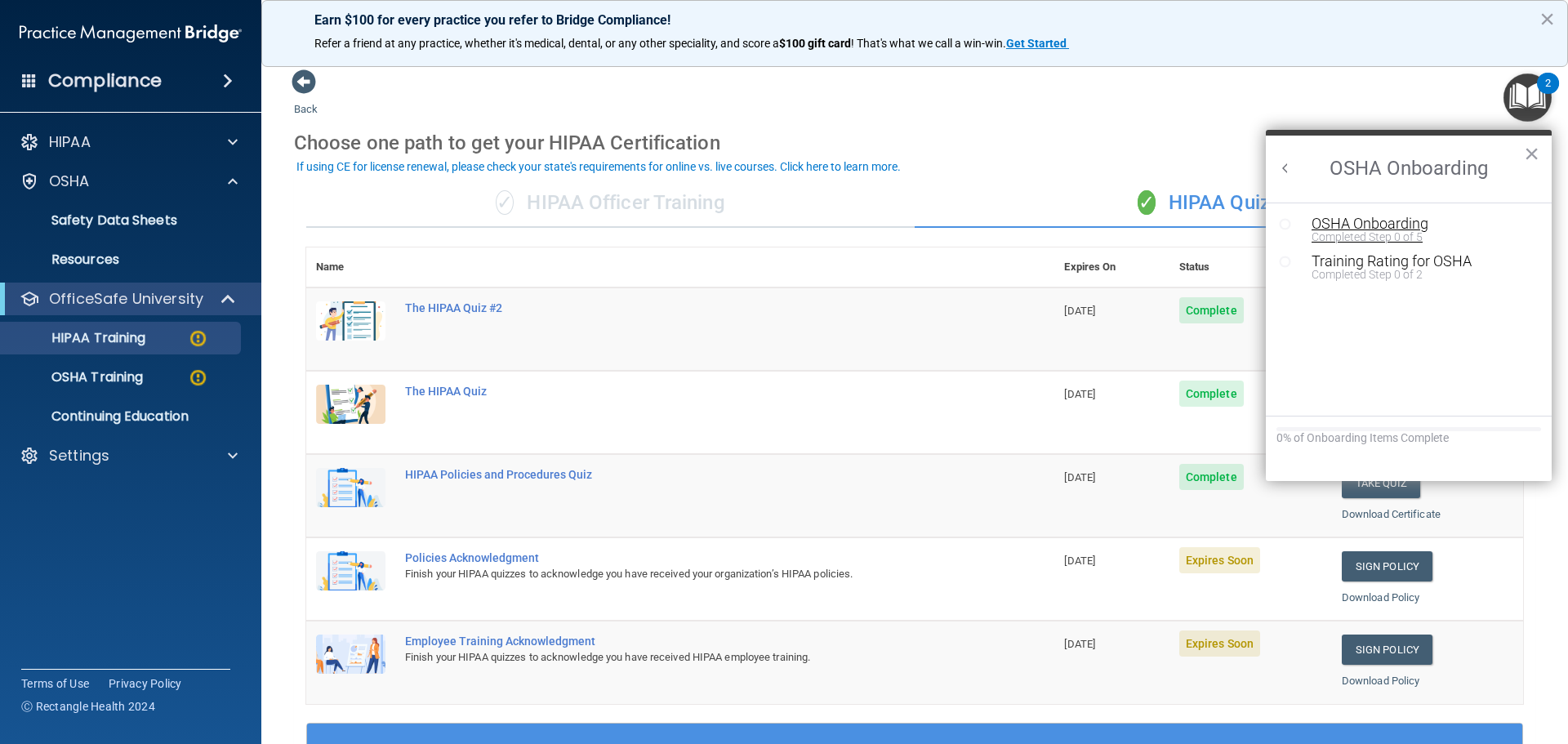
click at [1394, 228] on div "OSHA Onboarding" at bounding box center [1420, 223] width 219 height 15
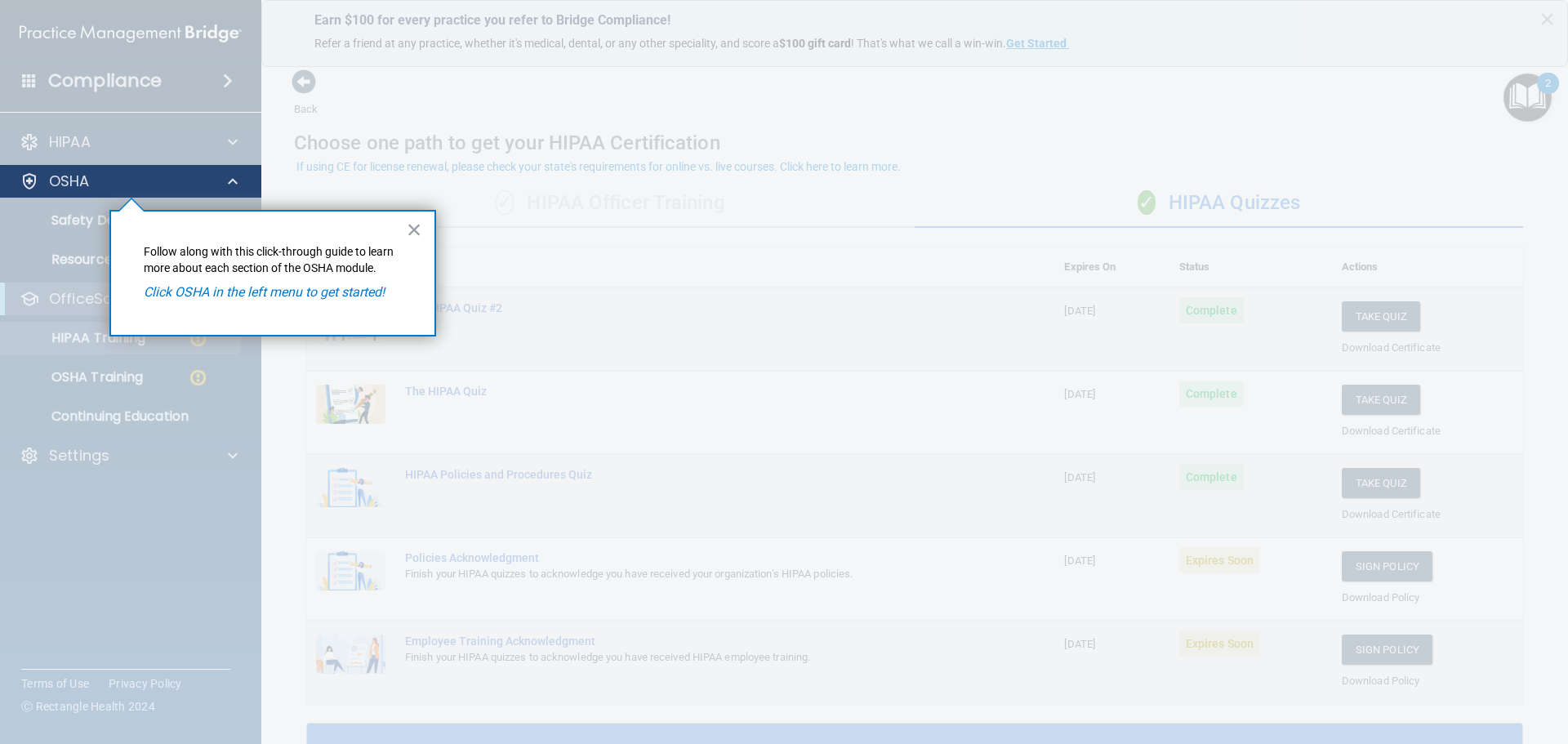
click at [129, 167] on div "OSHA" at bounding box center [131, 181] width 262 height 33
drag, startPoint x: 170, startPoint y: 186, endPoint x: 174, endPoint y: 174, distance: 12.6
click at [171, 185] on div "OSHA" at bounding box center [108, 181] width 203 height 20
click at [174, 174] on div "OSHA" at bounding box center [108, 181] width 203 height 20
click at [419, 227] on button "×" at bounding box center [415, 230] width 16 height 26
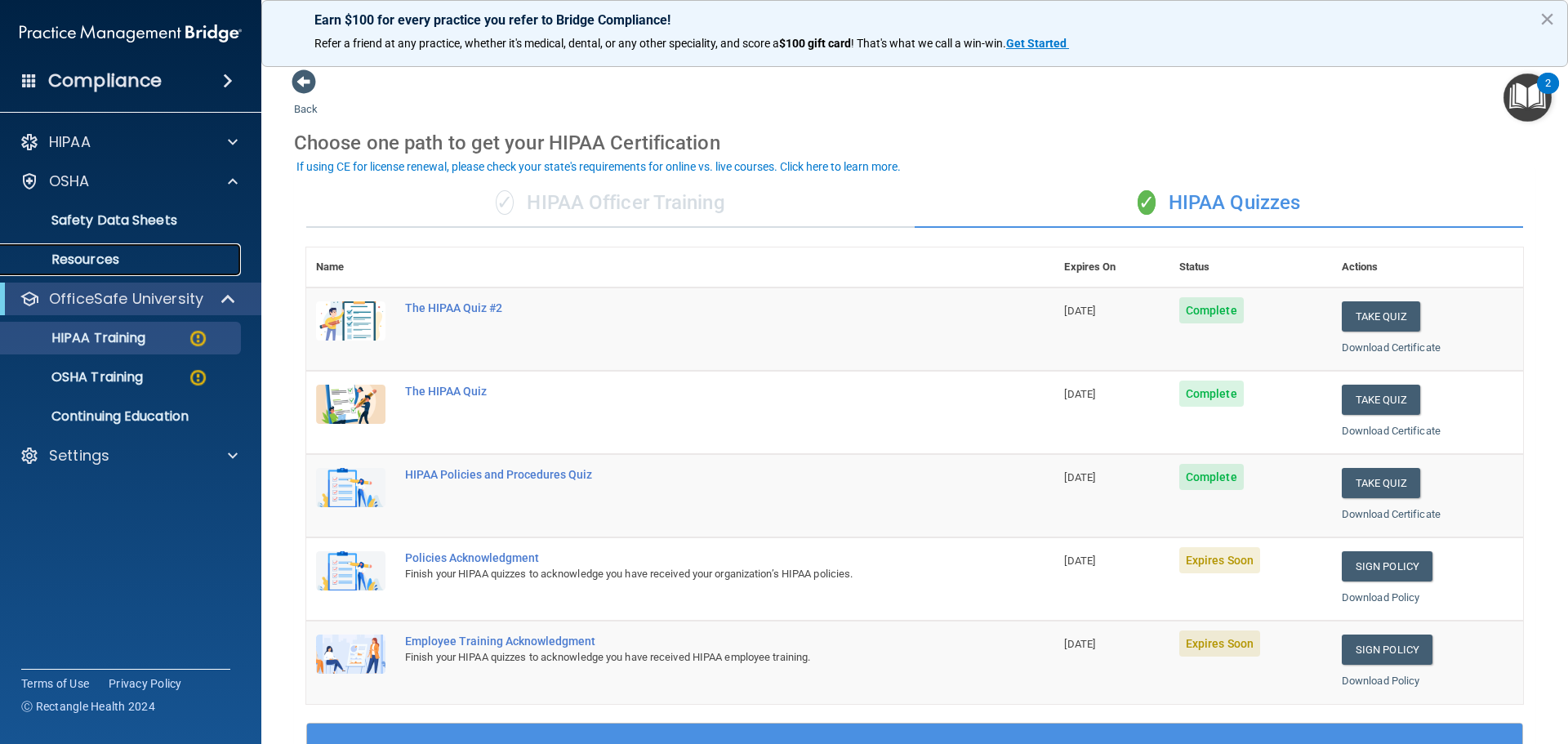
click at [98, 260] on p "Resources" at bounding box center [121, 259] width 223 height 16
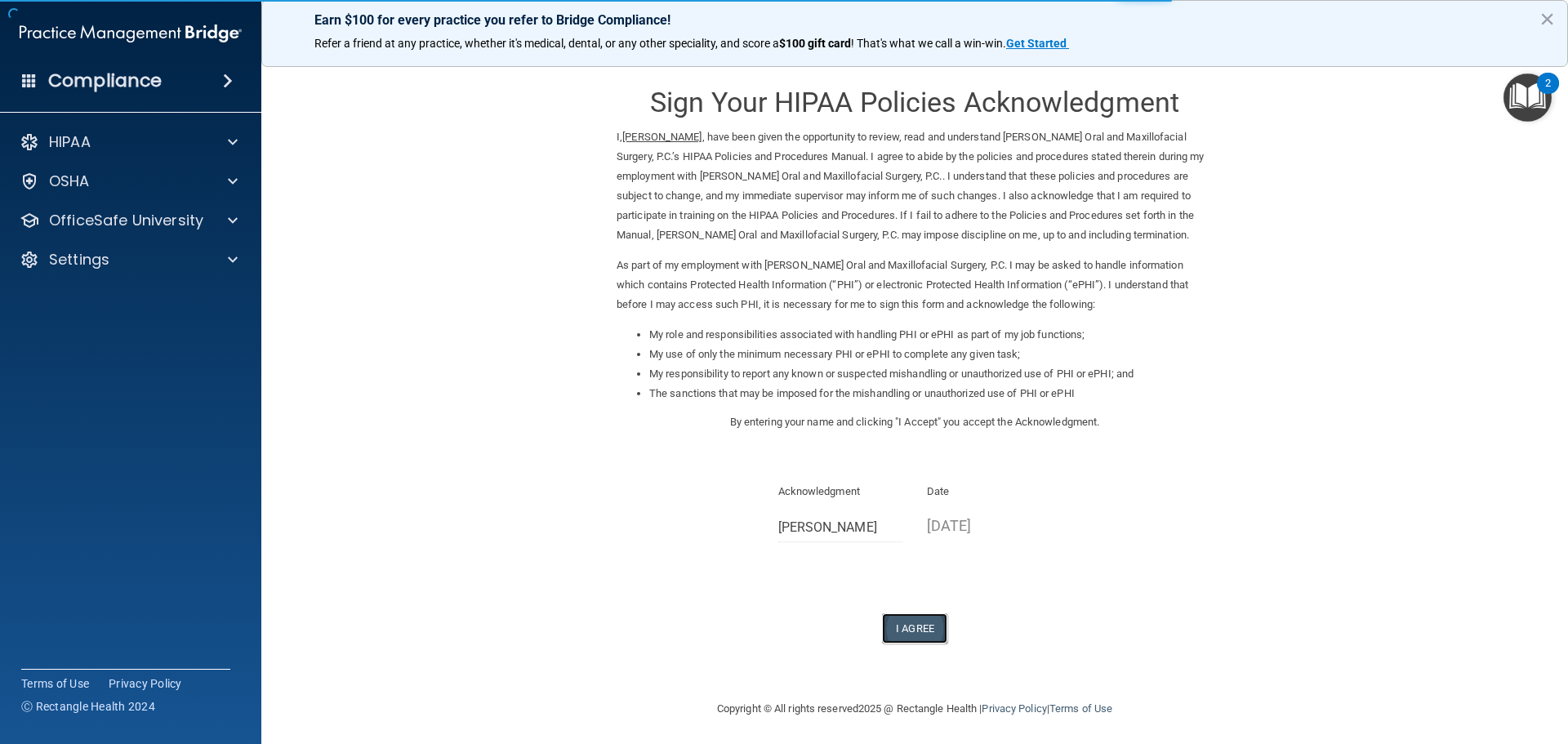
click at [895, 630] on button "I Agree" at bounding box center [913, 628] width 65 height 30
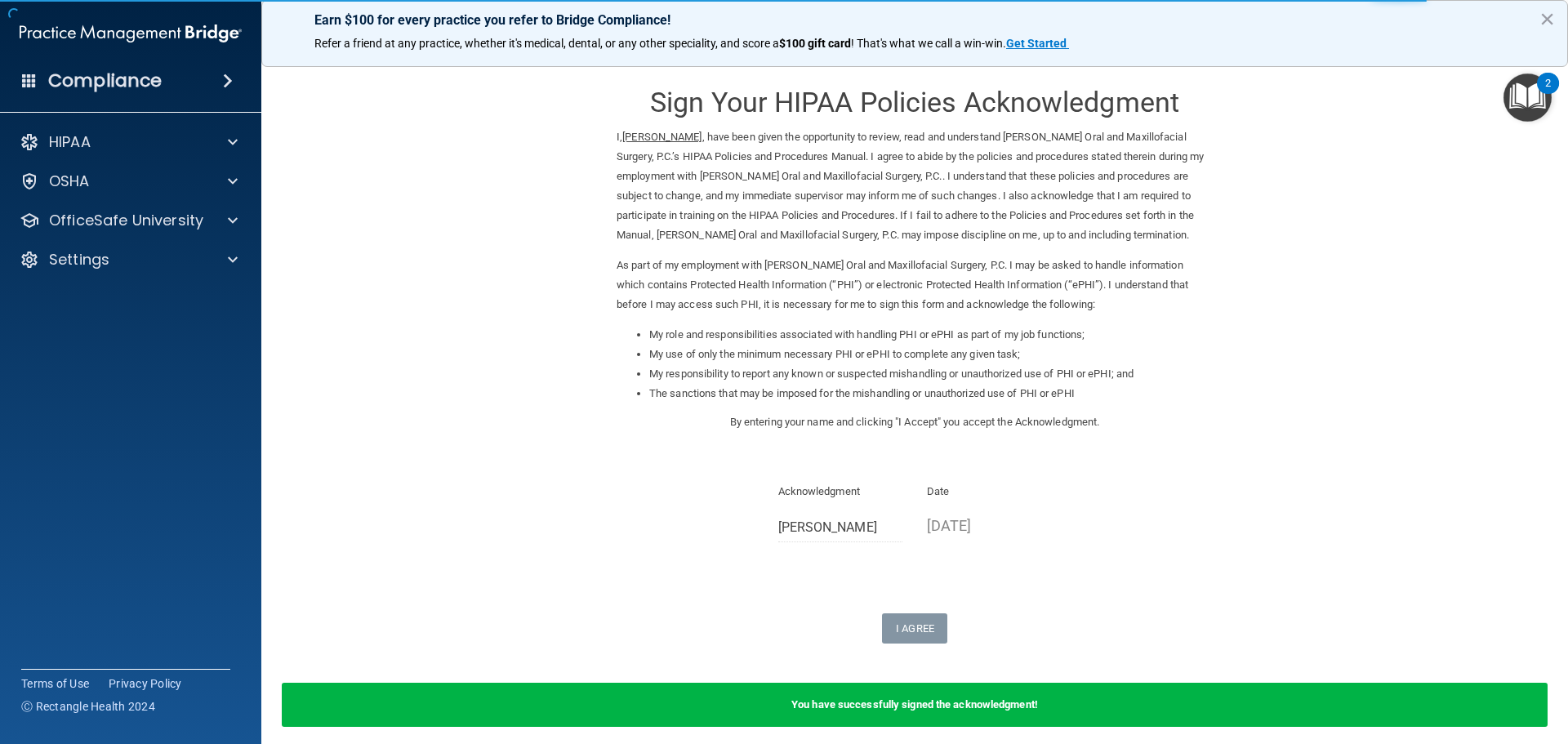
click at [939, 709] on b "You have successfully signed the acknowledgment!" at bounding box center [914, 704] width 247 height 12
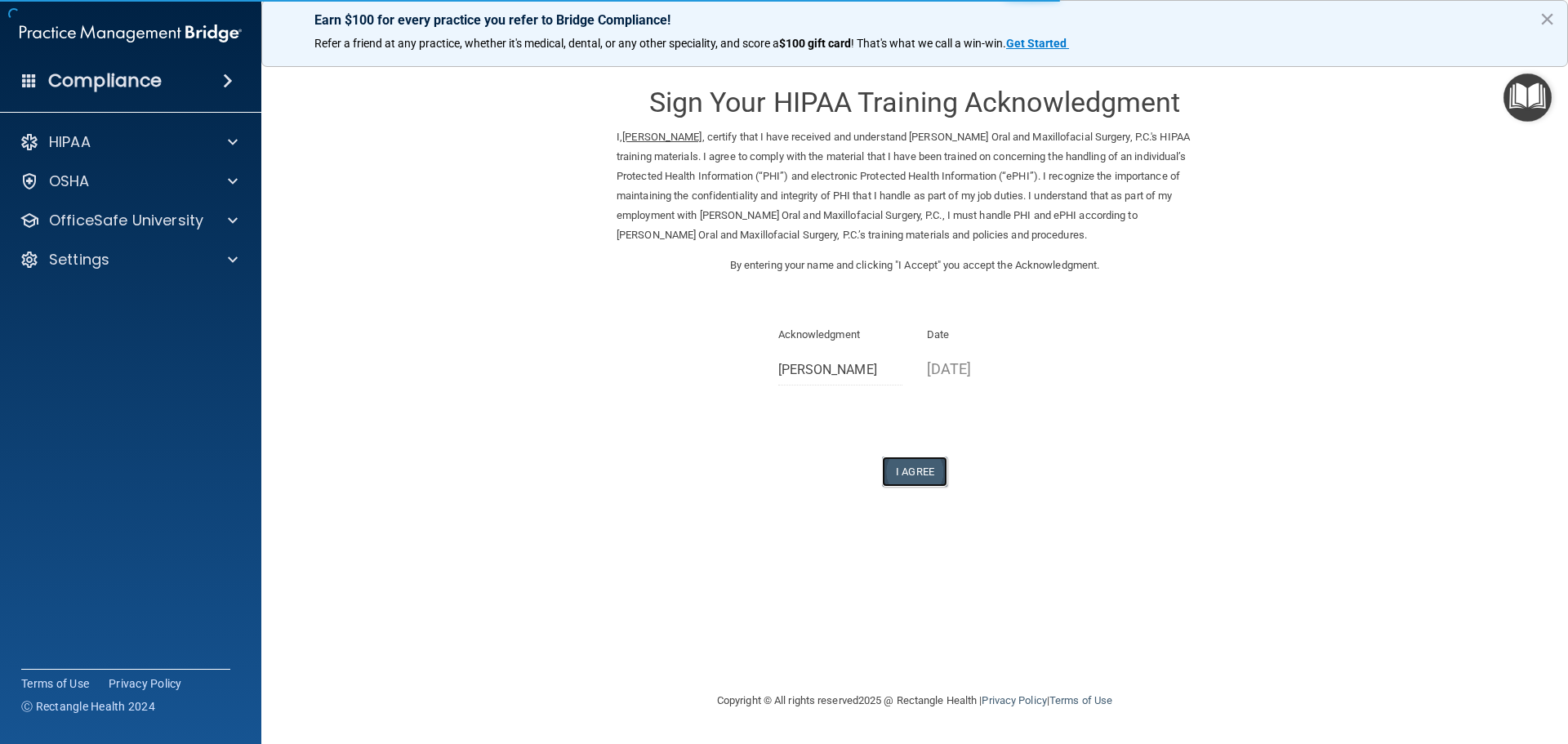
click at [916, 477] on button "I Agree" at bounding box center [913, 471] width 65 height 30
click at [911, 467] on button "I Agree" at bounding box center [913, 471] width 65 height 30
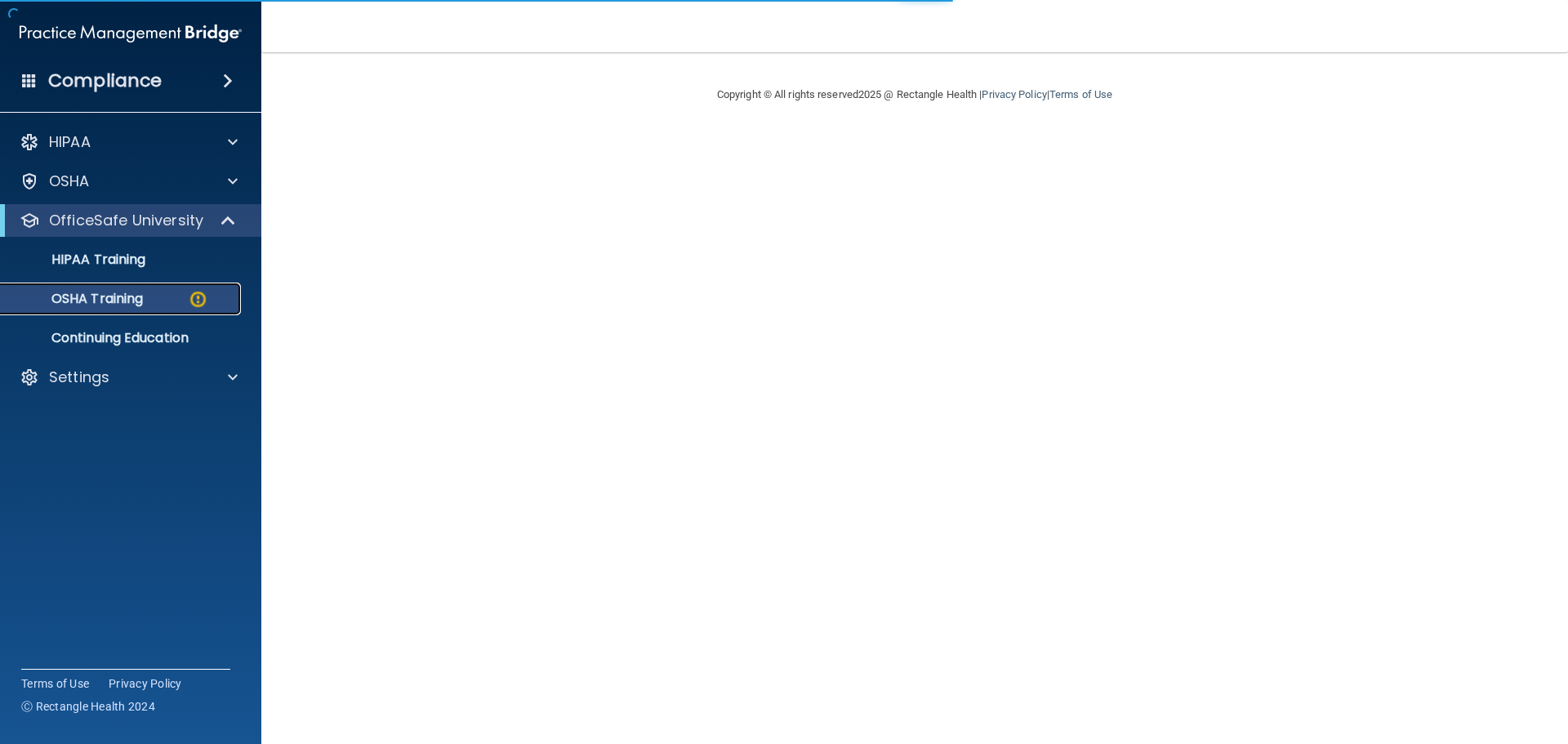
click at [143, 307] on p "OSHA Training" at bounding box center [76, 299] width 132 height 16
click at [140, 334] on p "Continuing Education" at bounding box center [121, 338] width 223 height 16
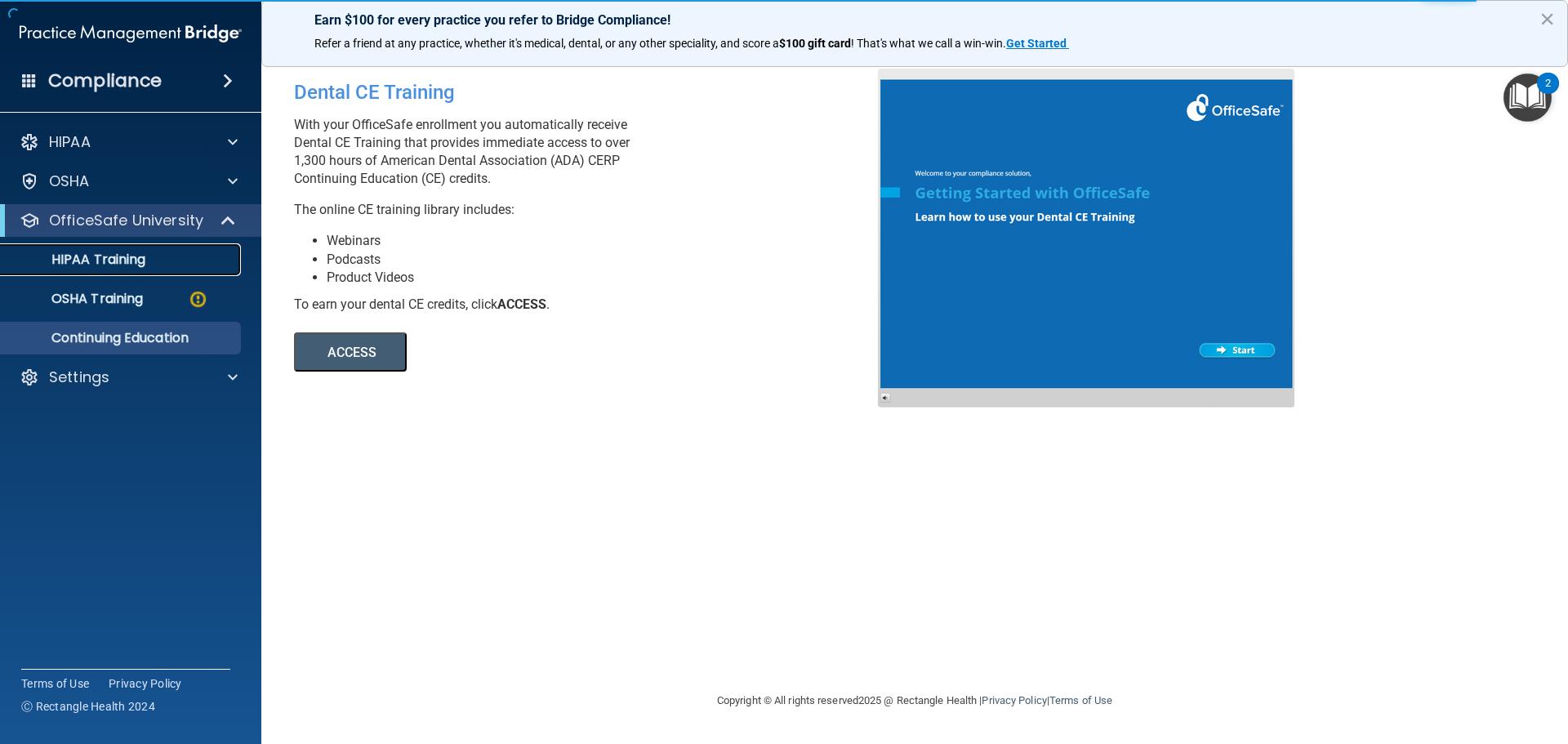
click at [114, 251] on p "HIPAA Training" at bounding box center [78, 259] width 135 height 16
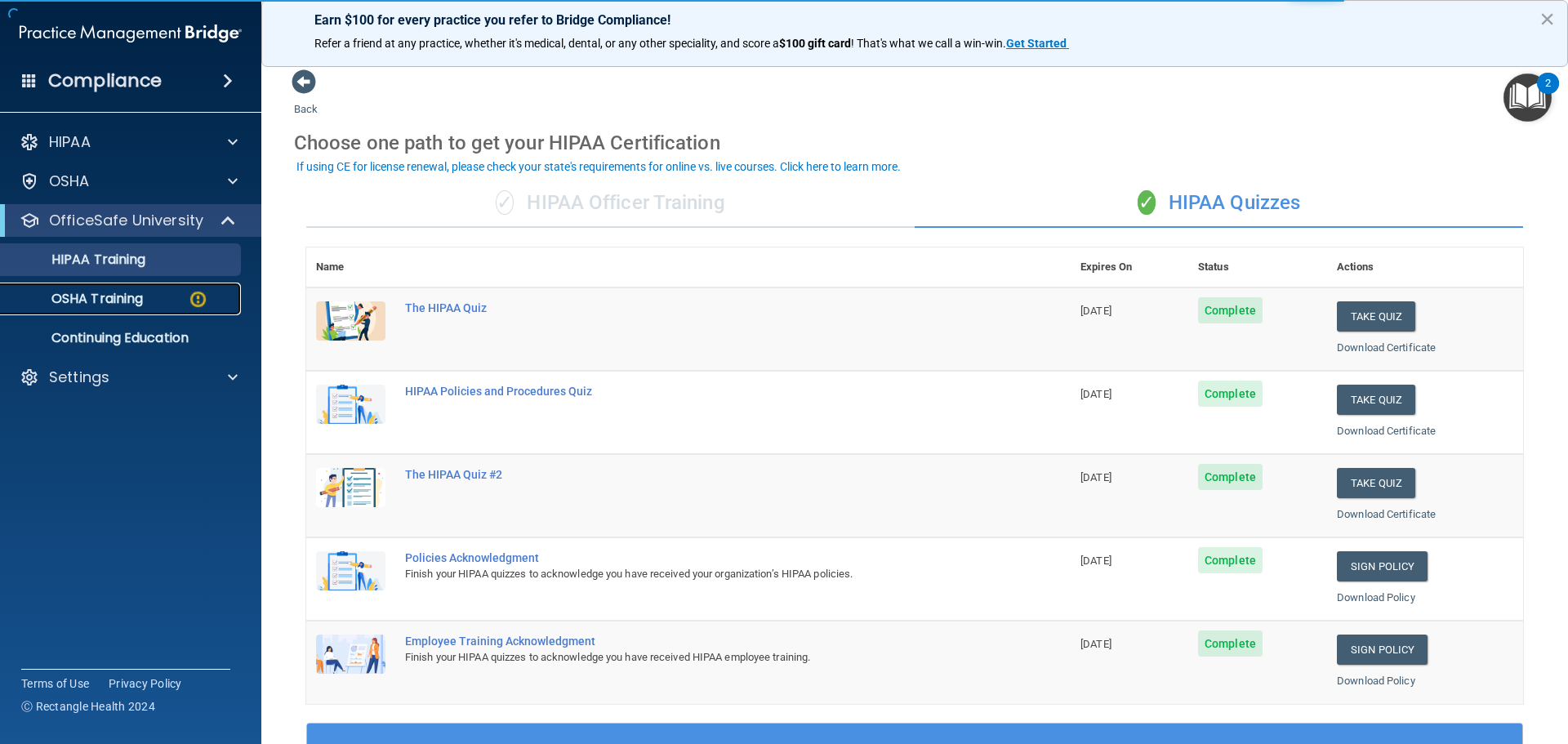
click at [117, 297] on p "OSHA Training" at bounding box center [76, 299] width 132 height 16
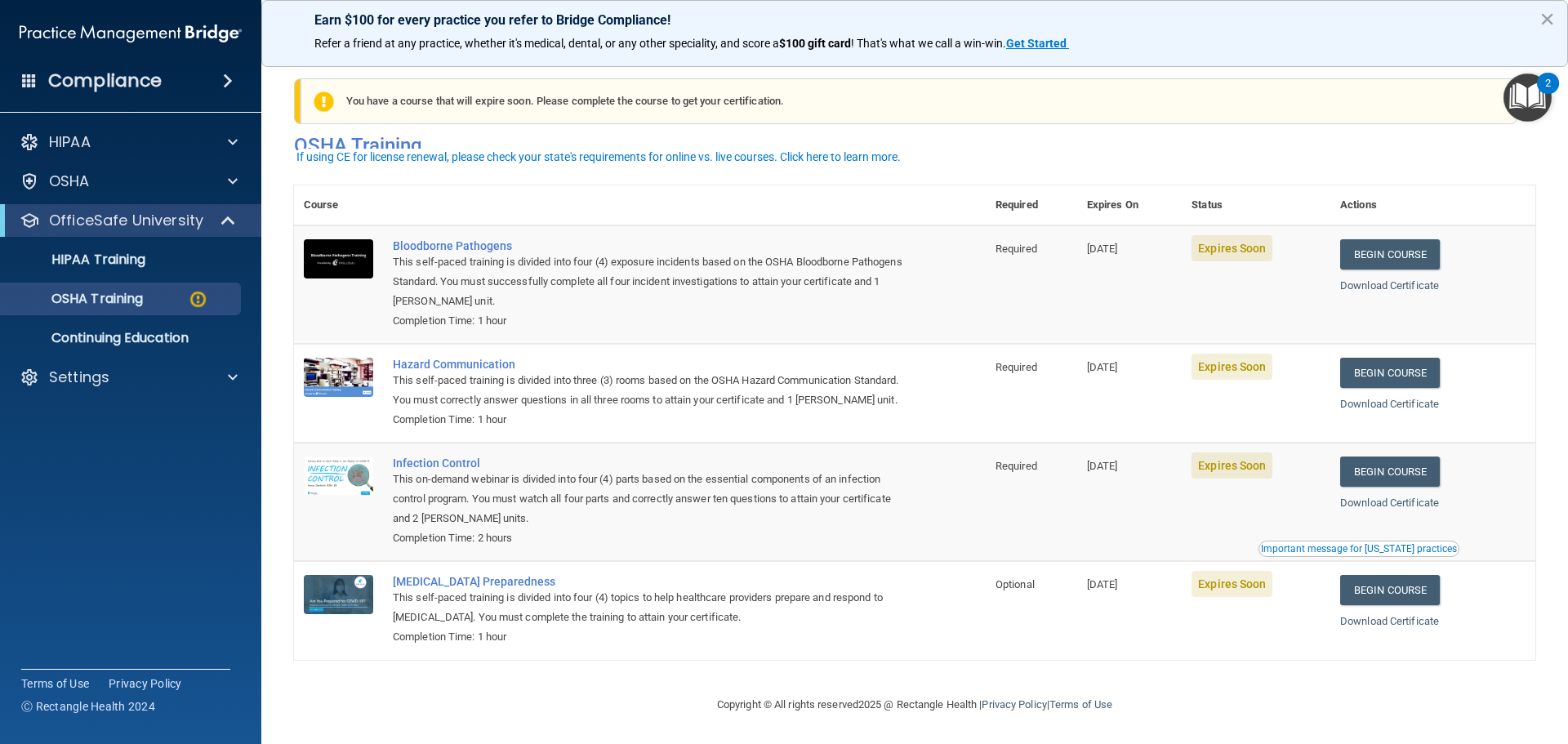
scroll to position [27, 0]
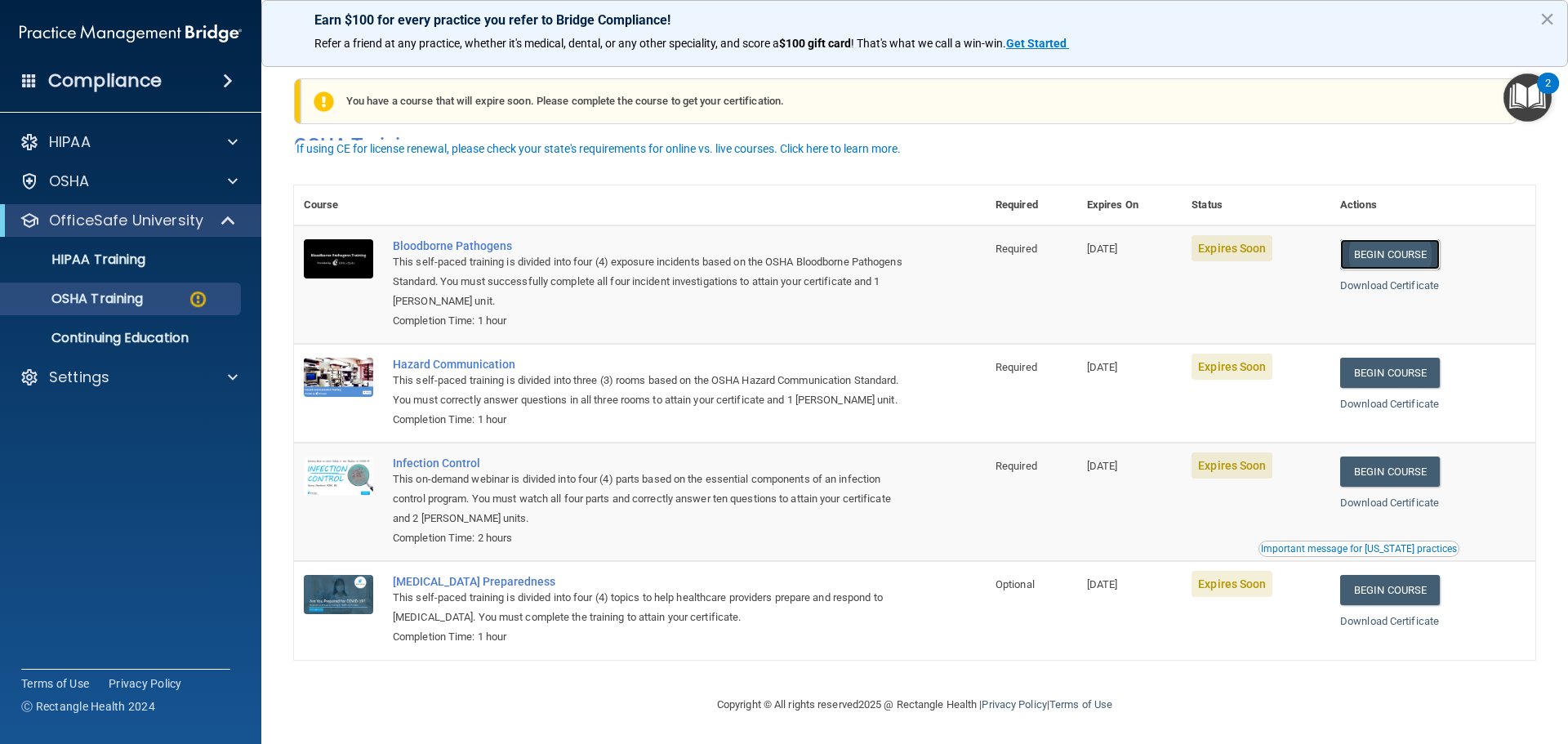
click at [1403, 239] on link "Begin Course" at bounding box center [1389, 254] width 100 height 30
click at [1394, 358] on link "Begin Course" at bounding box center [1389, 372] width 100 height 30
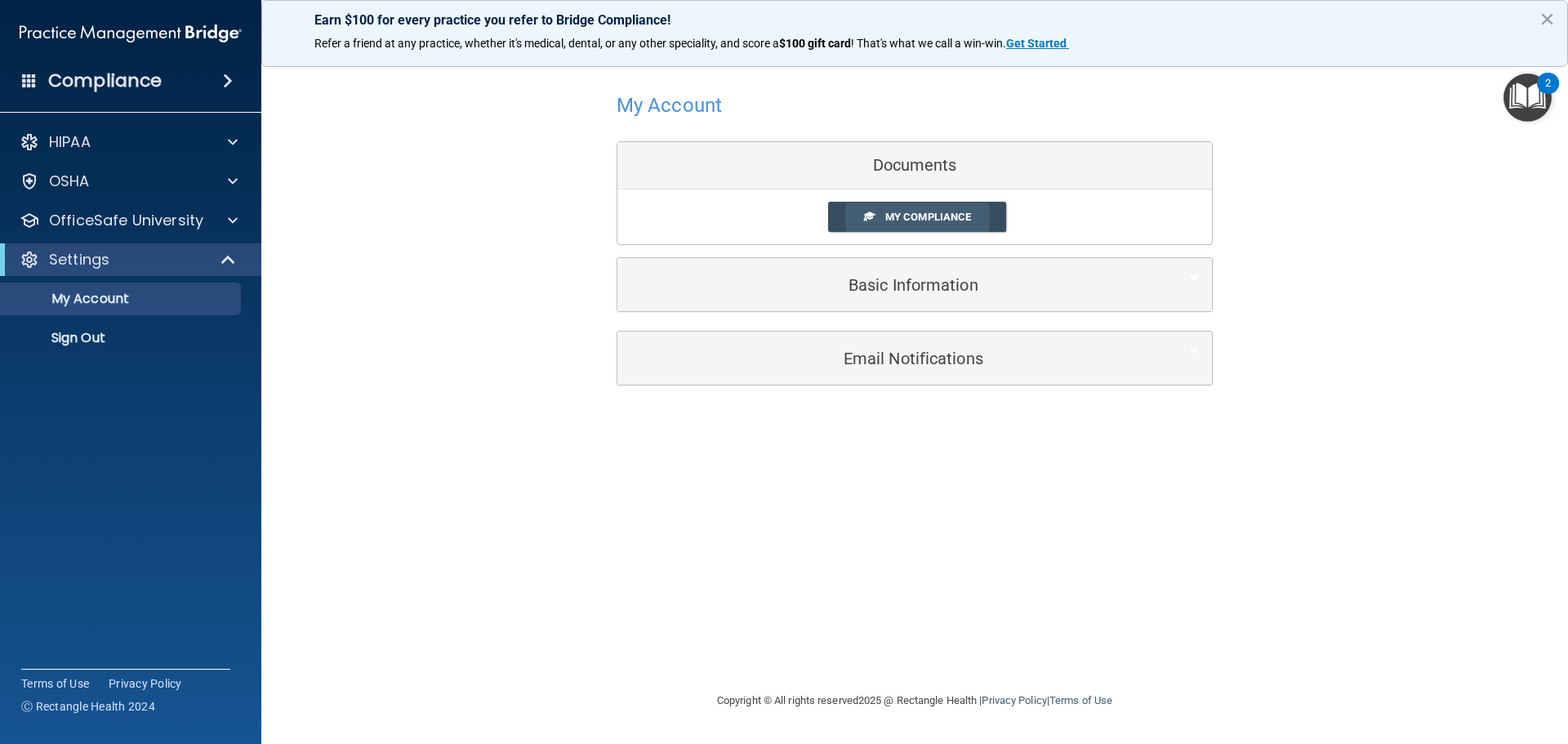
click at [958, 225] on link "My Compliance" at bounding box center [917, 217] width 179 height 30
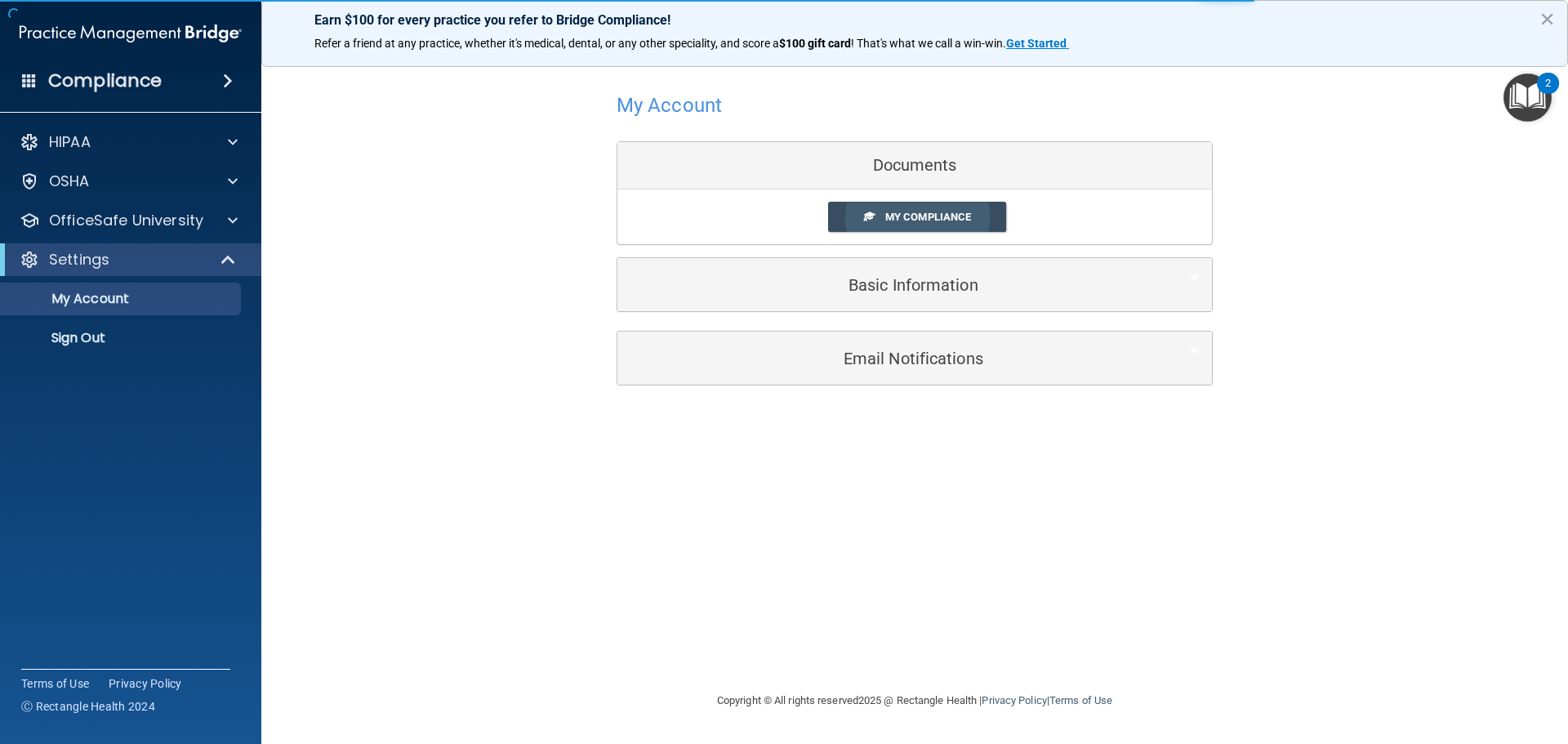
click at [958, 225] on link "My Compliance" at bounding box center [917, 217] width 179 height 30
click at [955, 223] on link "My Compliance" at bounding box center [917, 217] width 179 height 30
click at [951, 219] on span "My Compliance" at bounding box center [927, 217] width 86 height 12
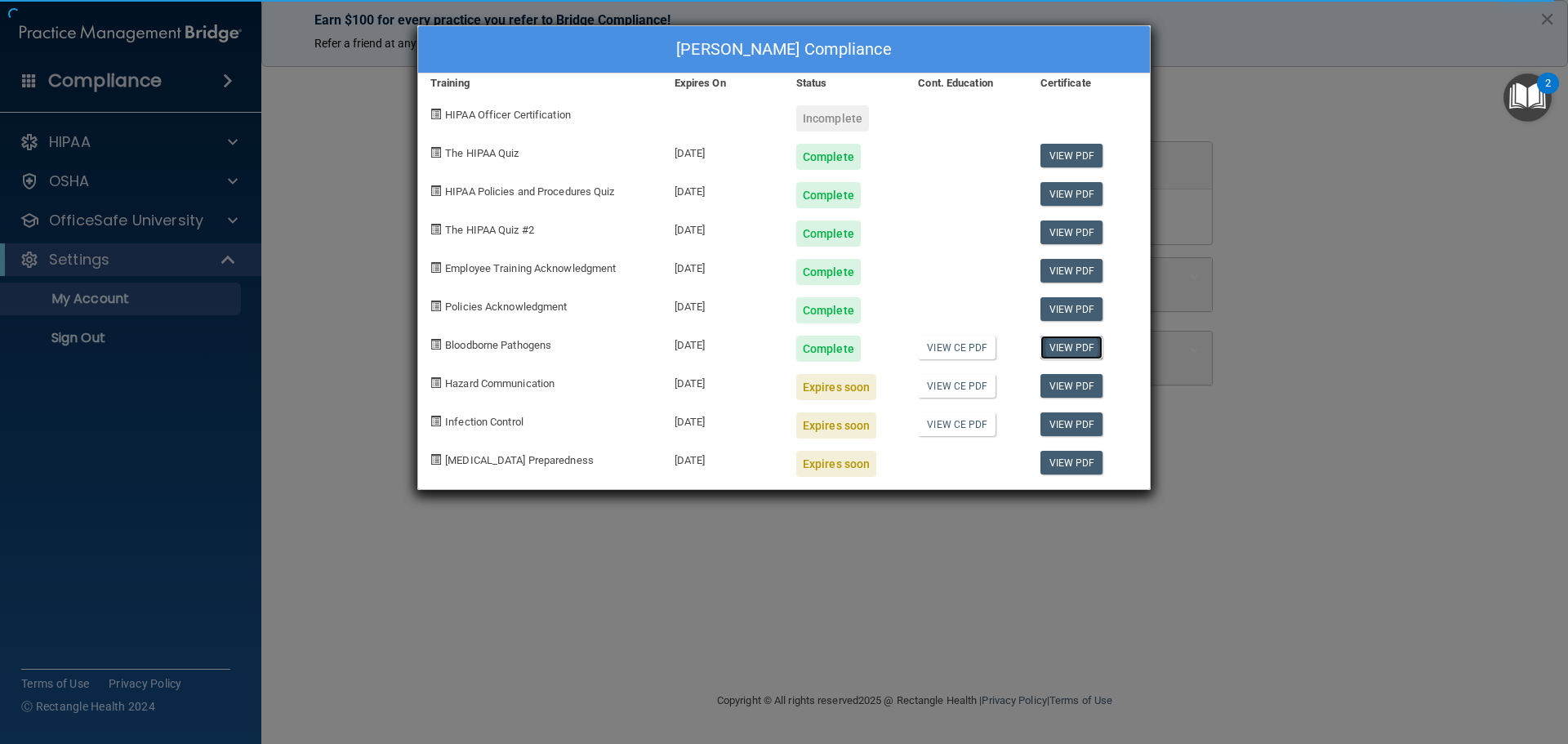
click at [1074, 346] on link "View PDF" at bounding box center [1071, 347] width 63 height 23
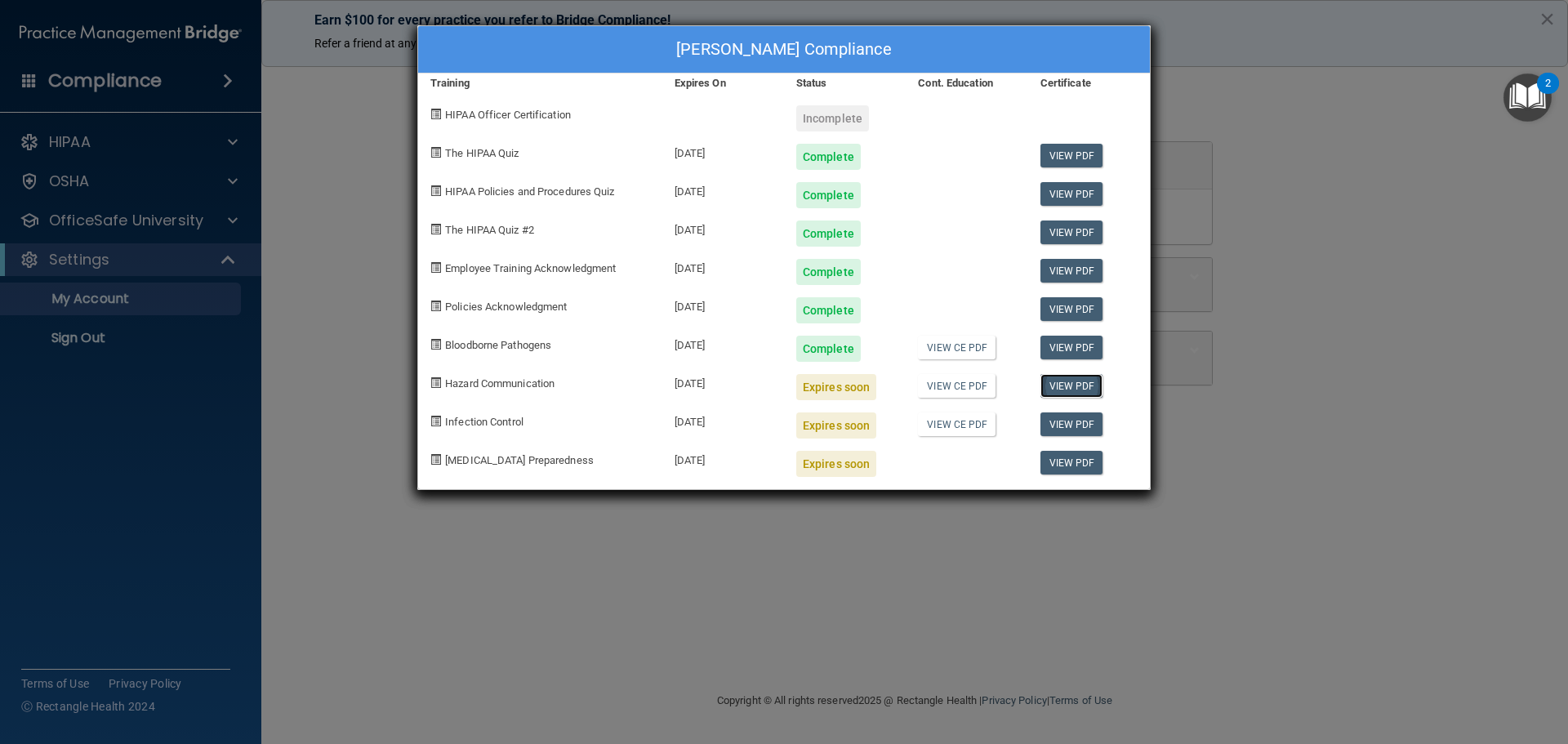
click at [1061, 391] on link "View PDF" at bounding box center [1071, 385] width 63 height 23
click at [953, 389] on link "View CE PDF" at bounding box center [957, 385] width 78 height 23
click at [839, 394] on div "Expires soon" at bounding box center [836, 387] width 80 height 26
drag, startPoint x: 823, startPoint y: 394, endPoint x: 858, endPoint y: 395, distance: 35.0
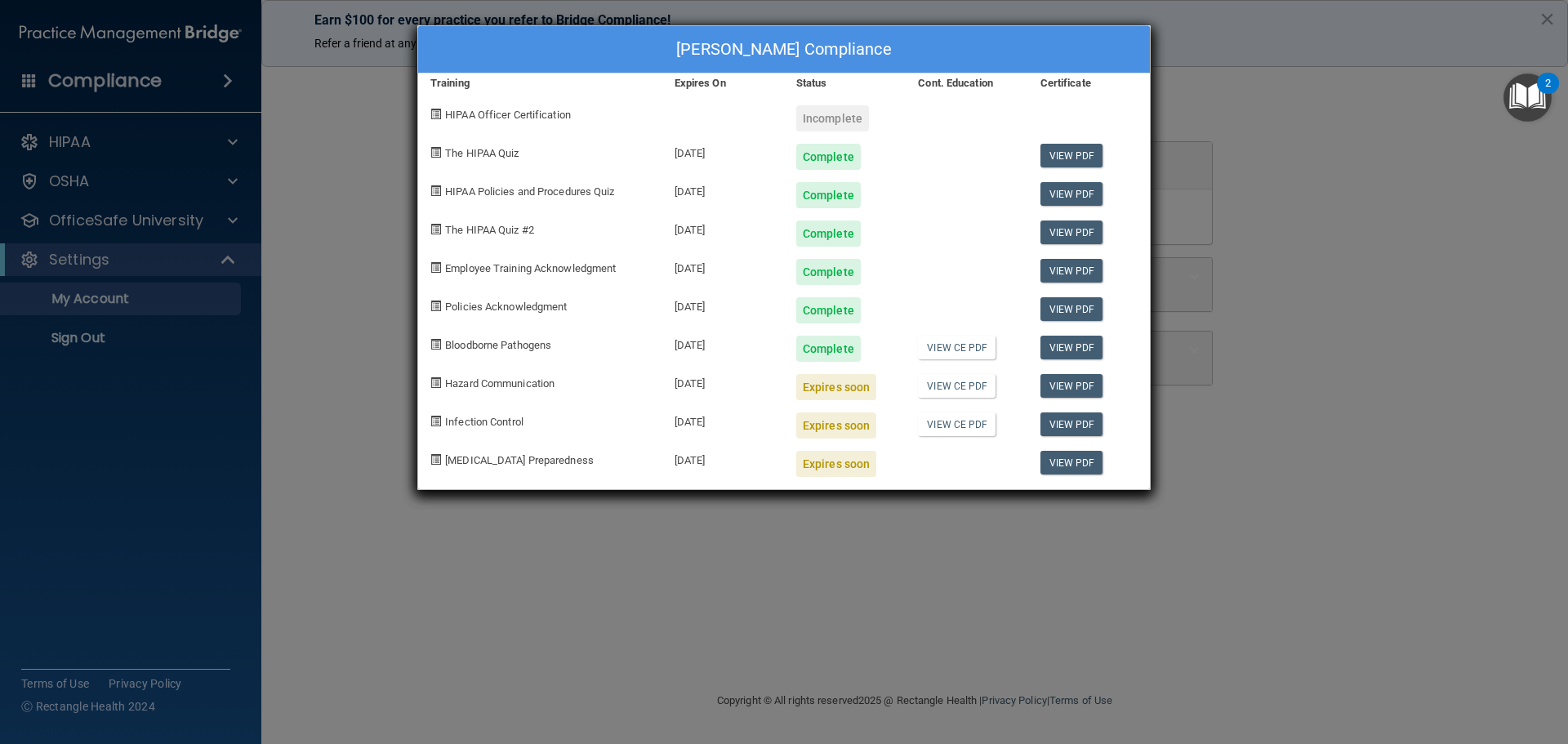
click at [826, 394] on div "Expires soon" at bounding box center [836, 387] width 80 height 26
click at [952, 390] on link "View CE PDF" at bounding box center [957, 385] width 78 height 23
click at [945, 387] on link "View CE PDF" at bounding box center [957, 385] width 78 height 23
click at [1068, 387] on link "View PDF" at bounding box center [1071, 385] width 63 height 23
click at [436, 379] on span at bounding box center [436, 383] width 10 height 10
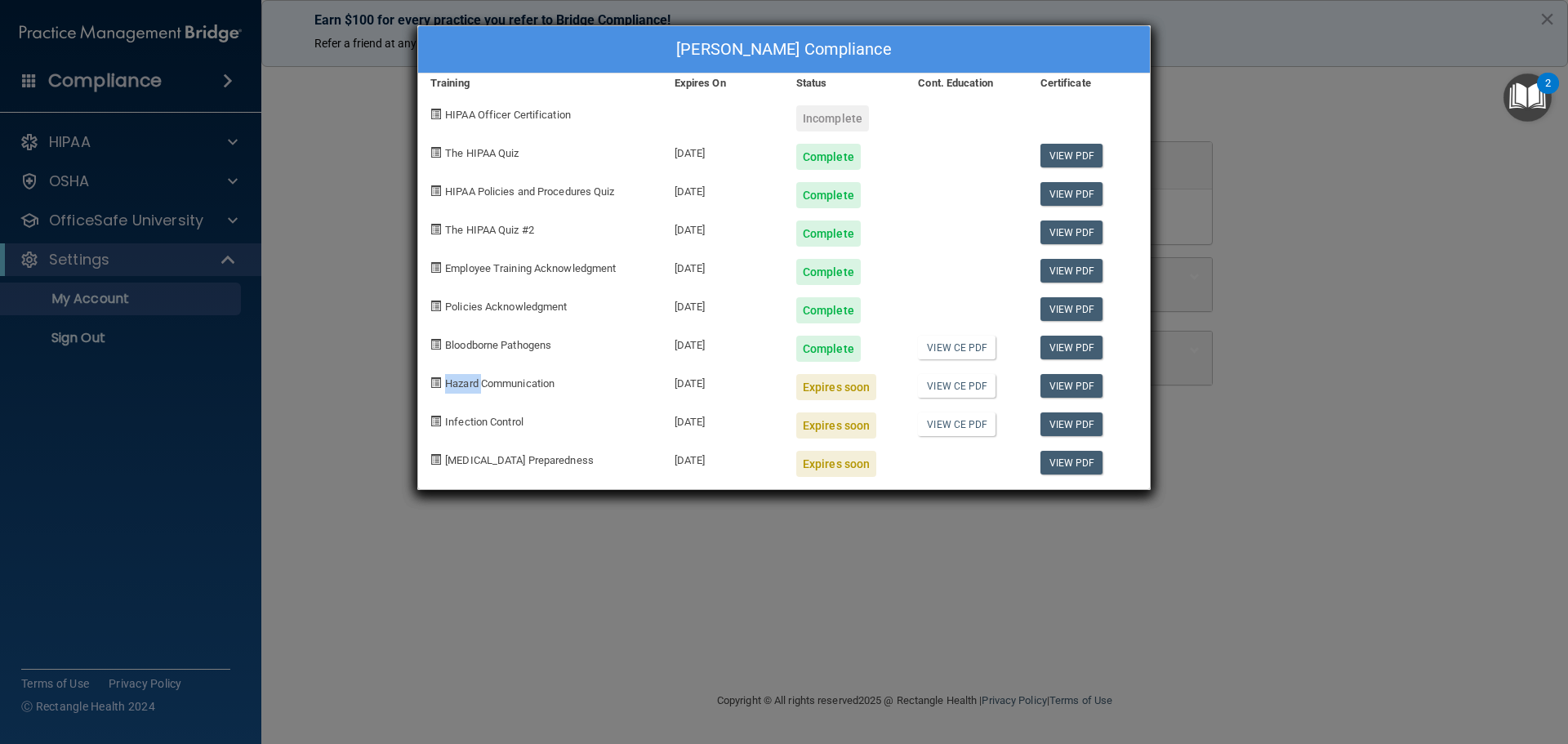
click at [436, 379] on span at bounding box center [436, 383] width 10 height 10
click at [1521, 89] on img "Open Resource Center, 2 new notifications" at bounding box center [1527, 98] width 48 height 49
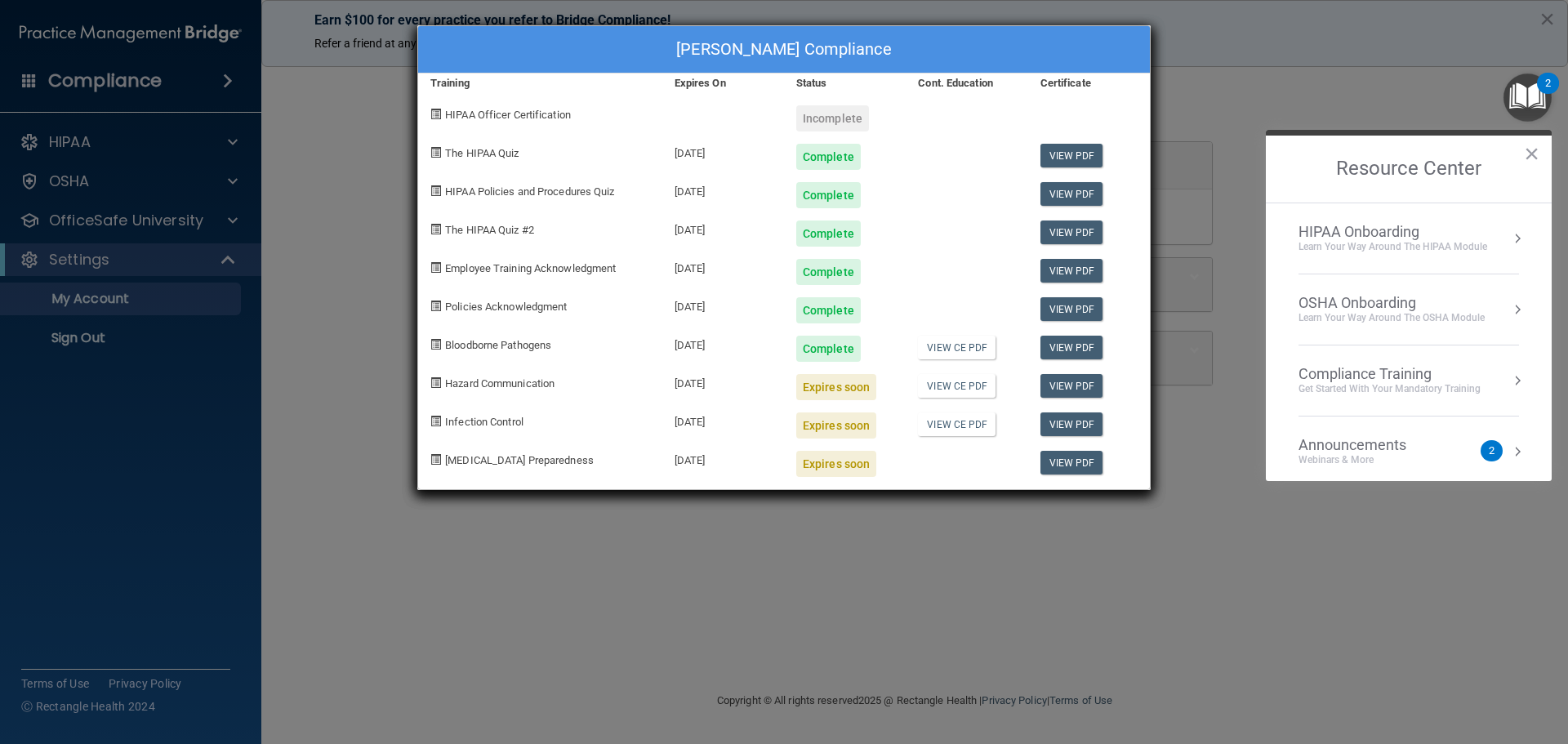
click at [1396, 311] on div "Learn your way around the OSHA module" at bounding box center [1391, 318] width 186 height 14
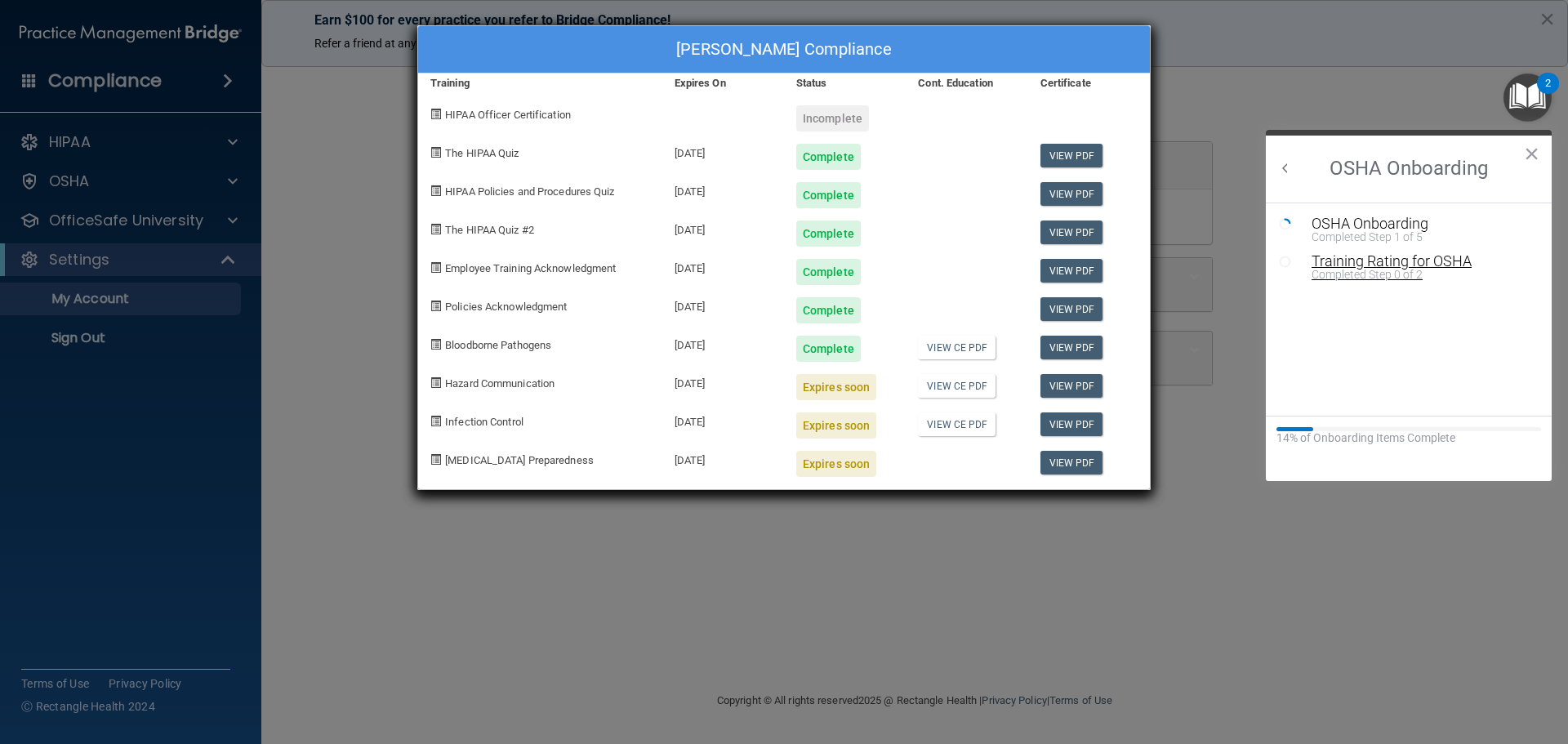
click at [1383, 258] on div "Training Rating for OSHA" at bounding box center [1420, 261] width 219 height 15
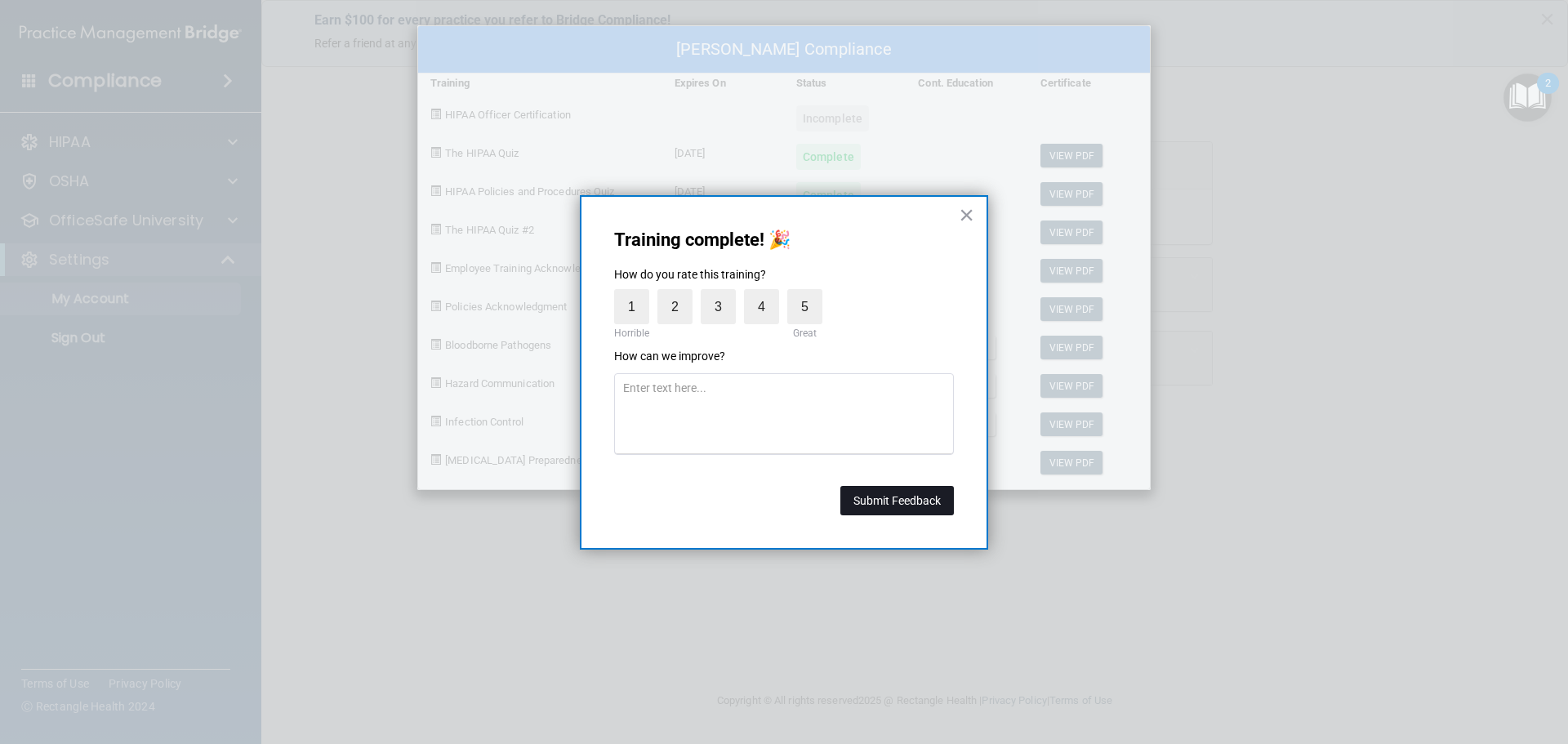
click at [906, 499] on button "Submit Feedback" at bounding box center [896, 501] width 113 height 29
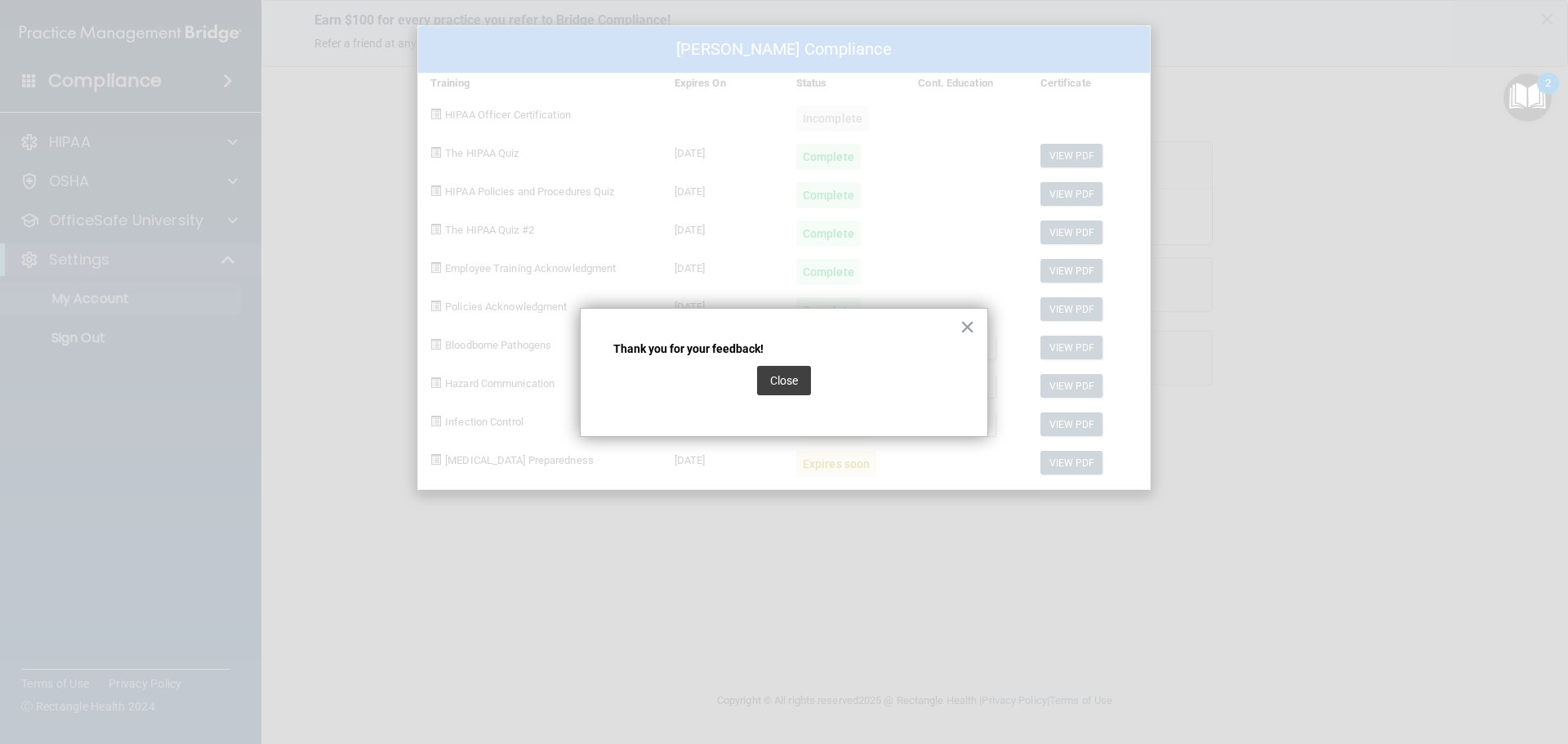
click at [797, 379] on button "Close" at bounding box center [784, 380] width 54 height 29
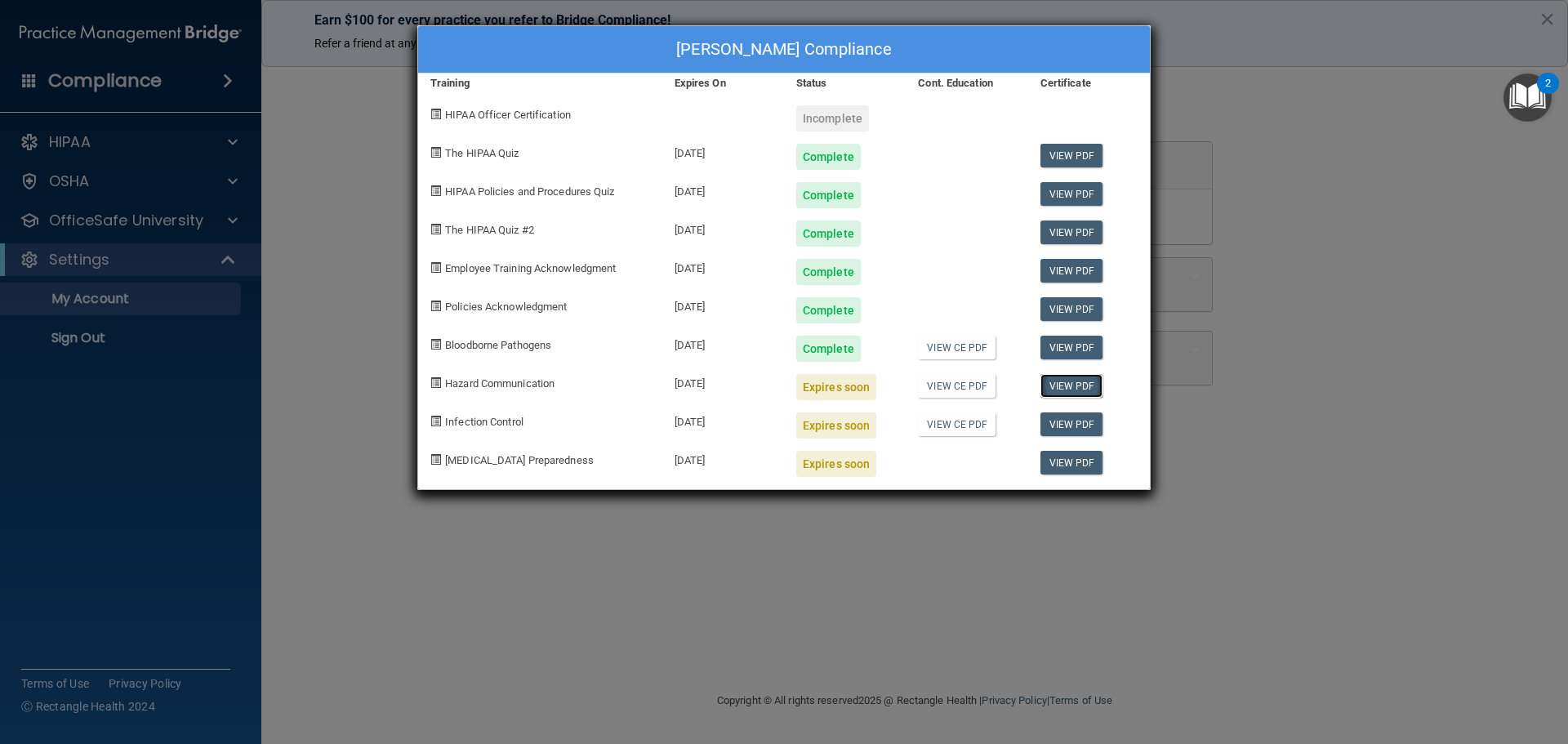
click at [1081, 385] on link "View PDF" at bounding box center [1071, 385] width 63 height 23
click at [976, 391] on link "View CE PDF" at bounding box center [957, 385] width 78 height 23
click at [1532, 92] on img "Open Resource Center, 2 new notifications" at bounding box center [1527, 98] width 48 height 49
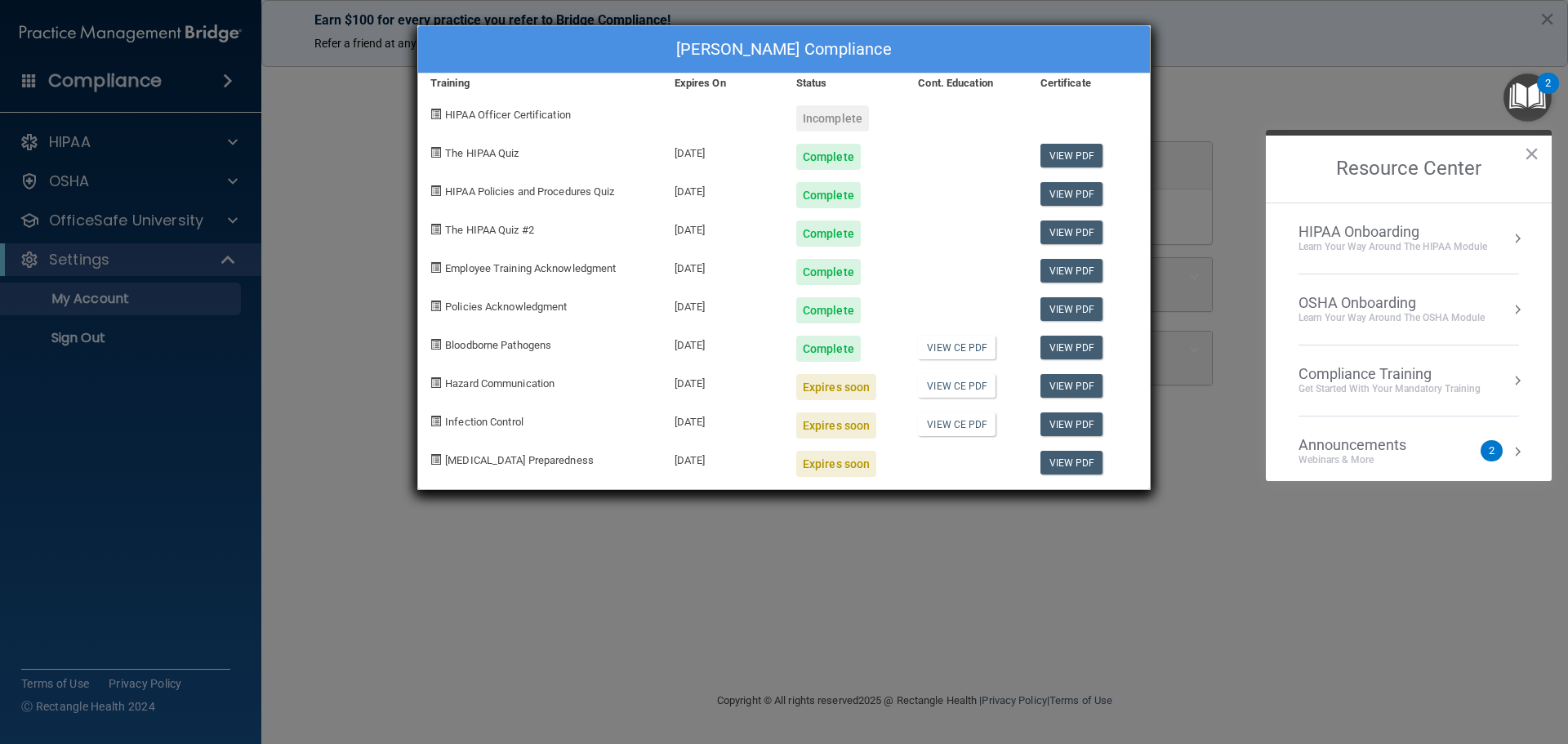
click at [1359, 377] on div "Compliance Training" at bounding box center [1389, 374] width 182 height 18
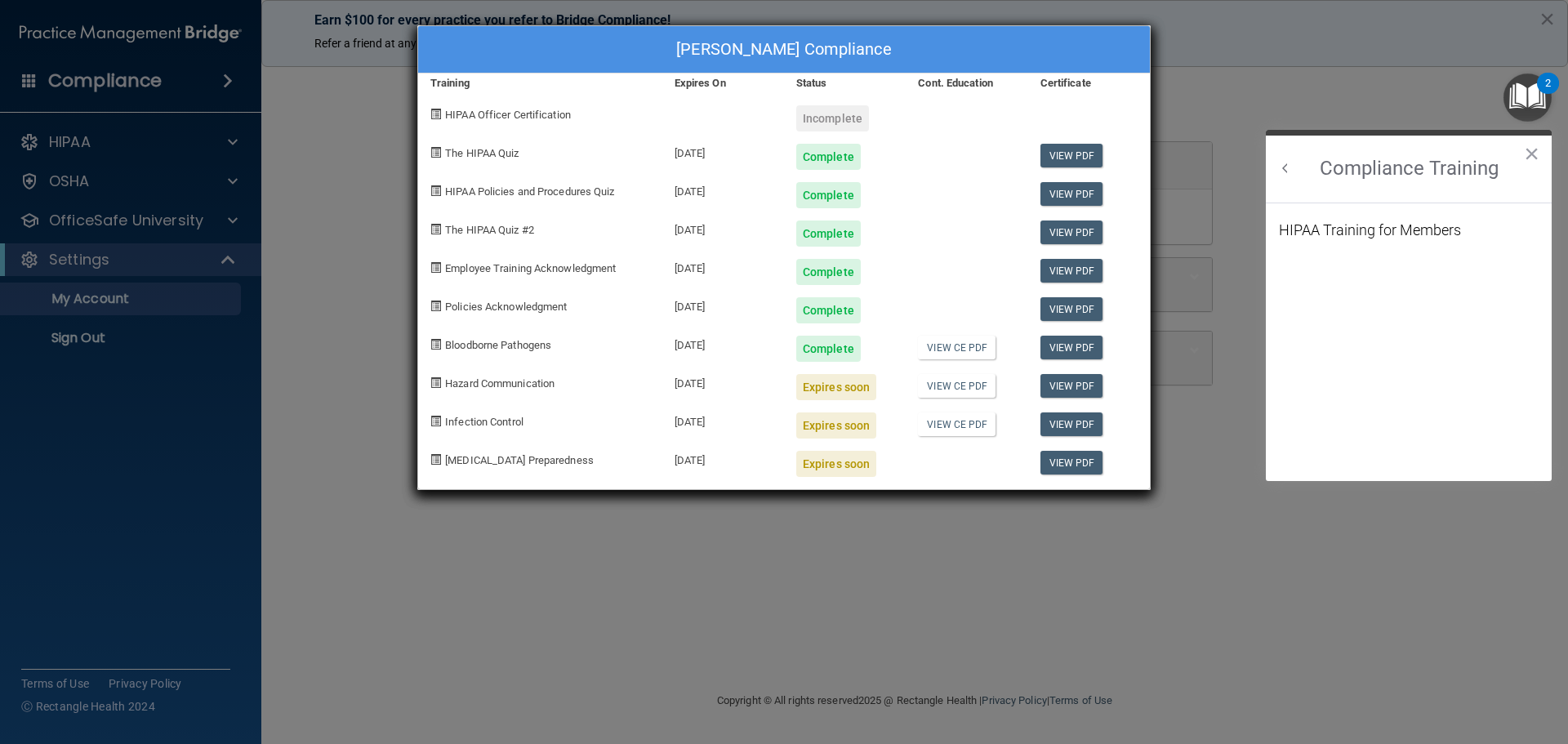
click at [1281, 165] on button "Back to Resource Center Home" at bounding box center [1285, 168] width 16 height 16
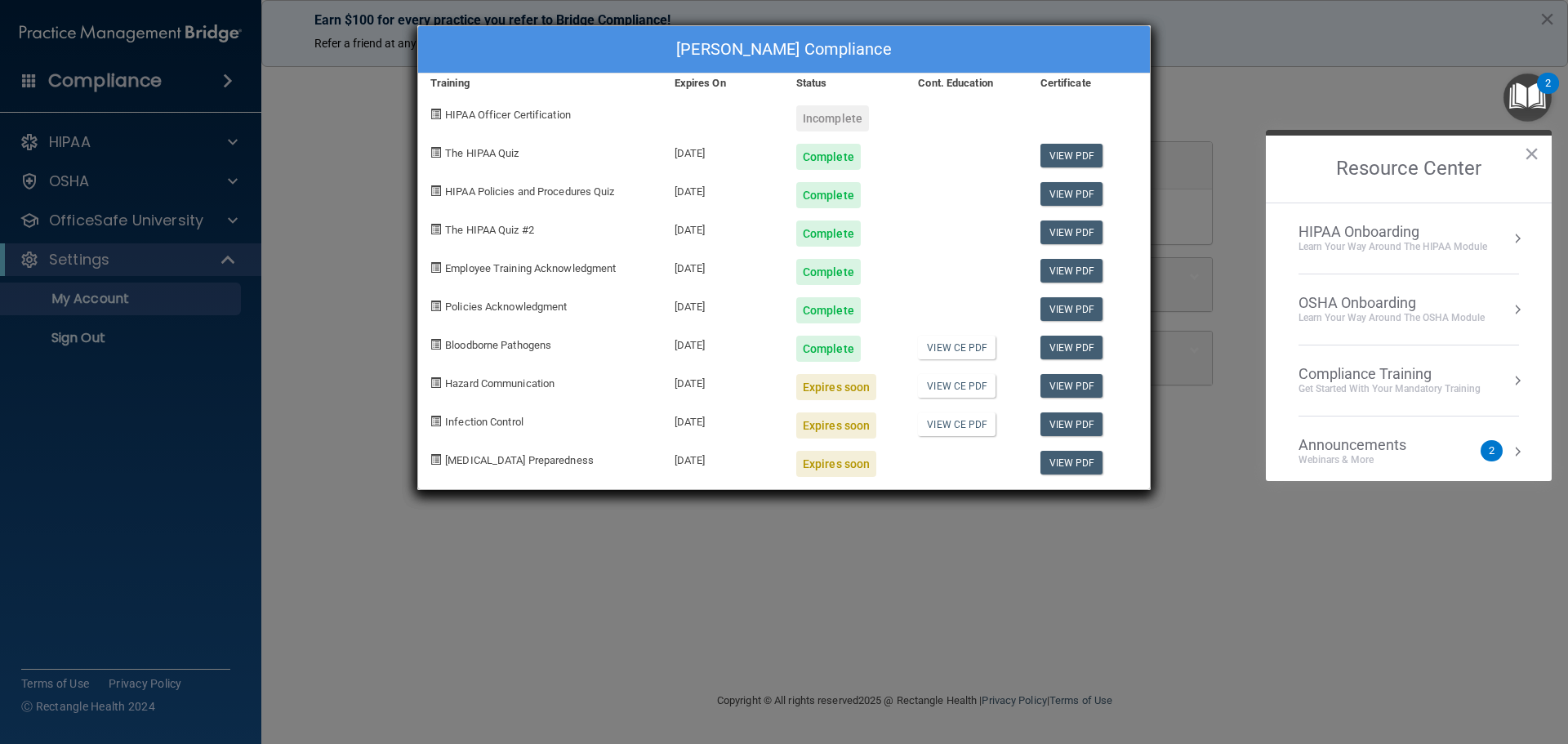
click at [1391, 308] on div "OSHA Onboarding" at bounding box center [1391, 302] width 186 height 18
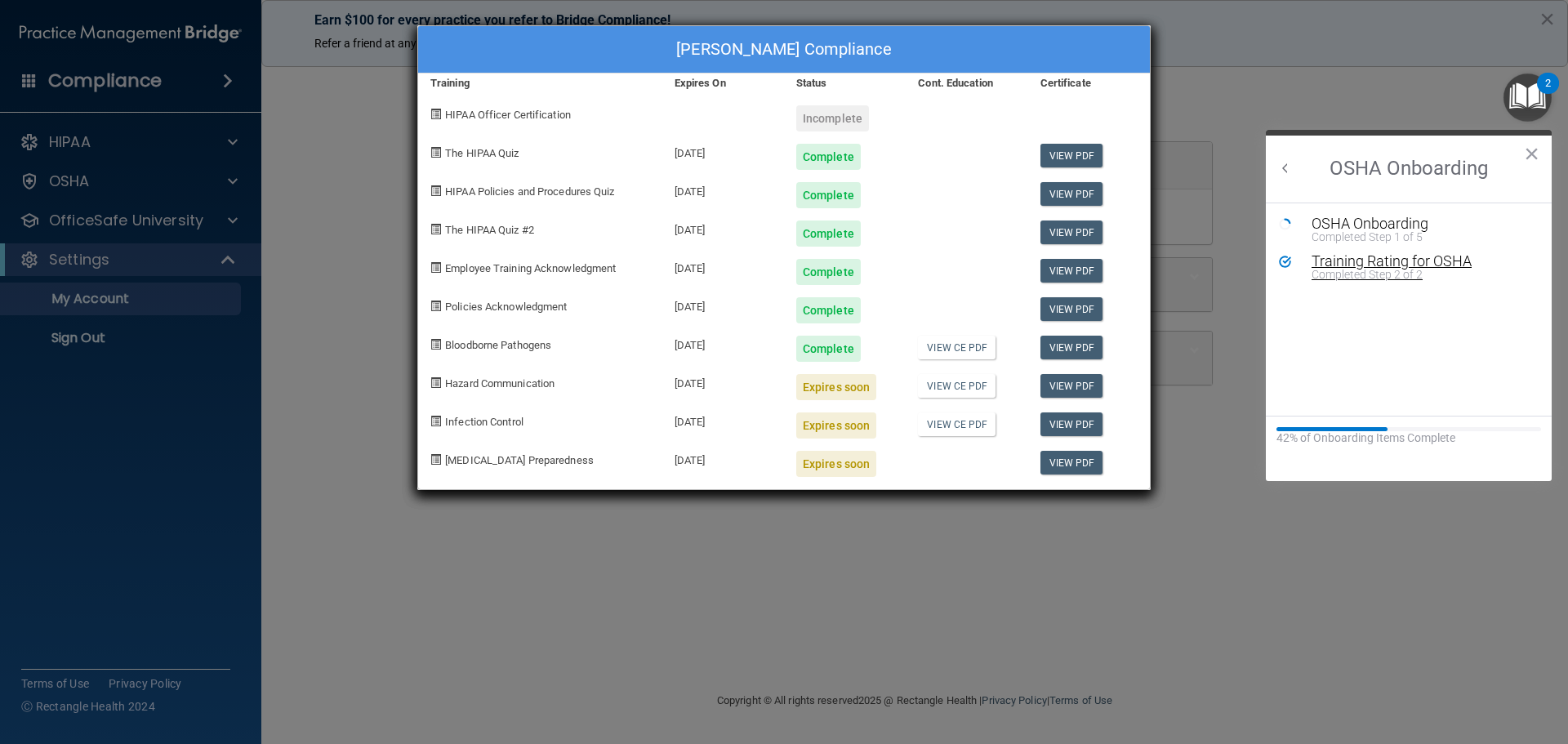
click at [1402, 265] on div "Training Rating for OSHA" at bounding box center [1420, 261] width 219 height 15
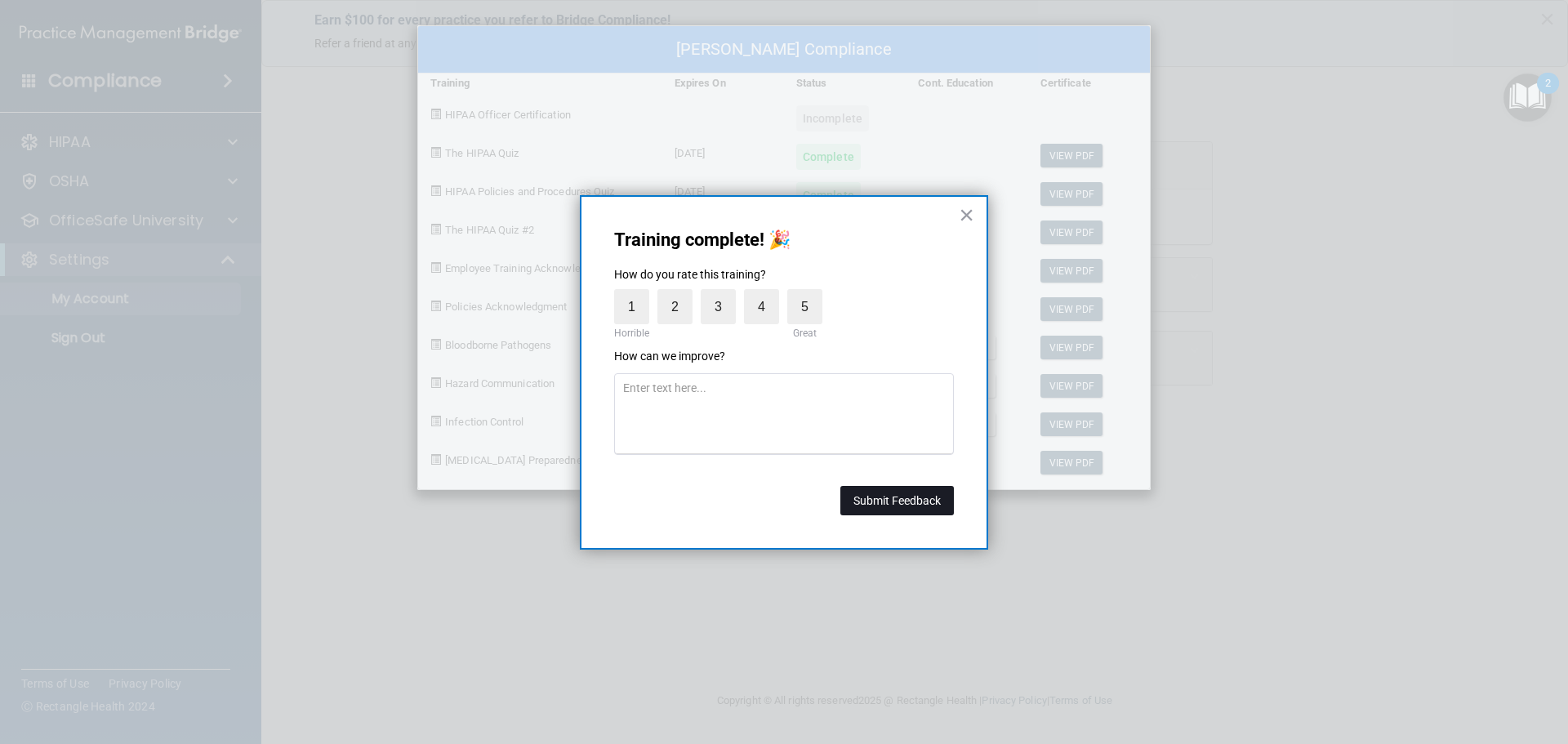
click at [884, 500] on button "Submit Feedback" at bounding box center [896, 501] width 113 height 29
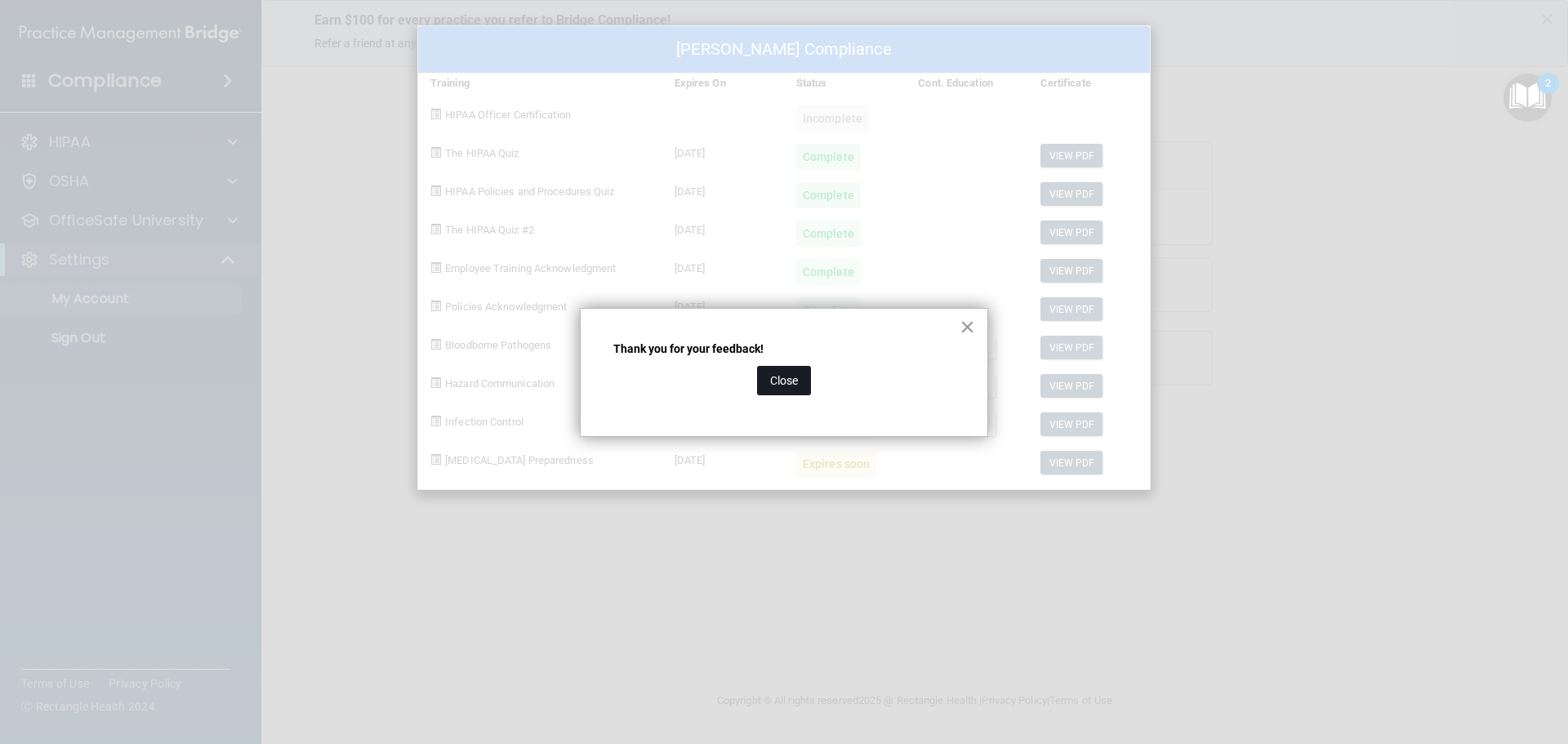
click at [772, 386] on button "Close" at bounding box center [784, 380] width 54 height 29
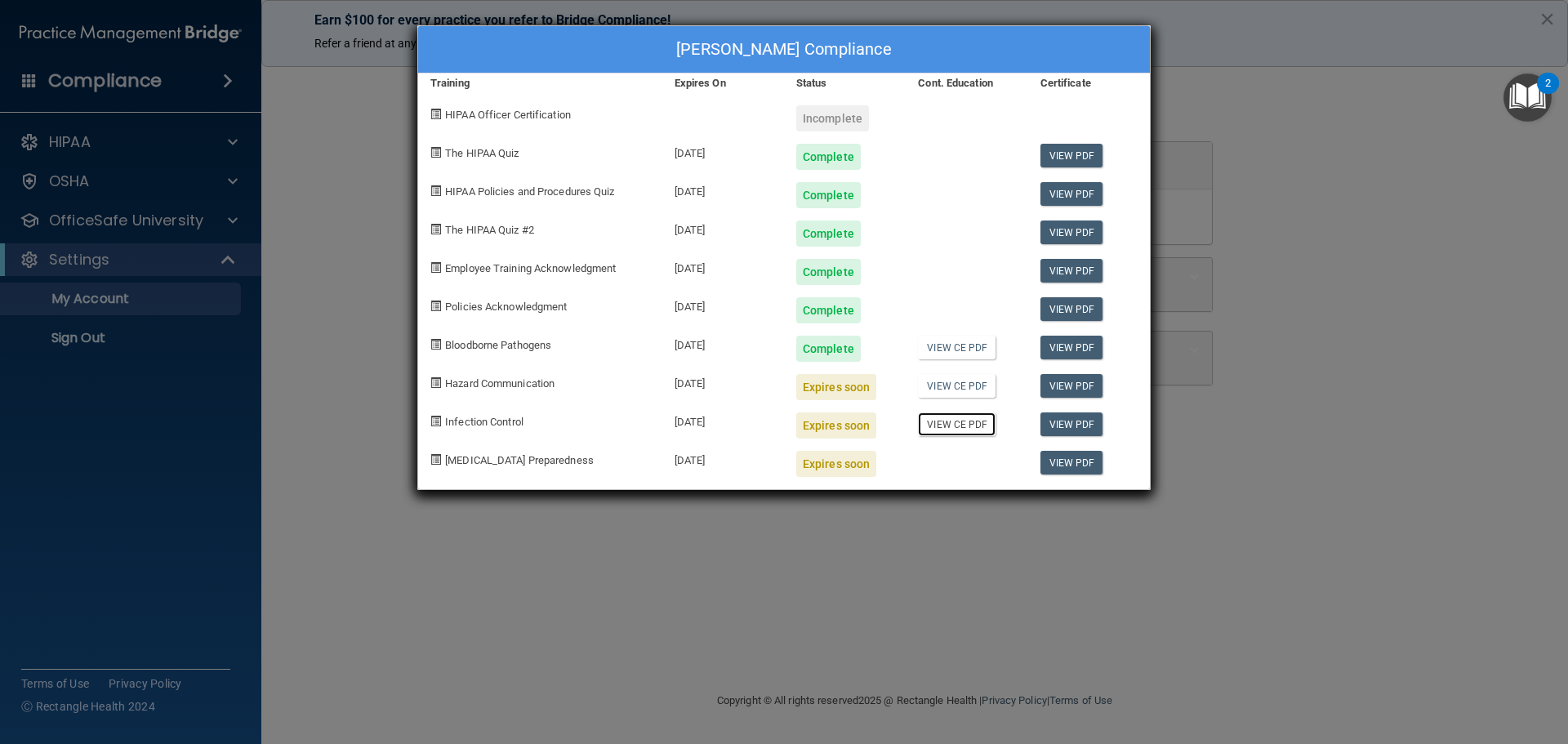
click at [963, 427] on link "View CE PDF" at bounding box center [957, 424] width 78 height 23
click at [1535, 100] on img "Open Resource Center, 2 new notifications" at bounding box center [1527, 98] width 48 height 49
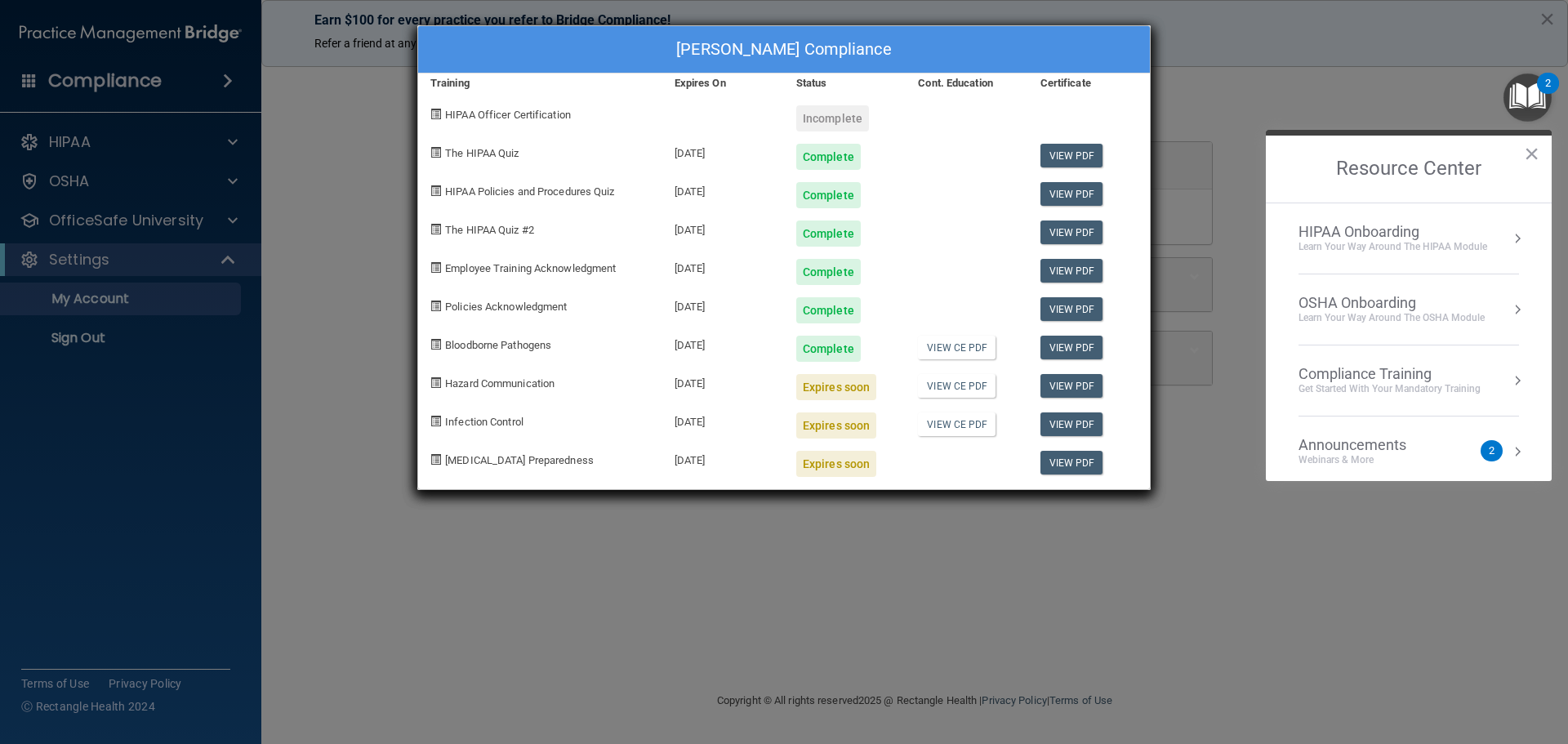
click at [1422, 381] on div "Compliance Training" at bounding box center [1389, 374] width 182 height 18
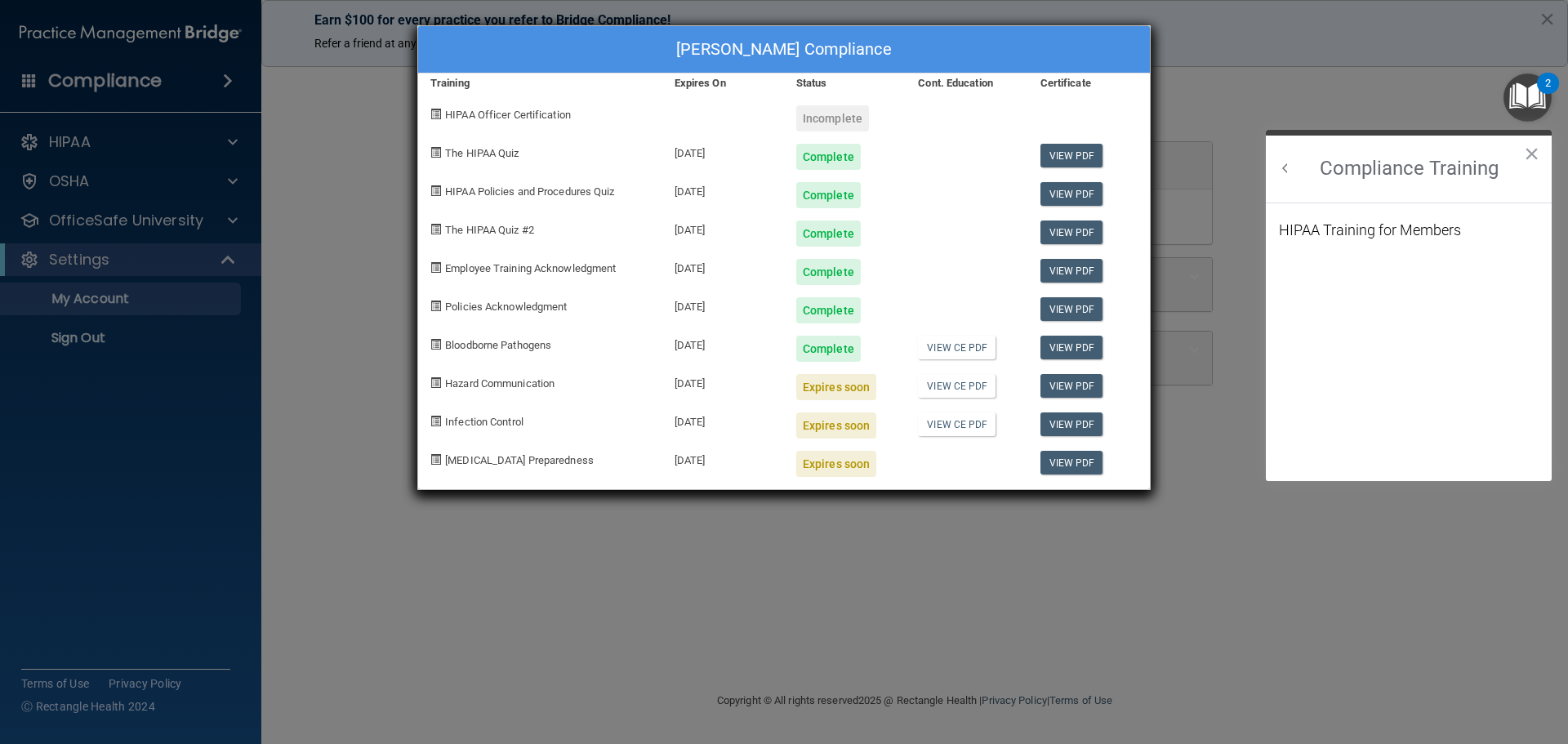
click at [1287, 169] on button "Back to Resource Center Home" at bounding box center [1285, 168] width 16 height 16
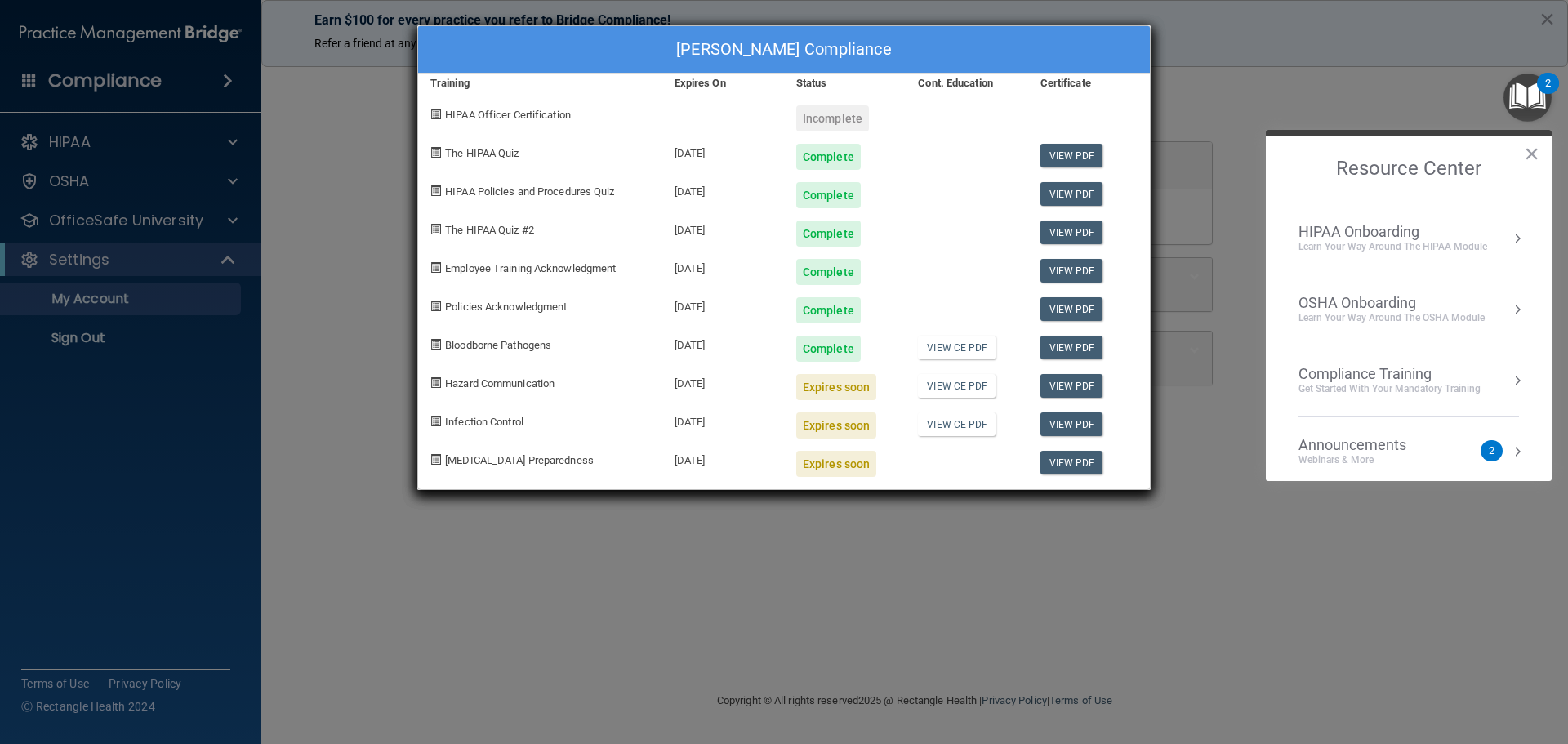
click at [1364, 308] on div "OSHA Onboarding" at bounding box center [1391, 302] width 186 height 18
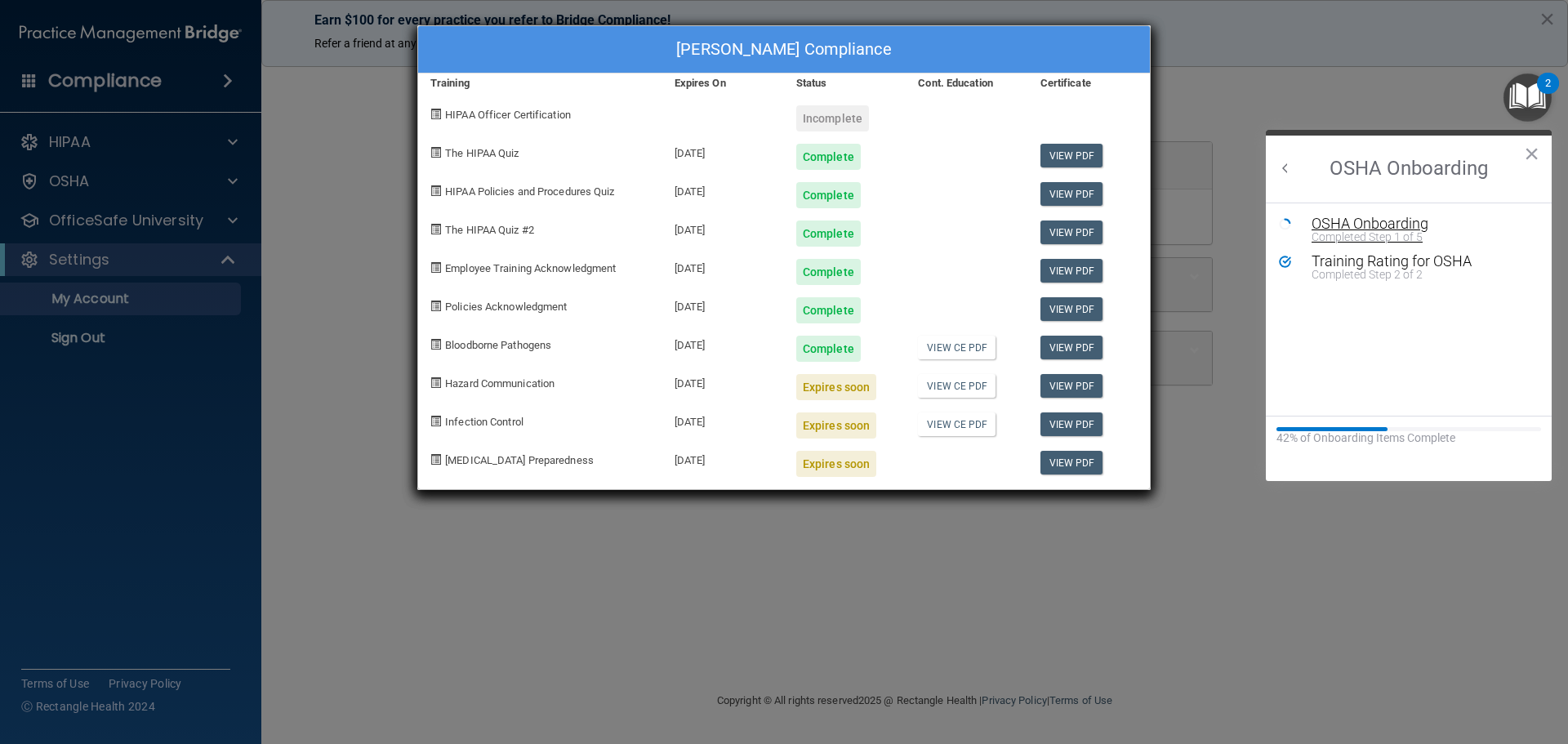
click at [1395, 222] on div "OSHA Onboarding" at bounding box center [1420, 223] width 219 height 15
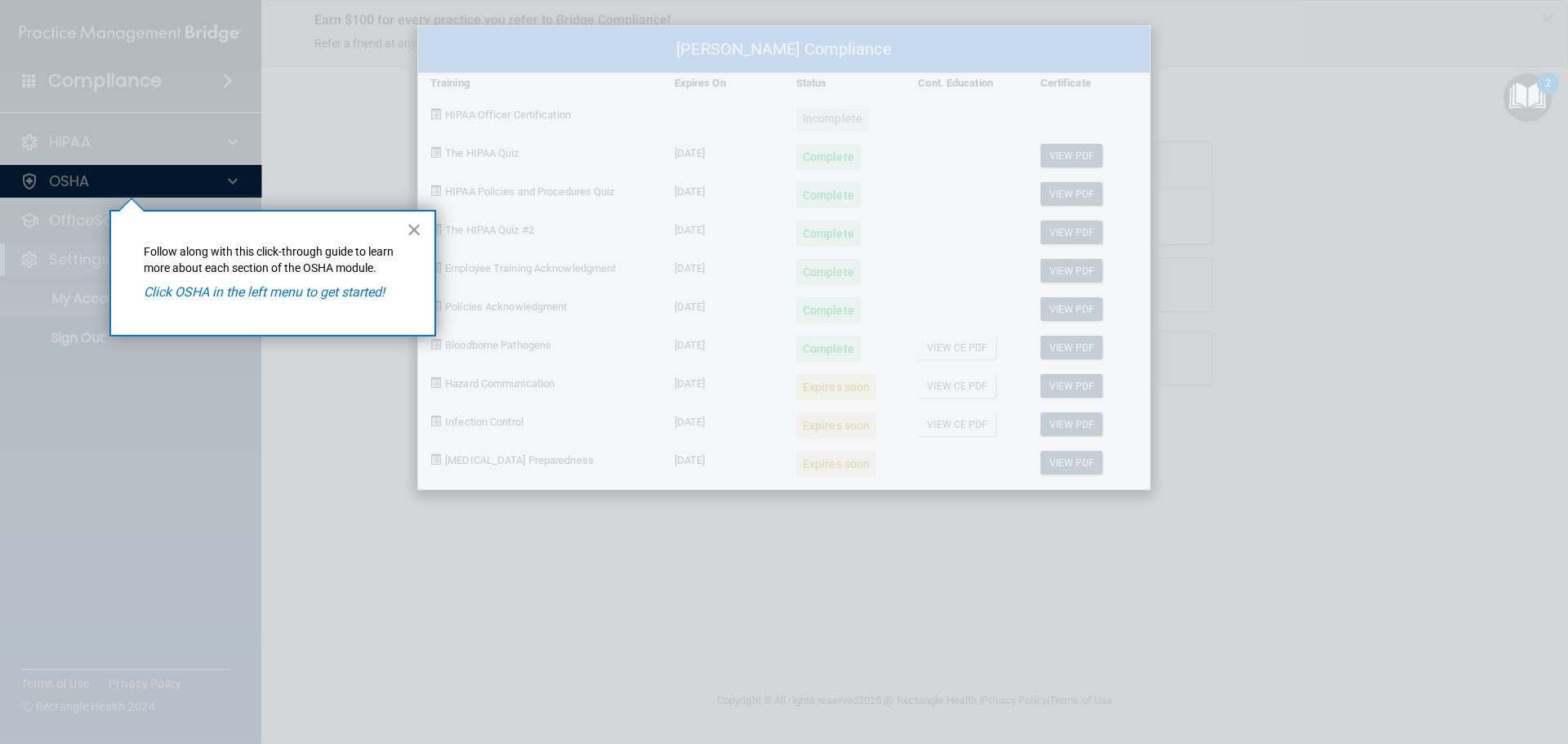
click at [204, 120] on div at bounding box center [131, 82] width 262 height 165
click at [79, 182] on div "Fredrick Hecht's Compliance Training Expires On Status Cont. Education Certific…" at bounding box center [784, 372] width 1568 height 744
click at [98, 184] on div "Fredrick Hecht's Compliance Training Expires On Status Cont. Education Certific…" at bounding box center [784, 372] width 1568 height 744
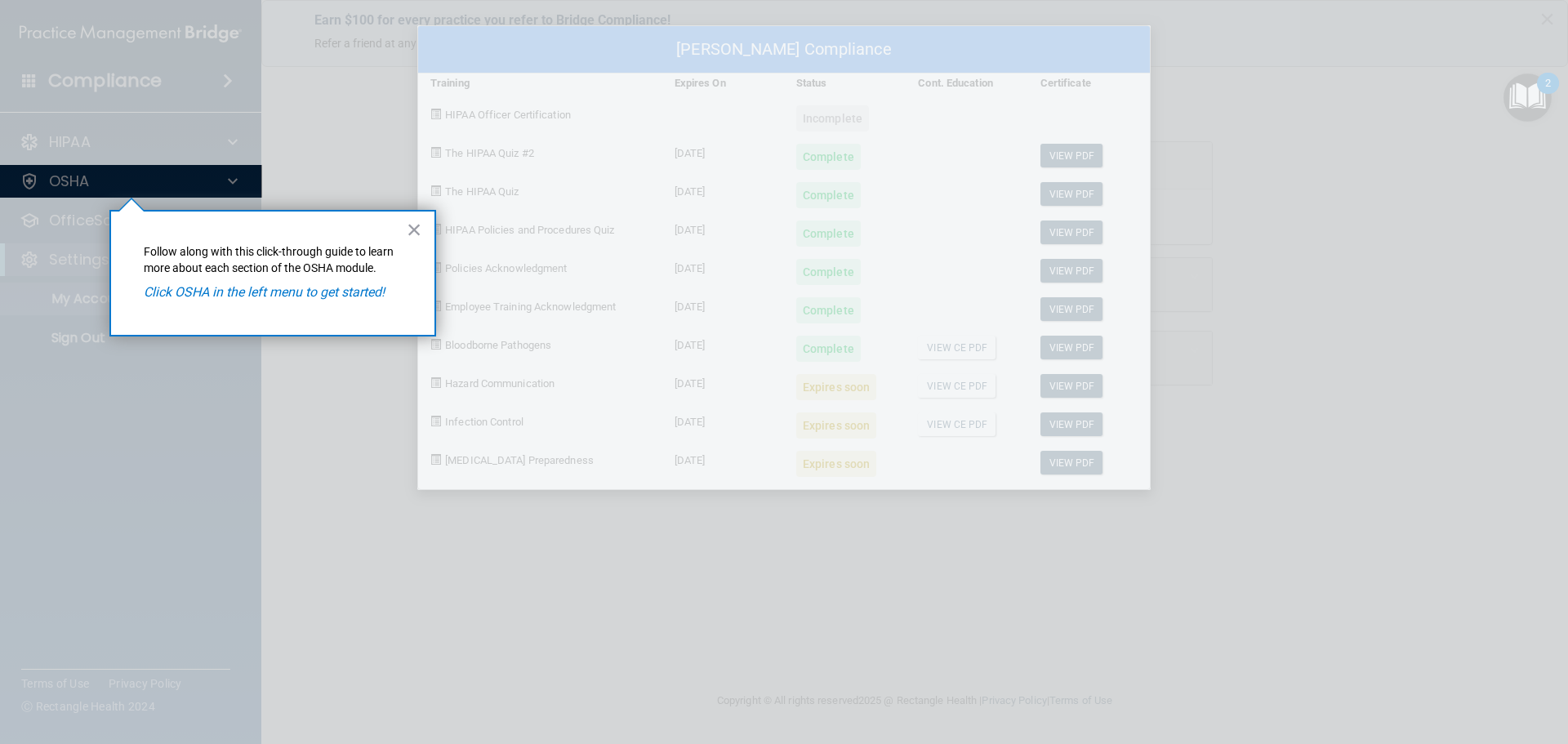
click at [97, 184] on div "Fredrick Hecht's Compliance Training Expires On Status Cont. Education Certific…" at bounding box center [784, 372] width 1568 height 744
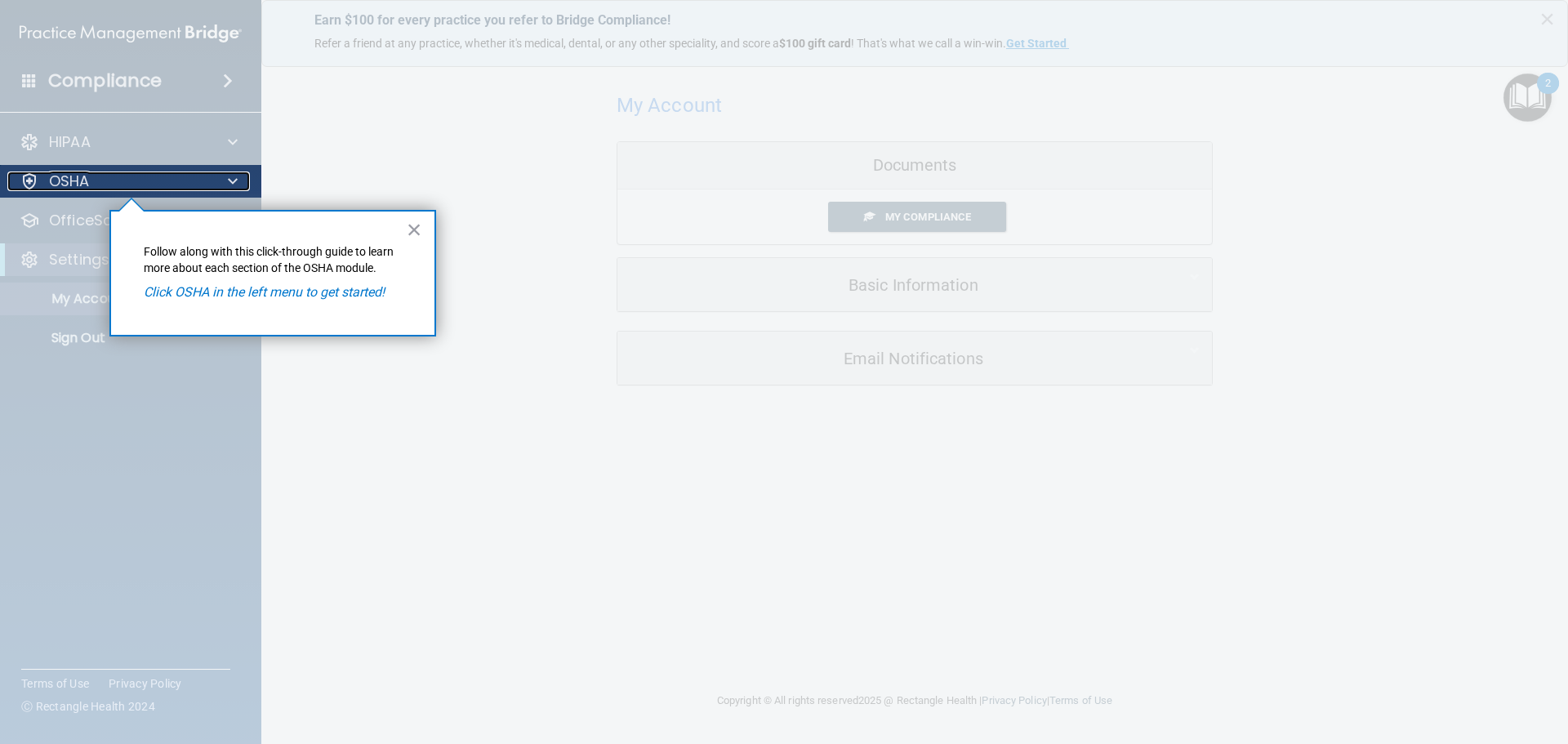
click at [101, 180] on div "OSHA" at bounding box center [108, 181] width 203 height 20
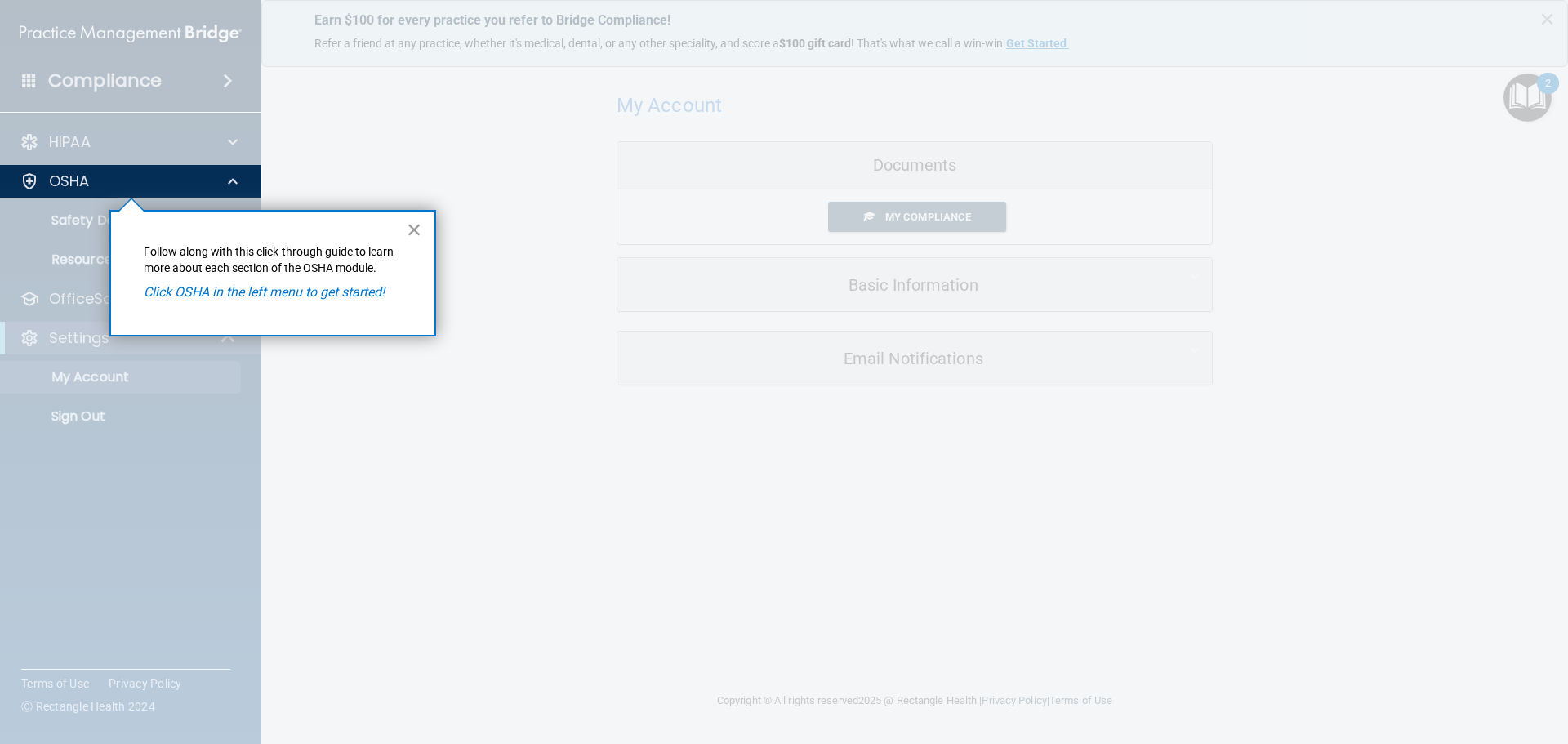
click at [420, 230] on button "×" at bounding box center [415, 230] width 16 height 26
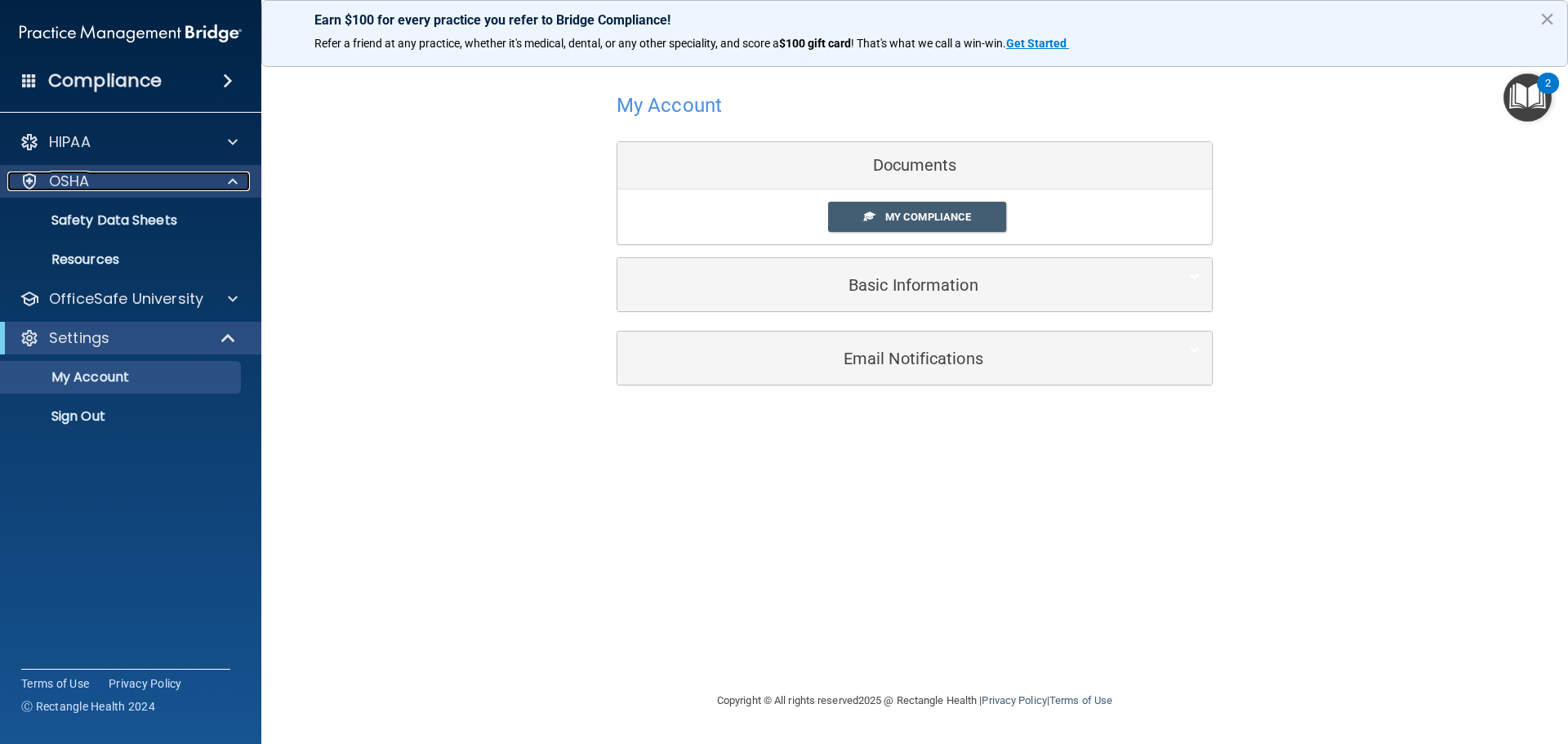
click at [172, 184] on div "OSHA" at bounding box center [108, 181] width 203 height 20
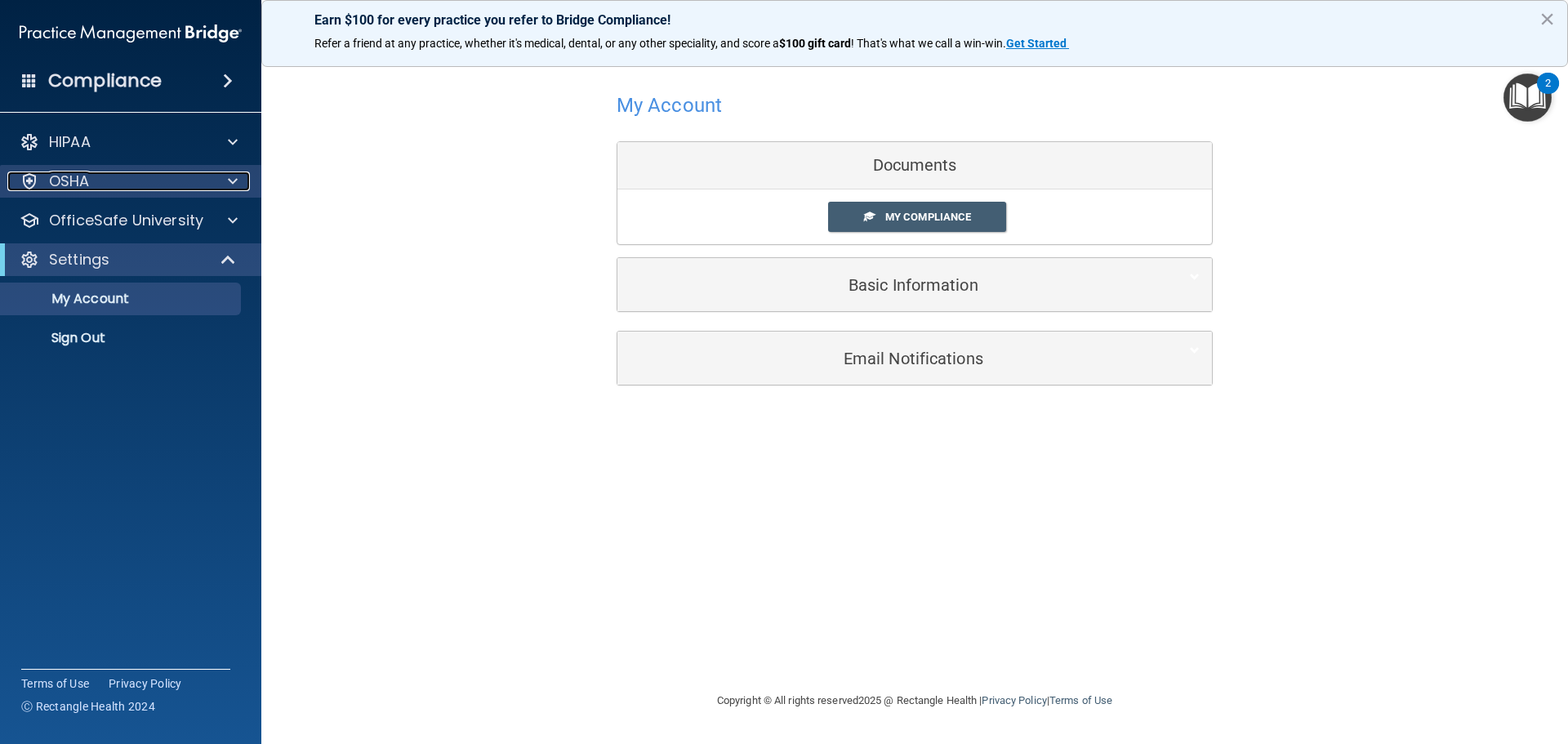
click at [172, 184] on div "OSHA" at bounding box center [108, 181] width 203 height 20
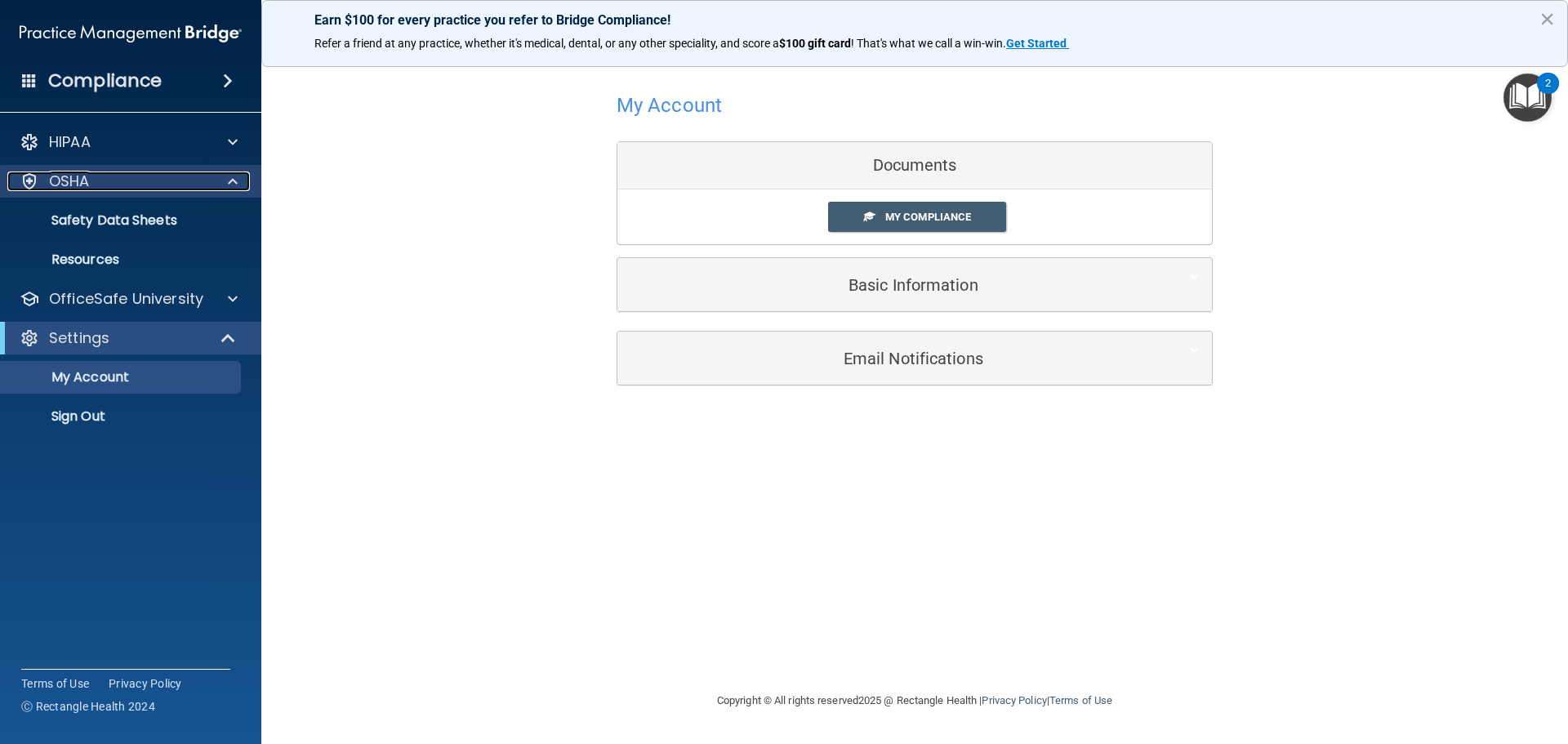
click at [172, 184] on div "OSHA" at bounding box center [108, 181] width 203 height 20
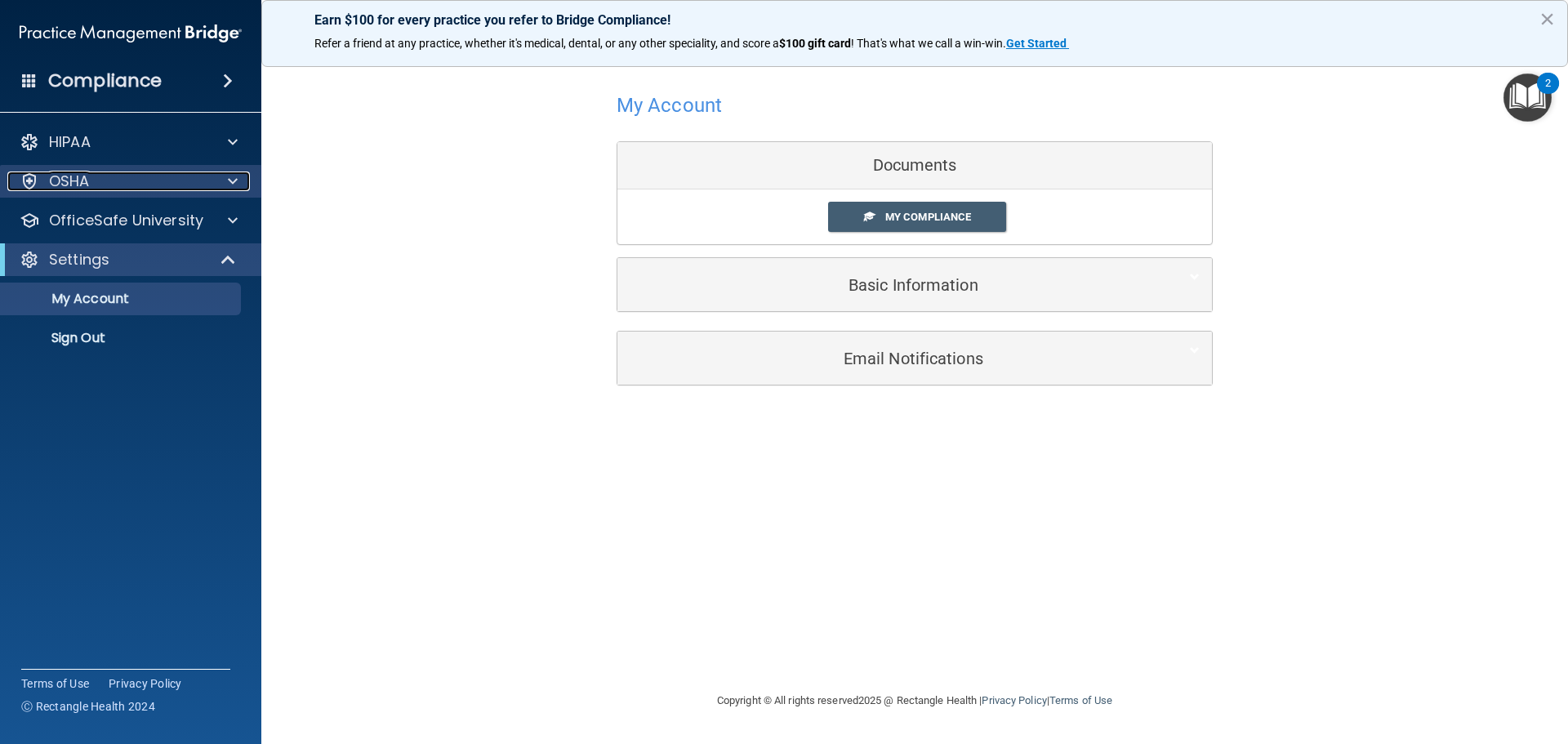
click at [172, 184] on div "OSHA" at bounding box center [108, 181] width 203 height 20
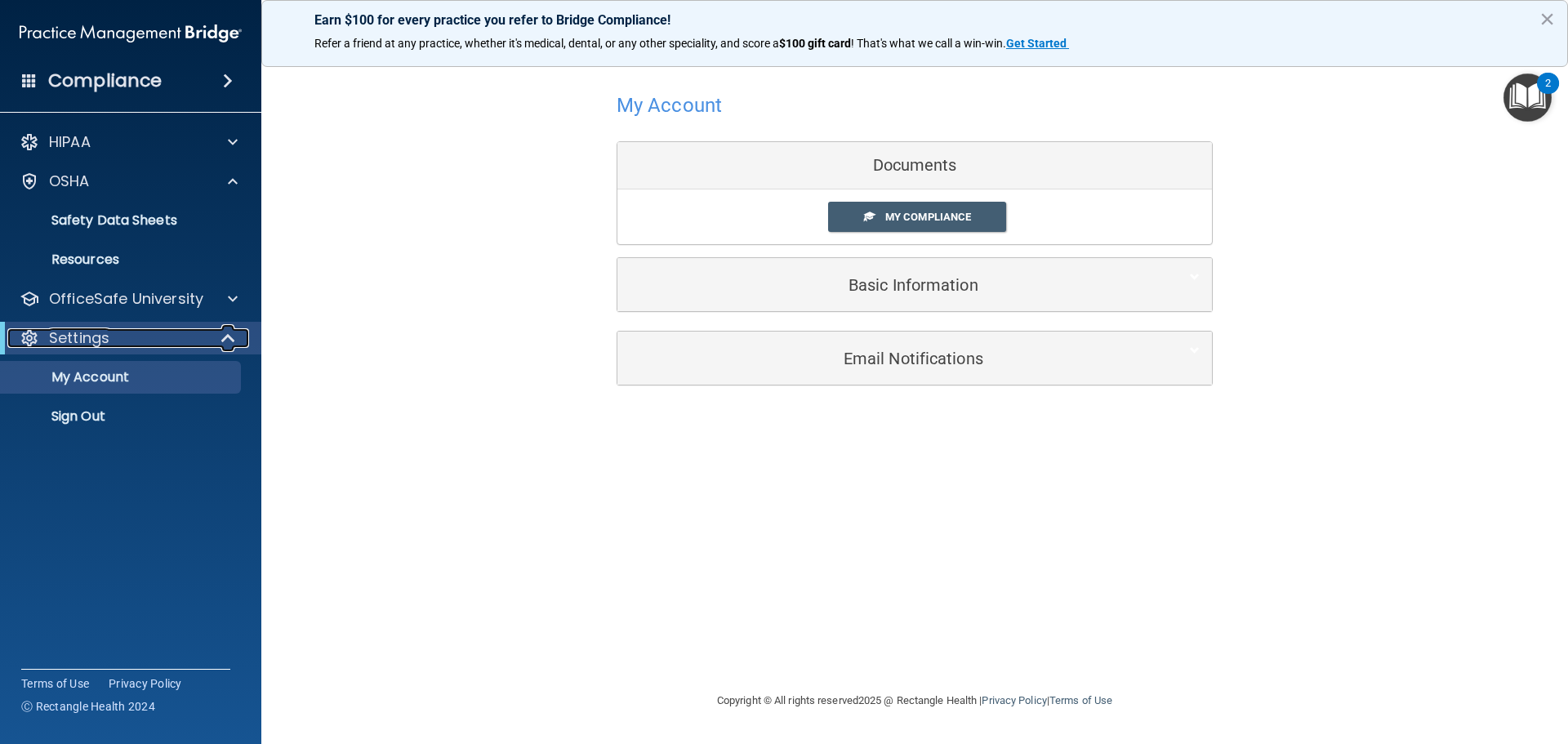
click at [143, 337] on div "Settings" at bounding box center [107, 338] width 202 height 20
click at [130, 379] on p "My Account" at bounding box center [121, 377] width 223 height 16
click at [126, 378] on p "My Account" at bounding box center [121, 377] width 223 height 16
click at [95, 369] on p "My Account" at bounding box center [121, 377] width 223 height 16
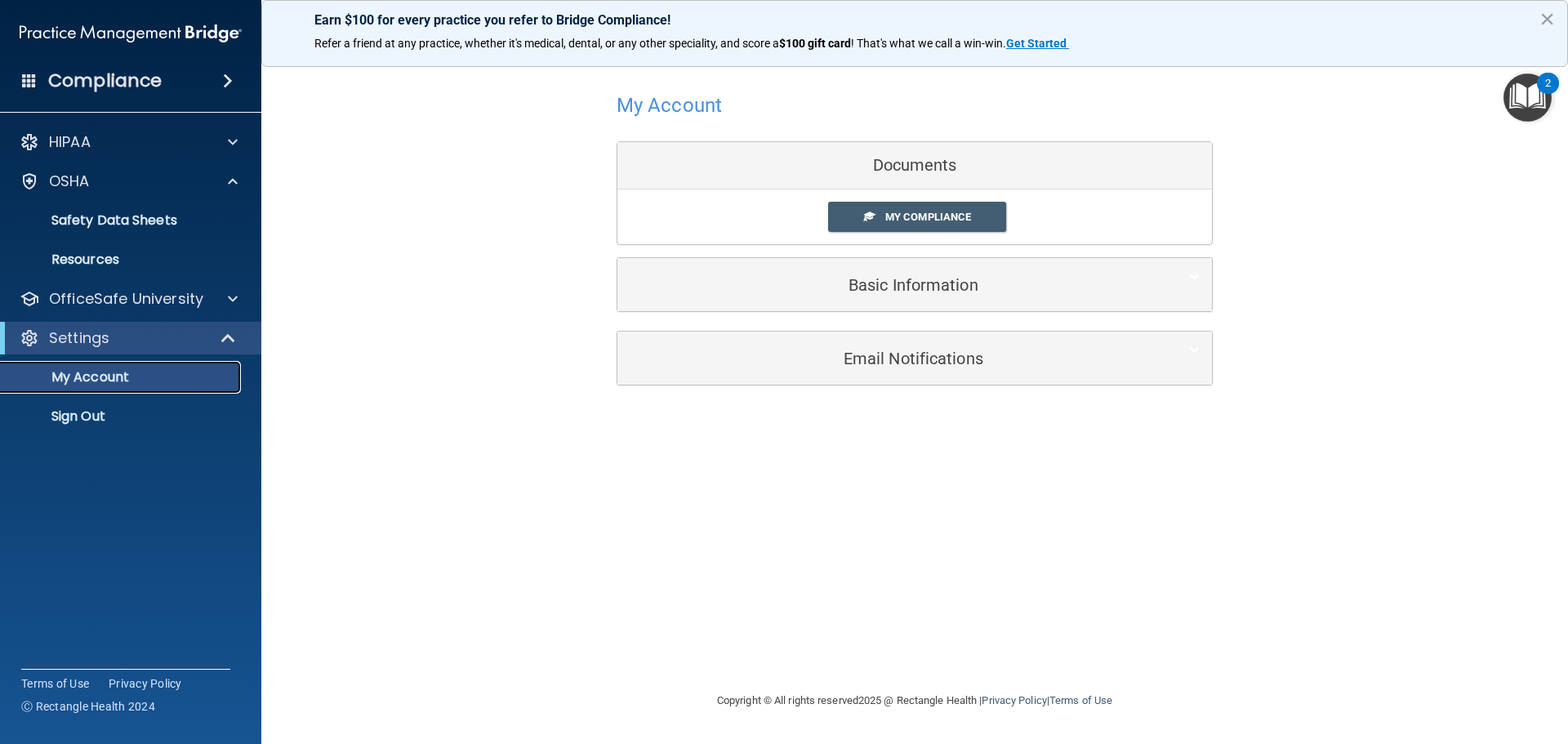
click at [101, 392] on link "My Account" at bounding box center [112, 378] width 257 height 33
click at [124, 342] on div "Settings" at bounding box center [107, 338] width 202 height 20
click at [124, 343] on div "Settings" at bounding box center [107, 338] width 202 height 20
click at [124, 344] on div "Settings" at bounding box center [107, 338] width 202 height 20
click at [124, 345] on div "Settings" at bounding box center [107, 338] width 202 height 20
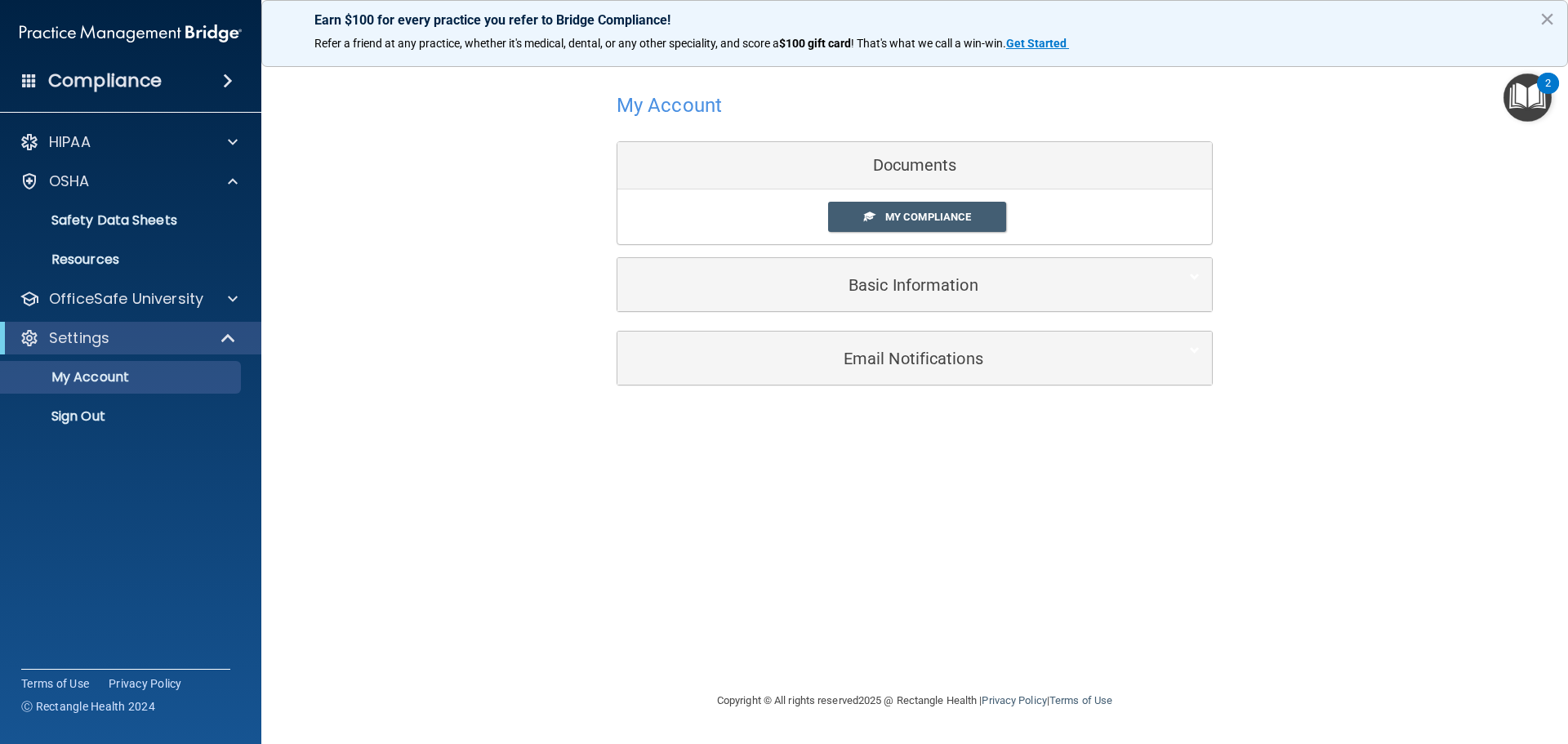
click at [1533, 94] on img "Open Resource Center, 2 new notifications" at bounding box center [1527, 98] width 48 height 49
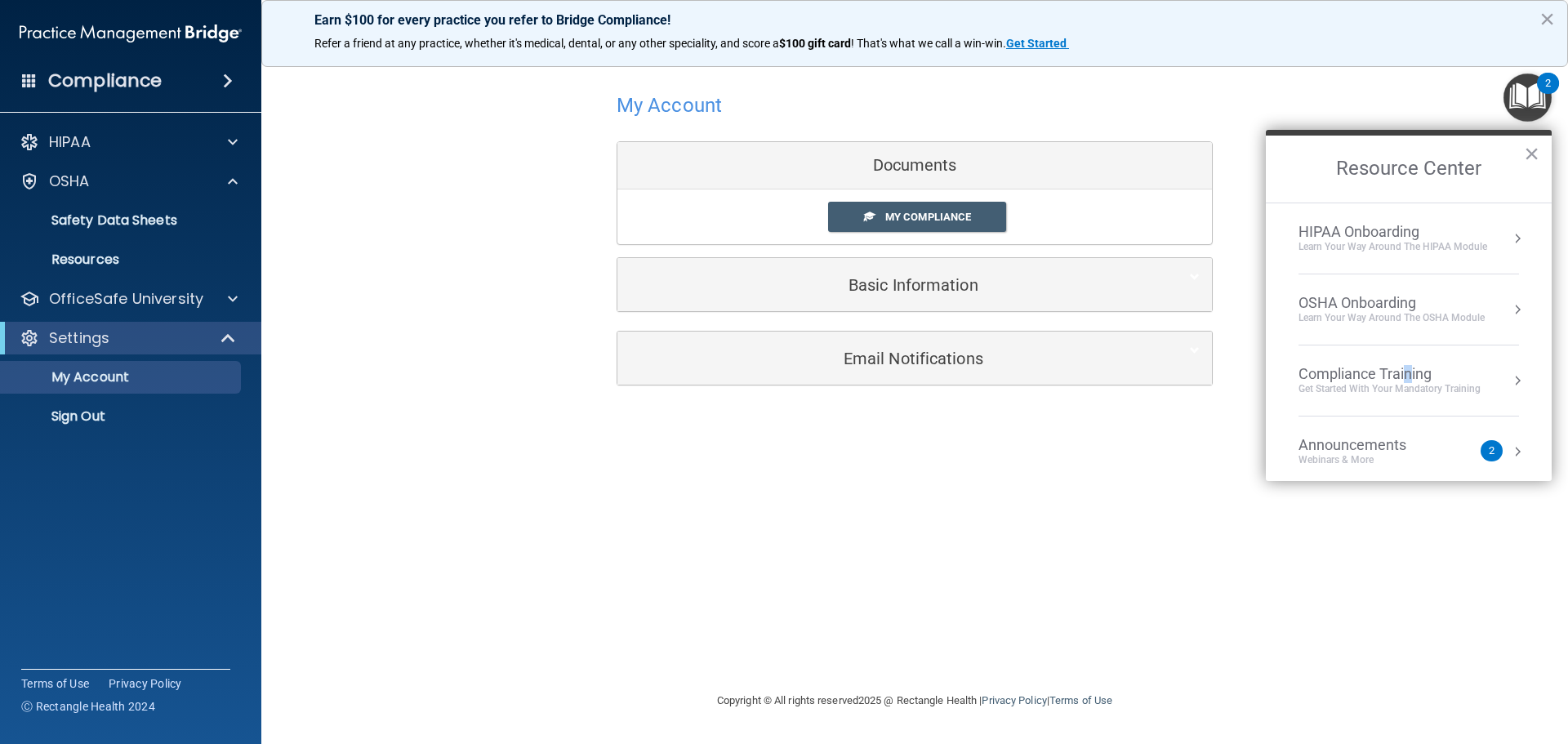
click at [1408, 374] on div "Compliance Training" at bounding box center [1389, 374] width 182 height 18
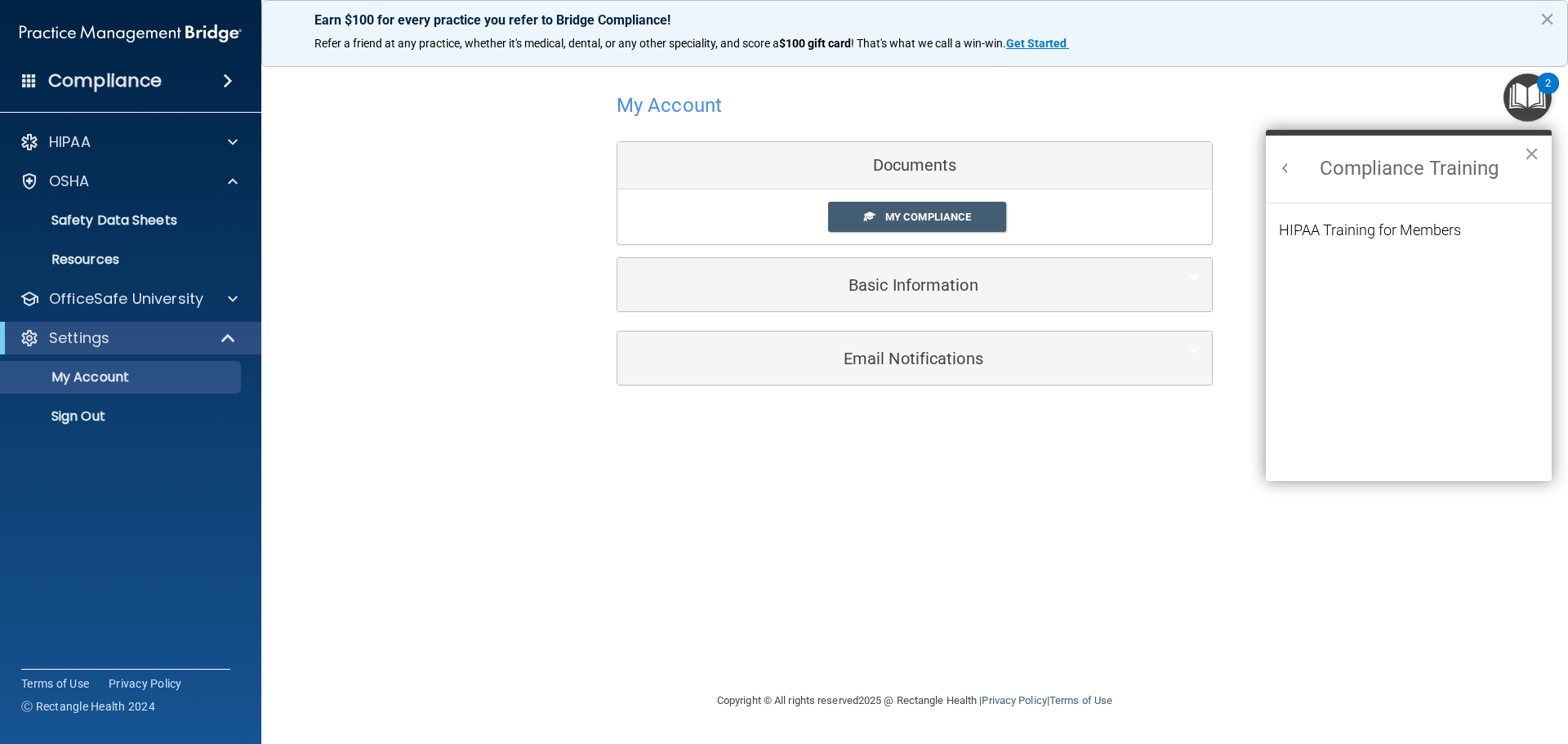
click at [1345, 178] on h2 "Compliance Training" at bounding box center [1409, 169] width 286 height 67
click at [1344, 179] on h2 "Compliance Training" at bounding box center [1409, 169] width 286 height 67
click at [1341, 181] on h2 "Compliance Training" at bounding box center [1409, 169] width 286 height 67
click at [895, 221] on span "My Compliance" at bounding box center [927, 217] width 86 height 12
click at [894, 208] on link "My Compliance" at bounding box center [917, 217] width 179 height 30
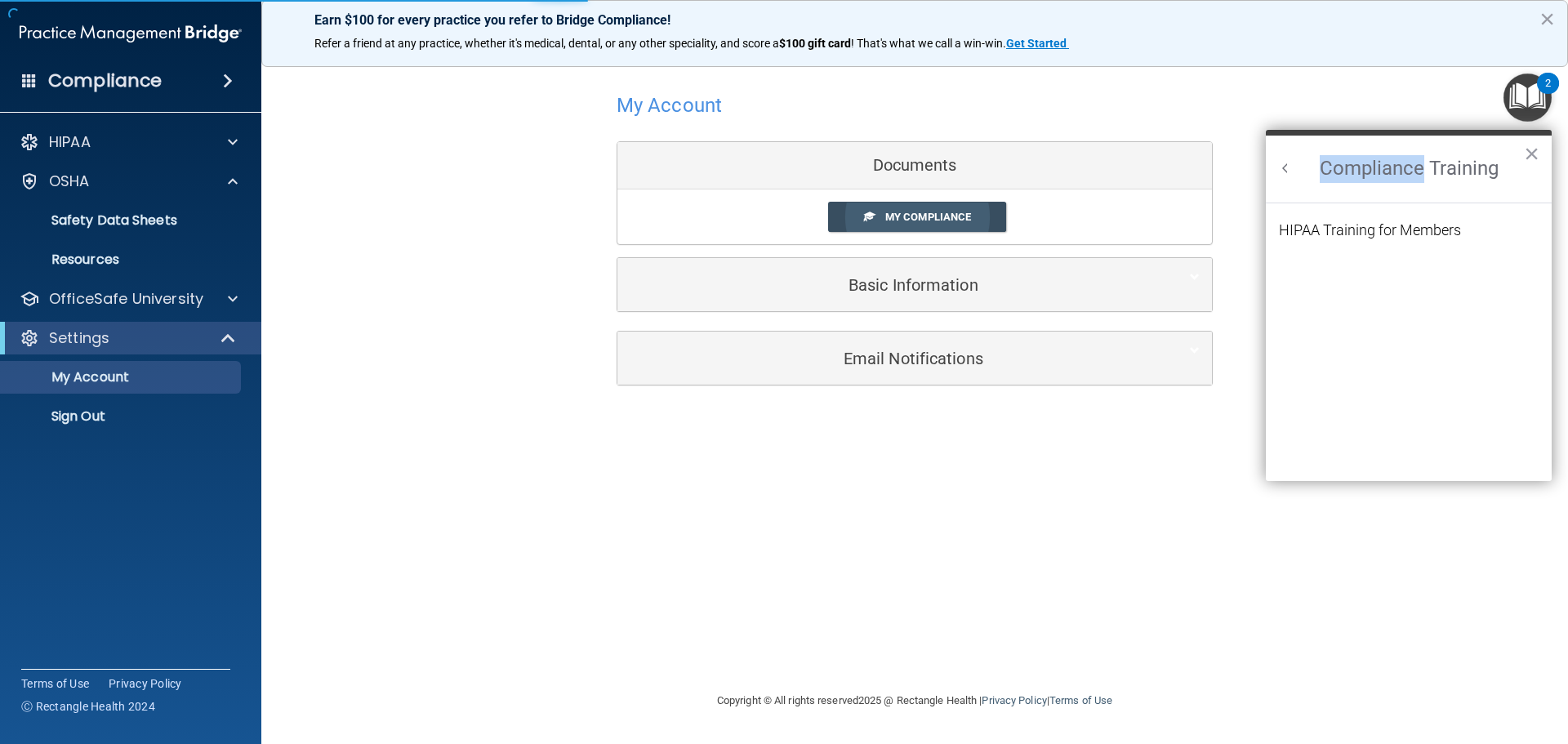
click at [894, 208] on link "My Compliance" at bounding box center [917, 217] width 179 height 30
click at [925, 235] on div "My Compliance My Compliance My BAA" at bounding box center [914, 217] width 594 height 55
click at [931, 221] on span "My Compliance" at bounding box center [927, 217] width 86 height 12
click at [861, 211] on link "My Compliance" at bounding box center [917, 217] width 179 height 30
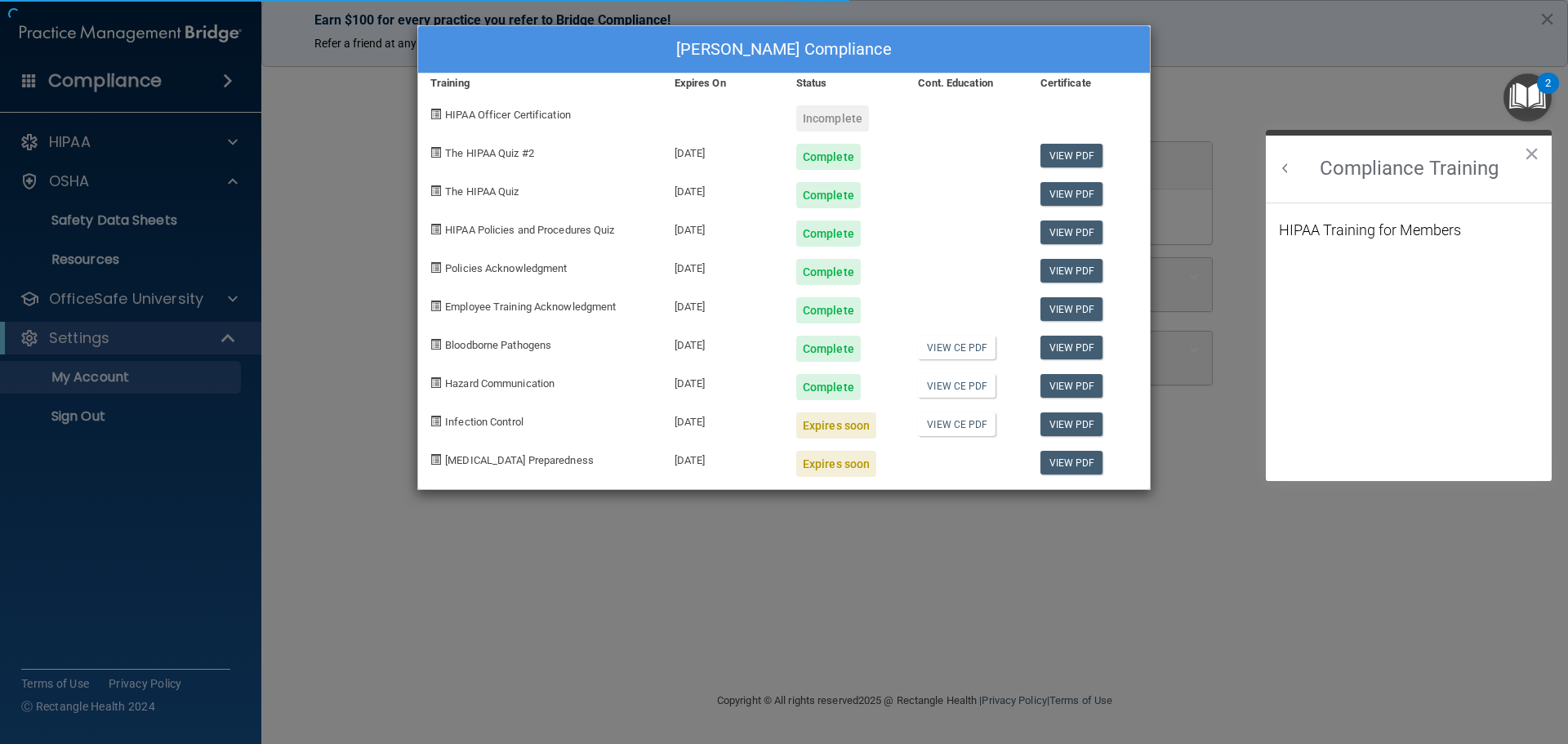
click at [861, 211] on body "Compliance HIPAA Documents and Policies Report an Incident Business Associates …" at bounding box center [784, 372] width 1568 height 744
click at [861, 211] on div "Complete" at bounding box center [844, 227] width 122 height 38
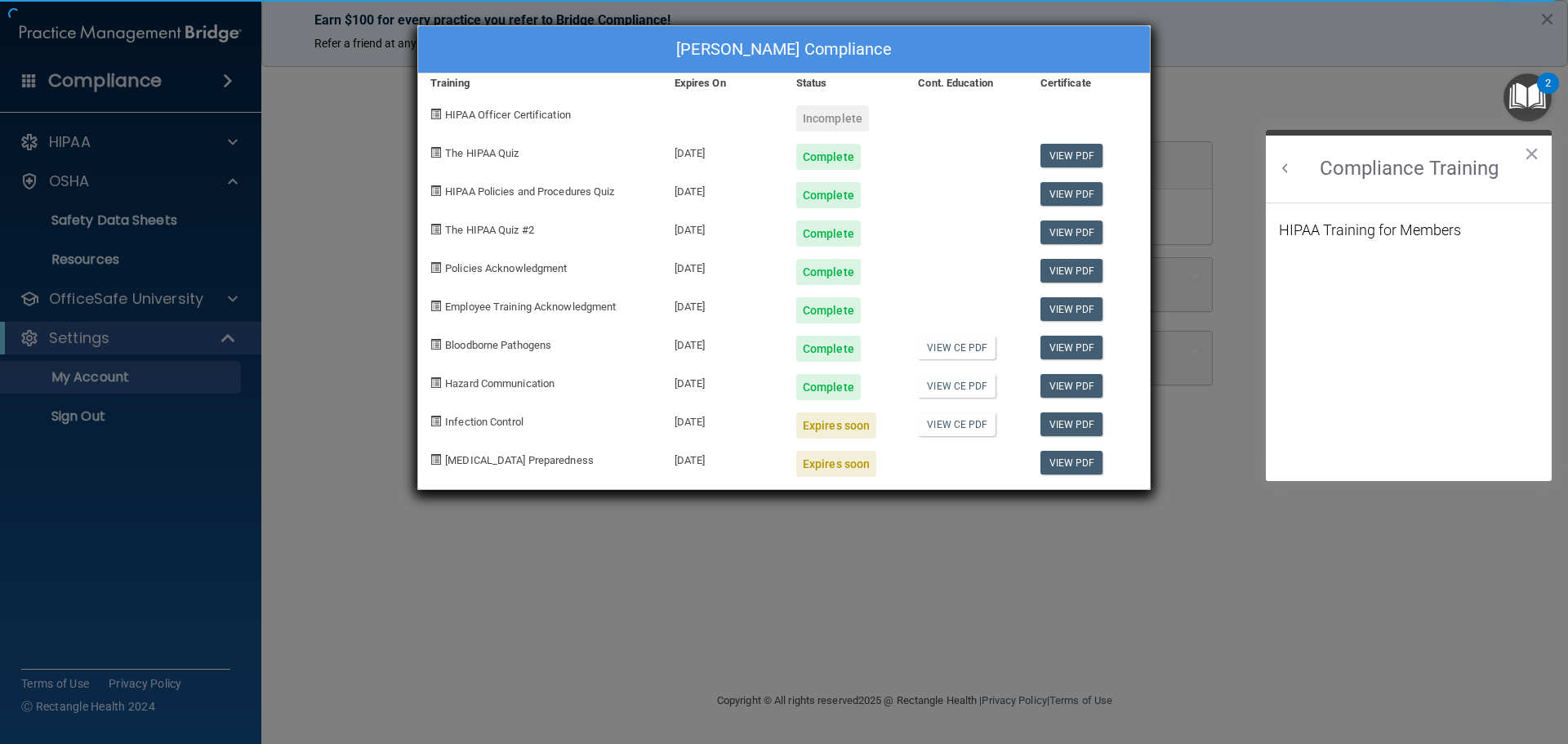
click at [437, 421] on span at bounding box center [436, 421] width 10 height 10
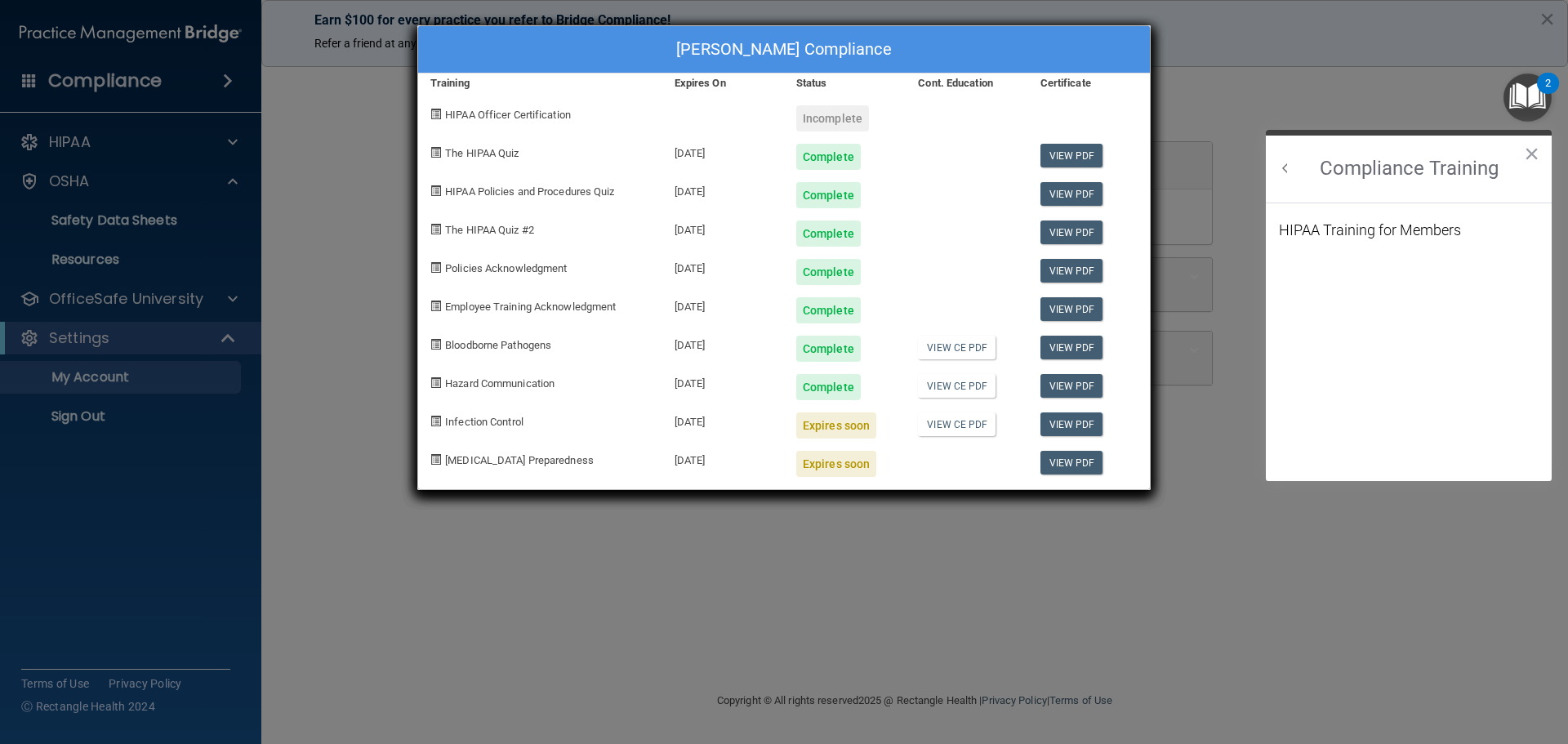
click at [1180, 67] on div "Fredrick Hecht's Compliance Training Expires On Status Cont. Education Certific…" at bounding box center [784, 372] width 1568 height 744
click at [1537, 160] on button "×" at bounding box center [1532, 153] width 16 height 26
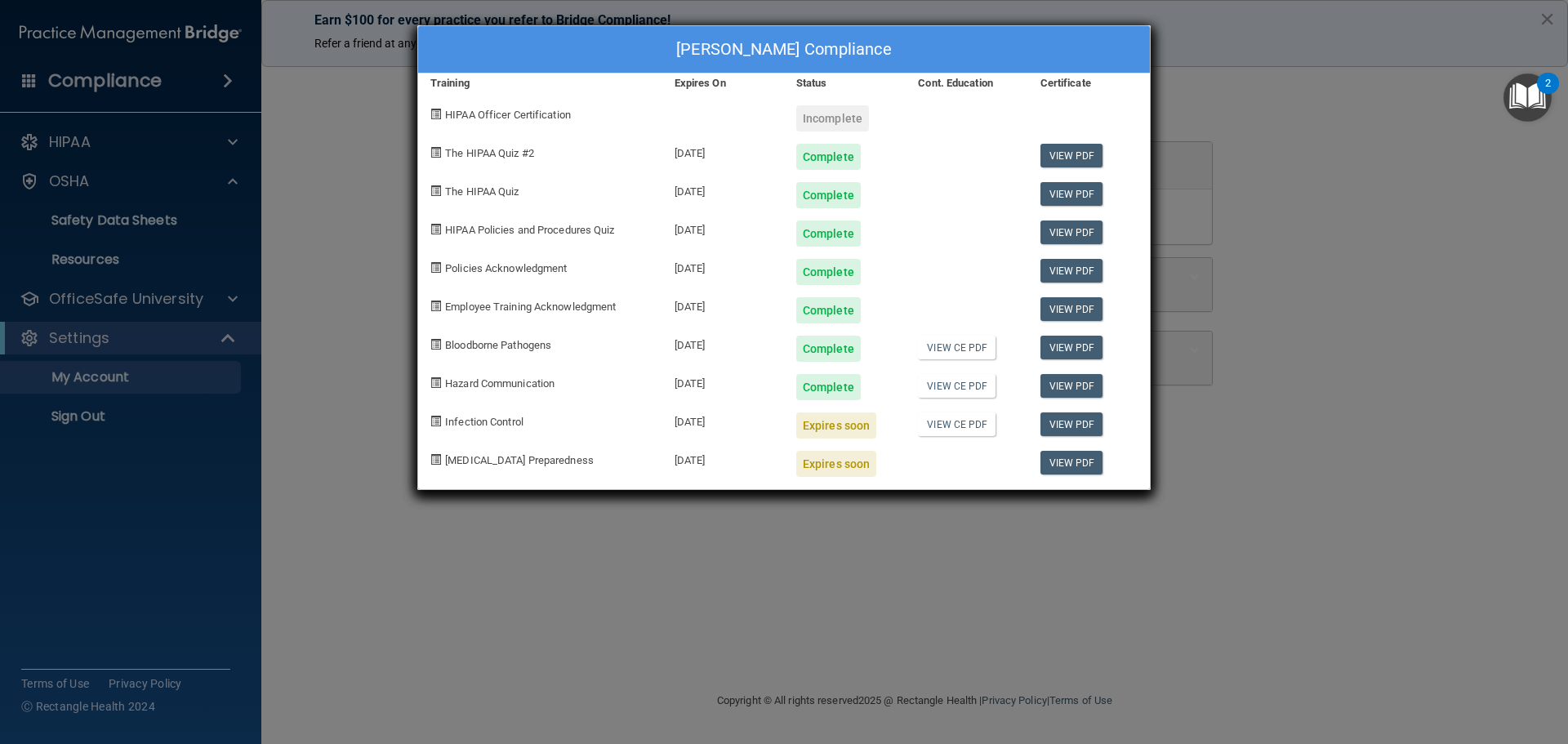
click at [1534, 100] on img "Open Resource Center, 2 new notifications" at bounding box center [1527, 98] width 48 height 49
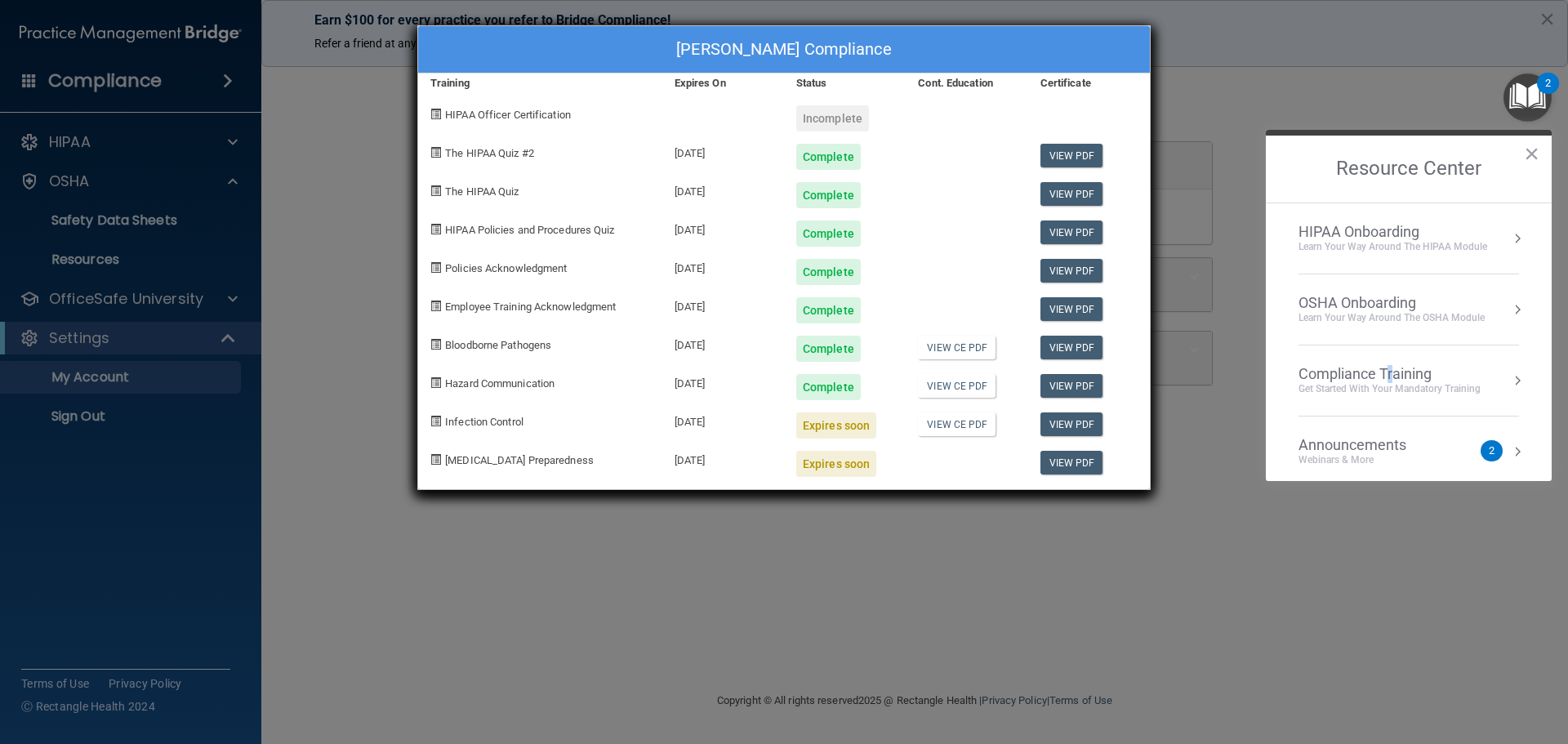
click at [1388, 380] on div "Compliance Training" at bounding box center [1389, 374] width 182 height 18
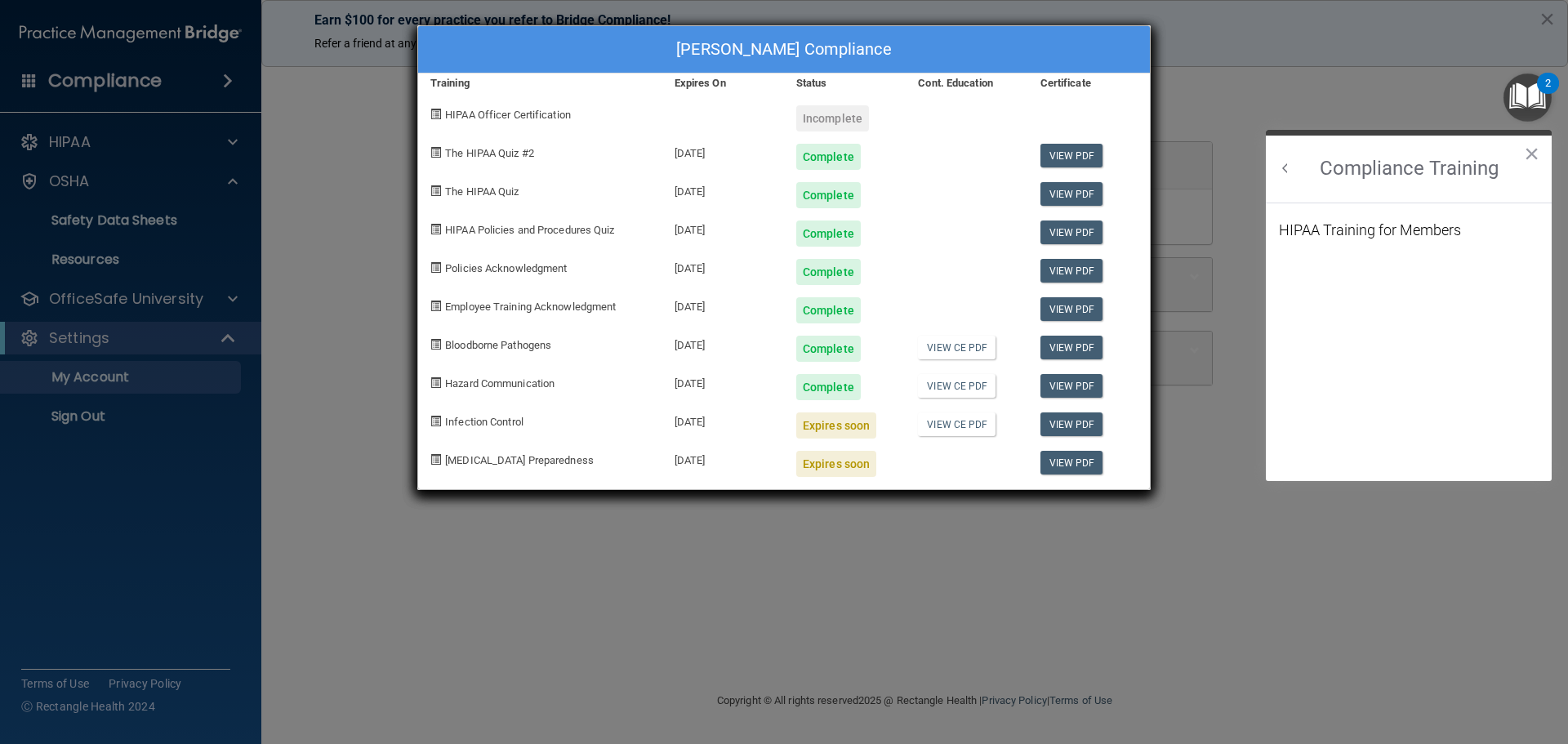
click at [1394, 171] on h2 "Compliance Training" at bounding box center [1409, 169] width 286 height 67
click at [1289, 164] on button "Back to Resource Center Home" at bounding box center [1285, 168] width 16 height 16
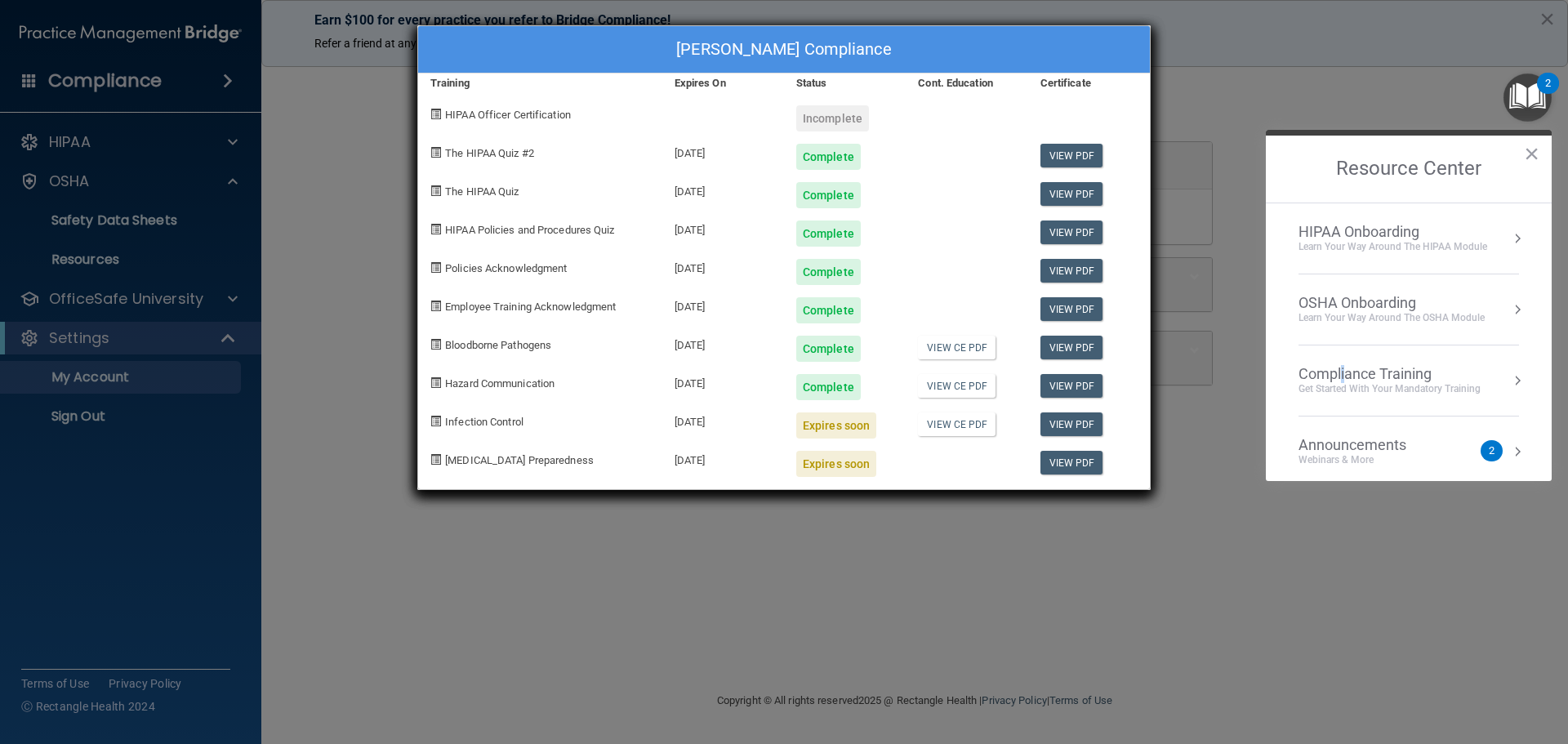
click at [1342, 380] on div "Compliance Training" at bounding box center [1389, 374] width 182 height 18
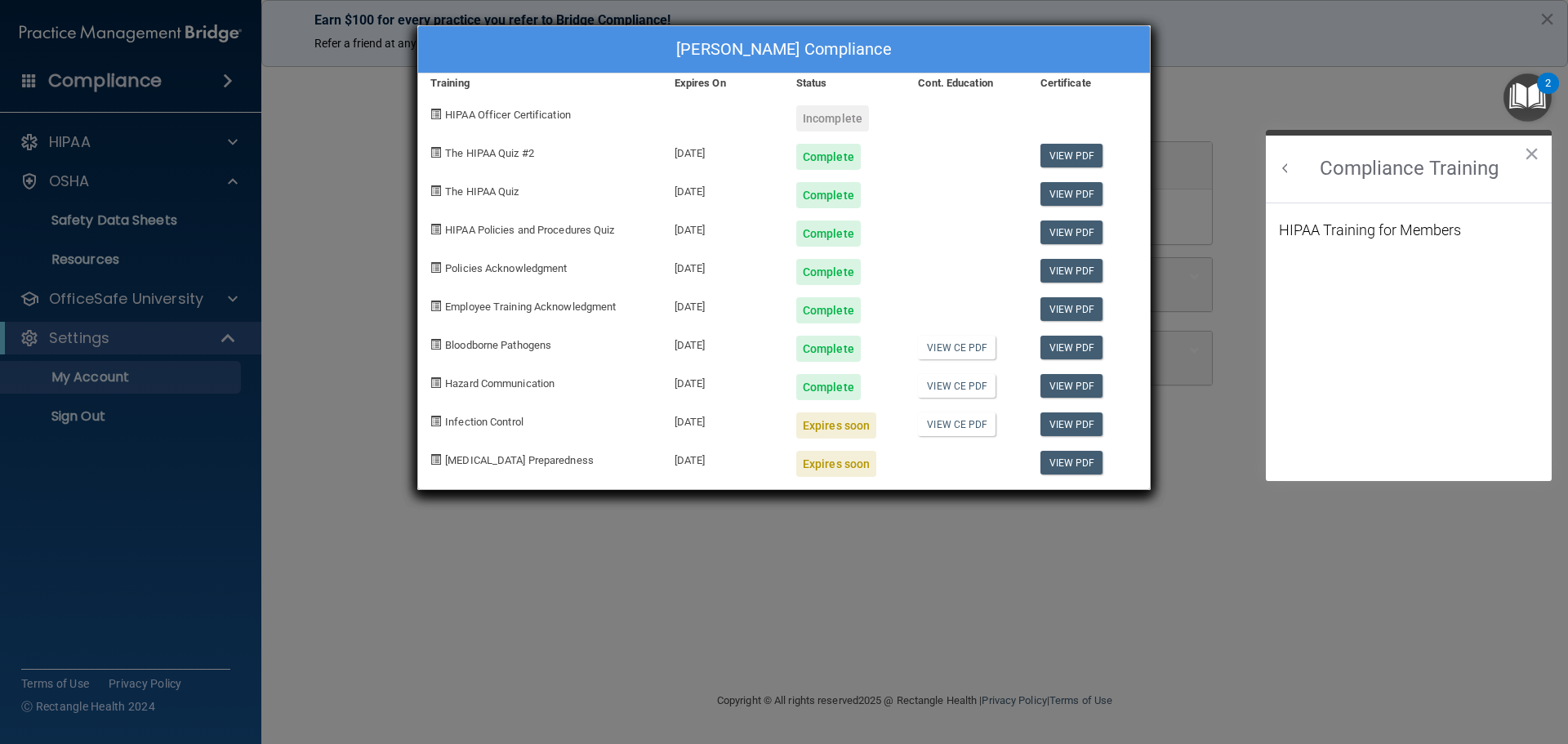
click at [55, 184] on div "Fredrick Hecht's Compliance Training Expires On Status Cont. Education Certific…" at bounding box center [784, 372] width 1568 height 744
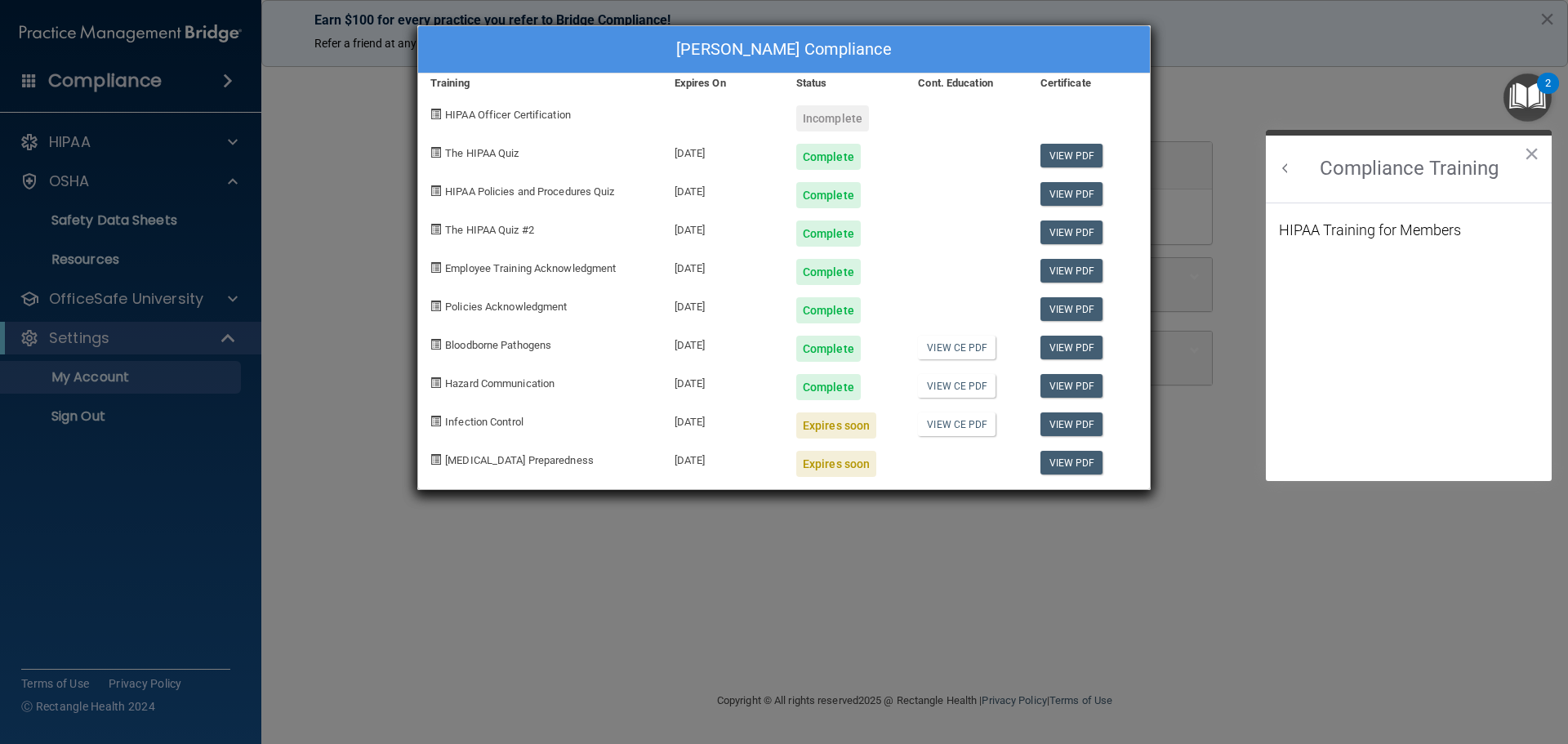
click at [66, 171] on div "Fredrick Hecht's Compliance Training Expires On Status Cont. Education Certific…" at bounding box center [784, 372] width 1568 height 744
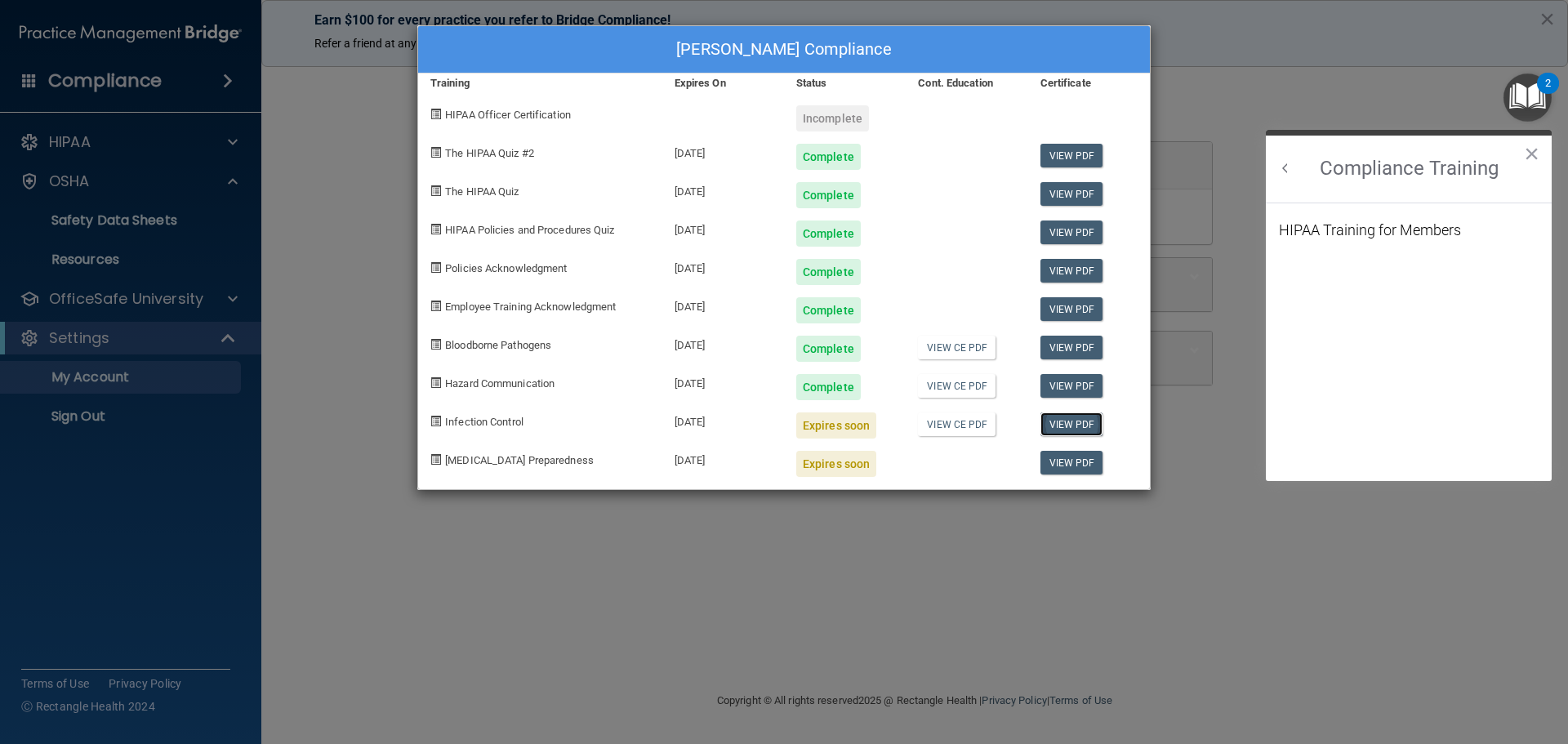
click at [1054, 424] on link "View PDF" at bounding box center [1071, 424] width 63 height 23
click at [1377, 226] on div "HIPAA Training for Members" at bounding box center [1370, 230] width 182 height 15
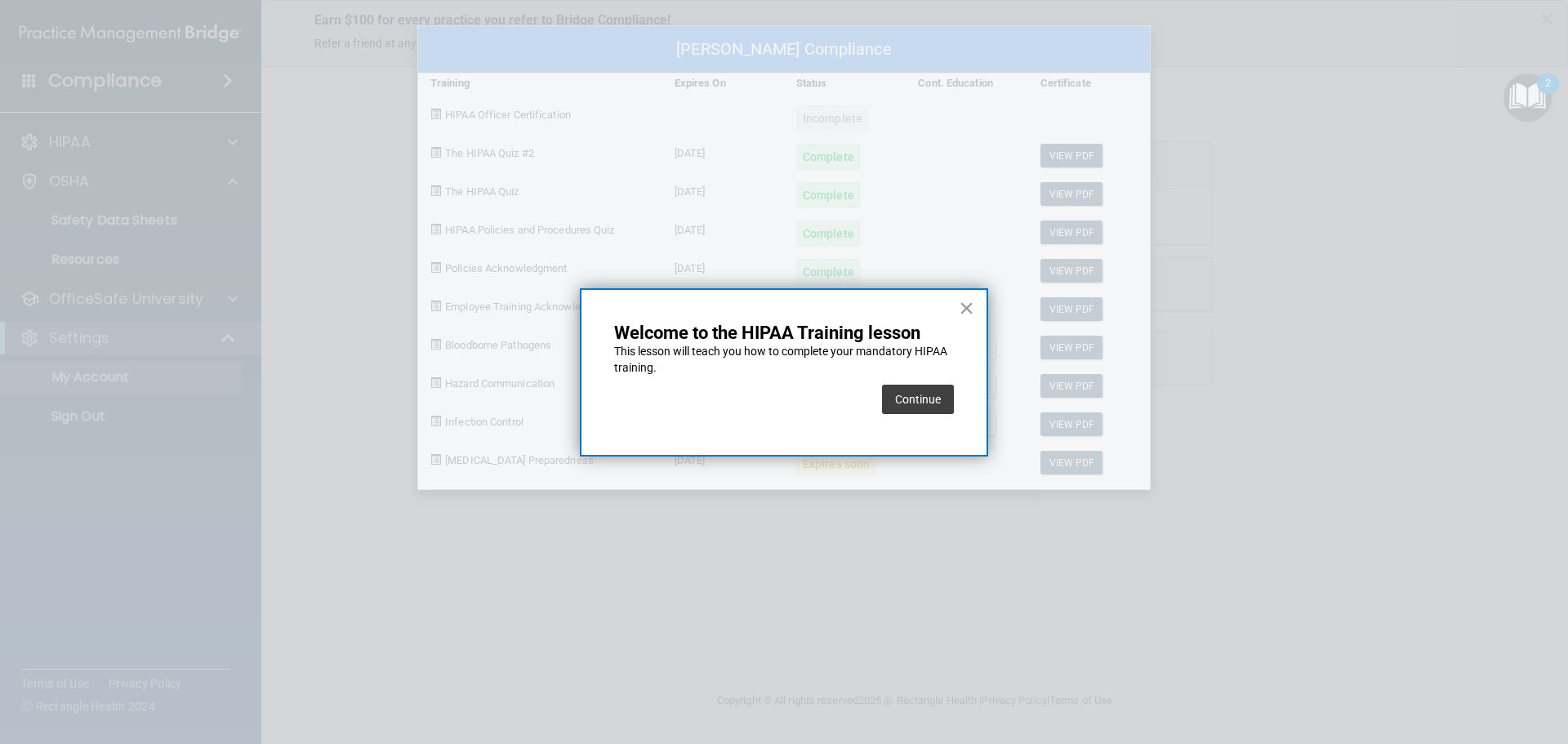
click at [965, 308] on button "×" at bounding box center [966, 307] width 16 height 26
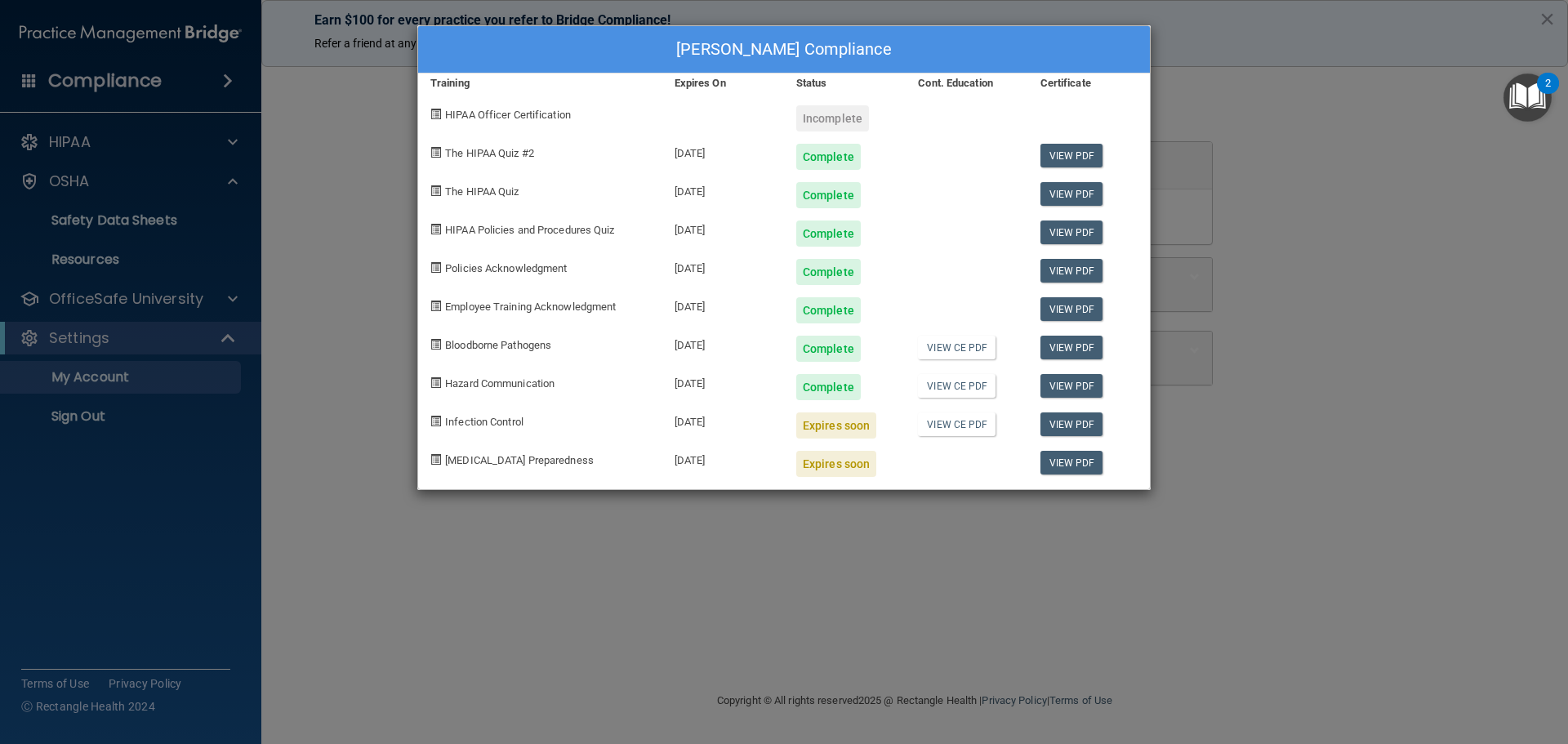
click at [193, 92] on div "Fredrick Hecht's Compliance Training Expires On Status Cont. Education Certific…" at bounding box center [784, 372] width 1568 height 744
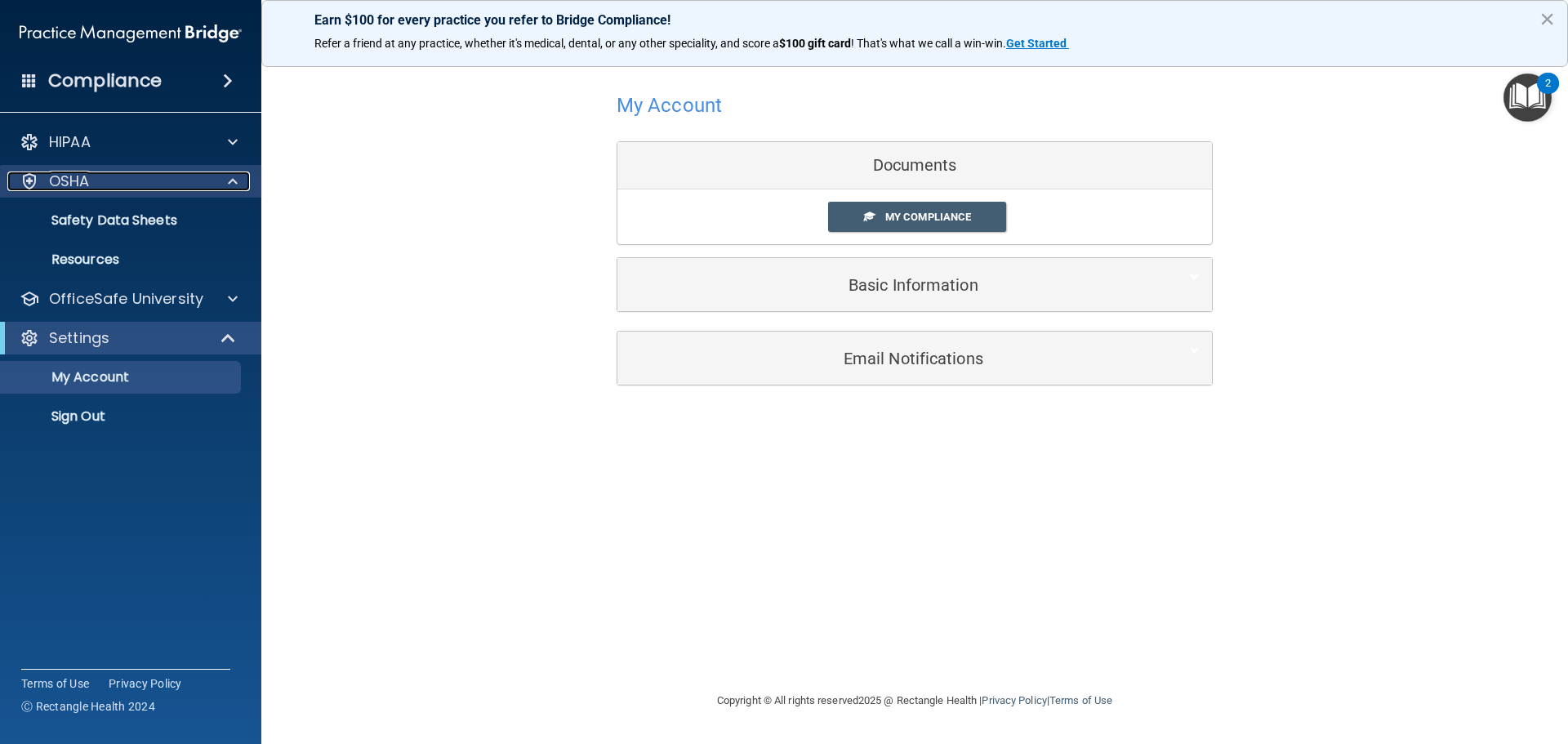
click at [94, 177] on div "OSHA" at bounding box center [108, 181] width 203 height 20
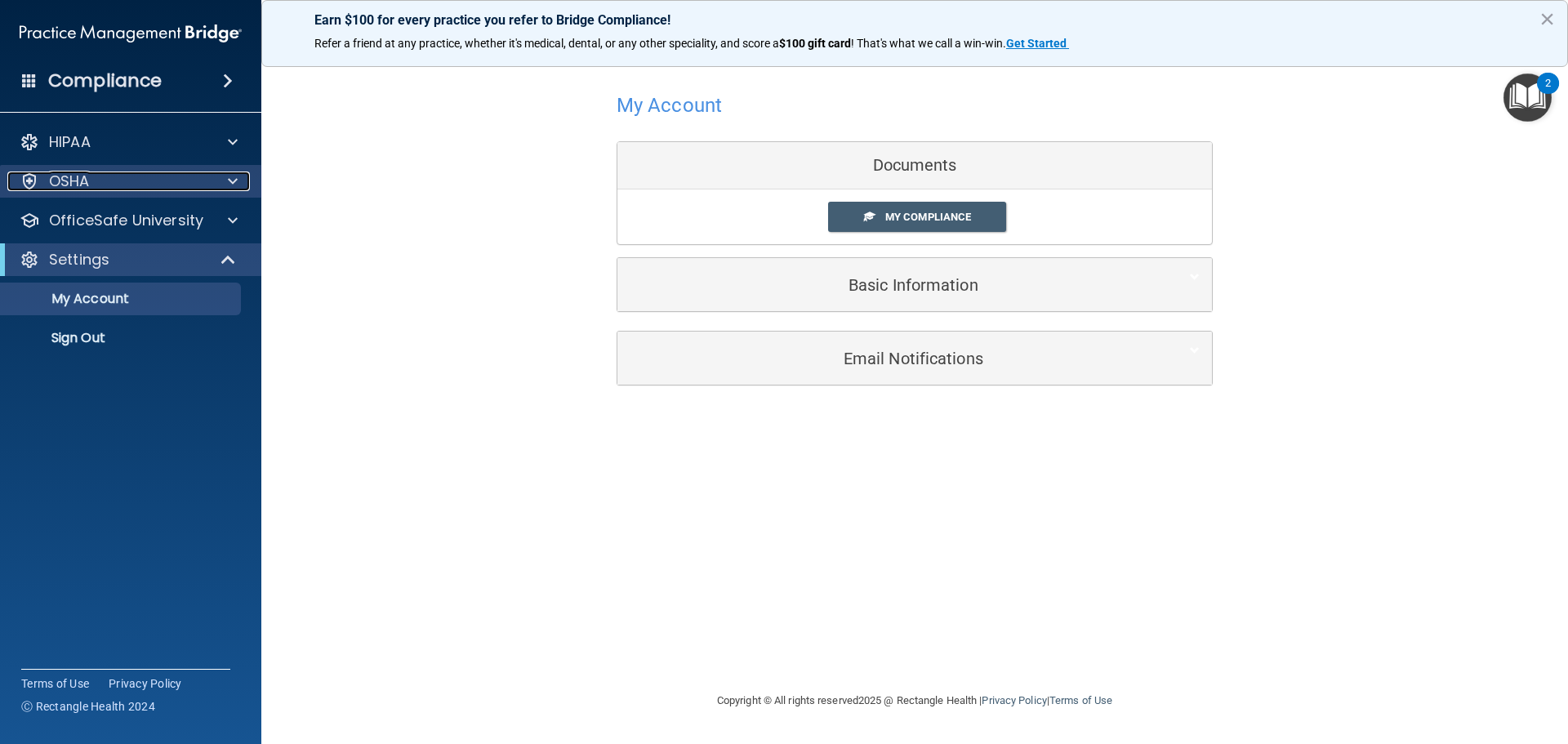
click at [92, 178] on div "OSHA" at bounding box center [108, 181] width 203 height 20
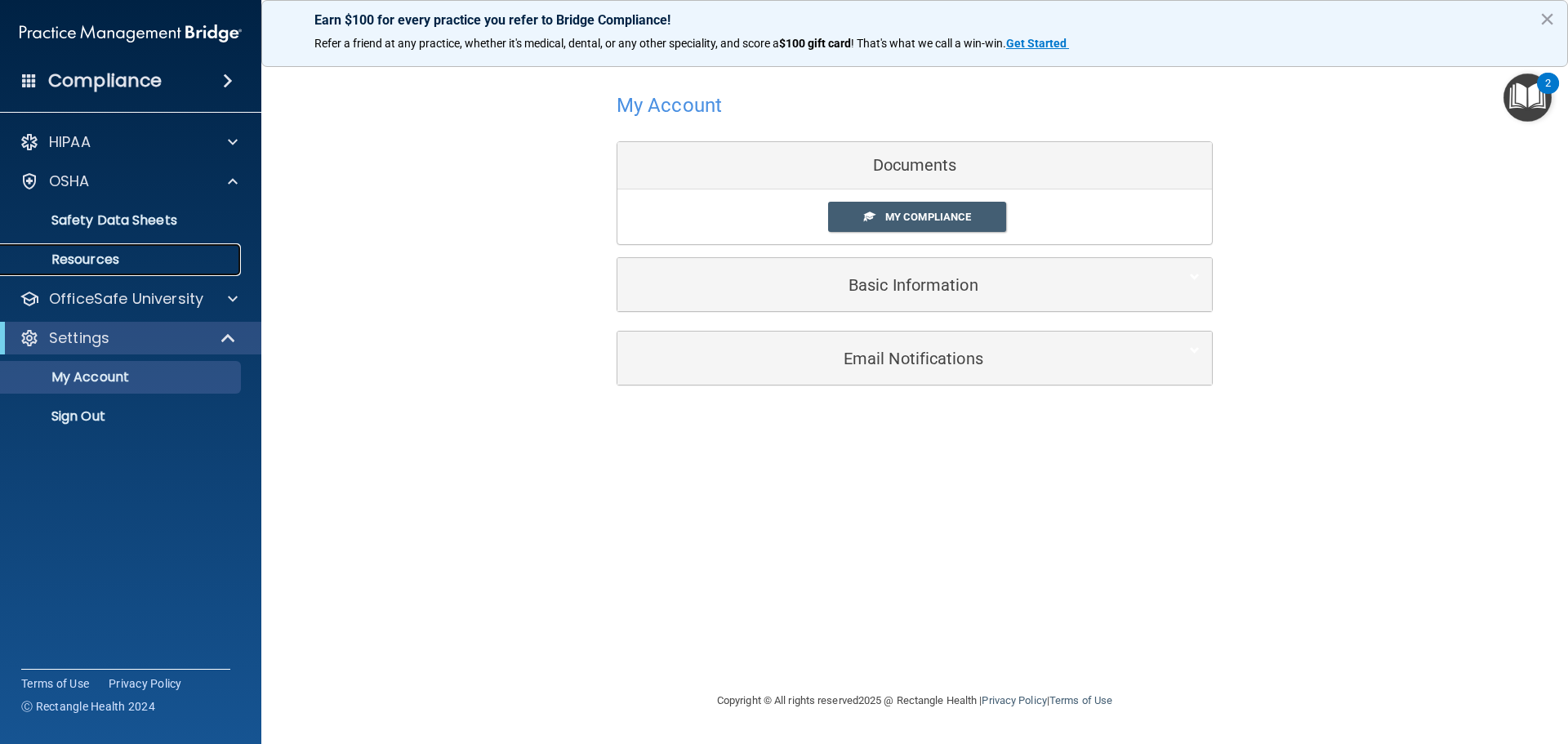
click at [100, 257] on p "Resources" at bounding box center [121, 259] width 223 height 16
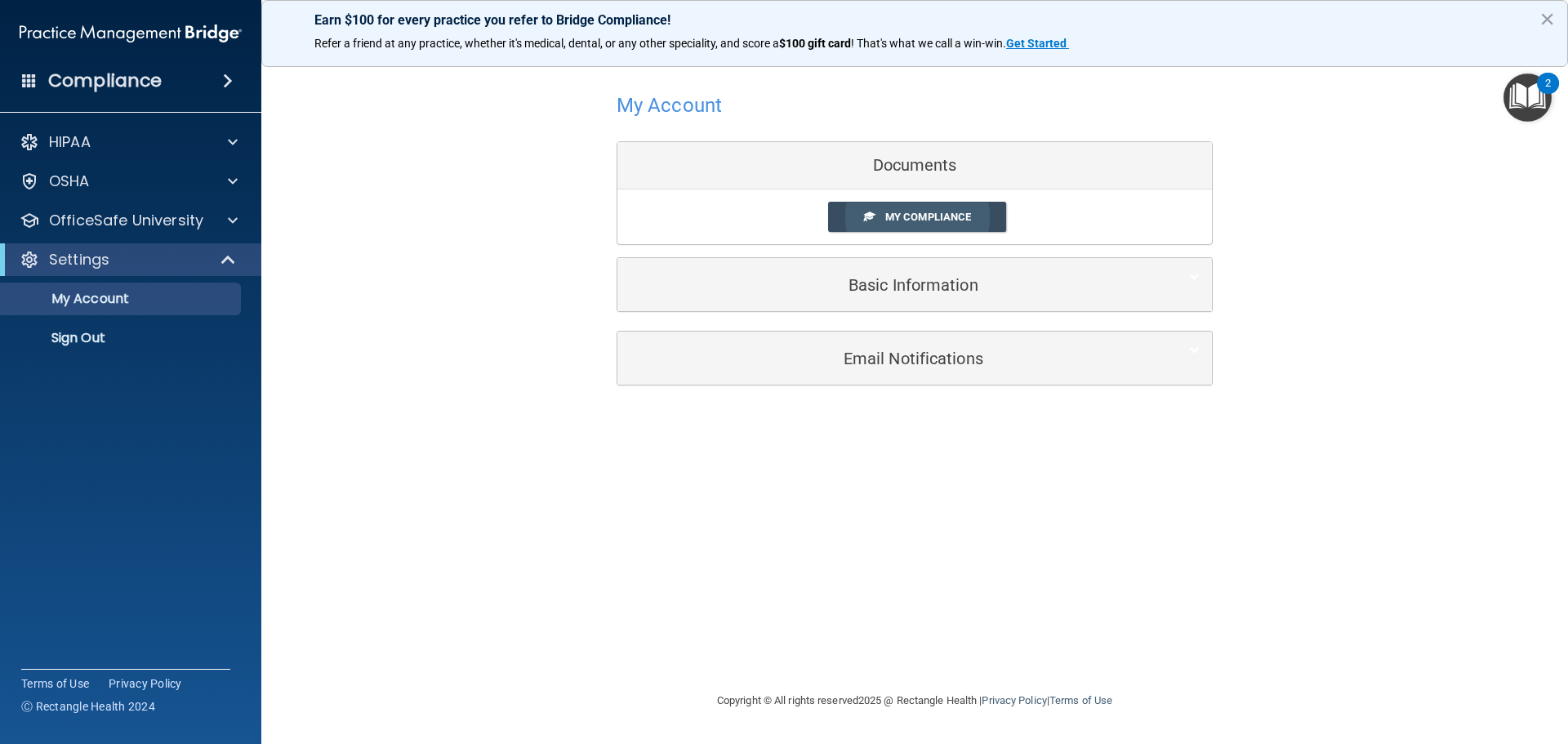
click at [952, 214] on span "My Compliance" at bounding box center [927, 217] width 86 height 12
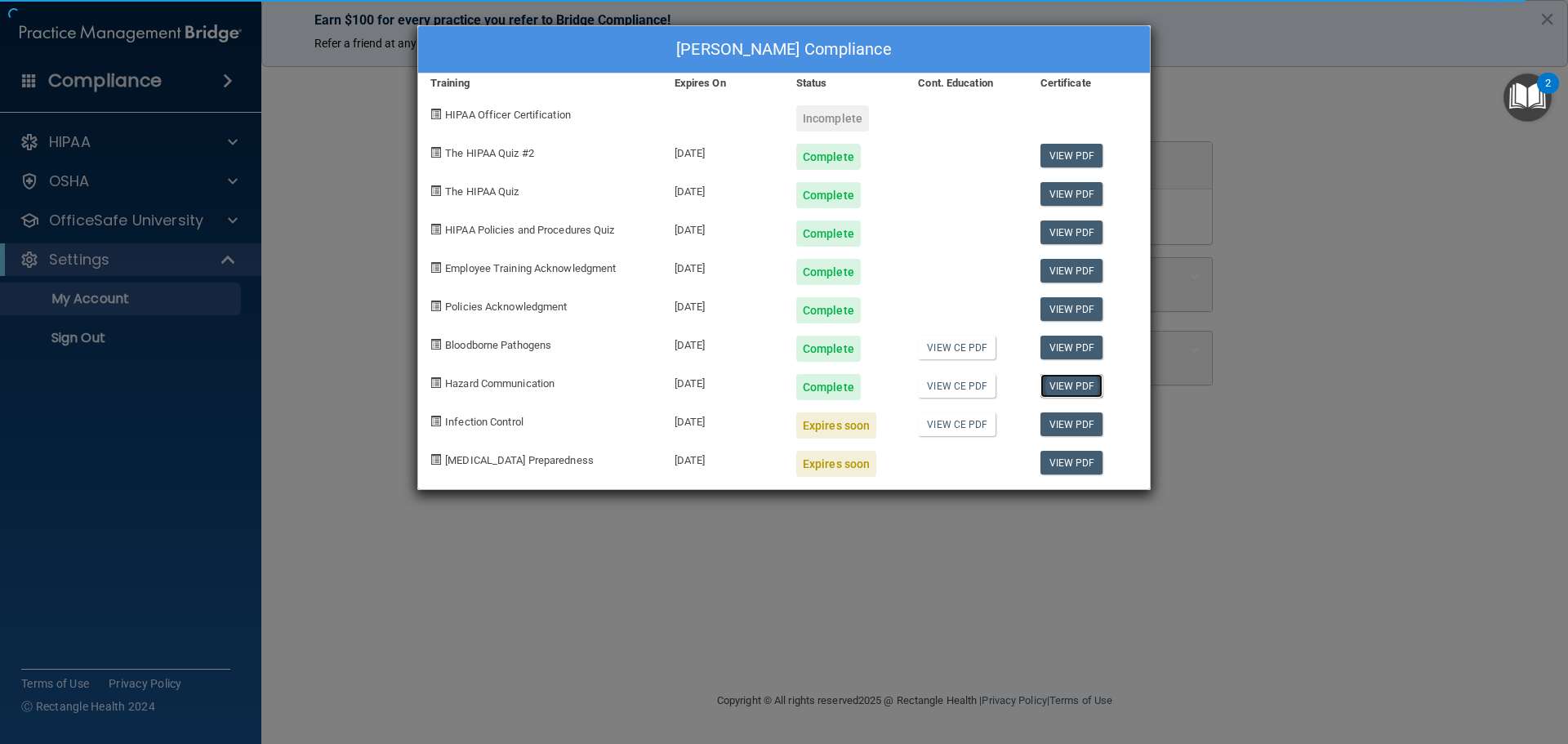
click at [1079, 386] on link "View PDF" at bounding box center [1071, 385] width 63 height 23
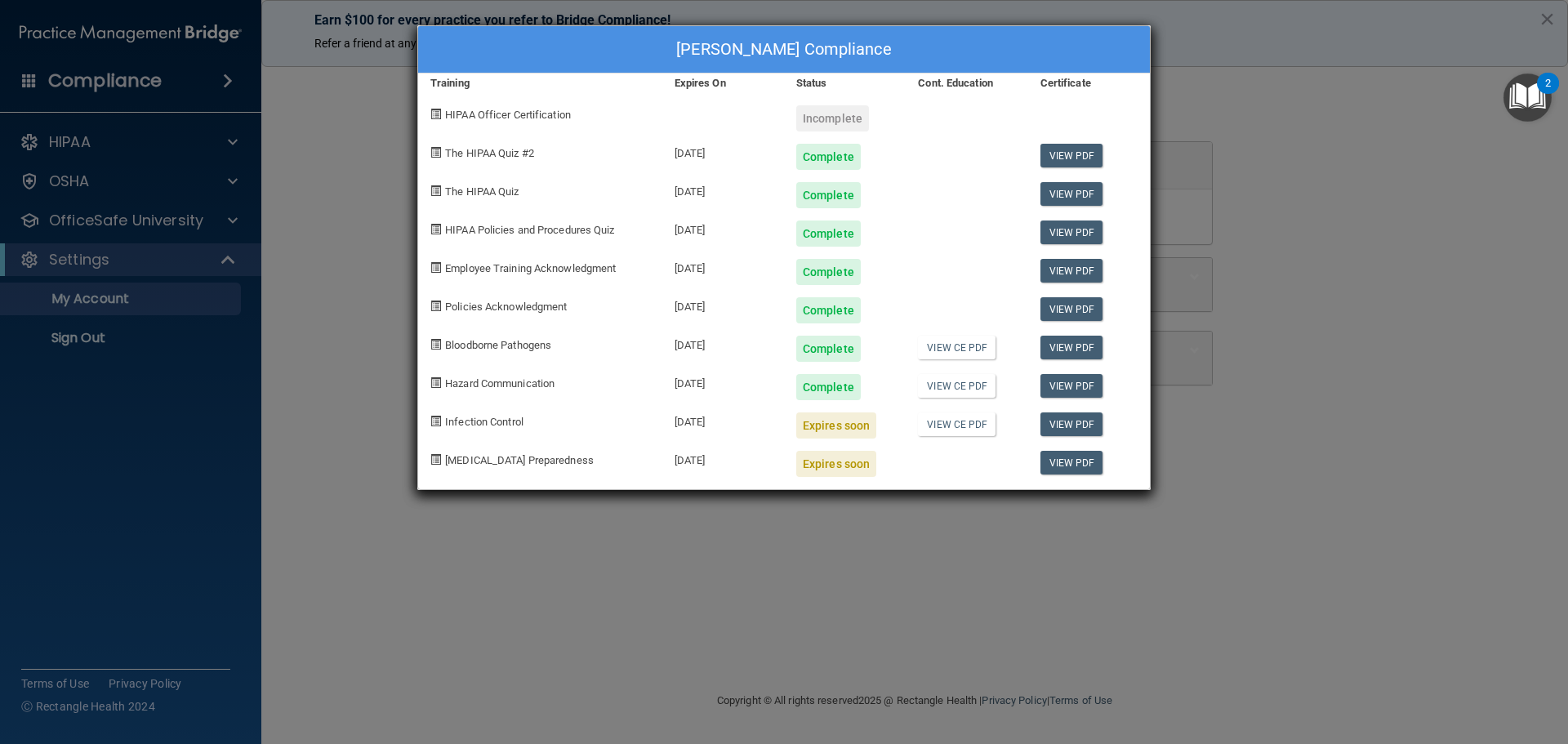
click at [1527, 95] on img "Open Resource Center, 2 new notifications" at bounding box center [1527, 98] width 48 height 49
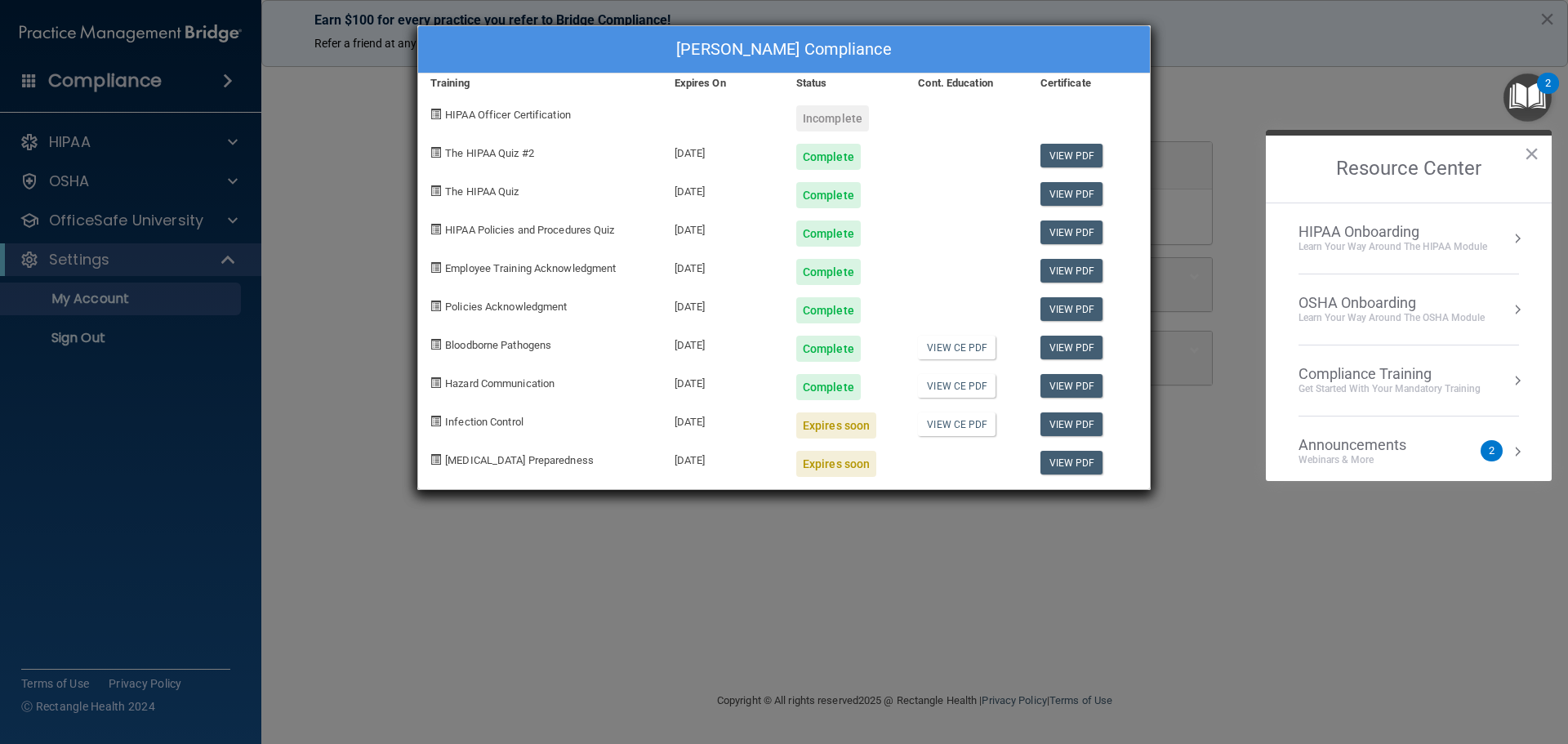
click at [1321, 387] on div "Get Started with your mandatory training" at bounding box center [1389, 389] width 182 height 14
click at [1396, 234] on div "HIPAA Training for Members" at bounding box center [1370, 230] width 182 height 15
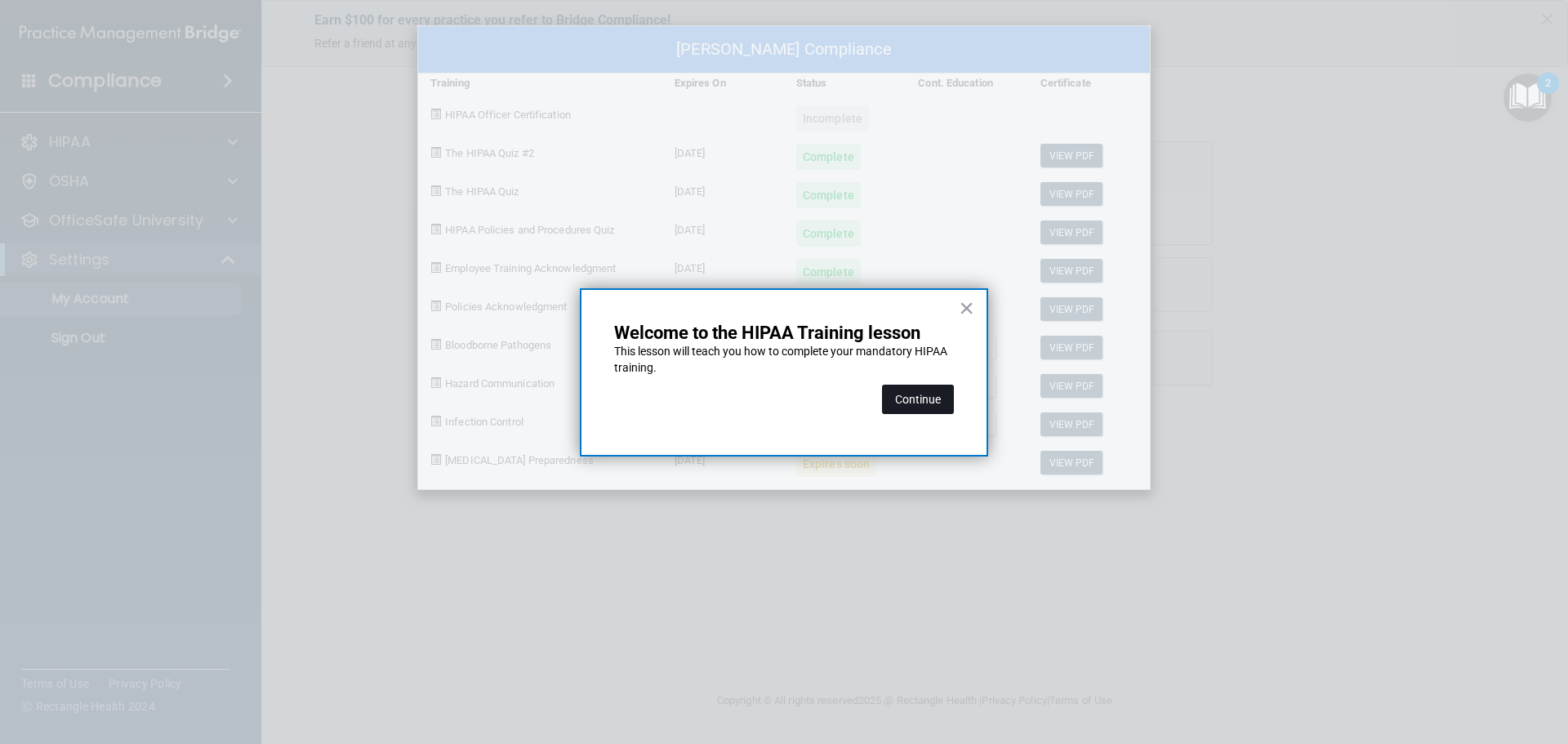
click at [920, 404] on button "Continue" at bounding box center [917, 399] width 72 height 29
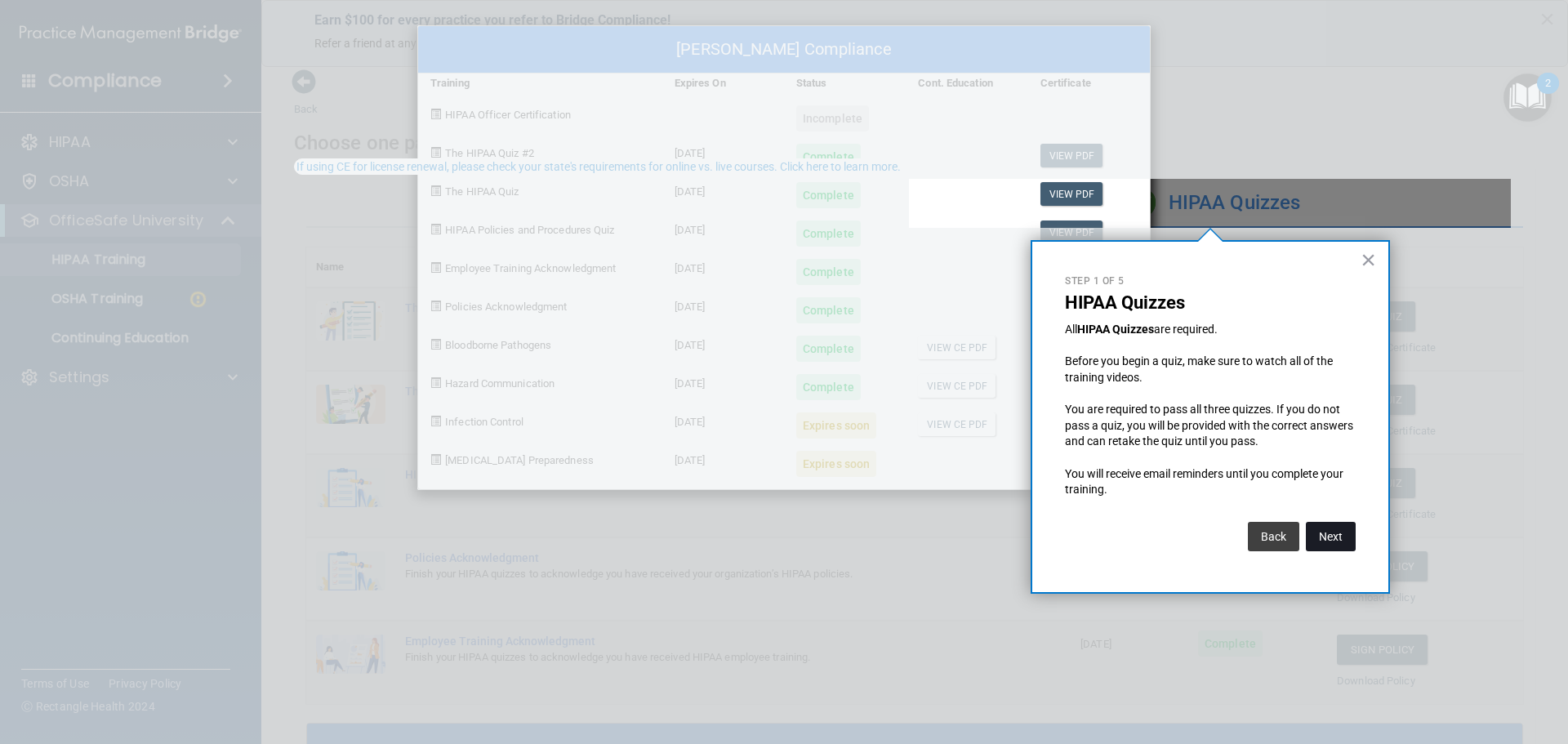
click at [1316, 540] on button "Next" at bounding box center [1331, 537] width 50 height 29
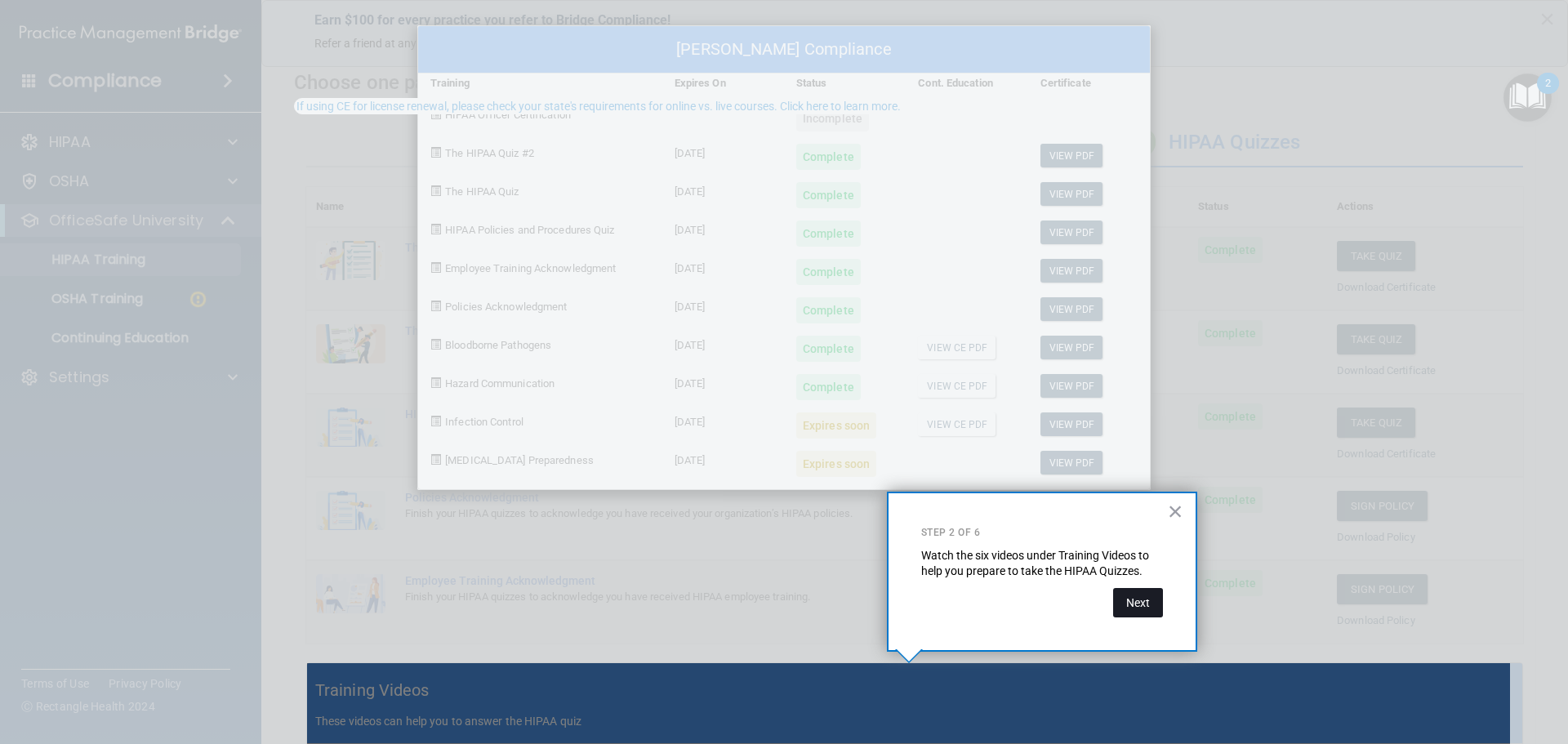
click at [1126, 609] on button "Next" at bounding box center [1138, 603] width 50 height 29
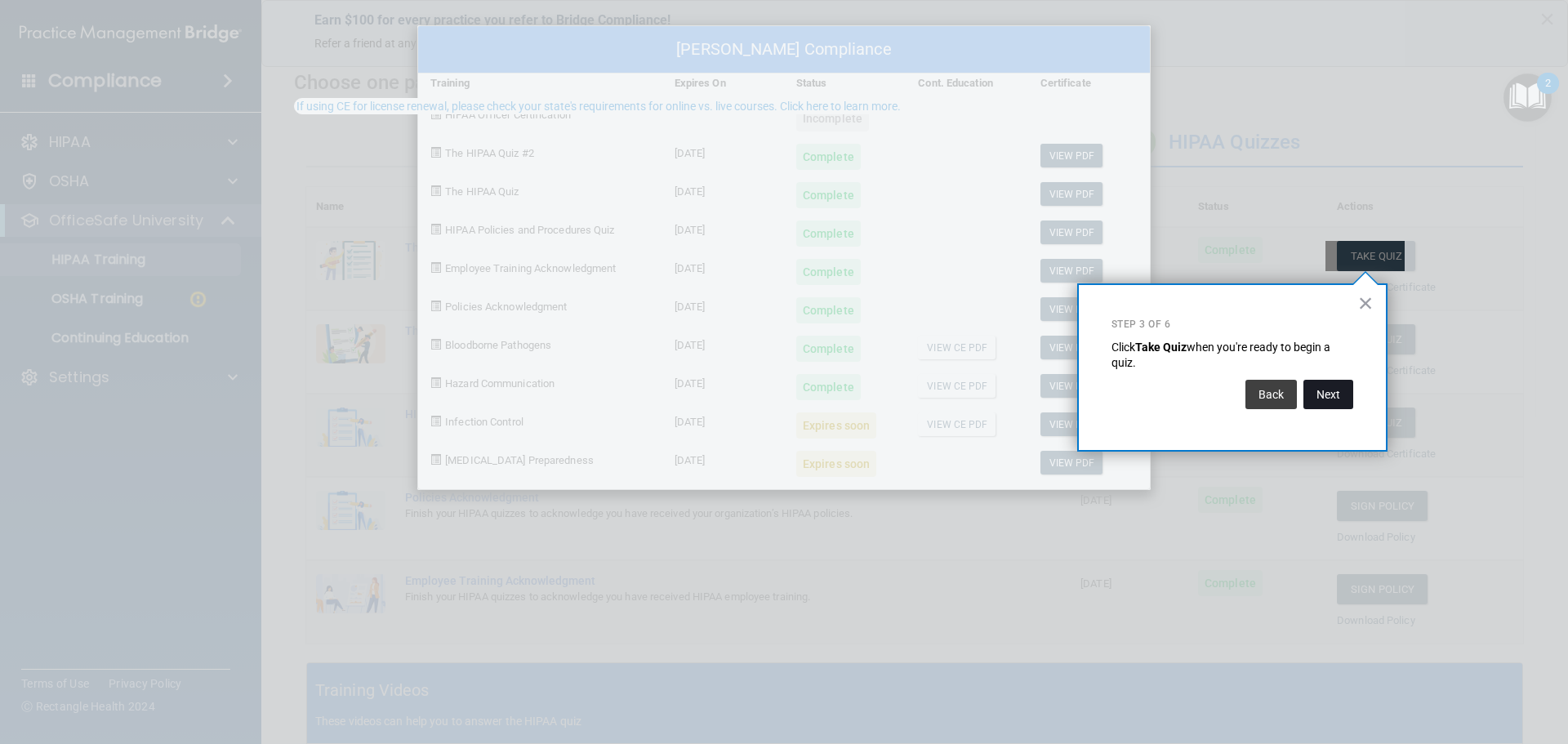
click at [1332, 391] on button "Next" at bounding box center [1328, 394] width 50 height 29
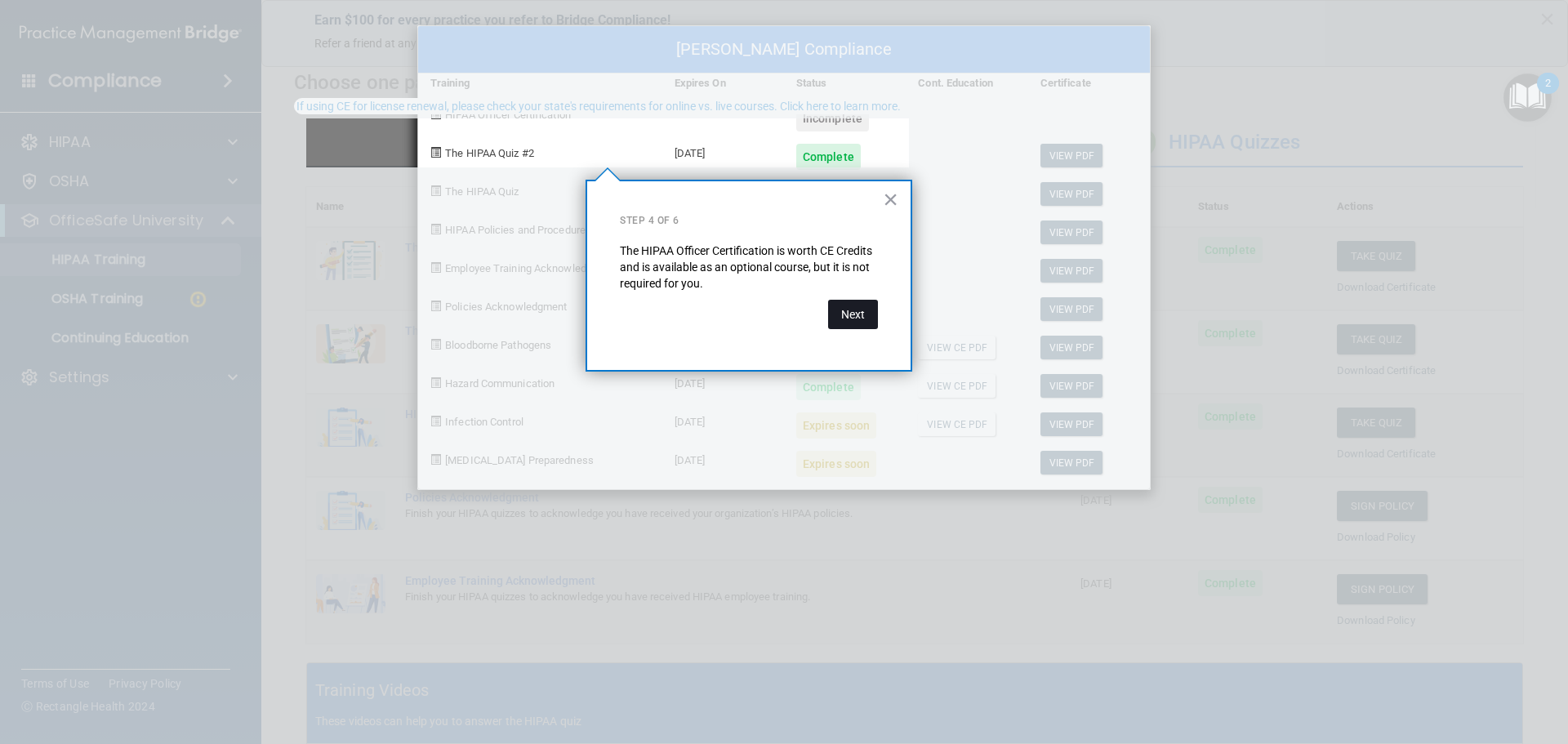
click at [848, 320] on button "Next" at bounding box center [853, 314] width 50 height 29
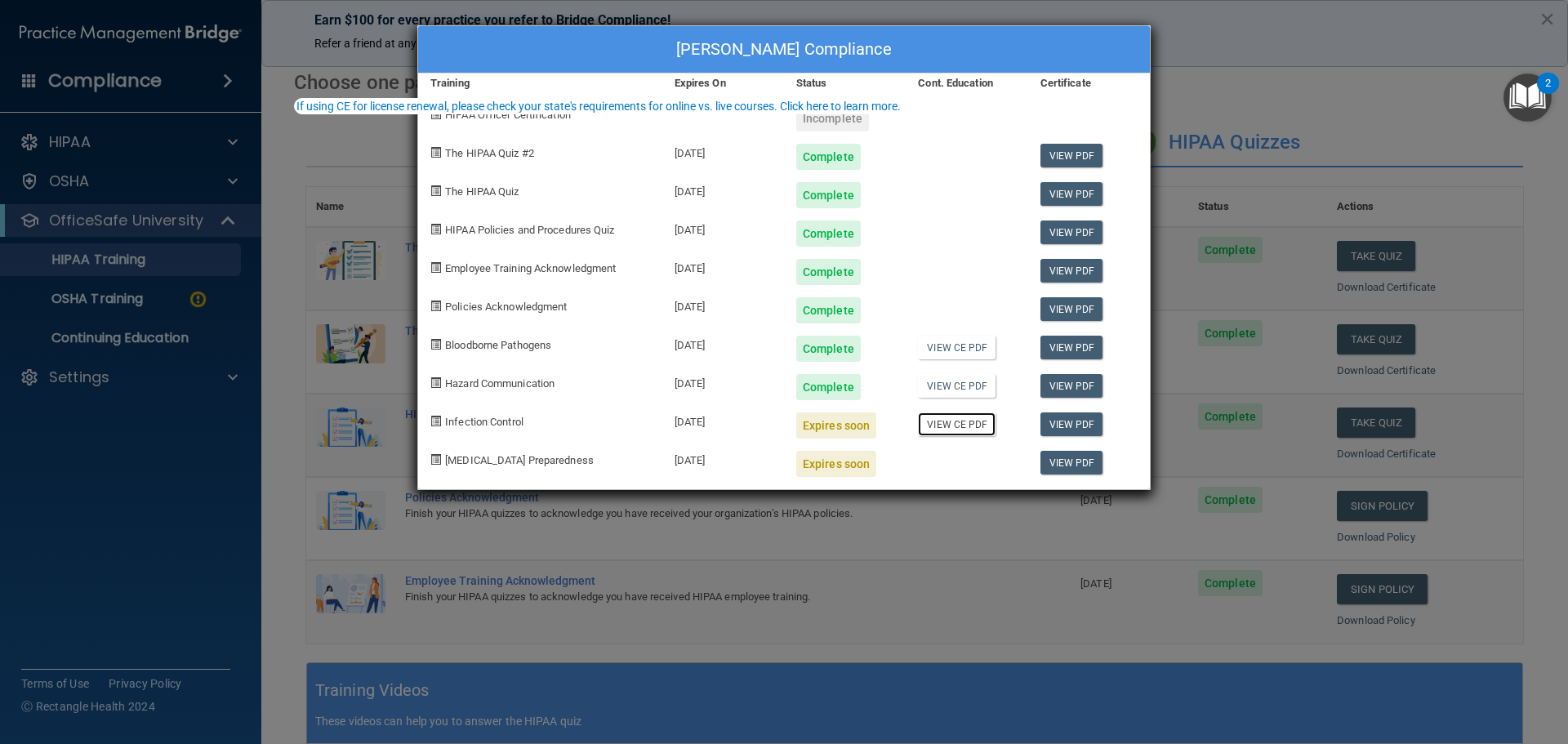
click at [968, 423] on link "View CE PDF" at bounding box center [957, 424] width 78 height 23
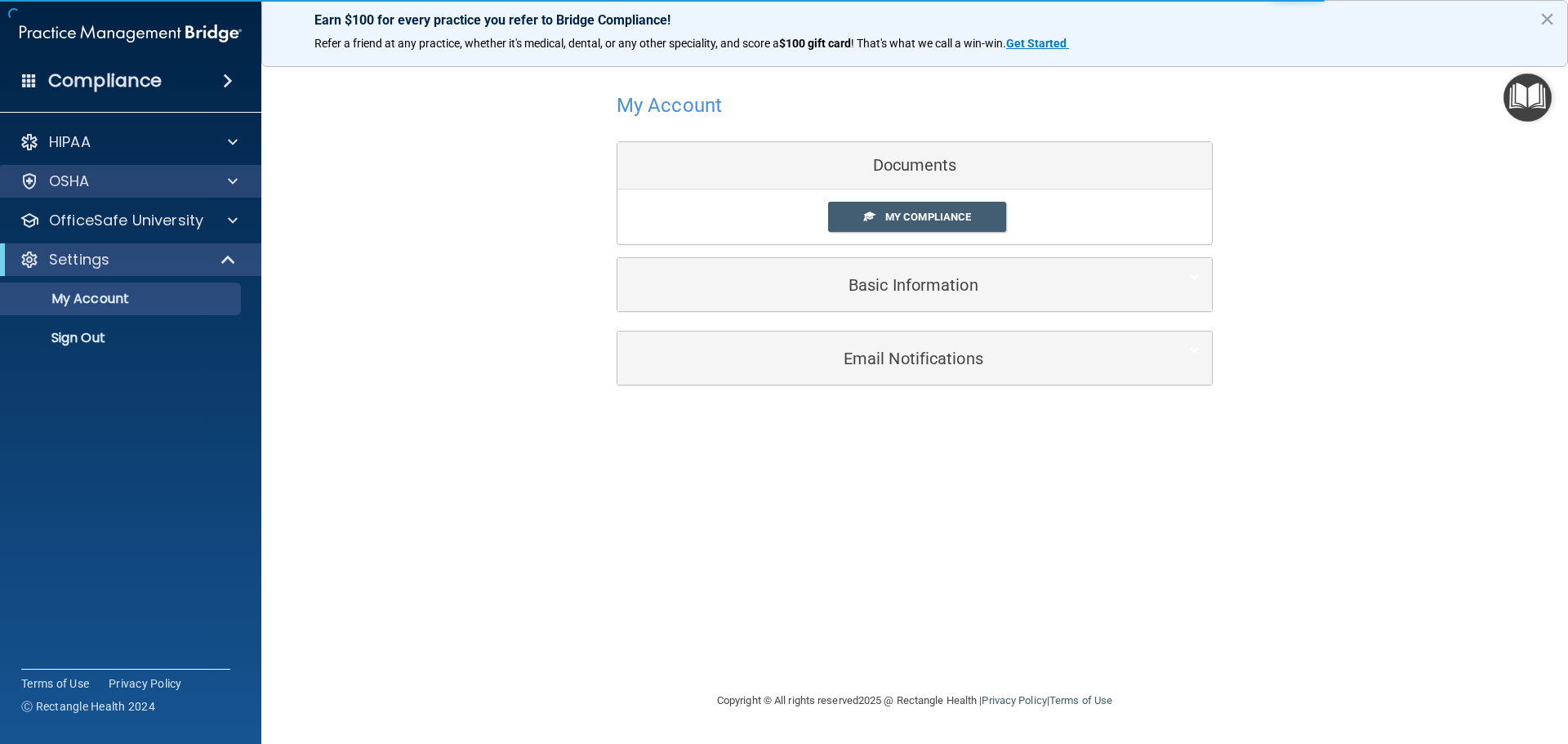
click at [55, 170] on div "OSHA" at bounding box center [131, 181] width 262 height 33
click at [939, 212] on span "My Compliance" at bounding box center [927, 217] width 86 height 12
click at [866, 212] on span at bounding box center [869, 216] width 10 height 10
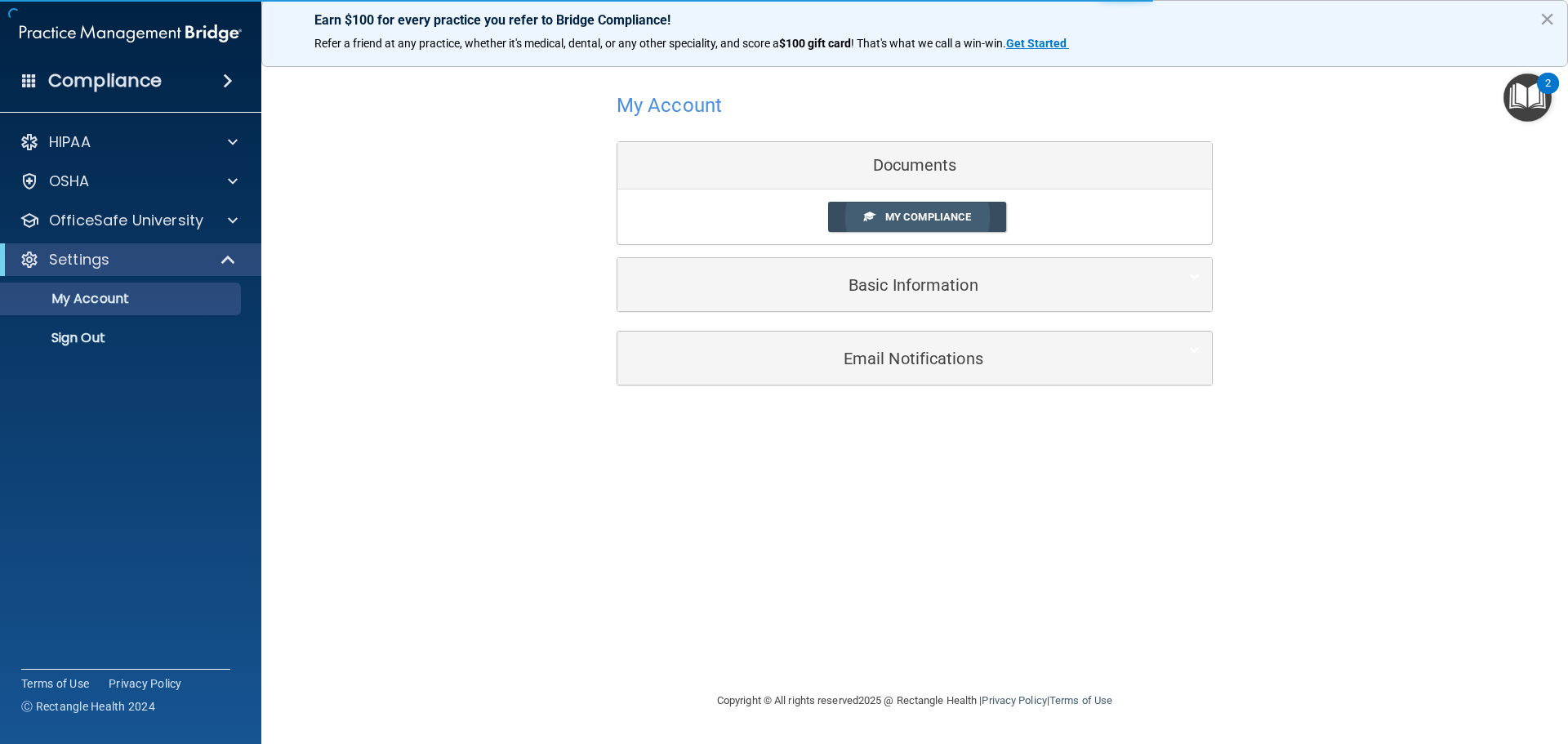
click at [866, 211] on span at bounding box center [869, 216] width 10 height 10
click at [1530, 89] on img "Open Resource Center, 2 new notifications" at bounding box center [1527, 98] width 48 height 49
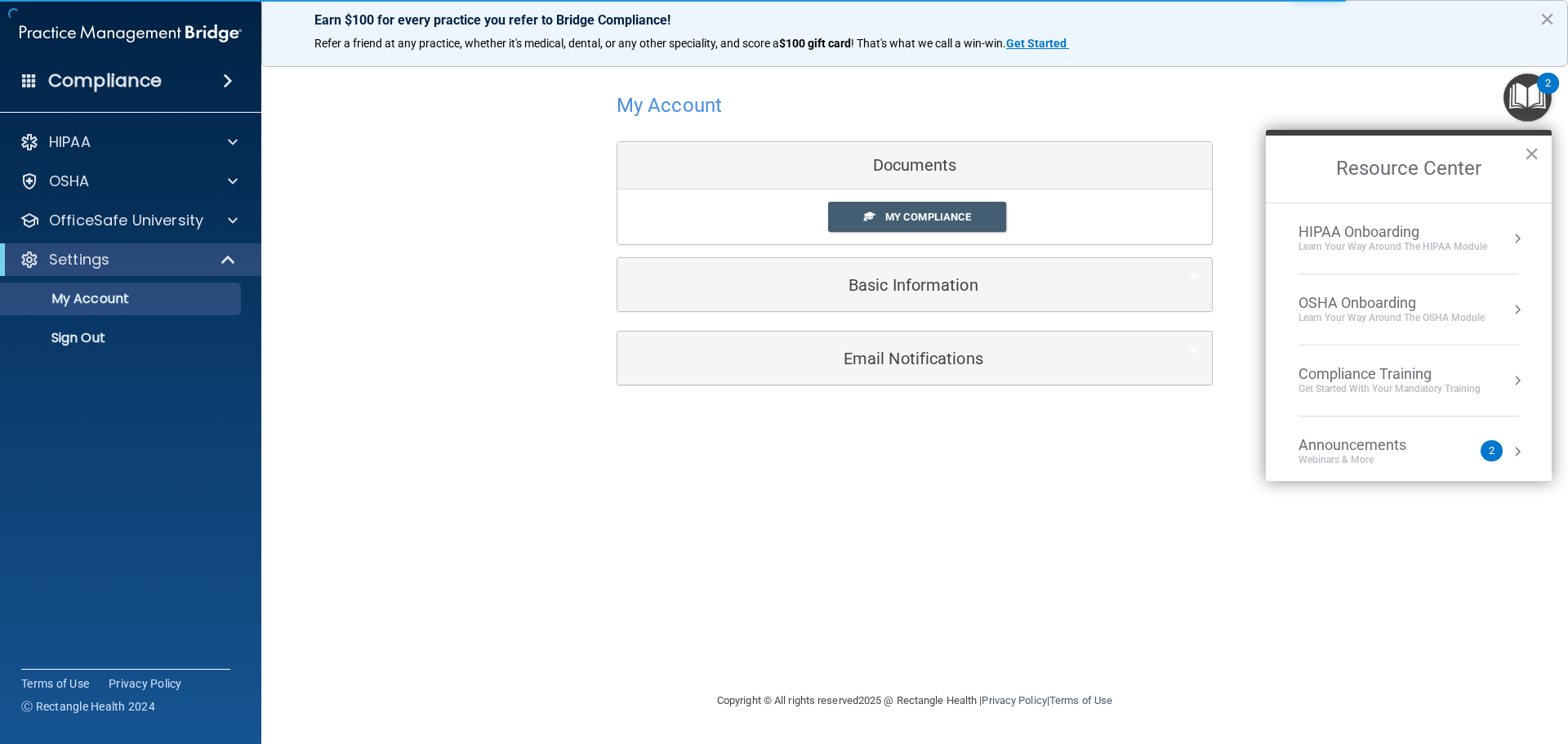
click at [1386, 308] on div "OSHA Onboarding" at bounding box center [1391, 302] width 186 height 18
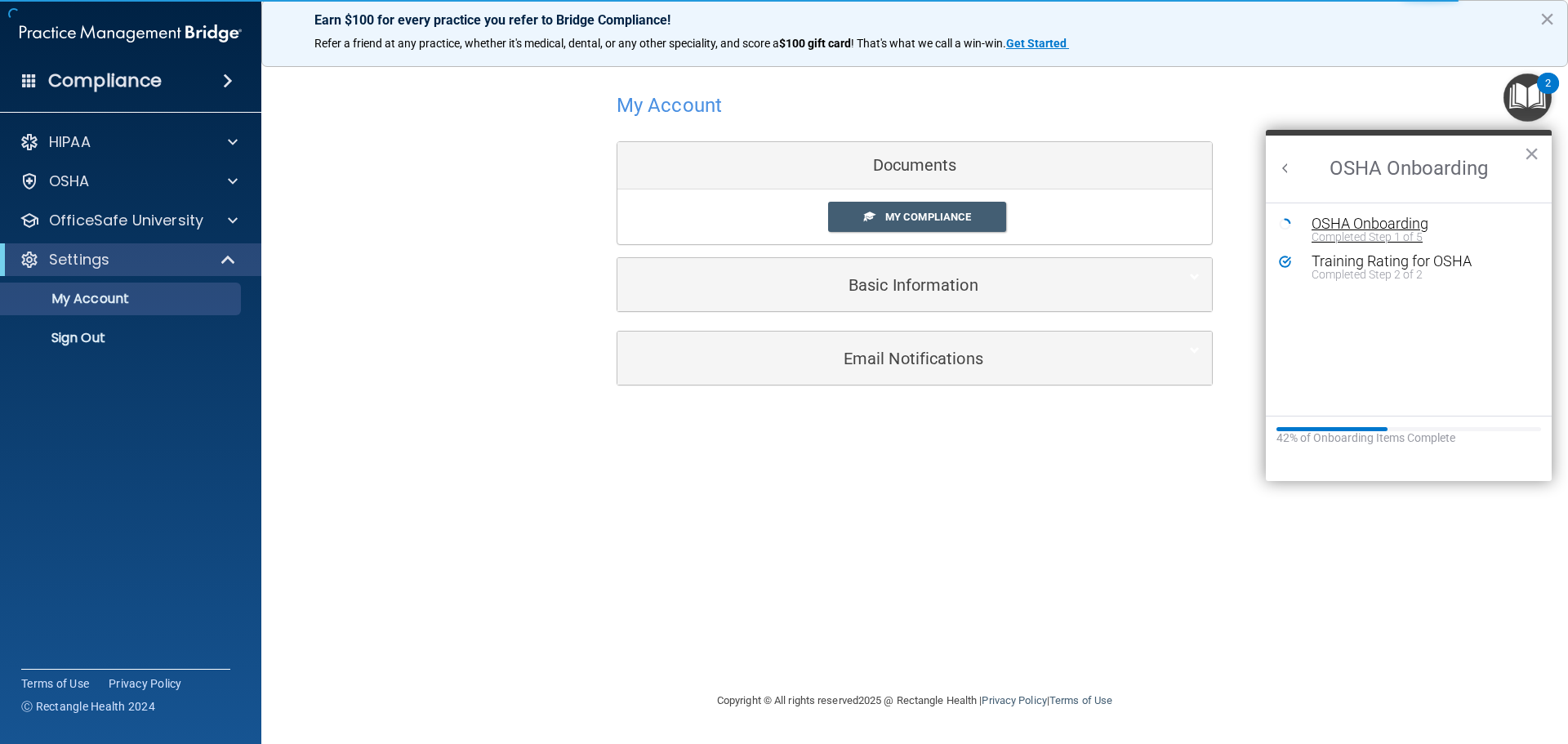
click at [1405, 226] on div "OSHA Onboarding" at bounding box center [1420, 223] width 219 height 15
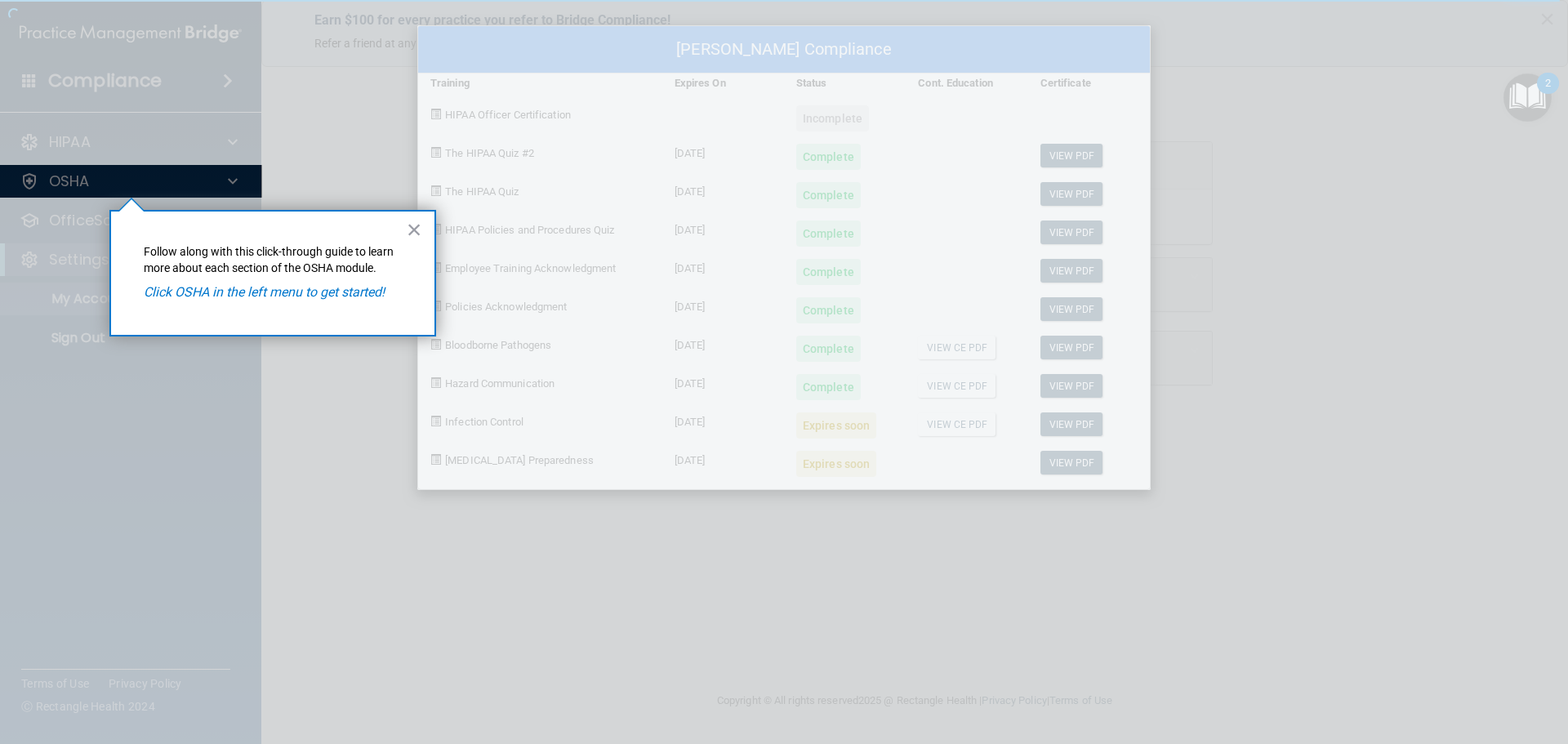
click at [62, 179] on div "[PERSON_NAME] Compliance Training Expires On Status Cont. Education Certificate…" at bounding box center [784, 372] width 1568 height 744
click at [64, 177] on div "[PERSON_NAME] Compliance Training Expires On Status Cont. Education Certificate…" at bounding box center [784, 372] width 1568 height 744
click at [199, 176] on div "[PERSON_NAME] Compliance Training Expires On Status Cont. Education Certificate…" at bounding box center [784, 372] width 1568 height 744
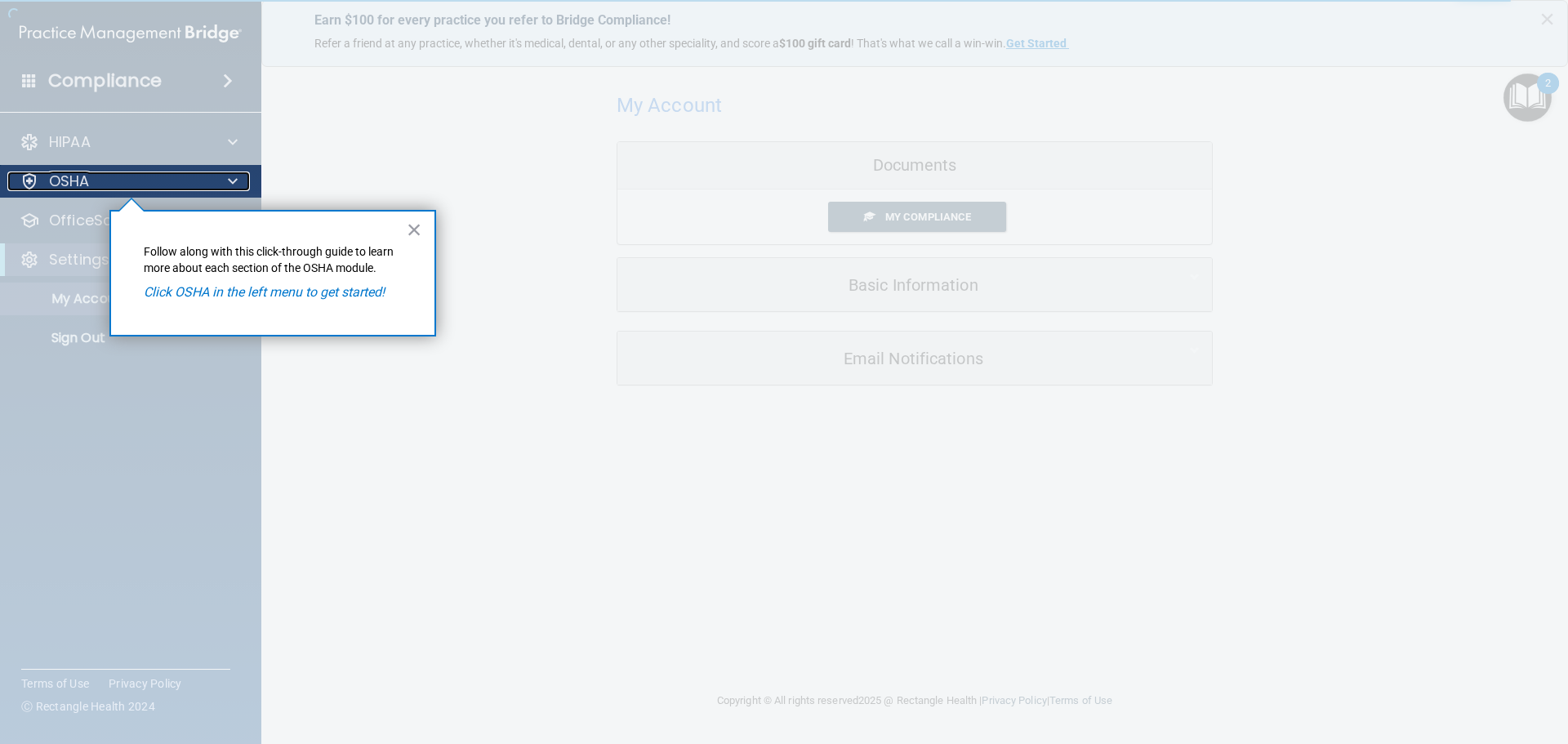
click at [34, 178] on div at bounding box center [29, 181] width 20 height 20
click at [35, 178] on div at bounding box center [29, 181] width 20 height 20
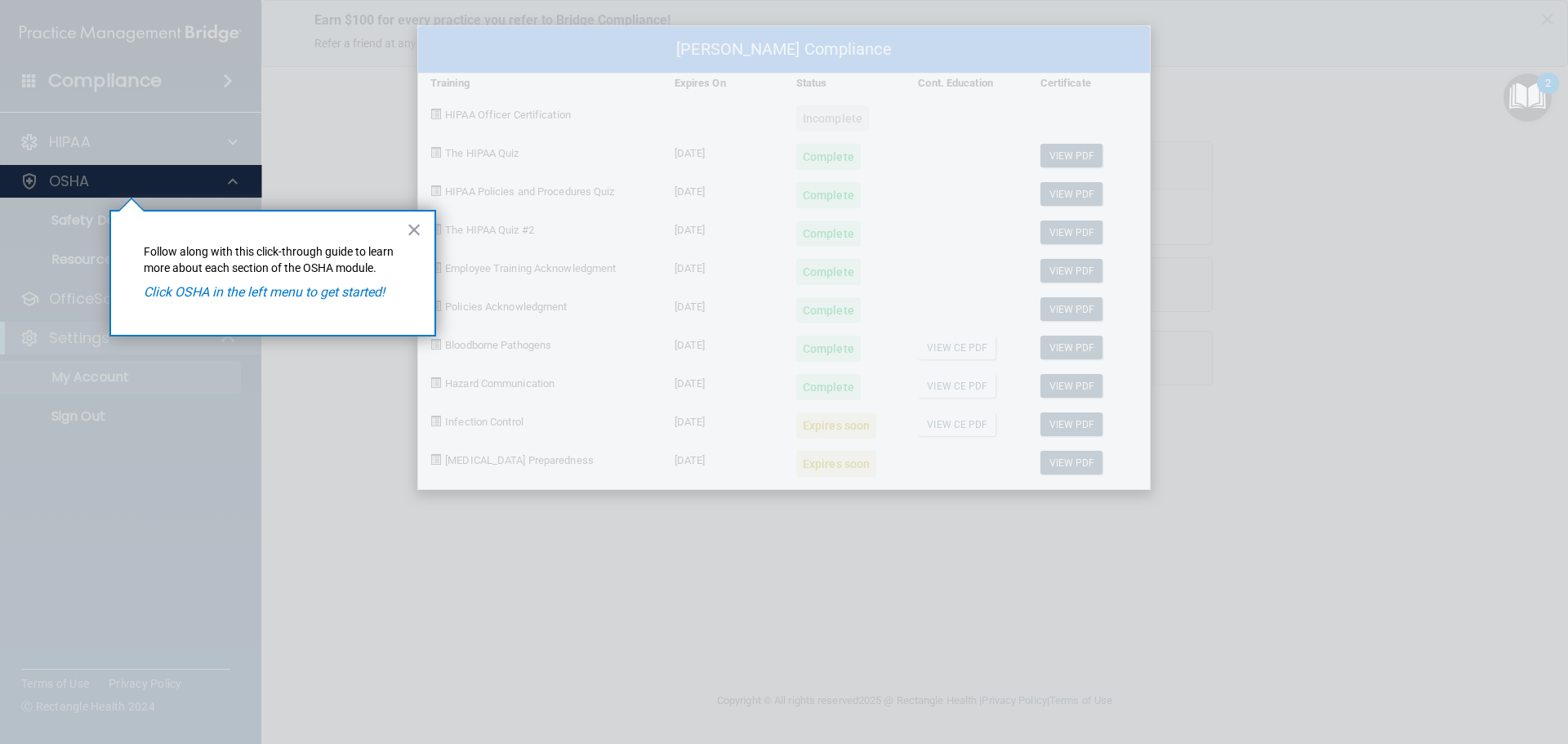
click at [35, 178] on div "[PERSON_NAME] Compliance Training Expires On Status Cont. Education Certificate…" at bounding box center [784, 372] width 1568 height 744
click at [418, 232] on button "×" at bounding box center [415, 230] width 16 height 26
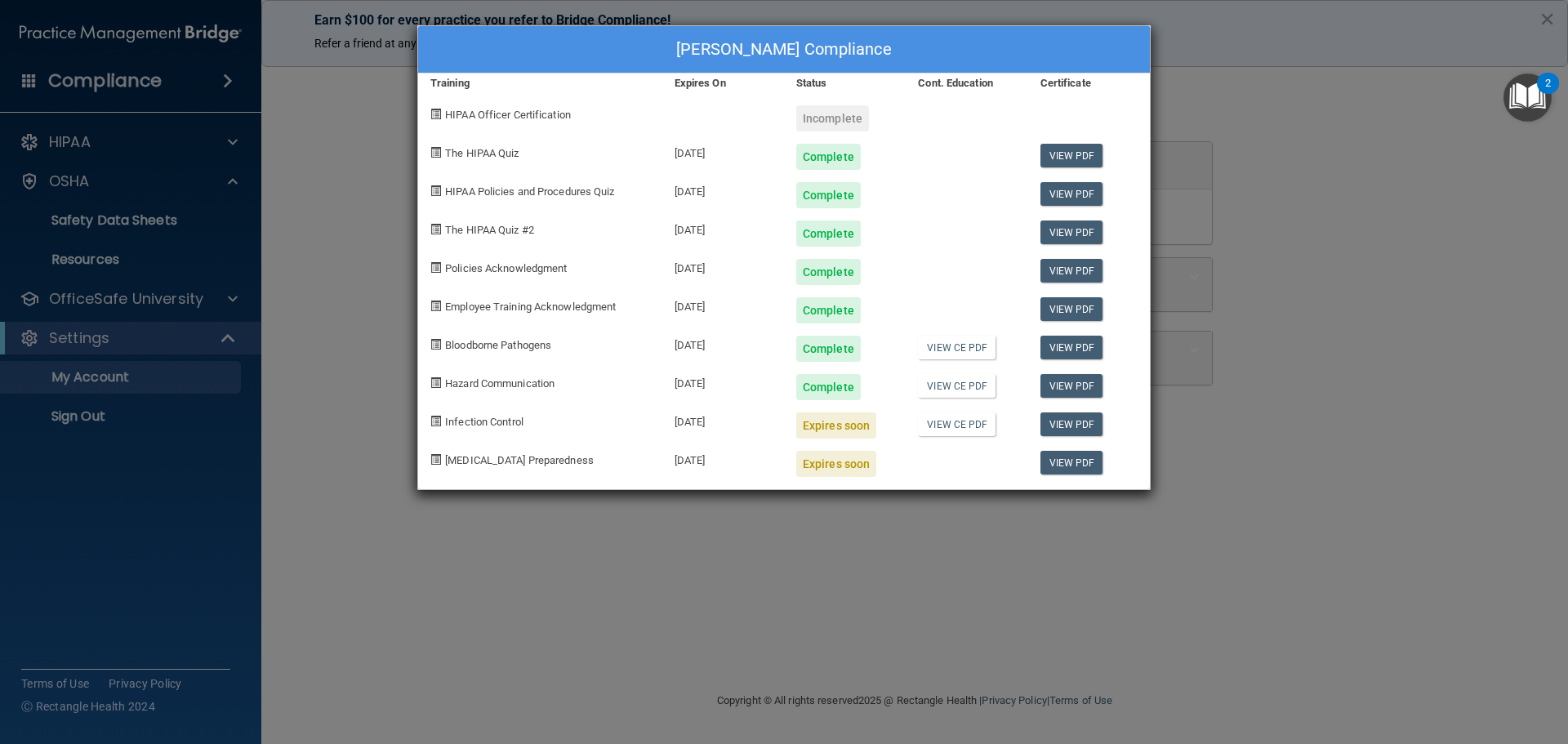
click at [845, 421] on div "Expires soon" at bounding box center [836, 425] width 80 height 26
click at [489, 419] on span "Infection Control" at bounding box center [484, 422] width 79 height 12
click at [709, 425] on div "[DATE]" at bounding box center [723, 419] width 122 height 38
drag, startPoint x: 820, startPoint y: 560, endPoint x: 892, endPoint y: 502, distance: 92.5
click at [887, 506] on div "[PERSON_NAME] Compliance Training Expires On Status Cont. Education Certificate…" at bounding box center [784, 372] width 1568 height 744
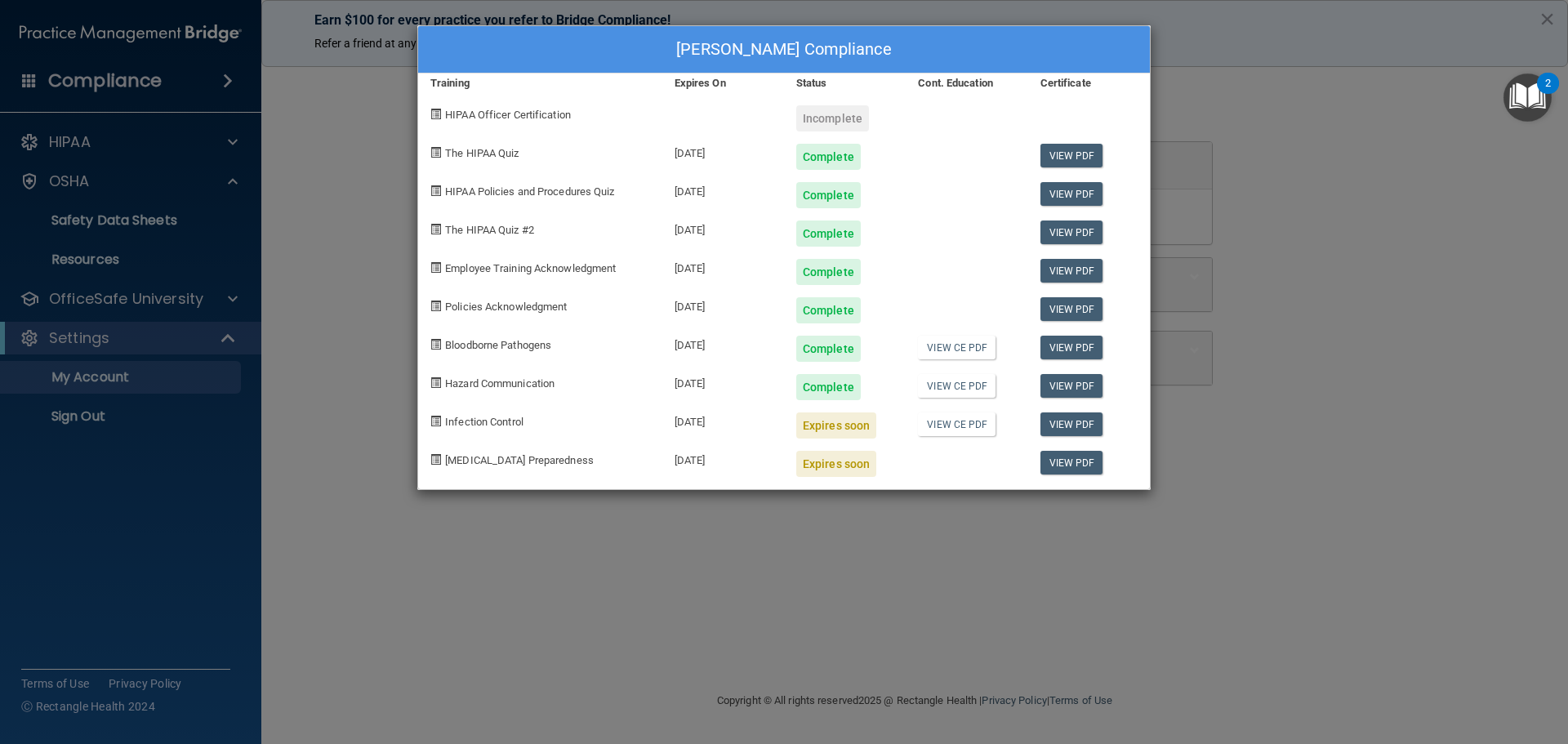
click at [1514, 94] on img "Open Resource Center, 2 new notifications" at bounding box center [1527, 98] width 48 height 49
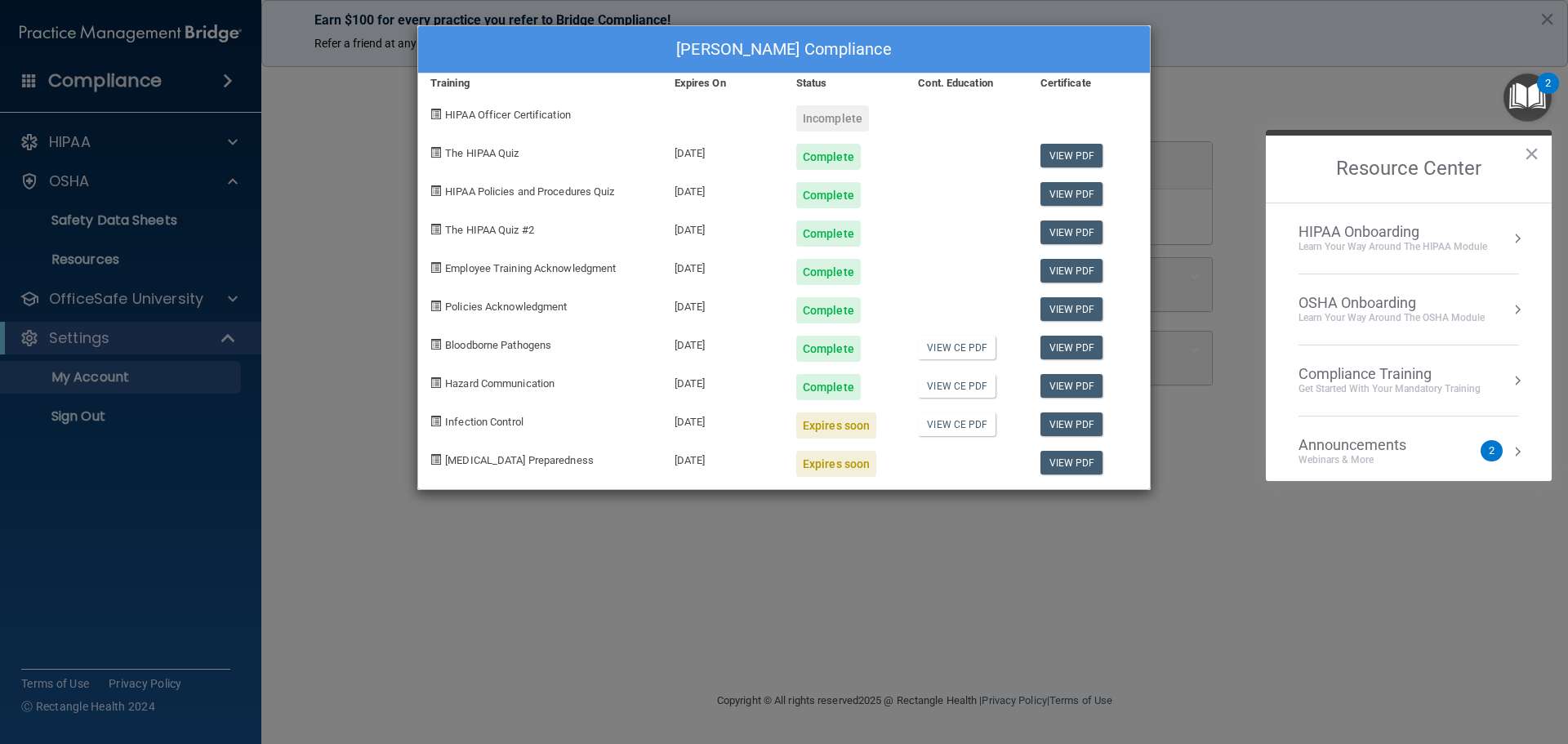
click at [1509, 379] on button "Resource Center" at bounding box center [1517, 380] width 16 height 16
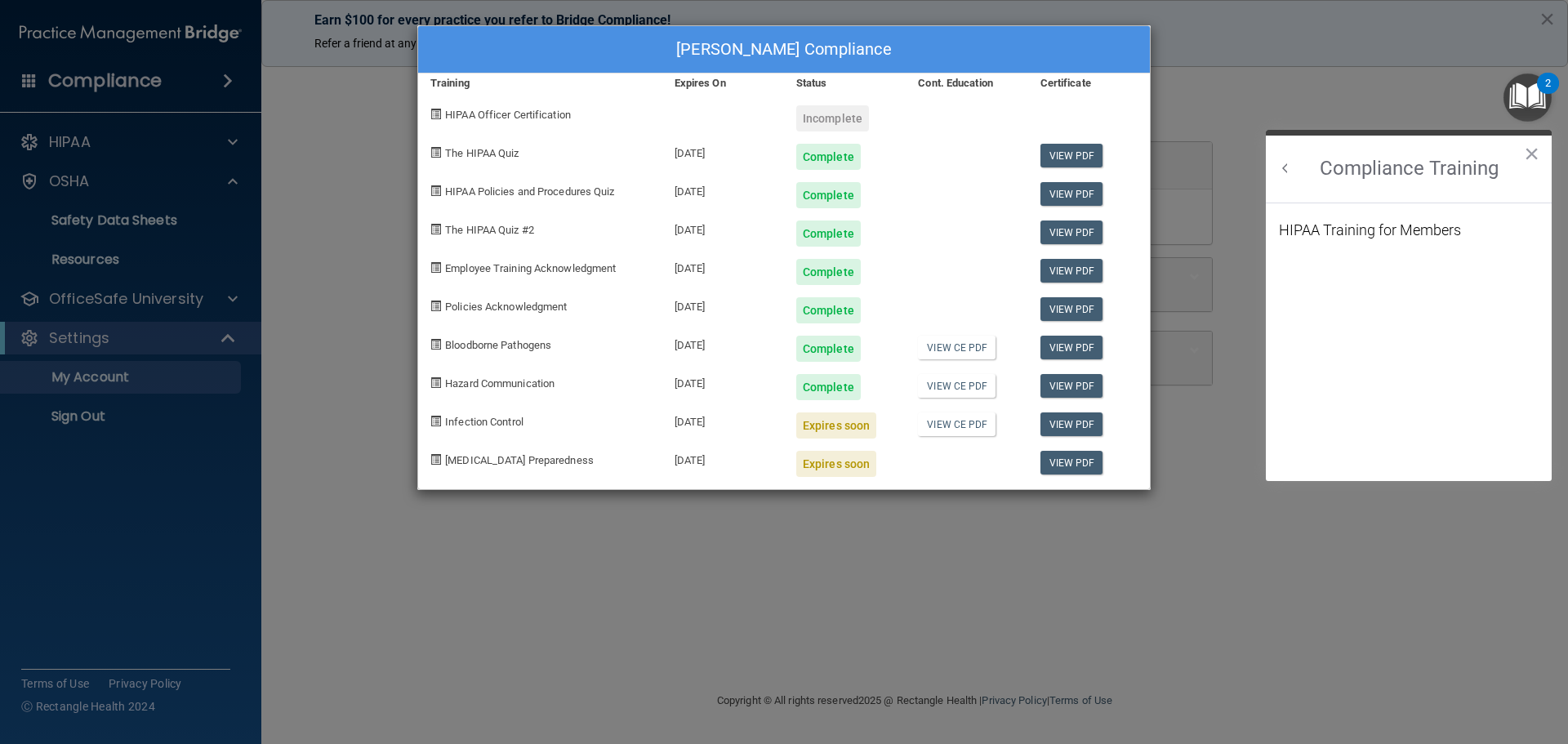
click at [1519, 156] on h2 "Compliance Training" at bounding box center [1409, 169] width 286 height 67
click at [1532, 152] on button "×" at bounding box center [1532, 153] width 16 height 26
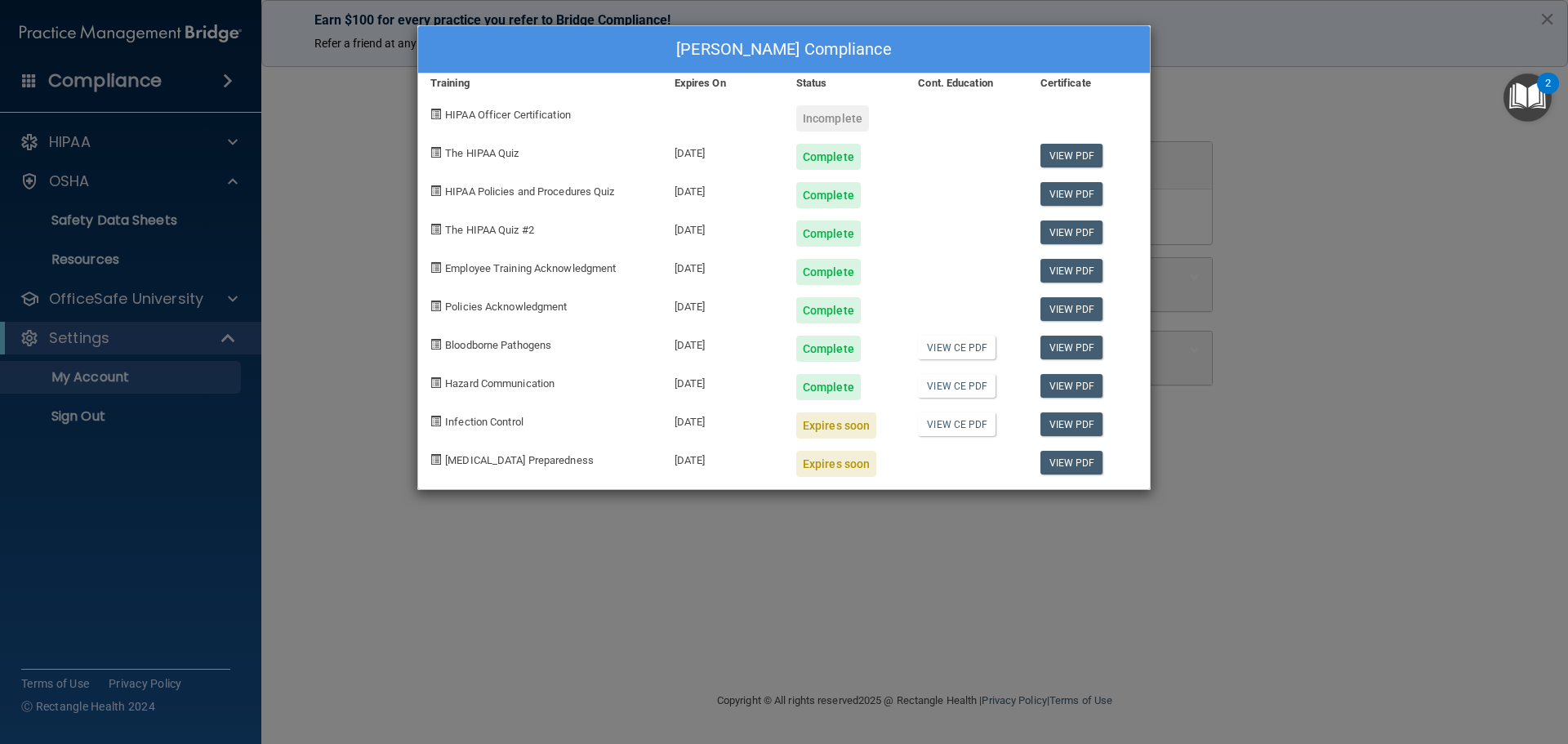
click at [1532, 102] on img "Open Resource Center, 2 new notifications" at bounding box center [1527, 98] width 48 height 49
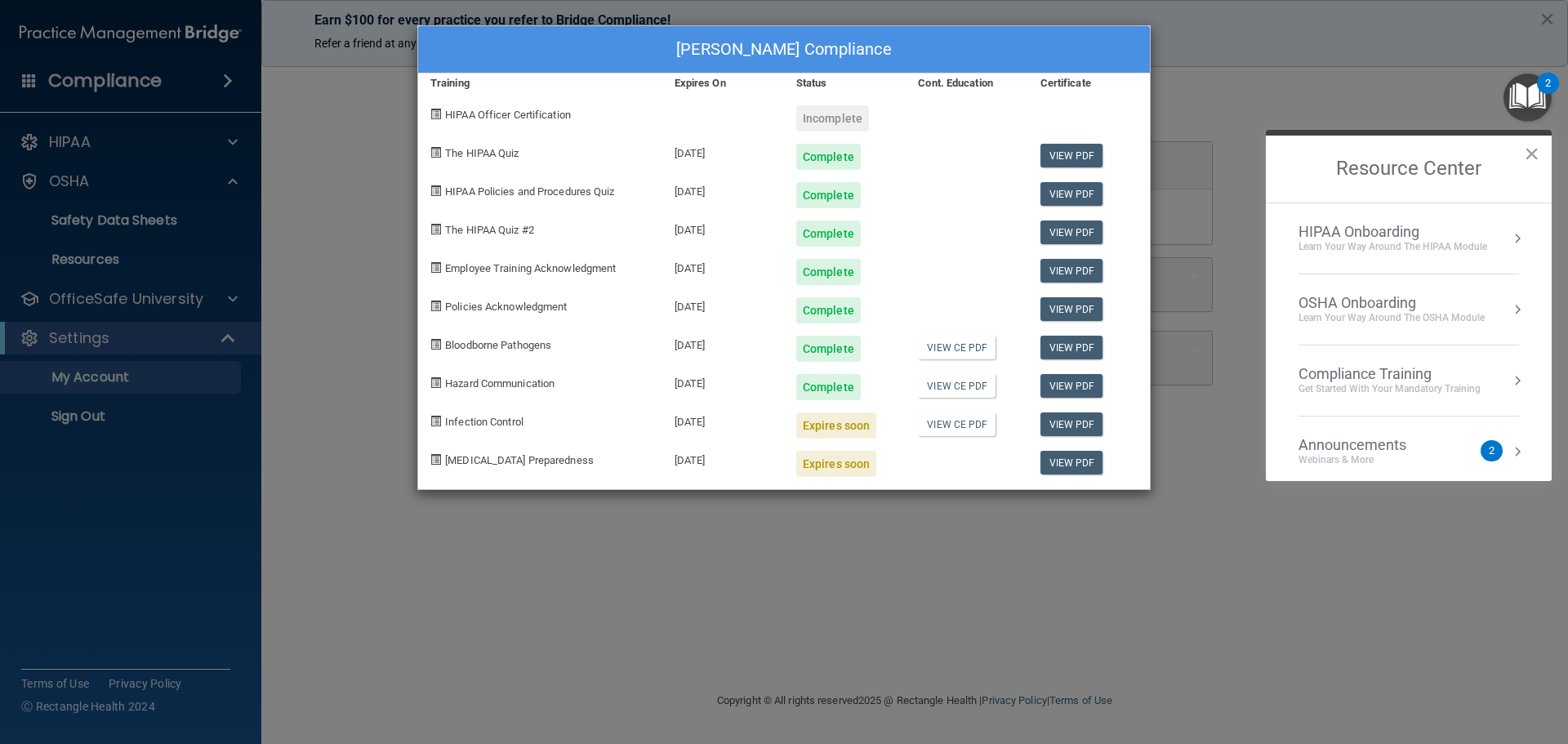
click at [1379, 299] on div "OSHA Onboarding" at bounding box center [1391, 302] width 186 height 18
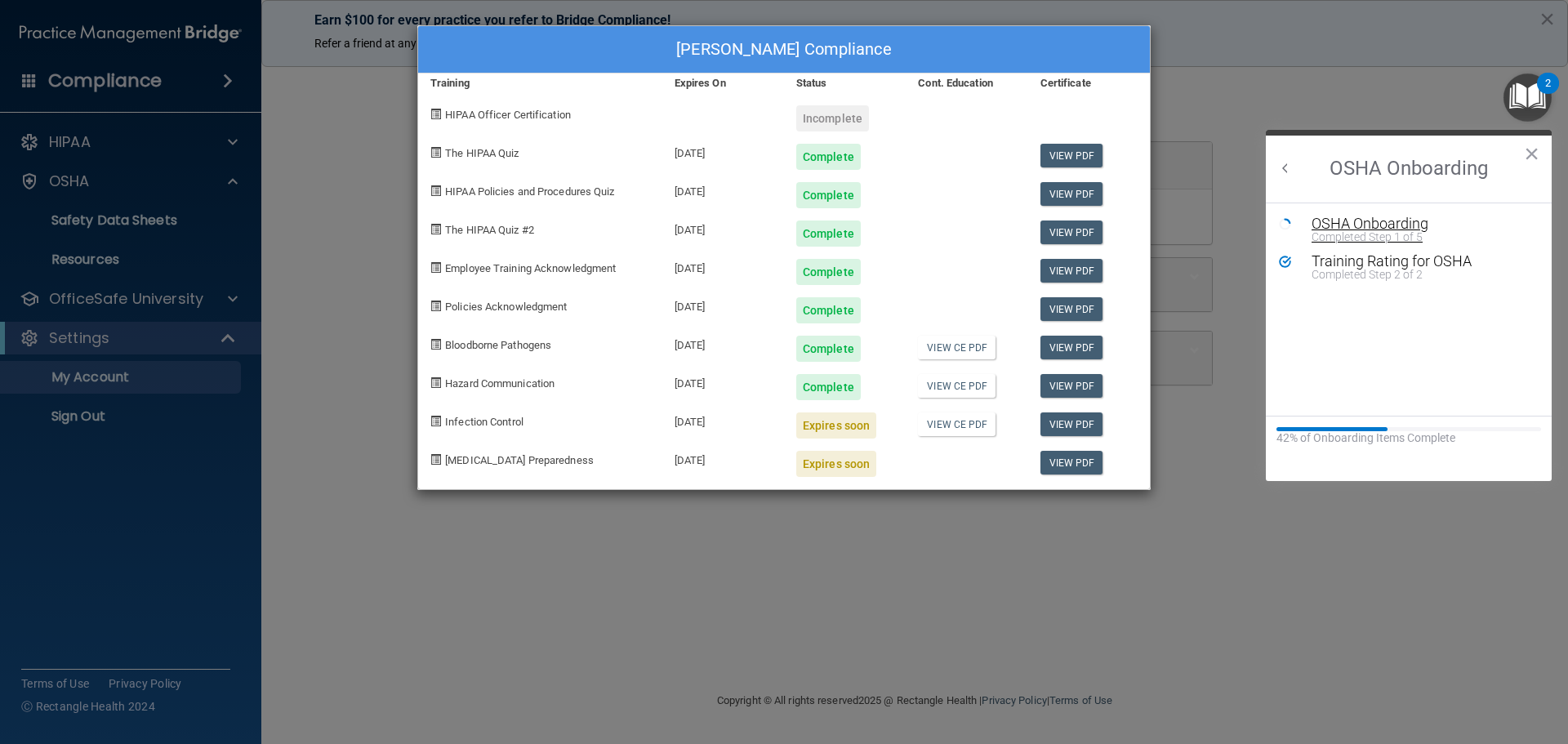
click at [1384, 236] on div "Completed Step 1 of 5" at bounding box center [1420, 236] width 219 height 11
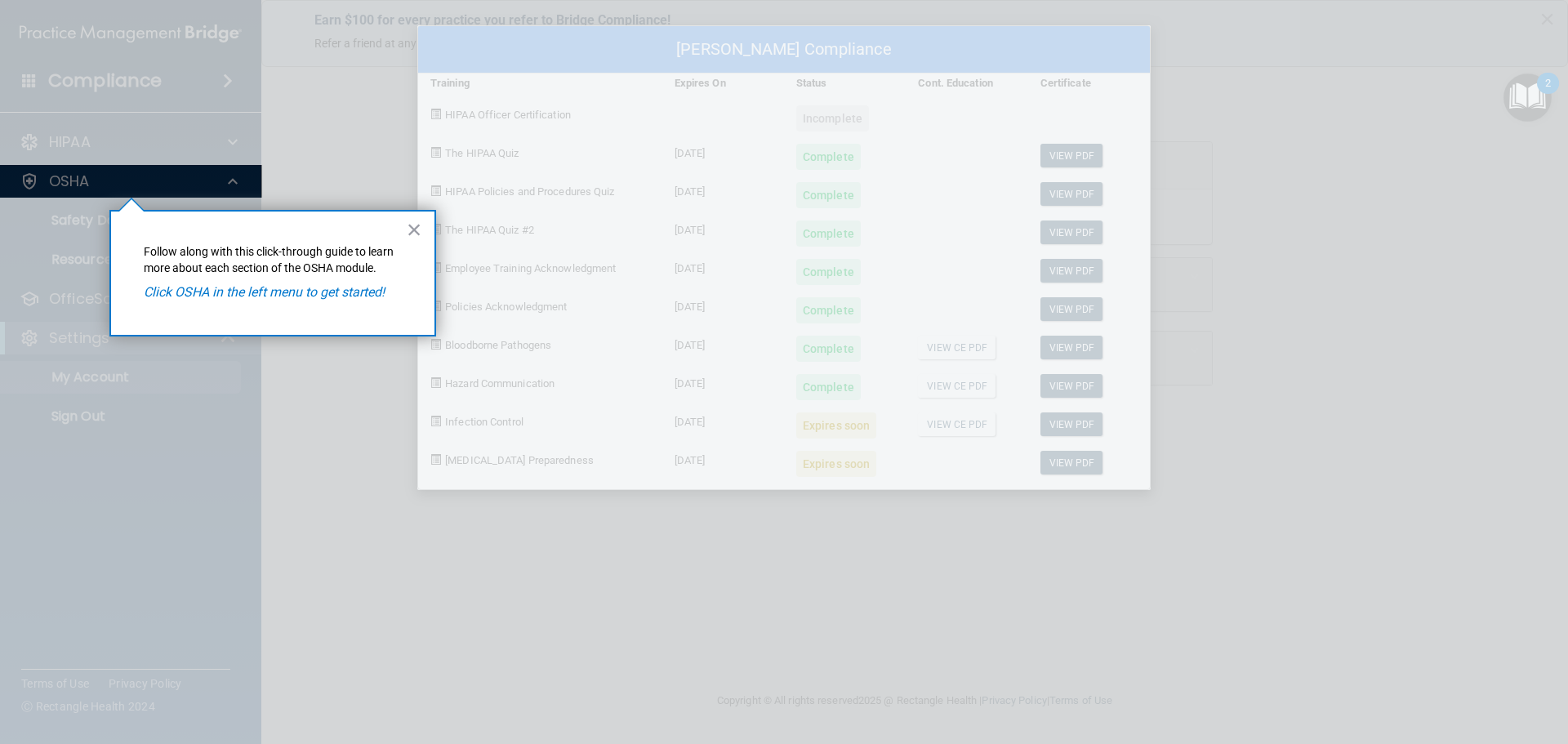
click at [64, 173] on div "[PERSON_NAME] Compliance Training Expires On Status Cont. Education Certificate…" at bounding box center [784, 372] width 1568 height 744
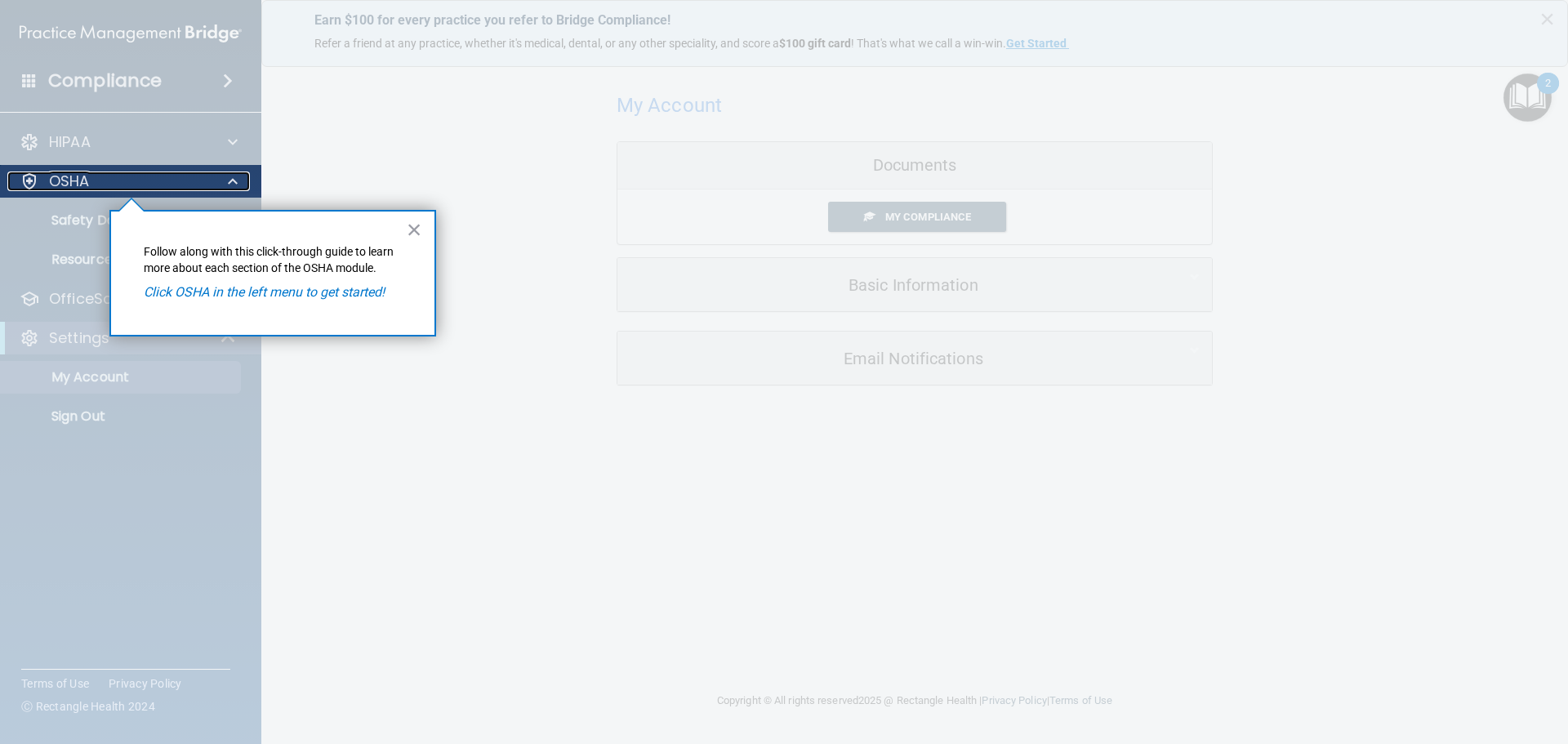
click at [64, 173] on p "OSHA" at bounding box center [69, 181] width 41 height 20
click at [68, 173] on p "OSHA" at bounding box center [69, 181] width 41 height 20
click at [343, 298] on em "Click OSHA in the left menu to get started!" at bounding box center [264, 292] width 241 height 16
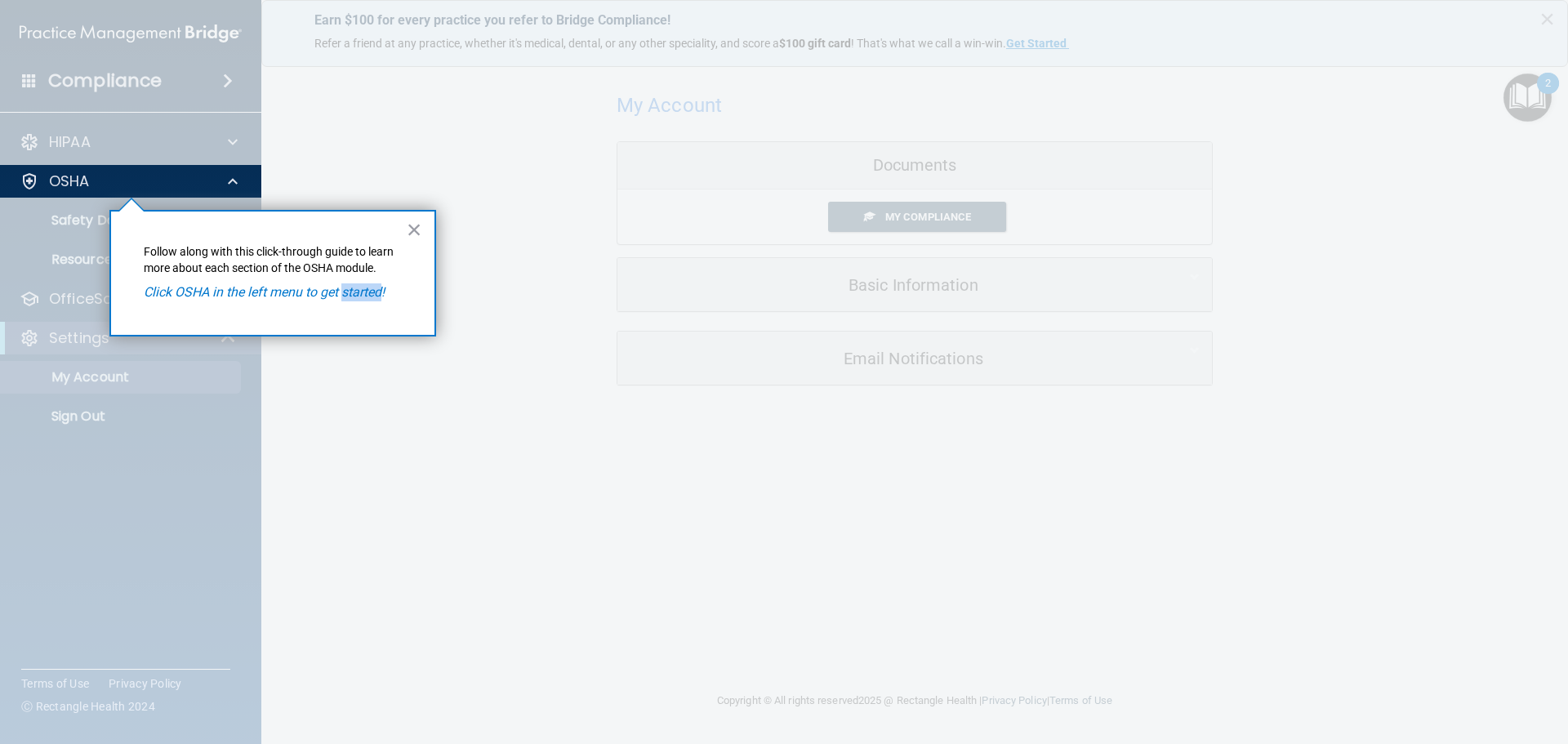
click at [343, 298] on em "Click OSHA in the left menu to get started!" at bounding box center [264, 292] width 241 height 16
drag, startPoint x: 274, startPoint y: 306, endPoint x: 223, endPoint y: 299, distance: 51.5
click at [271, 306] on div "× Follow along with this click-through guide to learn more about each section o…" at bounding box center [272, 273] width 326 height 126
drag, startPoint x: 191, startPoint y: 299, endPoint x: 171, endPoint y: 299, distance: 20.0
click at [190, 299] on em "Click OSHA in the left menu to get started!" at bounding box center [264, 292] width 241 height 16
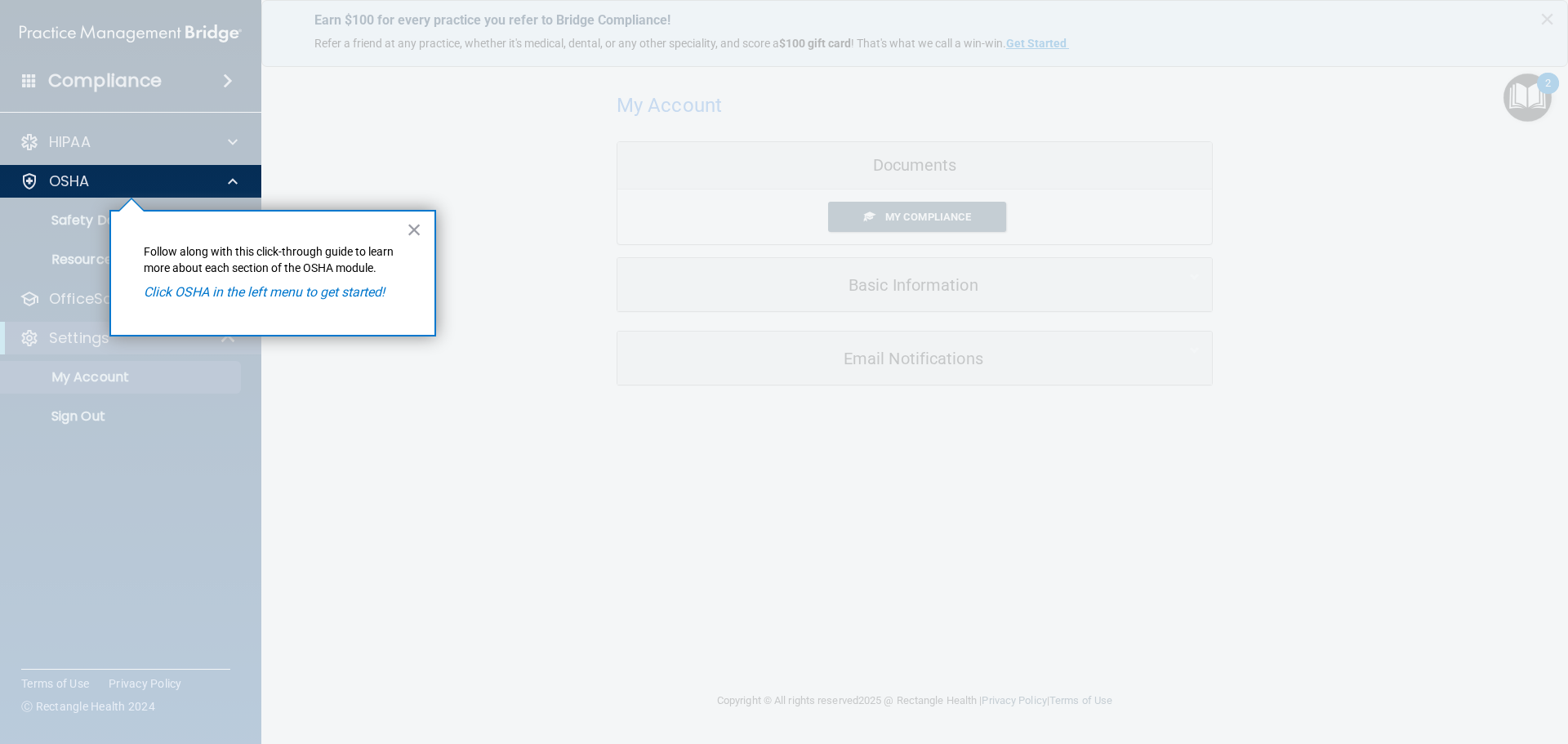
drag, startPoint x: 168, startPoint y: 299, endPoint x: 161, endPoint y: 293, distance: 9.2
click at [167, 299] on em "Click OSHA in the left menu to get started!" at bounding box center [264, 292] width 241 height 16
click at [420, 231] on button "×" at bounding box center [415, 230] width 16 height 26
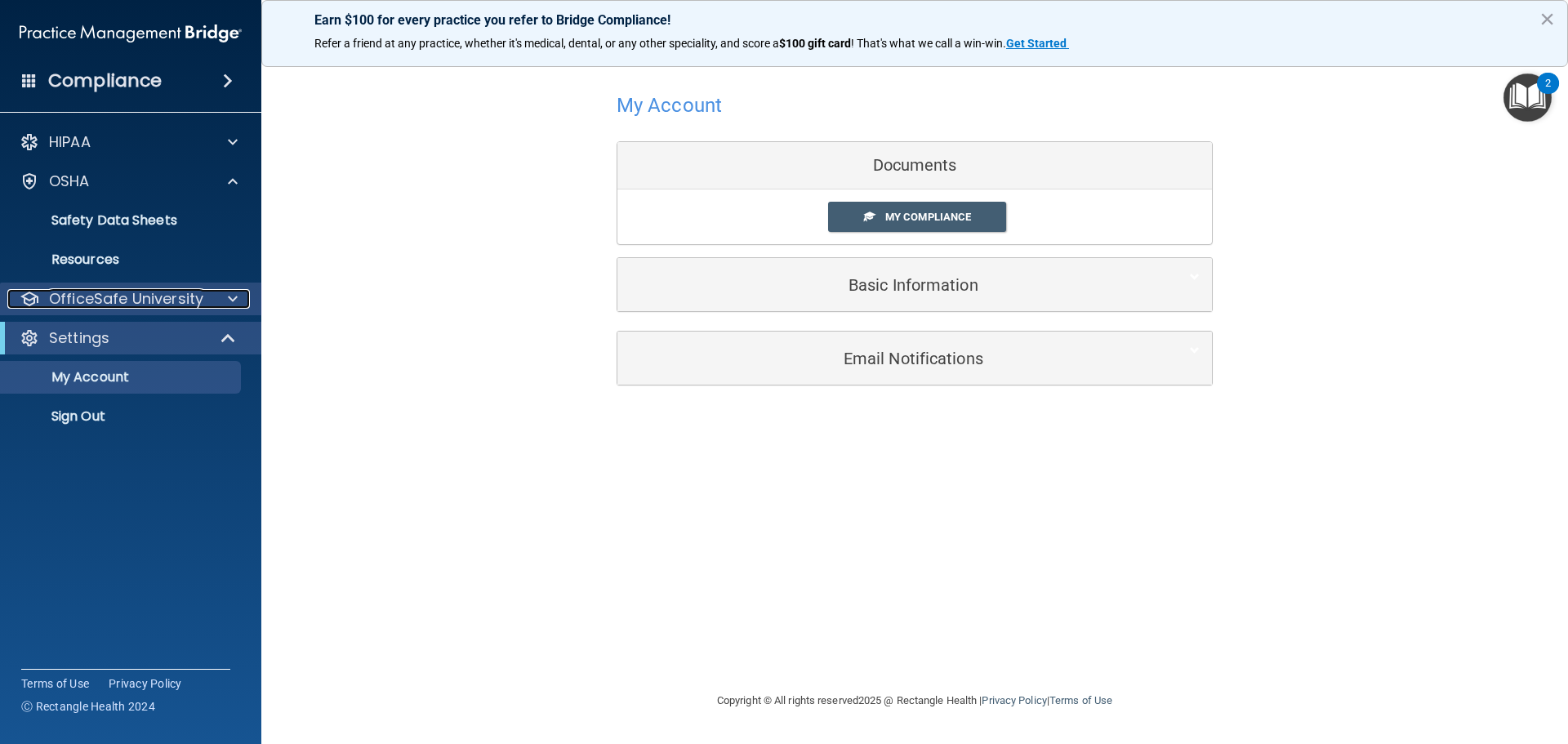
click at [235, 299] on span at bounding box center [232, 299] width 10 height 20
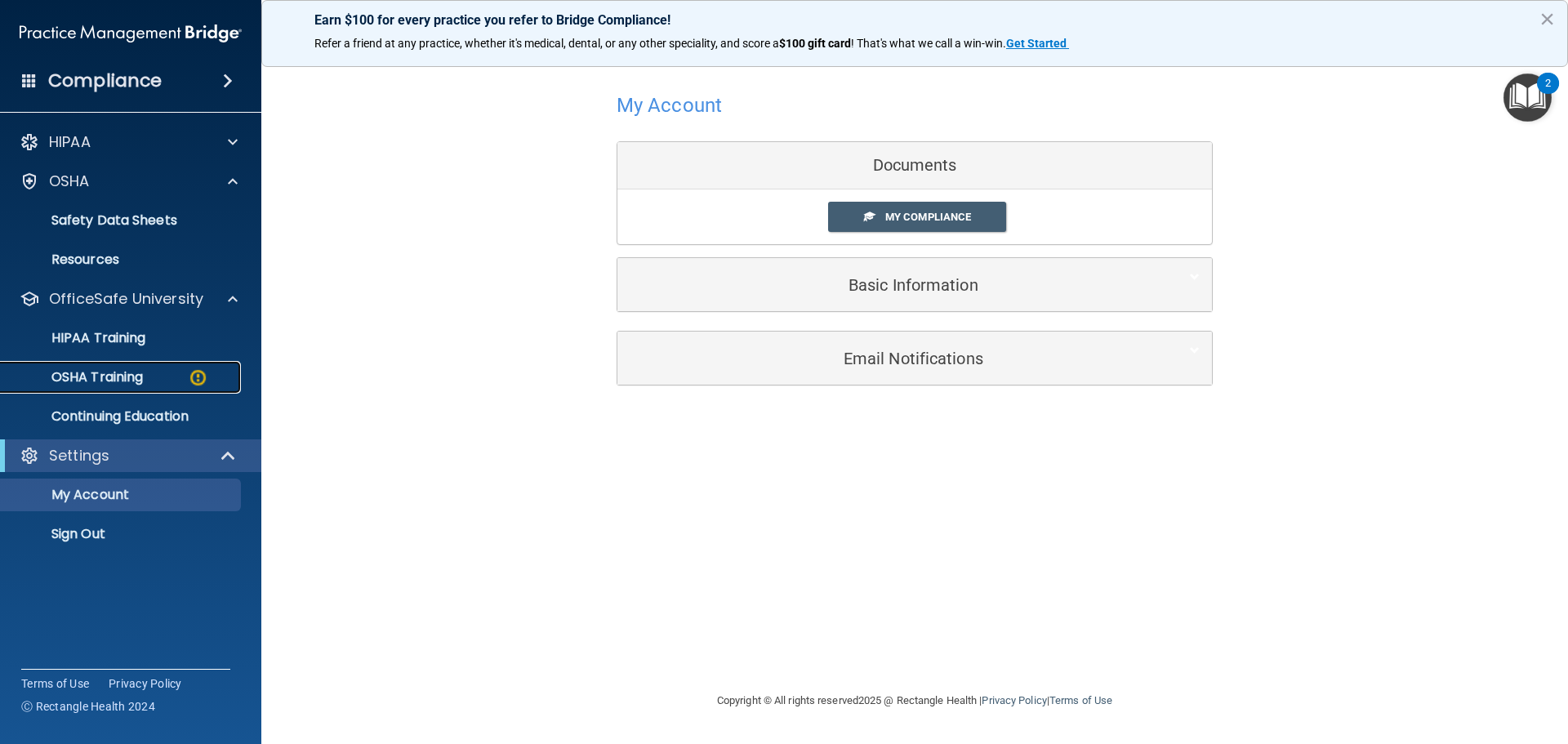
click at [116, 376] on p "OSHA Training" at bounding box center [76, 377] width 132 height 16
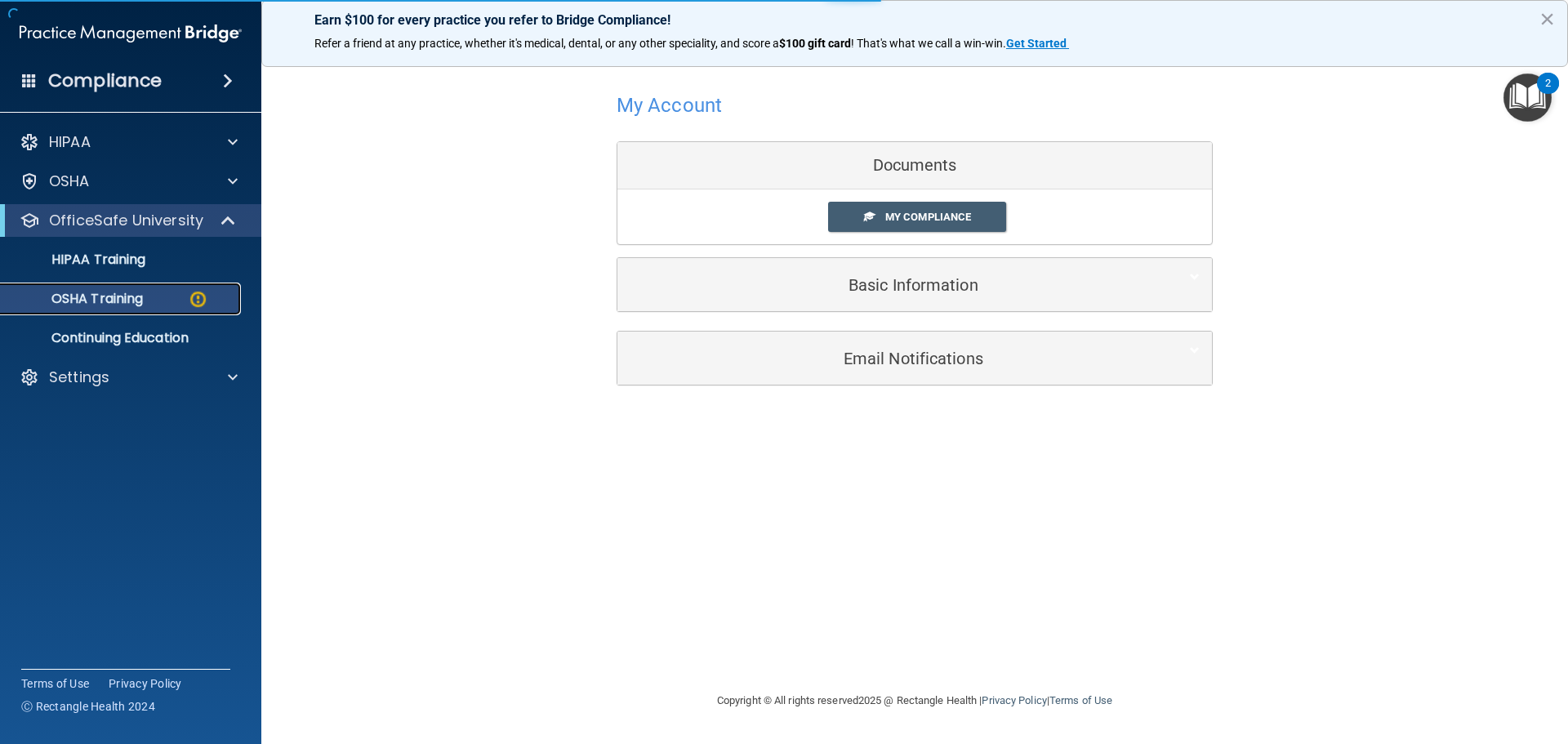
click at [100, 296] on p "OSHA Training" at bounding box center [76, 299] width 132 height 16
click at [193, 297] on img at bounding box center [198, 300] width 21 height 21
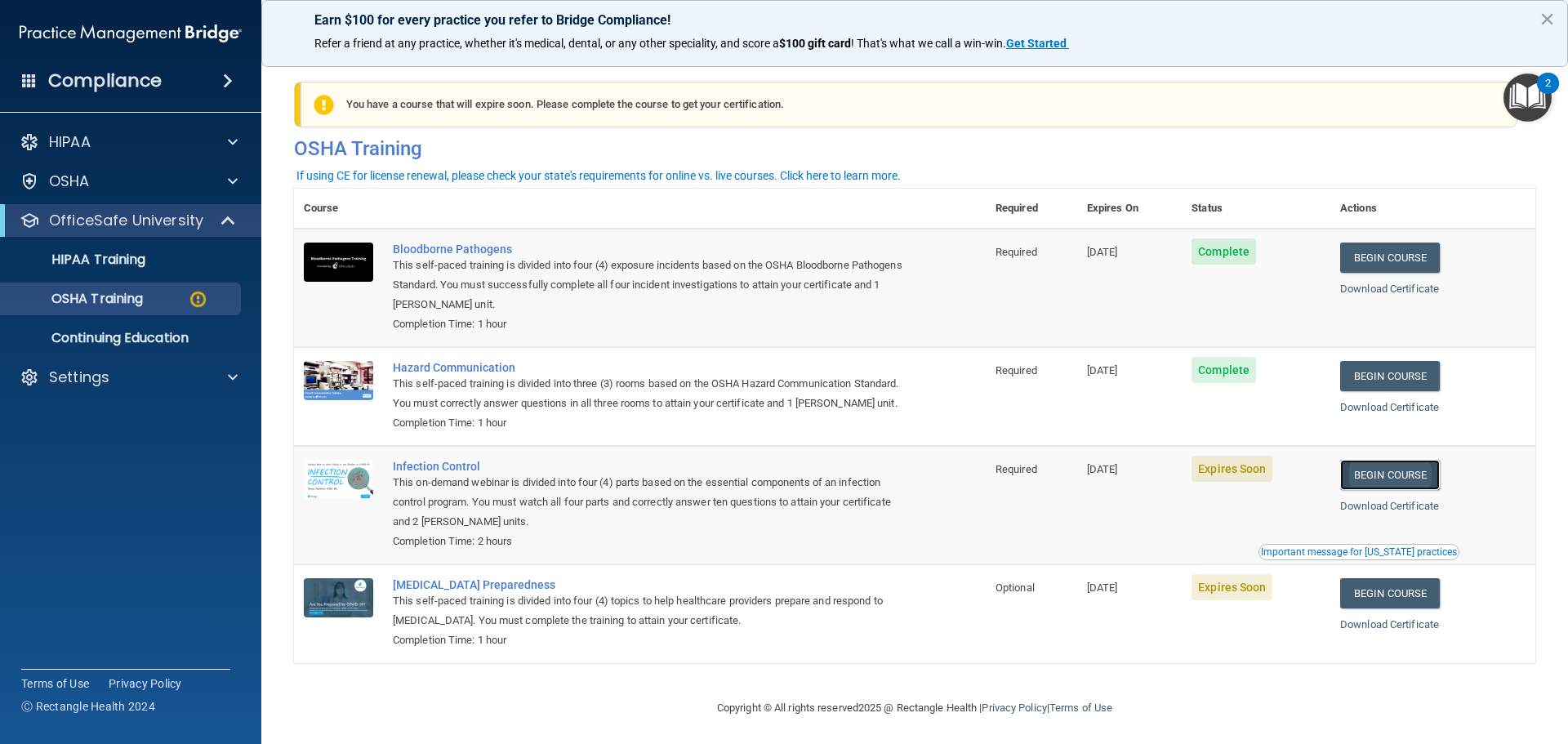
click at [1383, 490] on link "Begin Course" at bounding box center [1389, 475] width 100 height 30
click at [1375, 609] on link "Begin Course" at bounding box center [1389, 593] width 100 height 30
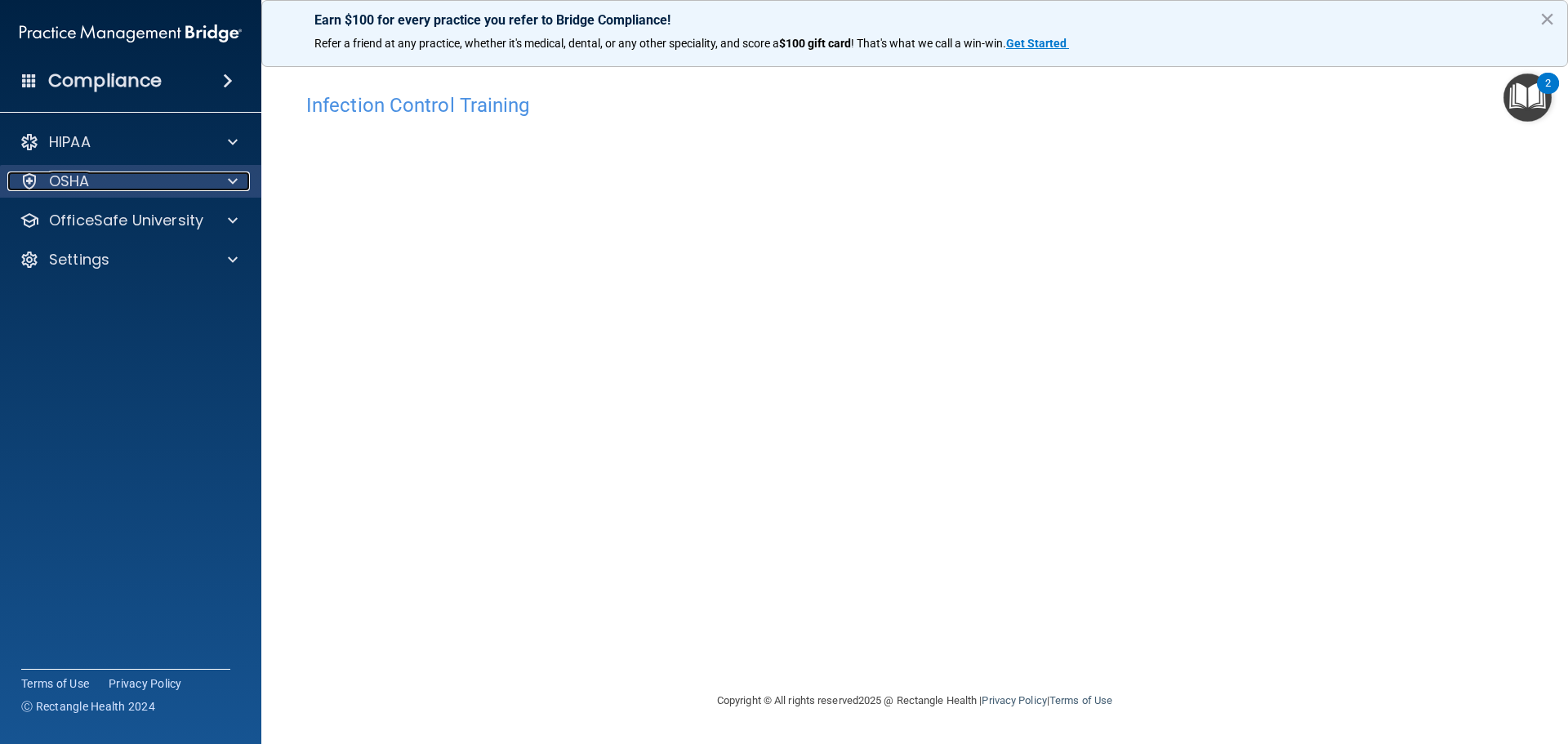
click at [61, 181] on p "OSHA" at bounding box center [69, 181] width 41 height 20
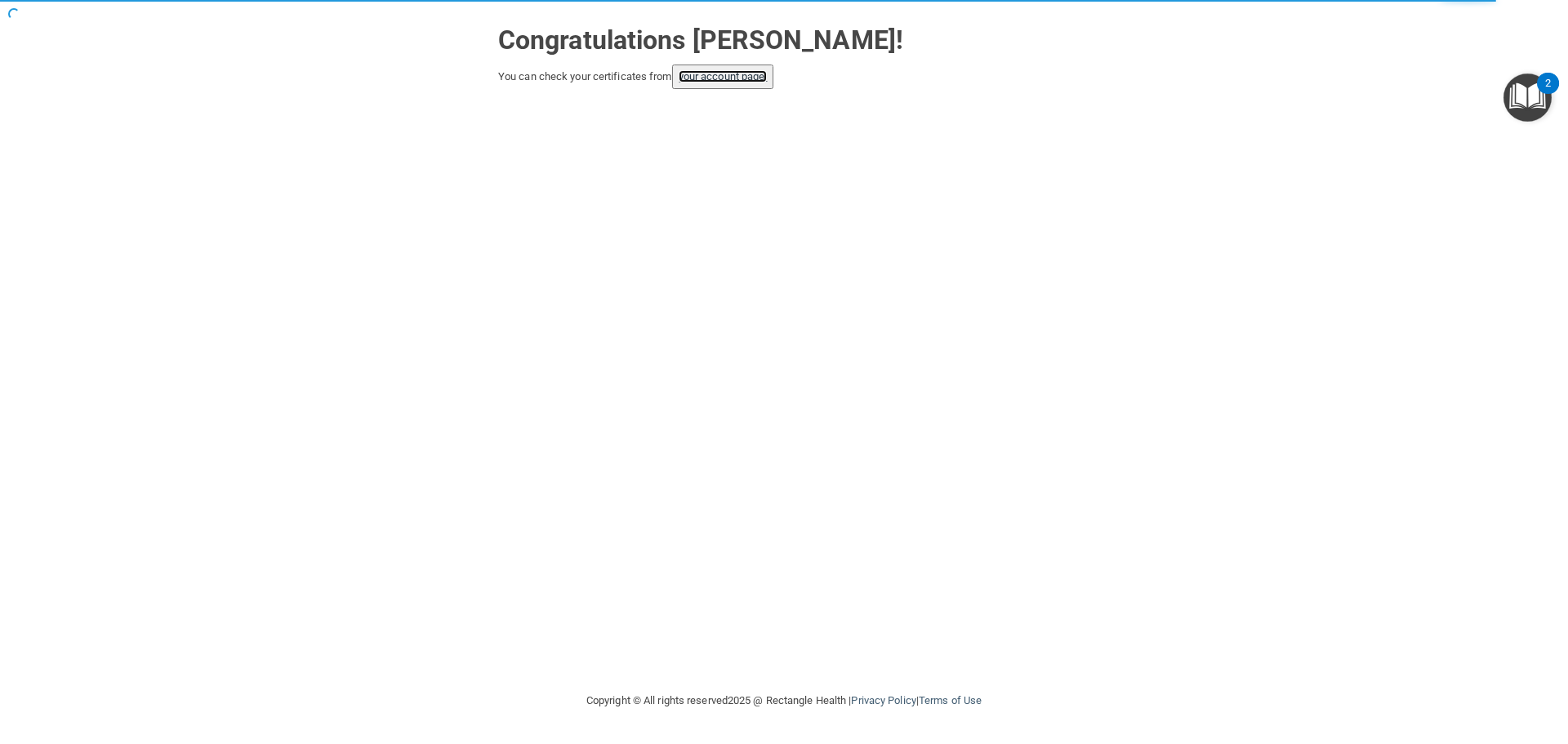
click at [737, 71] on link "your account page!" at bounding box center [723, 76] width 89 height 12
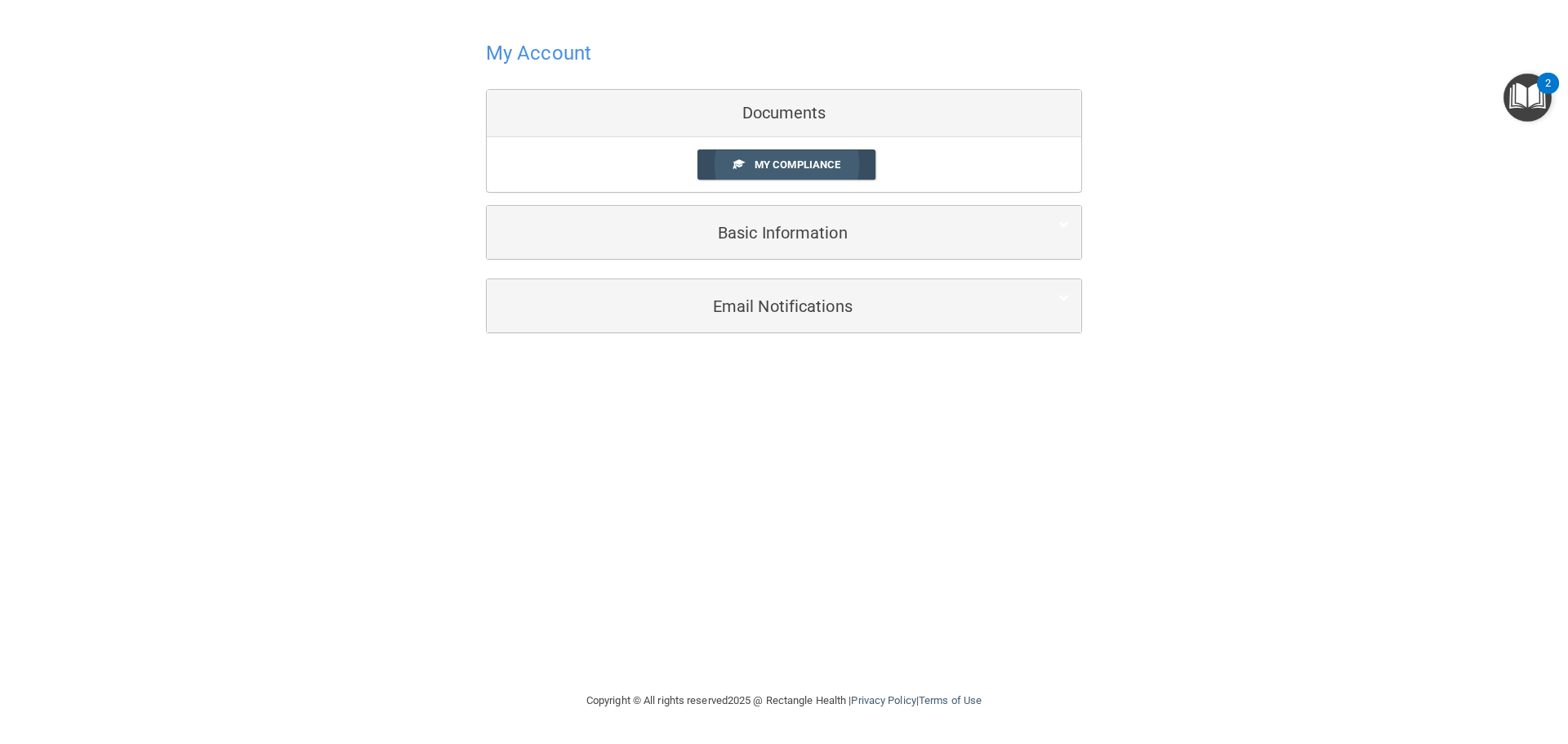
click at [772, 162] on span "My Compliance" at bounding box center [797, 165] width 86 height 12
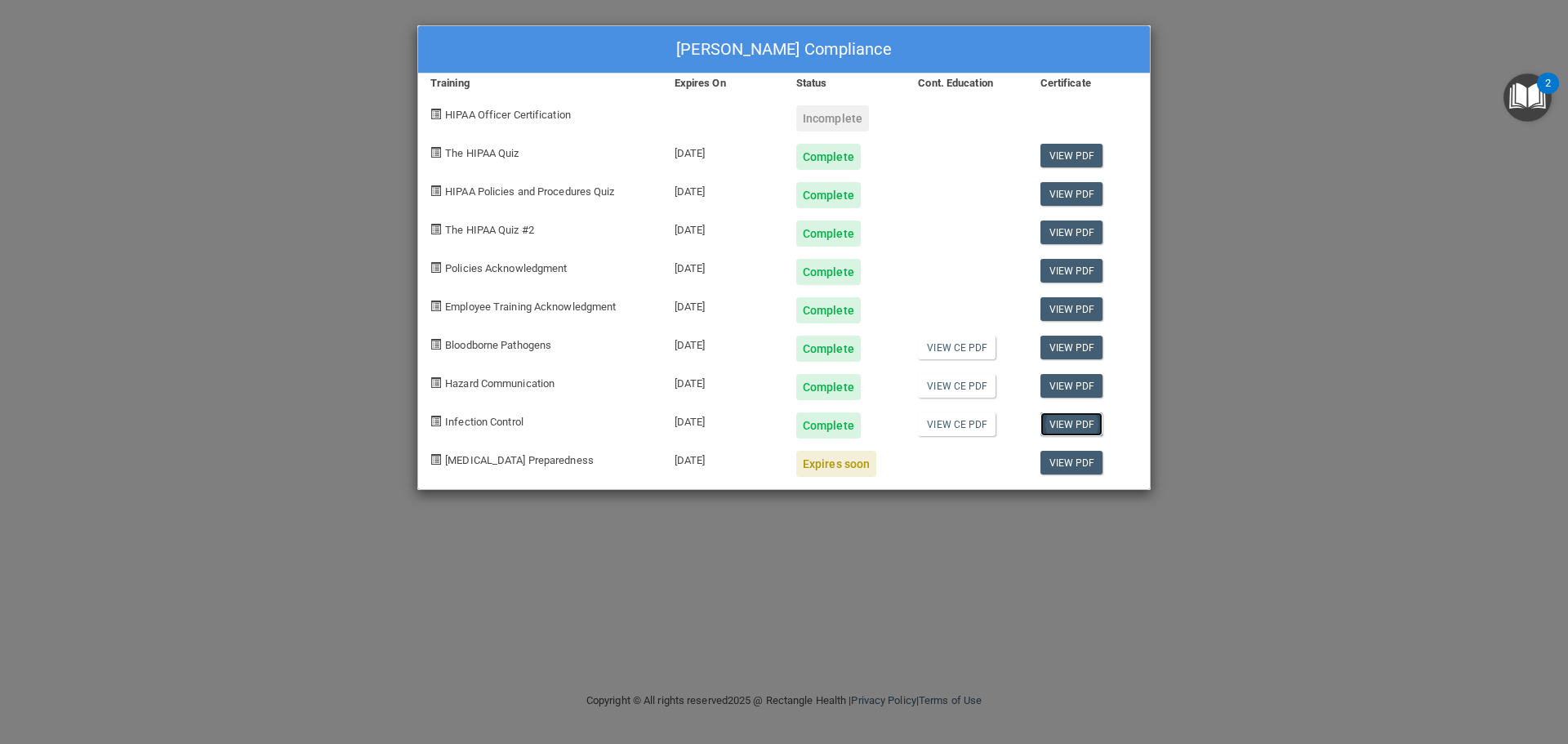
click at [1068, 423] on link "View PDF" at bounding box center [1071, 424] width 63 height 23
click at [1072, 454] on link "View PDF" at bounding box center [1071, 463] width 63 height 23
click at [1539, 94] on img "Open Resource Center, 2 new notifications" at bounding box center [1527, 98] width 48 height 49
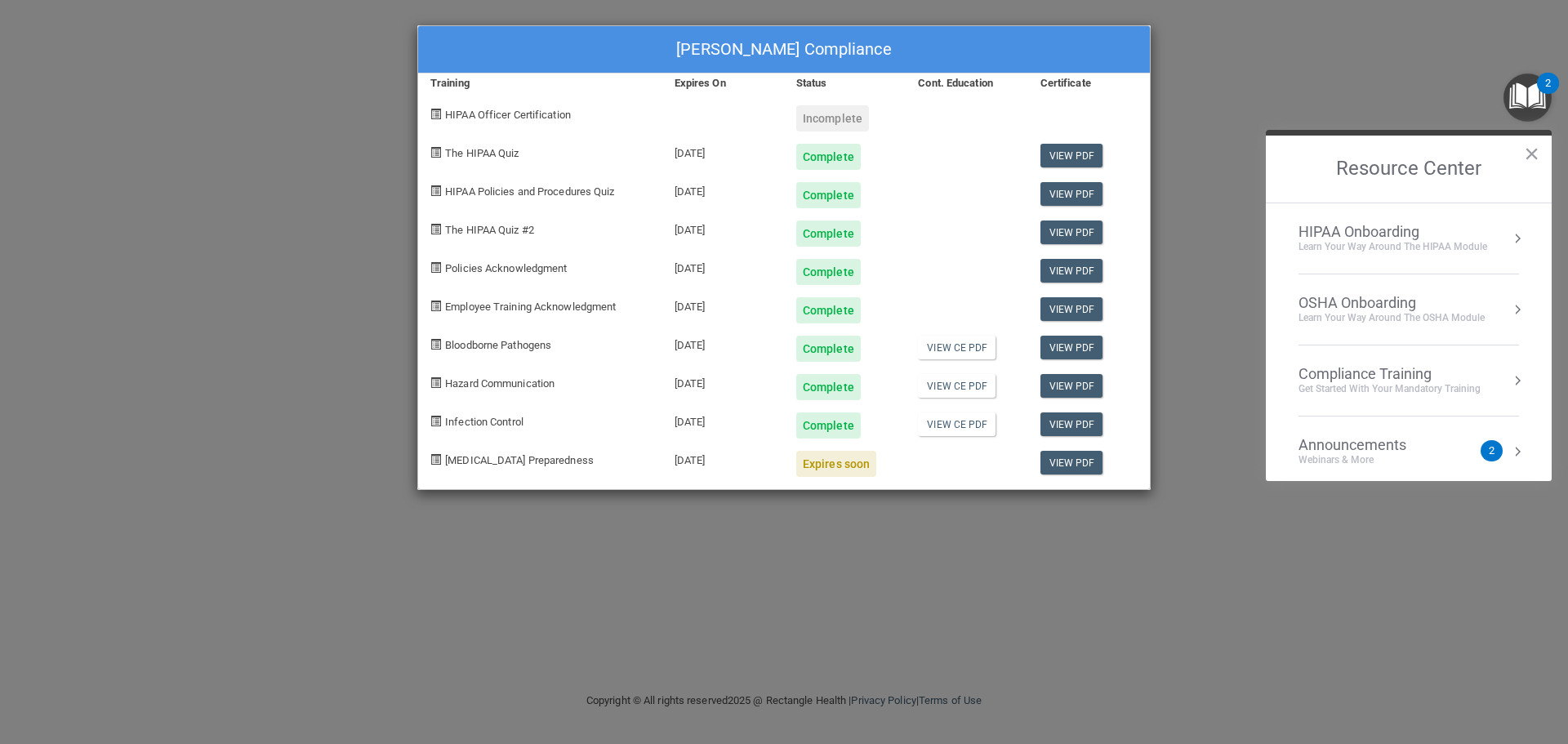
click at [1423, 316] on div "Learn your way around the OSHA module" at bounding box center [1391, 318] width 186 height 14
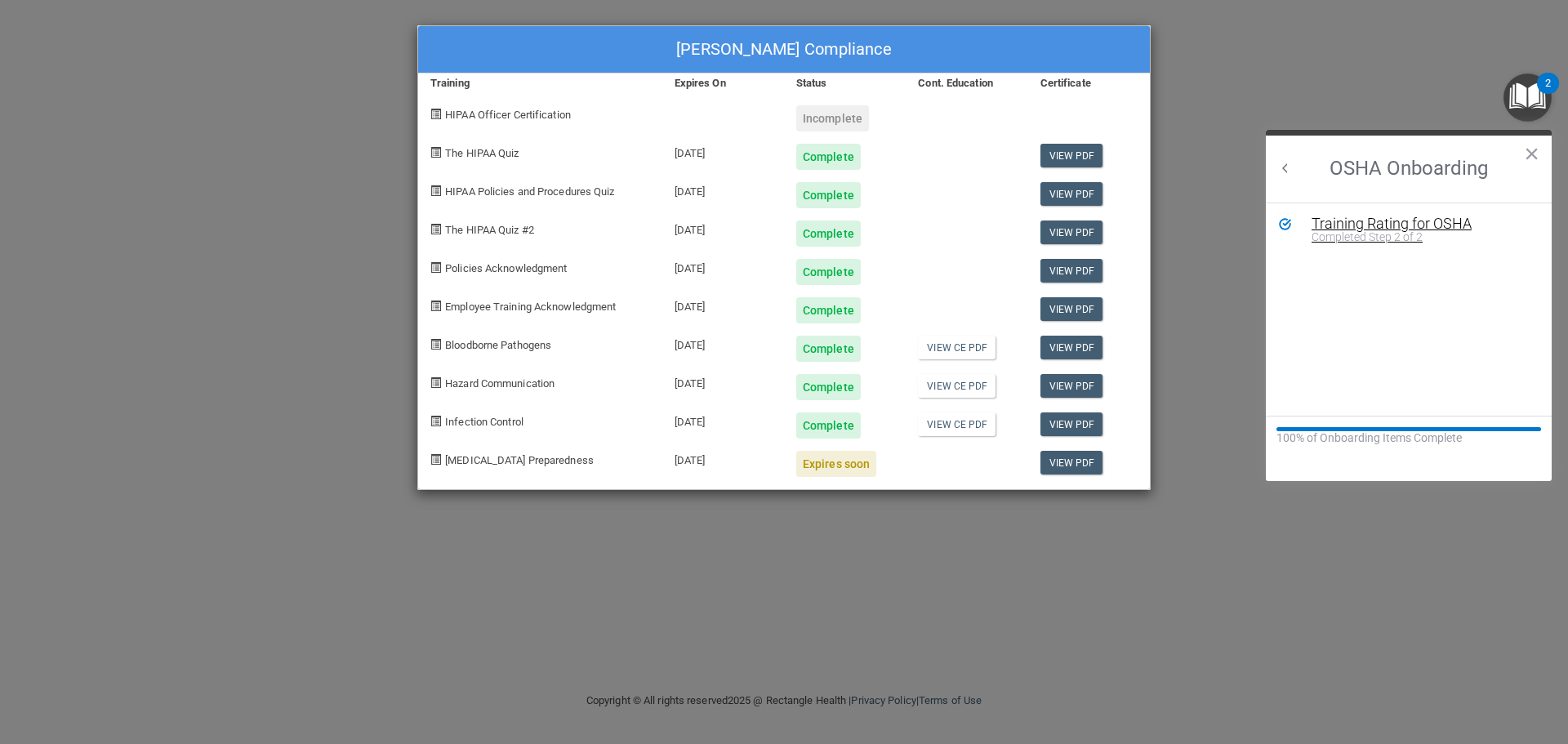
click at [1367, 227] on div "Training Rating for OSHA" at bounding box center [1420, 223] width 219 height 15
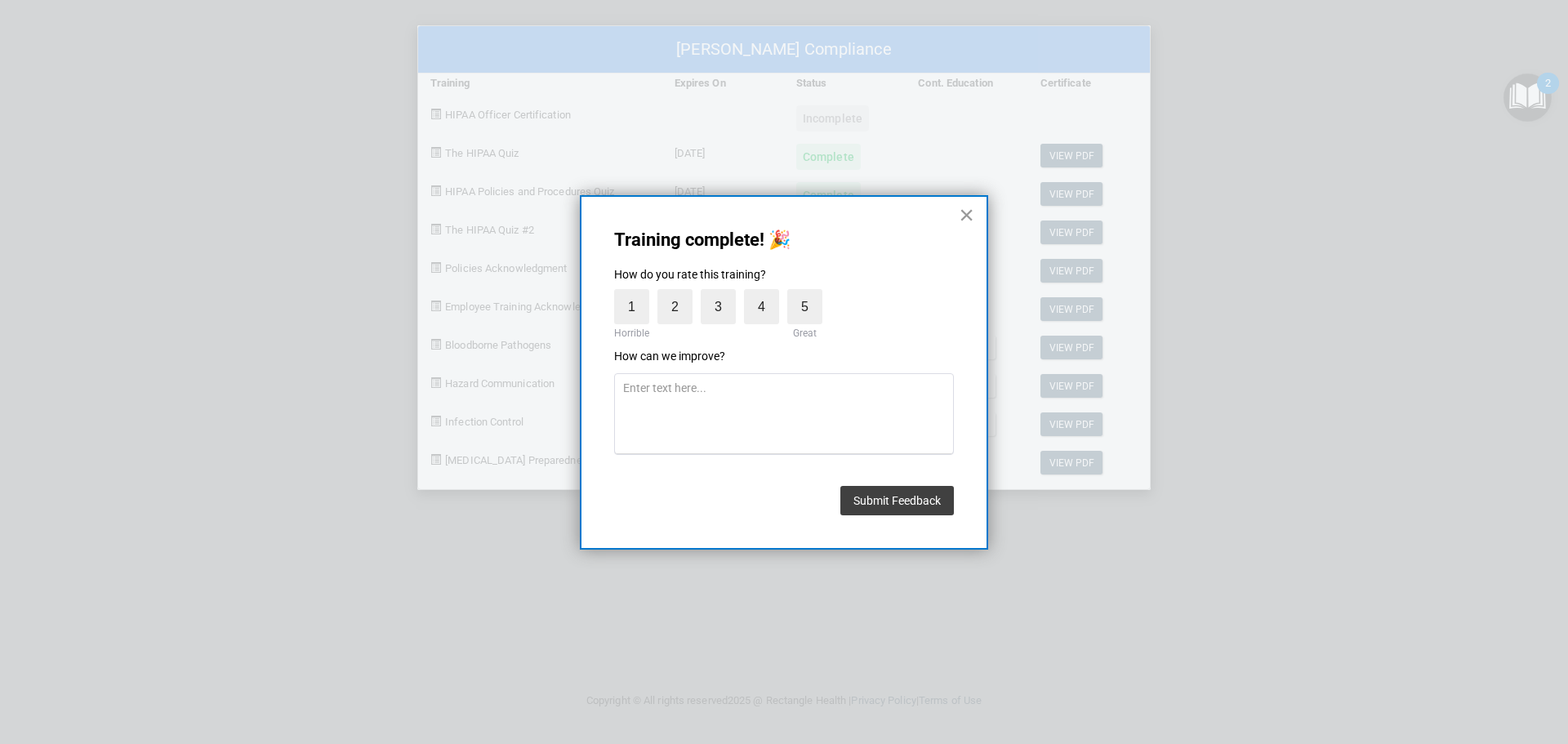
click at [968, 203] on button "×" at bounding box center [966, 215] width 16 height 26
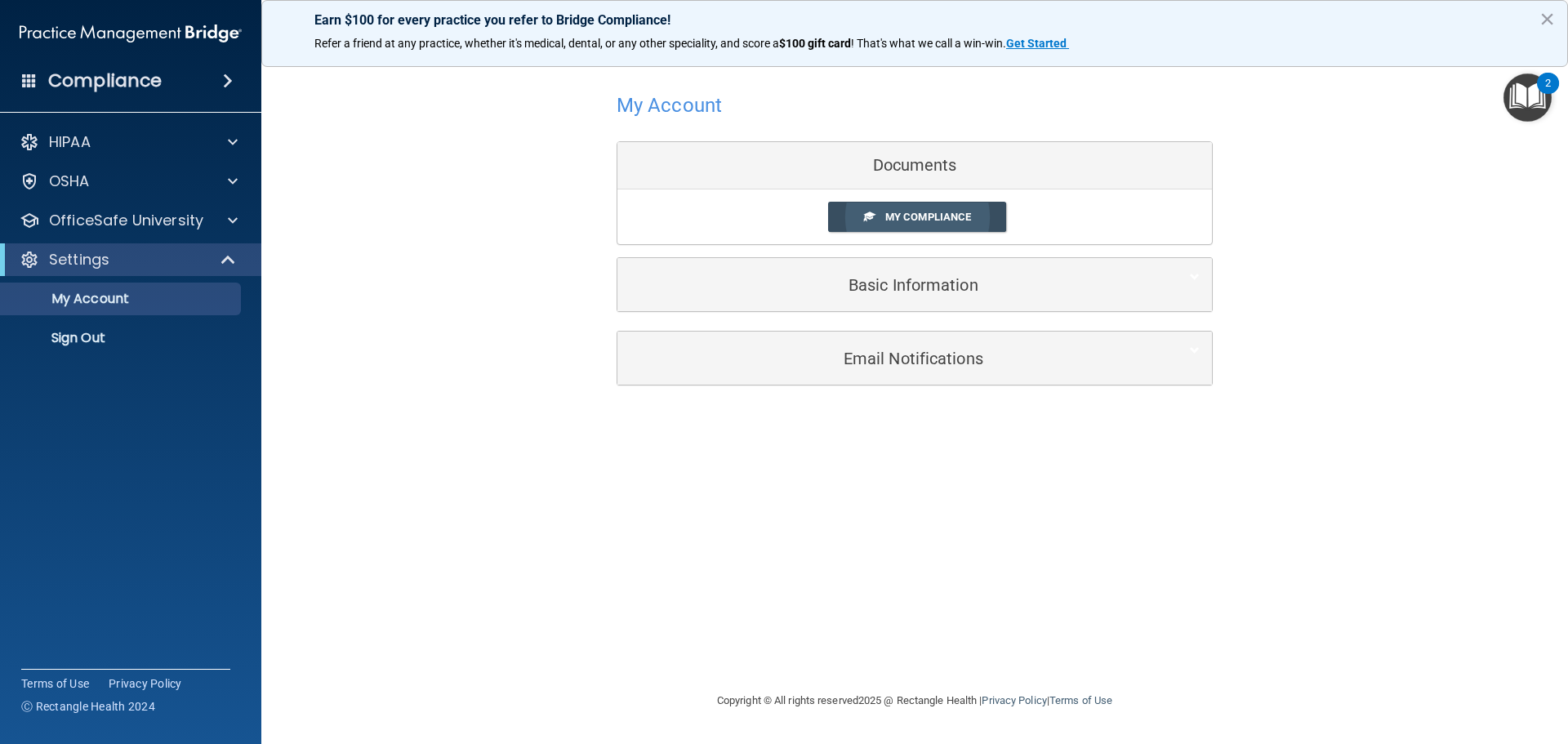
click at [932, 221] on span "My Compliance" at bounding box center [927, 217] width 86 height 12
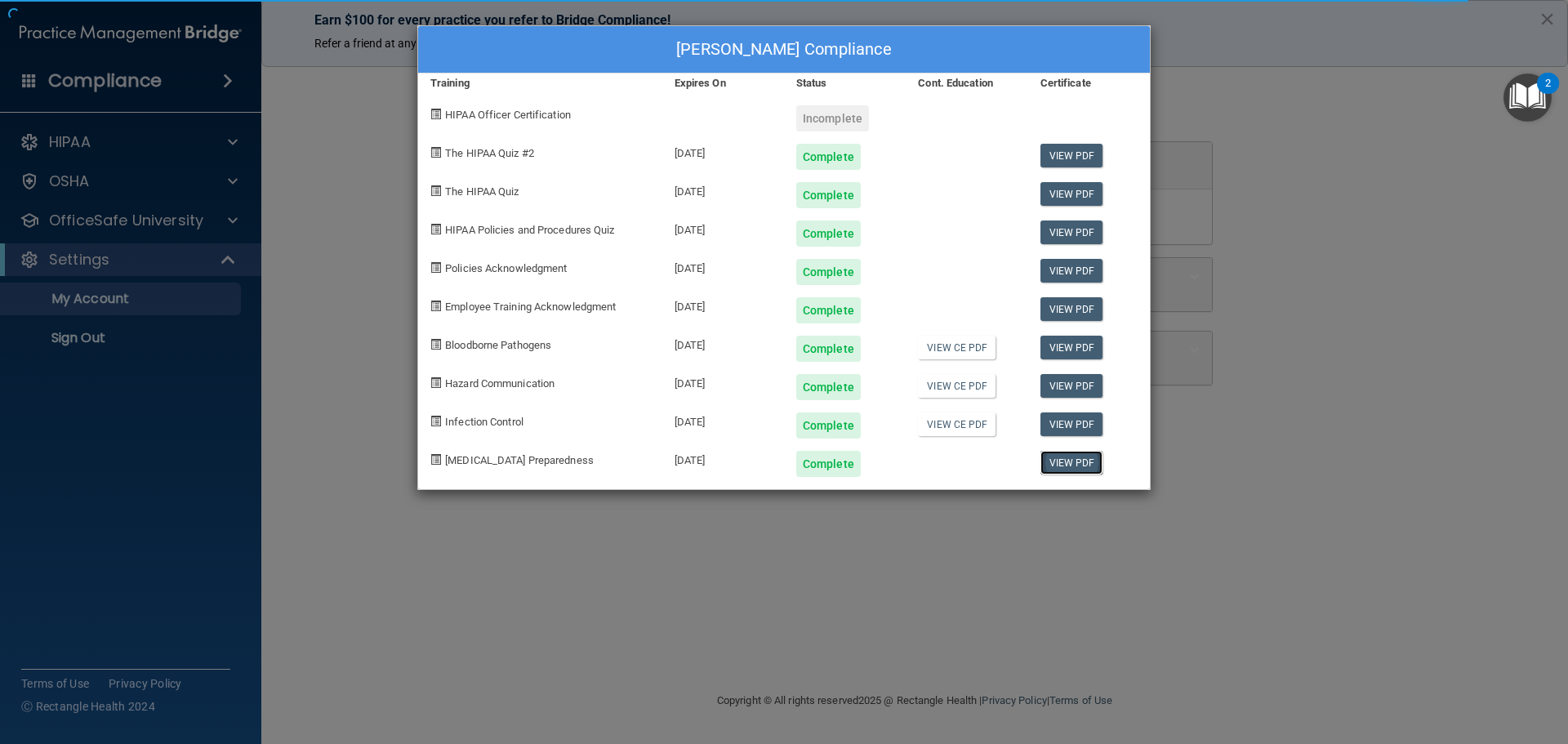
click at [1061, 463] on link "View PDF" at bounding box center [1071, 463] width 63 height 23
